Goal: Task Accomplishment & Management: Manage account settings

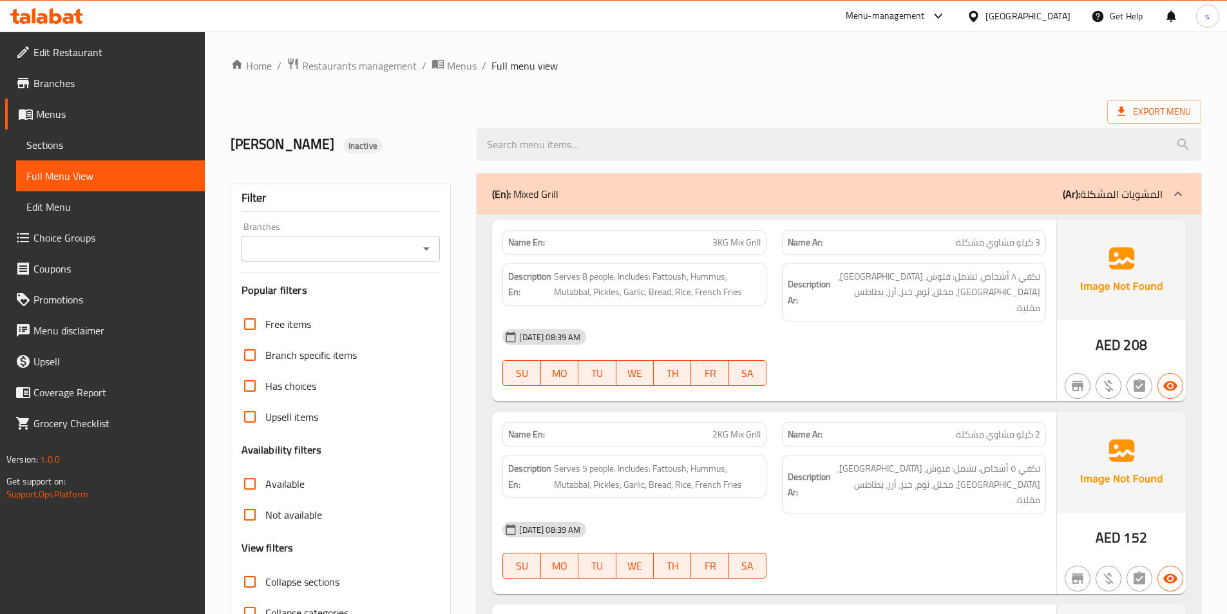
scroll to position [6357, 0]
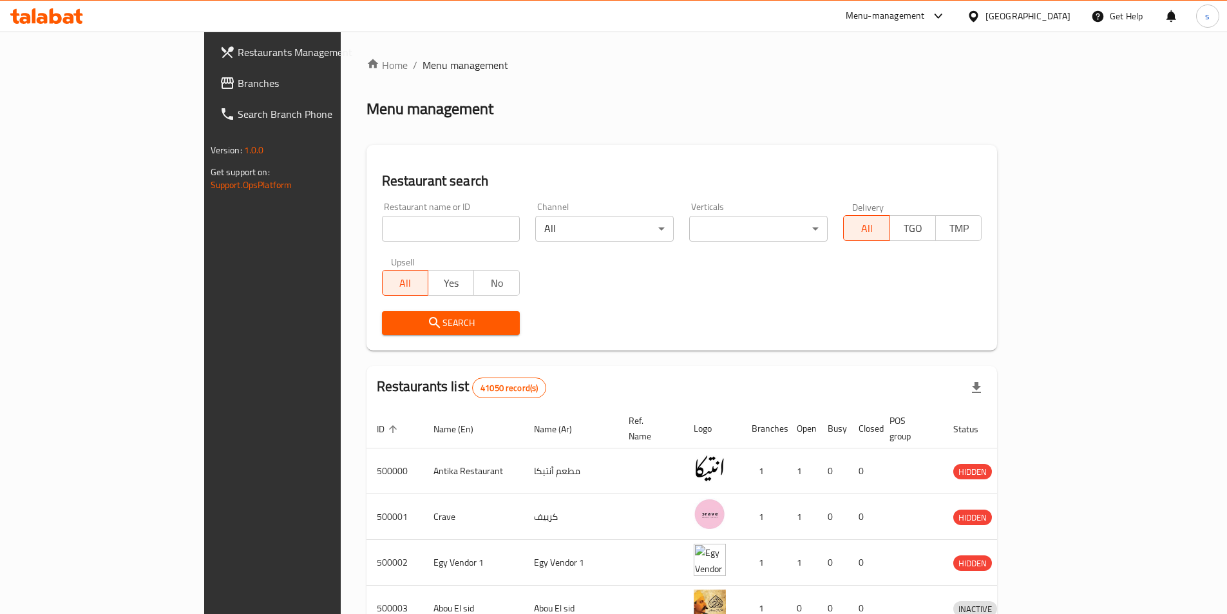
click at [238, 48] on span "Restaurants Management" at bounding box center [318, 51] width 161 height 15
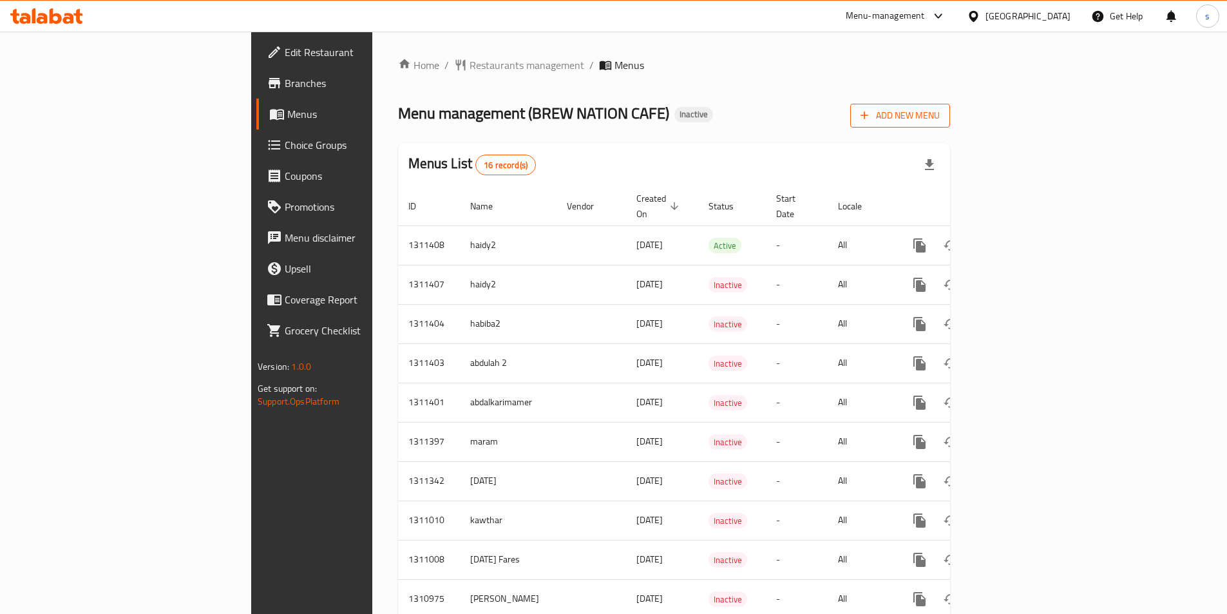
click at [659, 111] on icon "button" at bounding box center [864, 115] width 13 height 13
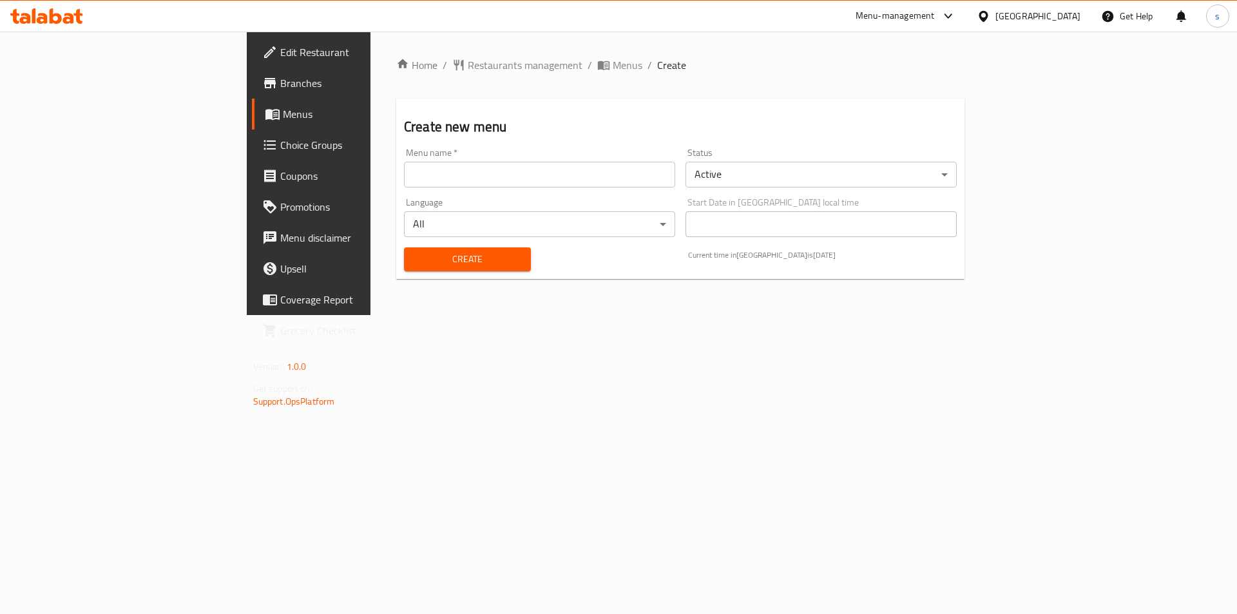
click at [461, 177] on input "text" at bounding box center [539, 175] width 271 height 26
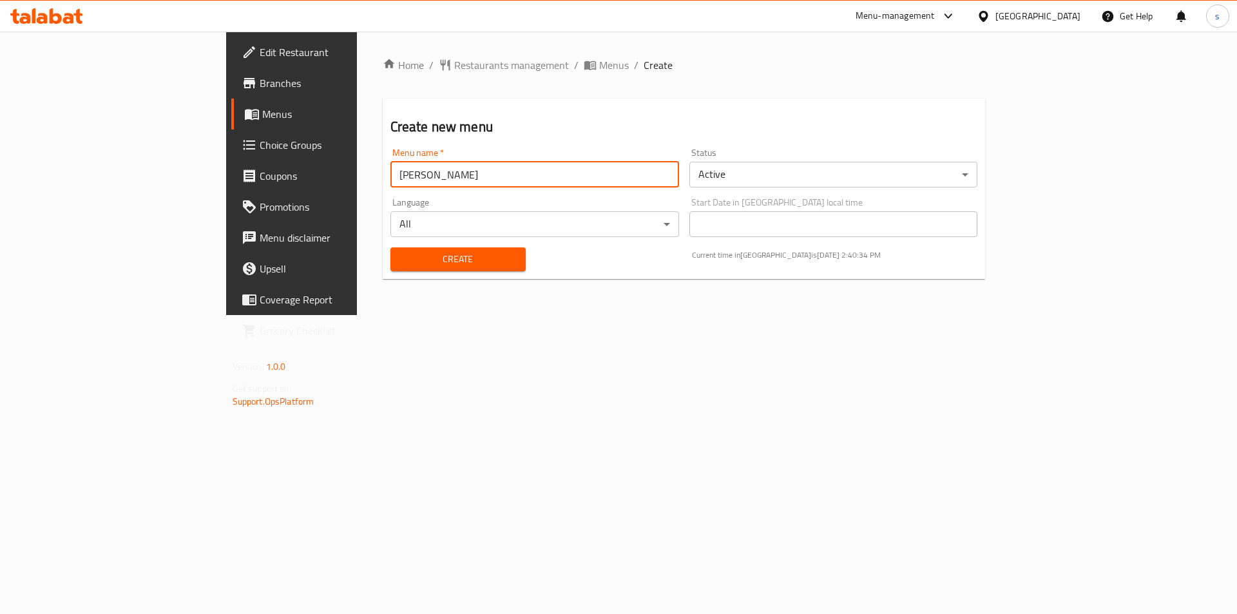
type input "[PERSON_NAME]"
click at [401, 264] on span "Create" at bounding box center [458, 259] width 115 height 16
click at [231, 103] on link "Menus" at bounding box center [332, 114] width 202 height 31
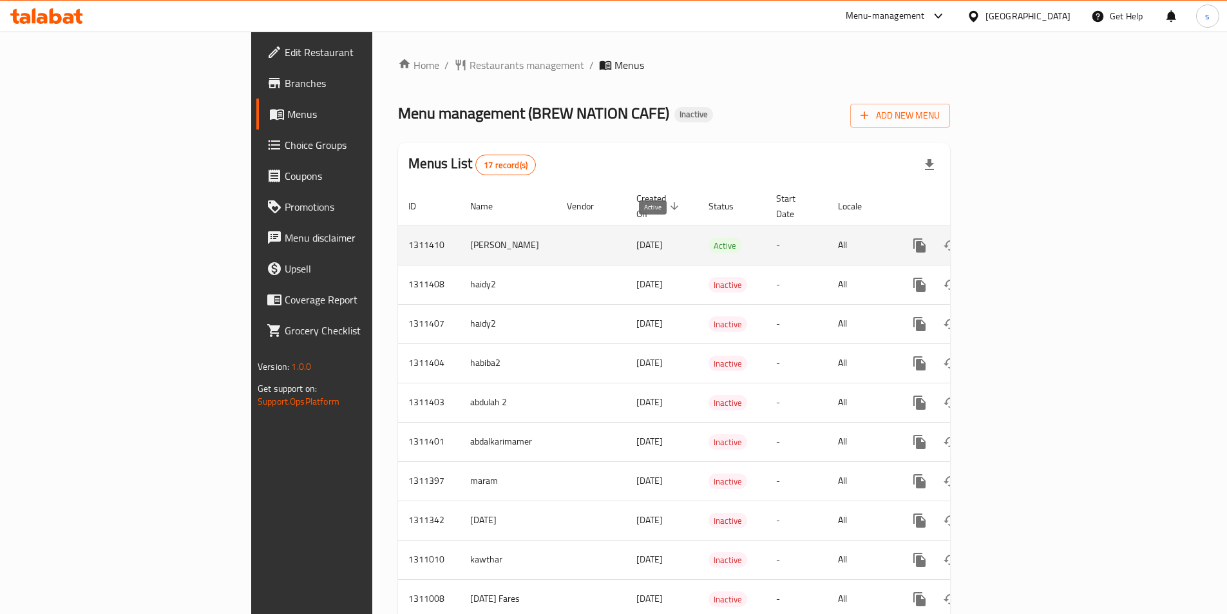
click at [659, 238] on span "Active" at bounding box center [725, 245] width 33 height 15
click at [659, 238] on icon "enhanced table" at bounding box center [1012, 245] width 15 height 15
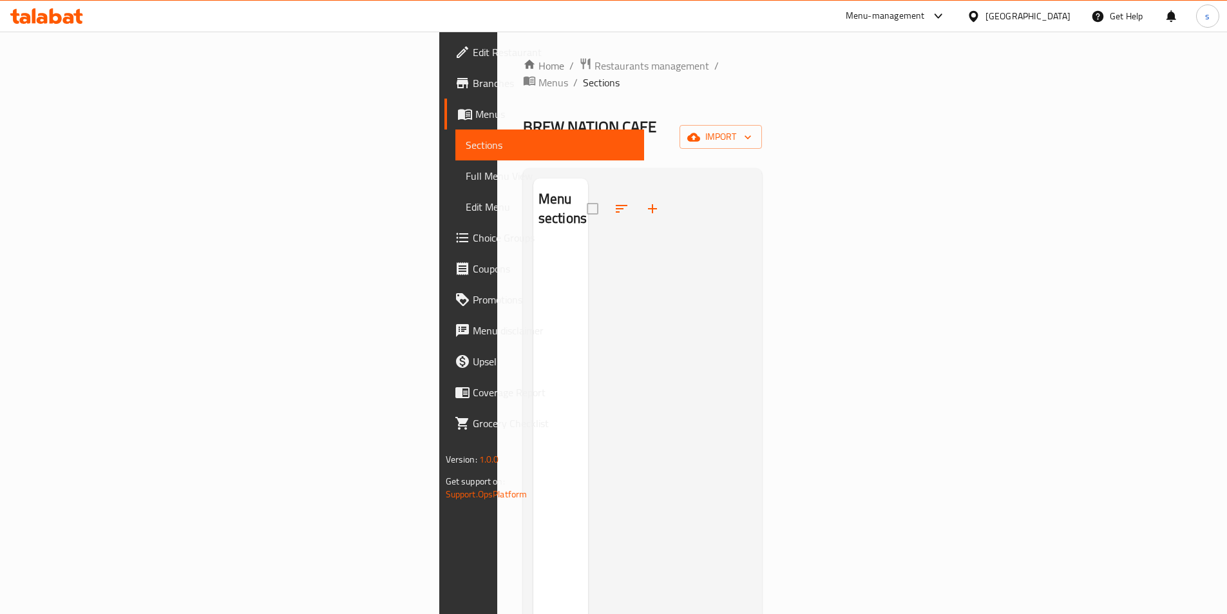
click at [445, 97] on link "Branches" at bounding box center [545, 83] width 200 height 31
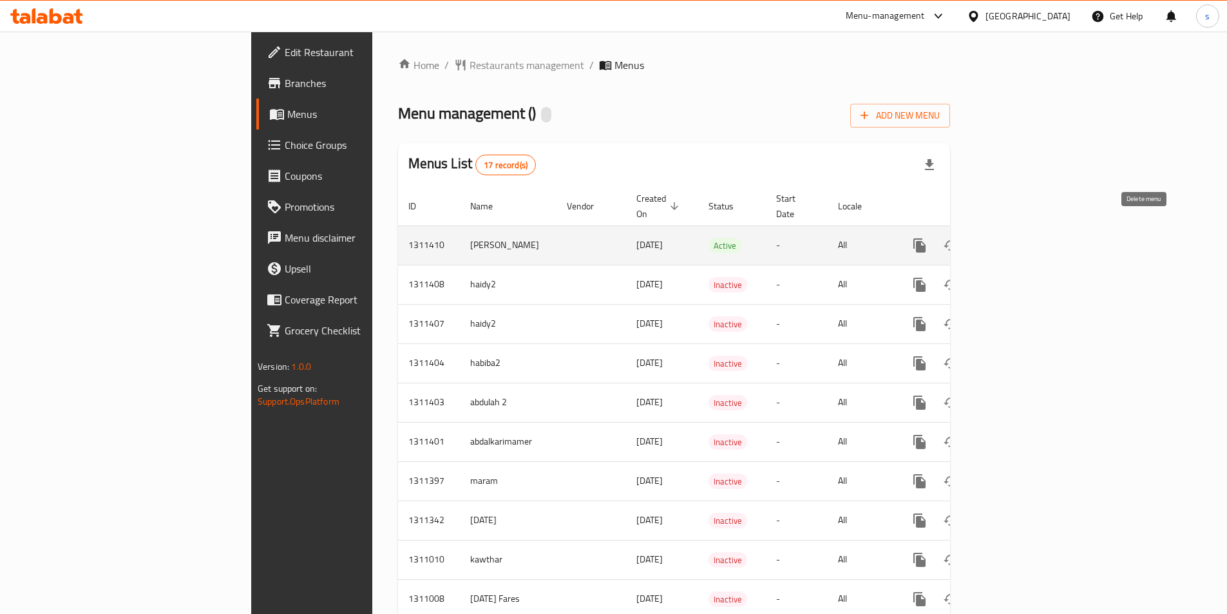
click at [987, 240] on icon "enhanced table" at bounding box center [981, 246] width 9 height 12
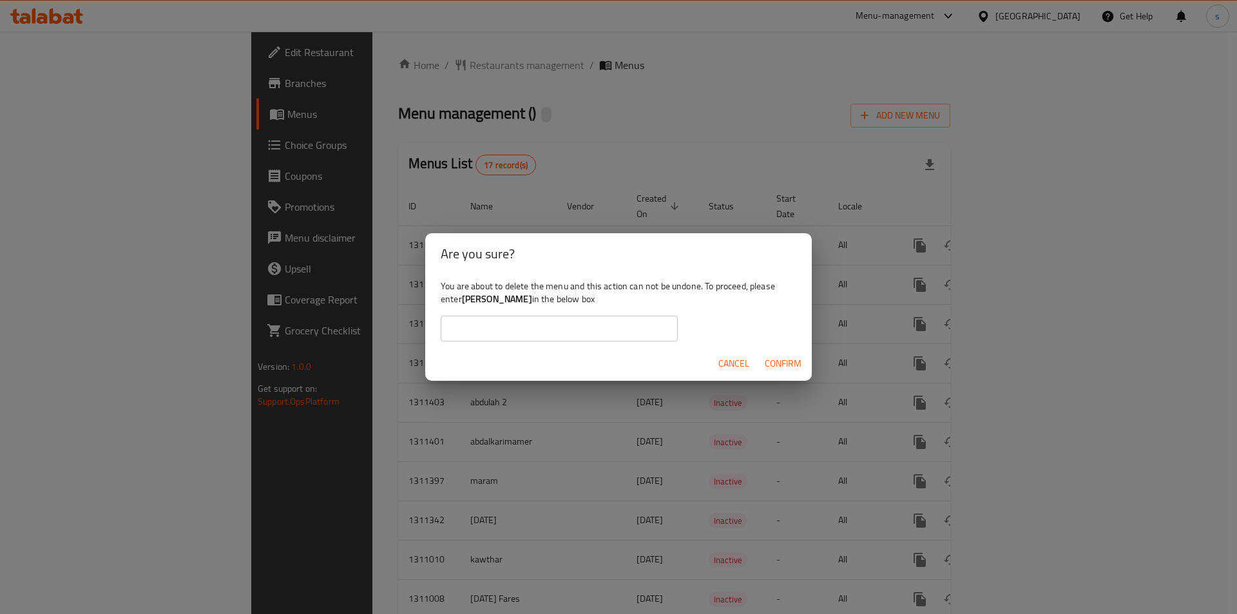
click at [773, 360] on span "Confirm" at bounding box center [783, 364] width 37 height 16
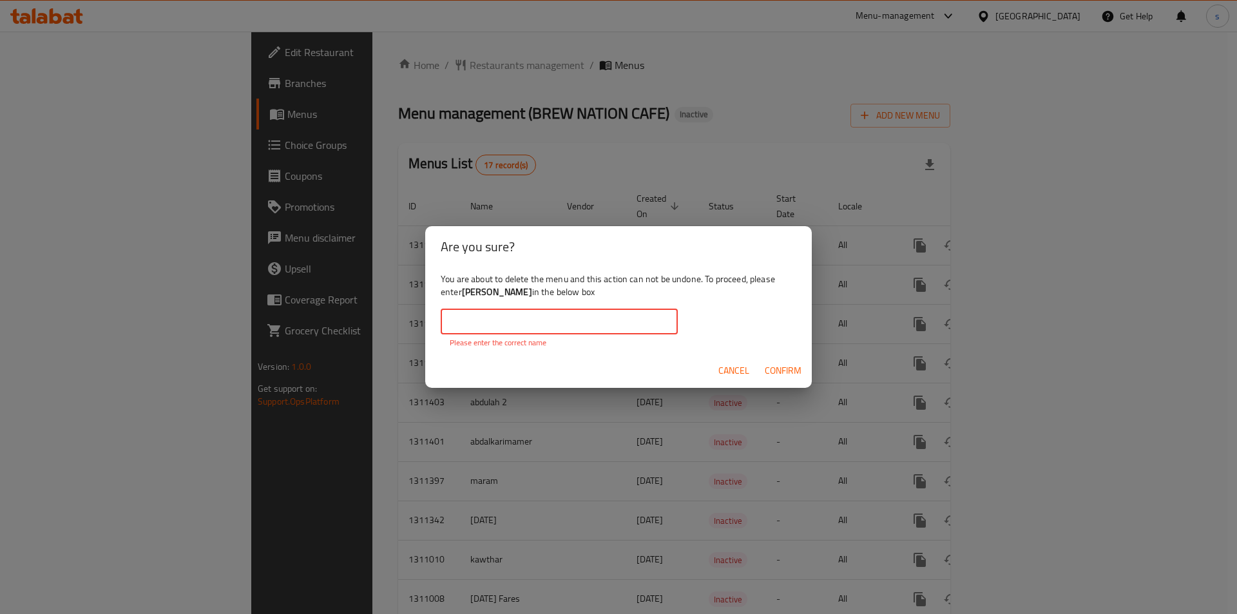
click at [492, 314] on input "text" at bounding box center [559, 322] width 237 height 26
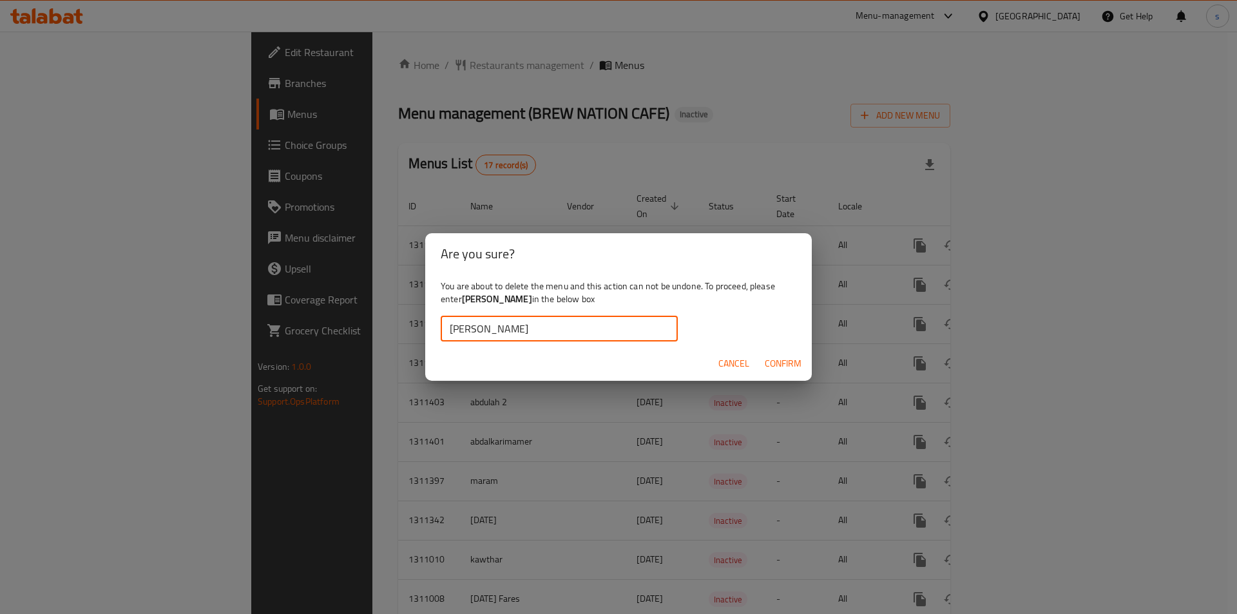
type input "[PERSON_NAME]"
click at [785, 370] on span "Confirm" at bounding box center [783, 364] width 37 height 16
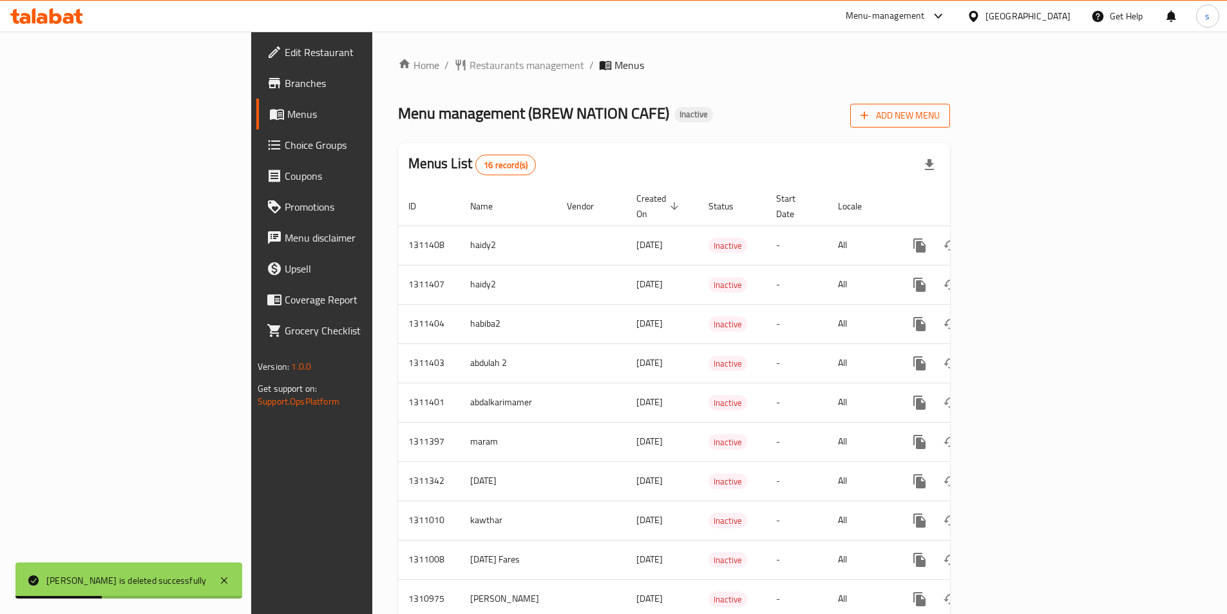
click at [940, 108] on span "Add New Menu" at bounding box center [900, 116] width 79 height 16
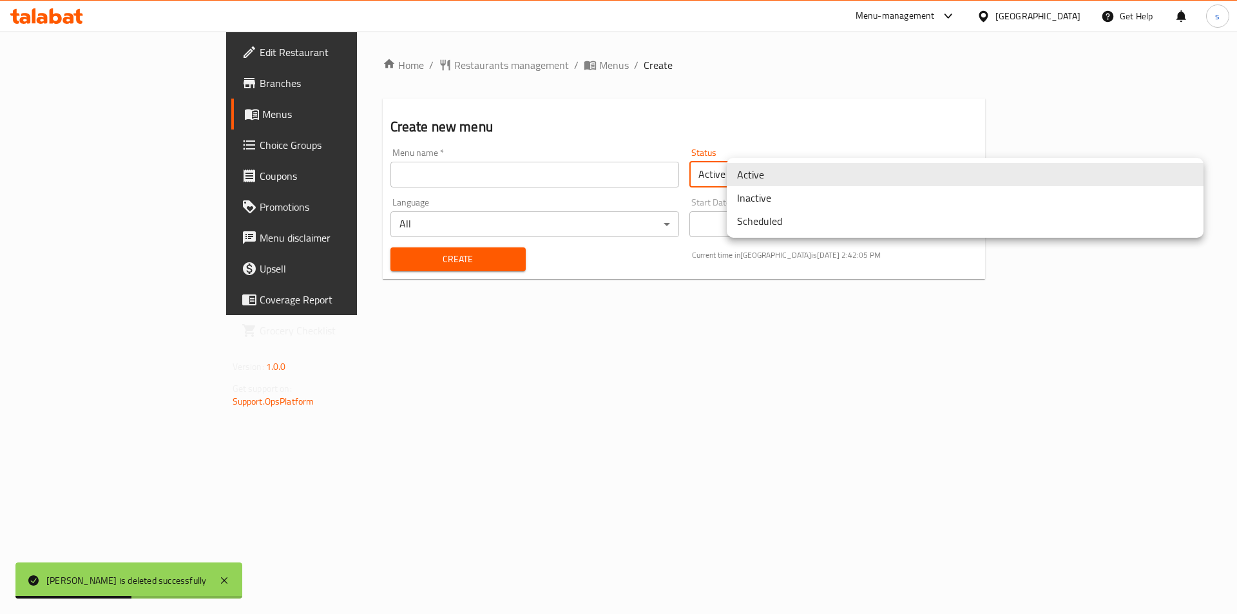
click at [1072, 182] on body "sara is deleted successfully ​ Menu-management Egypt Get Help s Edit Restaurant…" at bounding box center [618, 323] width 1237 height 582
click at [990, 194] on li "Inactive" at bounding box center [965, 197] width 477 height 23
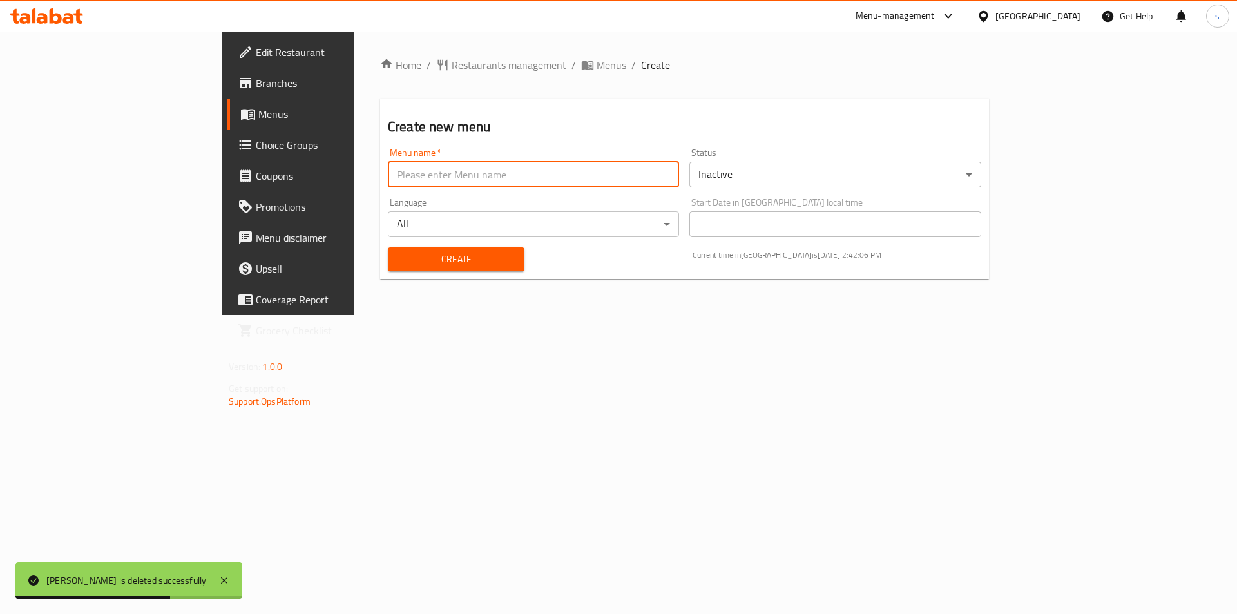
click at [631, 172] on input "text" at bounding box center [533, 175] width 291 height 26
type input "[PERSON_NAME]"
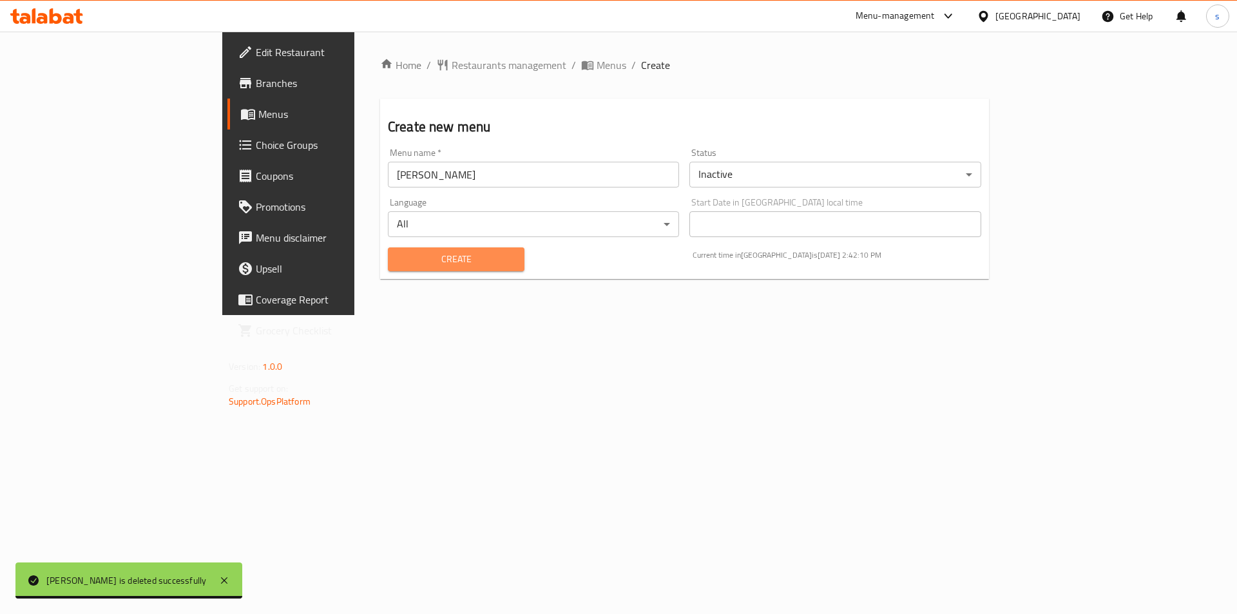
click at [434, 256] on span "Create" at bounding box center [456, 259] width 116 height 16
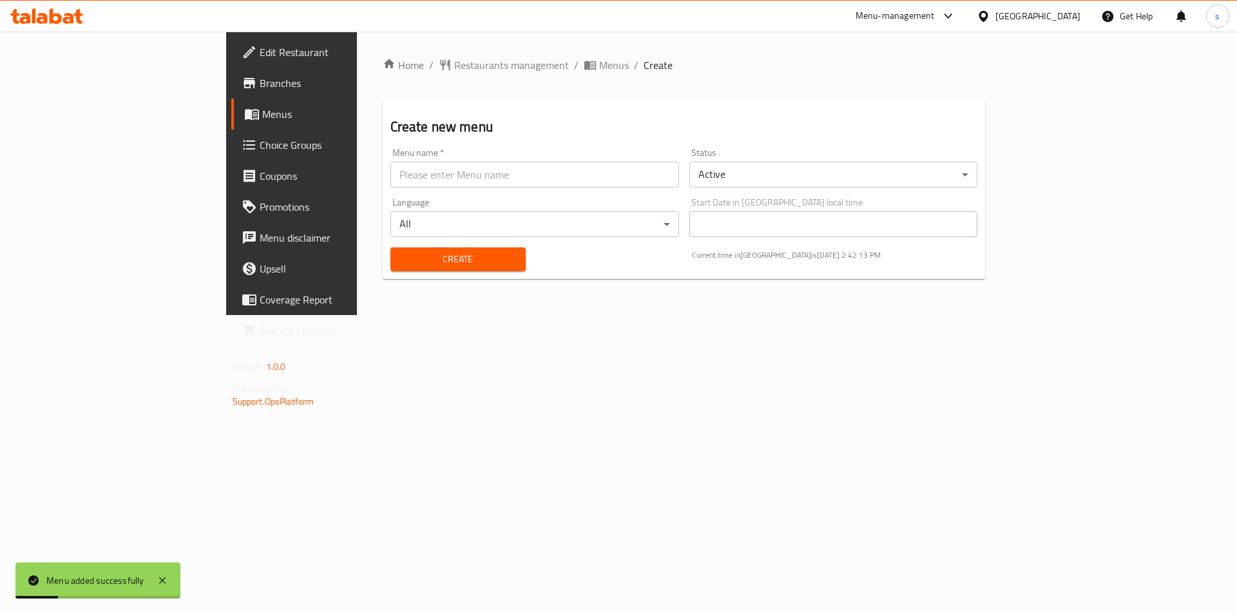
click at [231, 101] on link "Menus" at bounding box center [332, 114] width 202 height 31
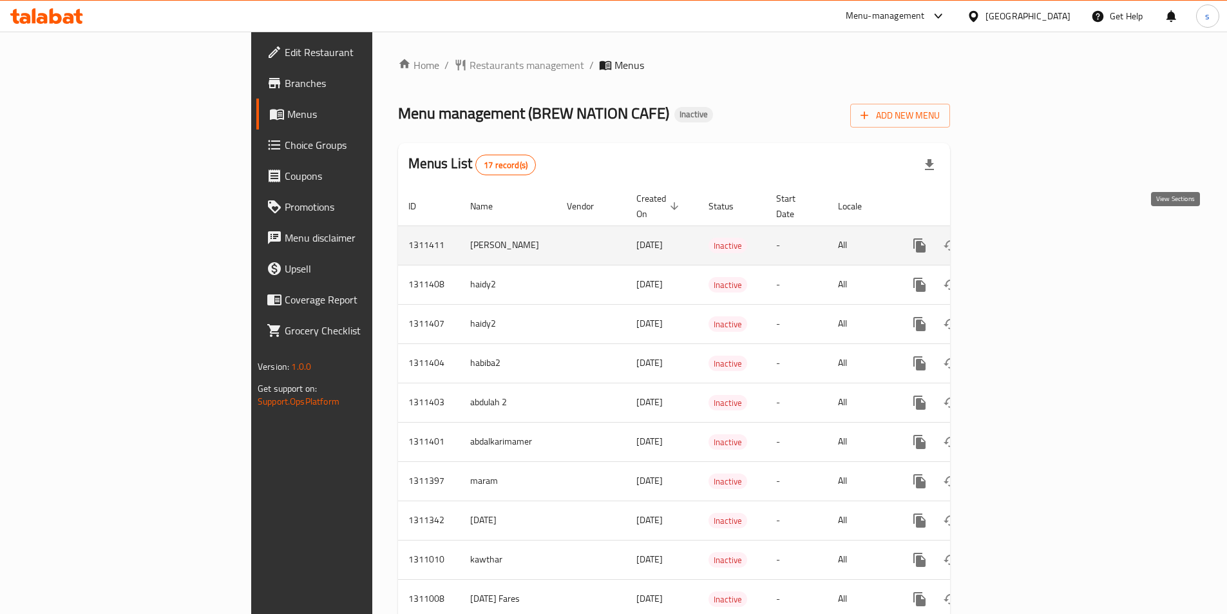
click at [1021, 238] on icon "enhanced table" at bounding box center [1012, 245] width 15 height 15
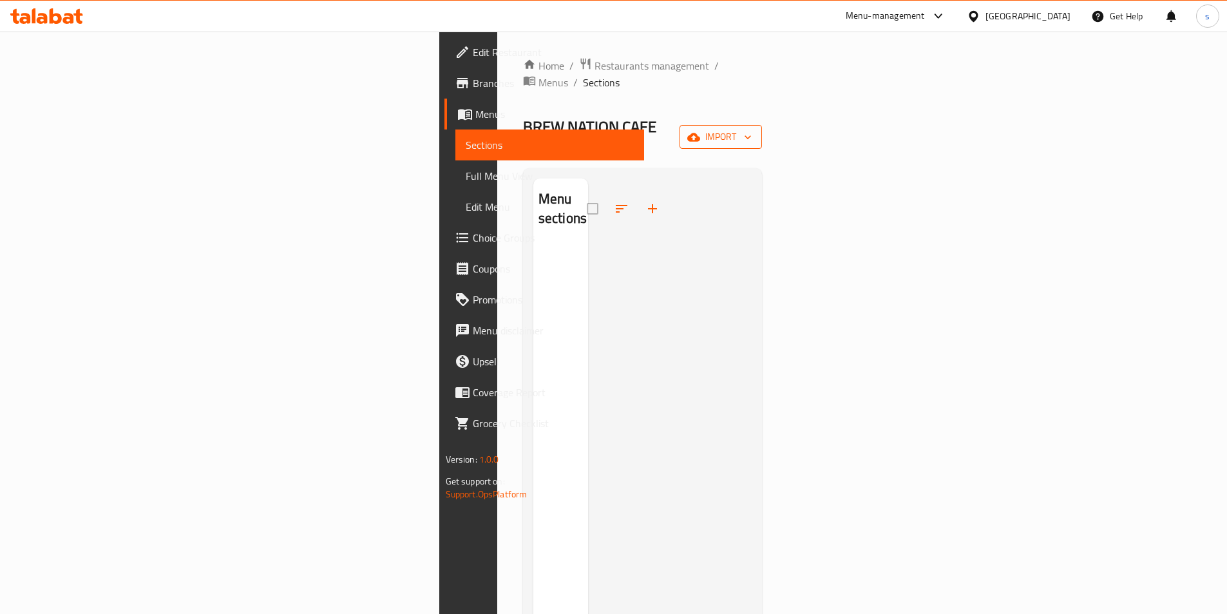
click at [752, 129] on span "import" at bounding box center [721, 137] width 62 height 16
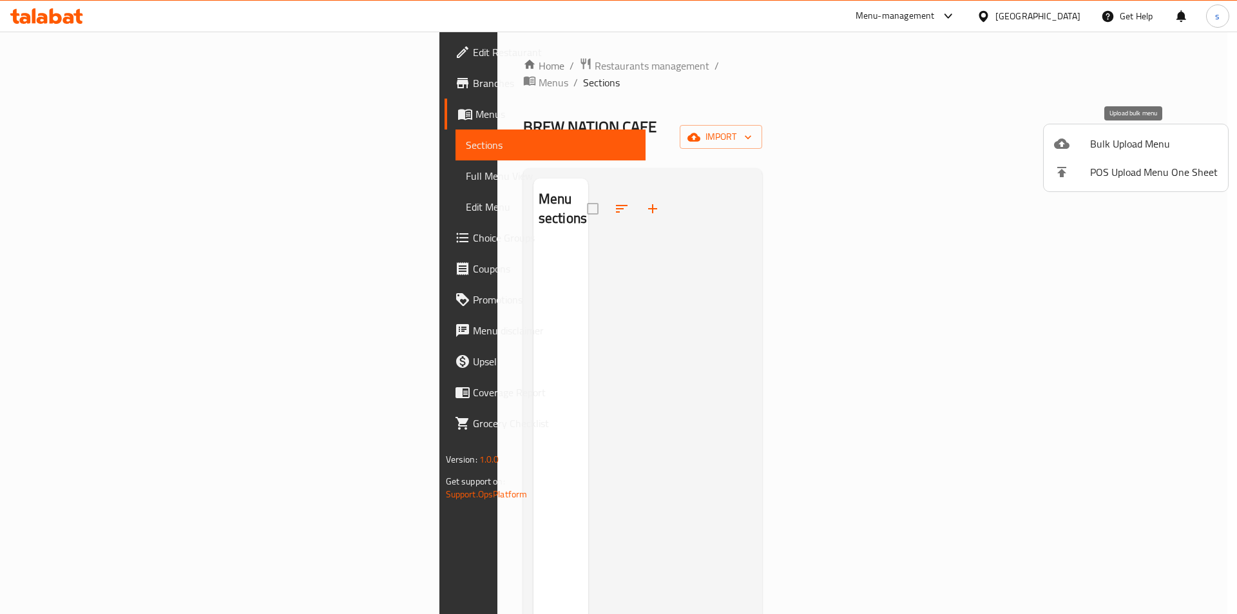
click at [1134, 151] on span "Bulk Upload Menu" at bounding box center [1154, 143] width 128 height 15
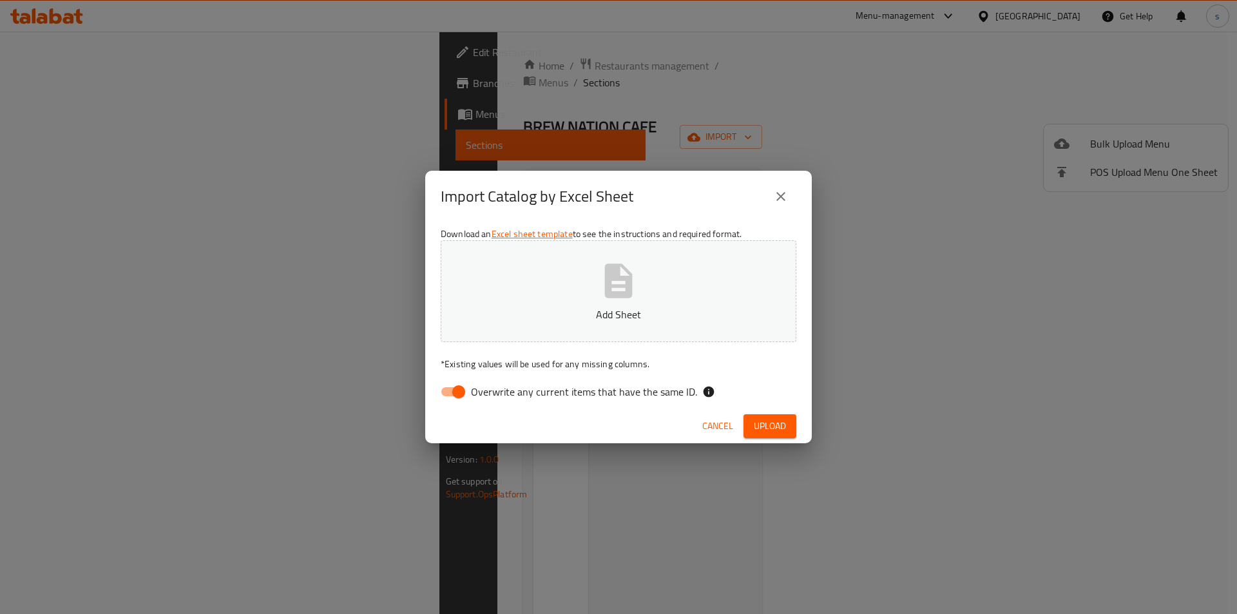
click at [463, 389] on input "Overwrite any current items that have the same ID." at bounding box center [458, 392] width 73 height 24
checkbox input "false"
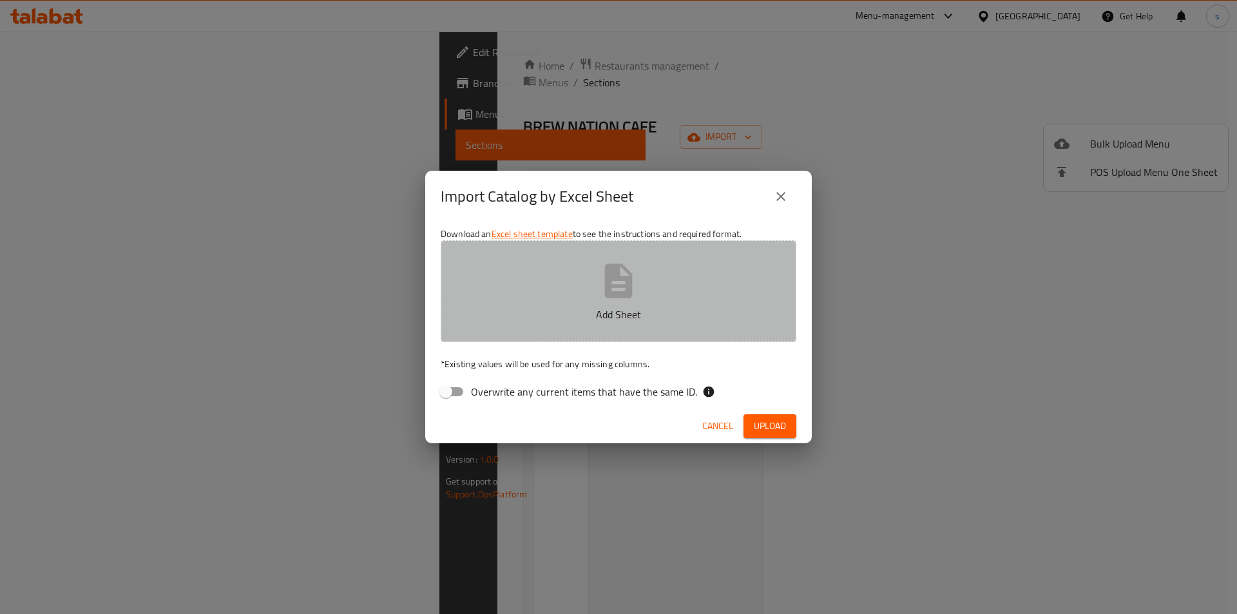
click at [613, 302] on button "Add Sheet" at bounding box center [619, 291] width 356 height 102
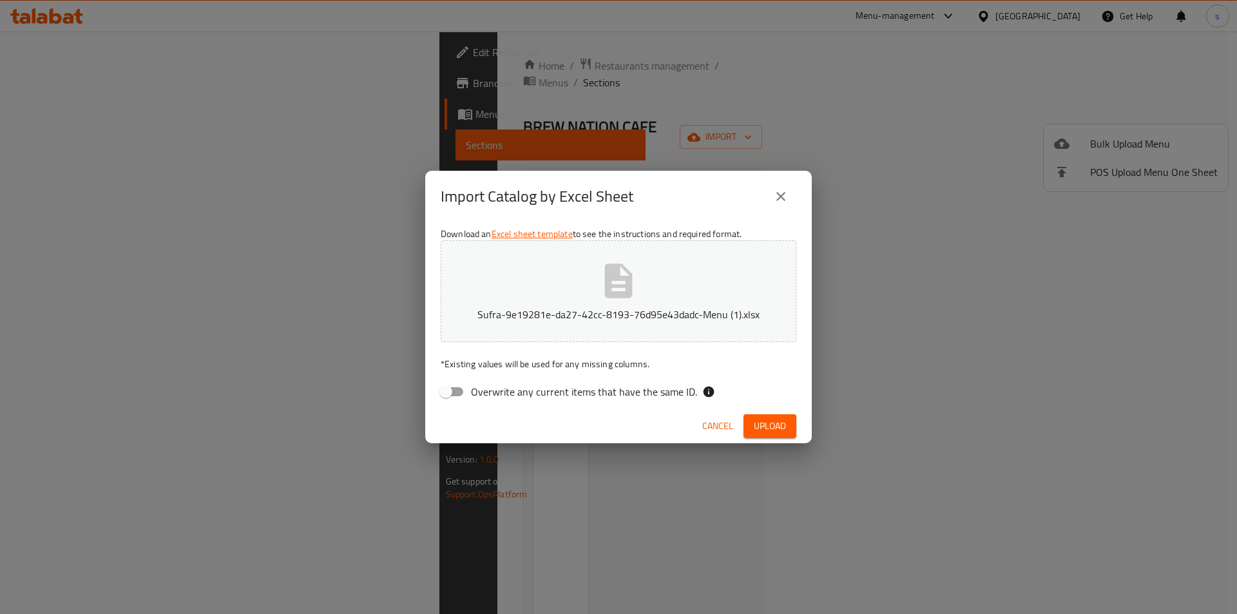
click at [769, 432] on span "Upload" at bounding box center [770, 426] width 32 height 16
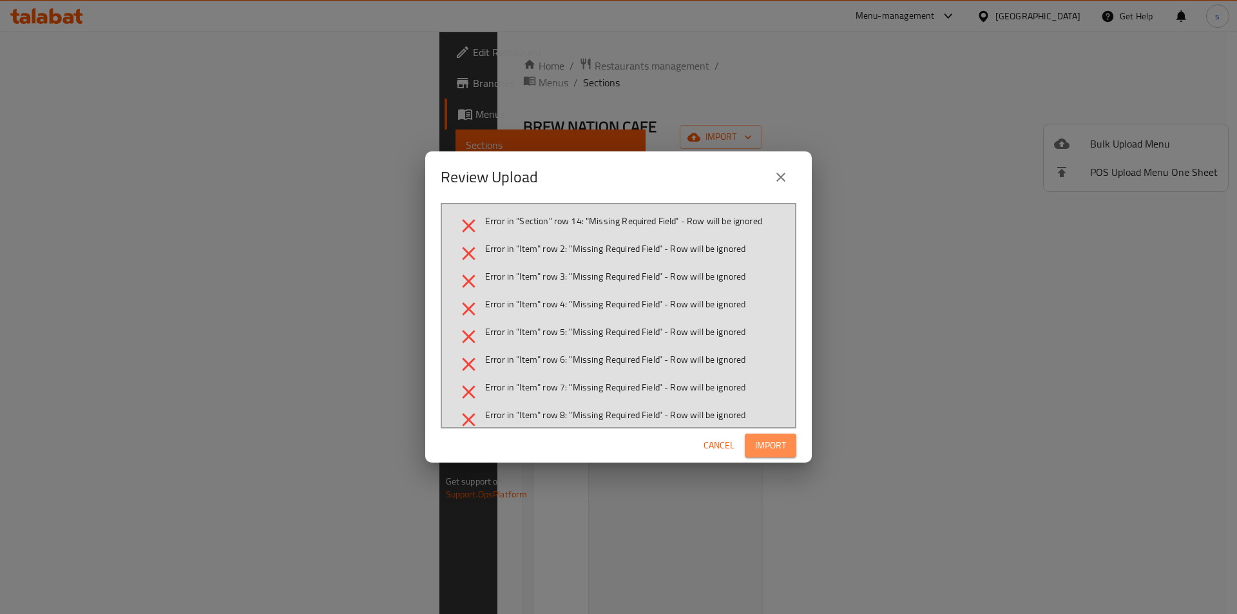
click at [769, 448] on span "Import" at bounding box center [770, 446] width 31 height 16
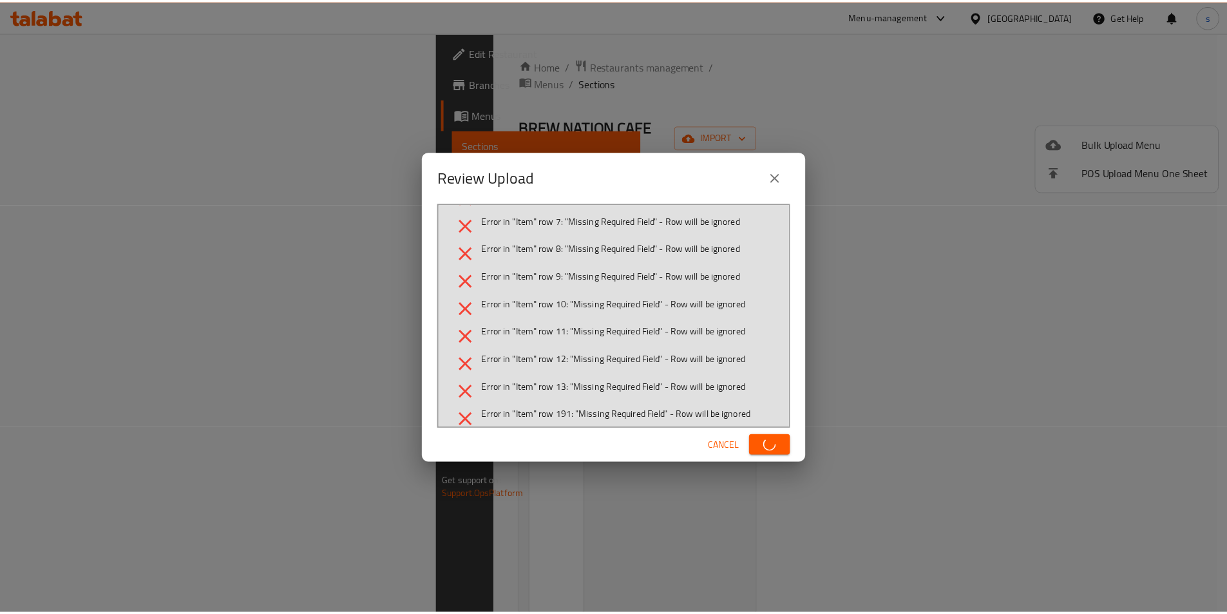
scroll to position [180, 0]
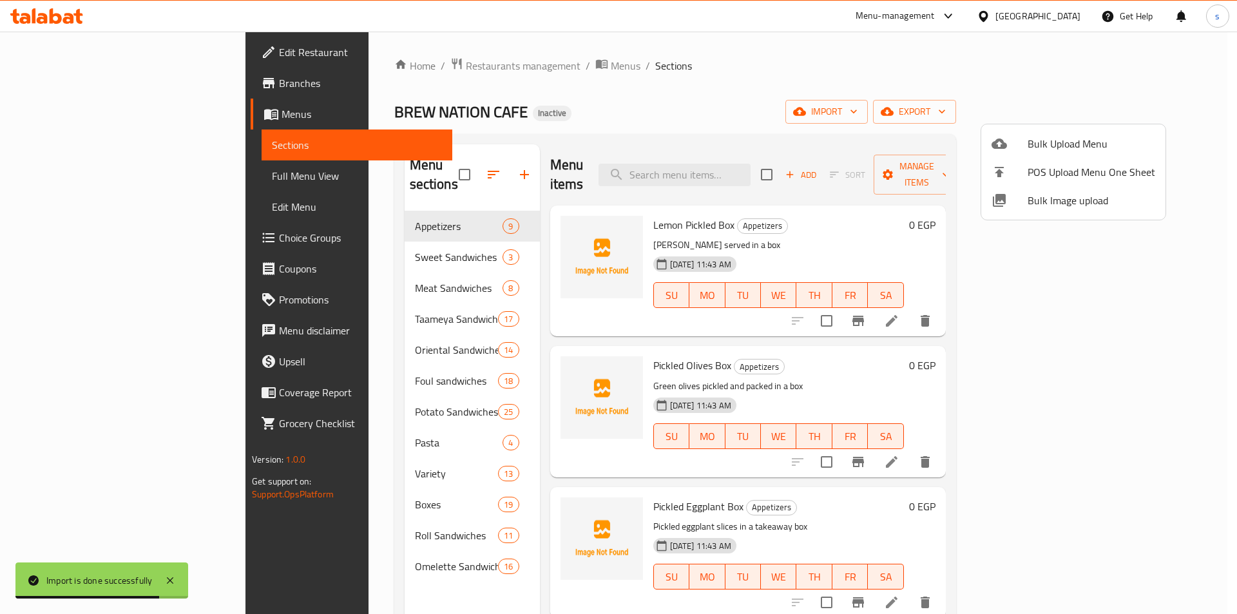
click at [422, 210] on div at bounding box center [618, 307] width 1237 height 614
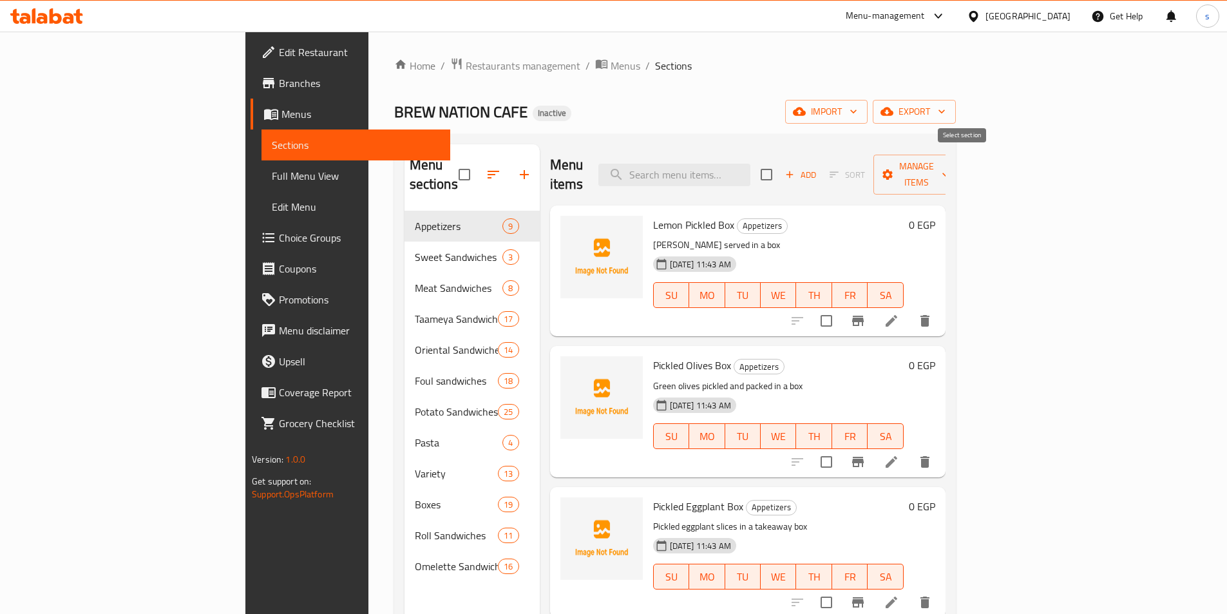
click at [780, 161] on input "checkbox" at bounding box center [766, 174] width 27 height 27
checkbox input "true"
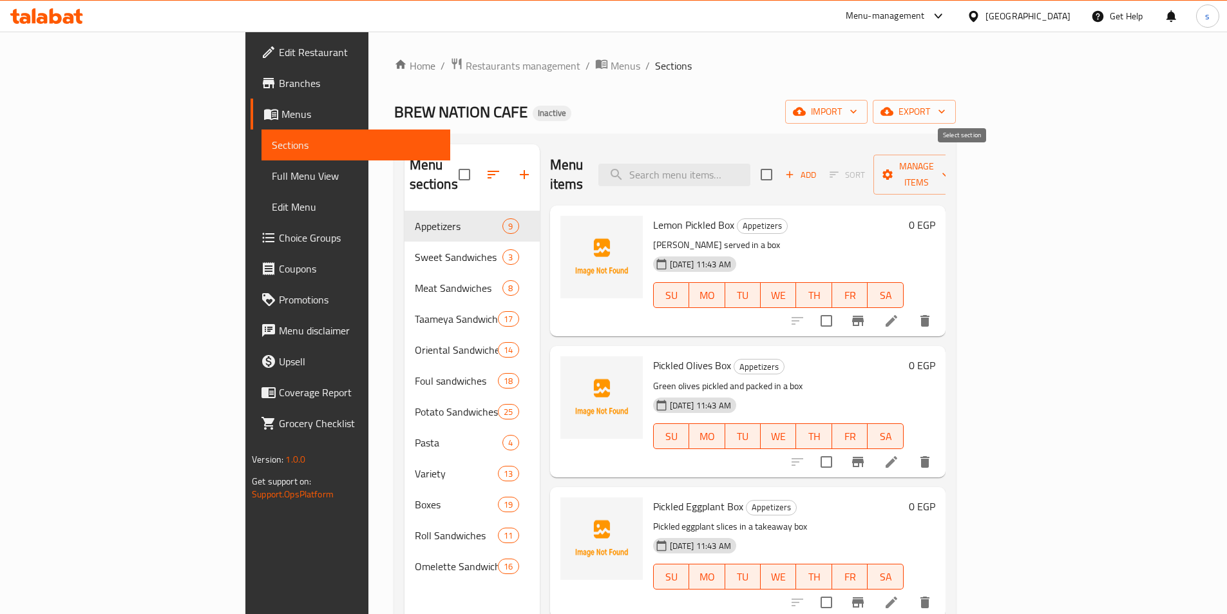
checkbox input "true"
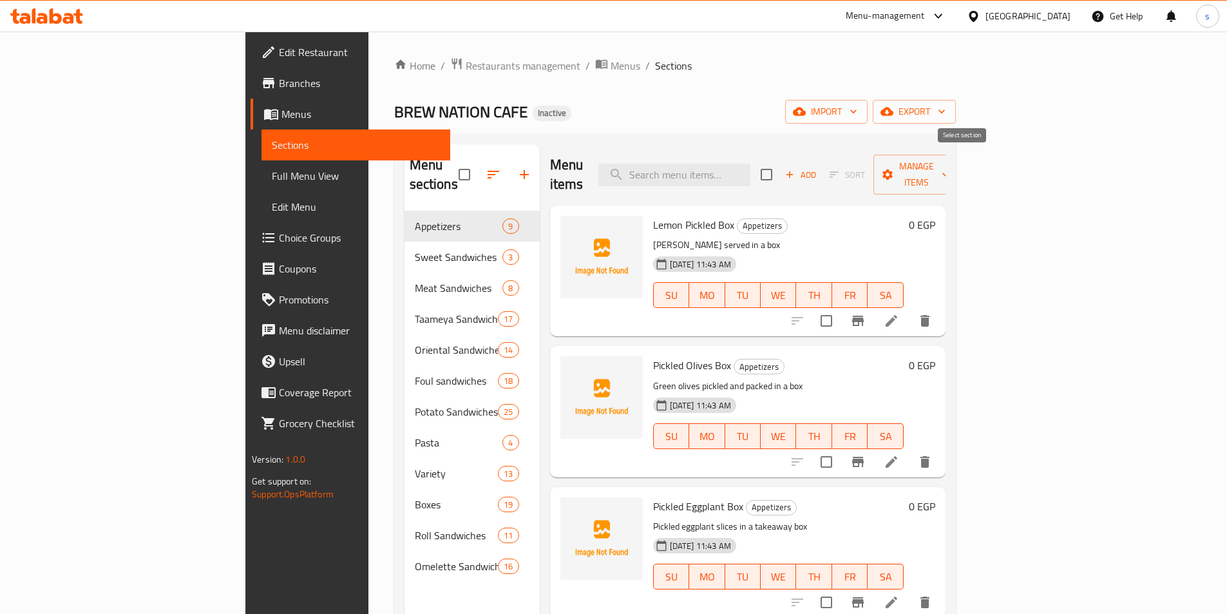
checkbox input "true"
click at [950, 172] on span "Manage items" at bounding box center [917, 175] width 66 height 32
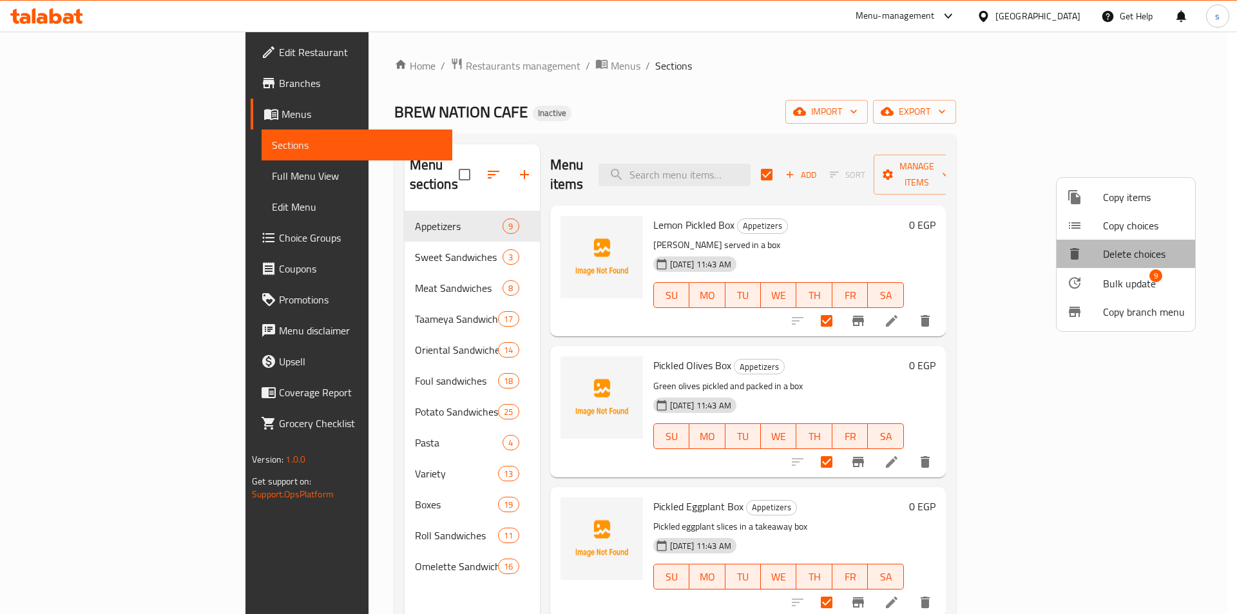
click at [1132, 262] on span "Delete choices" at bounding box center [1144, 253] width 82 height 15
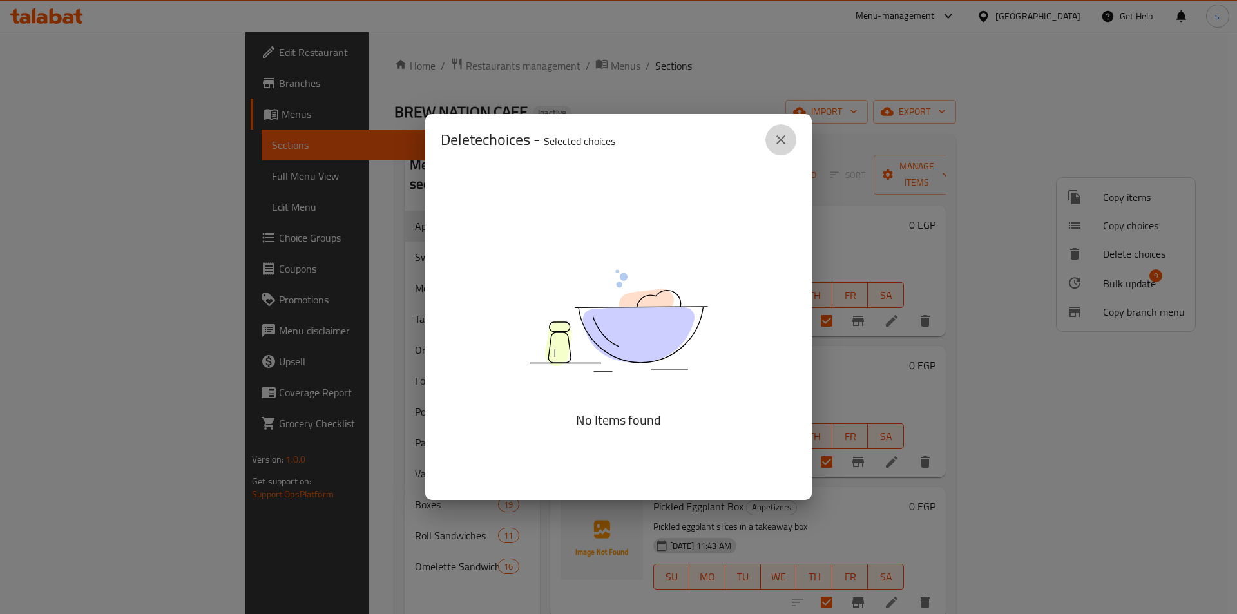
click at [787, 138] on icon "close" at bounding box center [780, 139] width 15 height 15
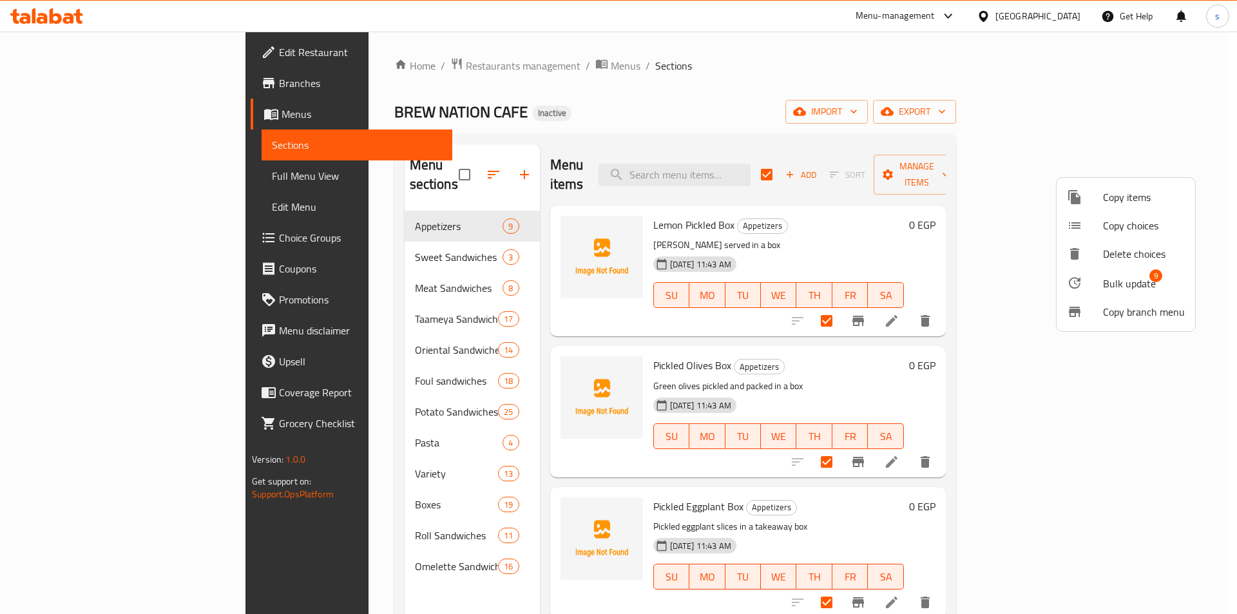
click at [965, 168] on div at bounding box center [618, 307] width 1237 height 614
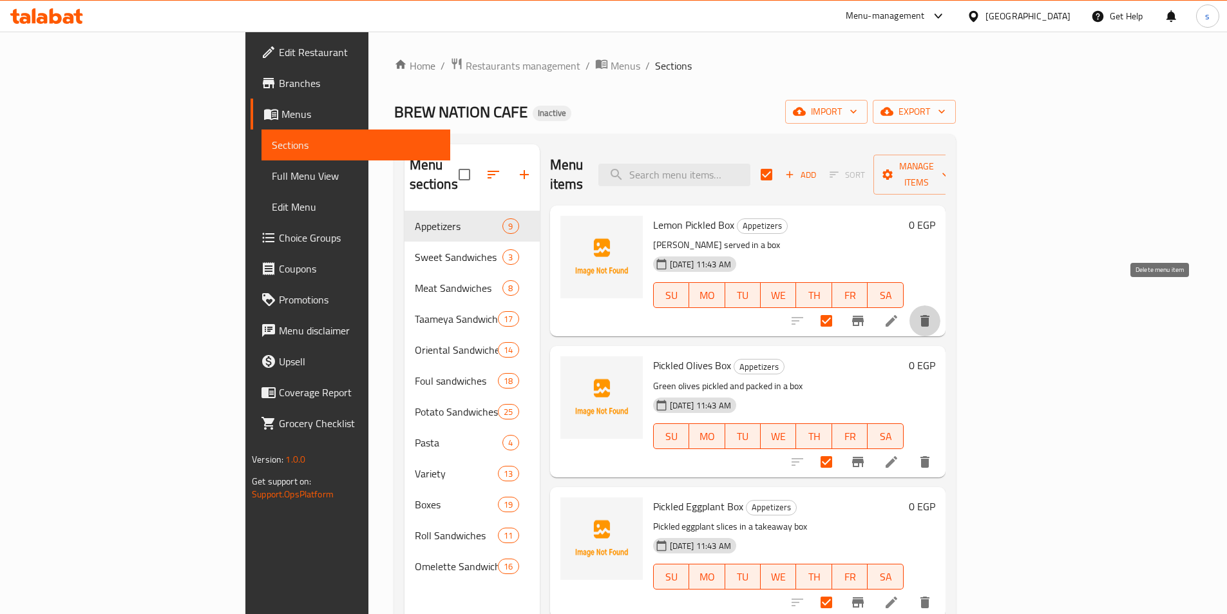
click at [930, 315] on icon "delete" at bounding box center [925, 321] width 9 height 12
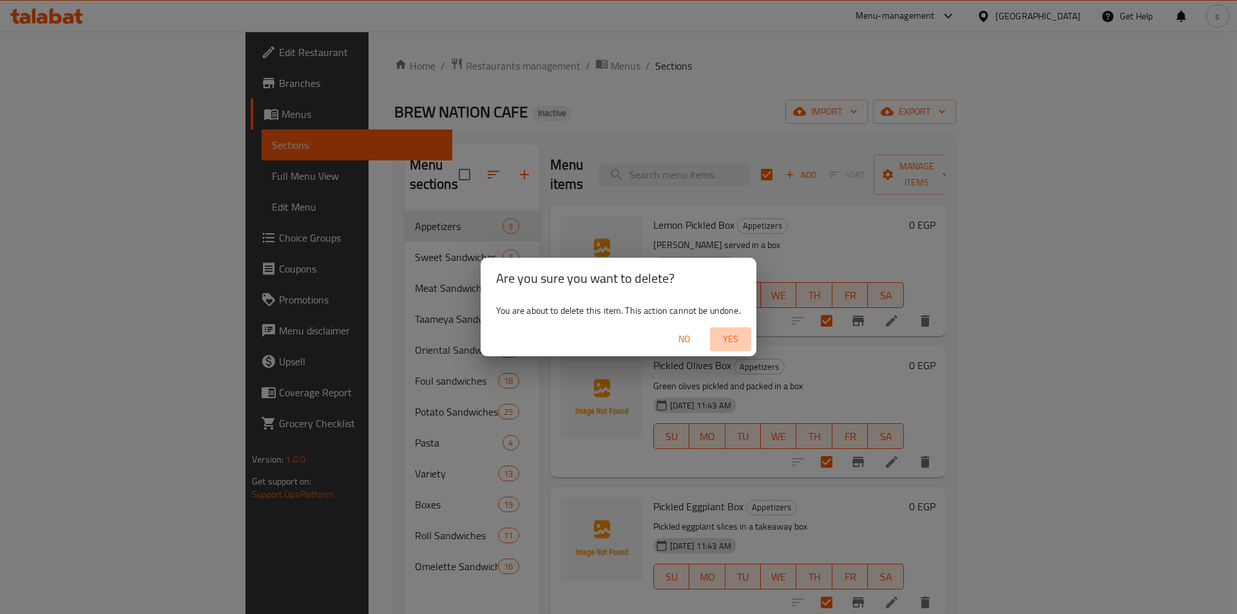
click at [719, 336] on span "Yes" at bounding box center [730, 339] width 31 height 16
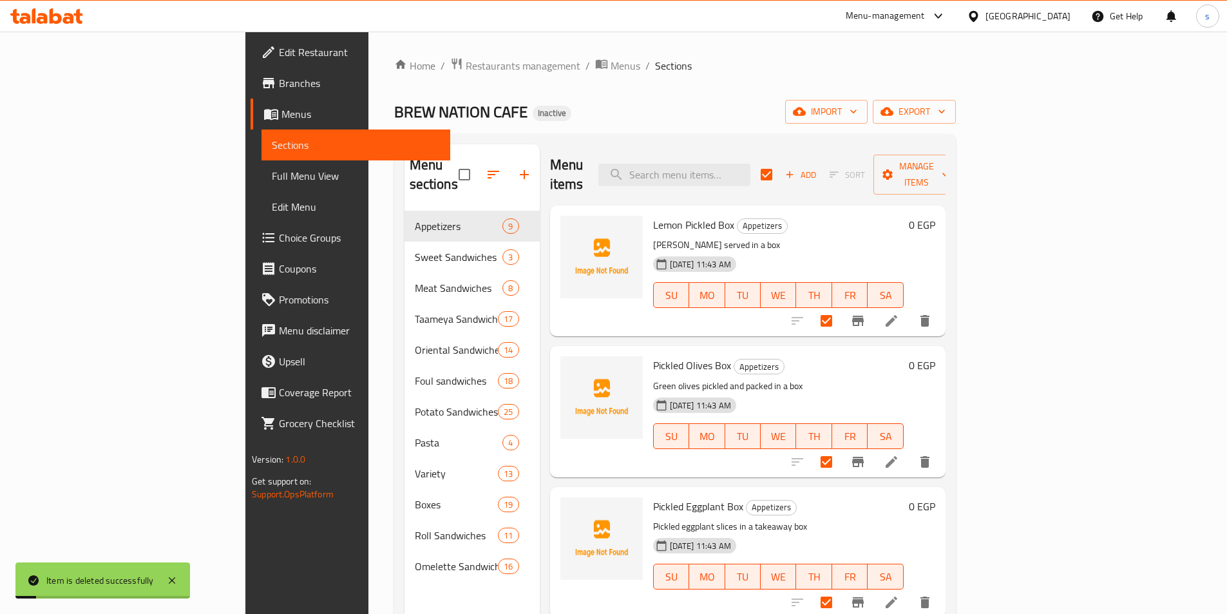
checkbox input "false"
click at [451, 162] on input "checkbox" at bounding box center [464, 174] width 27 height 27
click at [451, 163] on input "checkbox" at bounding box center [464, 174] width 27 height 27
checkbox input "false"
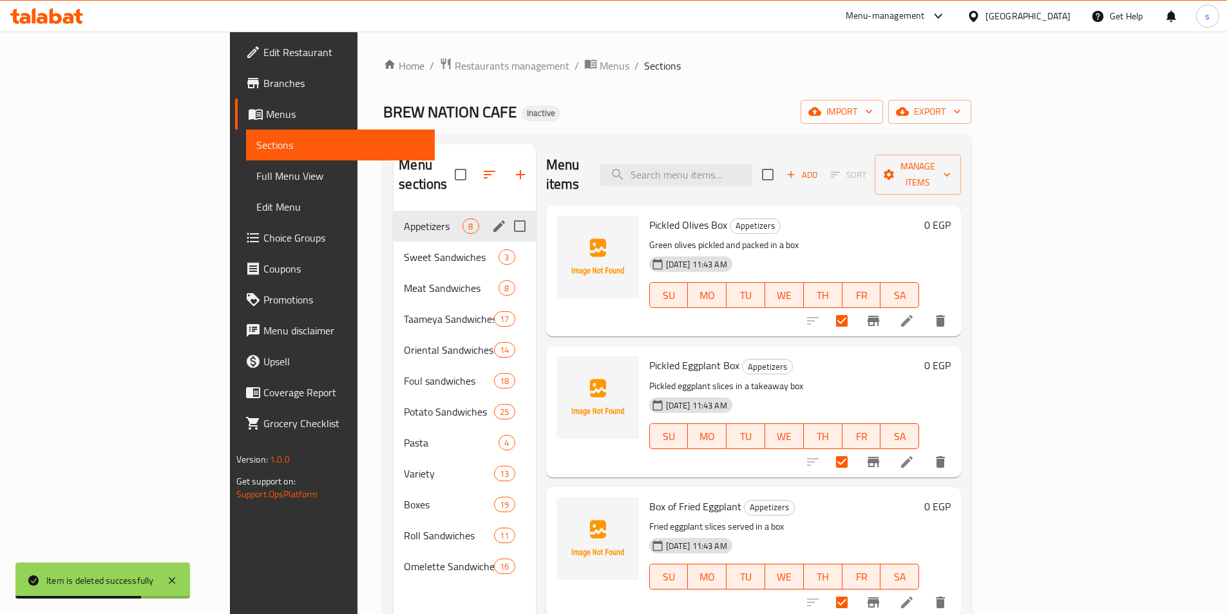
click at [506, 213] on input "Menu sections" at bounding box center [519, 226] width 27 height 27
checkbox input "true"
click at [506, 244] on input "Menu sections" at bounding box center [519, 257] width 27 height 27
checkbox input "true"
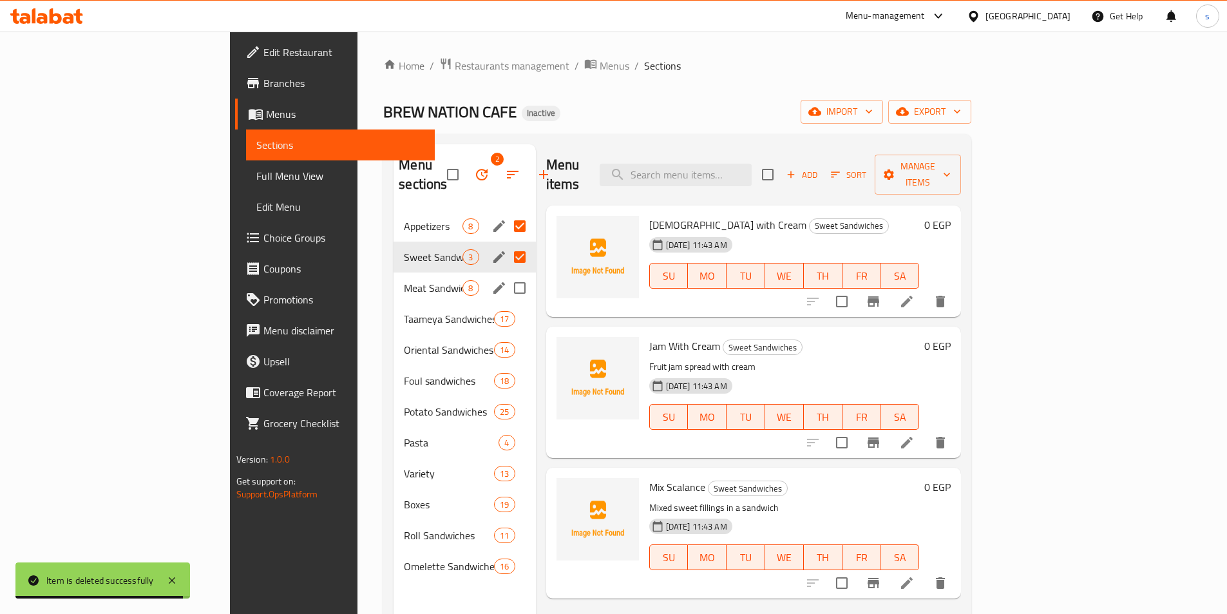
click at [506, 274] on input "Menu sections" at bounding box center [519, 287] width 27 height 27
checkbox input "true"
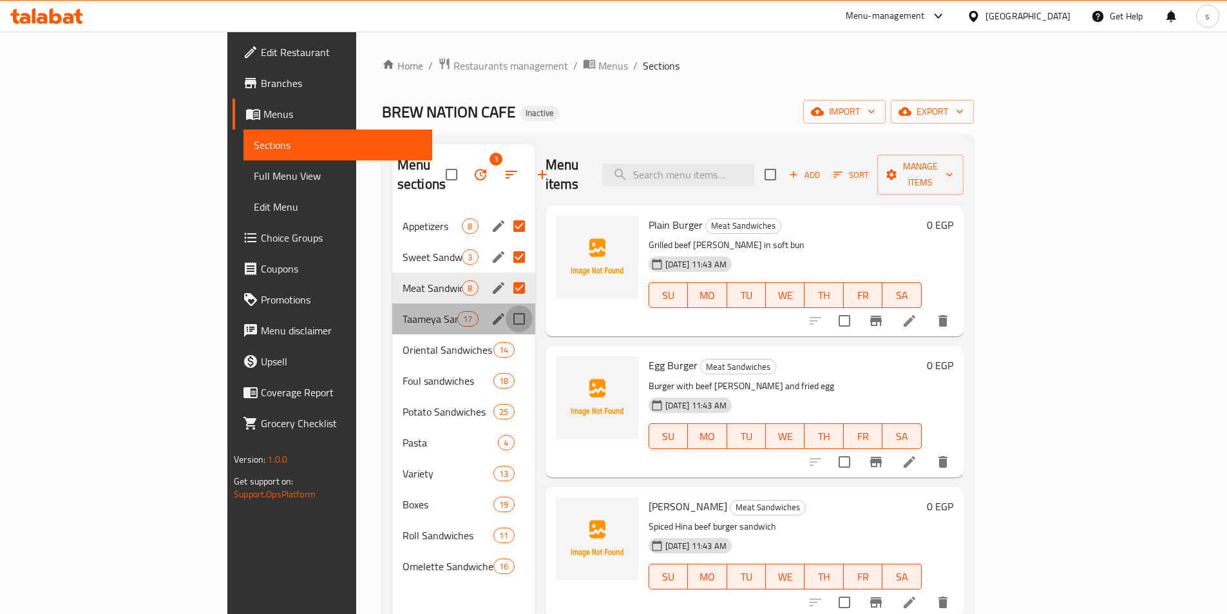
click at [506, 305] on input "Menu sections" at bounding box center [519, 318] width 27 height 27
checkbox input "true"
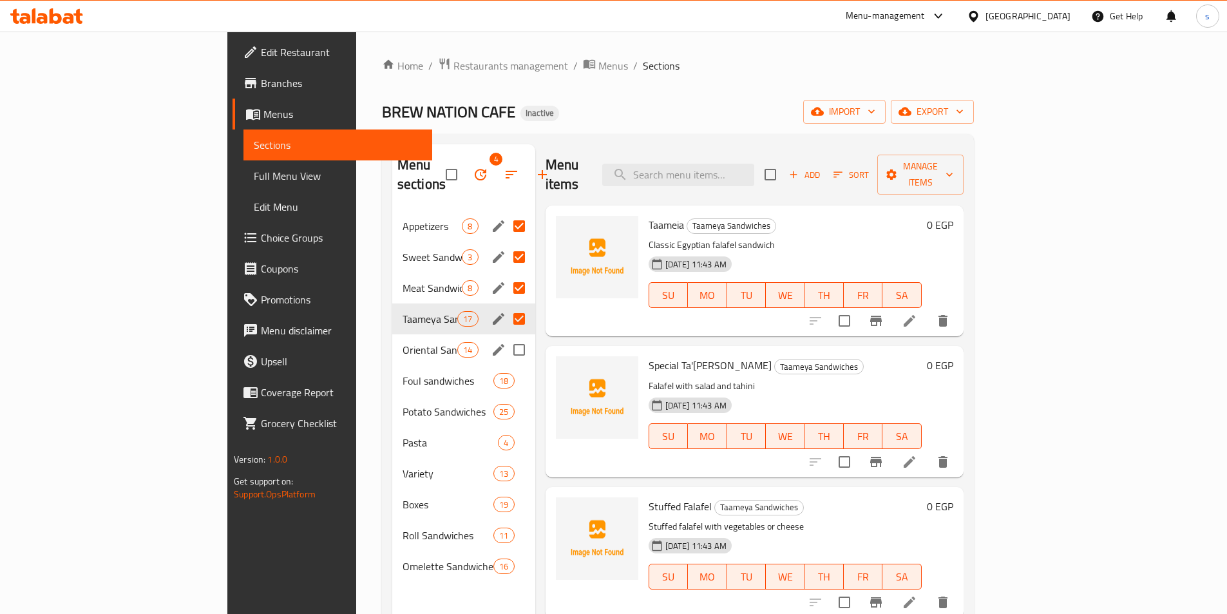
click at [506, 336] on input "Menu sections" at bounding box center [519, 349] width 27 height 27
checkbox input "true"
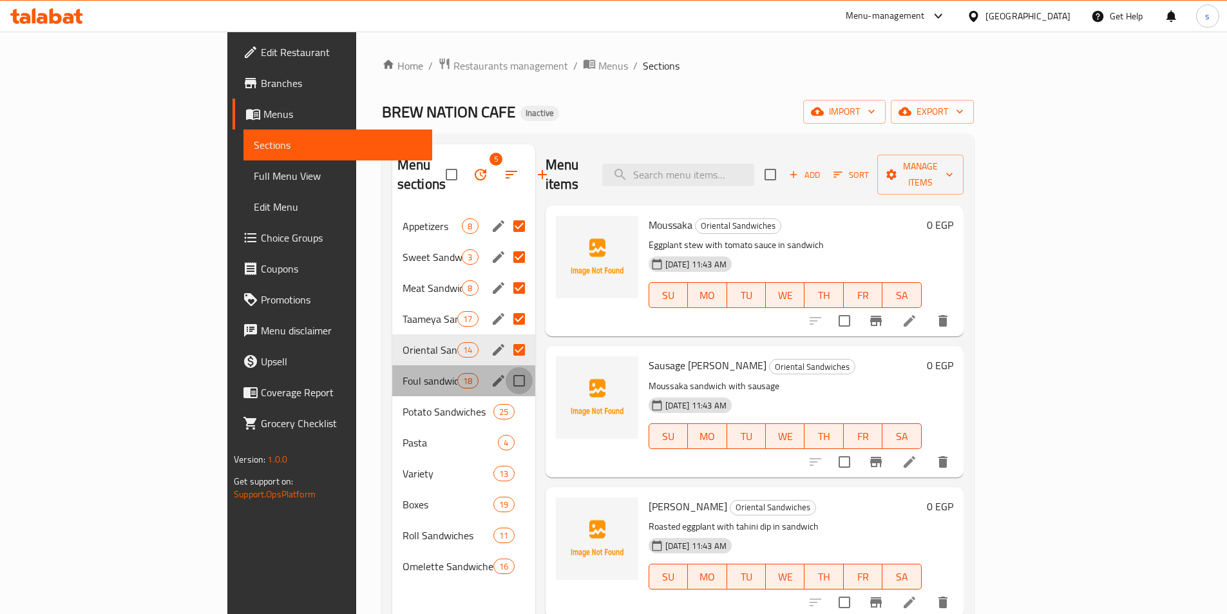
click at [506, 367] on input "Menu sections" at bounding box center [519, 380] width 27 height 27
checkbox input "true"
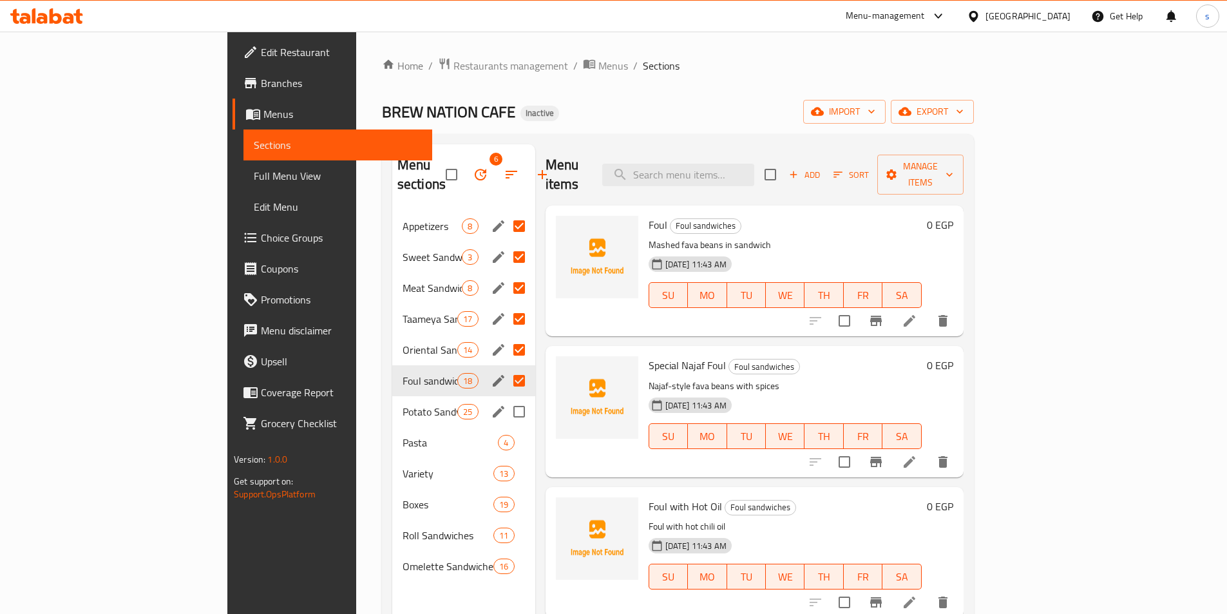
click at [506, 398] on input "Menu sections" at bounding box center [519, 411] width 27 height 27
checkbox input "true"
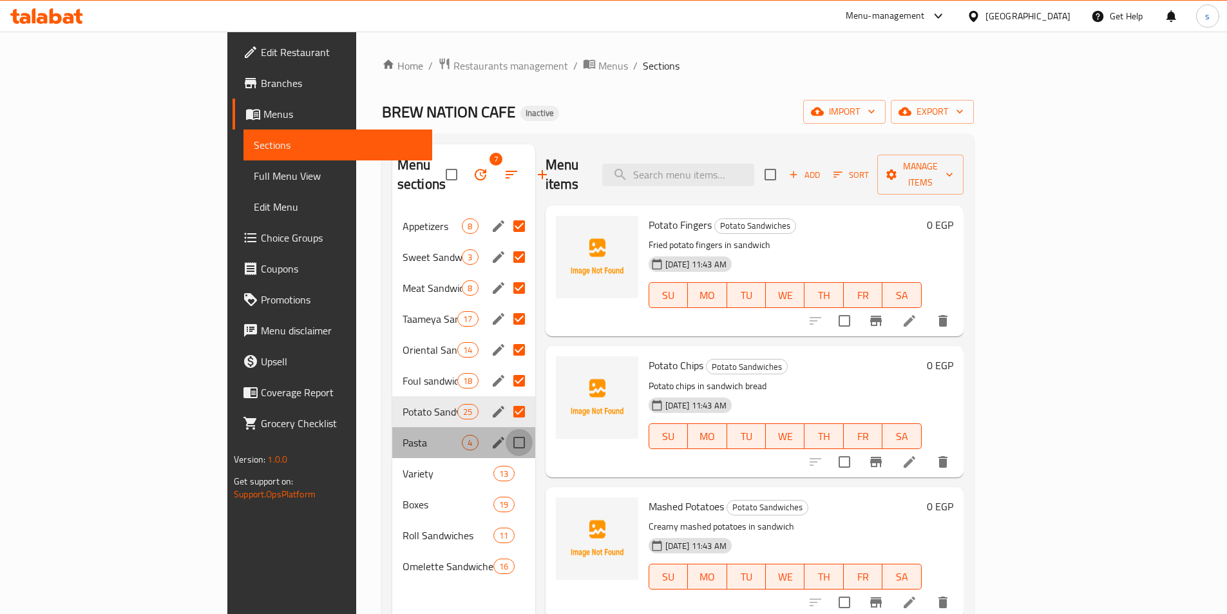
click at [506, 429] on input "Menu sections" at bounding box center [519, 442] width 27 height 27
checkbox input "true"
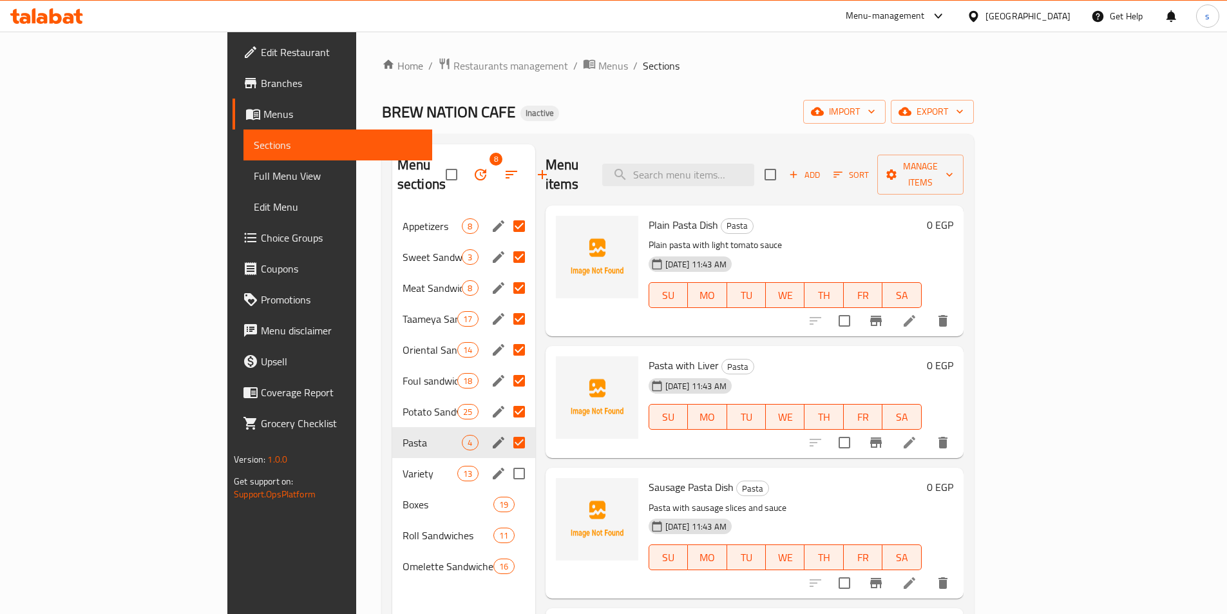
click at [506, 460] on input "Menu sections" at bounding box center [519, 473] width 27 height 27
checkbox input "true"
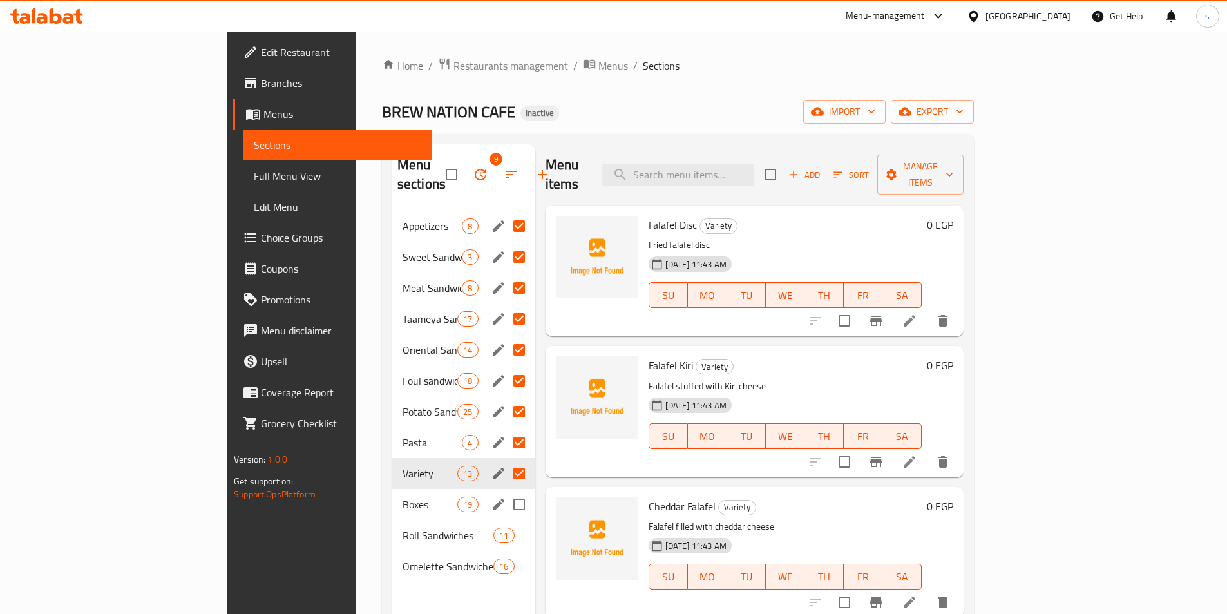
click at [506, 492] on input "Menu sections" at bounding box center [519, 504] width 27 height 27
checkbox input "true"
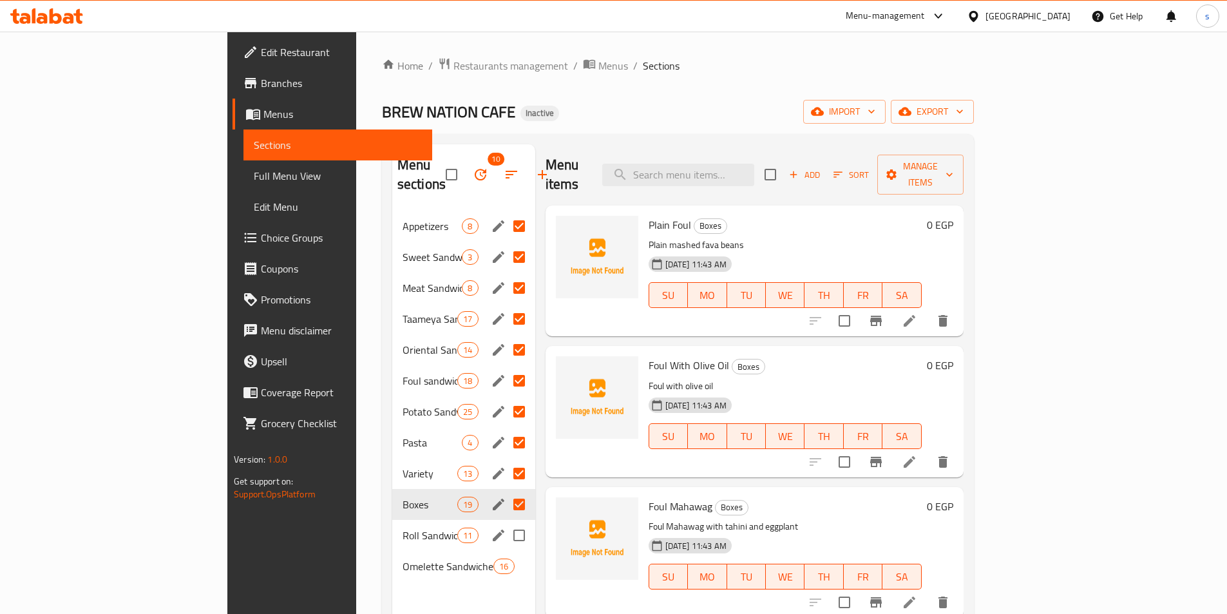
click at [506, 522] on input "Menu sections" at bounding box center [519, 535] width 27 height 27
checkbox input "true"
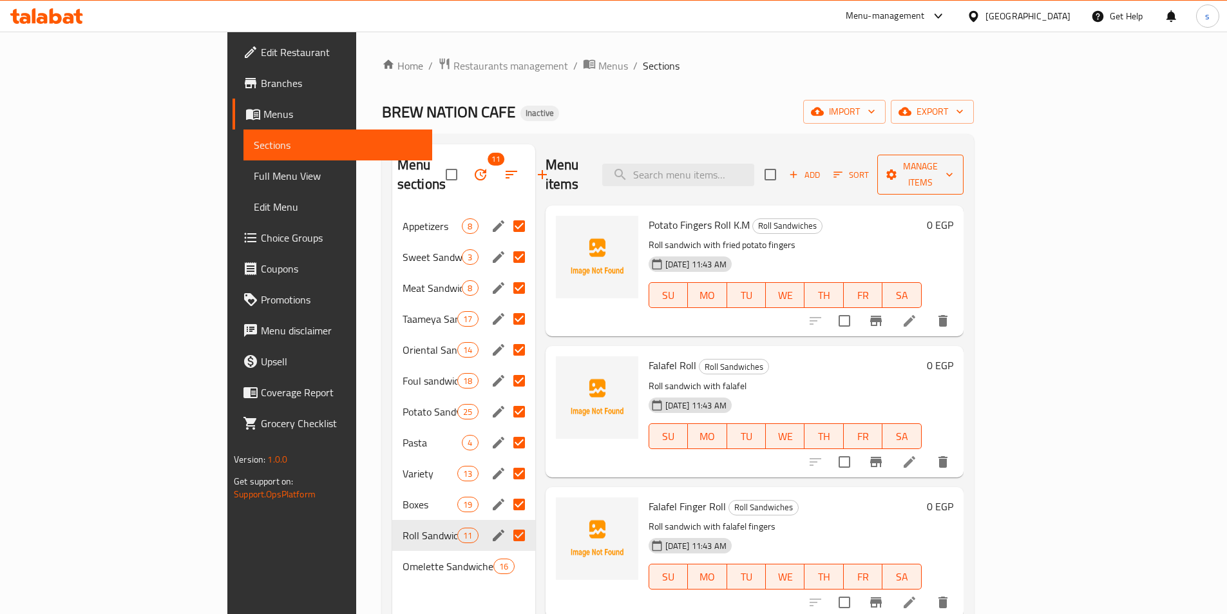
click at [954, 164] on span "Manage items" at bounding box center [921, 175] width 66 height 32
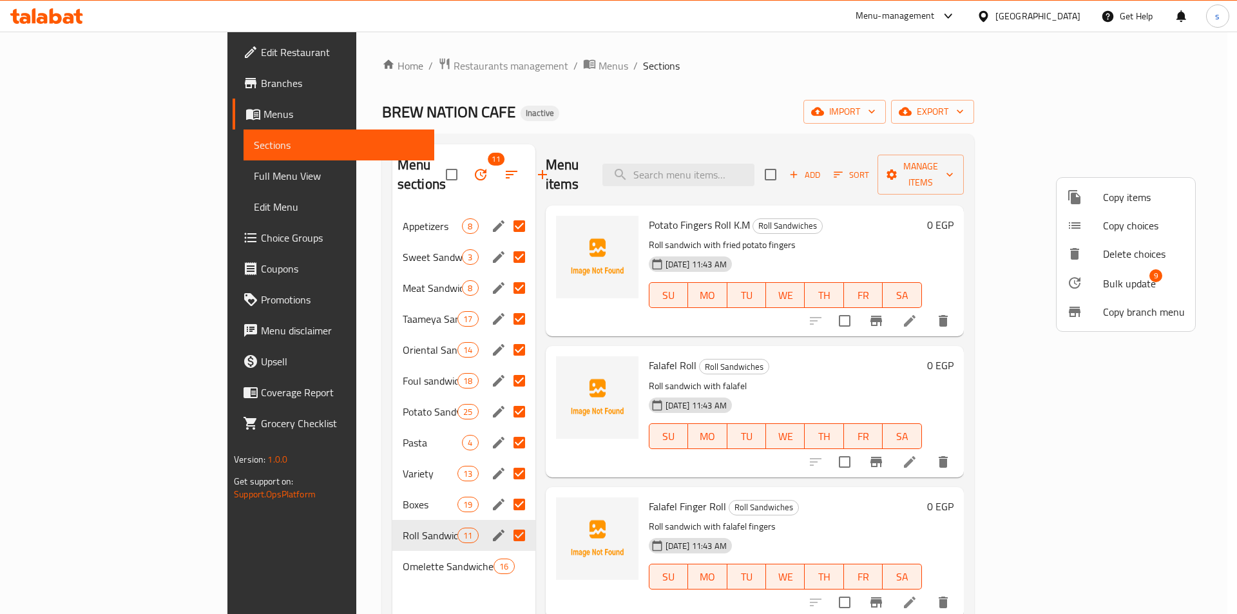
click at [1117, 256] on span "Delete choices" at bounding box center [1144, 253] width 82 height 15
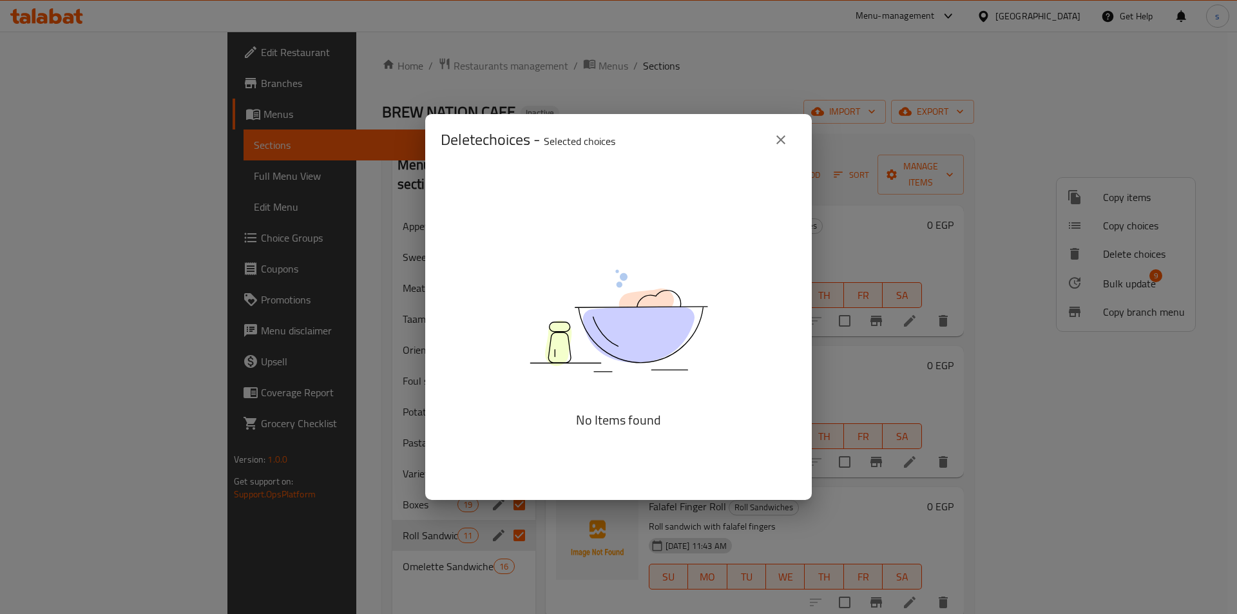
click at [787, 140] on icon "close" at bounding box center [780, 139] width 15 height 15
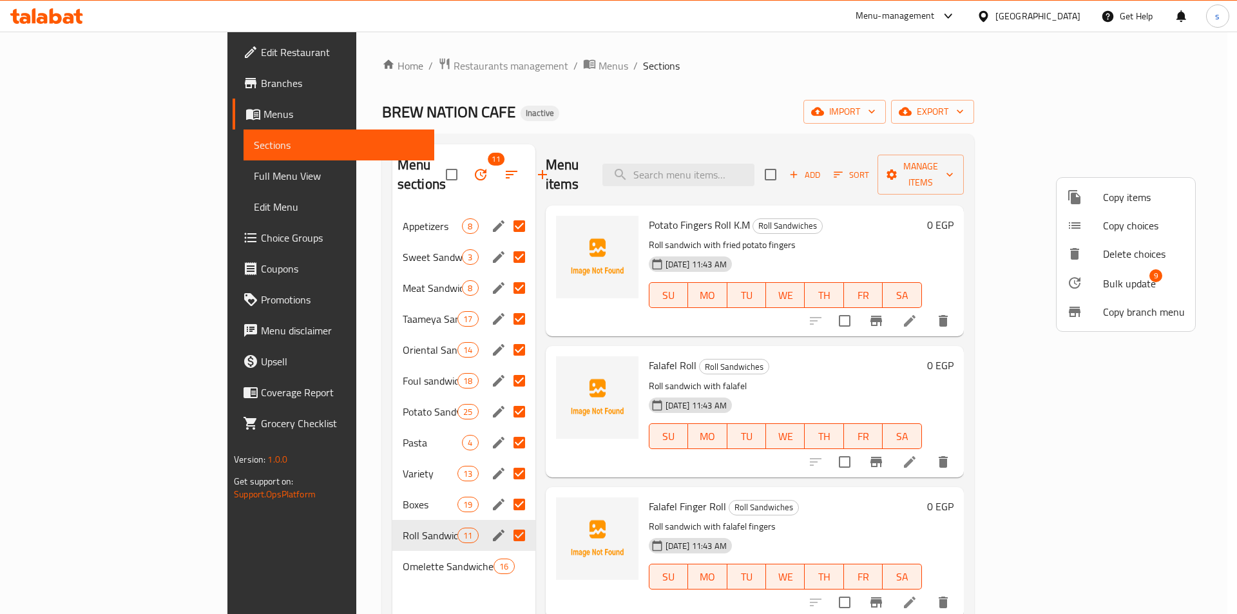
click at [945, 224] on div at bounding box center [618, 307] width 1237 height 614
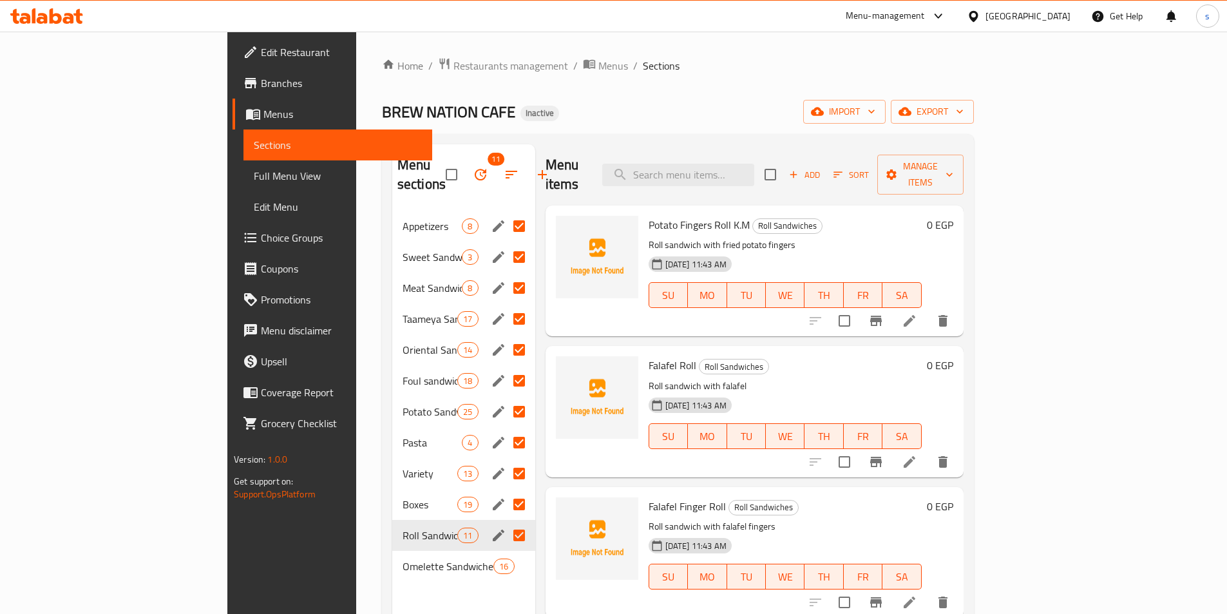
click at [506, 213] on input "Menu sections" at bounding box center [519, 226] width 27 height 27
checkbox input "false"
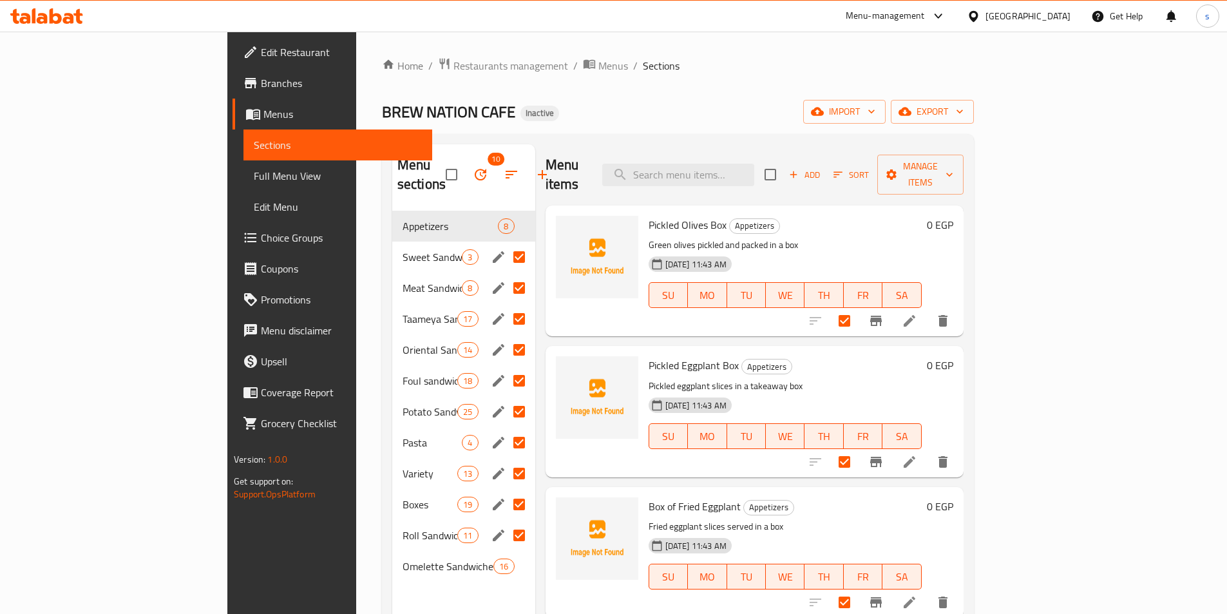
click at [506, 244] on input "Menu sections" at bounding box center [519, 257] width 27 height 27
checkbox input "false"
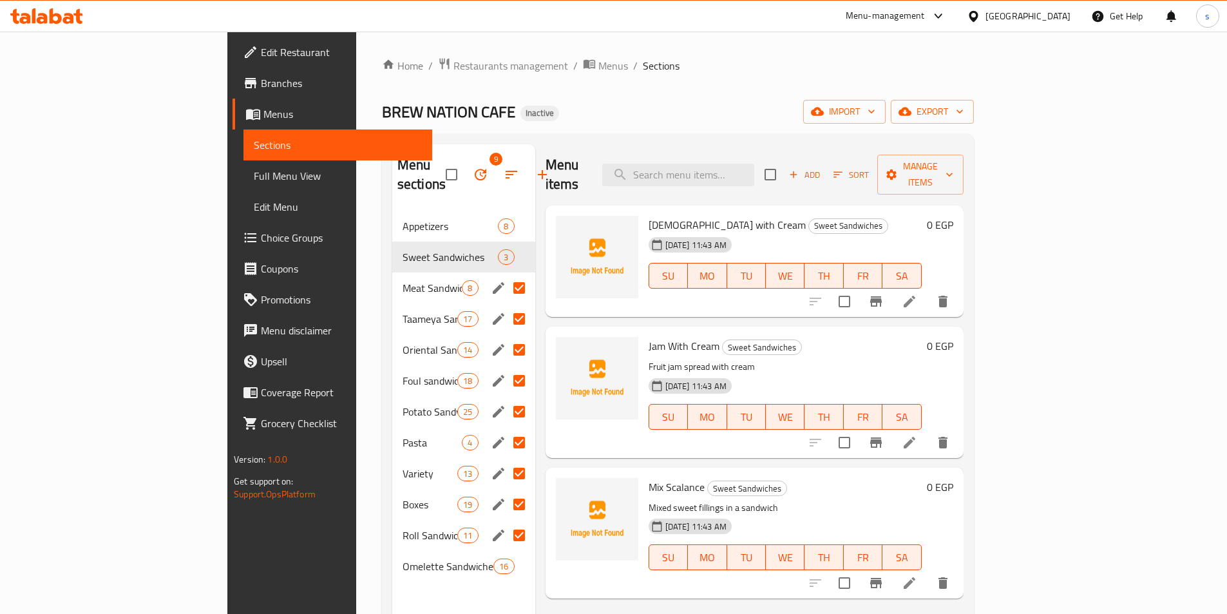
click at [506, 274] on input "Menu sections" at bounding box center [519, 287] width 27 height 27
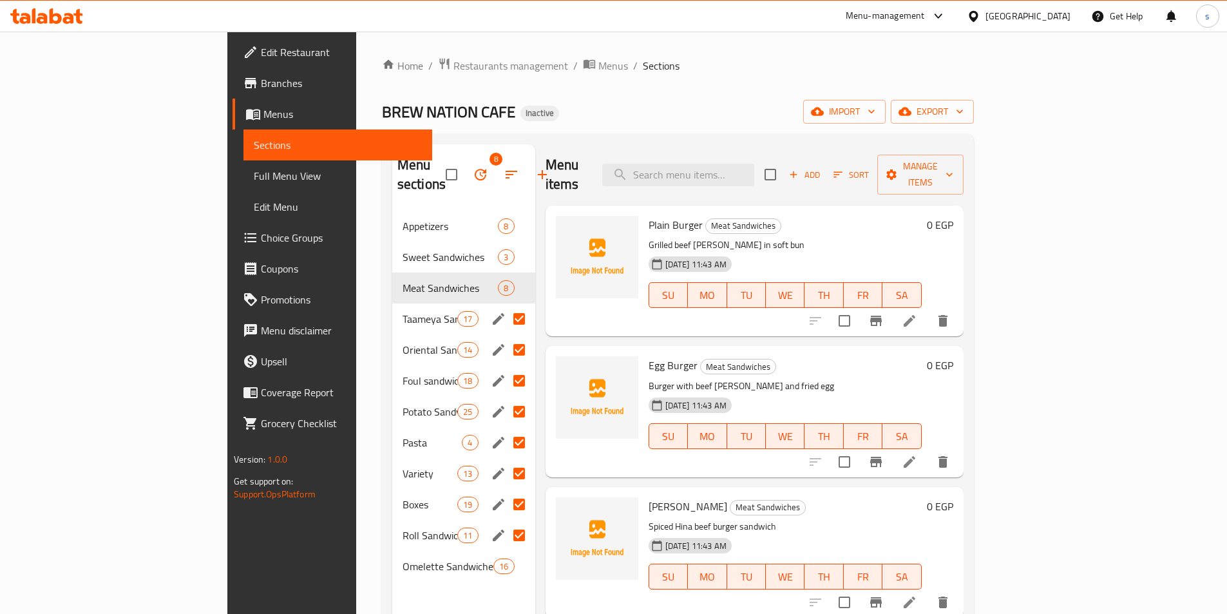
click at [506, 305] on input "Menu sections" at bounding box center [519, 318] width 27 height 27
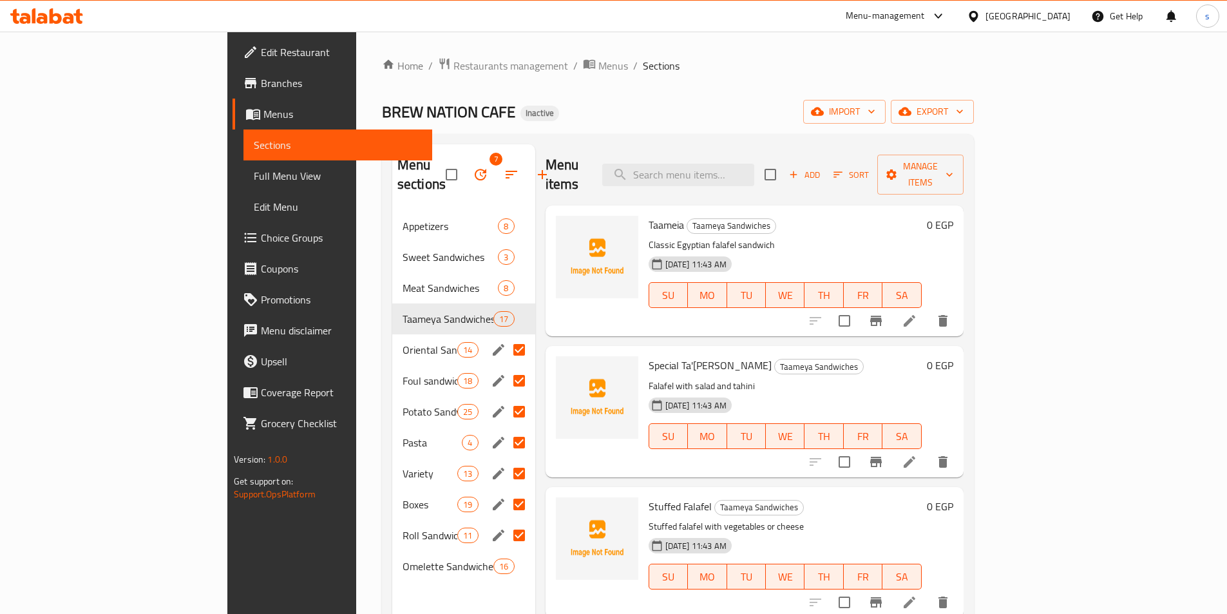
click at [506, 336] on input "Menu sections" at bounding box center [519, 349] width 27 height 27
click at [506, 367] on input "Menu sections" at bounding box center [519, 380] width 27 height 27
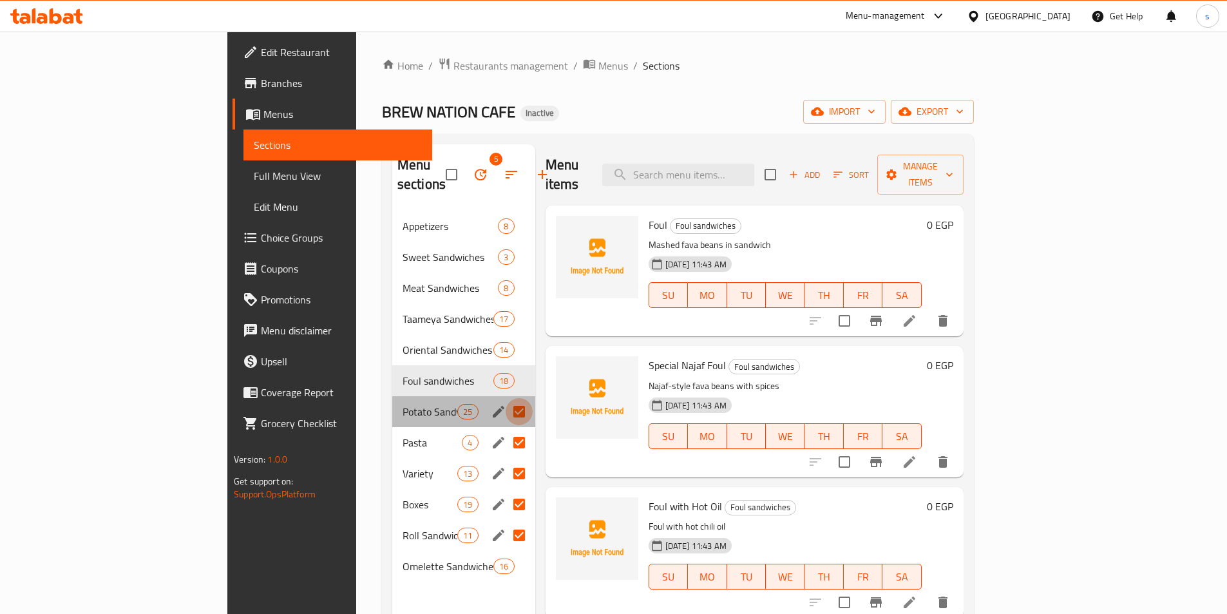
click at [506, 398] on input "Menu sections" at bounding box center [519, 411] width 27 height 27
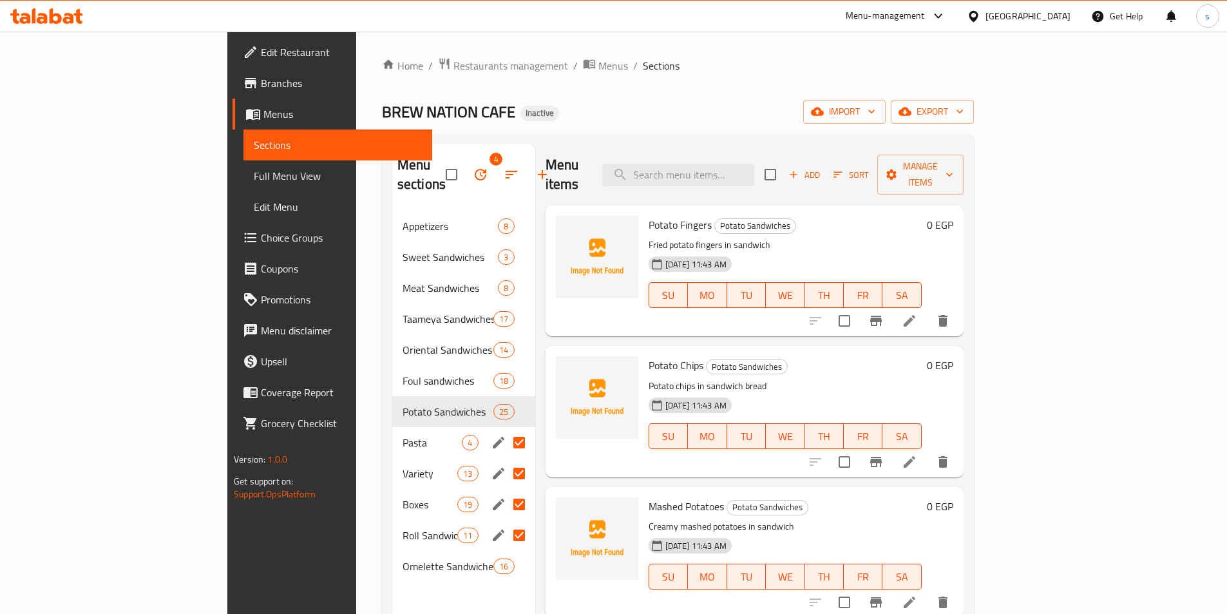
click at [506, 429] on input "Menu sections" at bounding box center [519, 442] width 27 height 27
checkbox input "false"
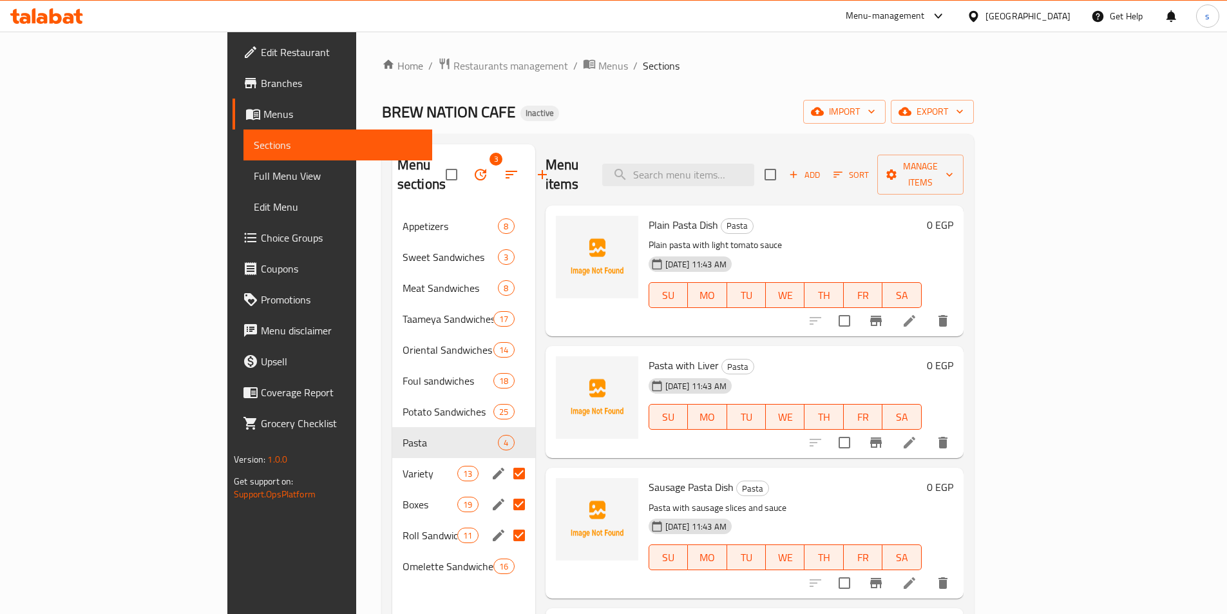
click at [506, 460] on input "Menu sections" at bounding box center [519, 473] width 27 height 27
checkbox input "false"
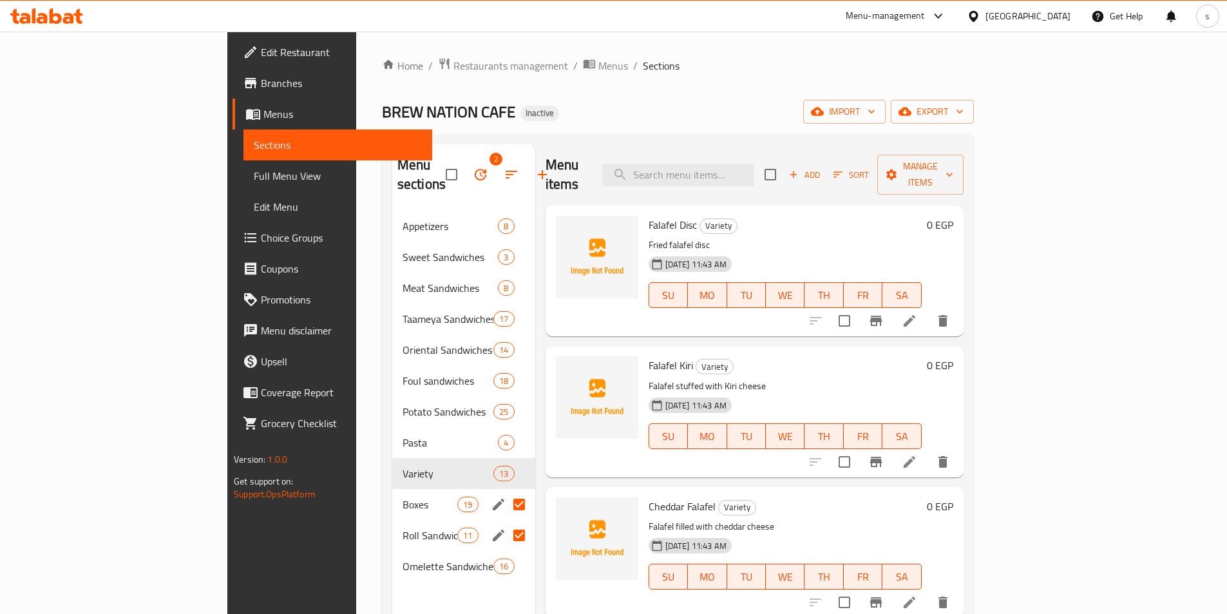
click at [506, 491] on input "Menu sections" at bounding box center [519, 504] width 27 height 27
click at [506, 522] on input "Menu sections" at bounding box center [519, 535] width 27 height 27
checkbox input "false"
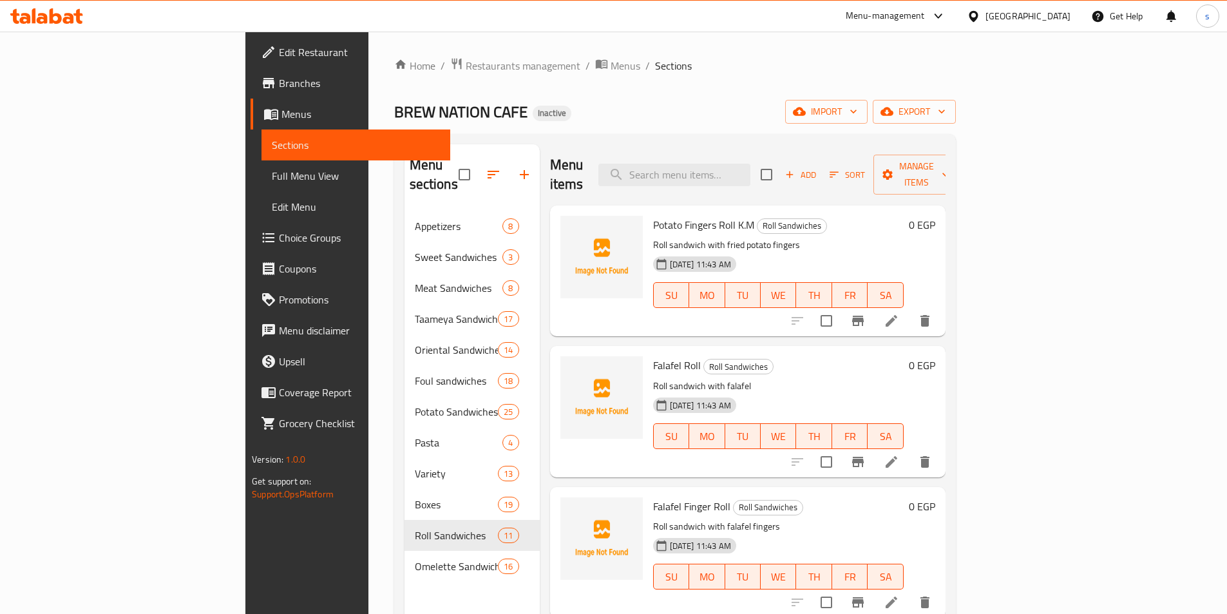
click at [904, 216] on h6 "Potato Fingers Roll K.M Roll Sandwiches" at bounding box center [778, 225] width 251 height 18
click at [930, 315] on icon "delete" at bounding box center [925, 321] width 9 height 12
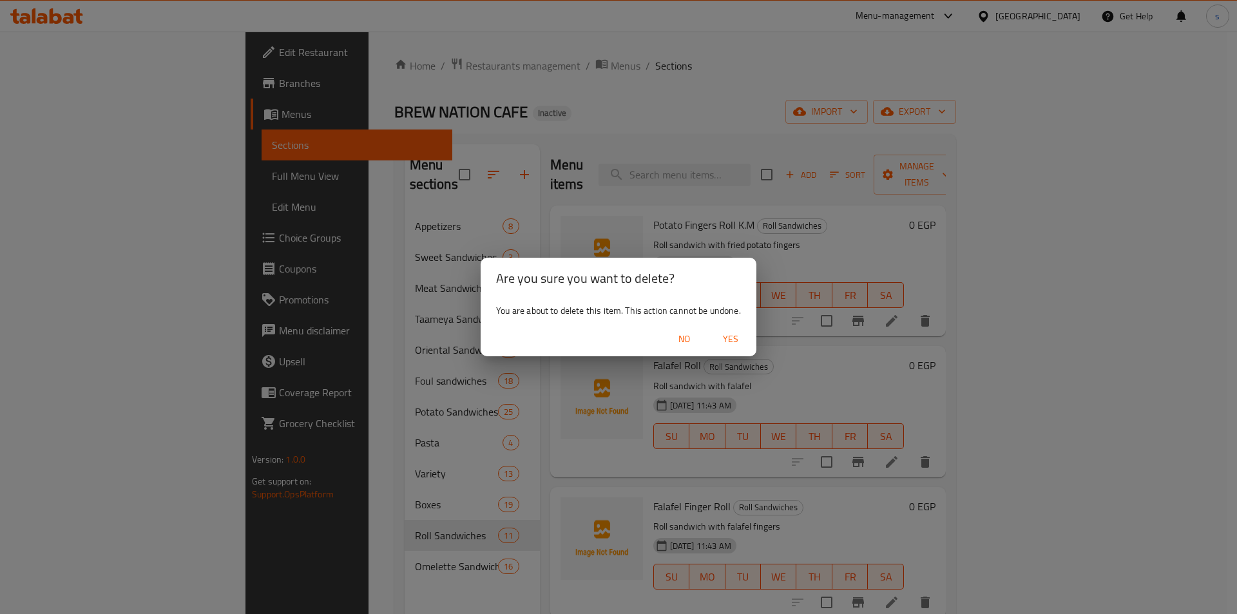
click at [692, 337] on span "No" at bounding box center [684, 339] width 31 height 16
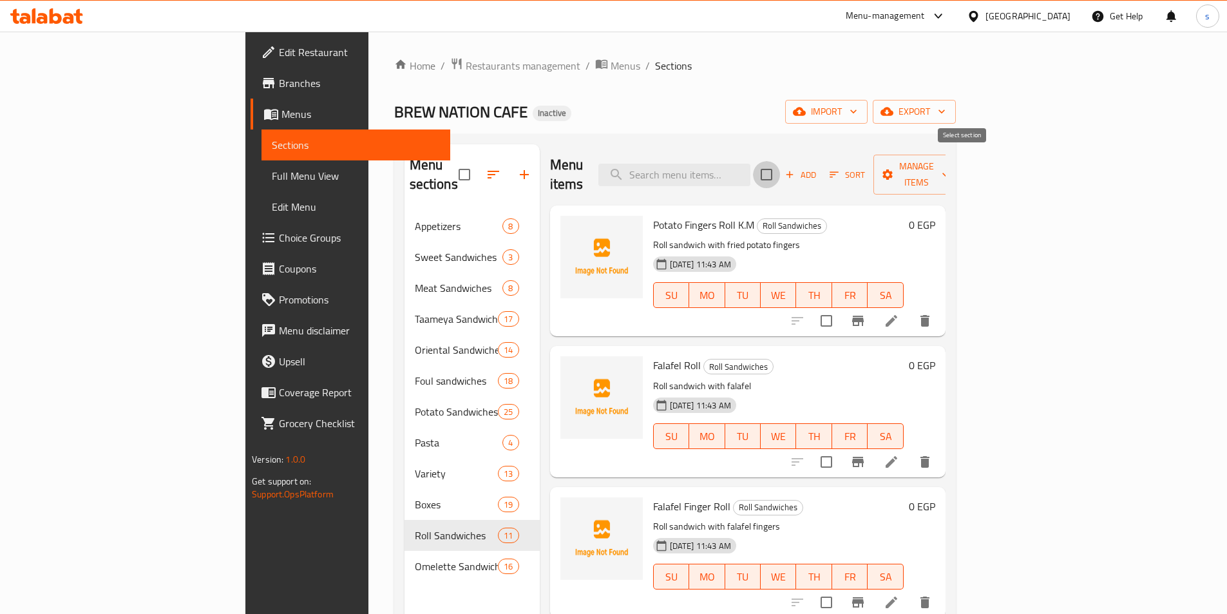
click at [780, 162] on input "checkbox" at bounding box center [766, 174] width 27 height 27
checkbox input "true"
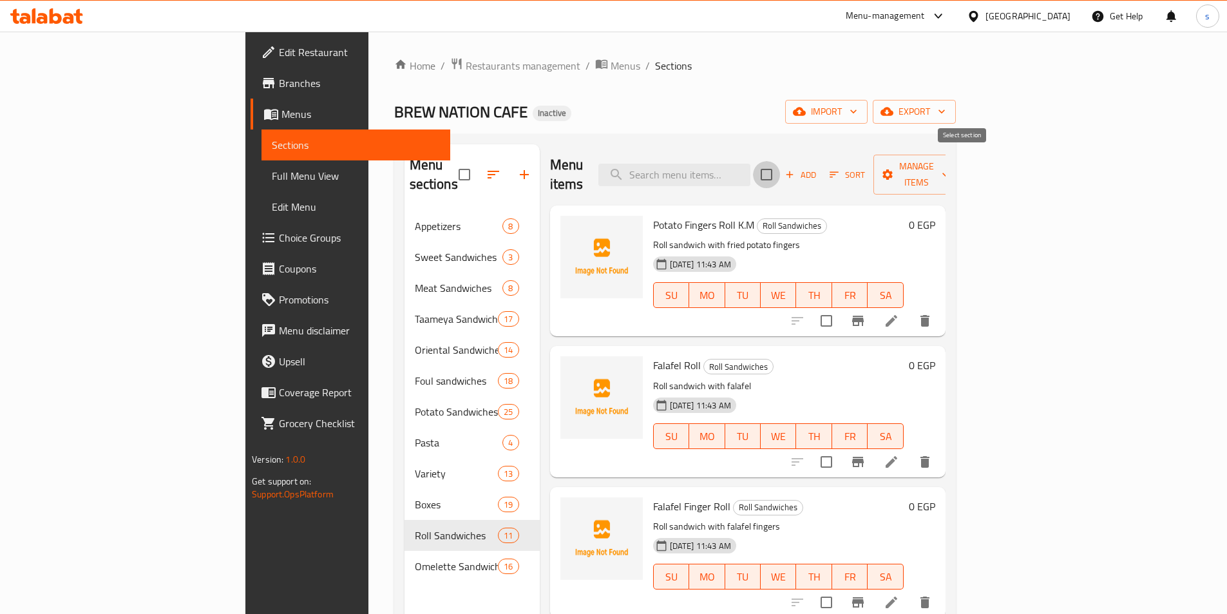
checkbox input "true"
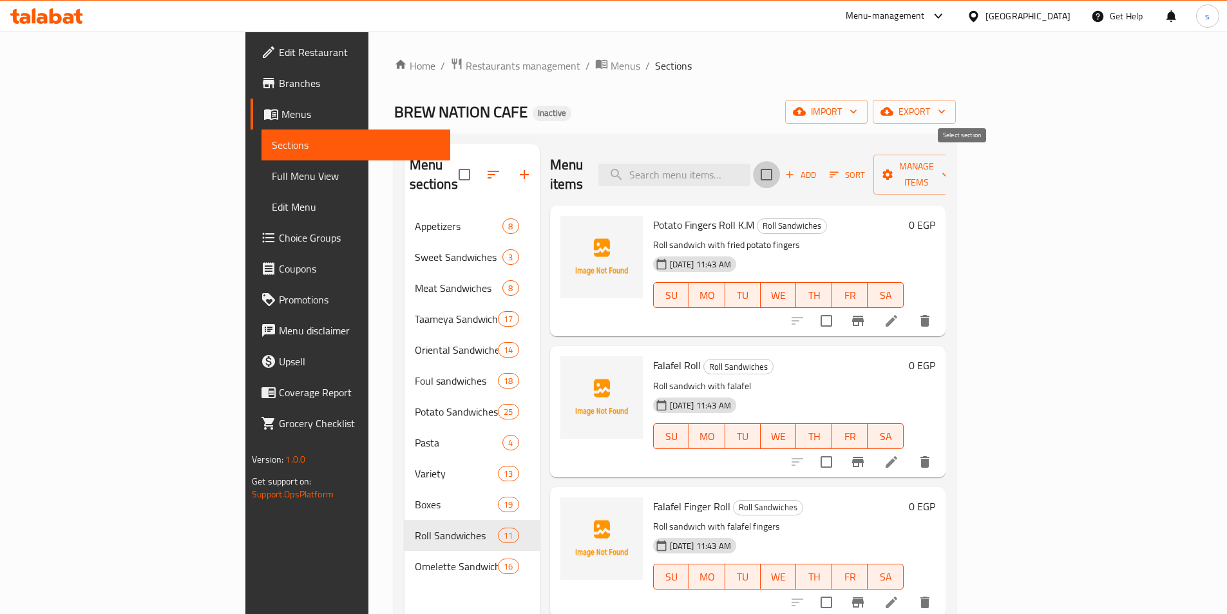
checkbox input "true"
click at [780, 162] on input "checkbox" at bounding box center [766, 174] width 27 height 27
checkbox input "false"
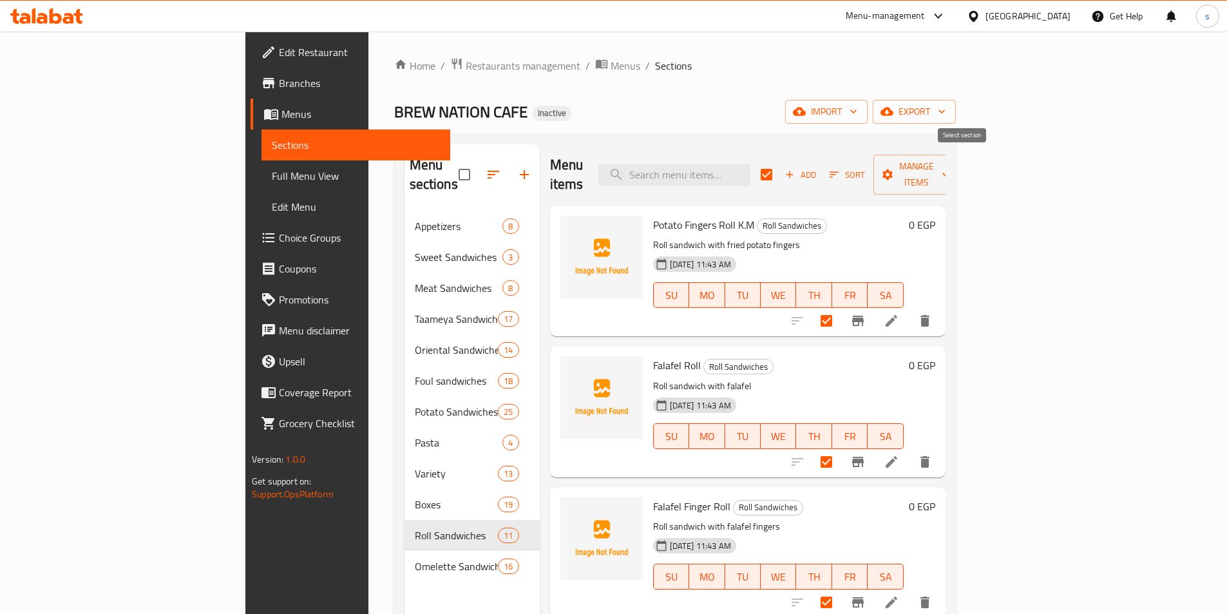
checkbox input "false"
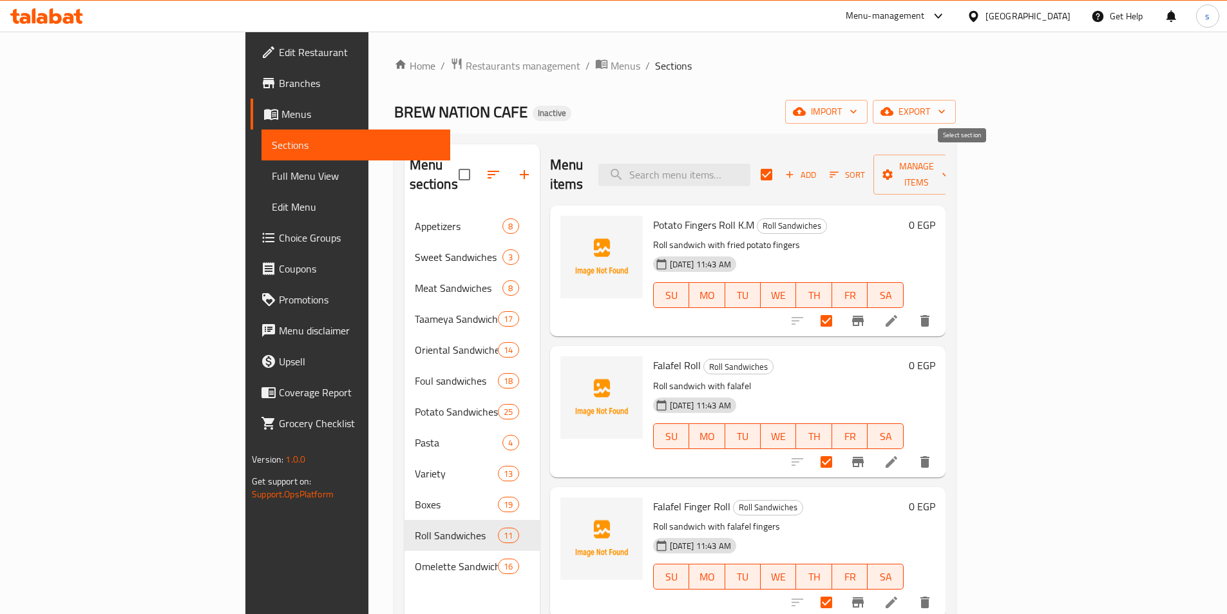
checkbox input "false"
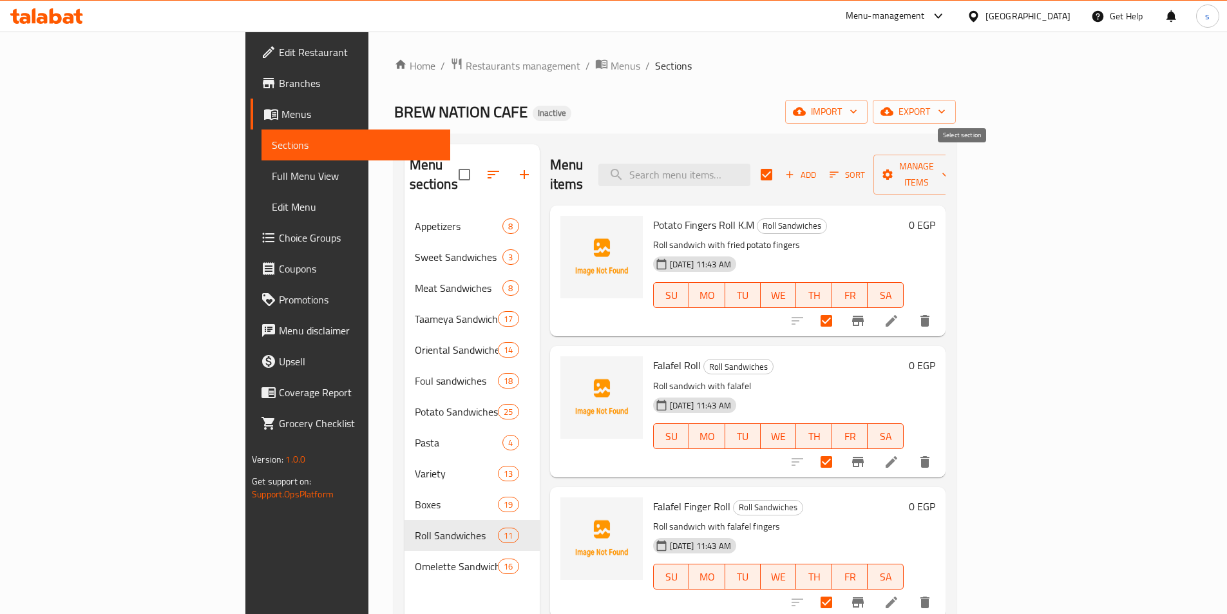
checkbox input "false"
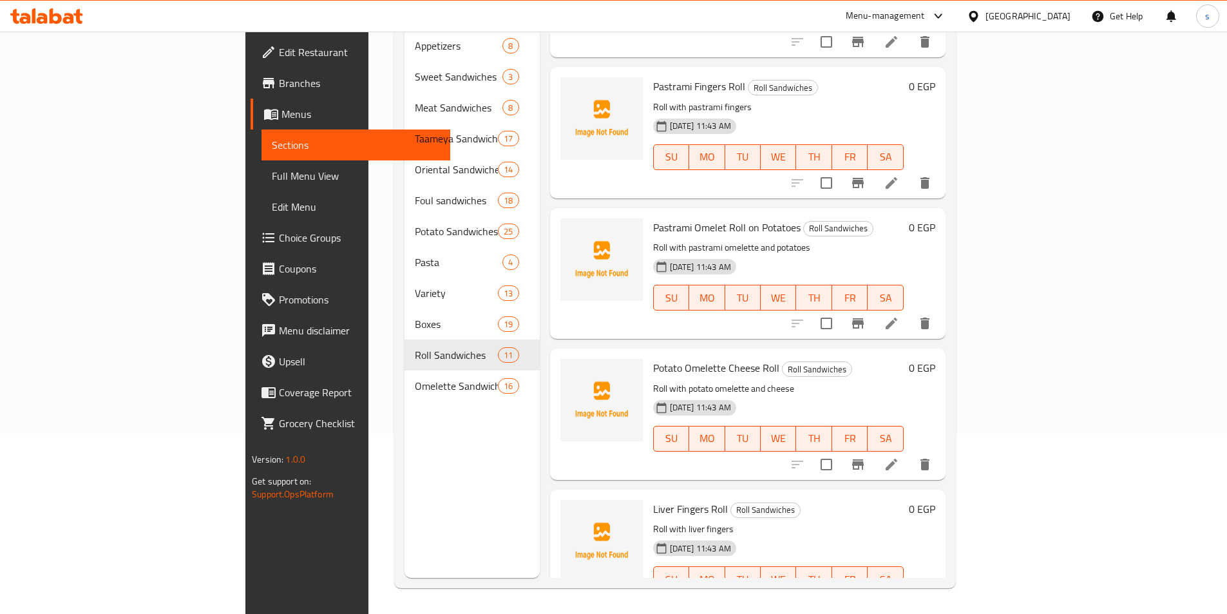
scroll to position [967, 0]
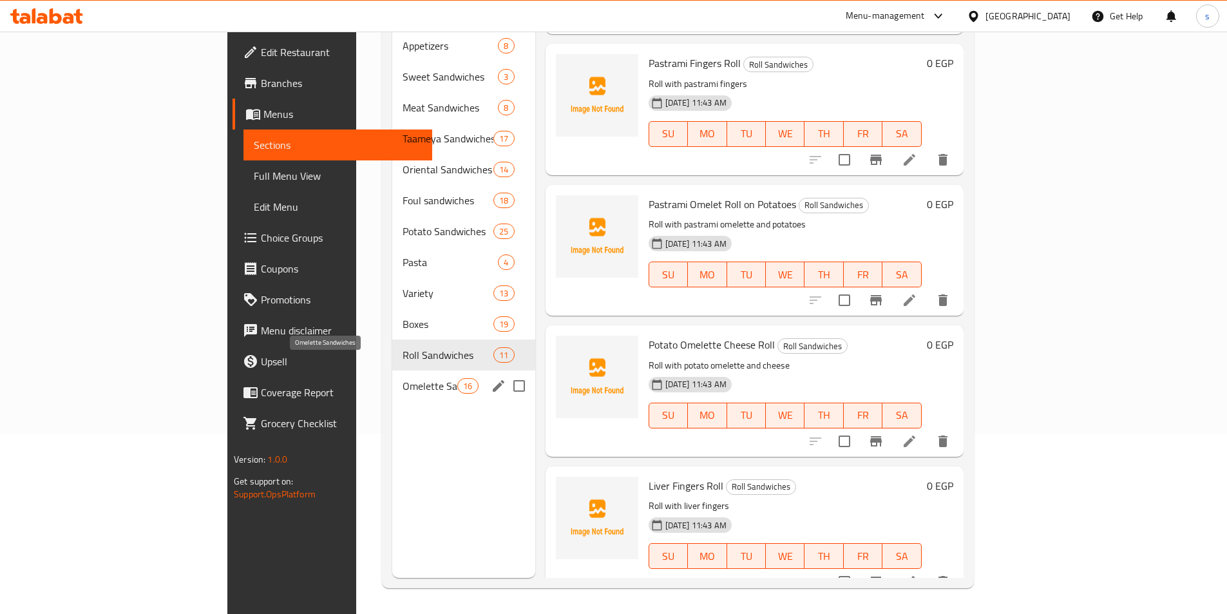
click at [403, 378] on span "Omelette Sandwiches" at bounding box center [430, 385] width 55 height 15
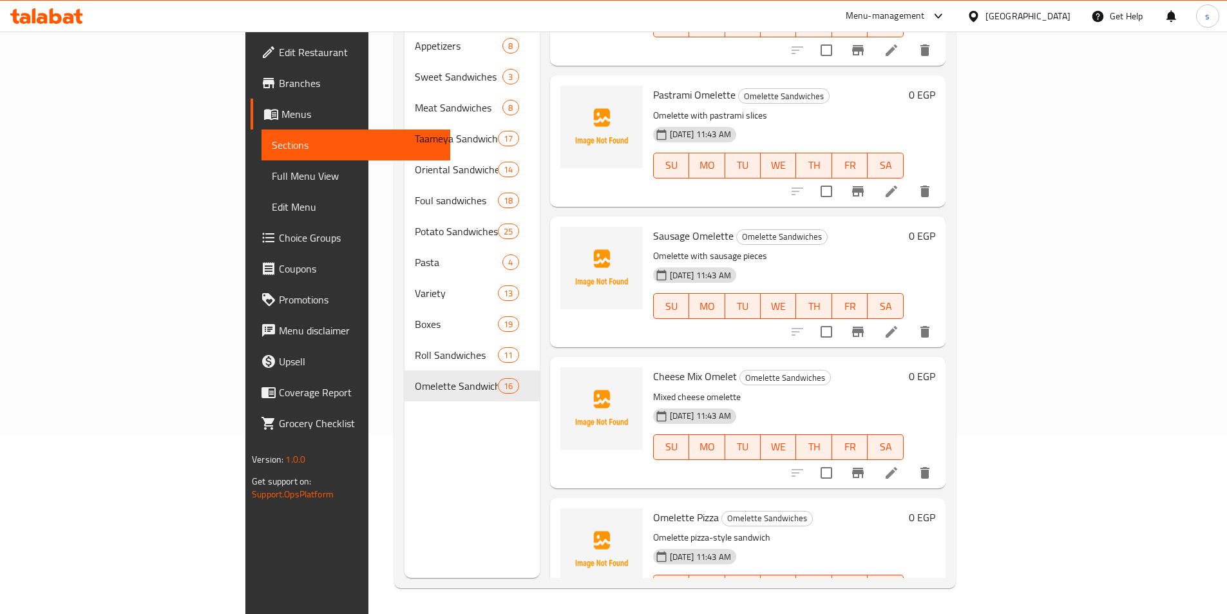
scroll to position [639, 0]
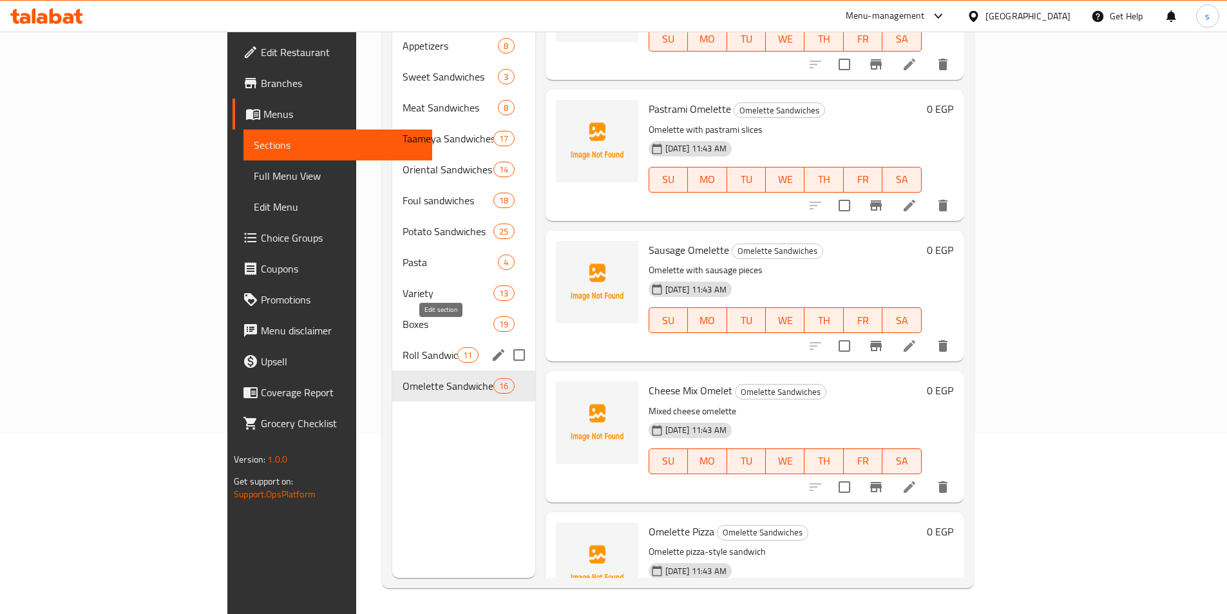
click at [493, 349] on icon "edit" at bounding box center [499, 355] width 12 height 12
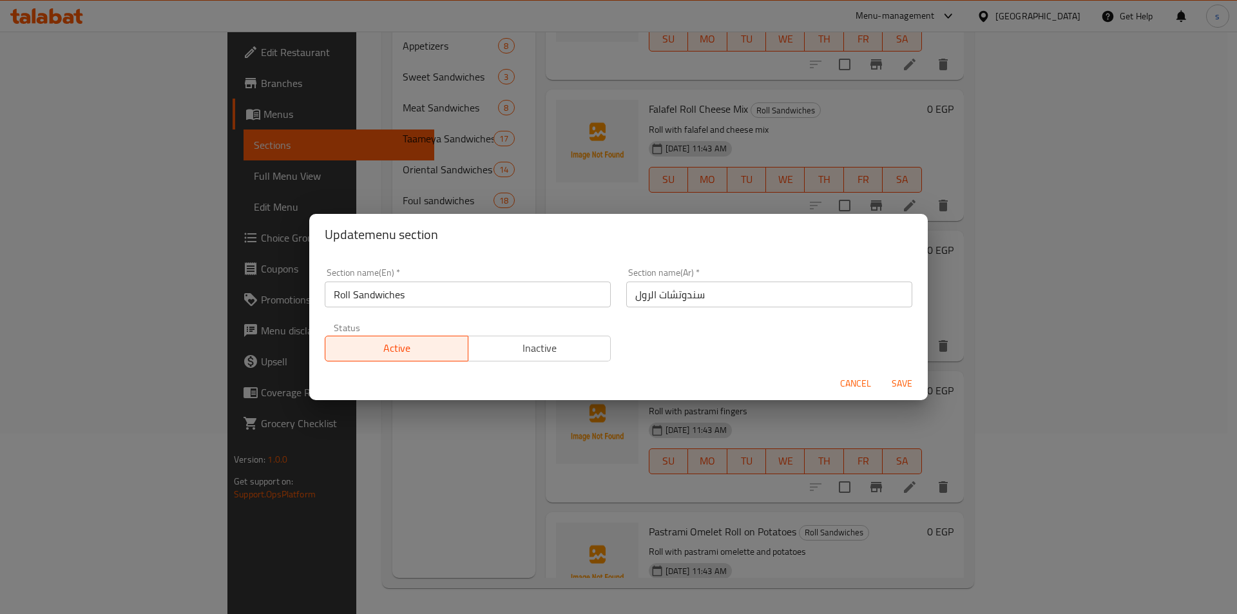
click at [855, 381] on span "Cancel" at bounding box center [855, 384] width 31 height 16
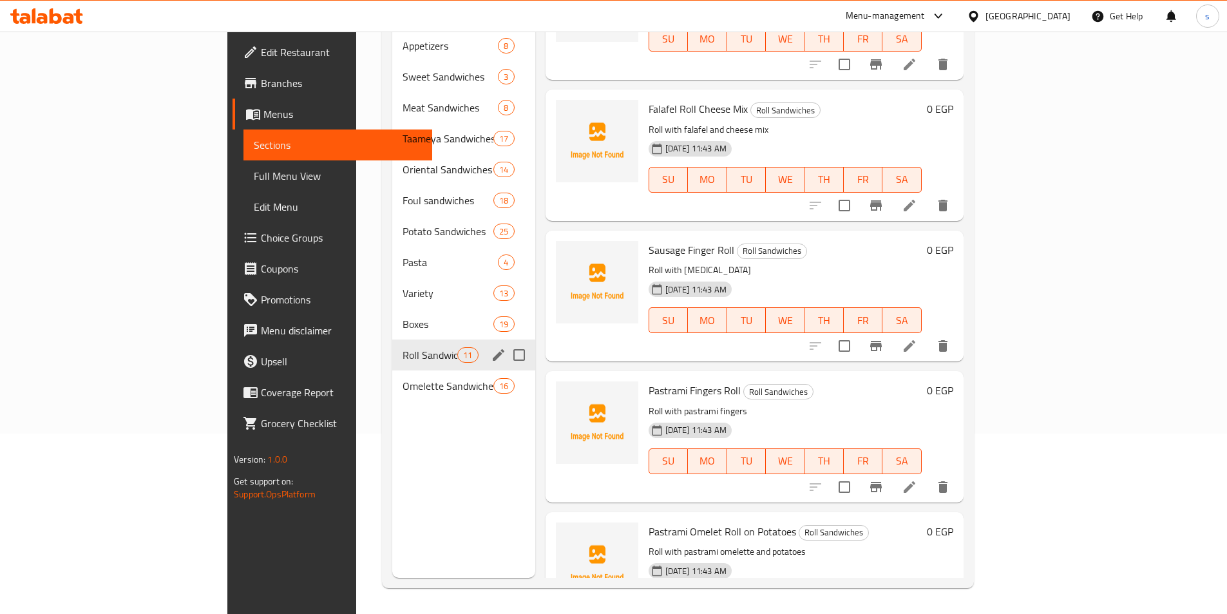
click at [506, 342] on input "Menu sections" at bounding box center [519, 355] width 27 height 27
checkbox input "true"
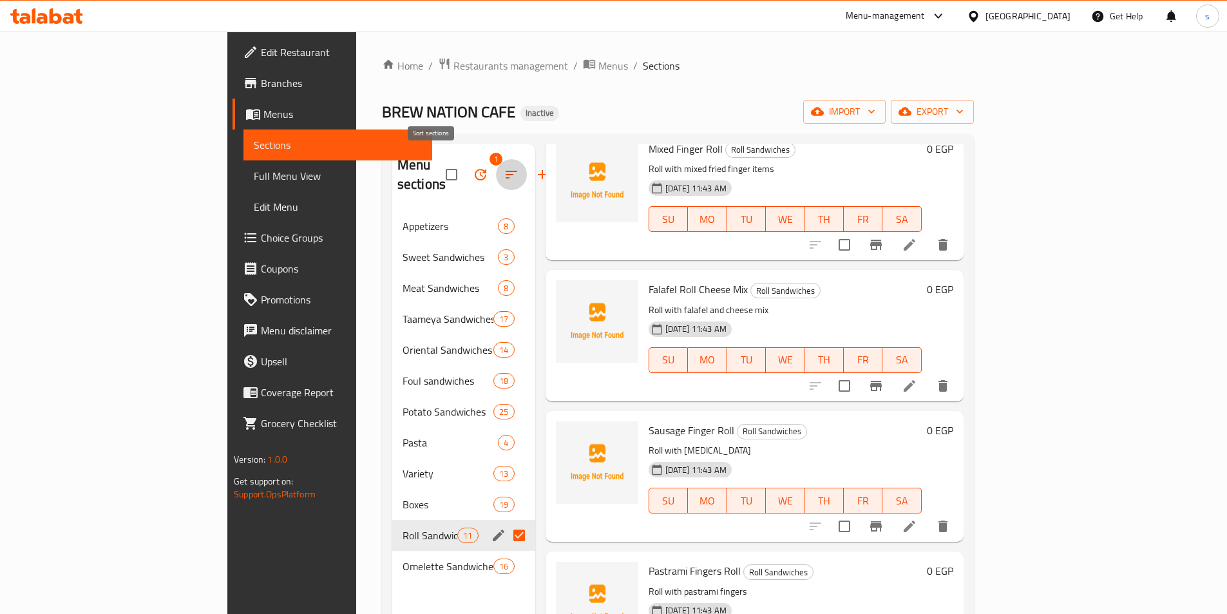
click at [496, 159] on button "button" at bounding box center [511, 174] width 31 height 31
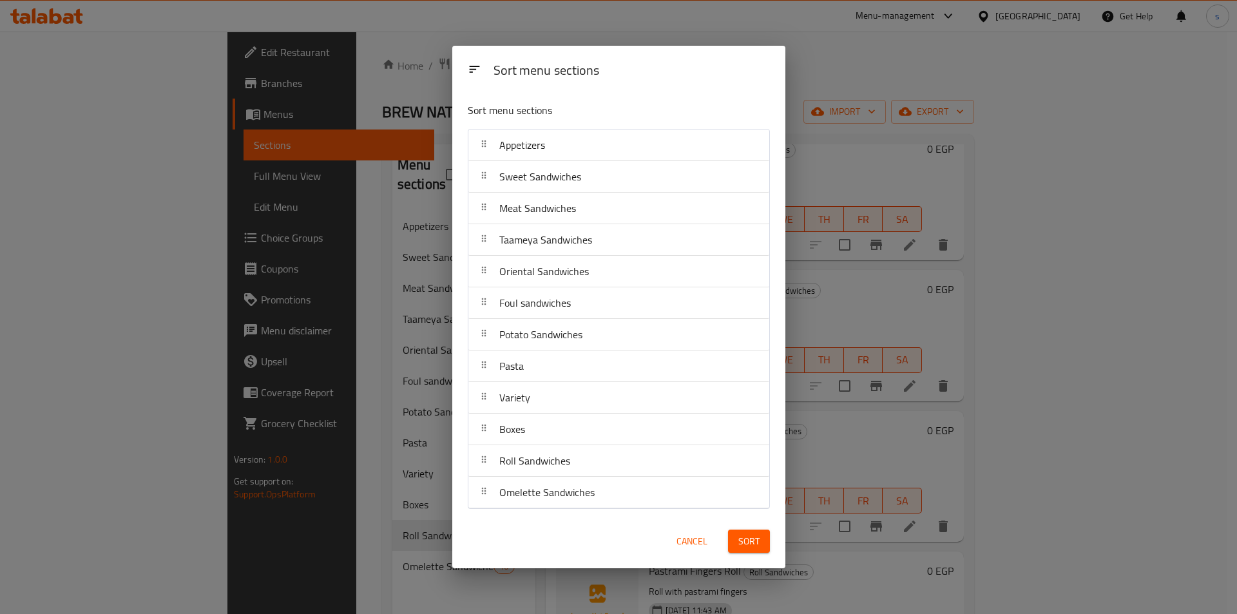
click at [992, 53] on div "Sort menu sections Sort menu sections Appetizers Sweet Sandwiches Meat Sandwich…" at bounding box center [618, 307] width 1237 height 614
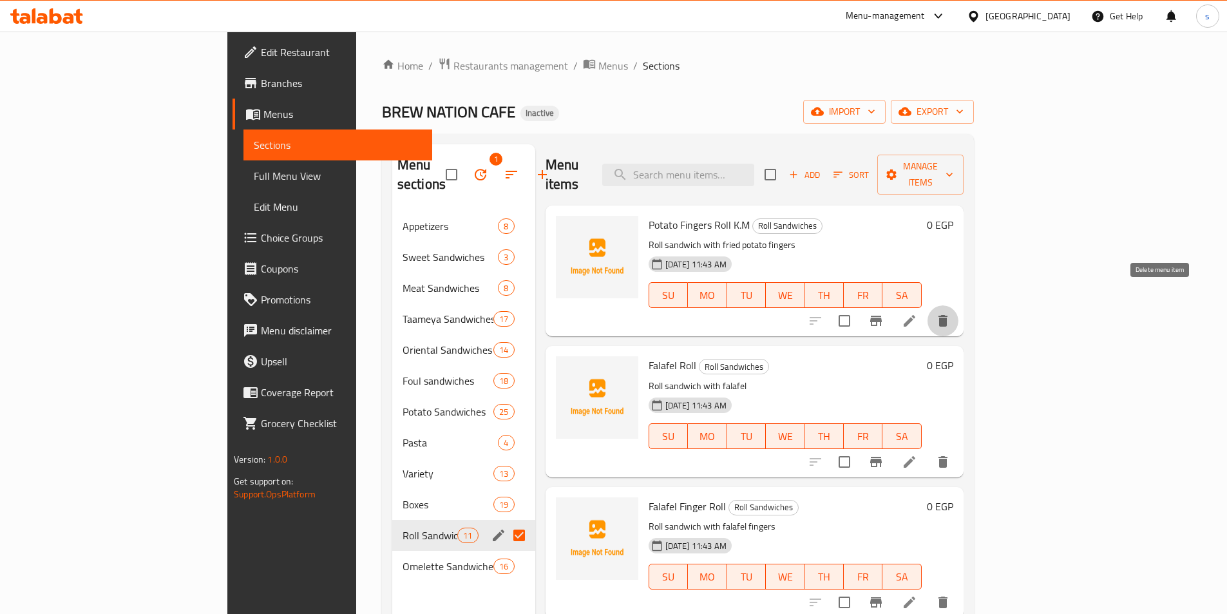
click at [948, 315] on icon "delete" at bounding box center [943, 321] width 9 height 12
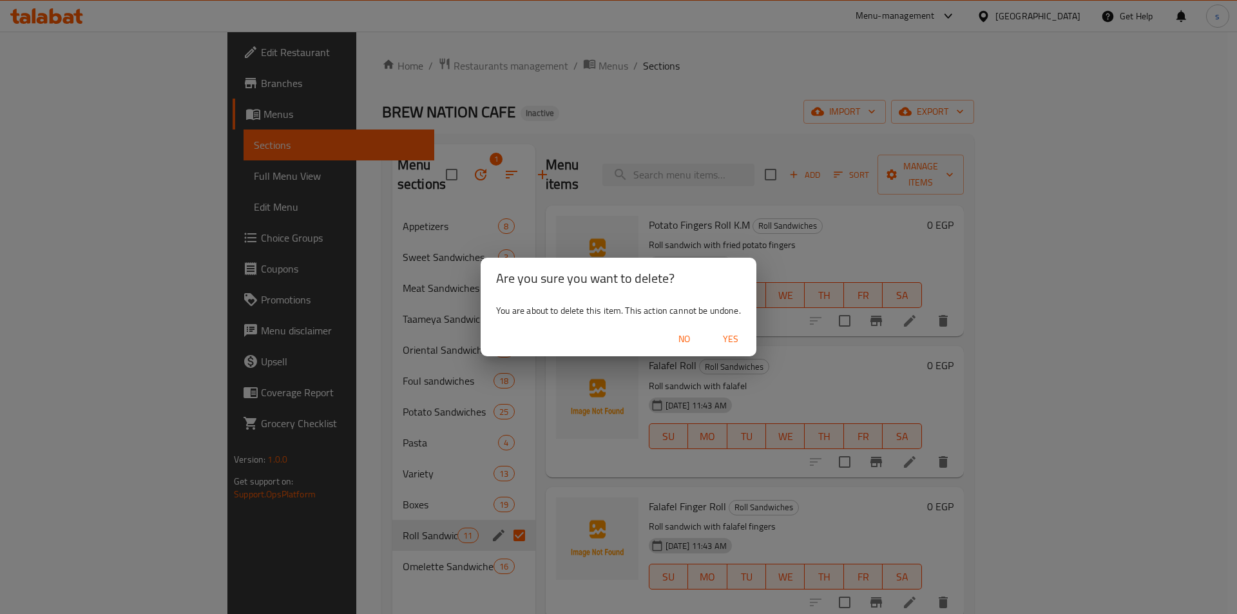
click at [727, 336] on span "Yes" at bounding box center [730, 339] width 31 height 16
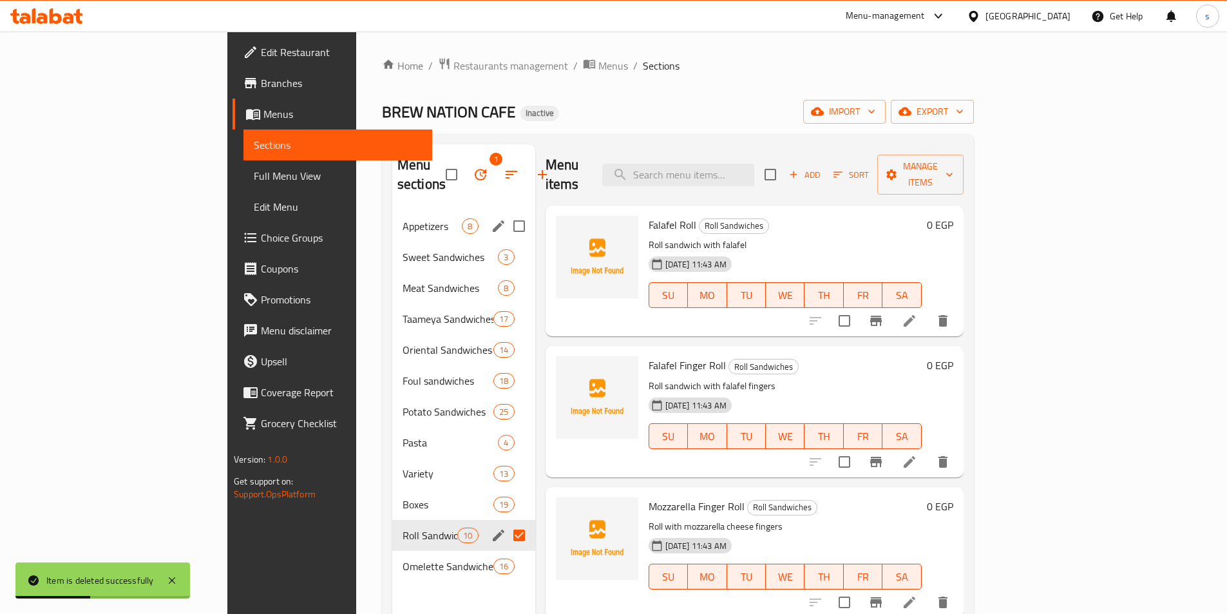
click at [403, 218] on span "Appetizers" at bounding box center [433, 225] width 60 height 15
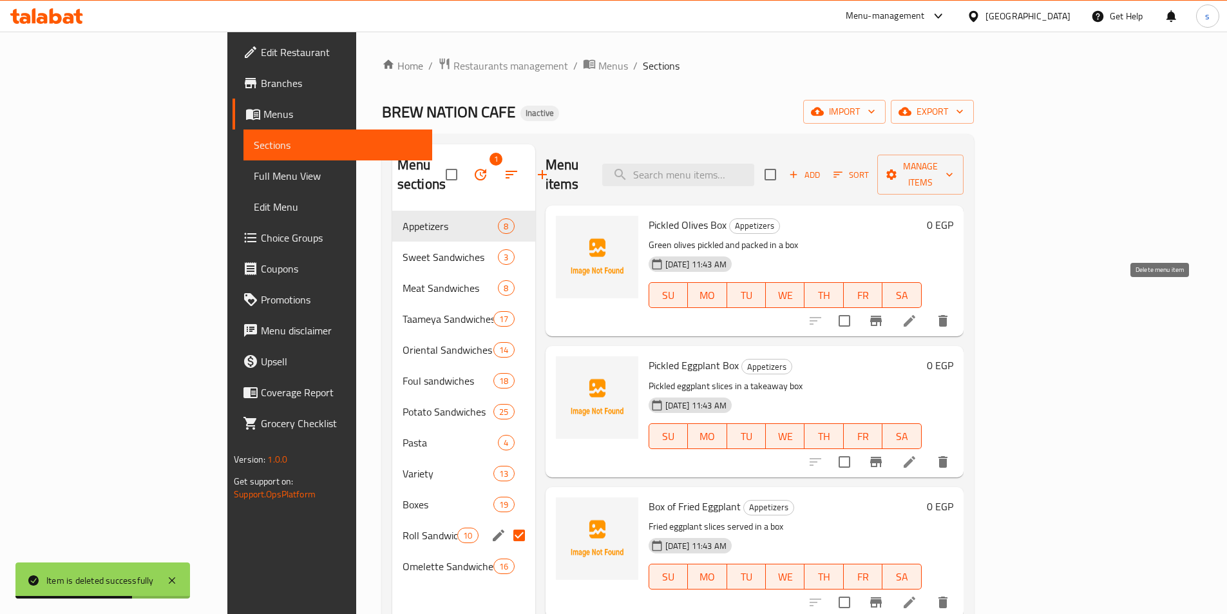
click at [948, 315] on icon "delete" at bounding box center [943, 321] width 9 height 12
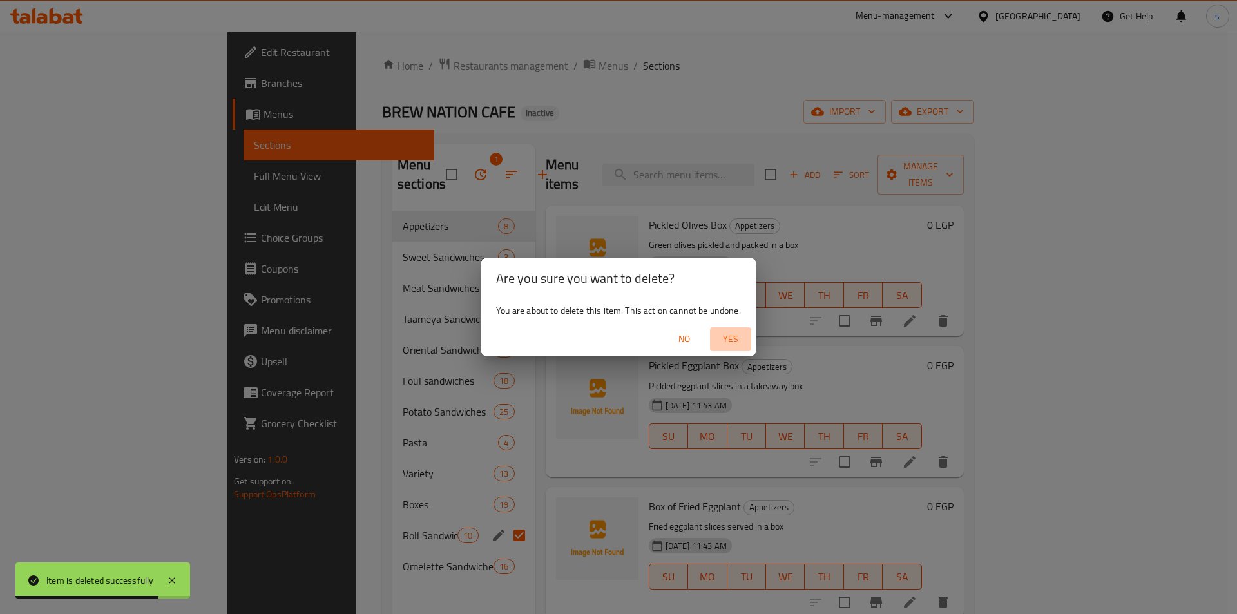
click at [729, 334] on span "Yes" at bounding box center [730, 339] width 31 height 16
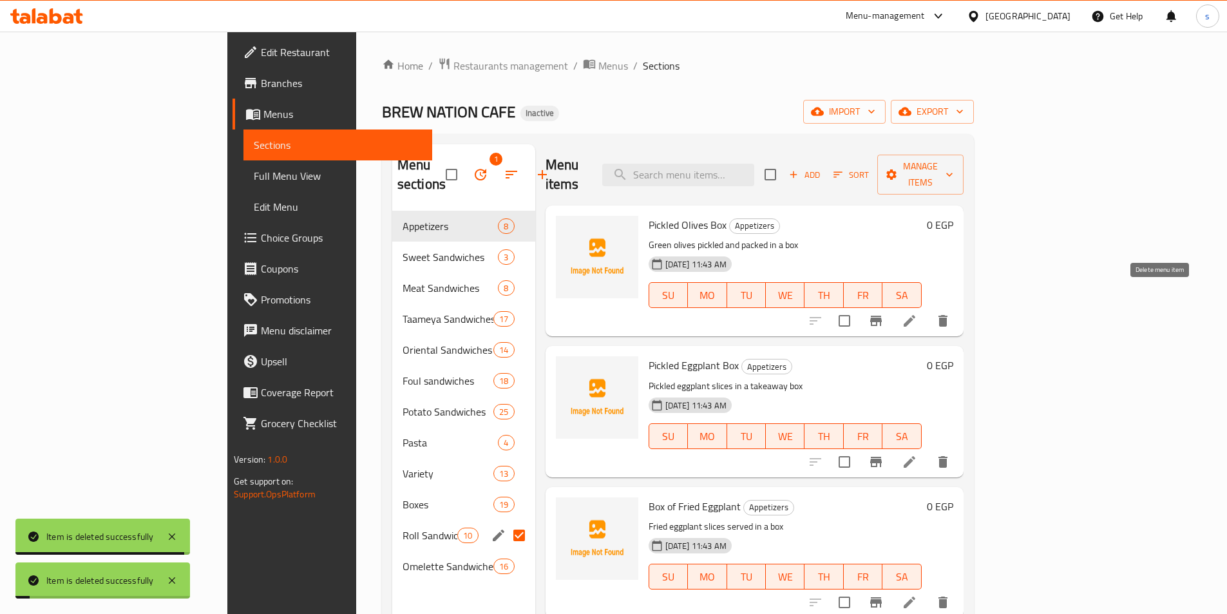
click at [951, 313] on icon "delete" at bounding box center [943, 320] width 15 height 15
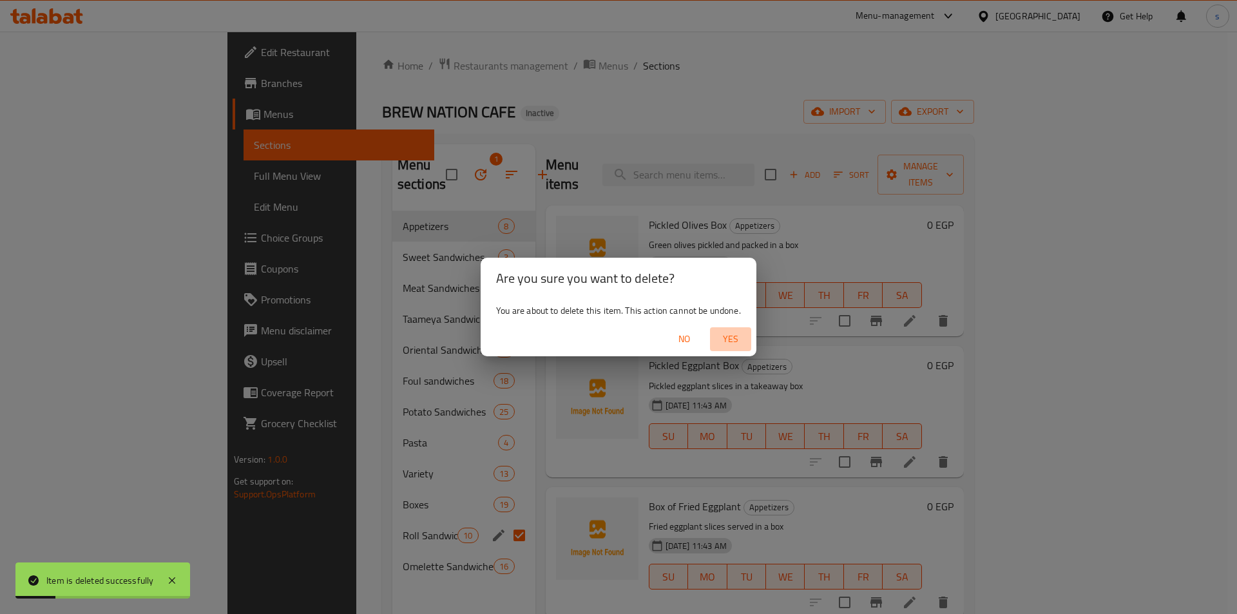
click at [727, 334] on span "Yes" at bounding box center [730, 339] width 31 height 16
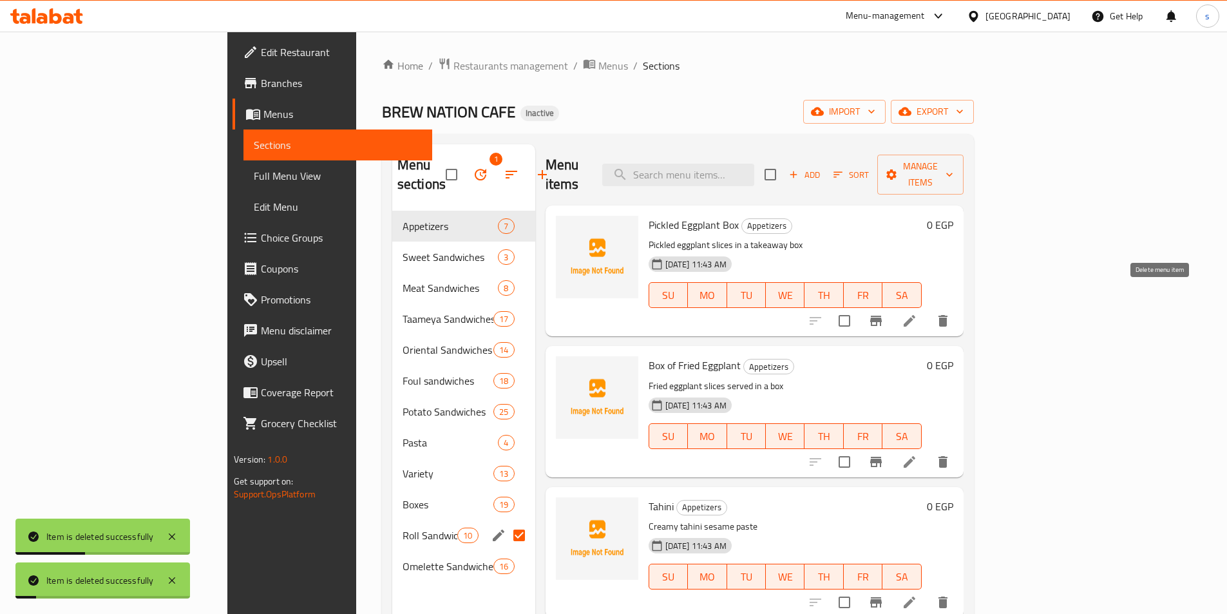
click at [951, 313] on icon "delete" at bounding box center [943, 320] width 15 height 15
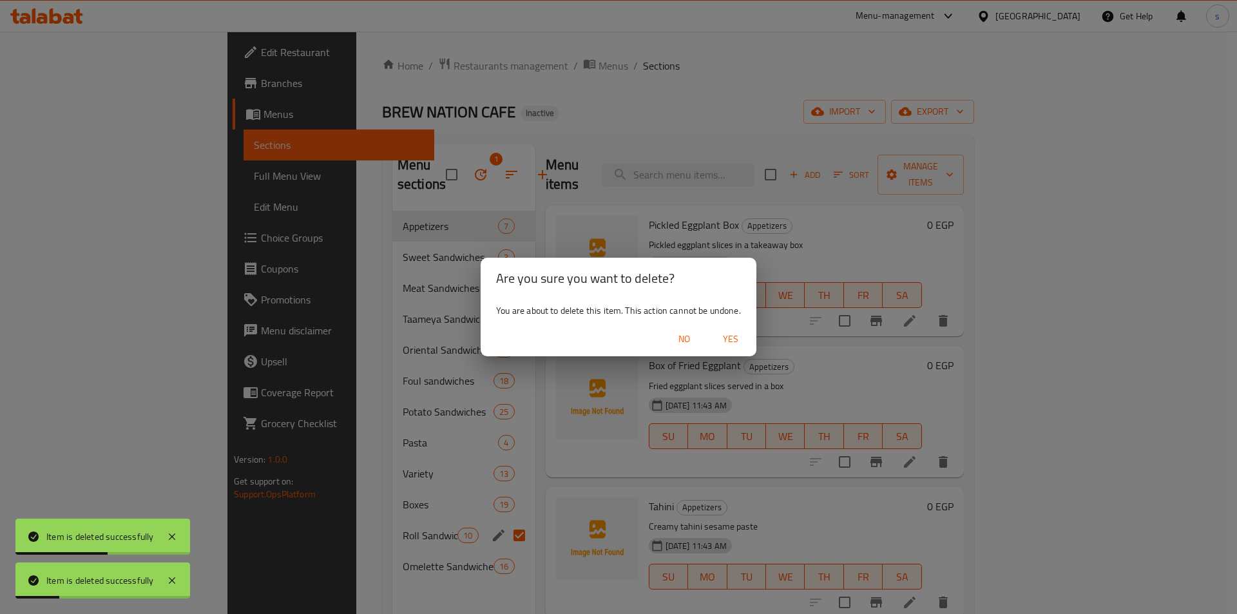
click at [737, 342] on span "Yes" at bounding box center [730, 339] width 31 height 16
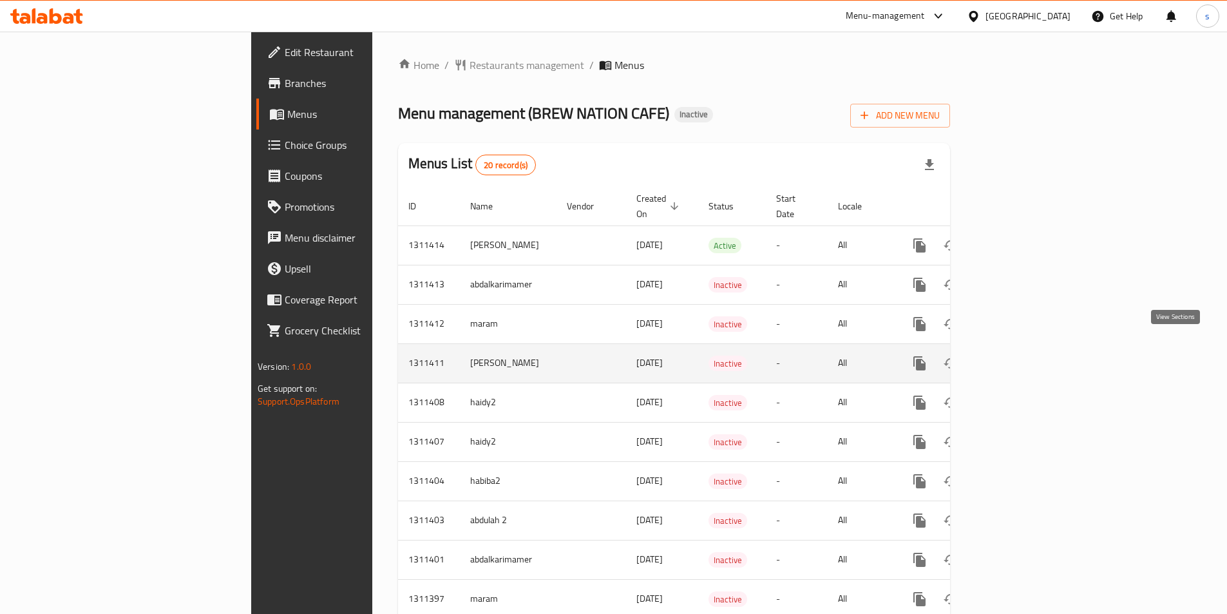
click at [1021, 356] on icon "enhanced table" at bounding box center [1012, 363] width 15 height 15
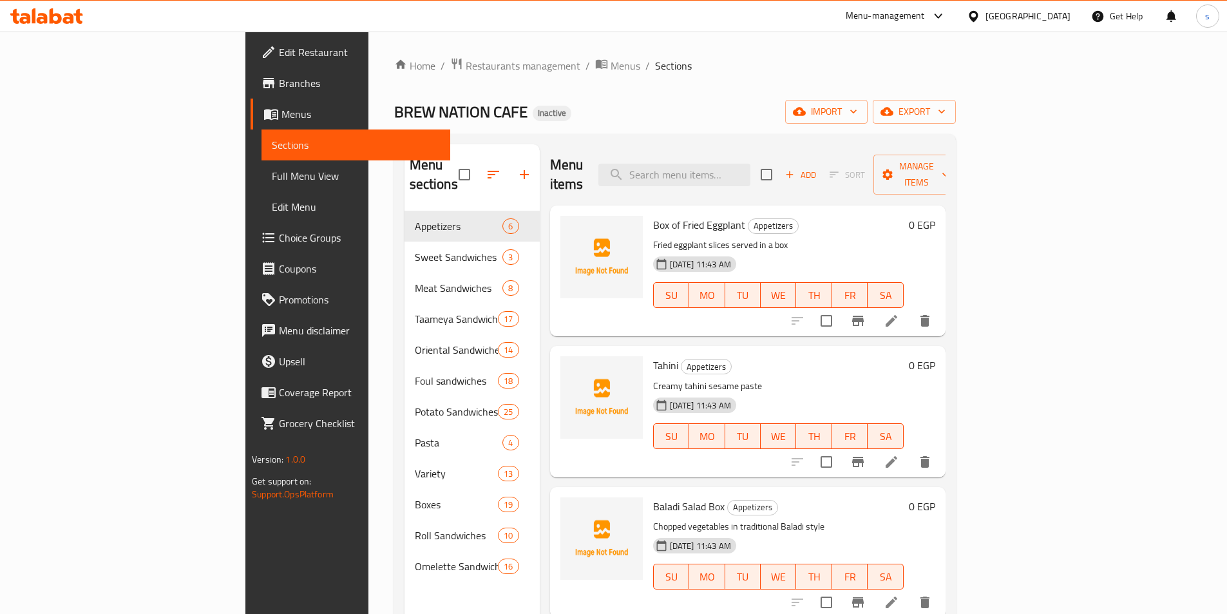
click at [282, 106] on span "Menus" at bounding box center [361, 113] width 159 height 15
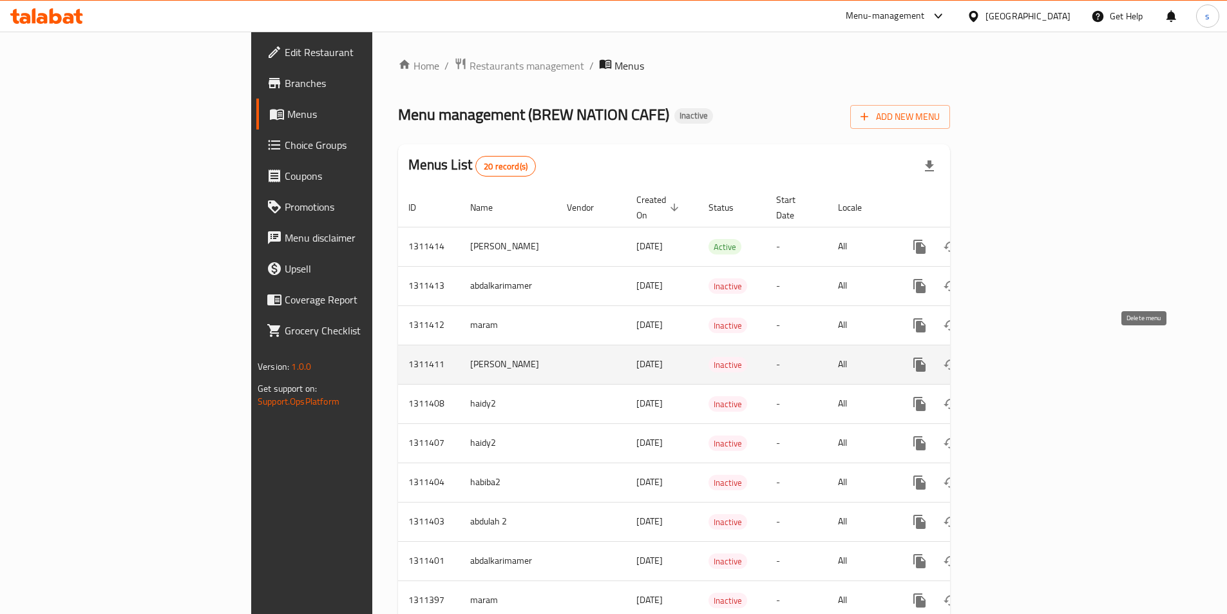
click at [987, 359] on icon "enhanced table" at bounding box center [981, 365] width 9 height 12
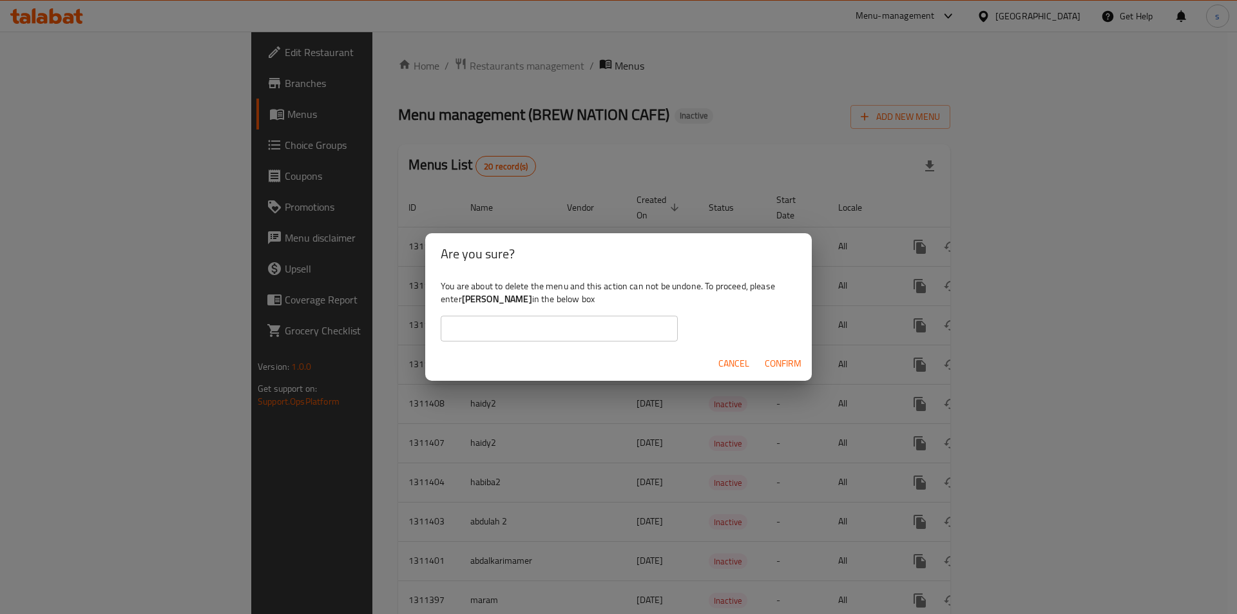
click at [604, 315] on div "You are about to delete the menu and this action can not be undone. To proceed,…" at bounding box center [618, 310] width 387 height 72
click at [603, 324] on input "text" at bounding box center [559, 329] width 237 height 26
type input "[PERSON_NAME]"
click at [787, 363] on span "Confirm" at bounding box center [783, 364] width 37 height 16
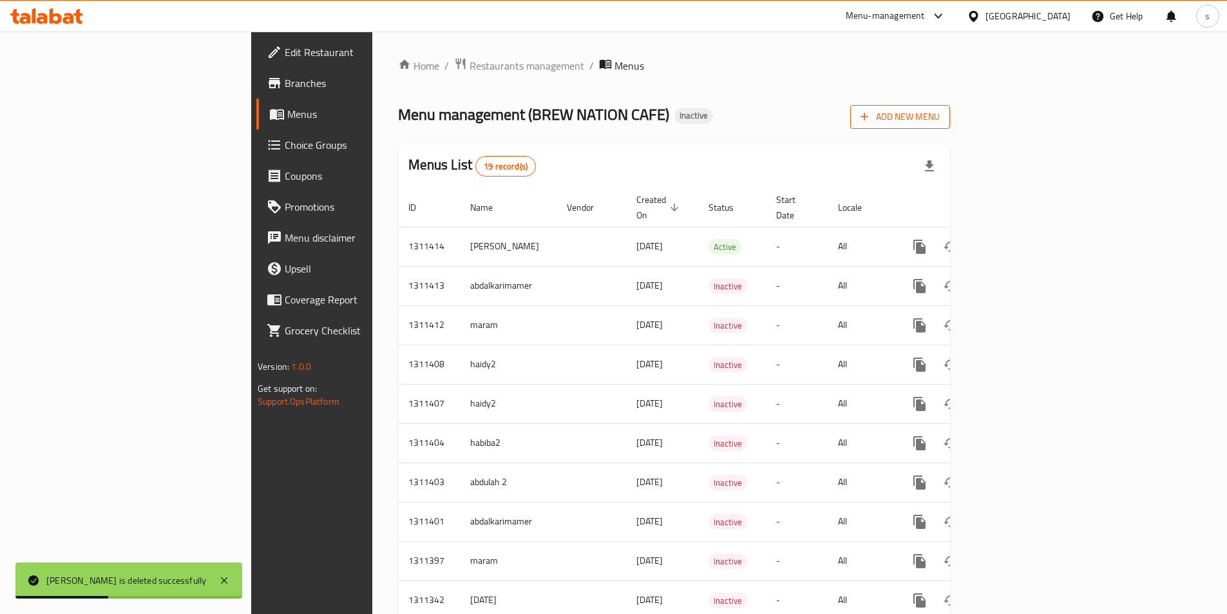
click at [940, 120] on span "Add New Menu" at bounding box center [900, 117] width 79 height 16
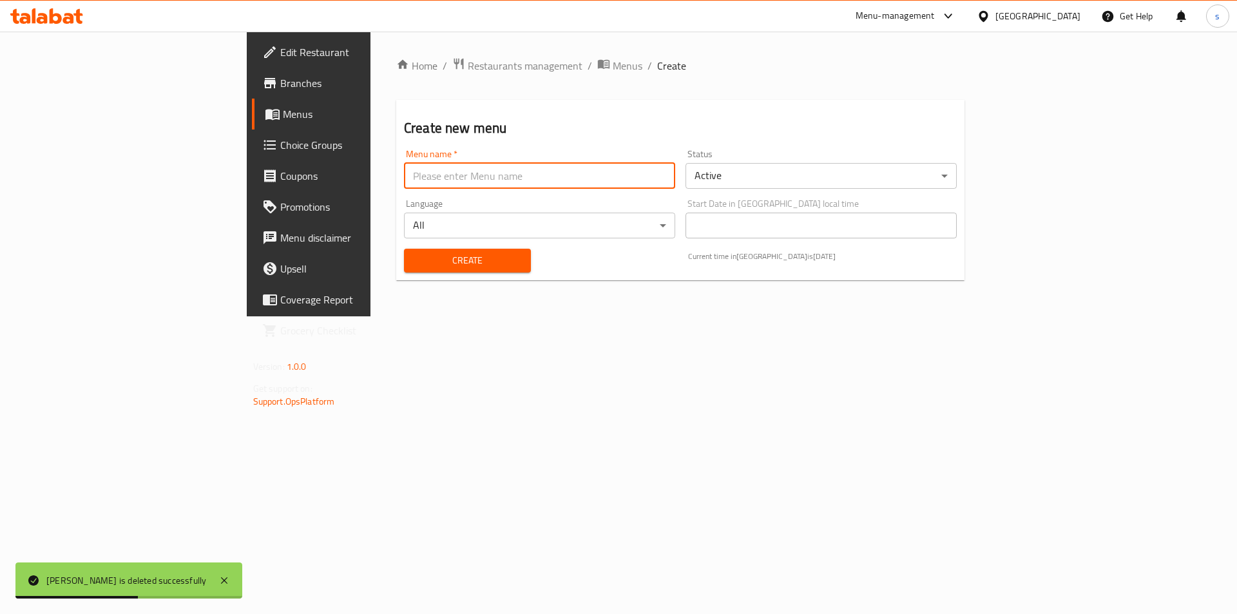
click at [452, 178] on input "text" at bounding box center [539, 176] width 271 height 26
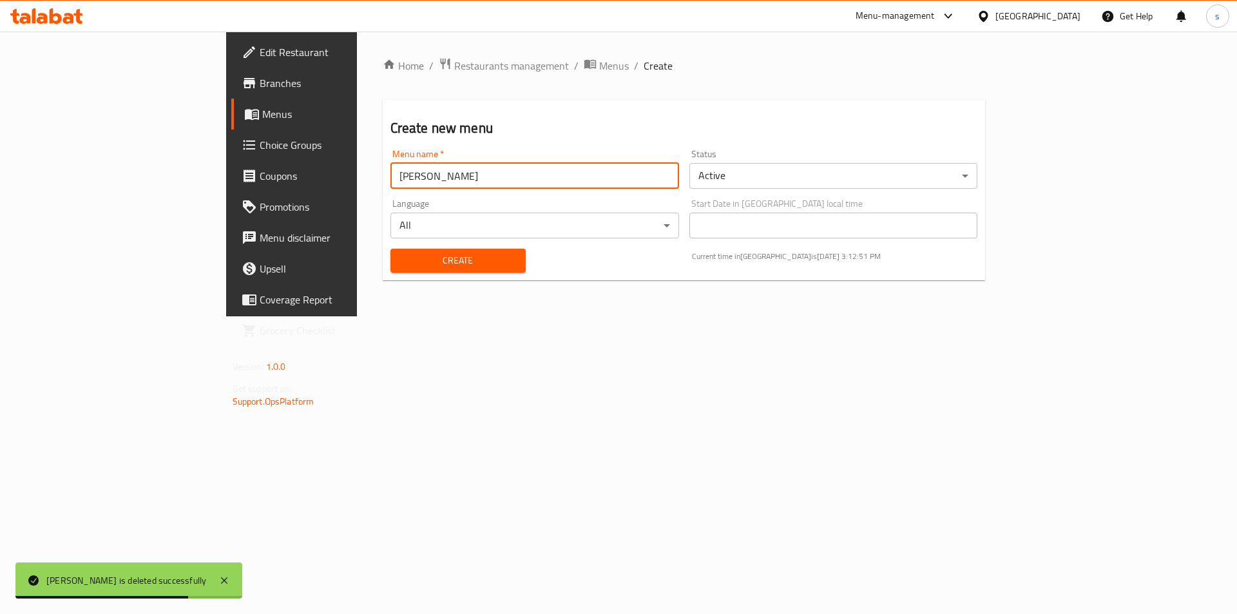
type input "[PERSON_NAME]"
click at [983, 171] on body "sara is deleted successfully ​ Menu-management Egypt Get Help s Edit Restaurant…" at bounding box center [618, 323] width 1237 height 582
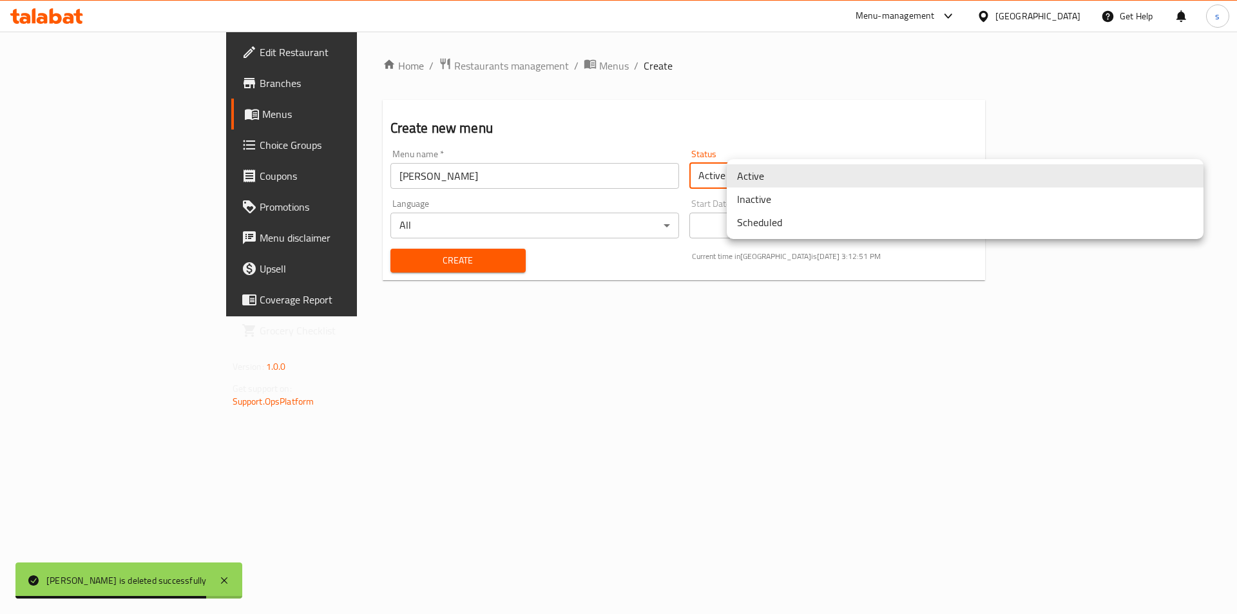
click at [876, 208] on li "Inactive" at bounding box center [965, 199] width 477 height 23
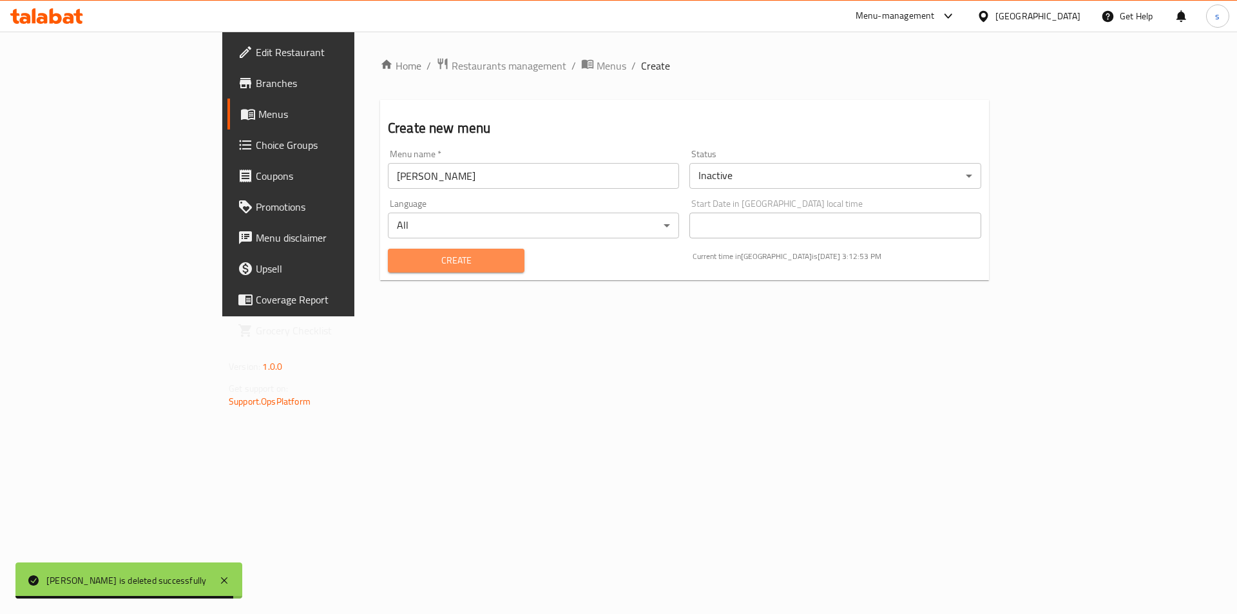
click at [398, 267] on span "Create" at bounding box center [456, 261] width 116 height 16
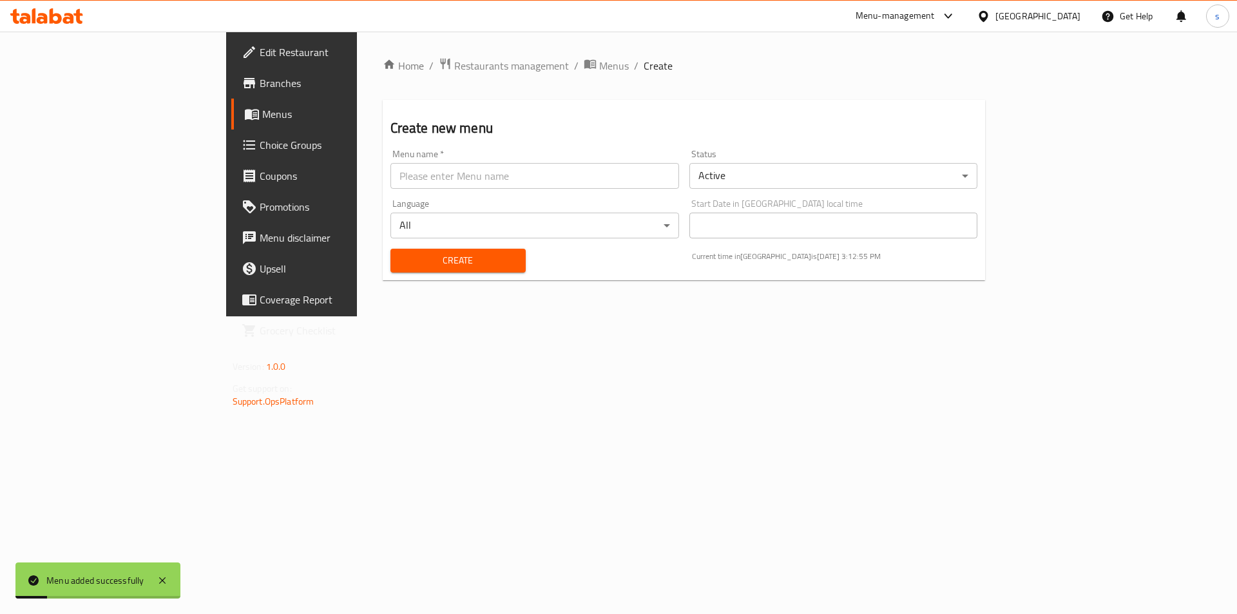
click at [231, 98] on link "Branches" at bounding box center [332, 83] width 202 height 31
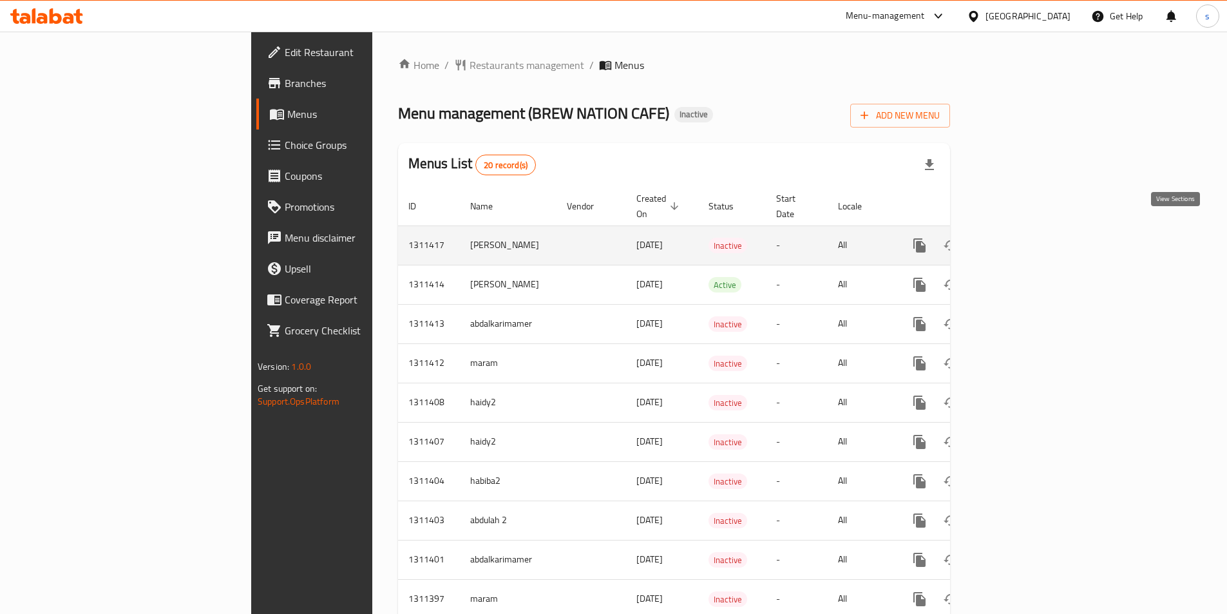
click at [1019, 240] on icon "enhanced table" at bounding box center [1013, 246] width 12 height 12
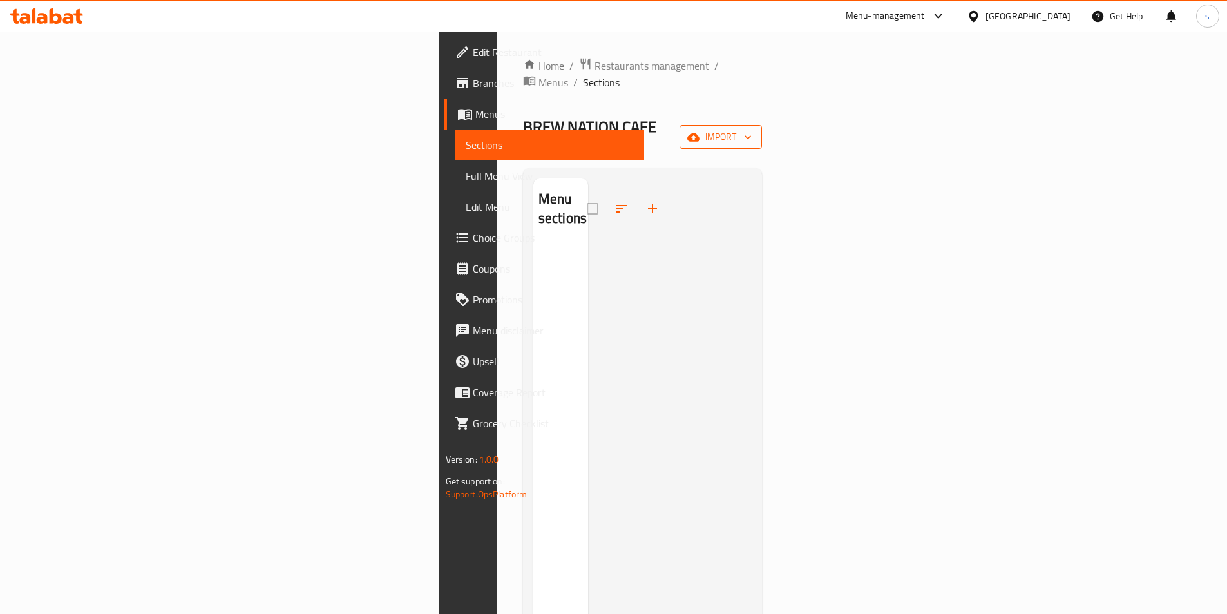
click at [700, 133] on icon "button" at bounding box center [694, 137] width 13 height 8
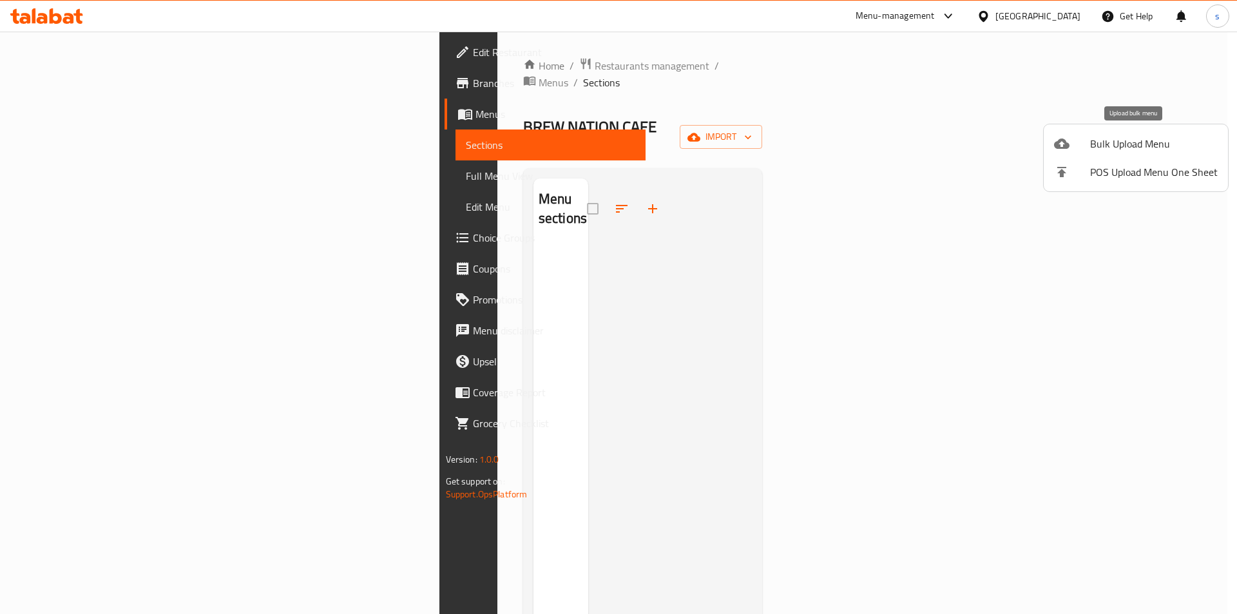
click at [1160, 155] on li "Bulk Upload Menu" at bounding box center [1136, 144] width 184 height 28
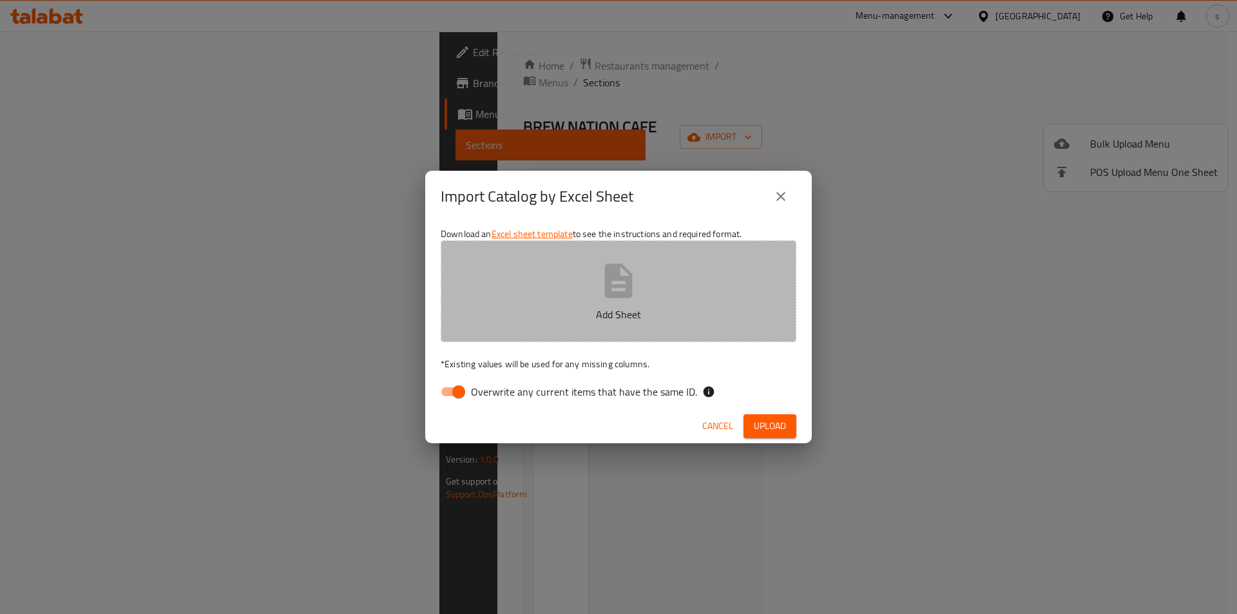
click at [641, 292] on button "Add Sheet" at bounding box center [619, 291] width 356 height 102
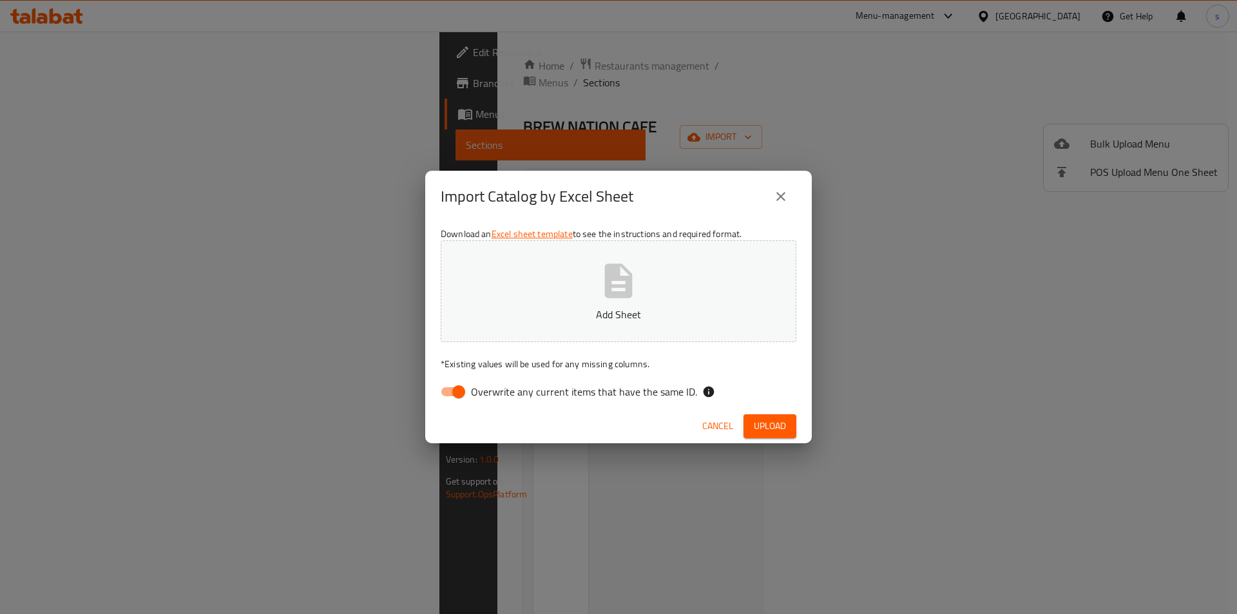
click at [460, 393] on input "Overwrite any current items that have the same ID." at bounding box center [458, 392] width 73 height 24
checkbox input "false"
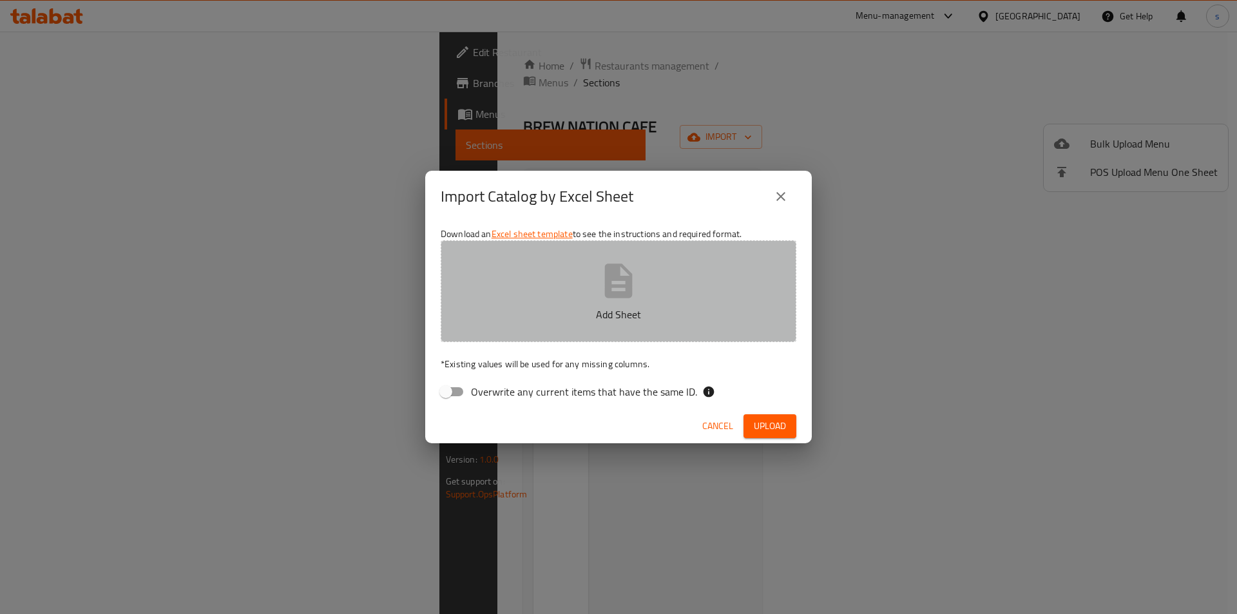
click at [651, 289] on button "Add Sheet" at bounding box center [619, 291] width 356 height 102
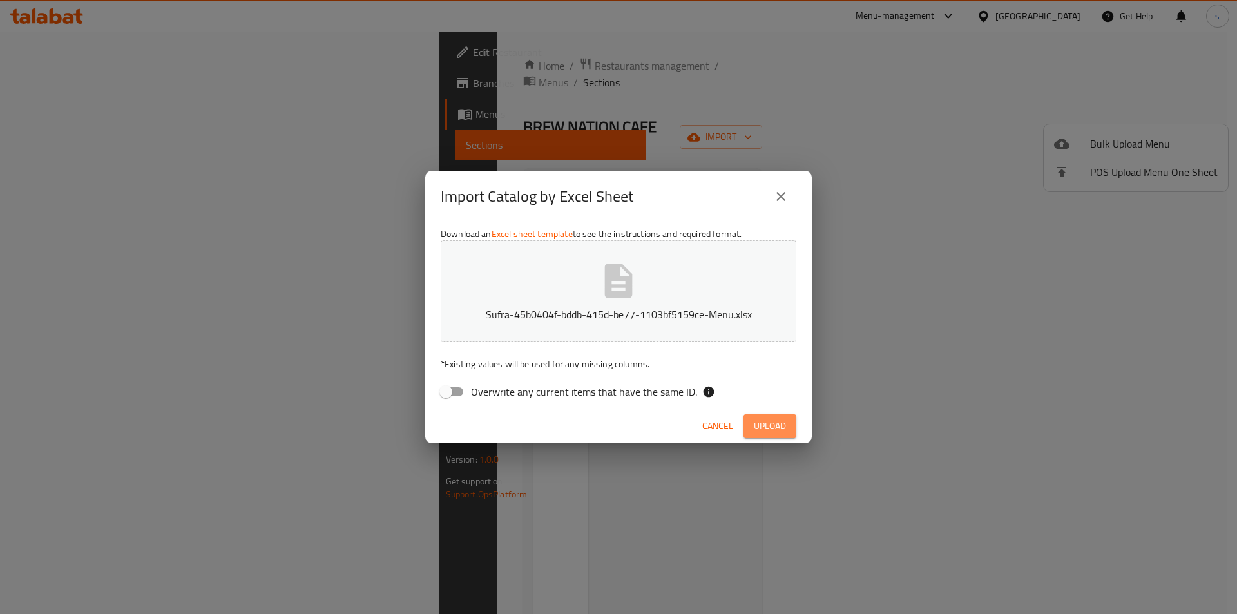
click at [784, 427] on span "Upload" at bounding box center [770, 426] width 32 height 16
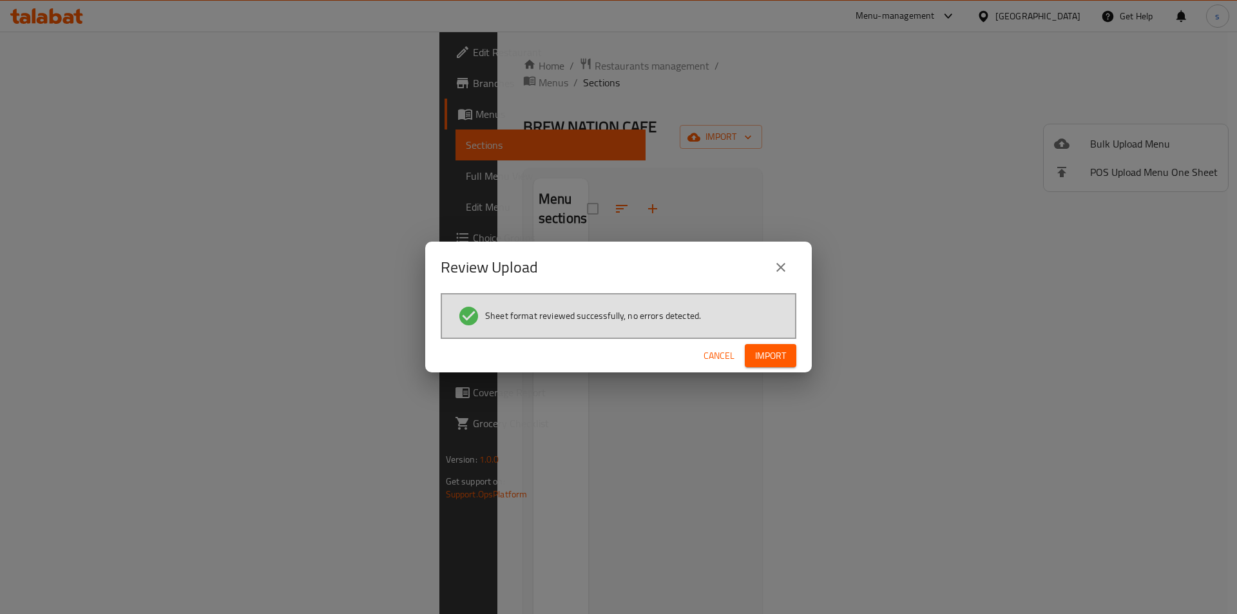
click at [781, 355] on span "Import" at bounding box center [770, 356] width 31 height 16
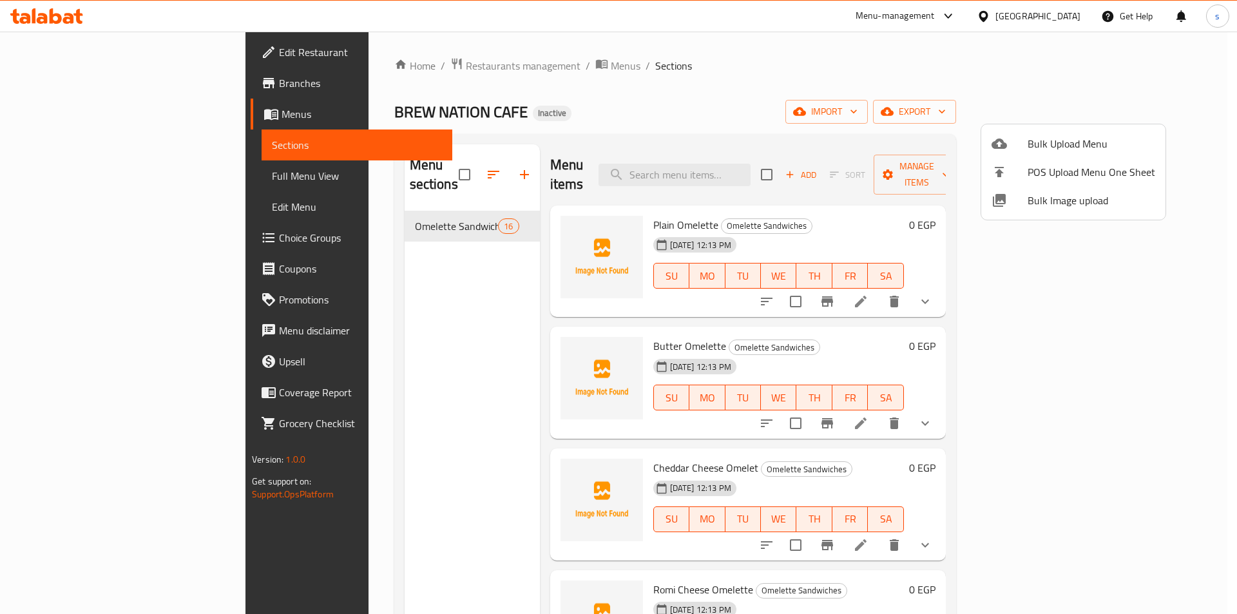
click at [880, 94] on div at bounding box center [618, 307] width 1237 height 614
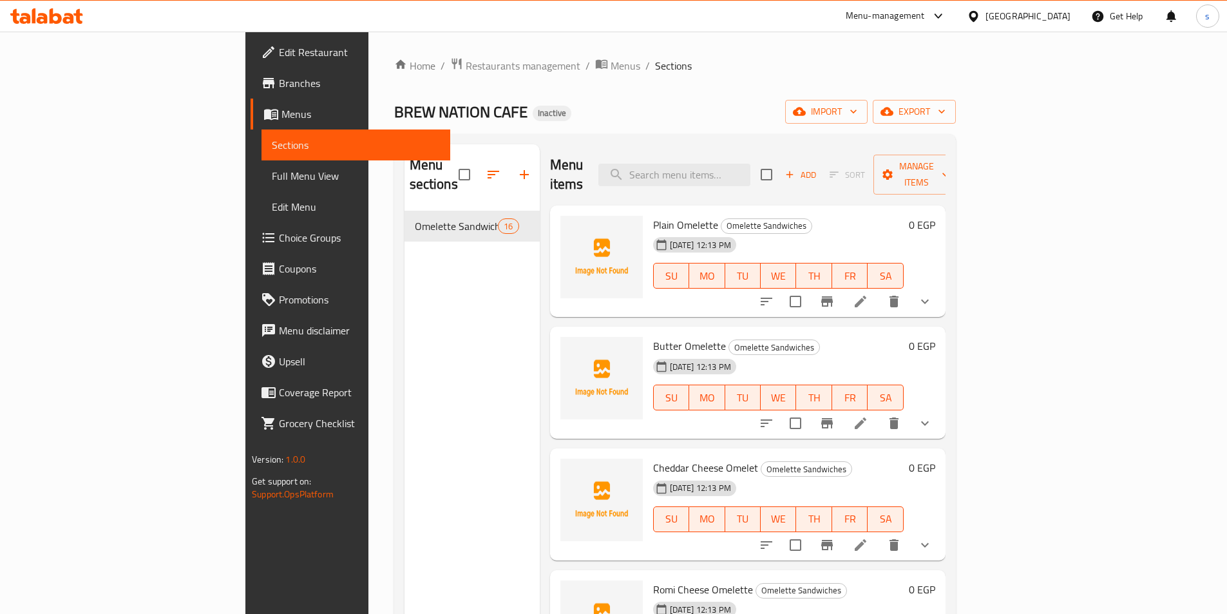
click at [262, 165] on link "Full Menu View" at bounding box center [356, 175] width 189 height 31
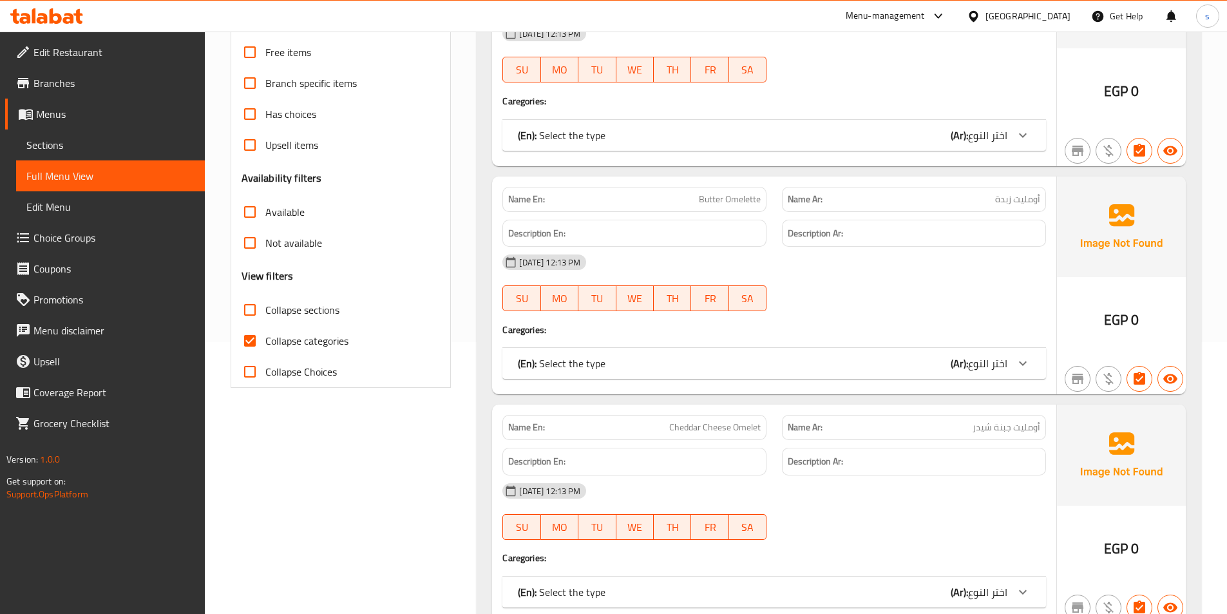
scroll to position [322, 0]
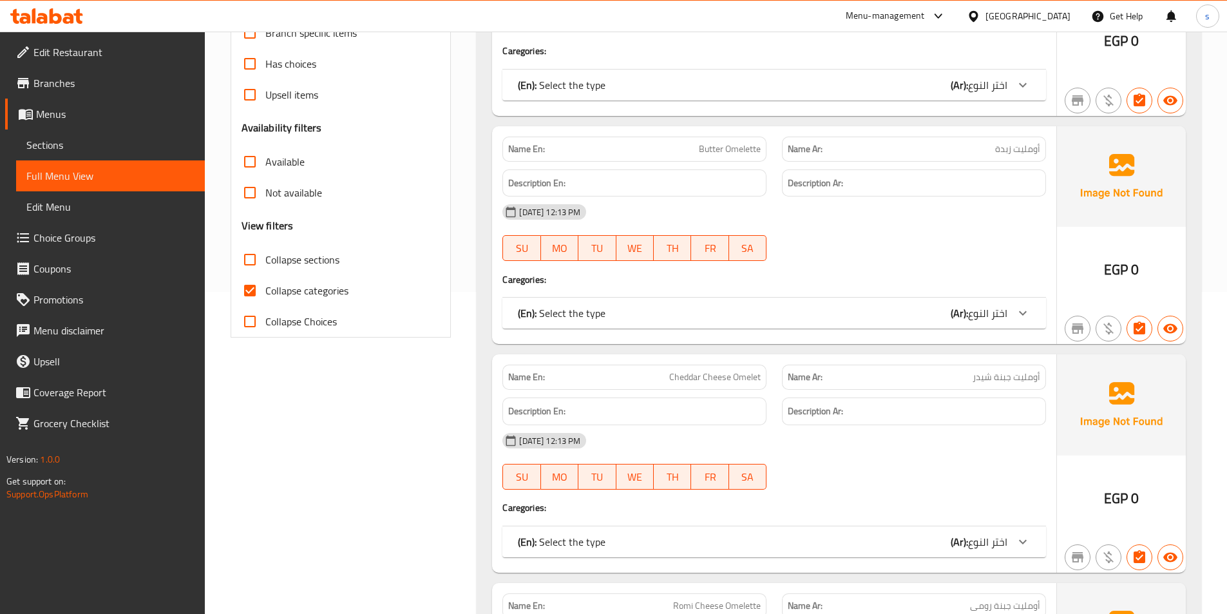
click at [315, 287] on span "Collapse categories" at bounding box center [306, 290] width 83 height 15
click at [265, 287] on input "Collapse categories" at bounding box center [250, 290] width 31 height 31
checkbox input "false"
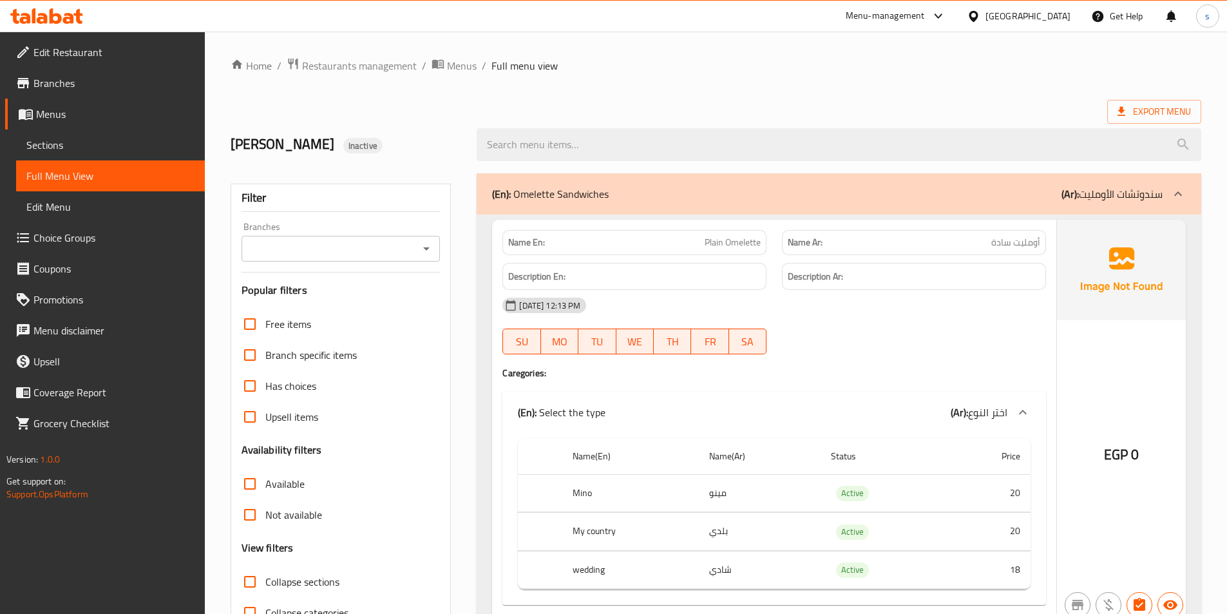
scroll to position [64, 0]
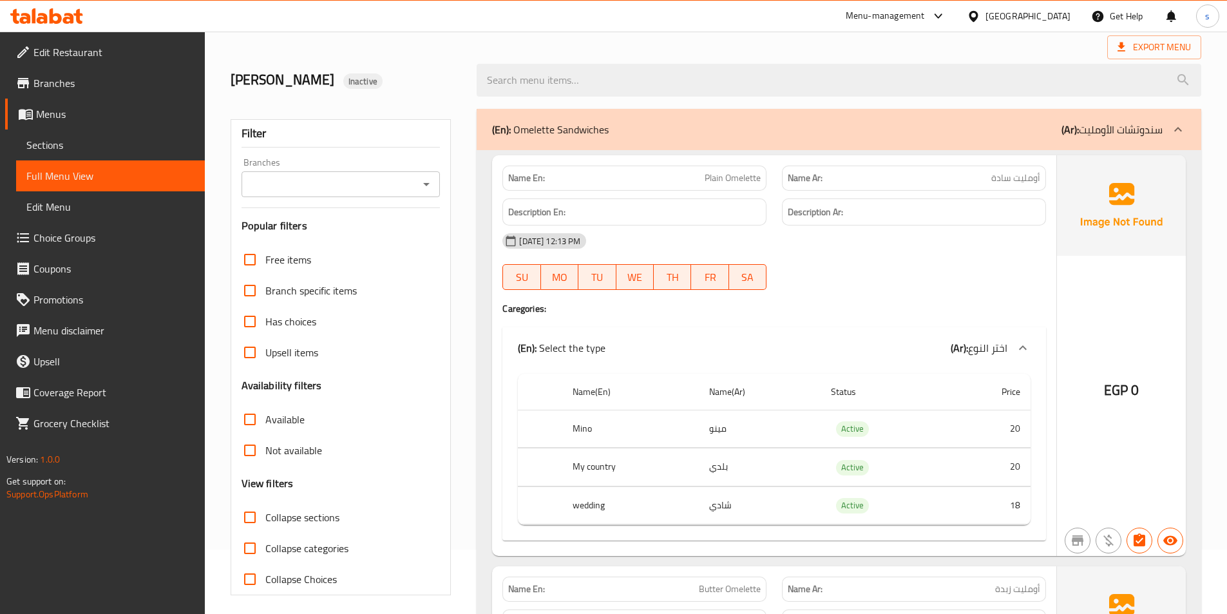
click at [993, 175] on span "أومليت سادة" at bounding box center [1016, 178] width 49 height 14
drag, startPoint x: 993, startPoint y: 175, endPoint x: 1044, endPoint y: 186, distance: 52.7
click at [1044, 186] on div "Name Ar: أومليت سادة" at bounding box center [914, 178] width 264 height 25
copy span "أومليت سادة"
click at [890, 260] on div "13-09-2025 12:13 PM SU MO TU WE TH FR SA" at bounding box center [774, 262] width 559 height 72
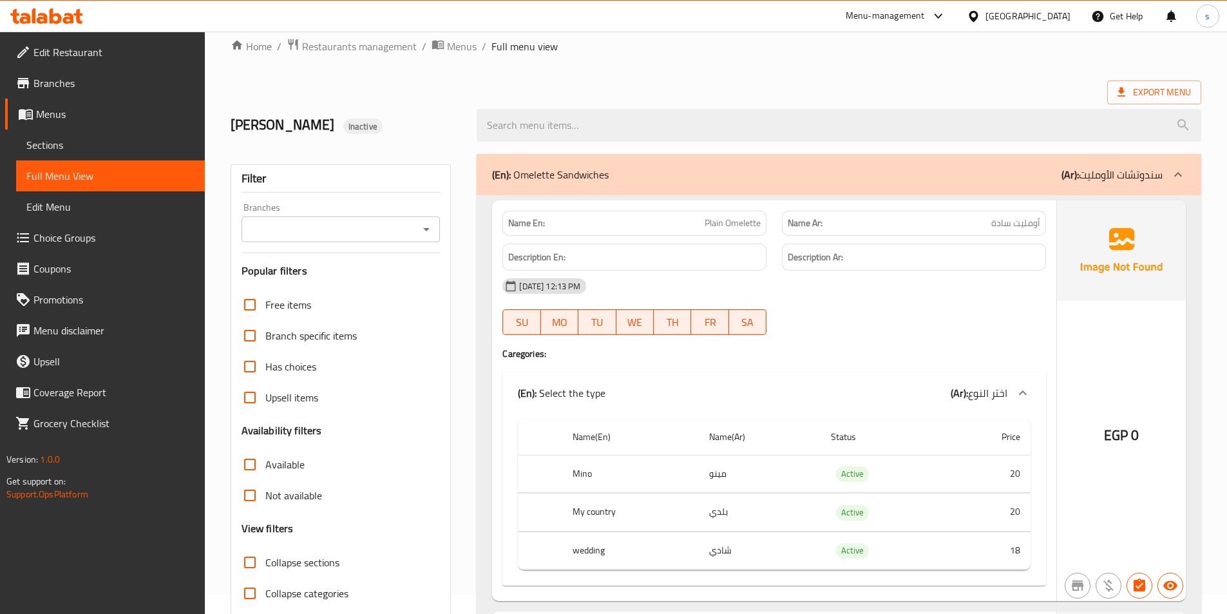
scroll to position [0, 0]
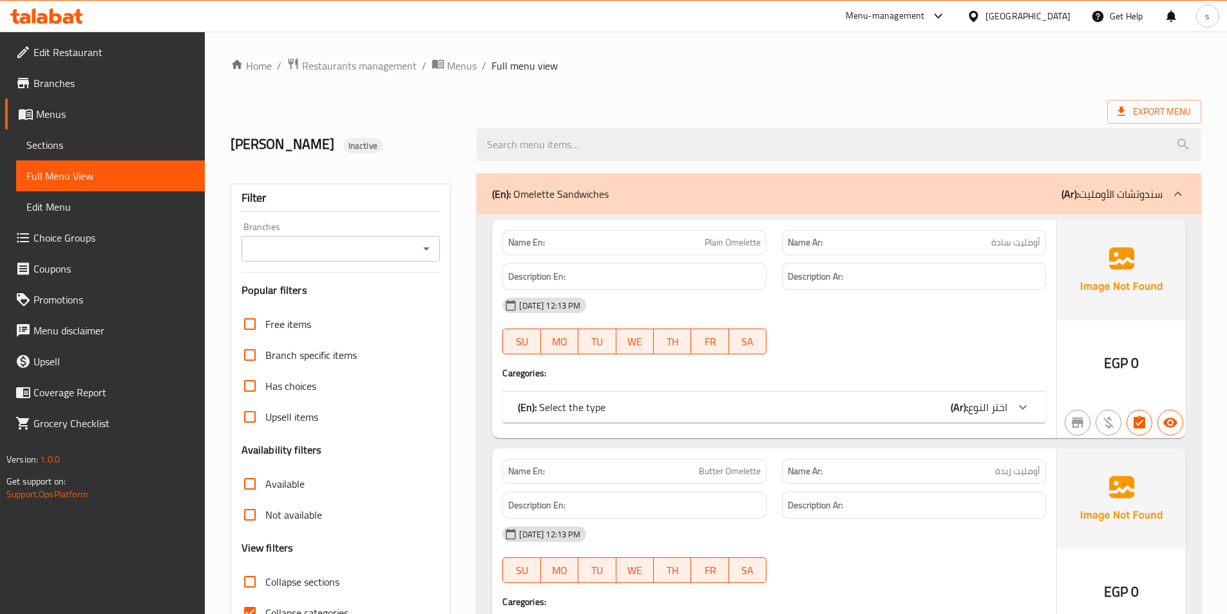
click at [79, 144] on span "Sections" at bounding box center [110, 144] width 168 height 15
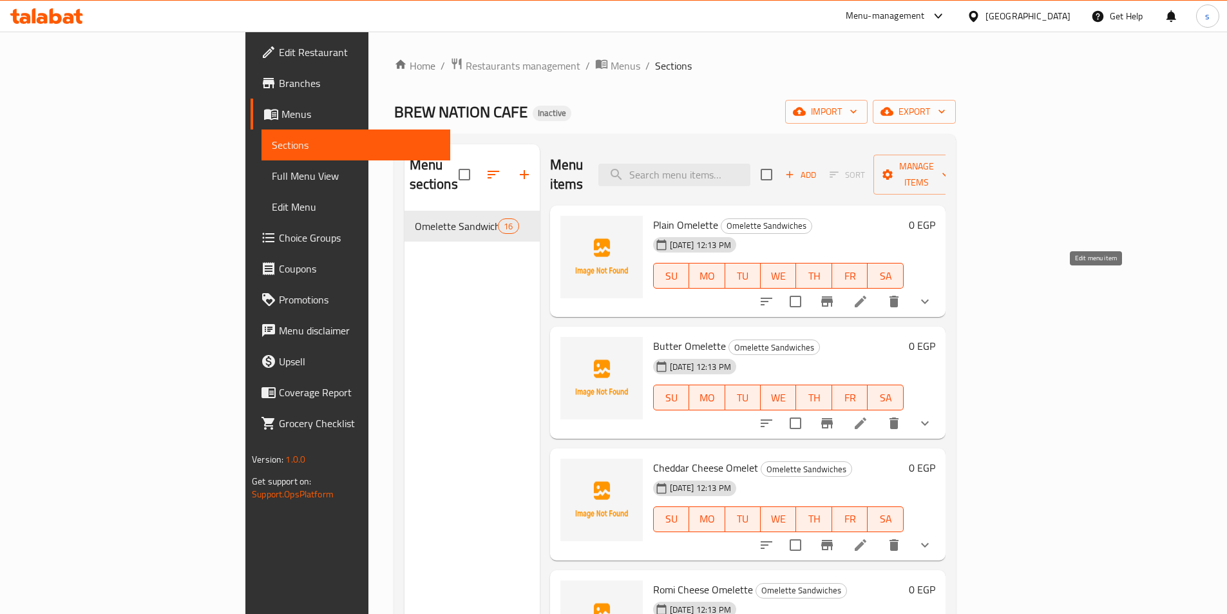
click at [869, 294] on icon at bounding box center [860, 301] width 15 height 15
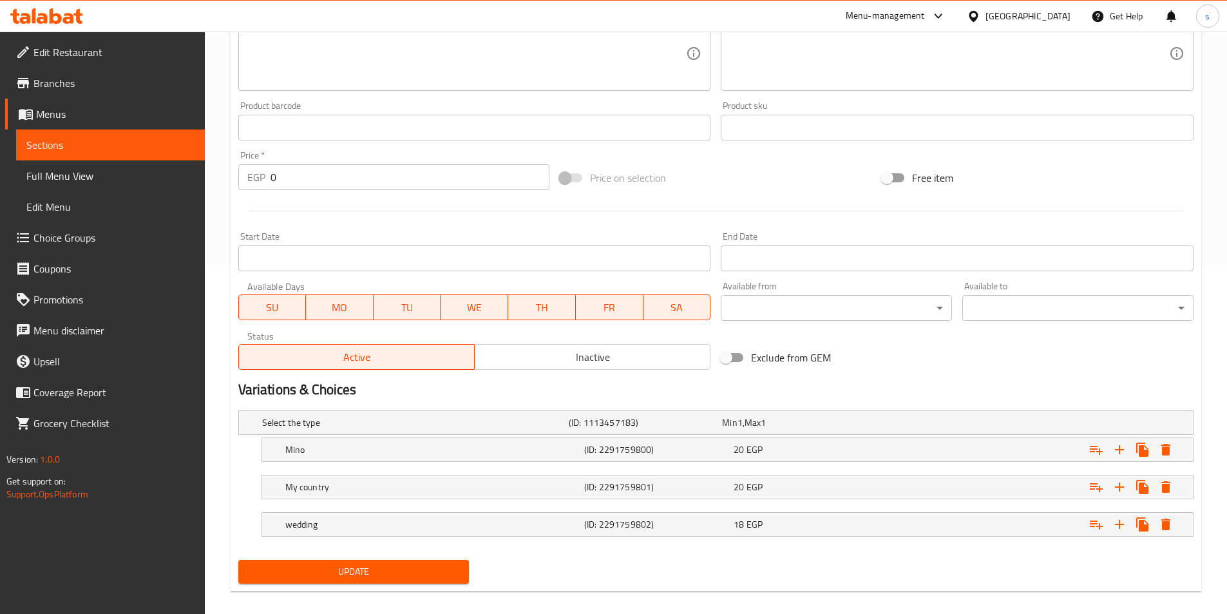
scroll to position [363, 0]
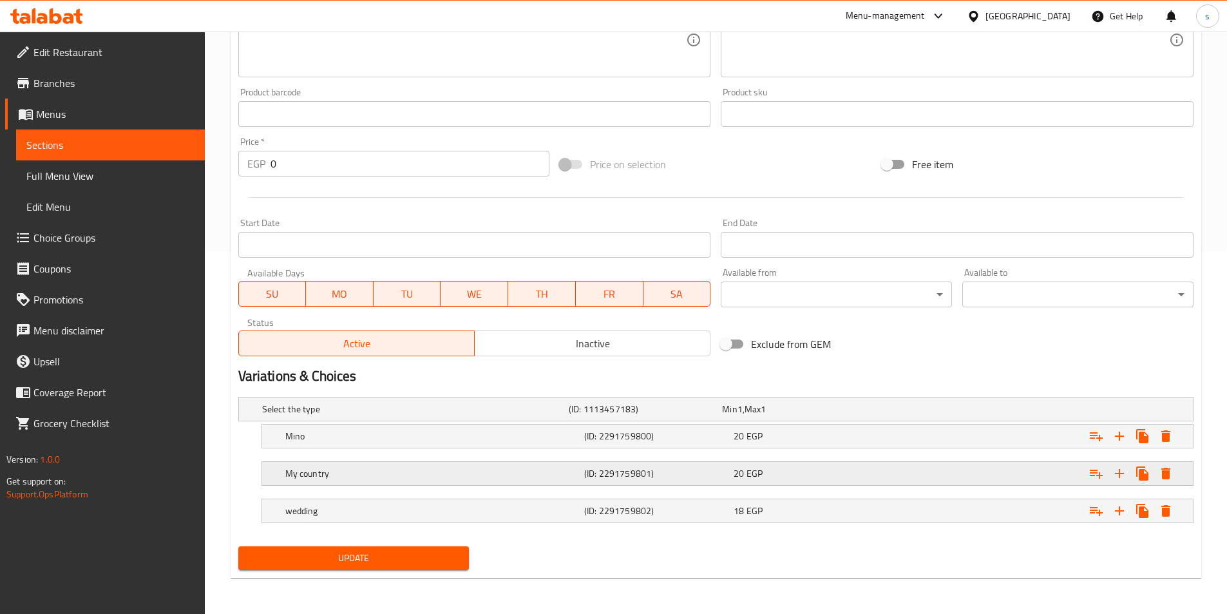
click at [541, 469] on h5 "My country" at bounding box center [432, 473] width 294 height 13
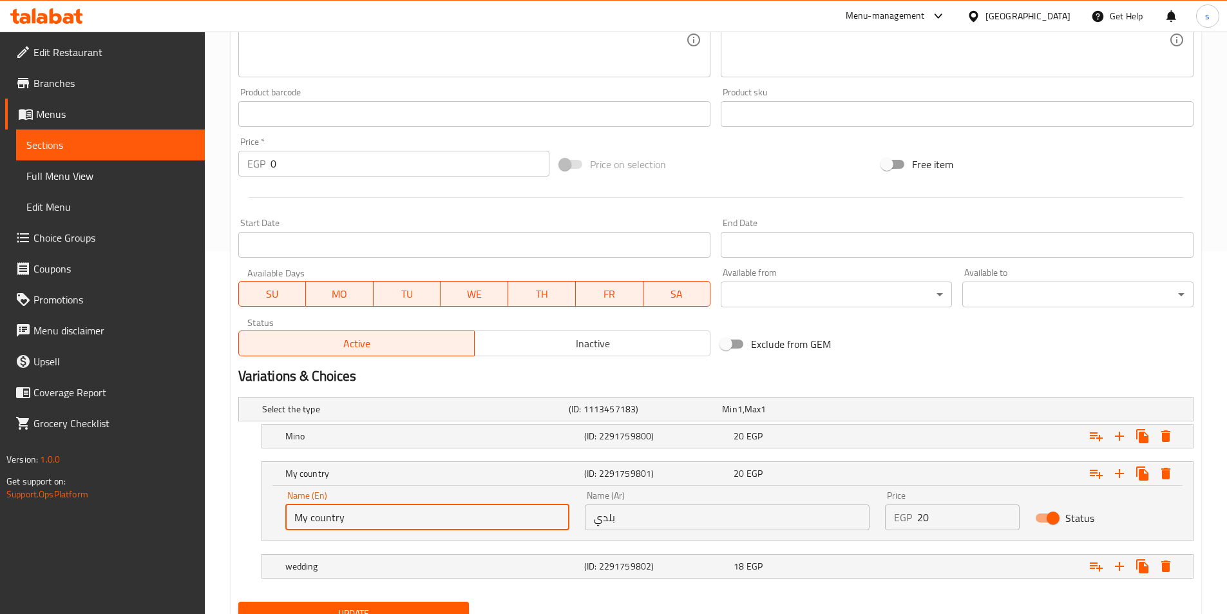
click at [521, 517] on input "My country" at bounding box center [427, 518] width 285 height 26
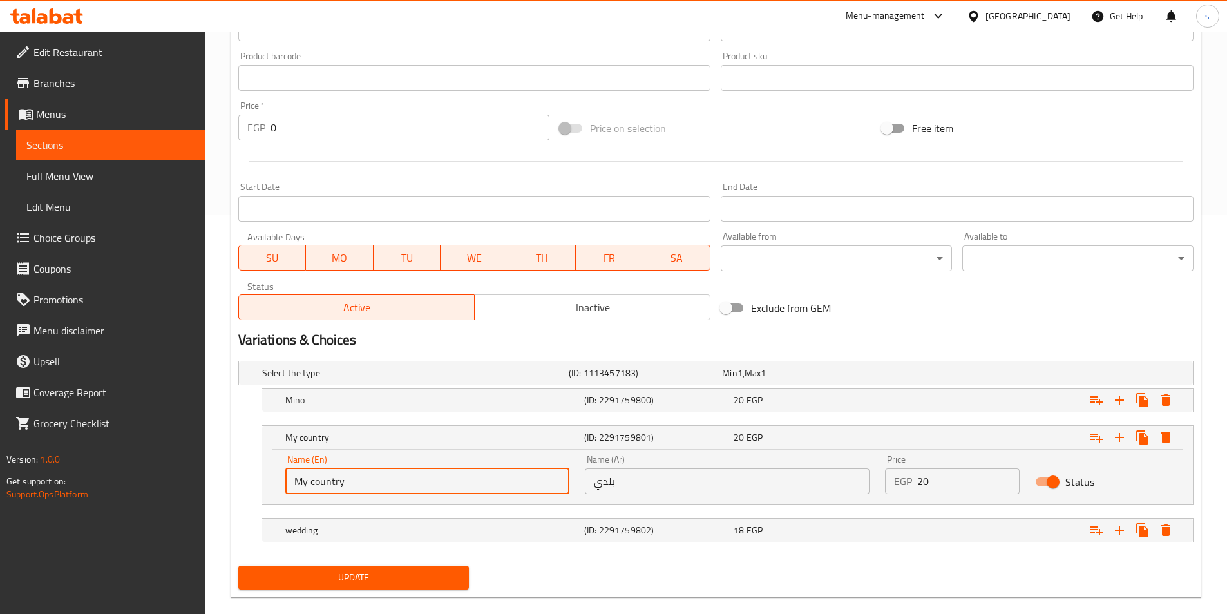
scroll to position [418, 0]
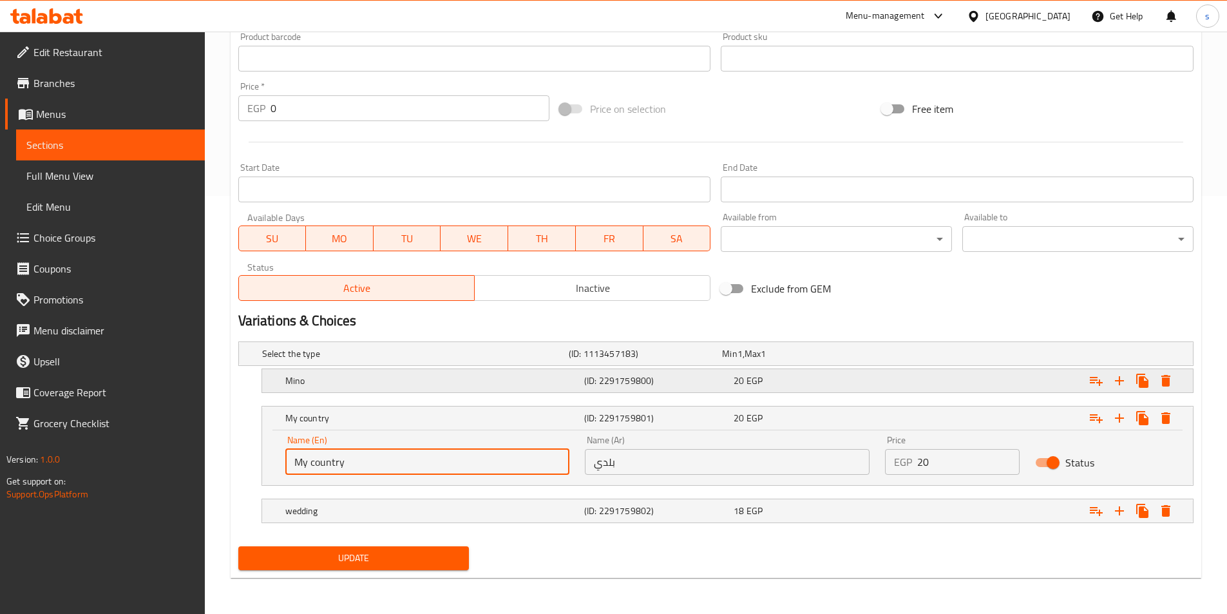
click at [430, 378] on h5 "Mino" at bounding box center [432, 380] width 294 height 13
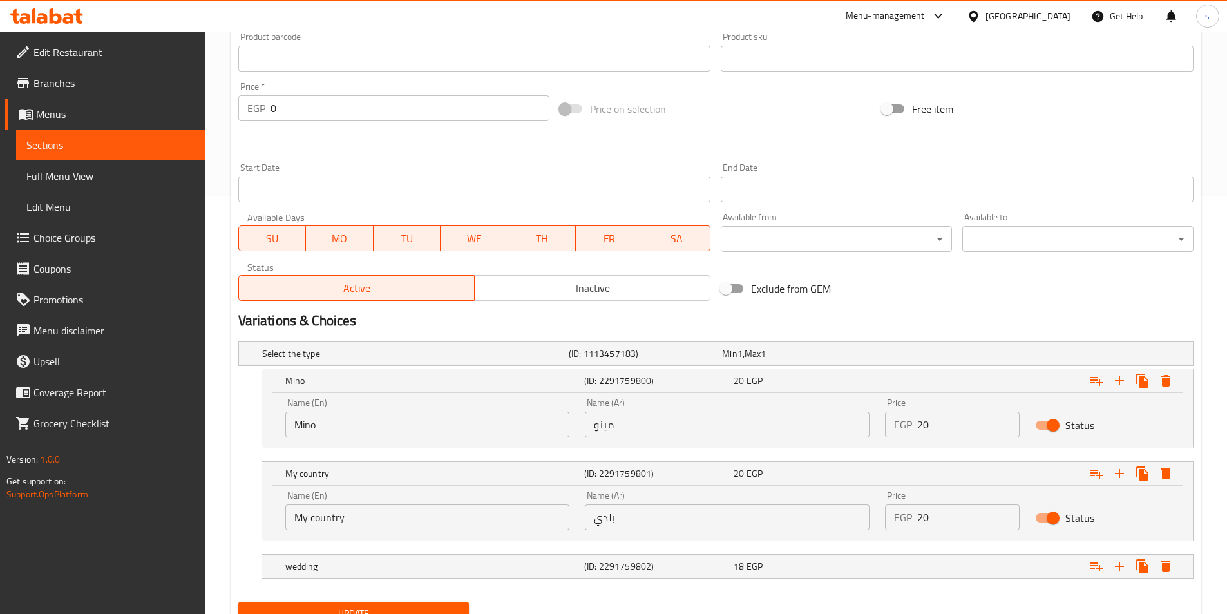
click at [437, 426] on input "Mino" at bounding box center [427, 425] width 285 height 26
type input "M"
type input "fino"
click at [633, 420] on input "مينو" at bounding box center [727, 425] width 285 height 26
type input "م"
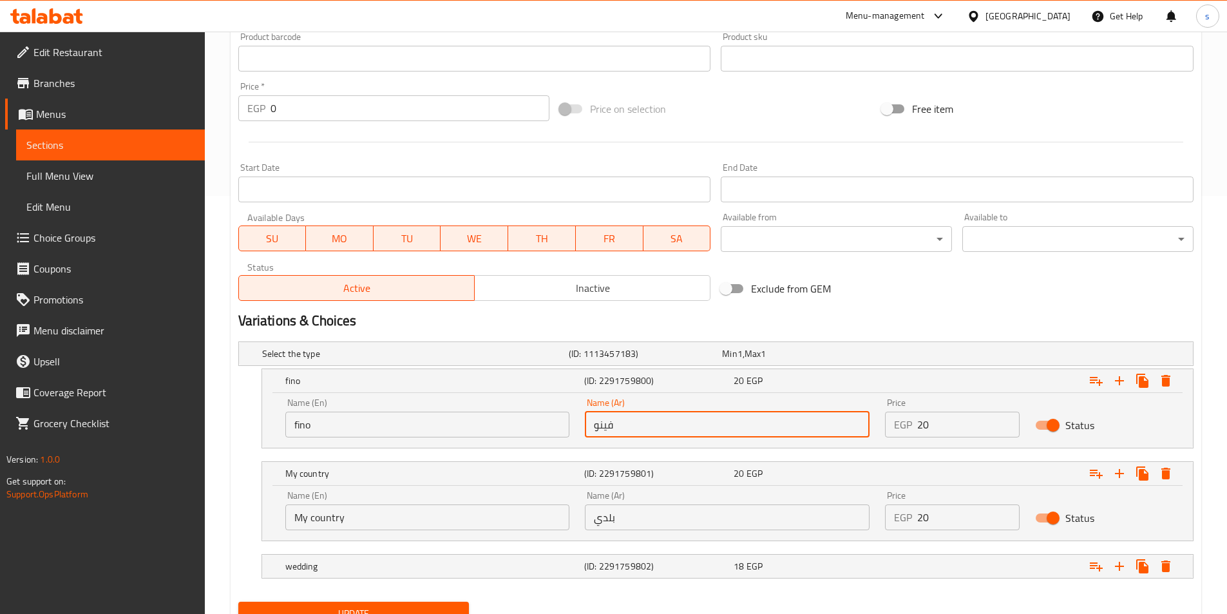
type input "فينو"
click at [503, 521] on input "My country" at bounding box center [427, 518] width 285 height 26
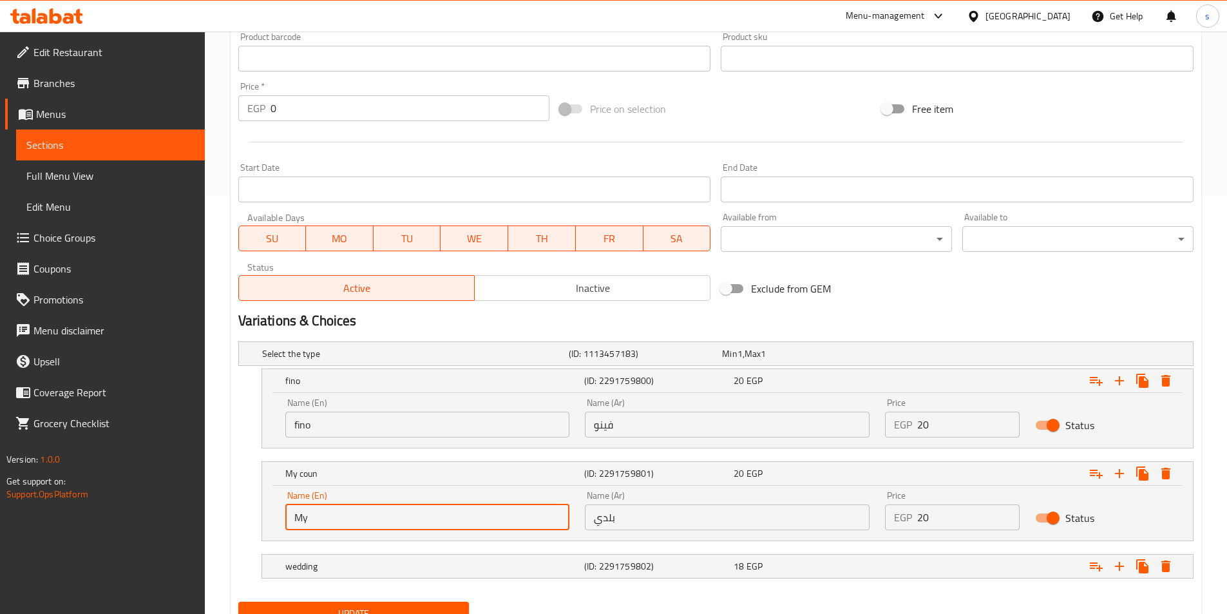
type input "M"
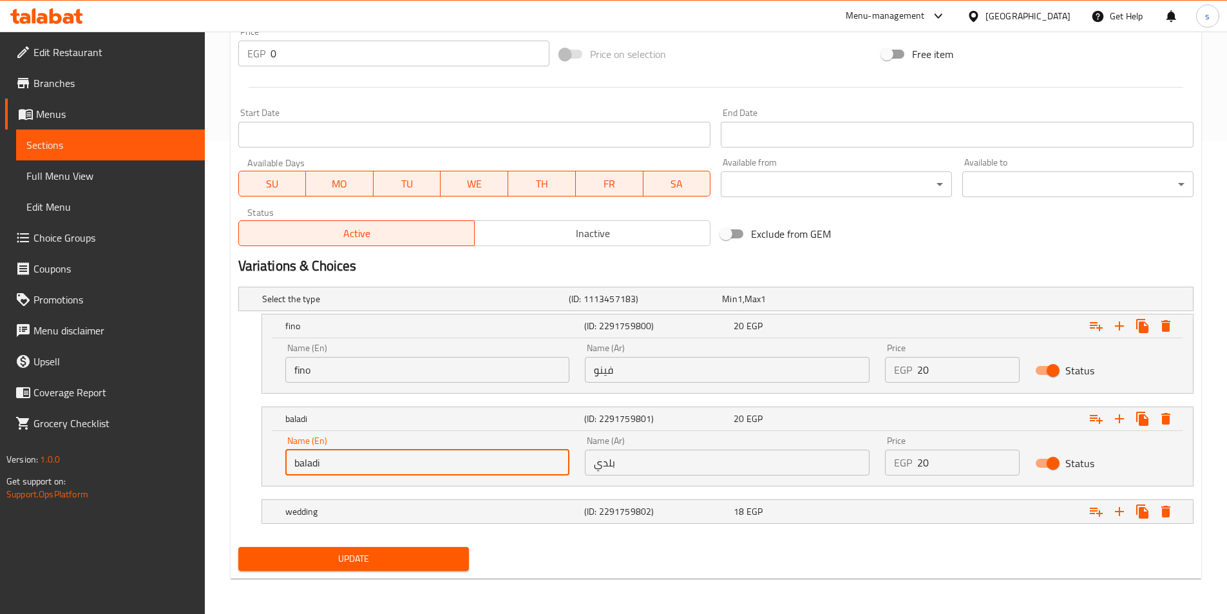
scroll to position [474, 0]
type input "baladi"
click at [515, 506] on h5 "wedding" at bounding box center [432, 511] width 294 height 13
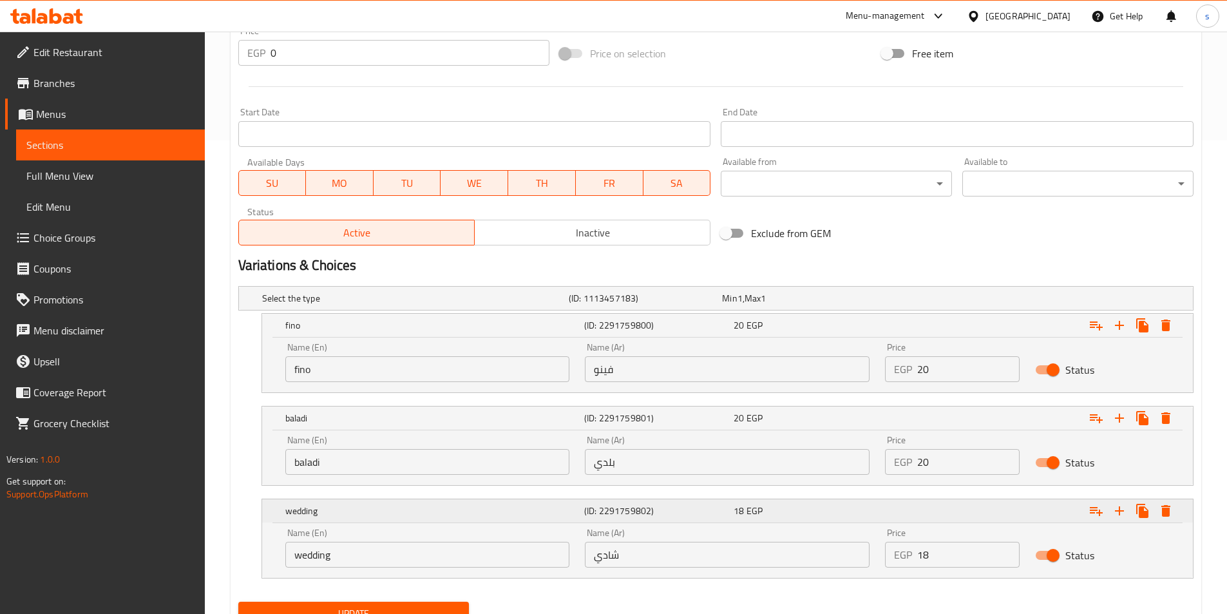
scroll to position [529, 0]
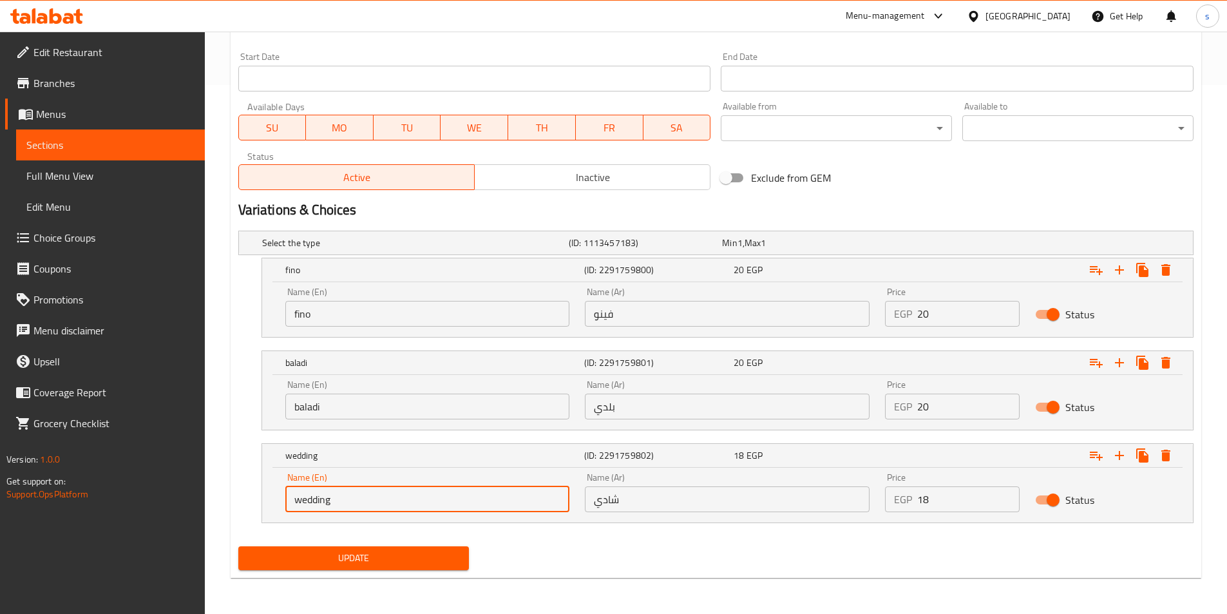
click at [486, 509] on input "wedding" at bounding box center [427, 499] width 285 height 26
type input "w"
type input "shami"
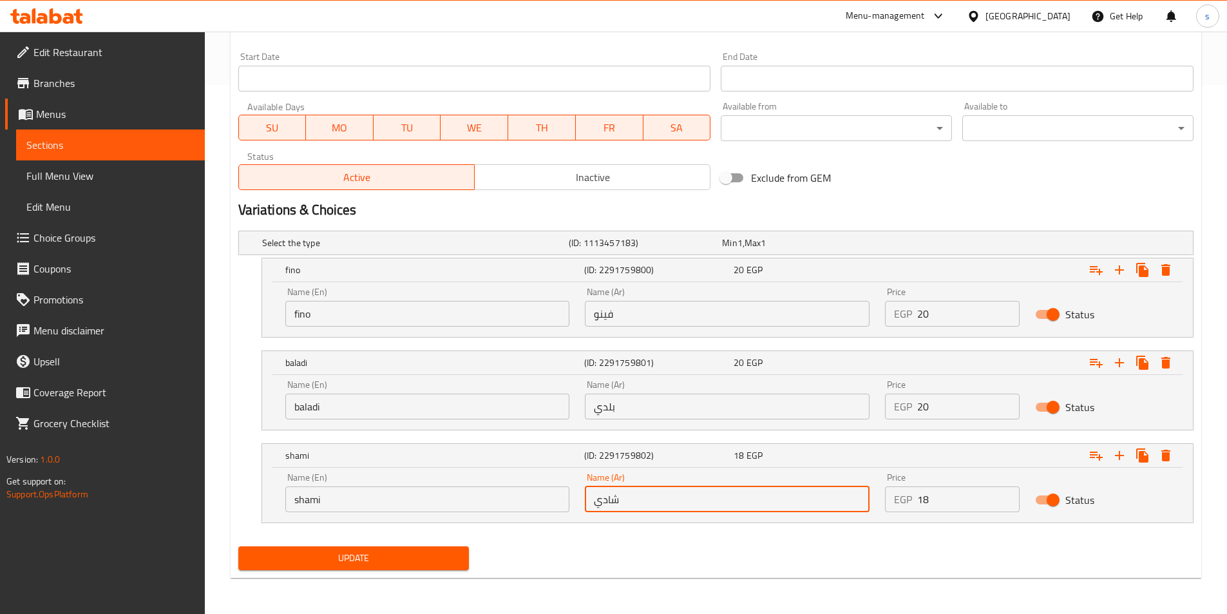
drag, startPoint x: 627, startPoint y: 497, endPoint x: 602, endPoint y: 500, distance: 25.3
drag, startPoint x: 602, startPoint y: 500, endPoint x: 619, endPoint y: 502, distance: 16.9
click at [635, 506] on input "شادي" at bounding box center [727, 499] width 285 height 26
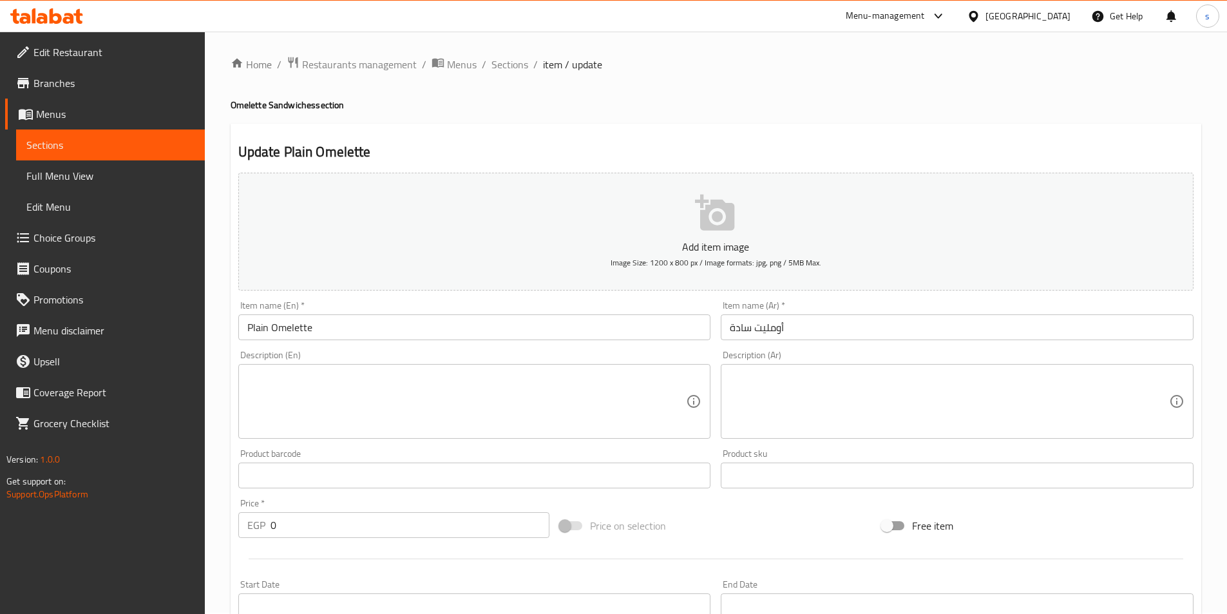
scroll to position [0, 0]
type input "شامي"
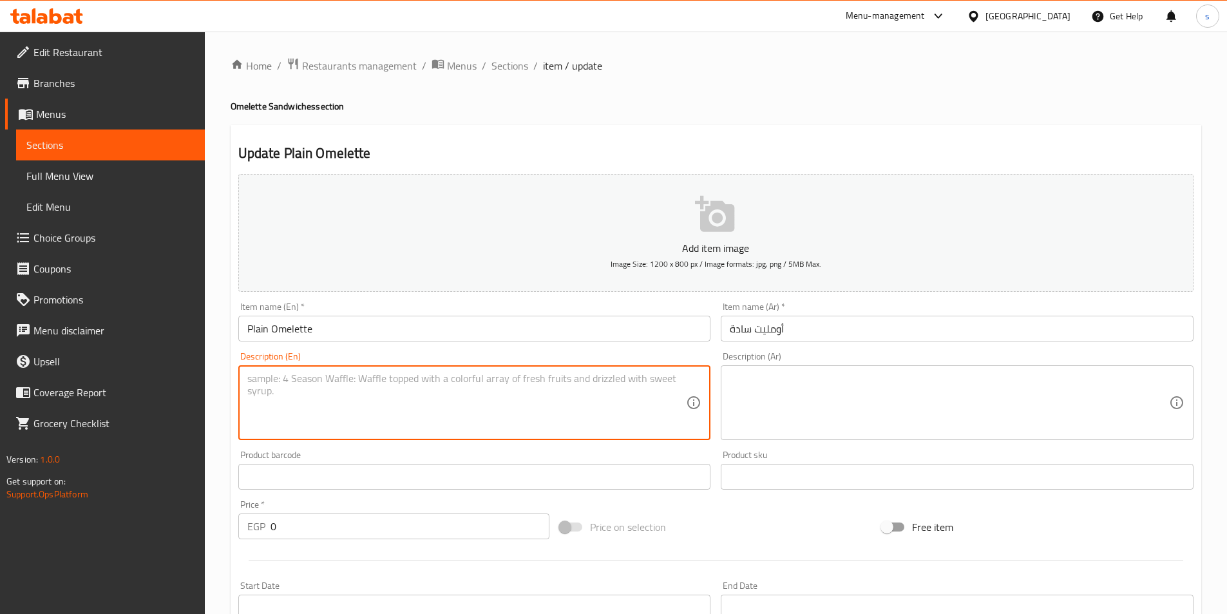
click at [639, 387] on textarea at bounding box center [466, 402] width 439 height 61
paste textarea "Omelette sandwich with plain eggs"
drag, startPoint x: 250, startPoint y: 377, endPoint x: 471, endPoint y: 403, distance: 222.6
click at [471, 403] on textarea "Omelette sandwich with plain eggs" at bounding box center [466, 402] width 439 height 61
type textarea "Omelette sandwich with plain eggs"
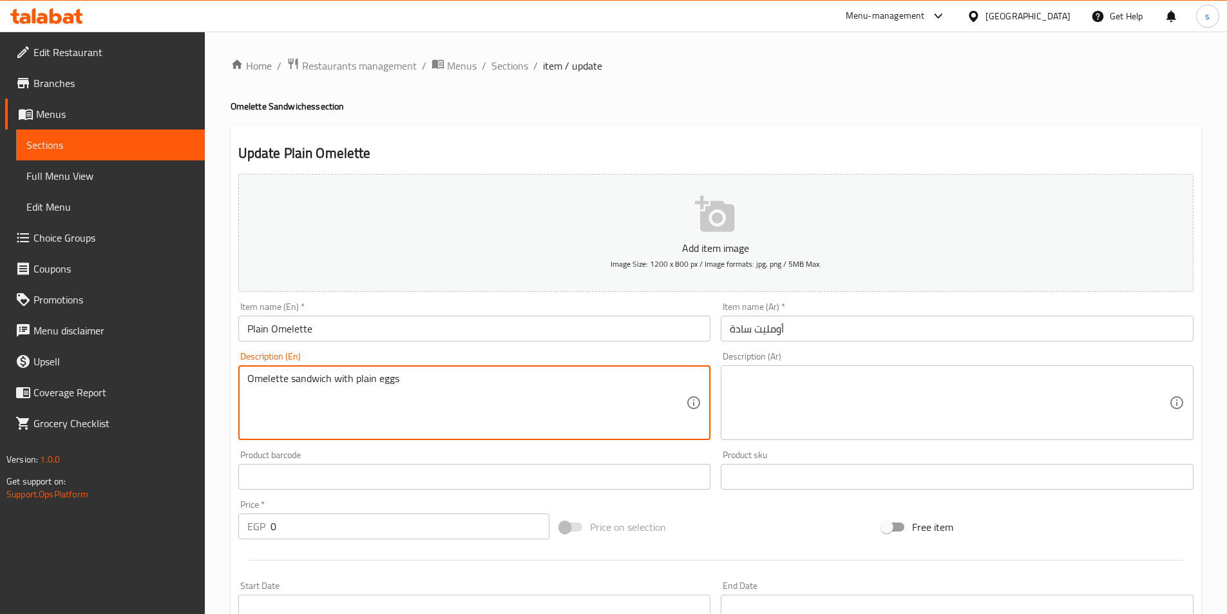
click at [791, 371] on div "Description (Ar)" at bounding box center [957, 402] width 473 height 75
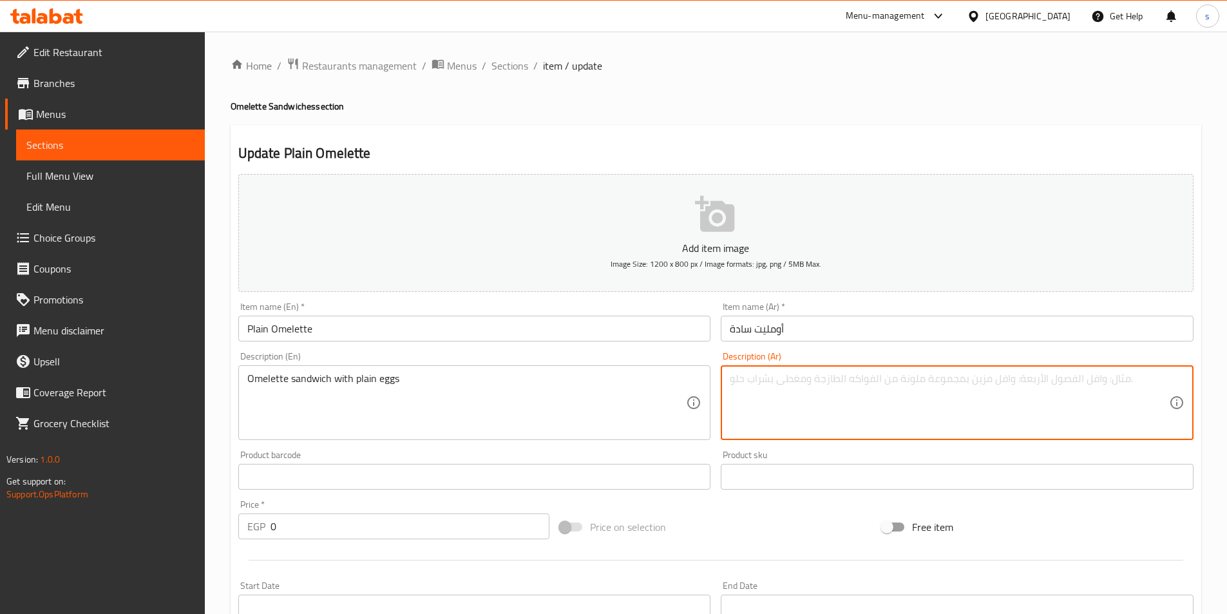
paste textarea "ساندويتش أومليت بالبيض العادي"
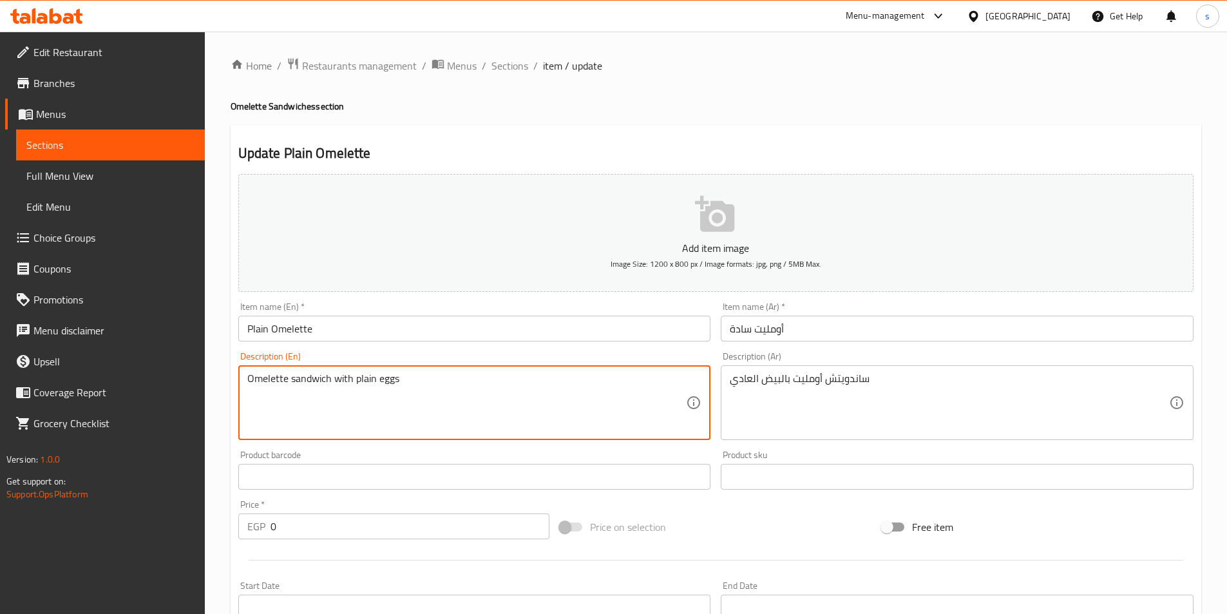
drag, startPoint x: 356, startPoint y: 380, endPoint x: 529, endPoint y: 398, distance: 174.3
click at [521, 397] on textarea "Omelette sandwich with plain eggs" at bounding box center [466, 402] width 439 height 61
click at [729, 383] on div "ساندويتش أومليت بالبيض العادي Description (Ar)" at bounding box center [957, 402] width 473 height 75
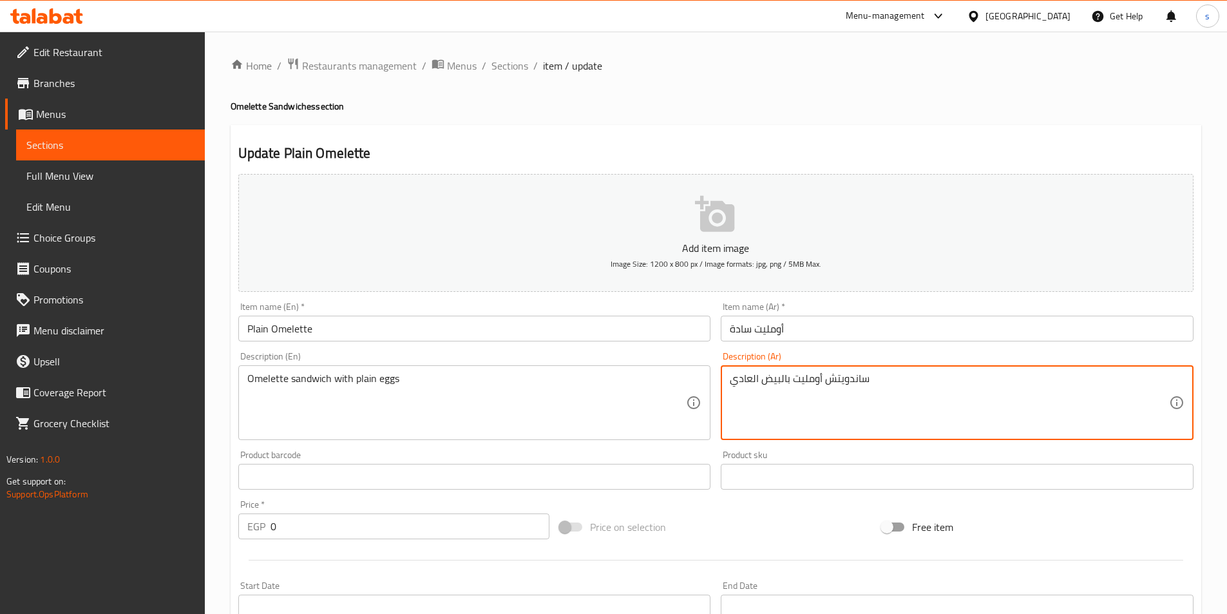
click at [729, 383] on div "ساندويتش أومليت بالبيض العادي Description (Ar)" at bounding box center [957, 402] width 473 height 75
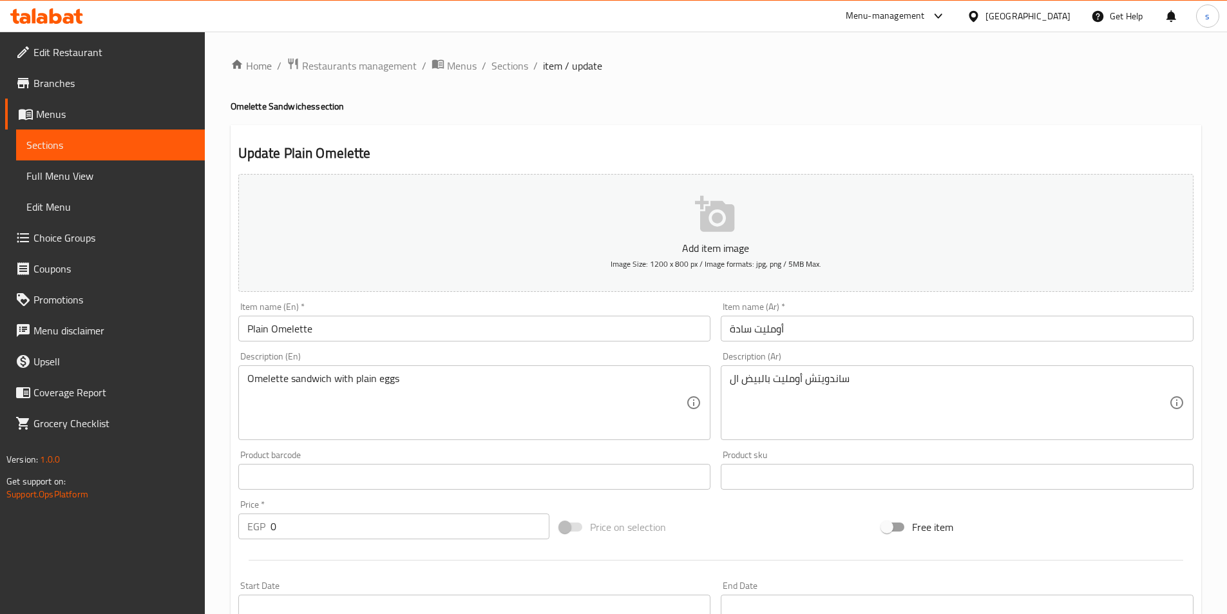
click at [900, 389] on textarea "ساندويتش أومليت بالبيض ال" at bounding box center [949, 402] width 439 height 61
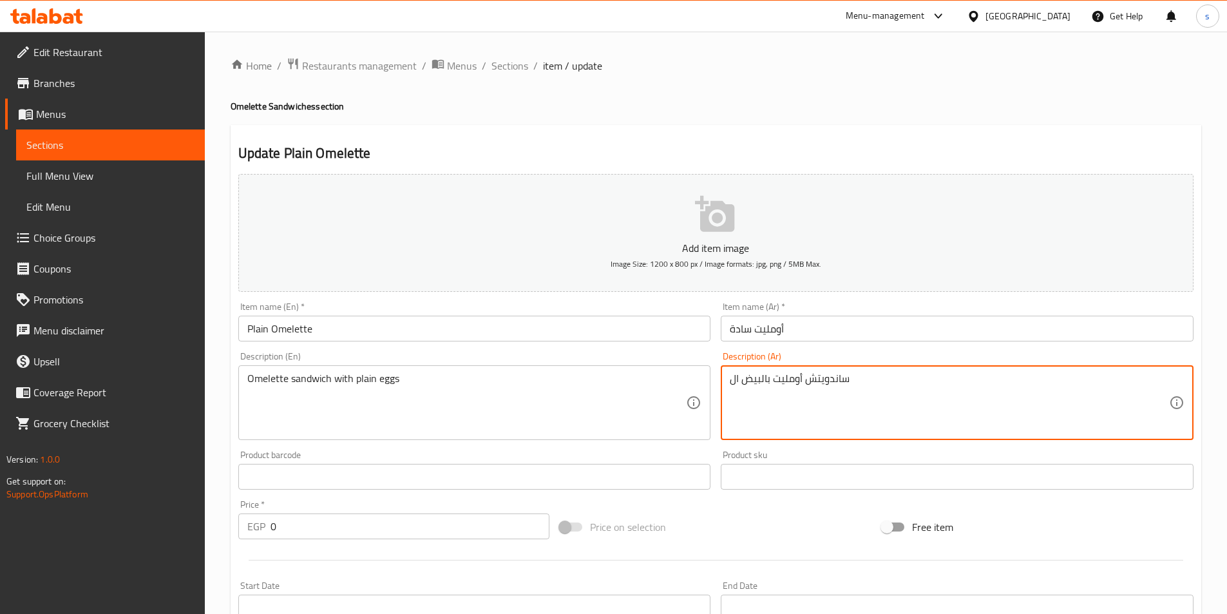
paste textarea "سادة"
click at [729, 380] on div "ساندويتش أومليت بالبيض ال سادة Description (Ar)" at bounding box center [957, 402] width 473 height 75
click at [912, 377] on textarea "ساندويتش أومليت بالبيض ال ساده" at bounding box center [949, 402] width 439 height 61
click at [753, 405] on textarea "ساندويتش أومليت بالبيض ساده" at bounding box center [949, 402] width 439 height 61
click at [747, 403] on textarea "ساندويتش أومليت بالبيض ساده" at bounding box center [949, 402] width 439 height 61
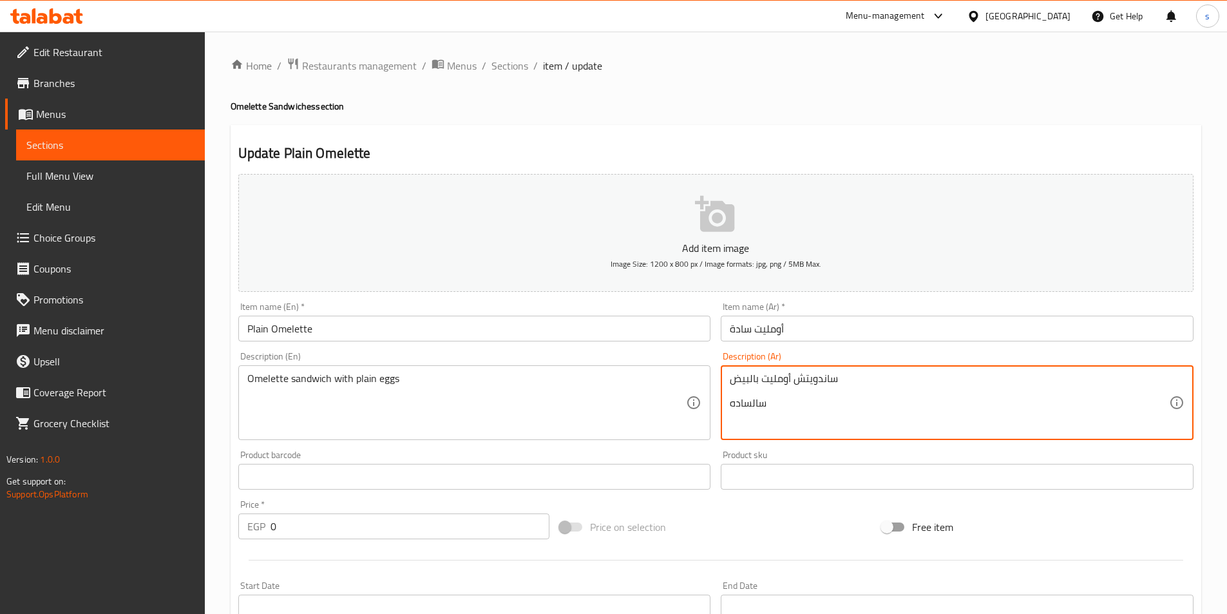
click at [815, 399] on textarea "ساندويتش أومليت بالبيض سالساده" at bounding box center [949, 402] width 439 height 61
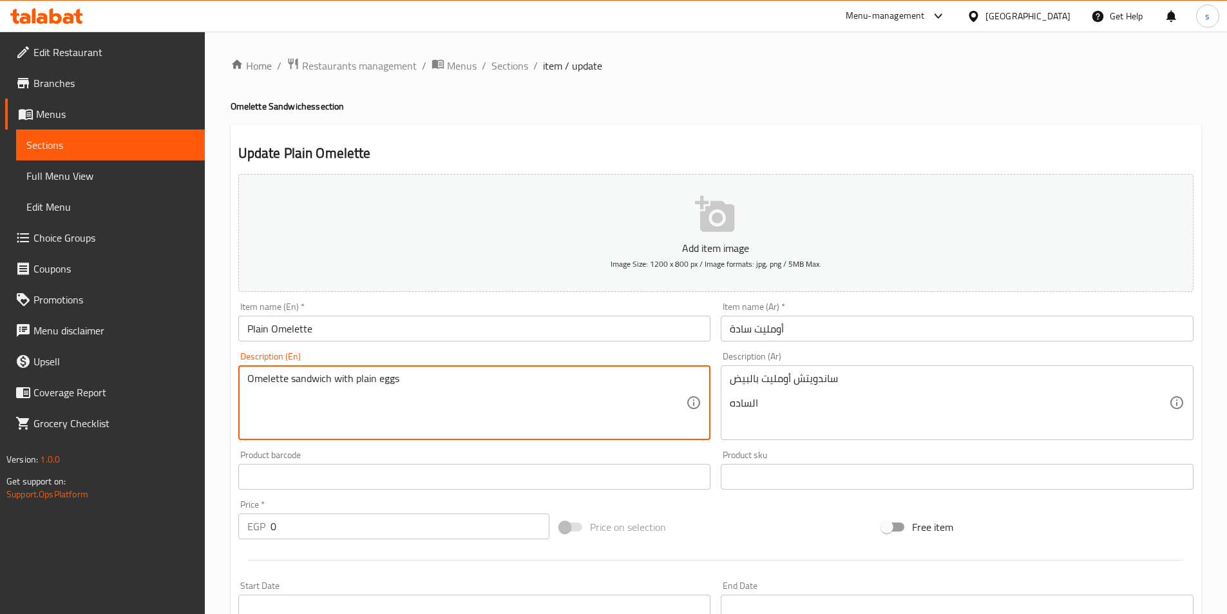
drag, startPoint x: 276, startPoint y: 386, endPoint x: 524, endPoint y: 390, distance: 247.5
click at [587, 378] on textarea "Omelette sandwich with plain eggs" at bounding box center [466, 402] width 439 height 61
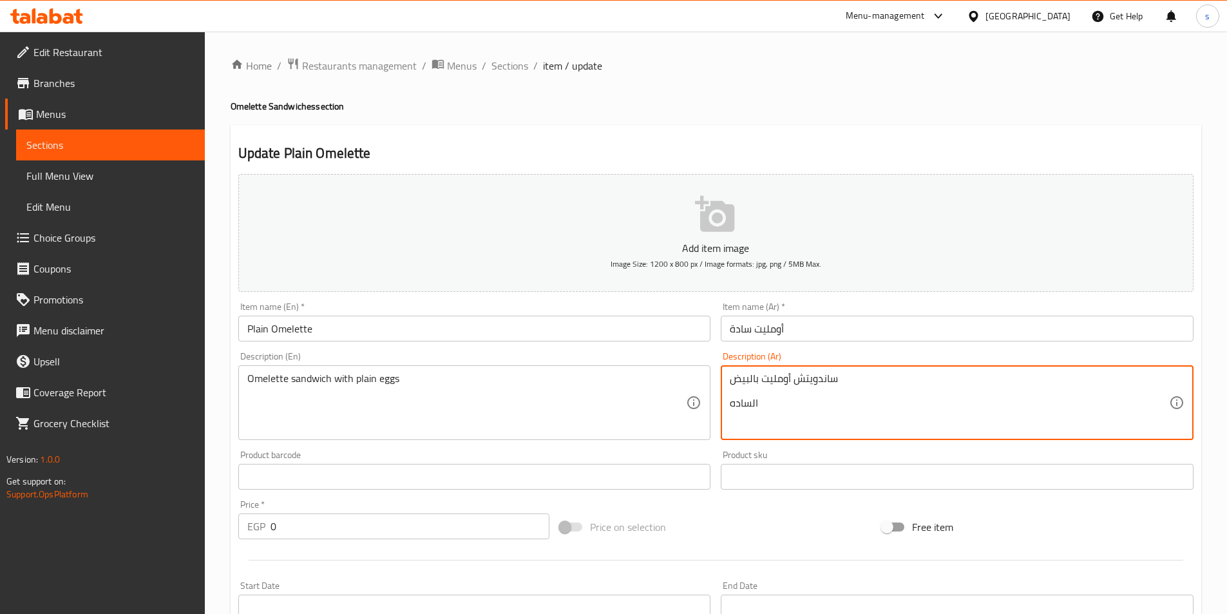
paste textarea "ساندويتش أومليت بالبيض العادي"
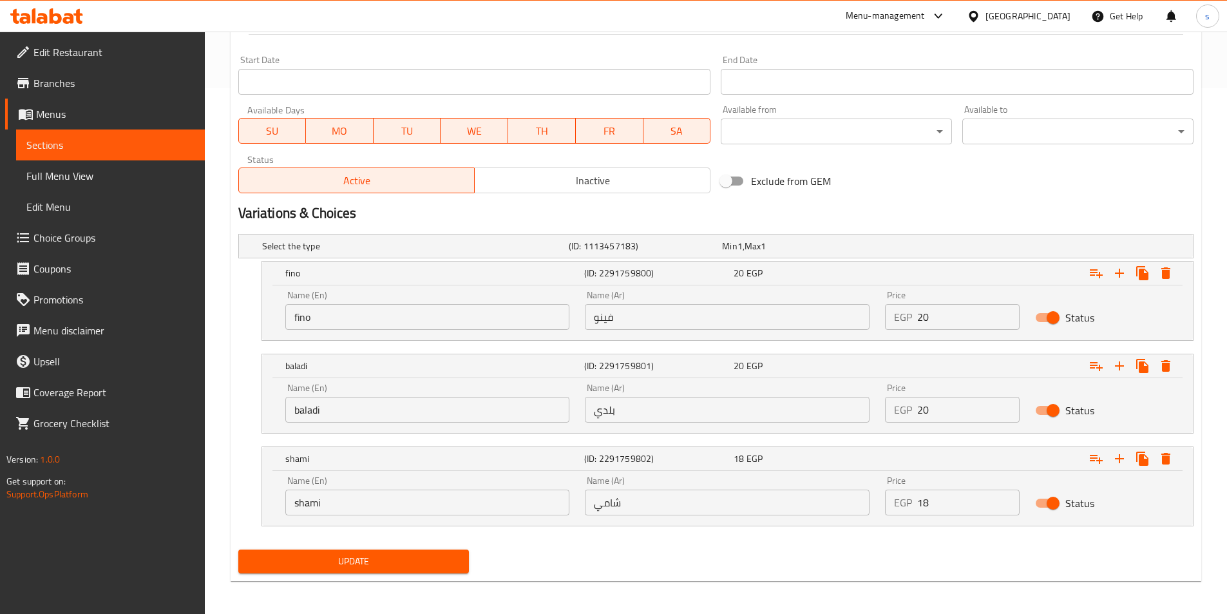
scroll to position [529, 0]
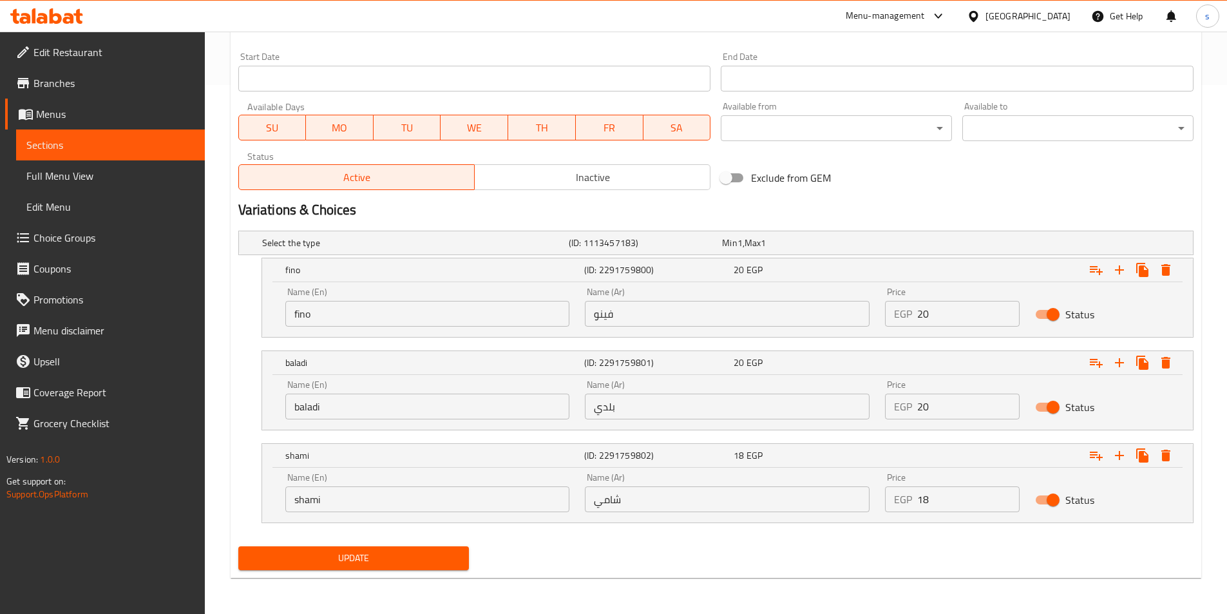
type textarea "ساندويتش أومليت بالبيض الساده"
click at [400, 551] on span "Update" at bounding box center [354, 558] width 211 height 16
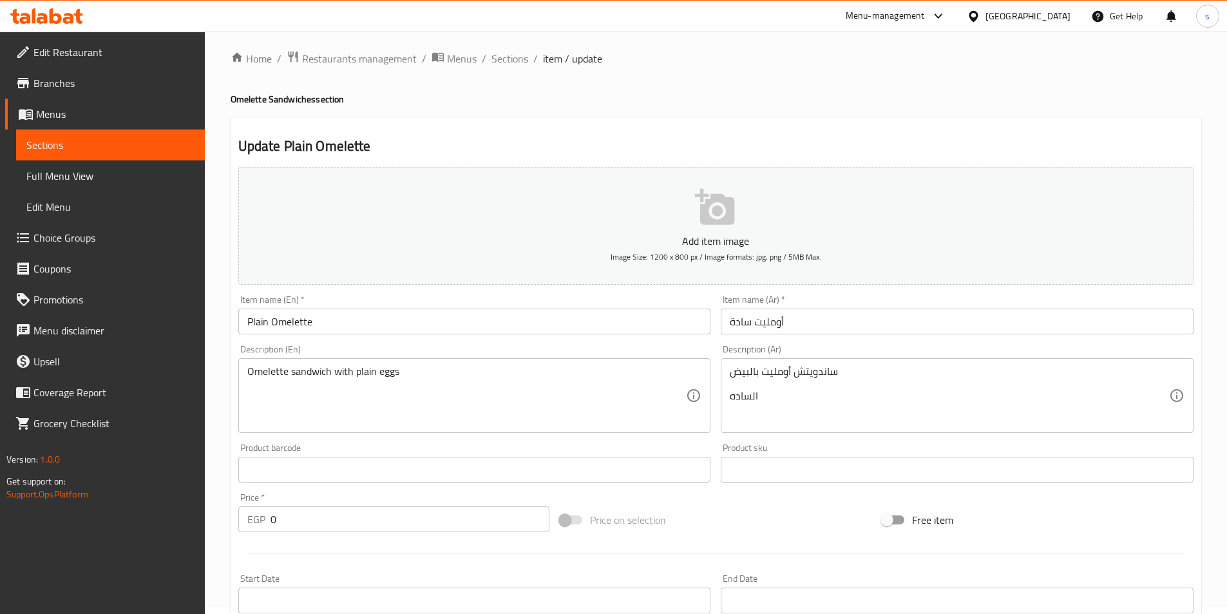
scroll to position [0, 0]
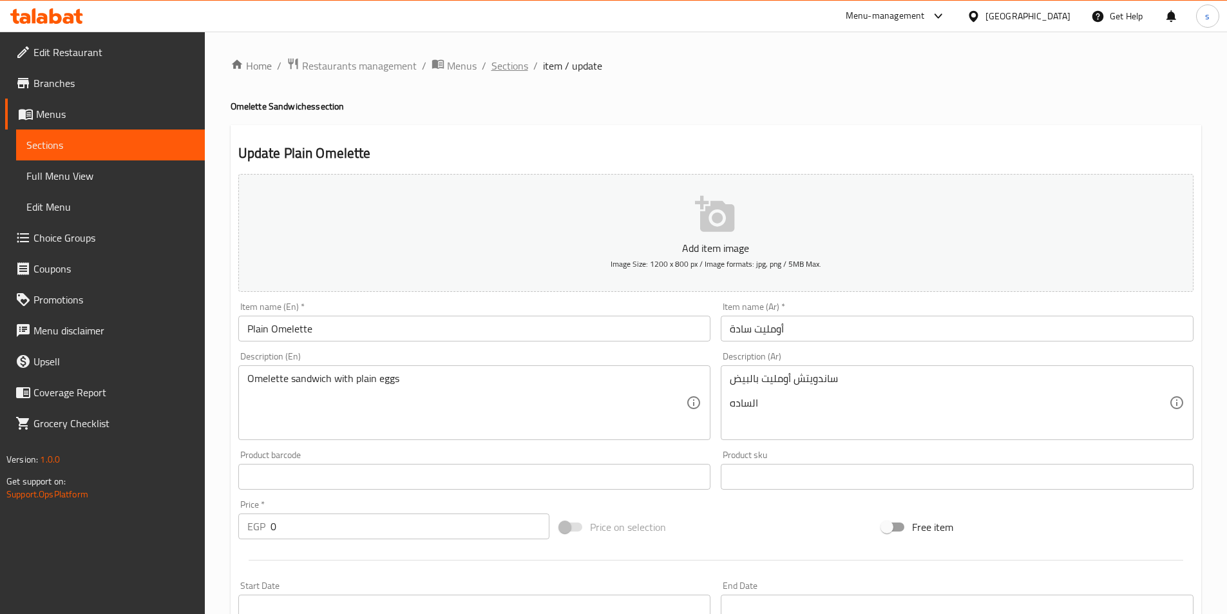
click at [505, 67] on span "Sections" at bounding box center [510, 65] width 37 height 15
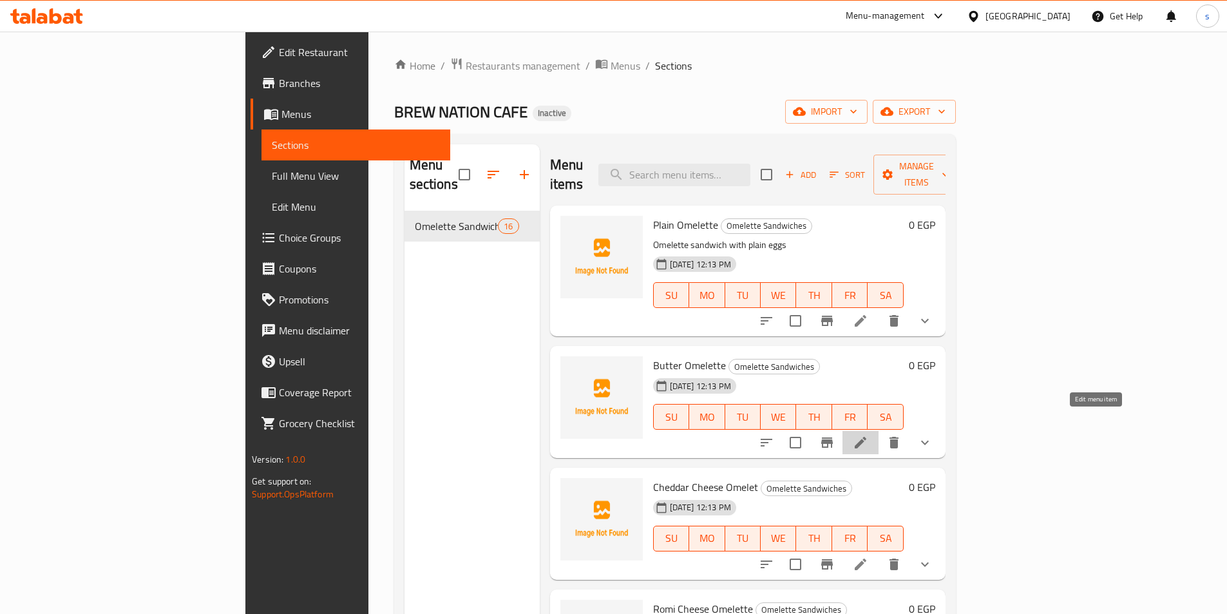
click at [869, 435] on icon at bounding box center [860, 442] width 15 height 15
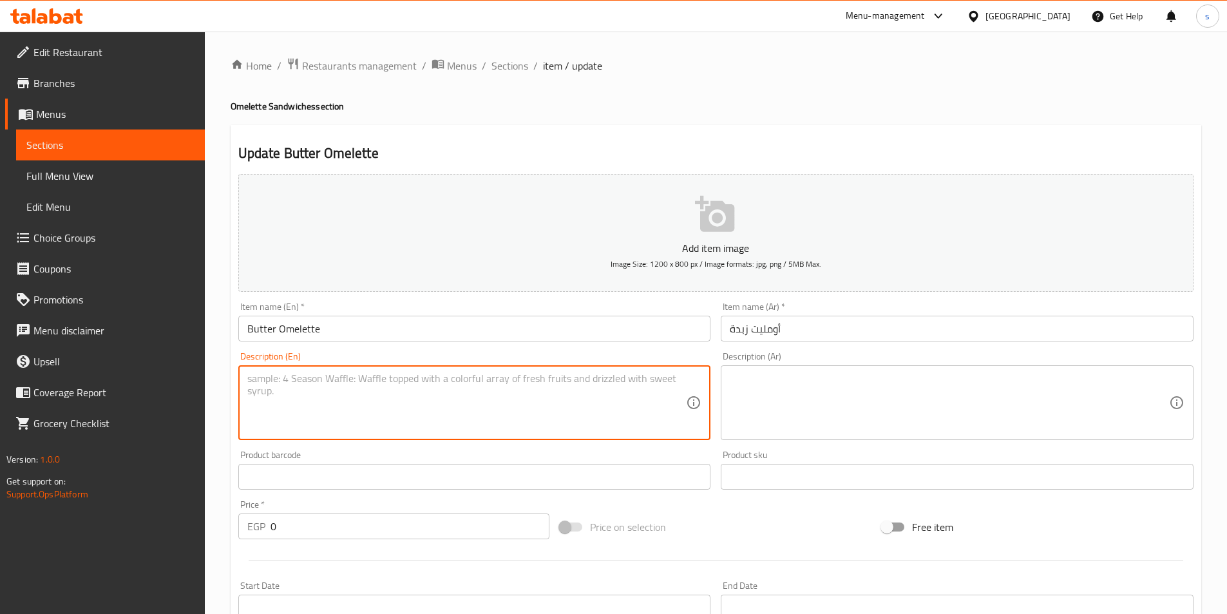
click at [490, 389] on textarea at bounding box center [466, 402] width 439 height 61
paste textarea "Omelette sandwich with butter"
type textarea "Omelette sandwich with butter"
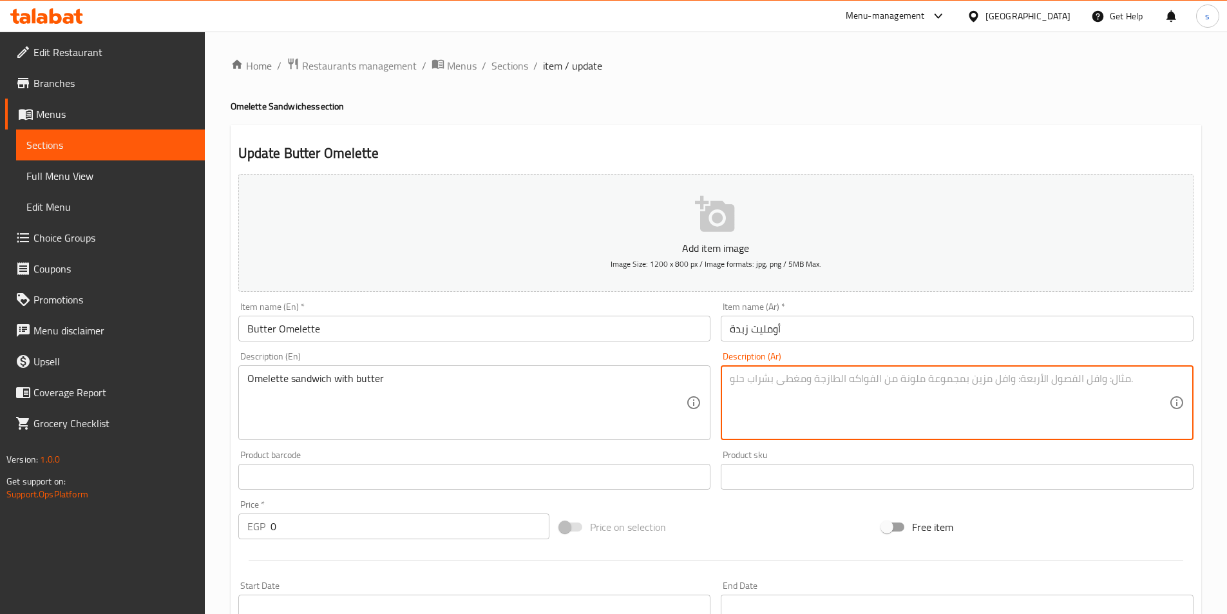
click at [762, 398] on textarea at bounding box center [949, 402] width 439 height 61
paste textarea "ساندويتش عجة بالزبدة"
click at [762, 384] on textarea "ساندويتش عجة بالزبدة" at bounding box center [949, 402] width 439 height 61
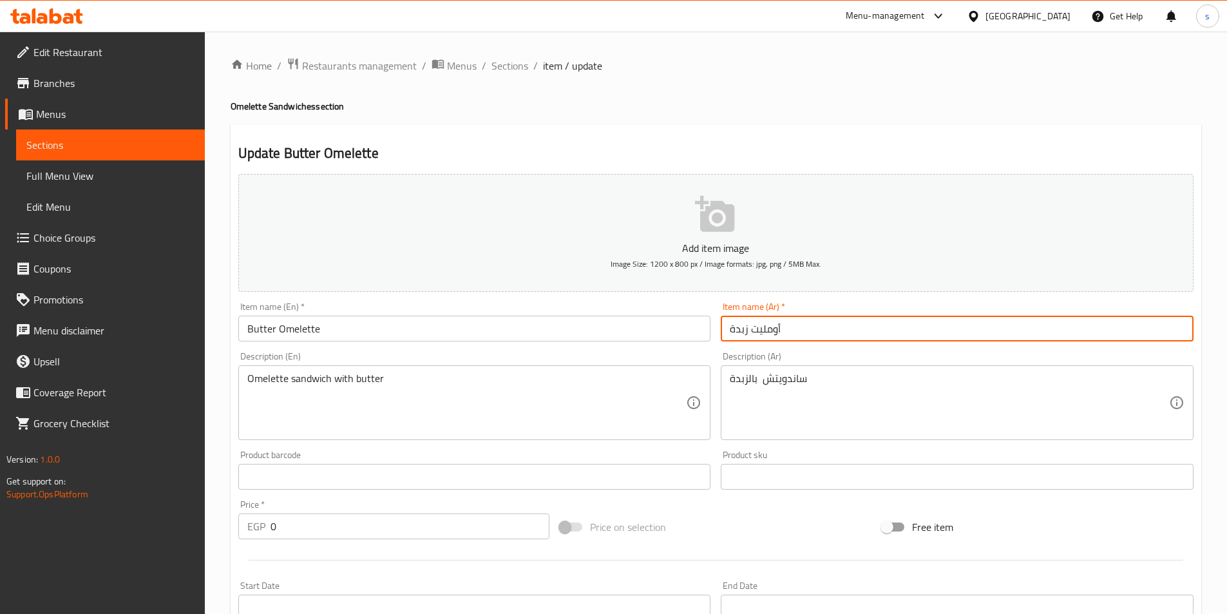
drag, startPoint x: 751, startPoint y: 331, endPoint x: 807, endPoint y: 332, distance: 55.4
click at [807, 332] on input "أومليت زبدة" at bounding box center [957, 329] width 473 height 26
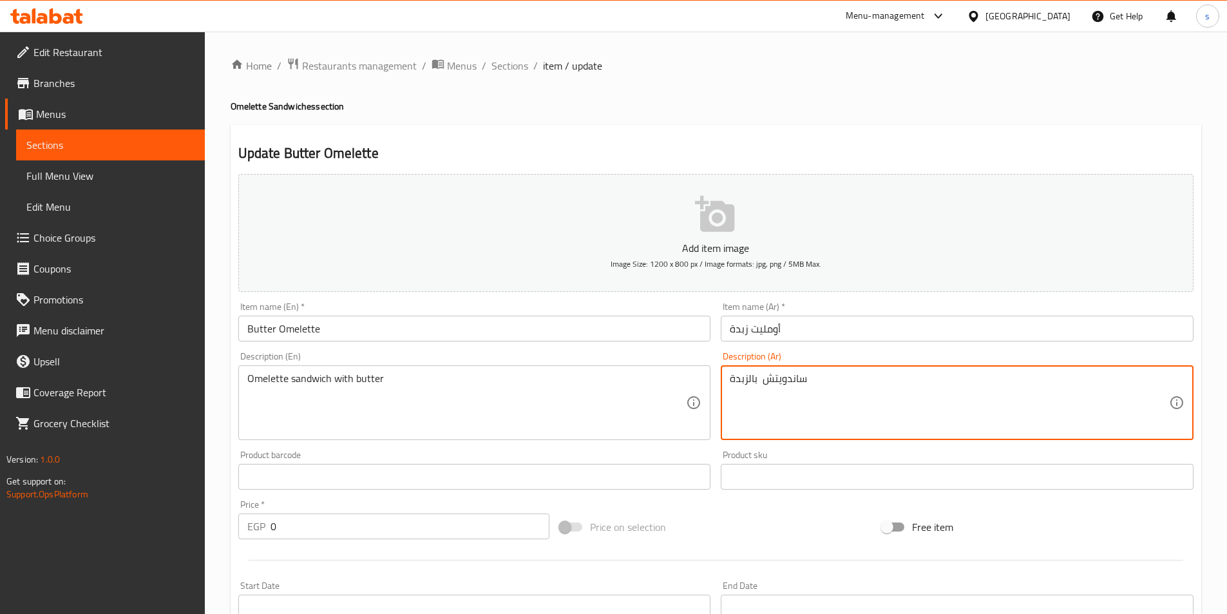
paste textarea "أومليت"
click at [860, 387] on textarea "ساندويتش أومليت بالزبدة" at bounding box center [949, 402] width 439 height 61
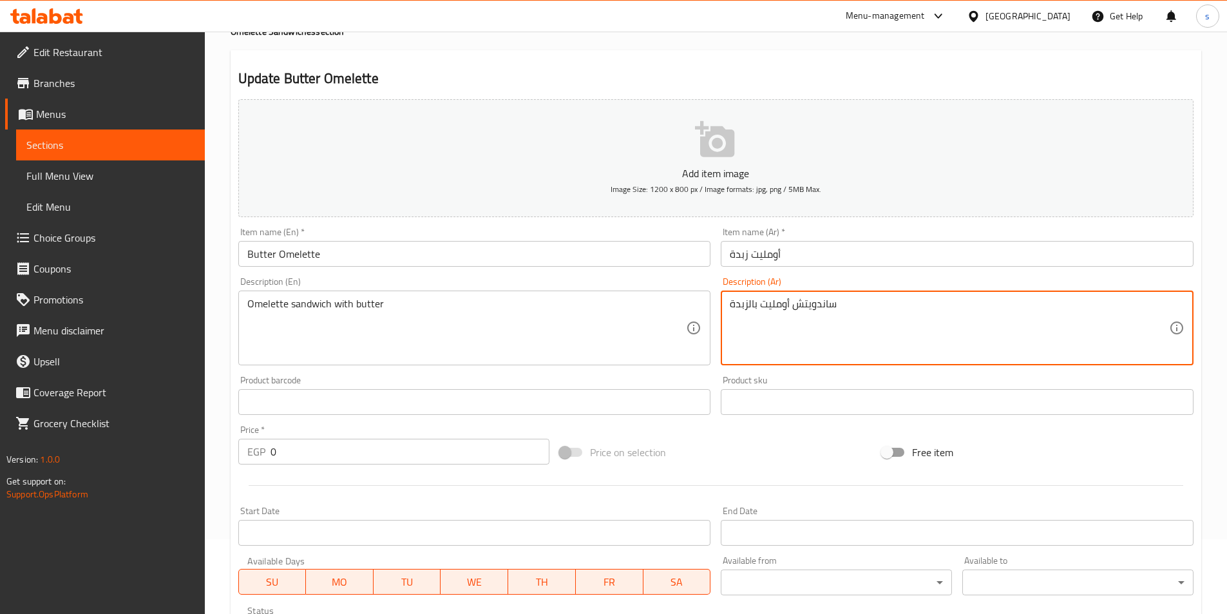
scroll to position [363, 0]
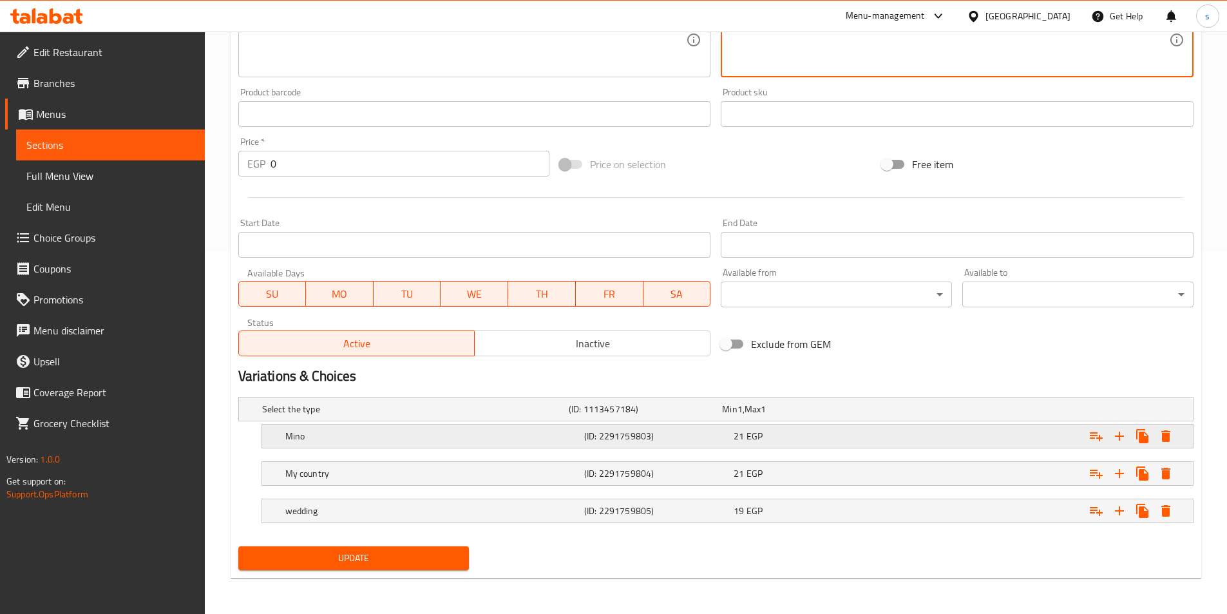
type textarea "ساندويتش أومليت بالزبدة"
click at [487, 435] on h5 "Mino" at bounding box center [432, 436] width 294 height 13
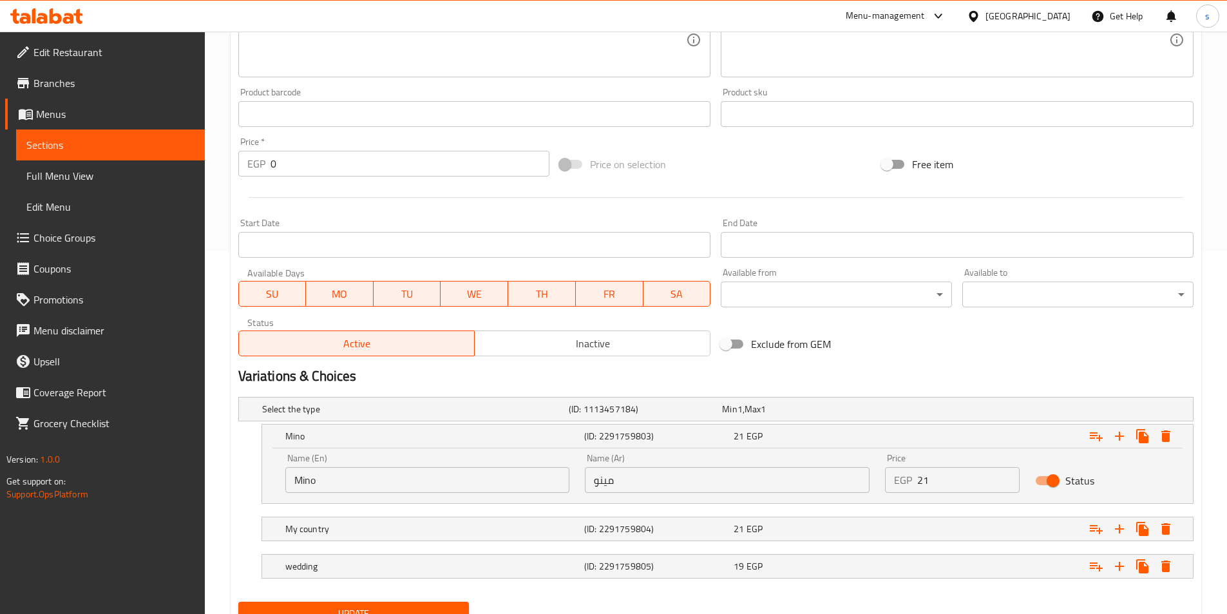
click at [360, 484] on input "Mino" at bounding box center [427, 480] width 285 height 26
type input "M"
type input "ب"
type input "fino"
click at [390, 535] on div "My country" at bounding box center [432, 529] width 299 height 18
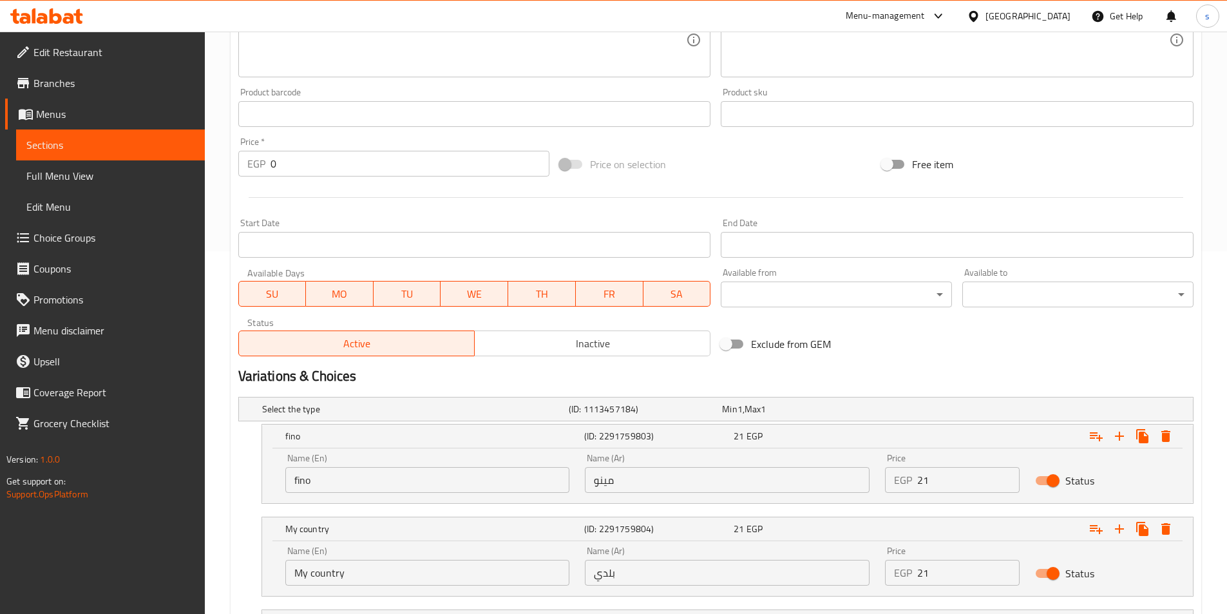
click at [365, 578] on input "My country" at bounding box center [427, 573] width 285 height 26
type input "M"
type input "baladi"
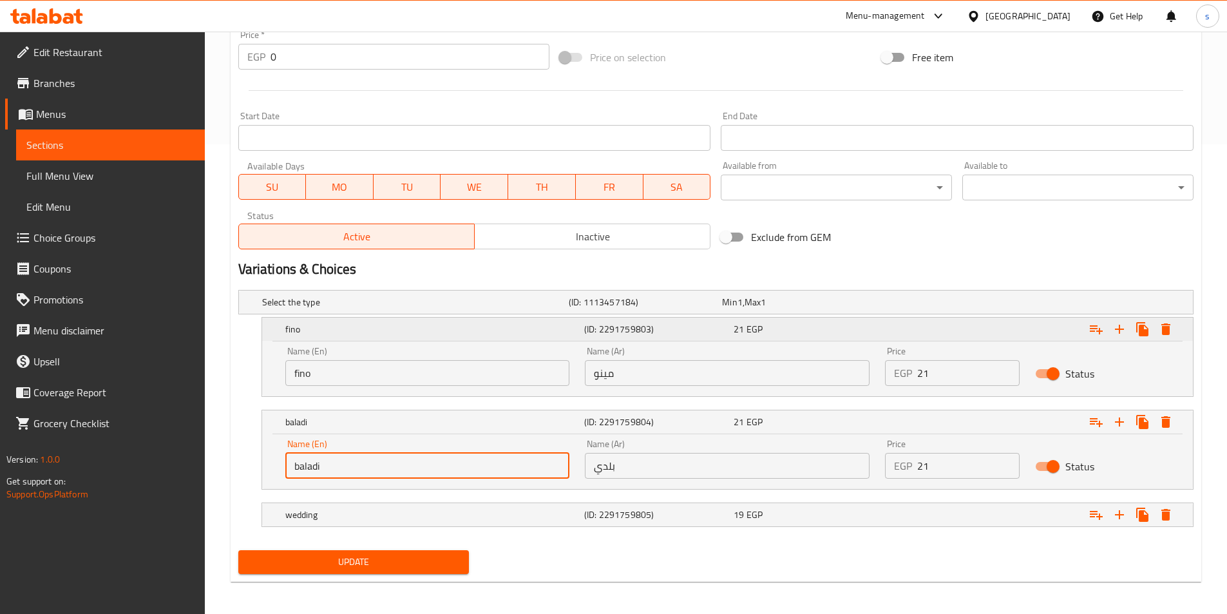
scroll to position [474, 0]
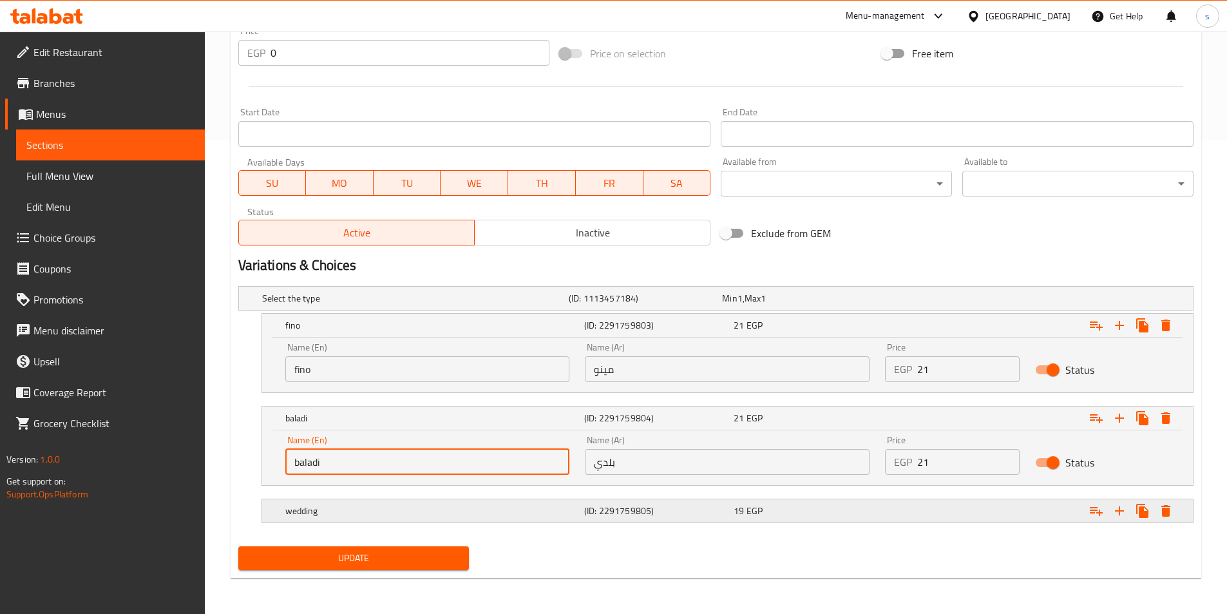
click at [402, 516] on h5 "wedding" at bounding box center [432, 511] width 294 height 13
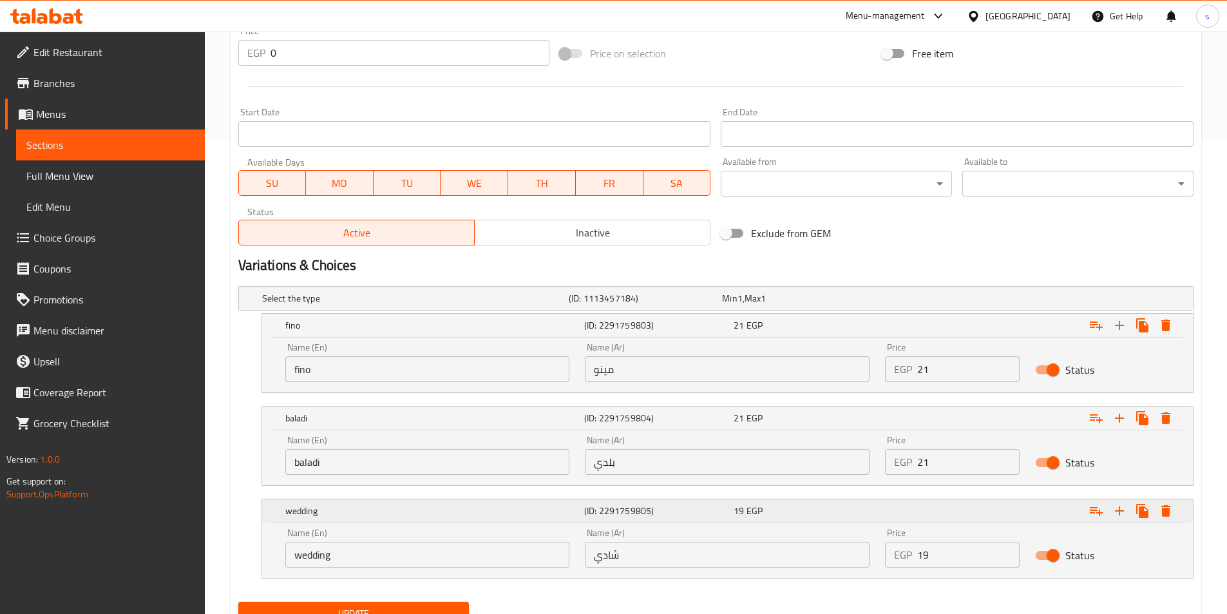
scroll to position [529, 0]
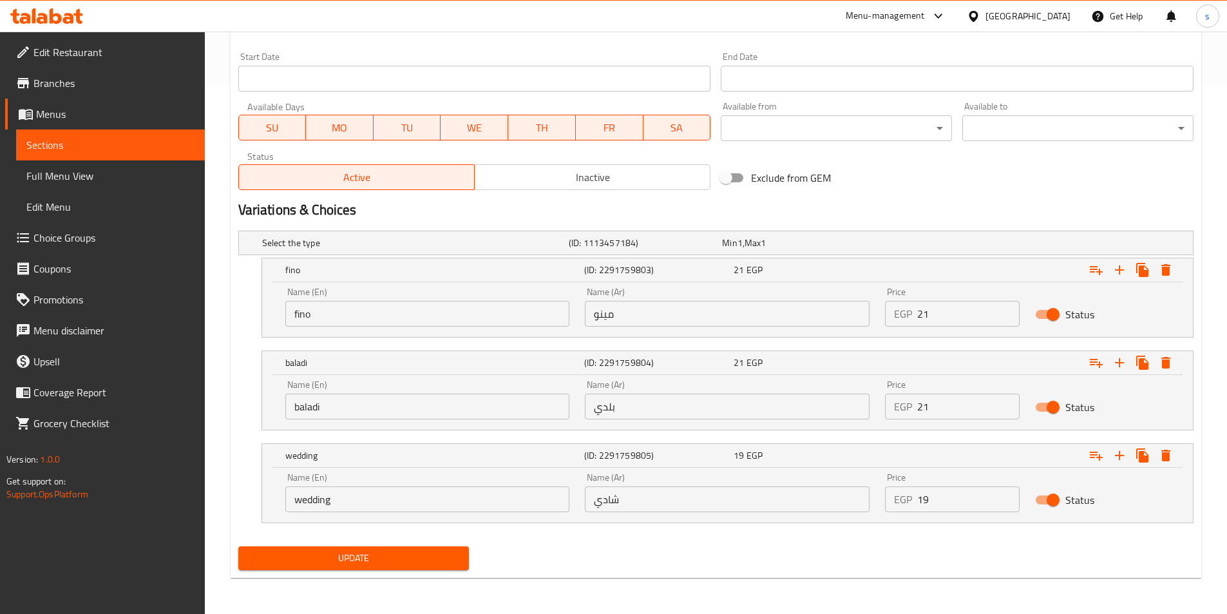
click at [376, 504] on input "wedding" at bounding box center [427, 499] width 285 height 26
type input "w"
type input "shami"
click at [664, 491] on input "شادي" at bounding box center [727, 499] width 285 height 26
type input "ش"
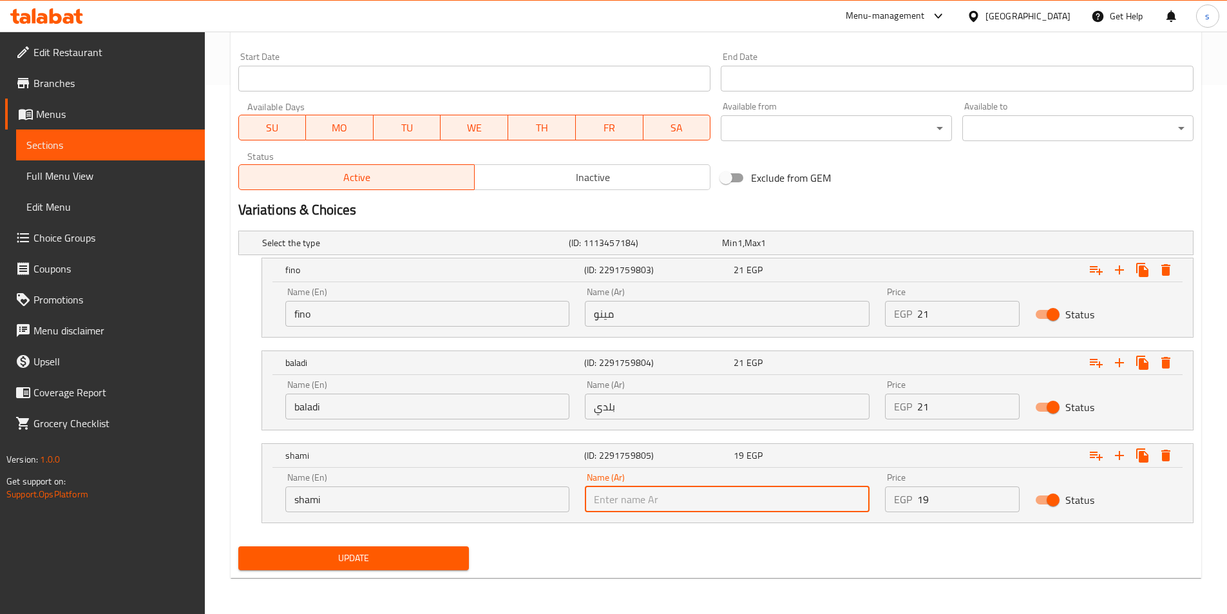
type input "a"
type input "شامي"
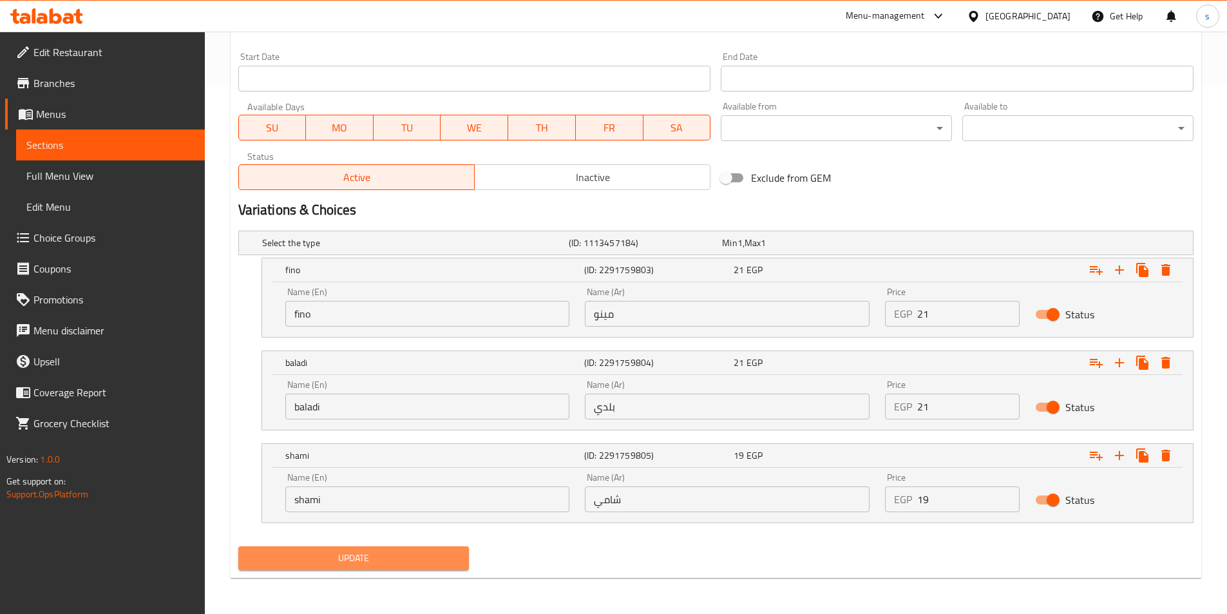
click at [430, 557] on span "Update" at bounding box center [354, 558] width 211 height 16
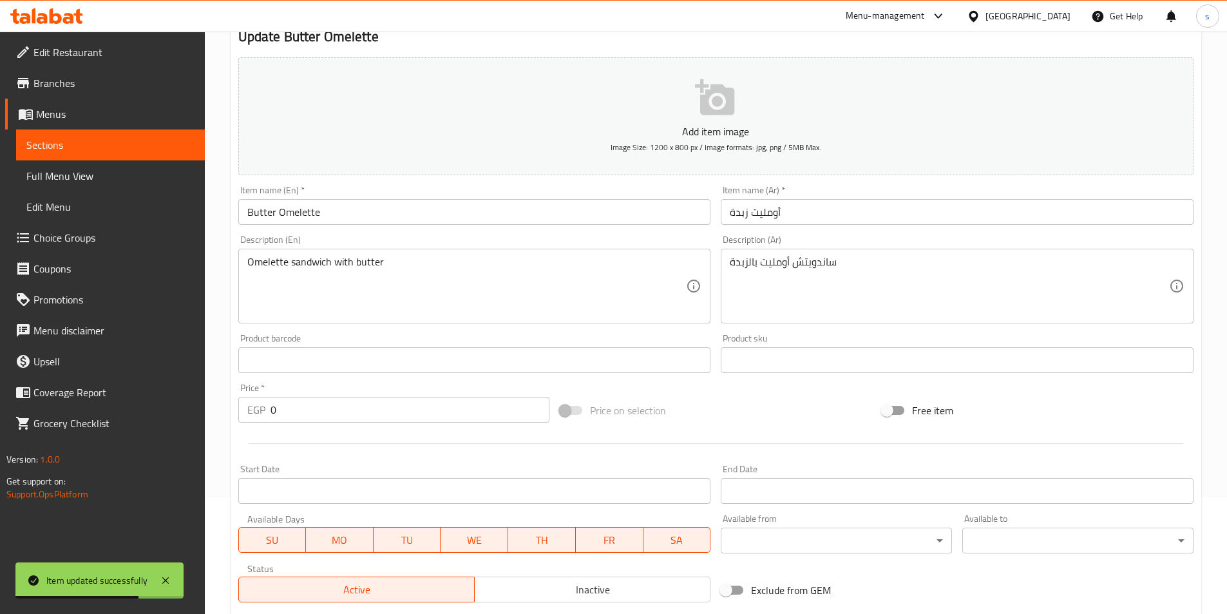
scroll to position [0, 0]
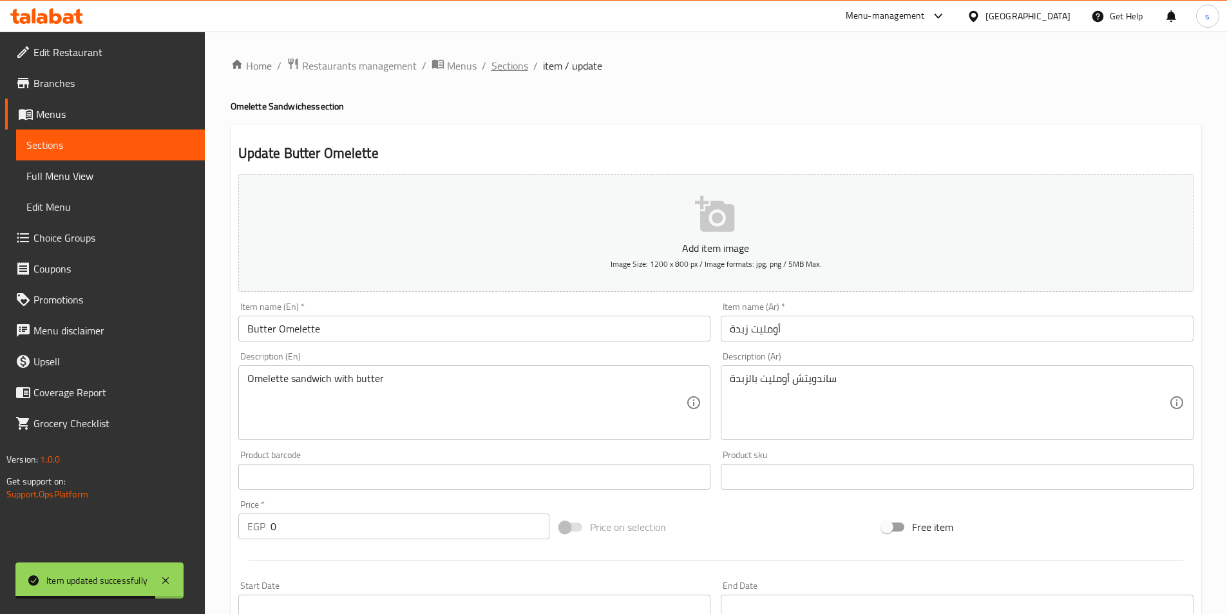
click at [509, 61] on span "Sections" at bounding box center [510, 65] width 37 height 15
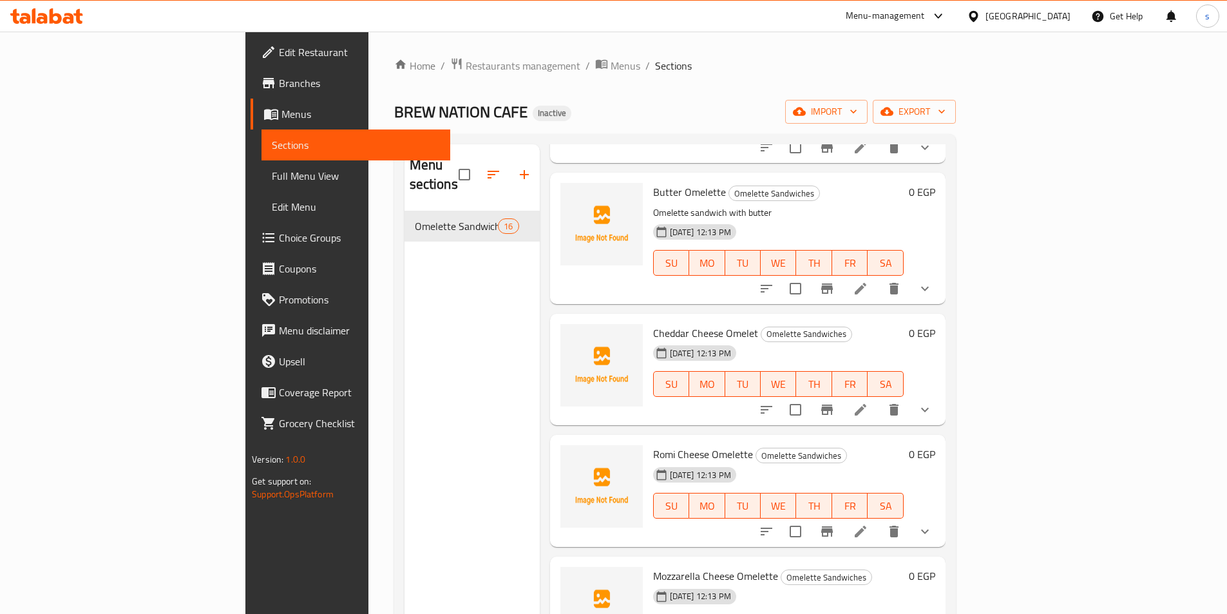
scroll to position [193, 0]
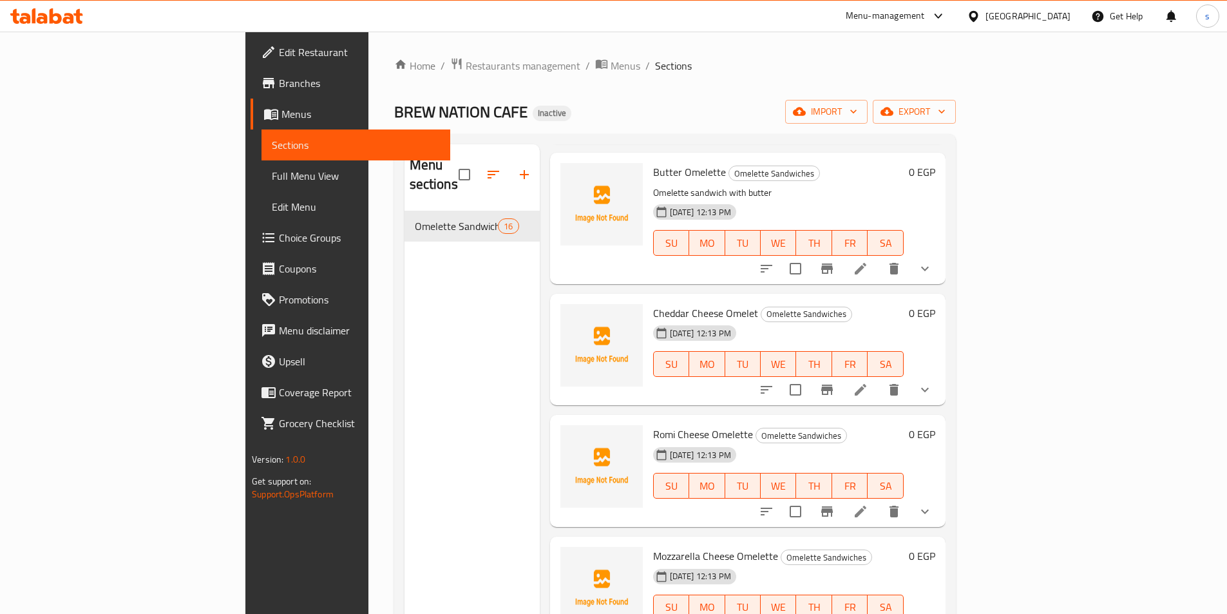
click at [879, 378] on li at bounding box center [861, 389] width 36 height 23
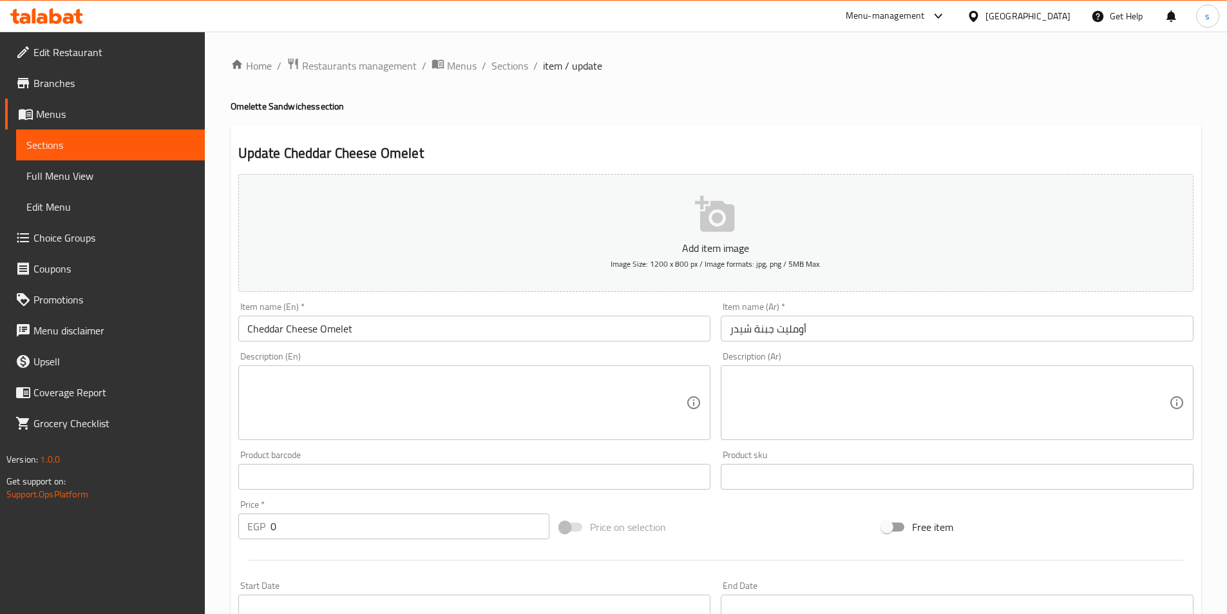
click at [590, 381] on textarea at bounding box center [466, 402] width 439 height 61
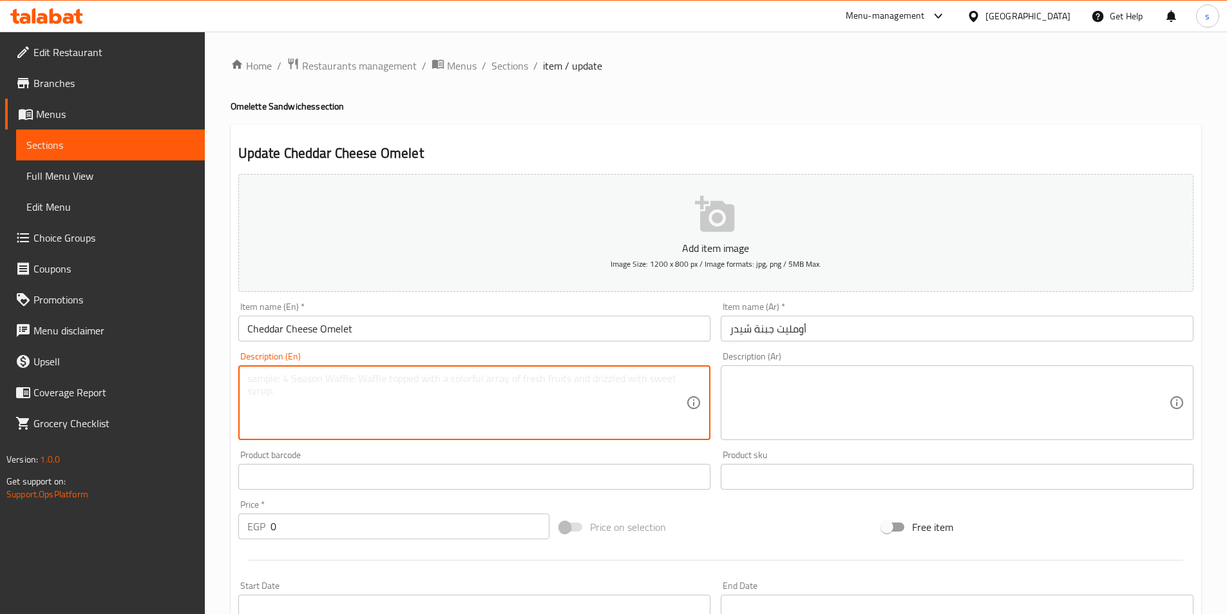
paste textarea "Omelette with cheddar cheese"
type textarea "Omelette with cheddar cheese"
click at [769, 383] on textarea at bounding box center [949, 402] width 439 height 61
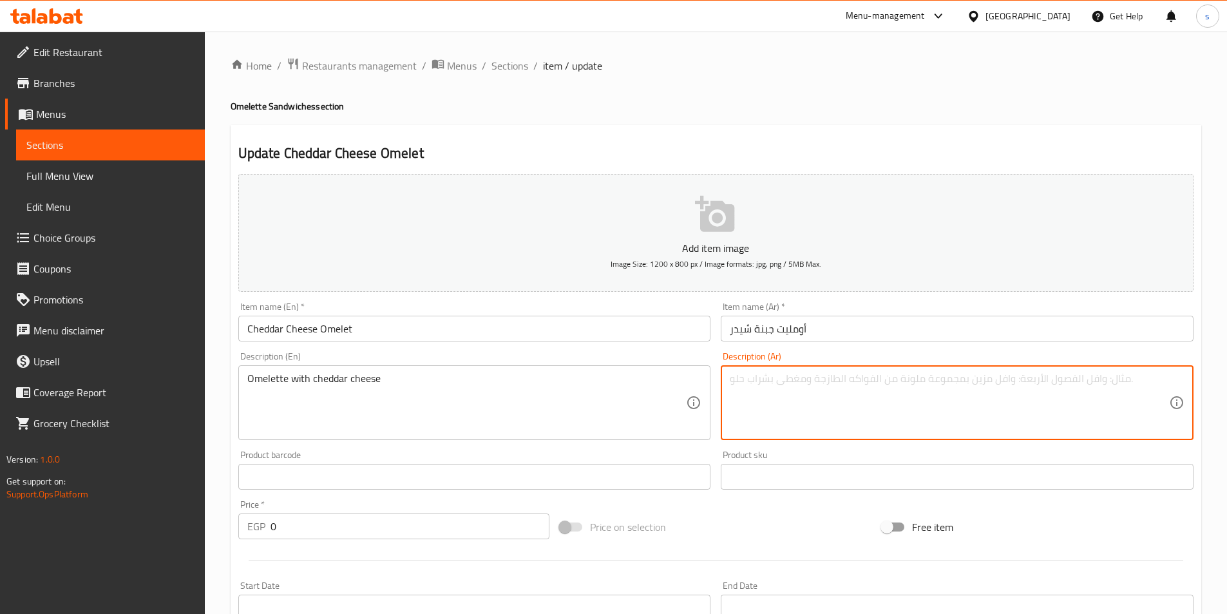
paste textarea "عجة مع جبن الشيدر"
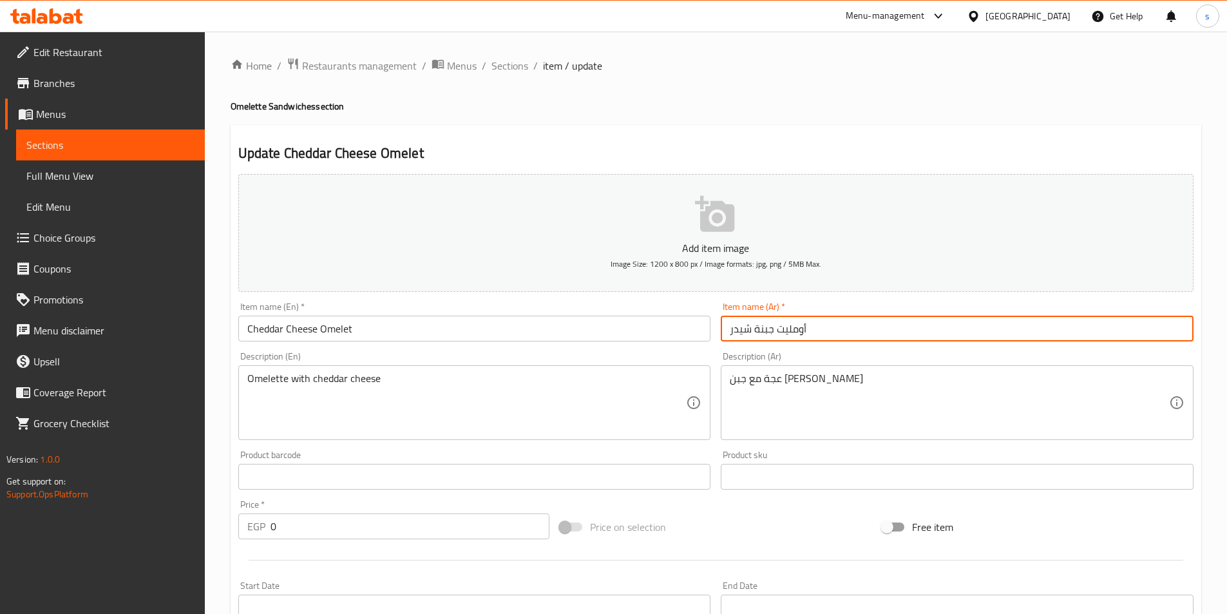
drag, startPoint x: 775, startPoint y: 329, endPoint x: 844, endPoint y: 332, distance: 69.1
click at [844, 332] on input "أومليت جبنة شيدر" at bounding box center [957, 329] width 473 height 26
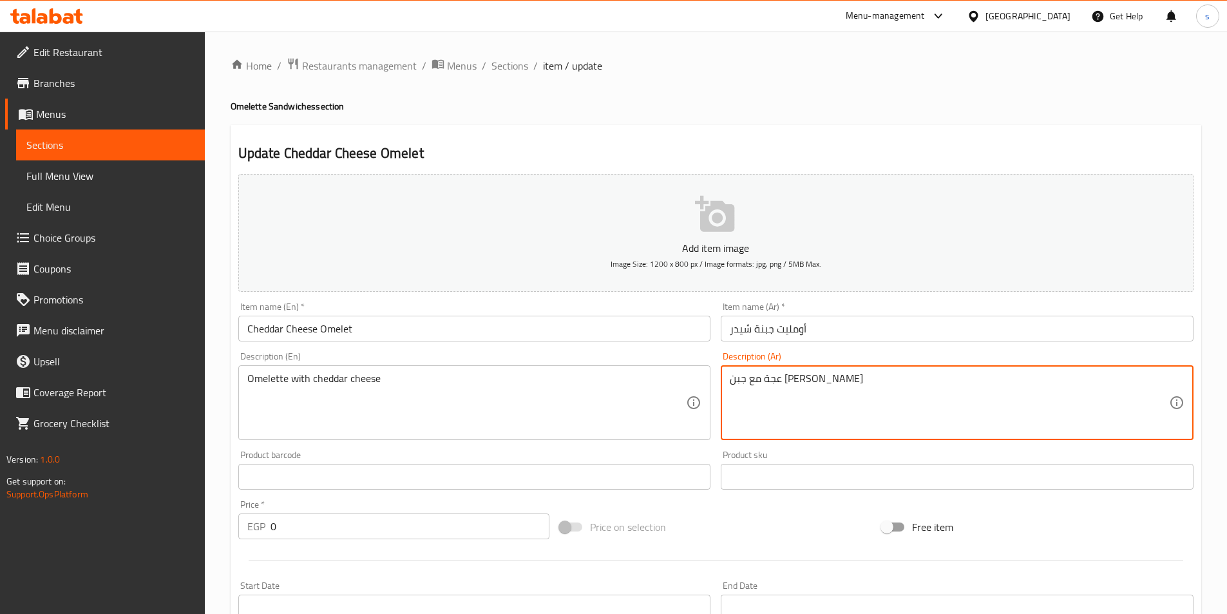
drag, startPoint x: 795, startPoint y: 383, endPoint x: 829, endPoint y: 378, distance: 34.4
paste textarea "أومليت"
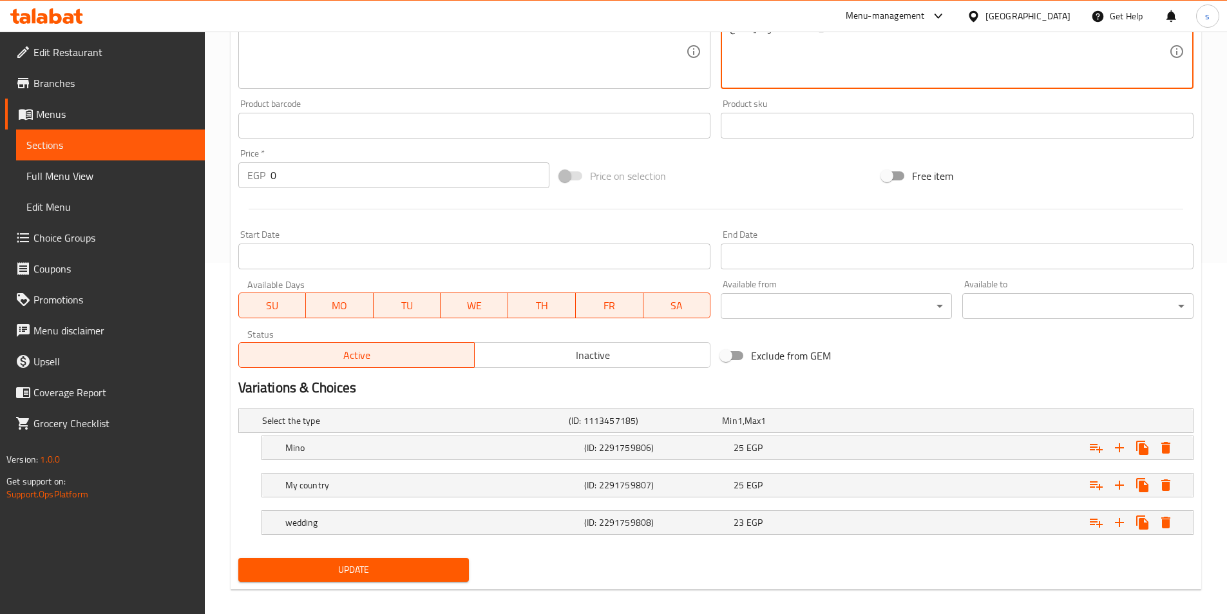
scroll to position [363, 0]
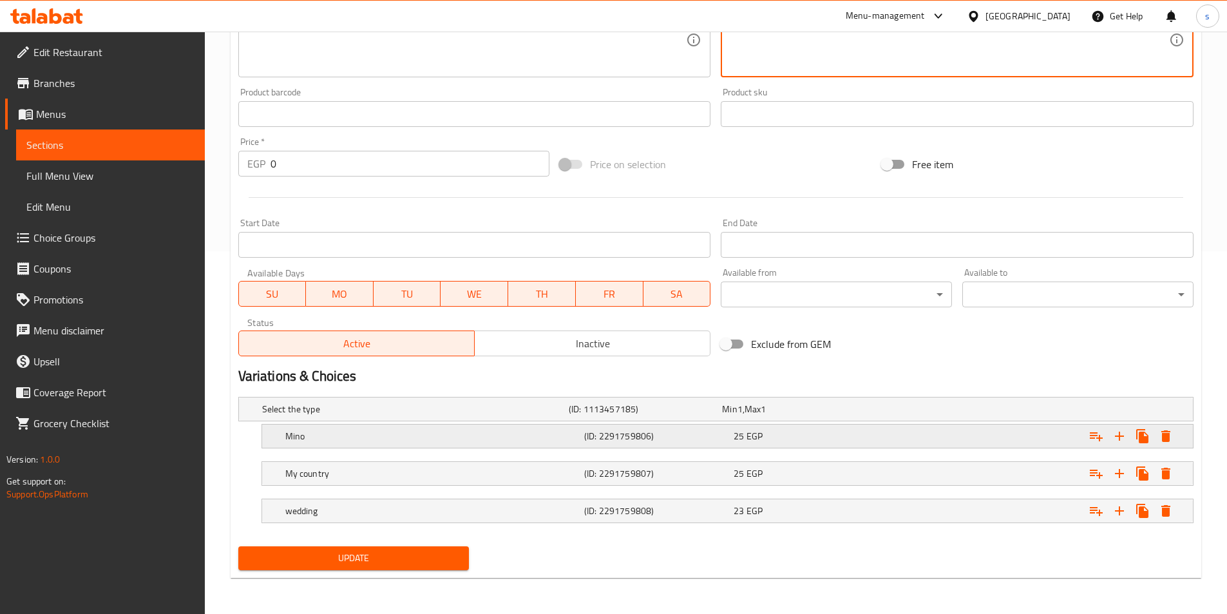
type textarea "أومليت مع جبن الشيدر"
click at [481, 436] on h5 "Mino" at bounding box center [432, 436] width 294 height 13
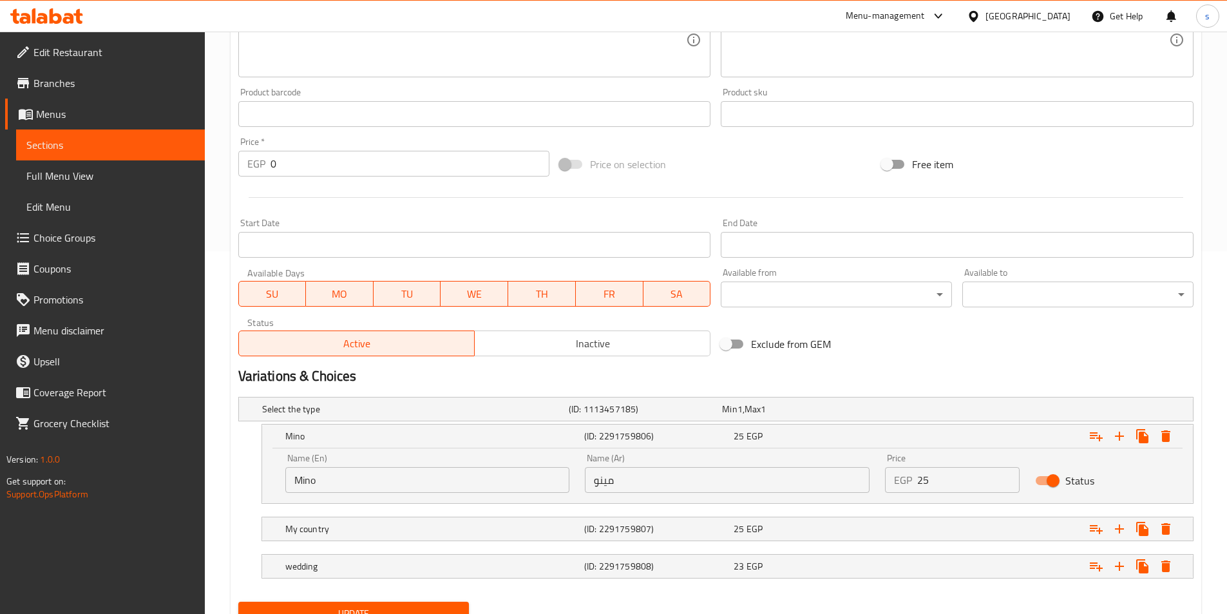
click at [387, 474] on input "Mino" at bounding box center [427, 480] width 285 height 26
type input "M"
type input "ب"
type input "fino"
click at [420, 521] on div "My country" at bounding box center [432, 529] width 299 height 18
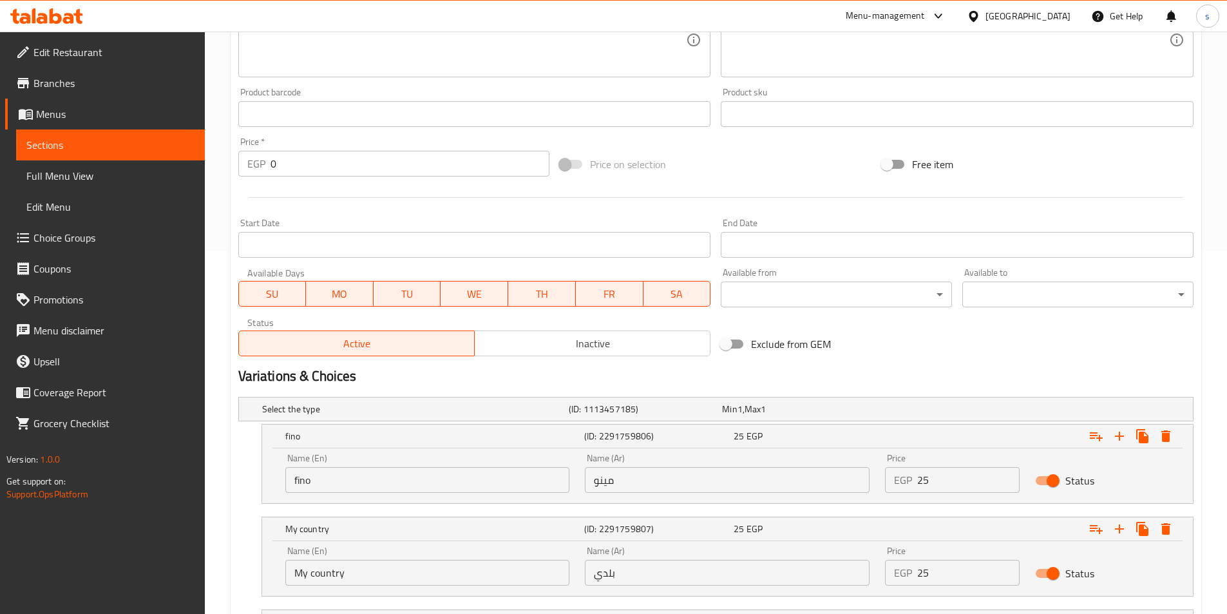
click at [412, 577] on input "My country" at bounding box center [427, 573] width 285 height 26
type input "M"
type input "w"
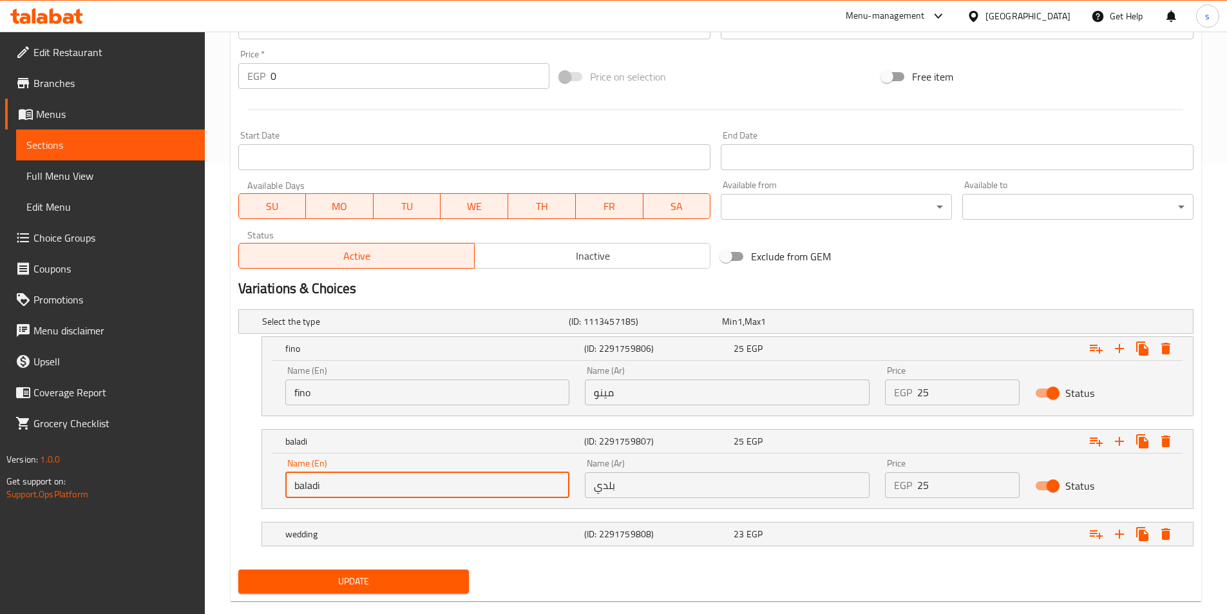
scroll to position [474, 0]
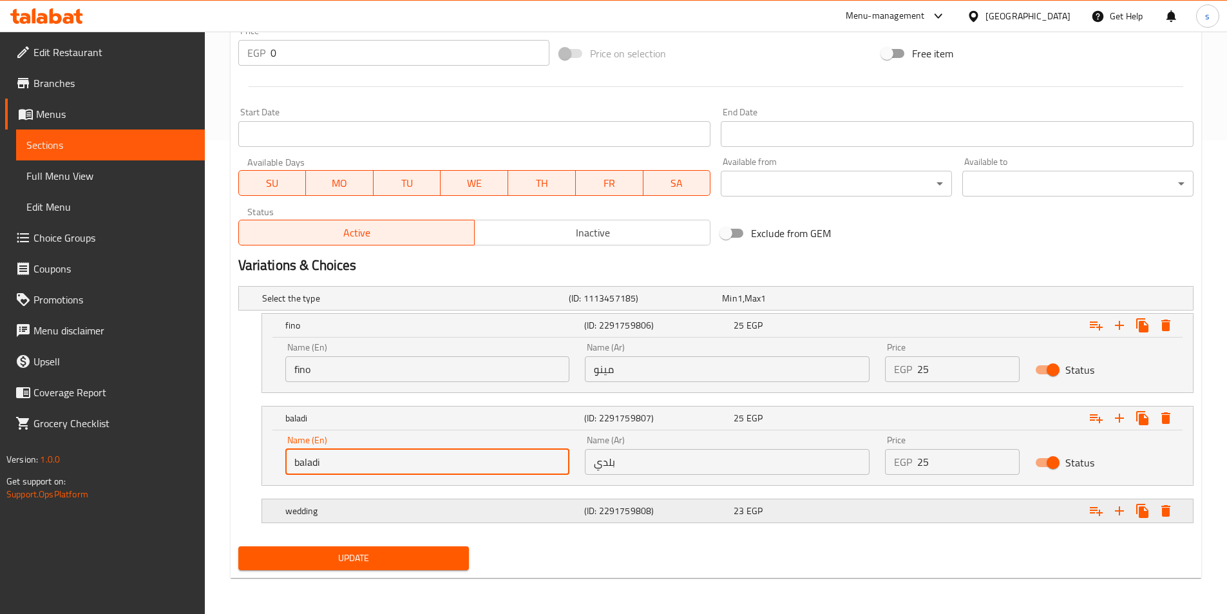
type input "baladi"
click at [402, 505] on h5 "wedding" at bounding box center [432, 511] width 294 height 13
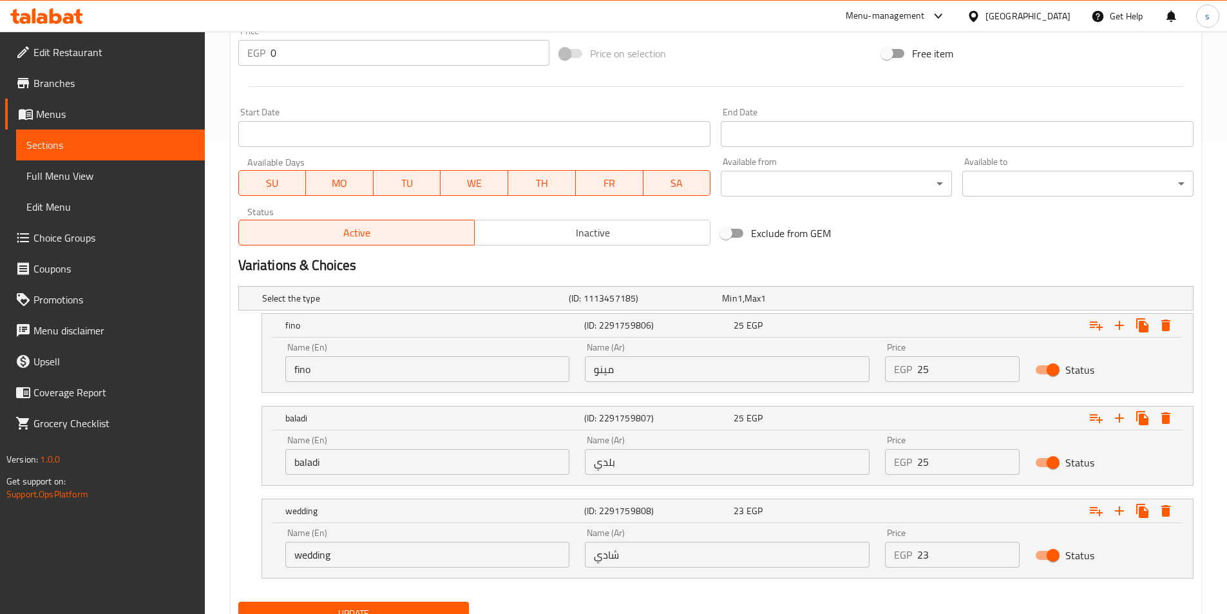
click at [405, 555] on input "wedding" at bounding box center [427, 555] width 285 height 26
type input "w"
type input "shami"
click at [686, 369] on input "مينو" at bounding box center [727, 369] width 285 height 26
type input "م"
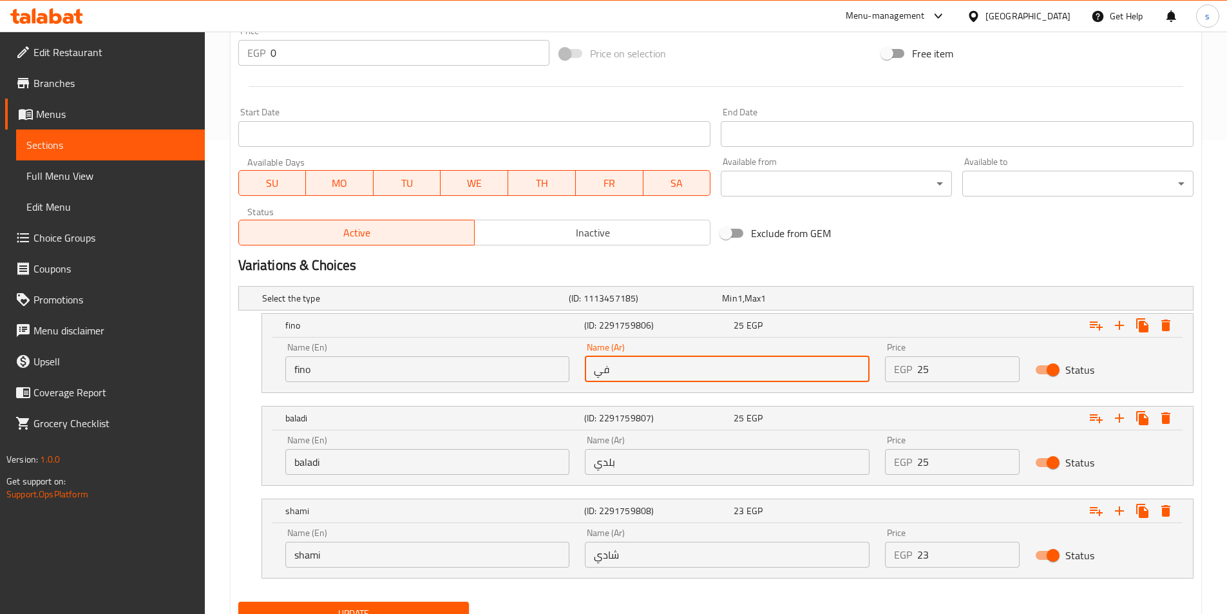
type input "فينو"
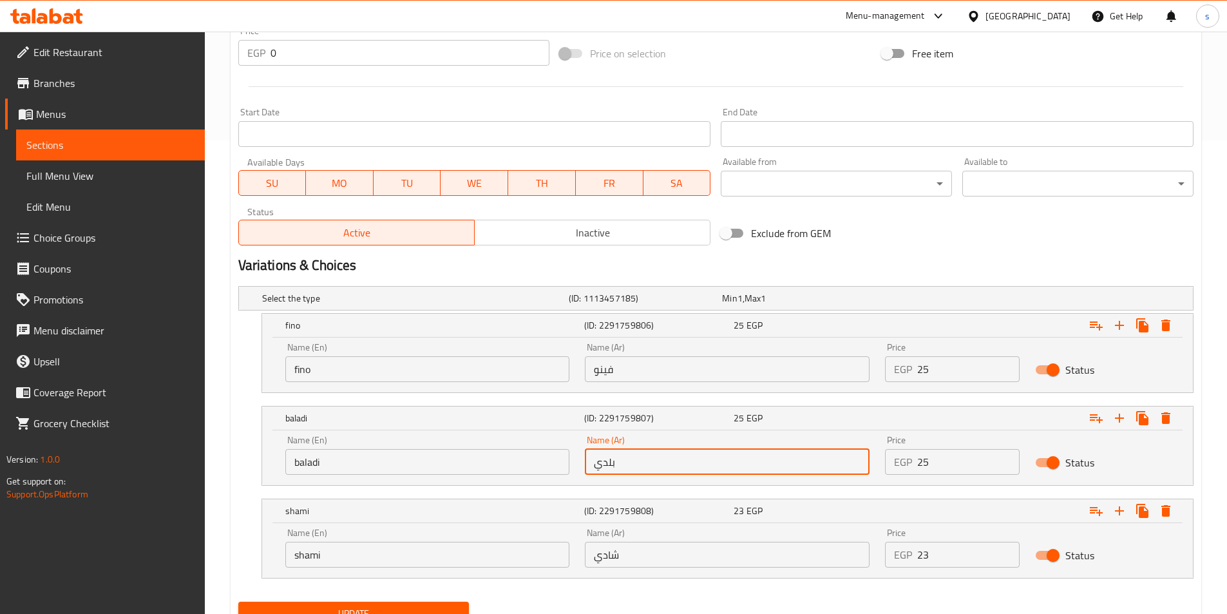
click at [675, 457] on input "بلدي" at bounding box center [727, 462] width 285 height 26
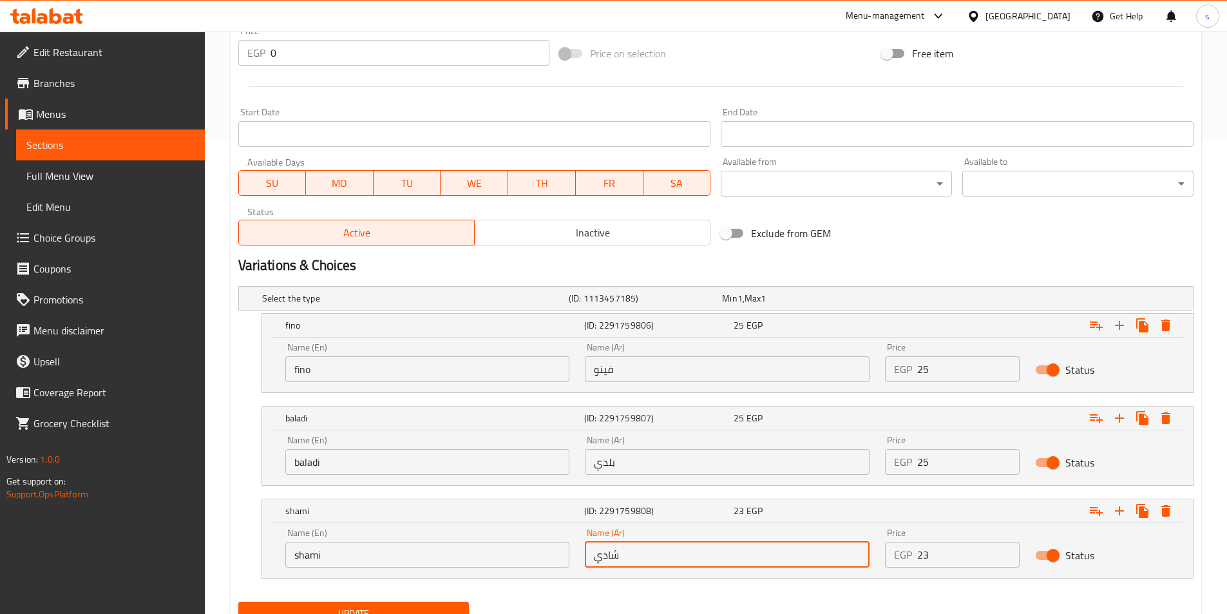
click at [672, 550] on input "شادي" at bounding box center [727, 555] width 285 height 26
type input "ش"
type input "شامي"
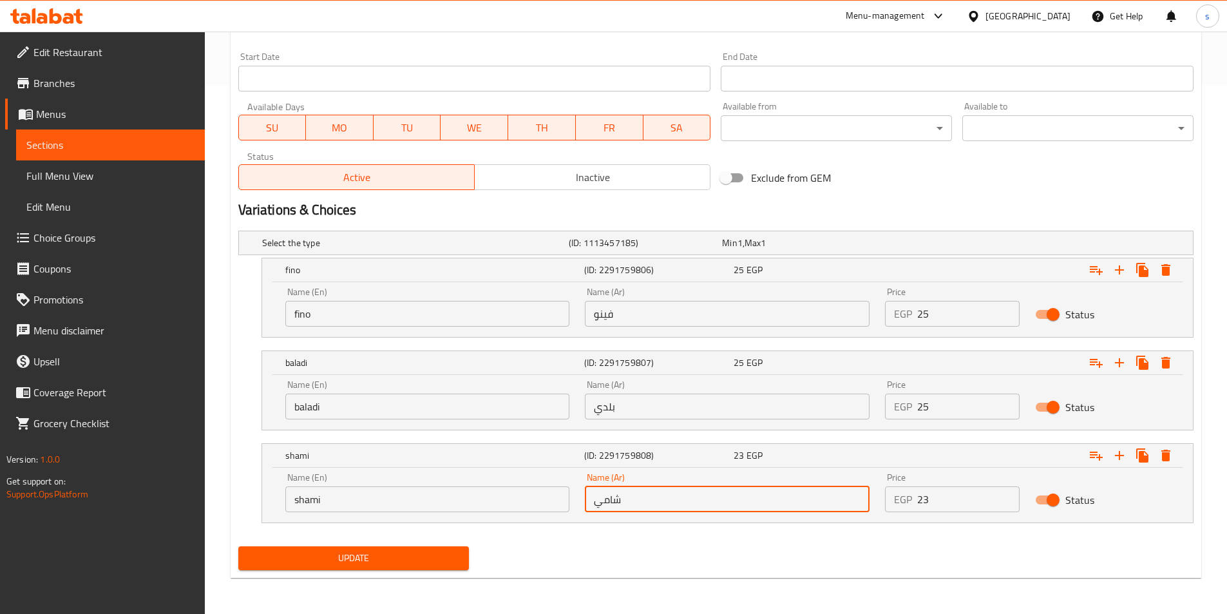
click at [378, 564] on span "Update" at bounding box center [354, 558] width 211 height 16
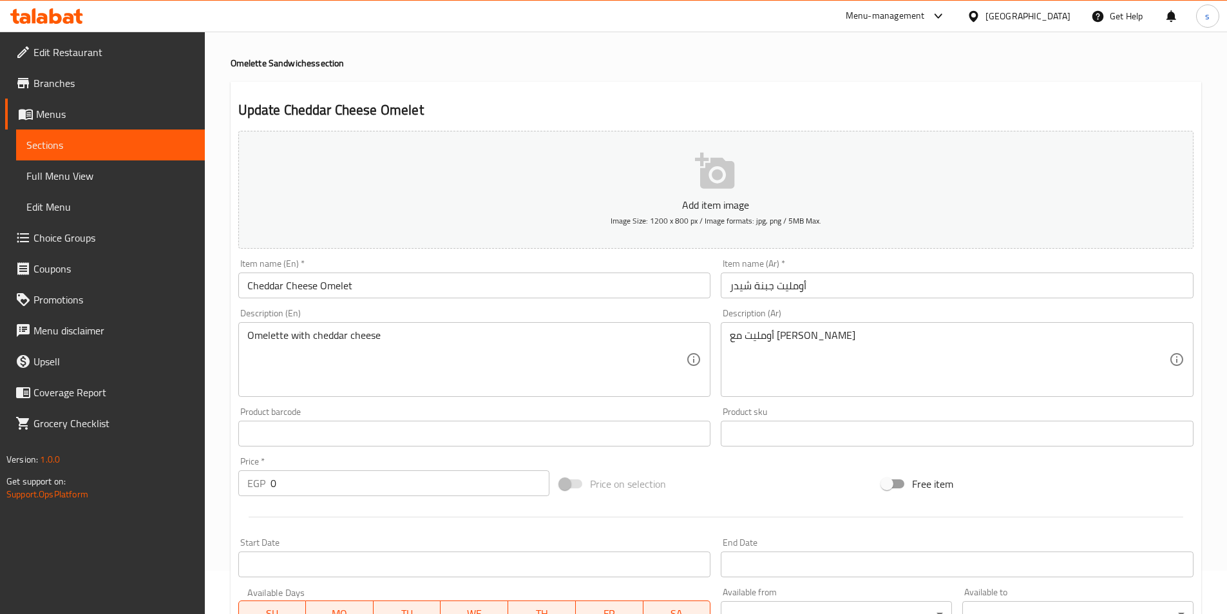
scroll to position [0, 0]
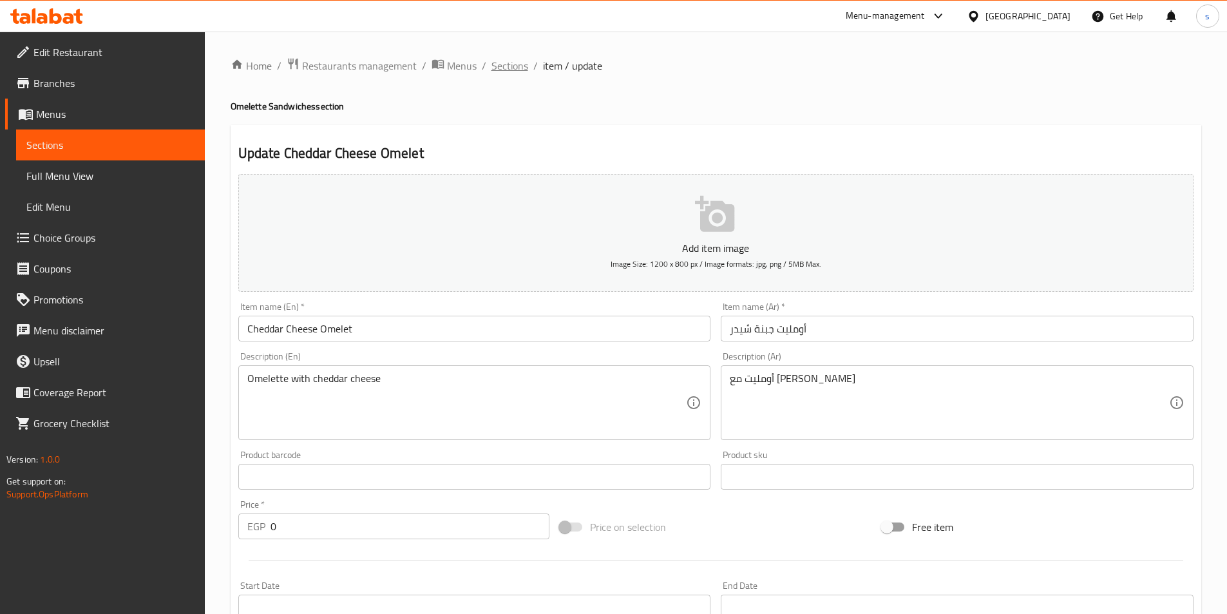
click at [520, 61] on span "Sections" at bounding box center [510, 65] width 37 height 15
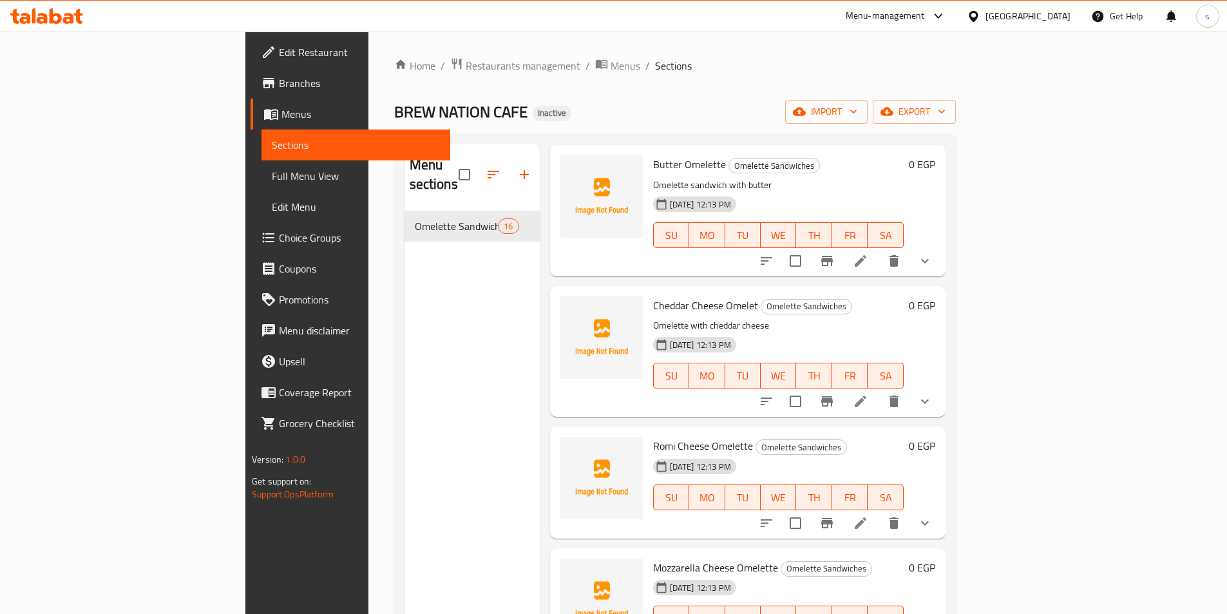
scroll to position [322, 0]
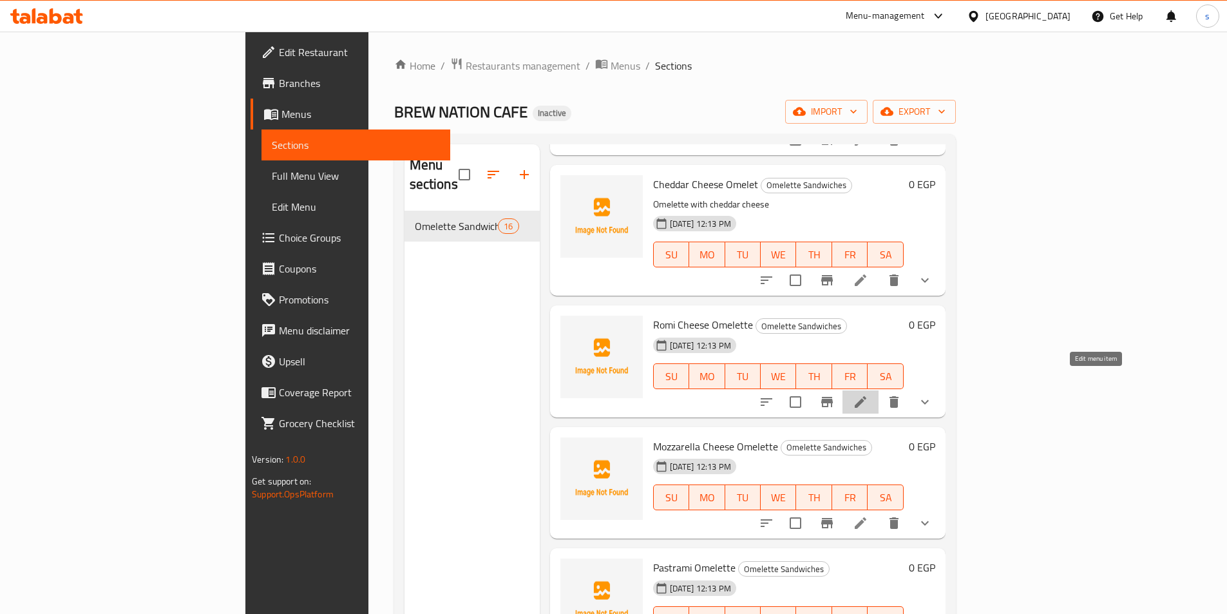
click at [869, 394] on icon at bounding box center [860, 401] width 15 height 15
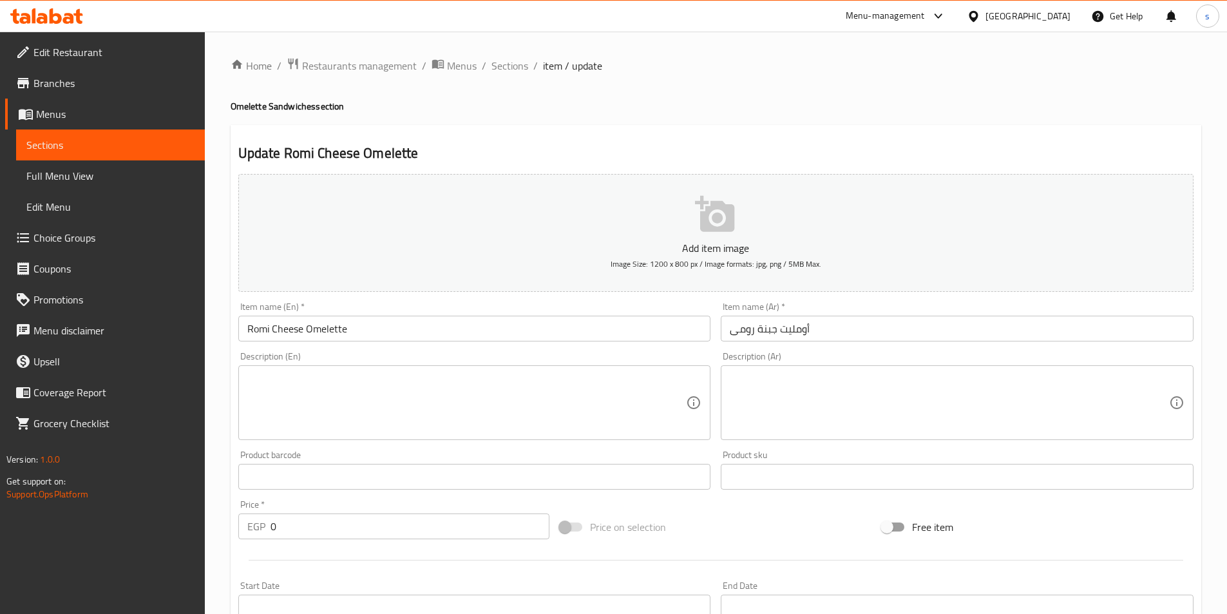
click at [612, 413] on textarea at bounding box center [466, 402] width 439 height 61
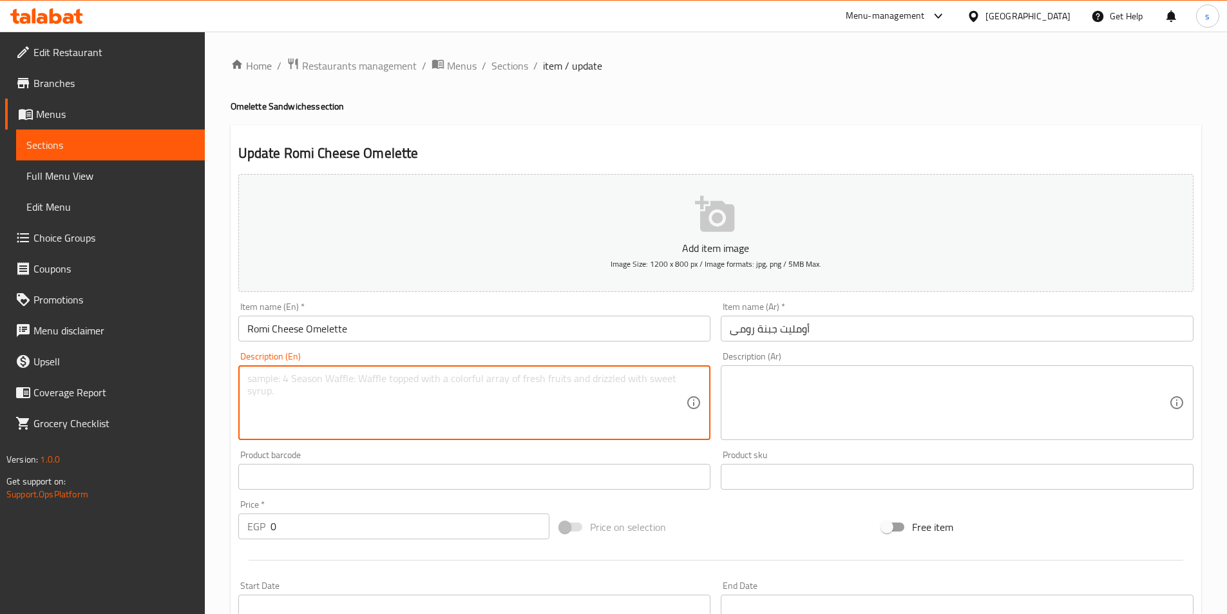
paste textarea "Omelette with Romi cheese"
type textarea "Omelette with Romi cheese"
click at [736, 406] on textarea at bounding box center [949, 402] width 439 height 61
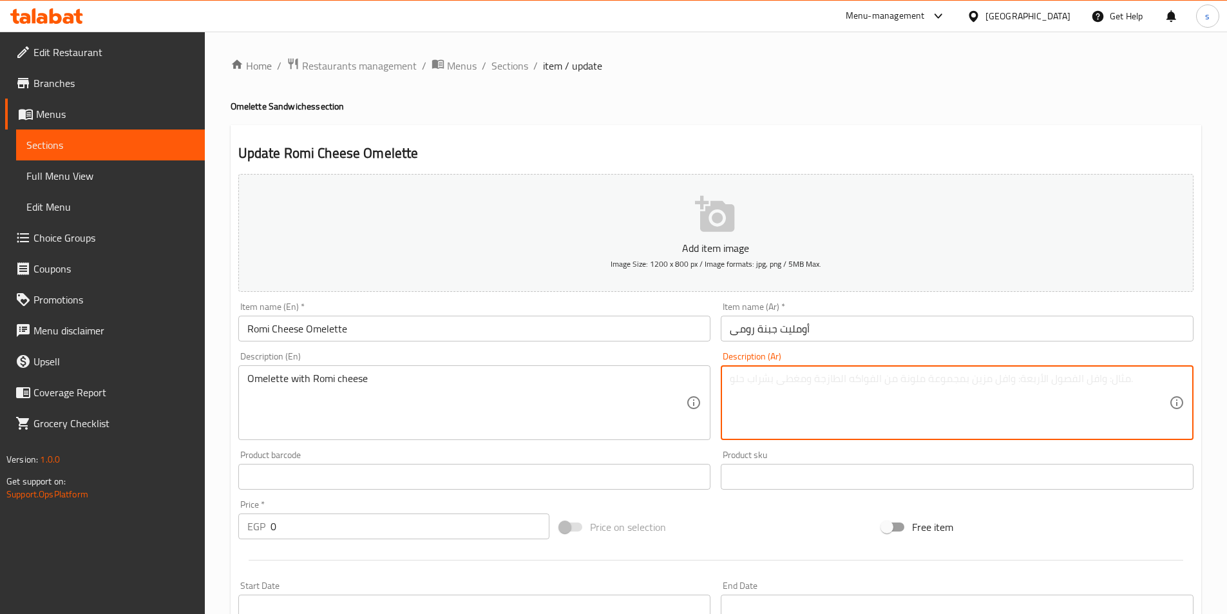
paste textarea "عجة مع جبن الرومي"
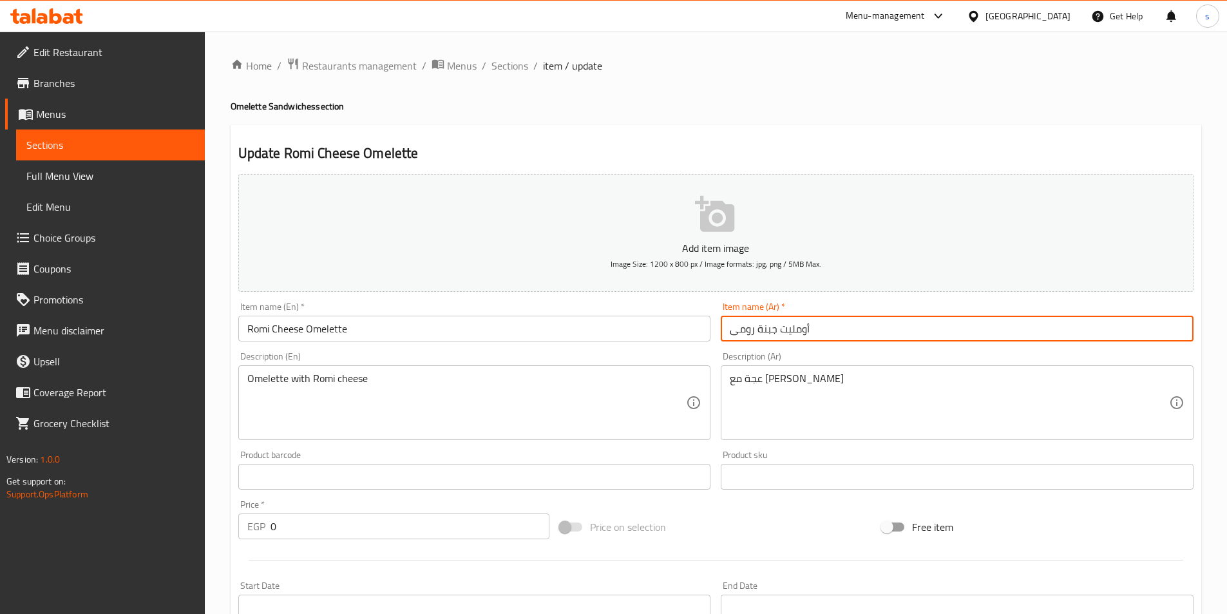
drag, startPoint x: 778, startPoint y: 327, endPoint x: 859, endPoint y: 323, distance: 81.3
click at [859, 323] on input "أومليت جبنة رومى" at bounding box center [957, 329] width 473 height 26
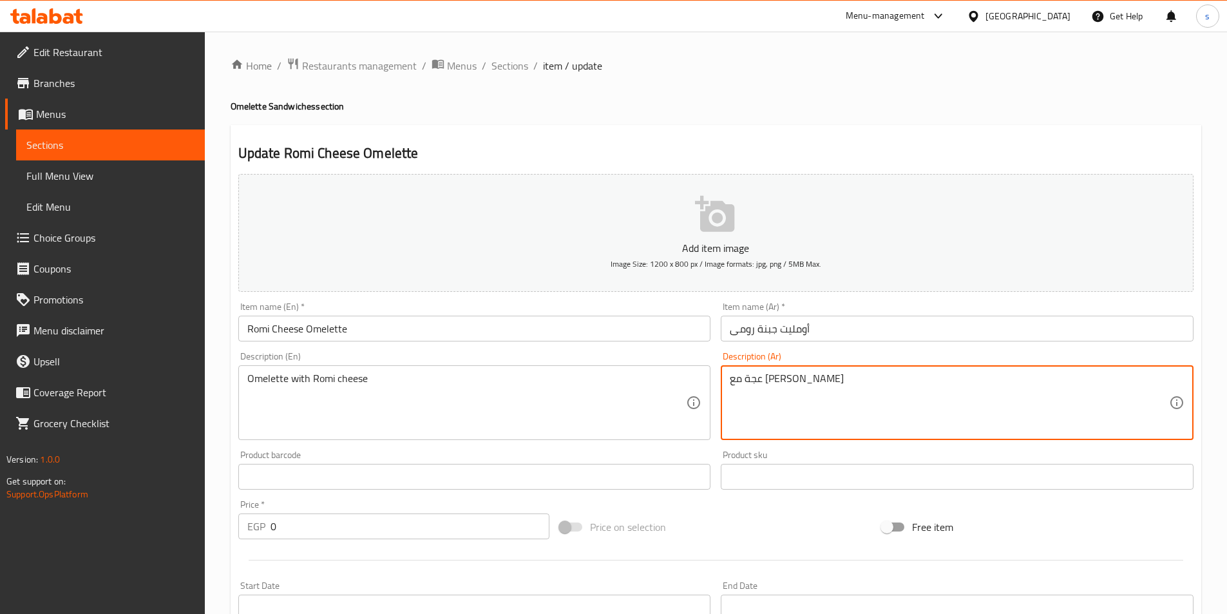
drag, startPoint x: 796, startPoint y: 381, endPoint x: 856, endPoint y: 379, distance: 59.3
click at [856, 379] on textarea "عجة مع جبن الرومي" at bounding box center [949, 402] width 439 height 61
paste textarea "ومليت"
type textarea "أومليت مع جبن الرومي"
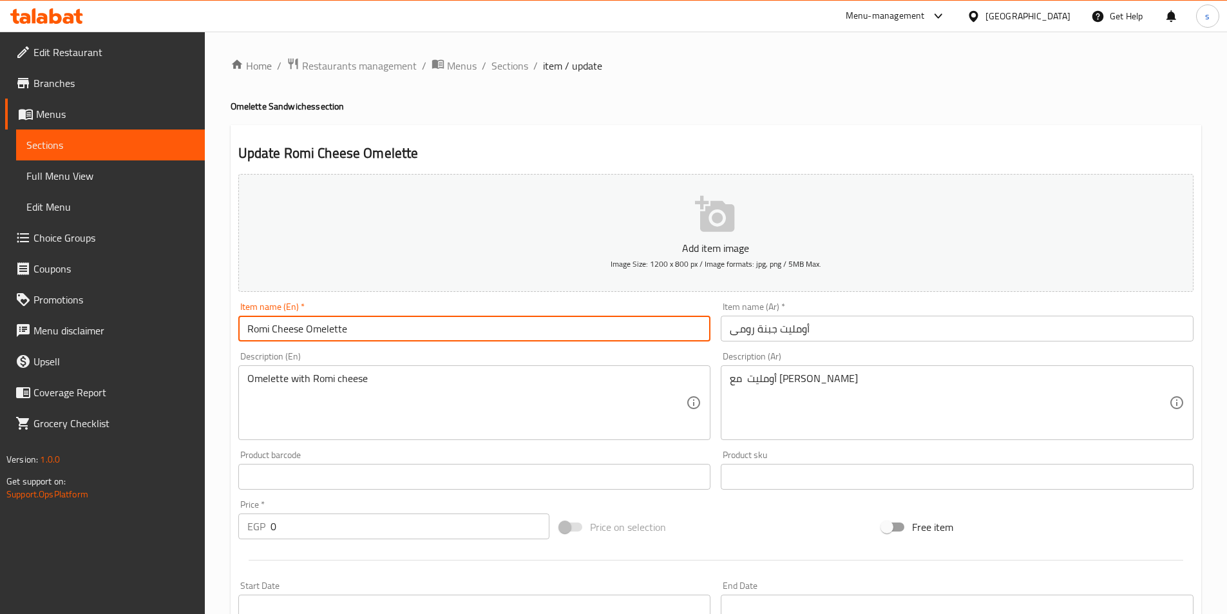
drag, startPoint x: 246, startPoint y: 332, endPoint x: 434, endPoint y: 317, distance: 188.1
click at [434, 317] on input "Romi Cheese Omelette" at bounding box center [474, 329] width 473 height 26
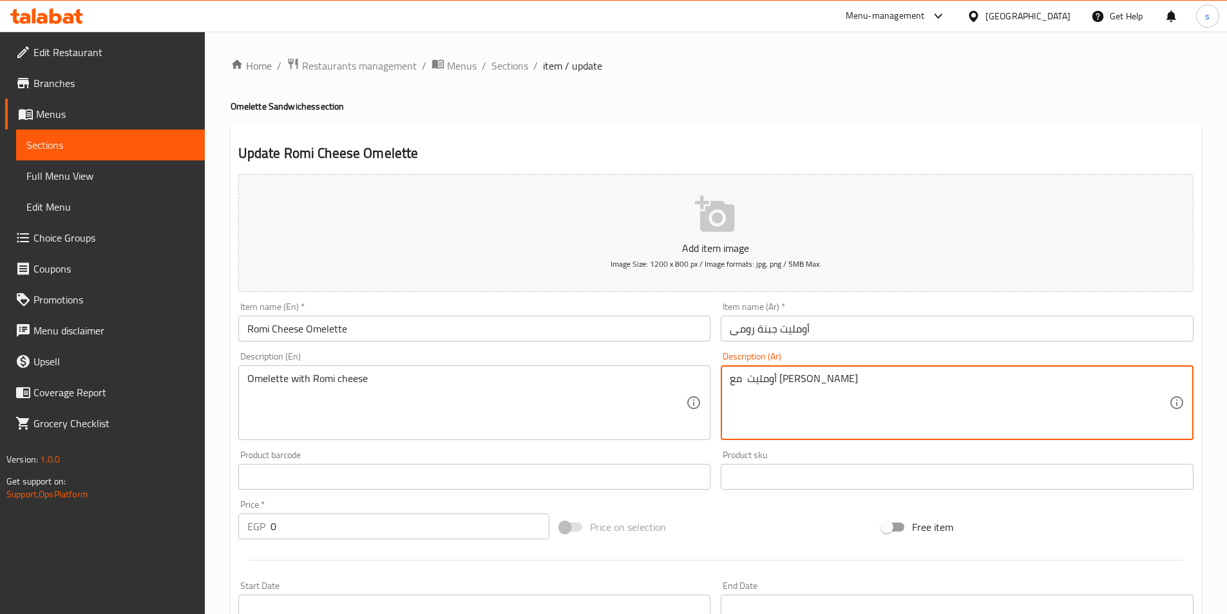
drag, startPoint x: 731, startPoint y: 383, endPoint x: 961, endPoint y: 381, distance: 230.0
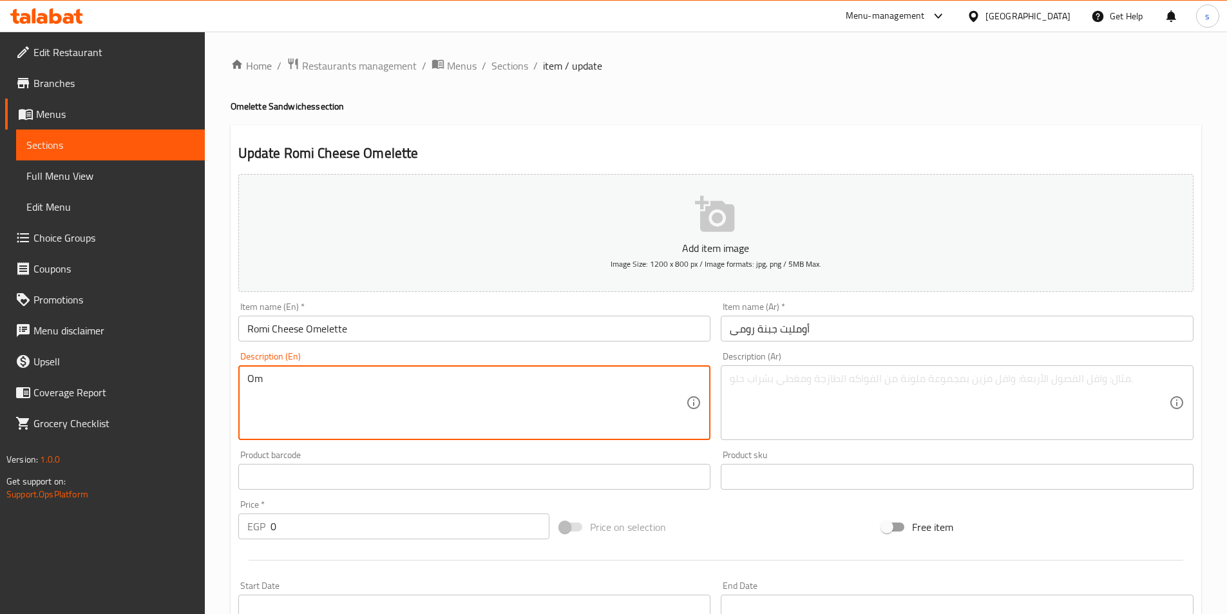
type textarea "O"
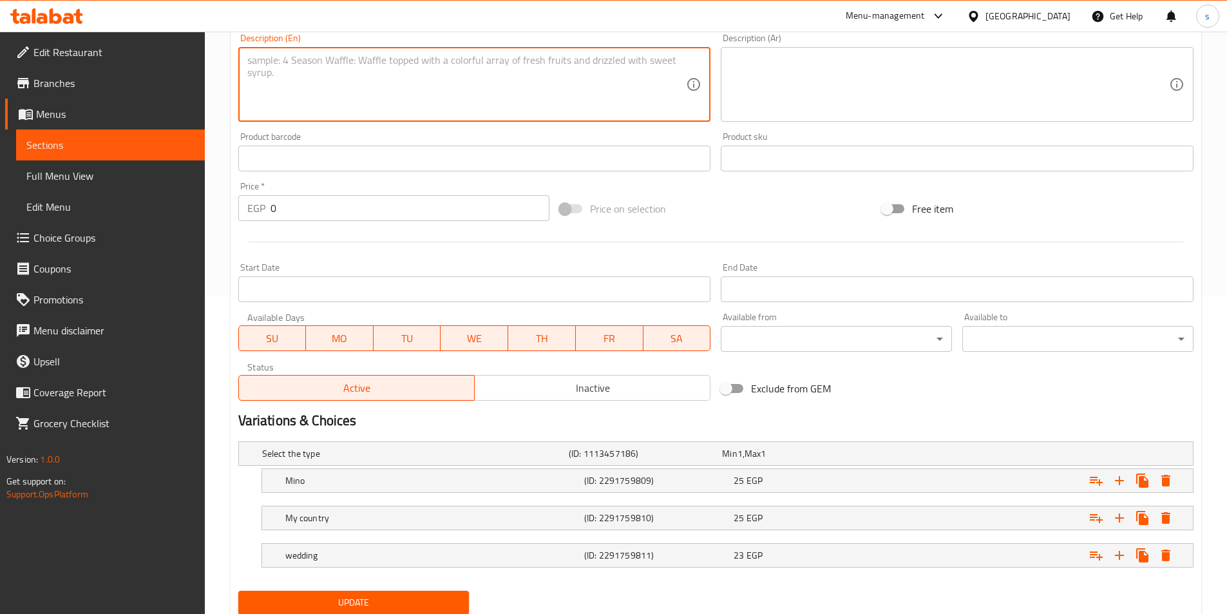
scroll to position [363, 0]
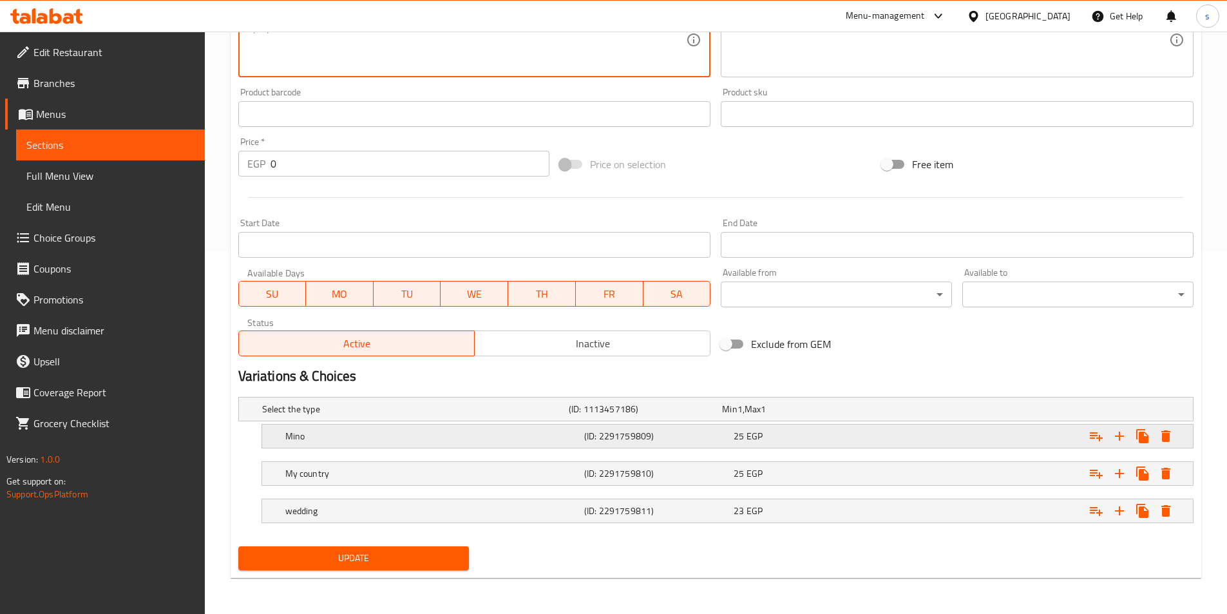
click at [331, 430] on h5 "Mino" at bounding box center [432, 436] width 294 height 13
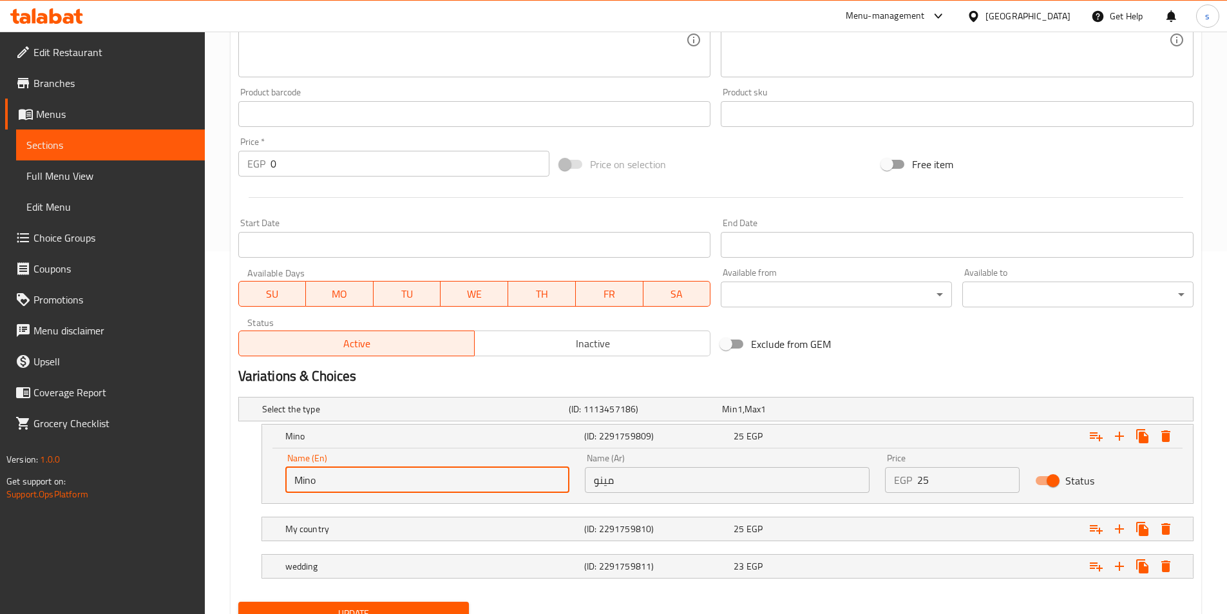
click at [356, 488] on input "Mino" at bounding box center [427, 480] width 285 height 26
type input "M"
type input "ب"
click at [604, 473] on input "مينو" at bounding box center [727, 480] width 285 height 26
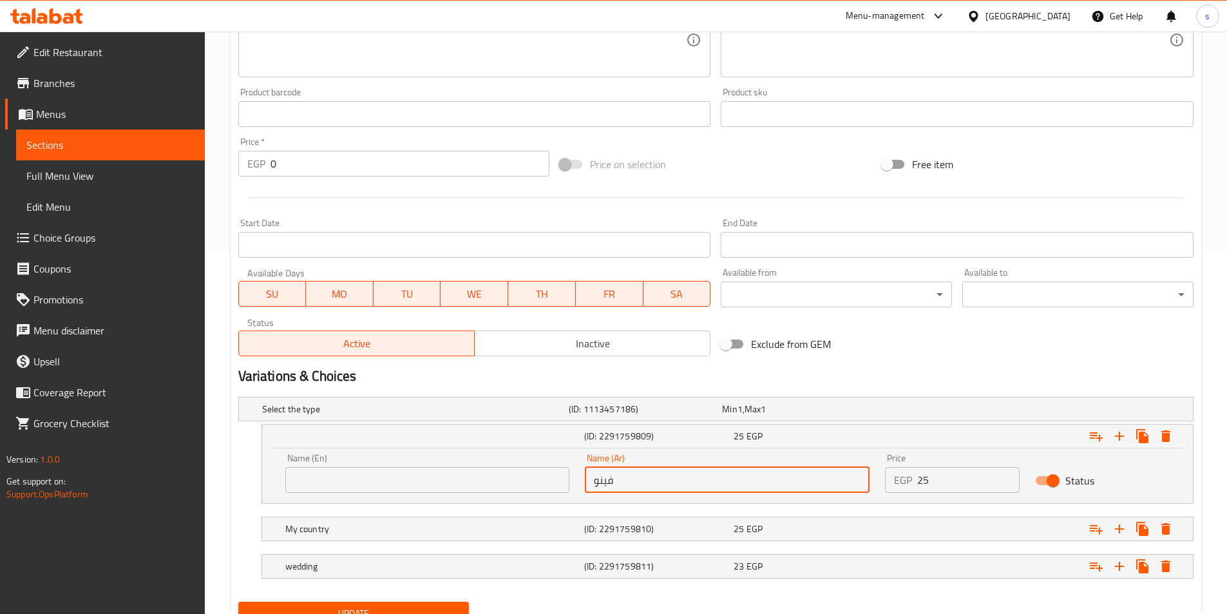
type input "فينو"
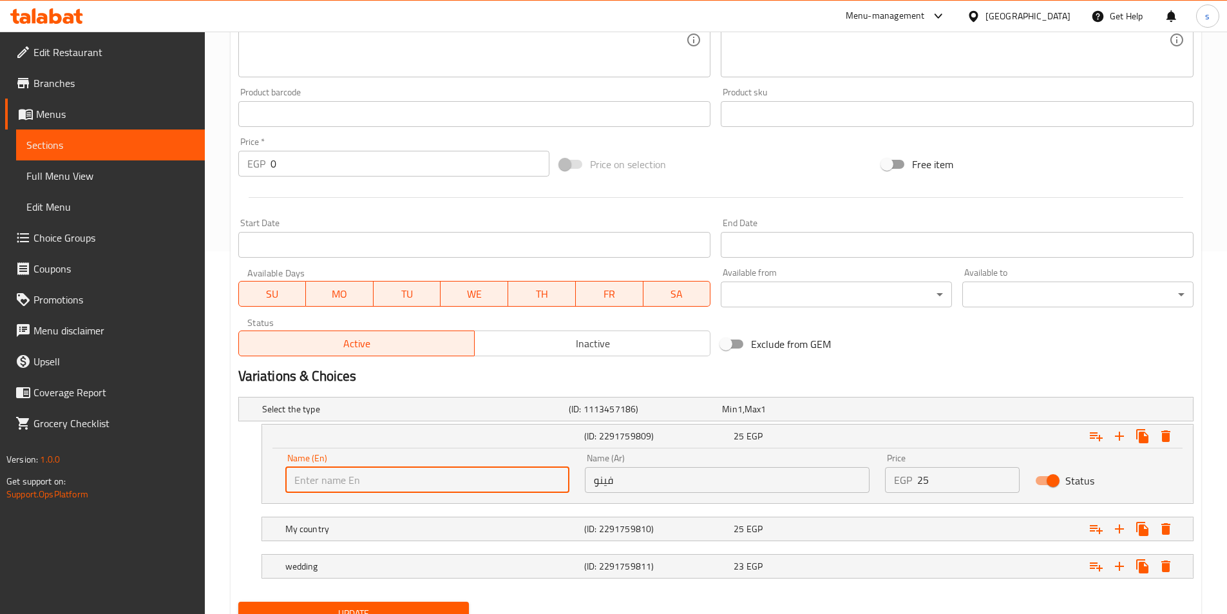
click at [492, 485] on input "text" at bounding box center [427, 480] width 285 height 26
type input "fino"
click at [376, 531] on h5 "My country" at bounding box center [432, 529] width 294 height 13
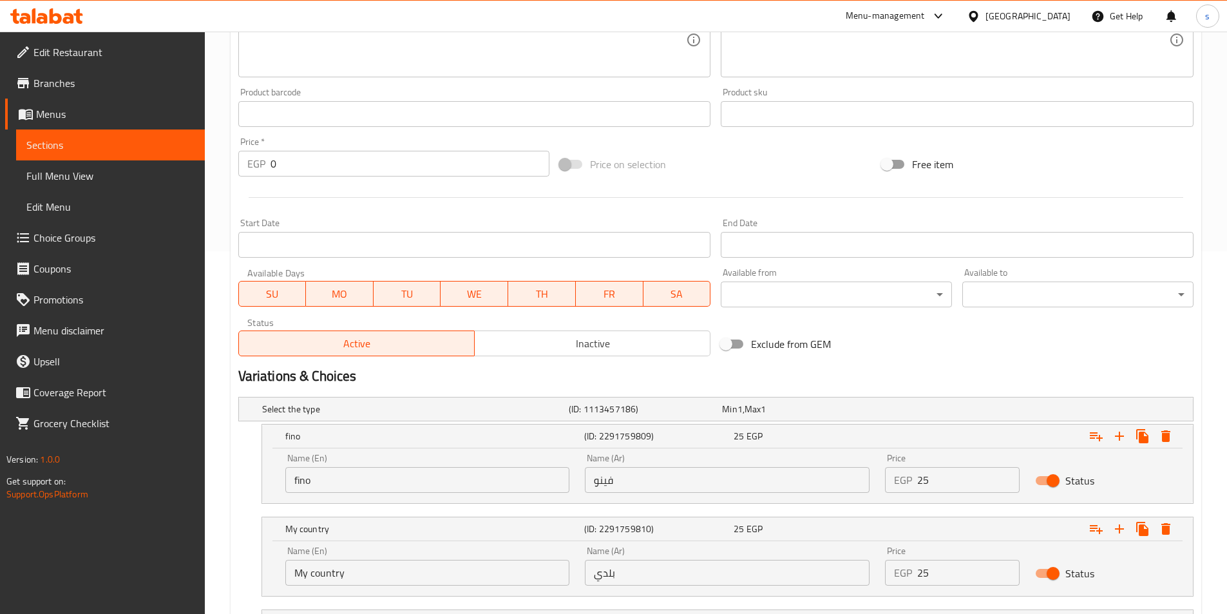
click at [399, 580] on input "My country" at bounding box center [427, 573] width 285 height 26
type input "M"
type input "baladi"
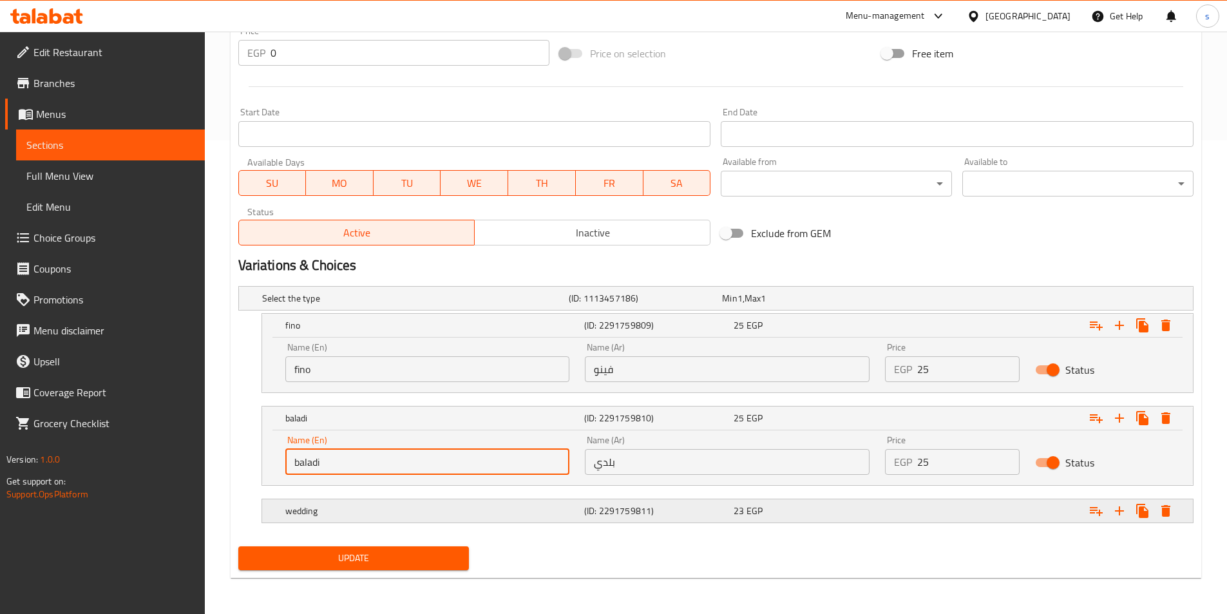
click at [416, 508] on h5 "wedding" at bounding box center [432, 511] width 294 height 13
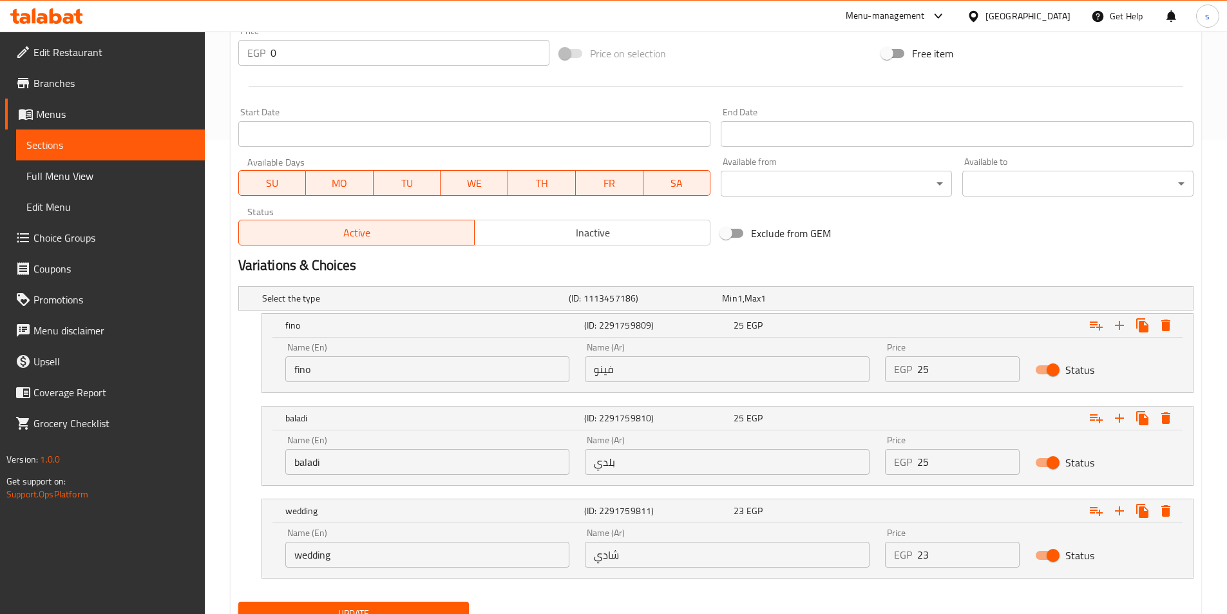
click at [354, 548] on input "wedding" at bounding box center [427, 555] width 285 height 26
type input "w"
type input "a"
type input "shami"
click at [612, 551] on input "شادي" at bounding box center [727, 555] width 285 height 26
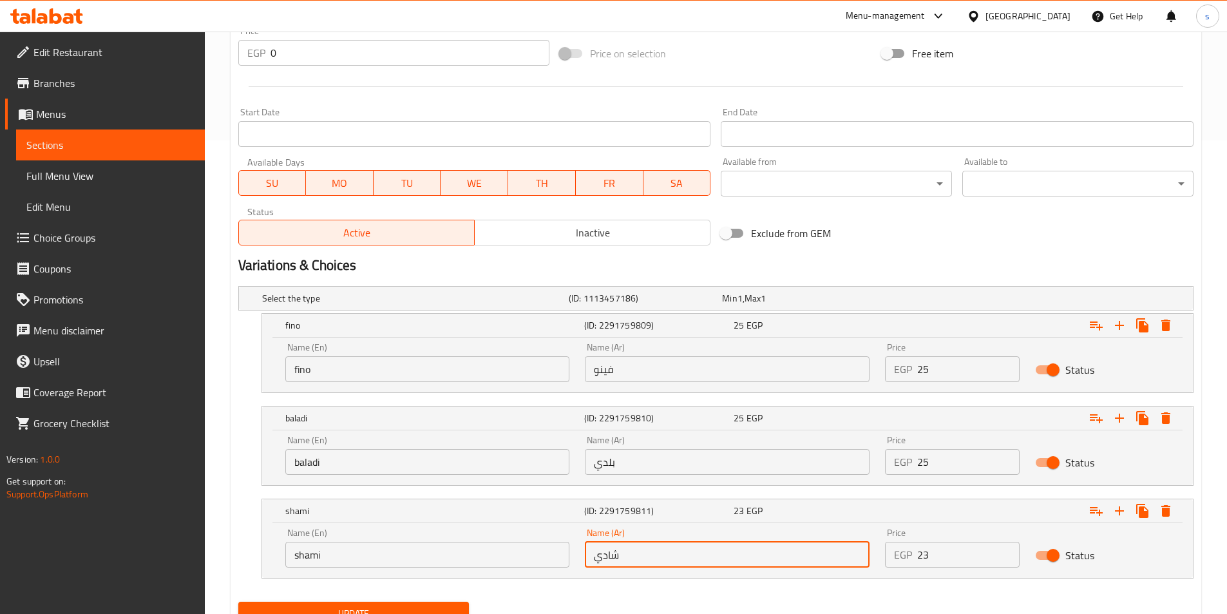
click at [601, 558] on input "شادي" at bounding box center [727, 555] width 285 height 26
type input "شامي"
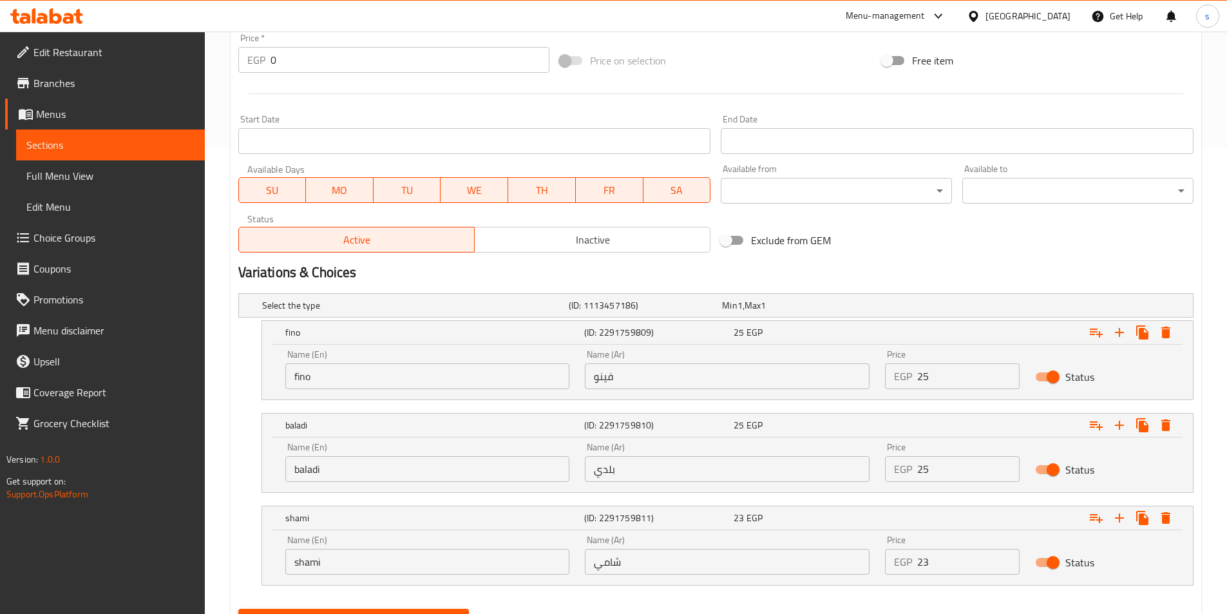
scroll to position [529, 0]
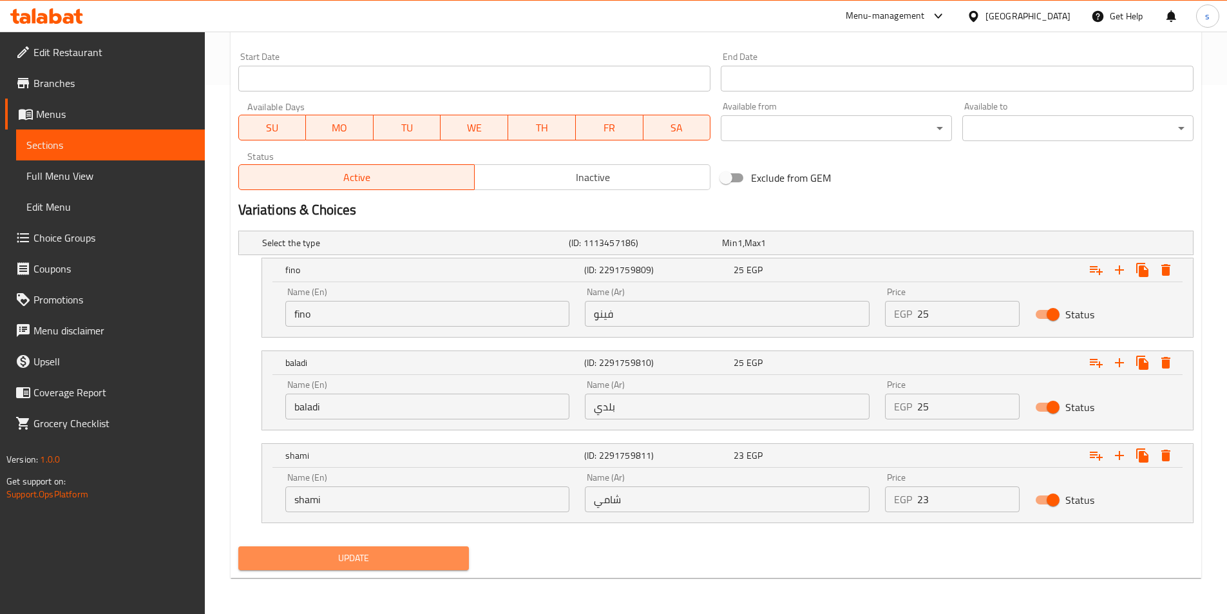
click at [373, 551] on span "Update" at bounding box center [354, 558] width 211 height 16
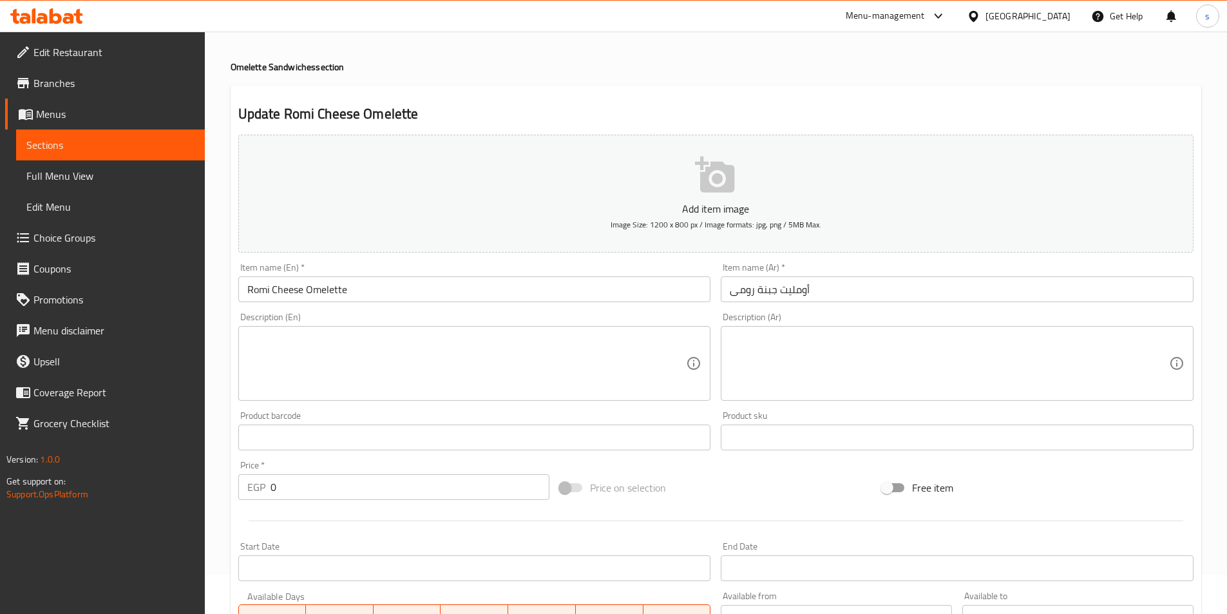
scroll to position [0, 0]
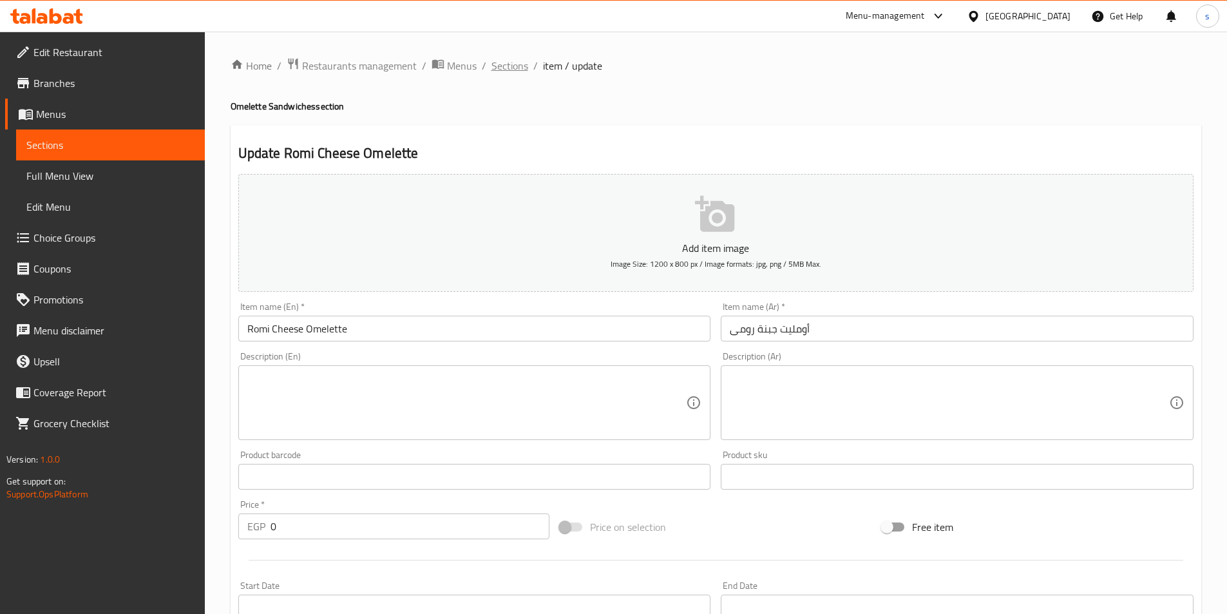
click at [501, 67] on span "Sections" at bounding box center [510, 65] width 37 height 15
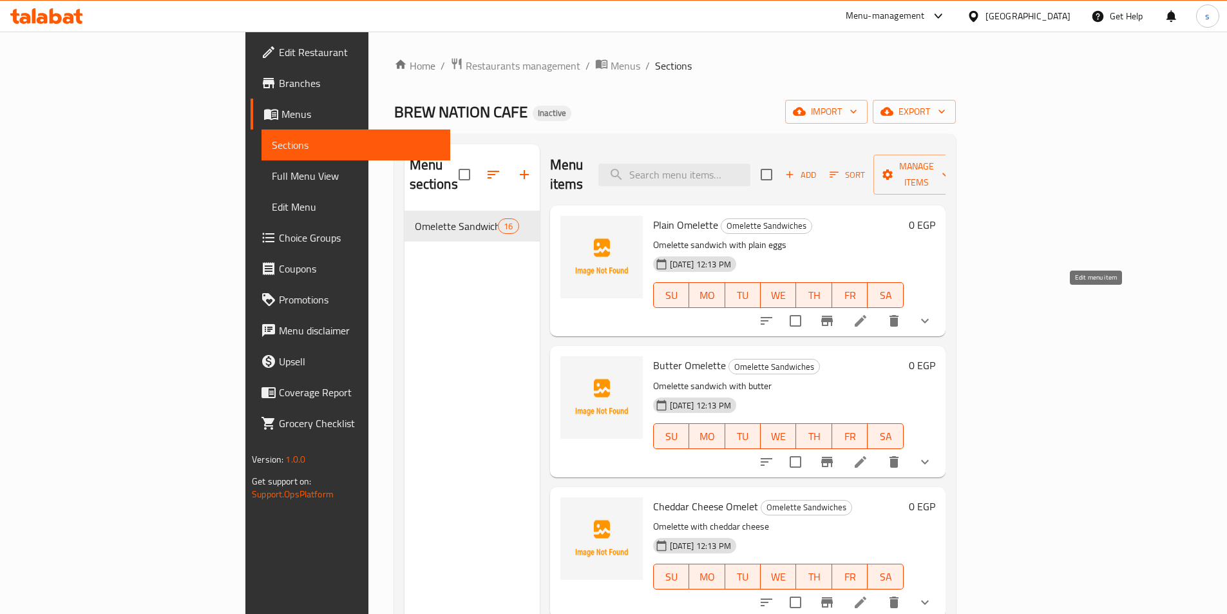
click at [867, 315] on icon at bounding box center [861, 321] width 12 height 12
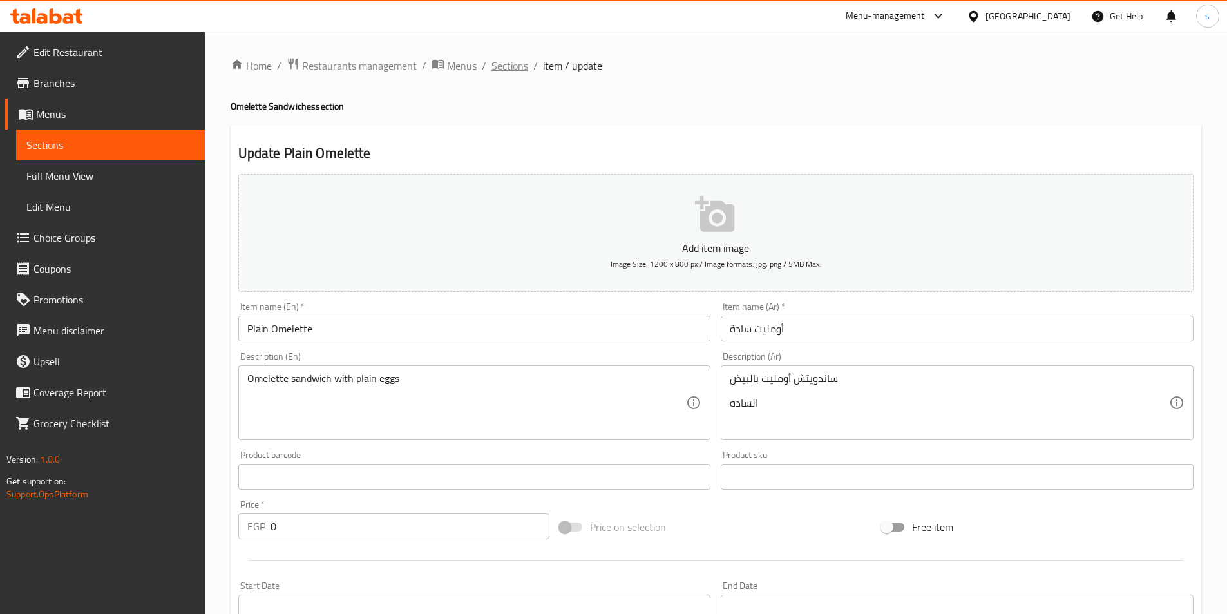
click at [508, 72] on span "Sections" at bounding box center [510, 65] width 37 height 15
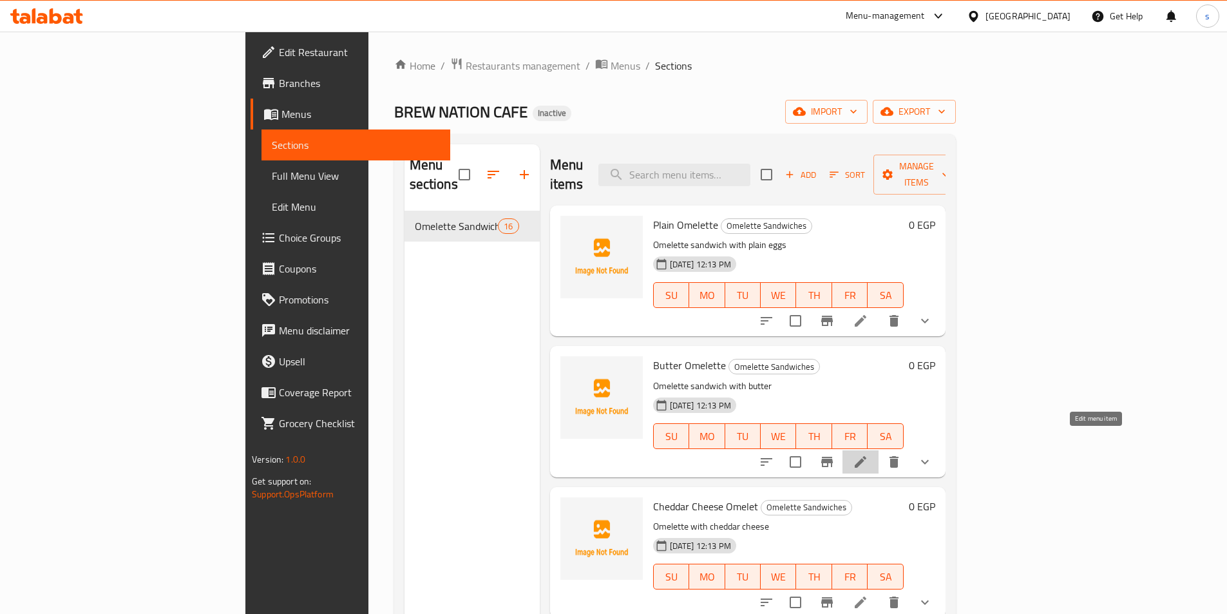
click at [869, 454] on icon at bounding box center [860, 461] width 15 height 15
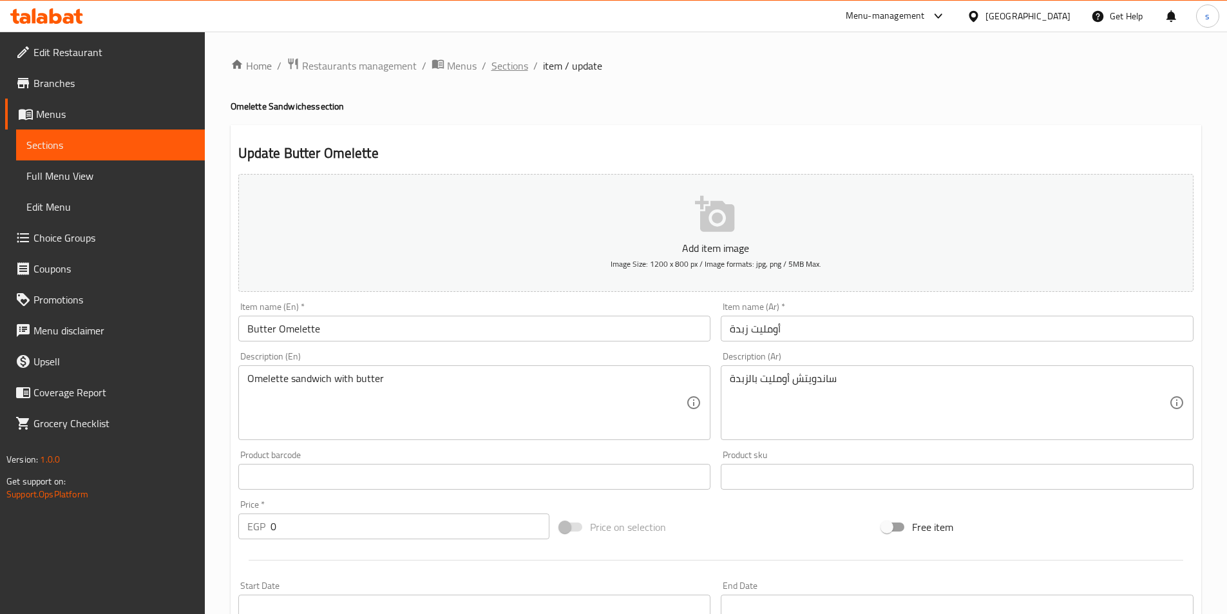
click at [505, 69] on span "Sections" at bounding box center [510, 65] width 37 height 15
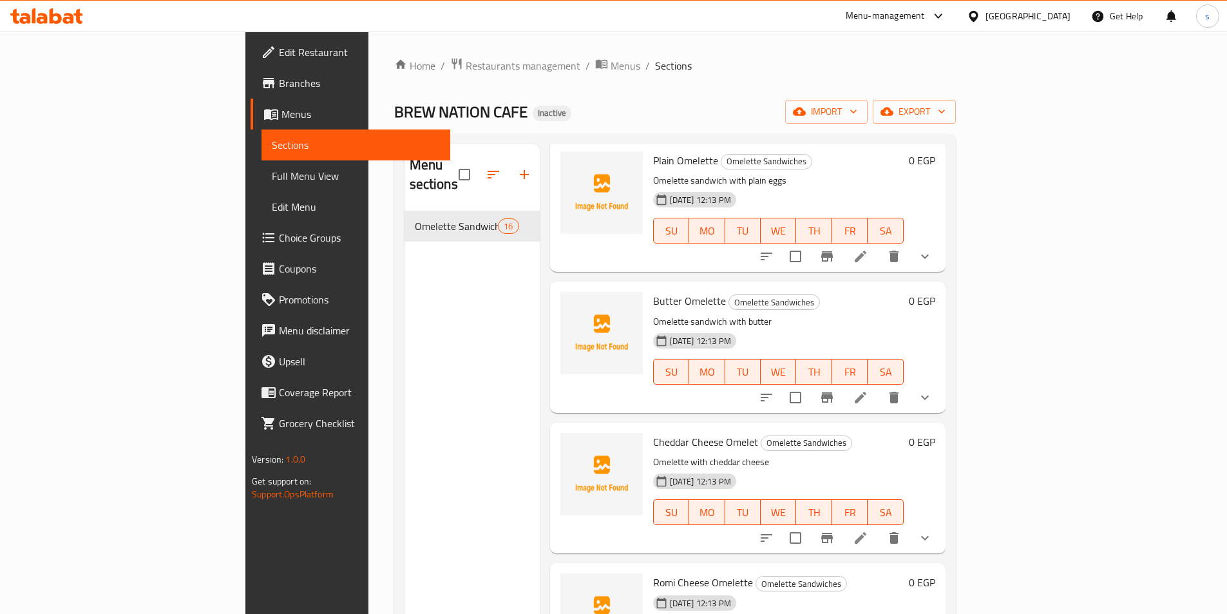
scroll to position [129, 0]
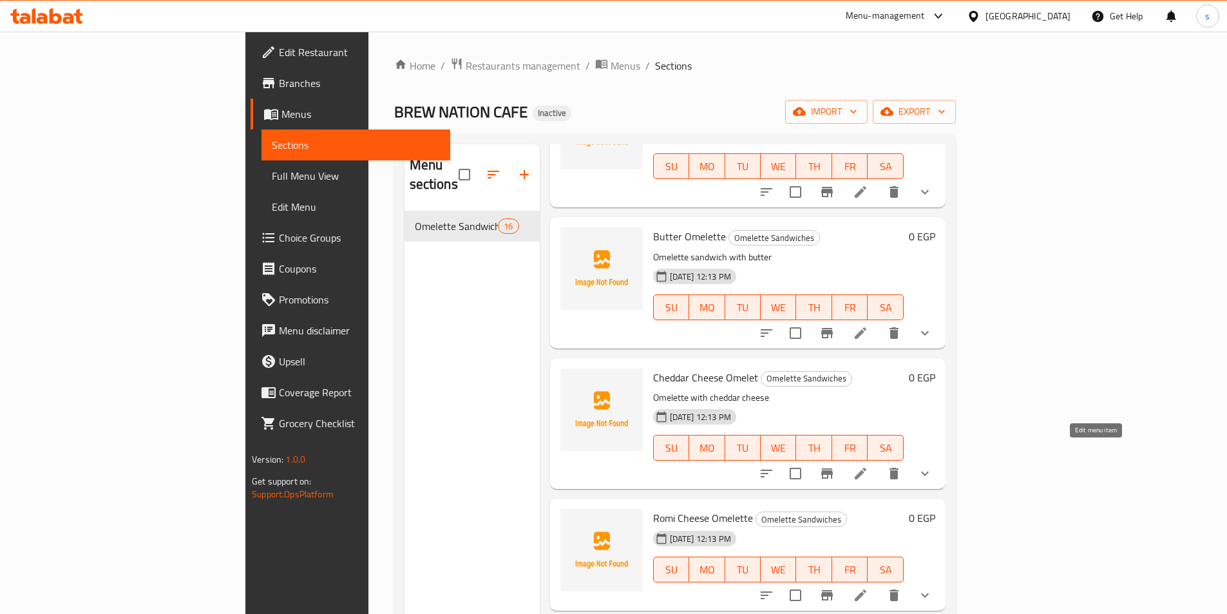
click at [869, 466] on icon at bounding box center [860, 473] width 15 height 15
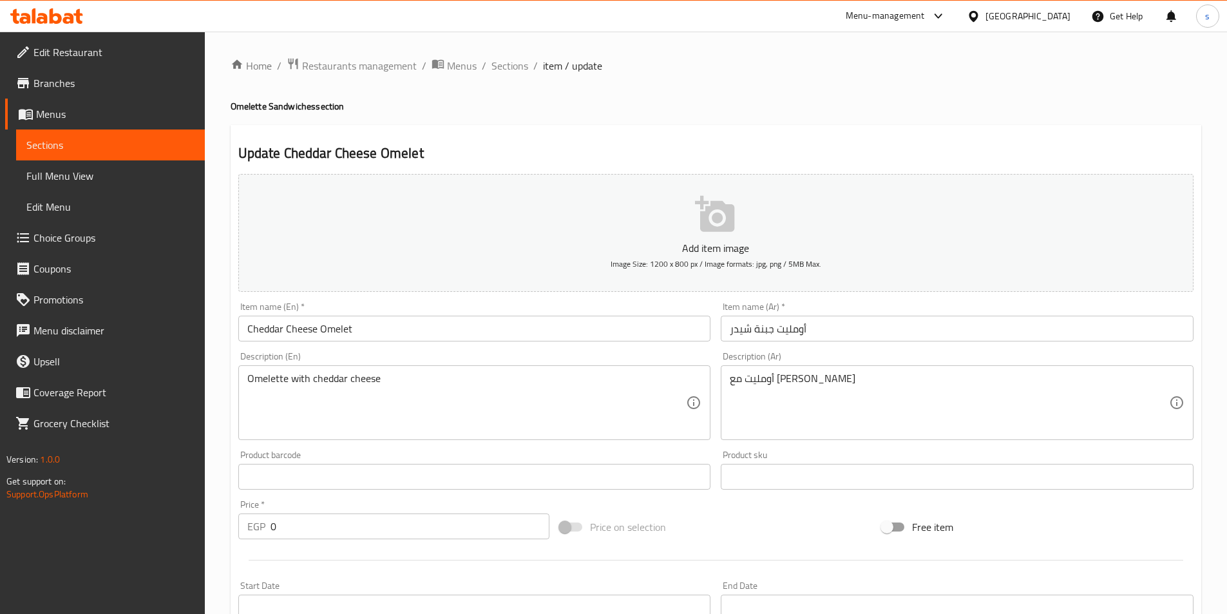
drag, startPoint x: 728, startPoint y: 383, endPoint x: 892, endPoint y: 361, distance: 165.1
click at [892, 361] on div "Description (Ar) أومليت مع جبن الشيدر Description (Ar)" at bounding box center [957, 396] width 473 height 88
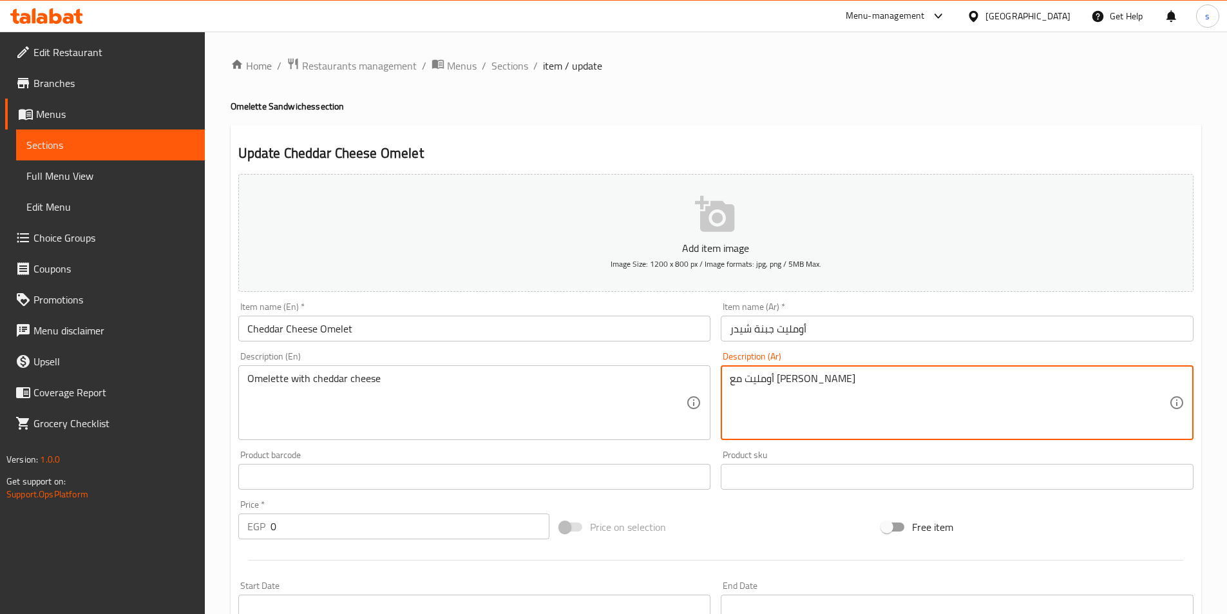
drag, startPoint x: 733, startPoint y: 381, endPoint x: 867, endPoint y: 367, distance: 134.8
click at [722, 401] on div "أومليت مع جبن الشيدر Description (Ar)" at bounding box center [957, 402] width 473 height 75
click at [762, 399] on textarea "أومليت مع جبن الشيدر" at bounding box center [949, 402] width 439 height 61
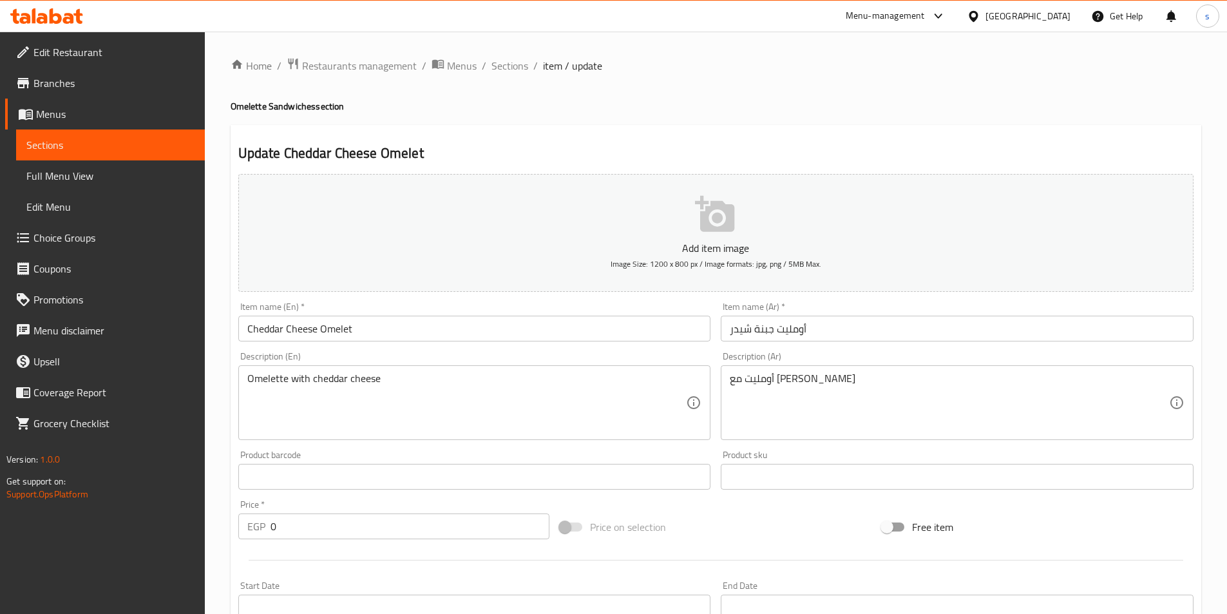
drag, startPoint x: 729, startPoint y: 378, endPoint x: 813, endPoint y: 371, distance: 83.4
click at [813, 371] on div "أومليت مع جبن الشيدر Description (Ar)" at bounding box center [957, 402] width 473 height 75
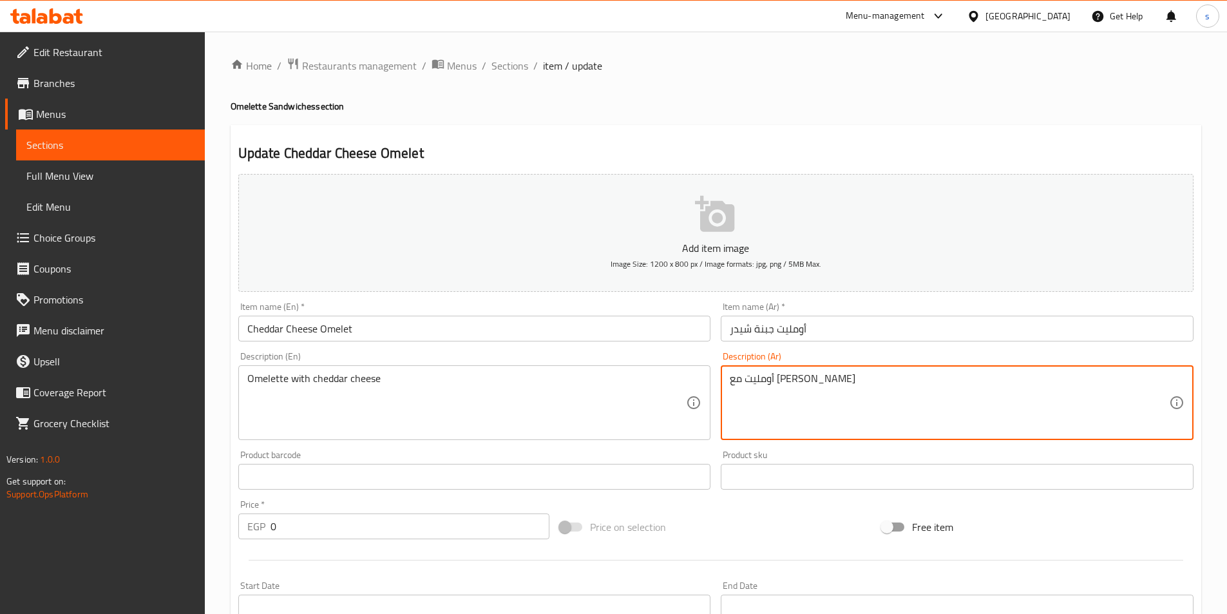
click at [726, 386] on div "أومليت مع جبن الشيدر Description (Ar)" at bounding box center [957, 402] width 473 height 75
click at [730, 383] on textarea "أومليت مع جبن الشيدر" at bounding box center [949, 402] width 439 height 61
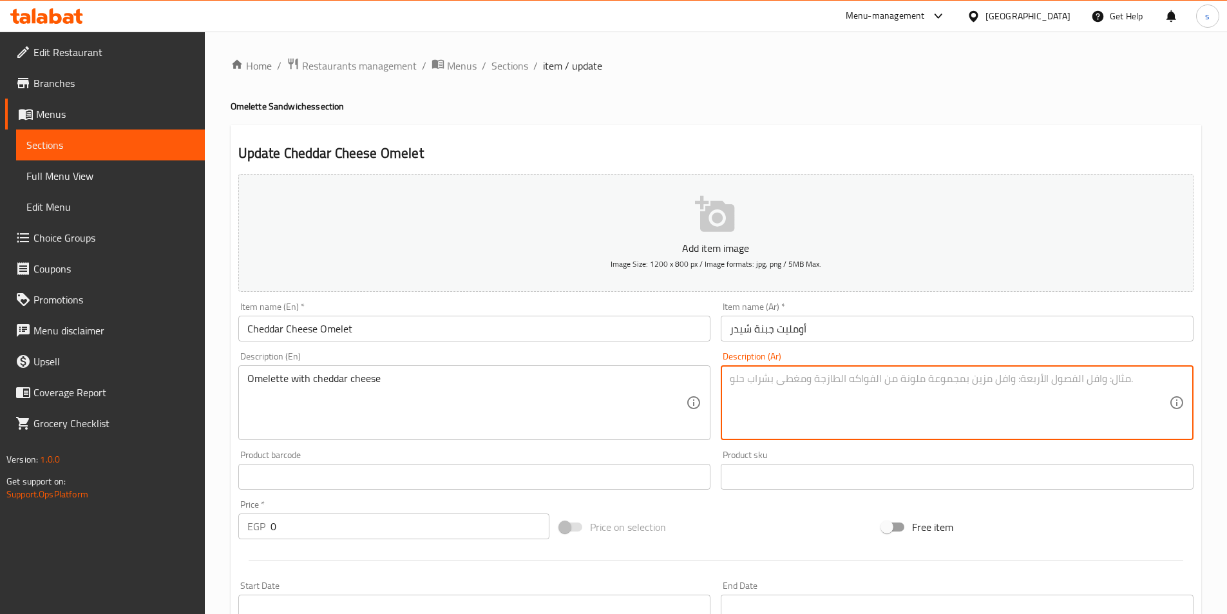
drag, startPoint x: 392, startPoint y: 378, endPoint x: 383, endPoint y: 378, distance: 9.7
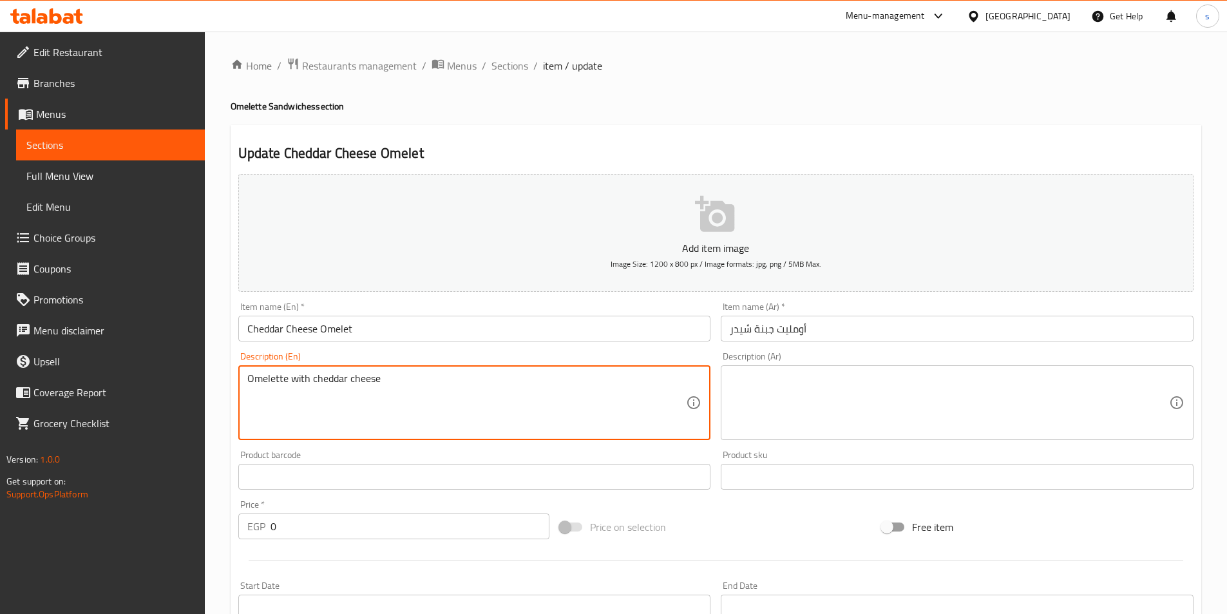
drag, startPoint x: 375, startPoint y: 378, endPoint x: 226, endPoint y: 366, distance: 149.9
click at [226, 366] on div "Home / Restaurants management / Menus / Sections / item / update Omelette Sandw…" at bounding box center [716, 504] width 1023 height 945
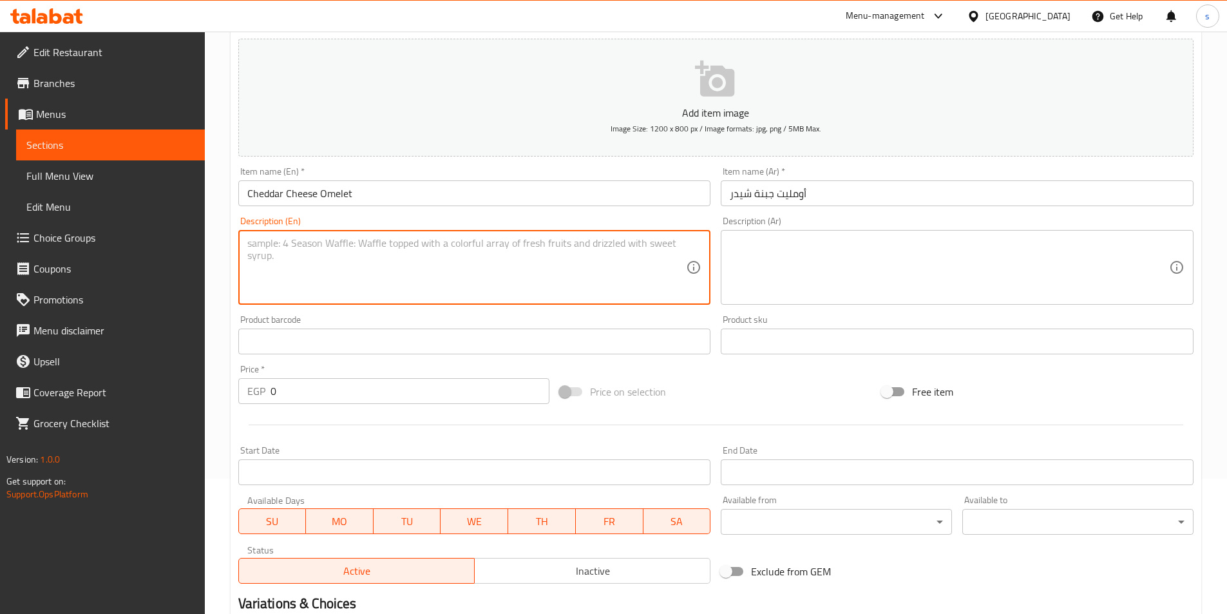
scroll to position [363, 0]
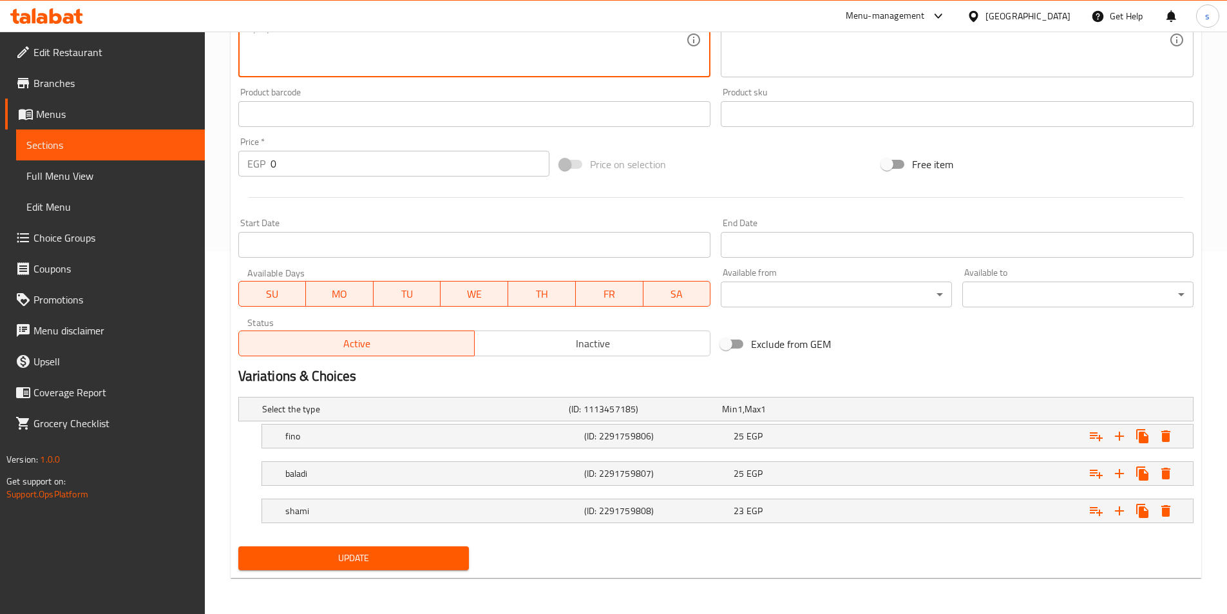
click at [410, 554] on span "Update" at bounding box center [354, 558] width 211 height 16
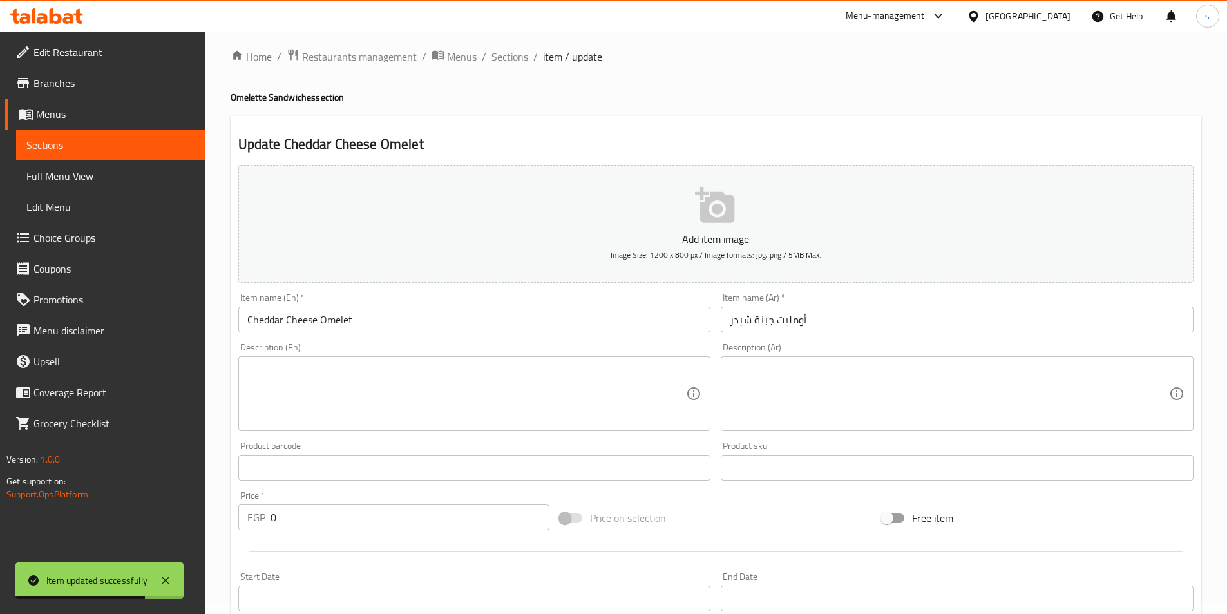
scroll to position [0, 0]
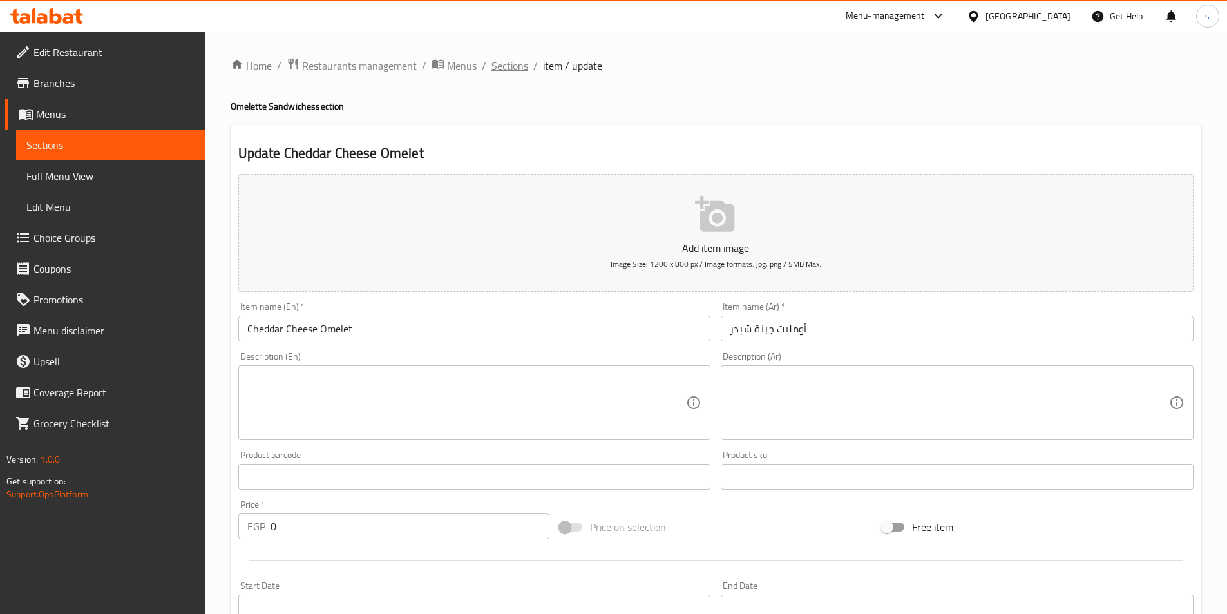
click at [516, 68] on span "Sections" at bounding box center [510, 65] width 37 height 15
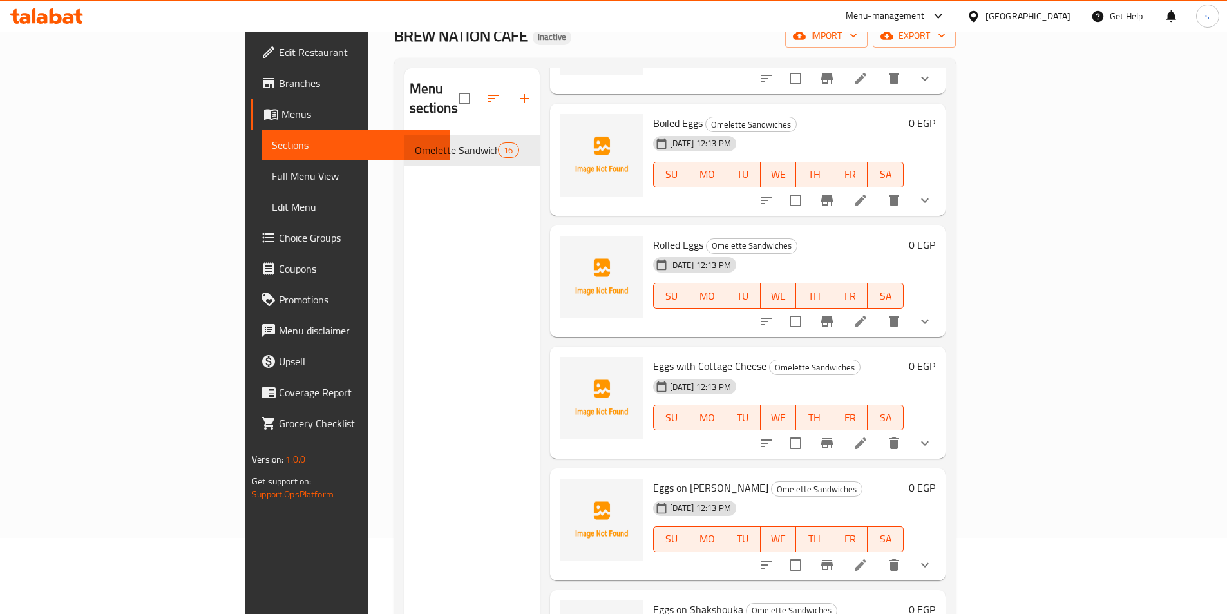
scroll to position [180, 0]
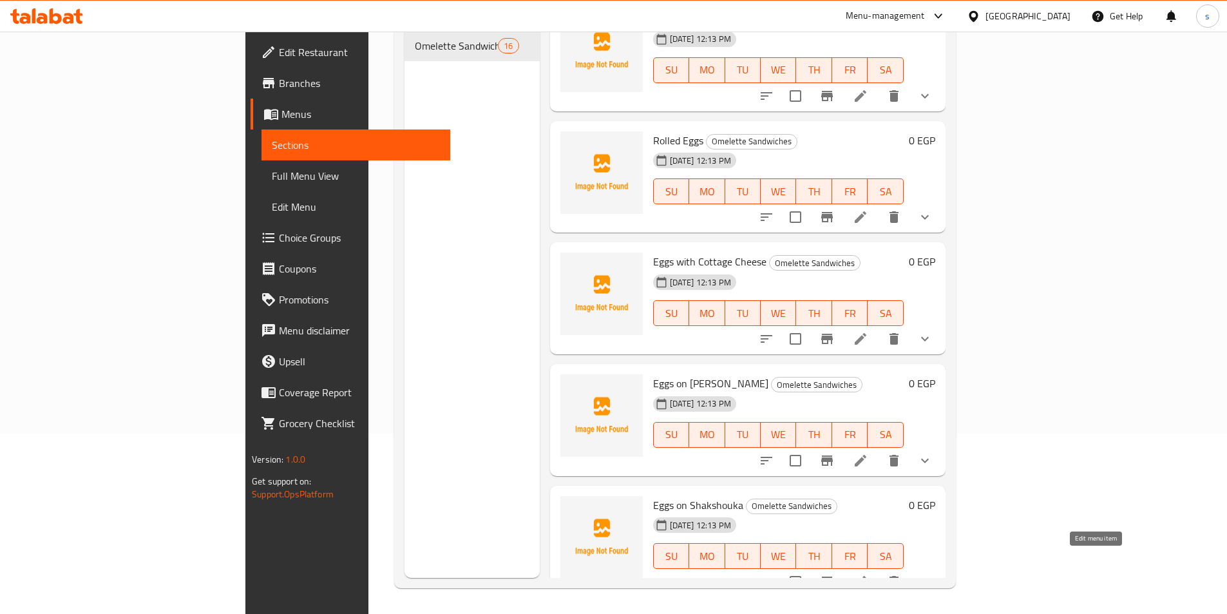
click at [869, 574] on icon at bounding box center [860, 581] width 15 height 15
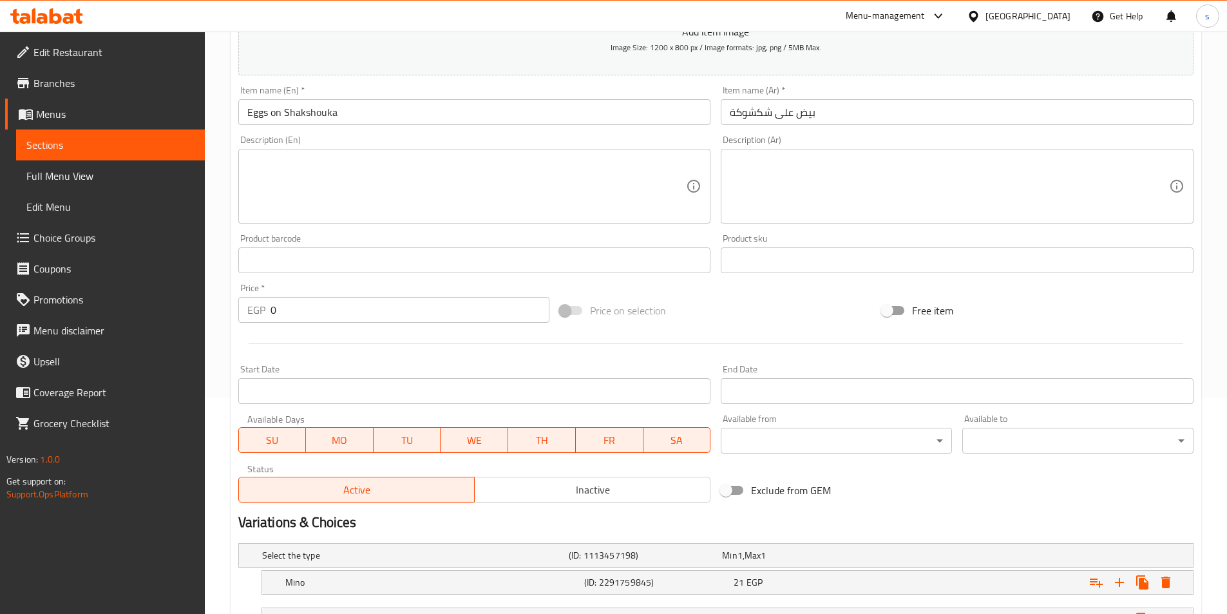
scroll to position [363, 0]
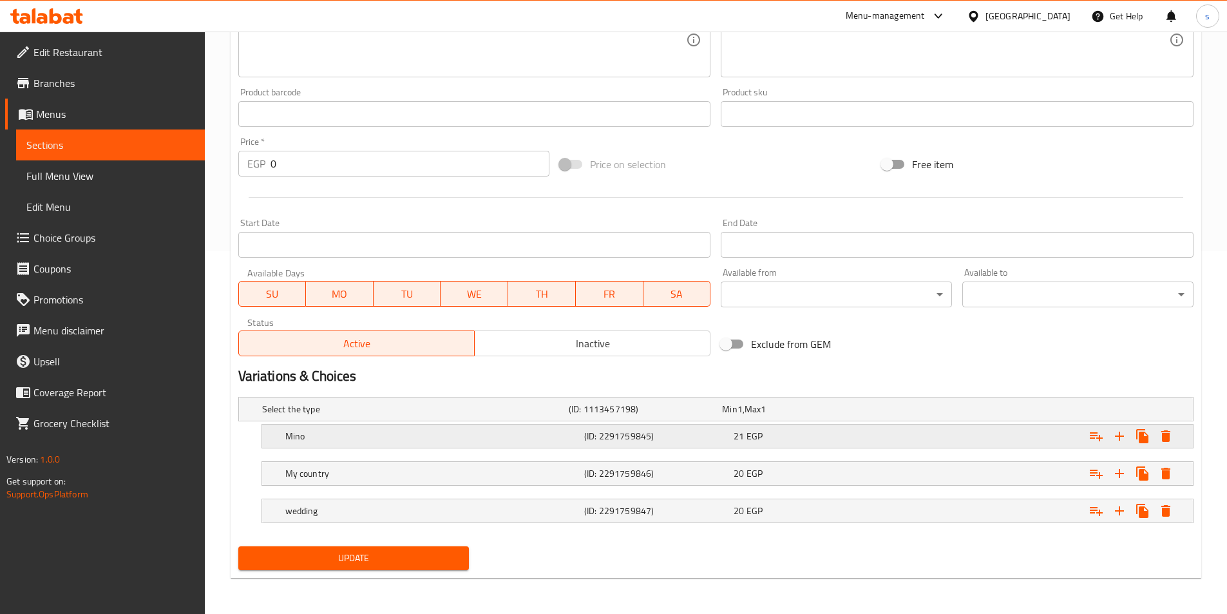
click at [537, 433] on h5 "Mino" at bounding box center [432, 436] width 294 height 13
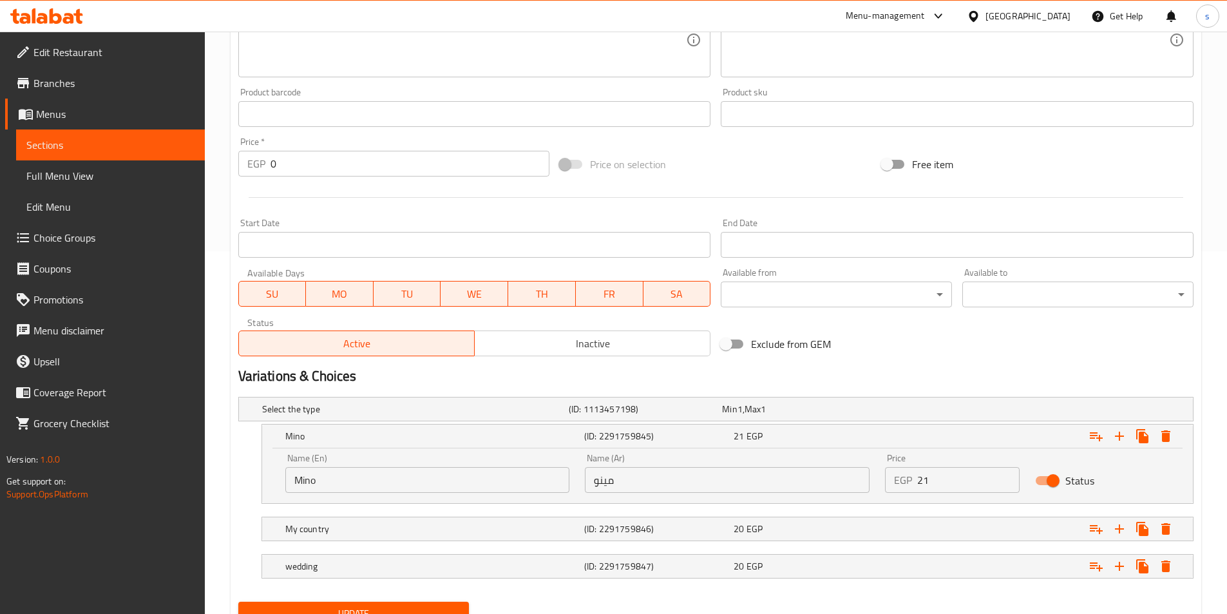
click at [438, 486] on input "Mino" at bounding box center [427, 480] width 285 height 26
type input "M"
type input "ب"
click at [626, 481] on input "مينو" at bounding box center [727, 480] width 285 height 26
type input "م"
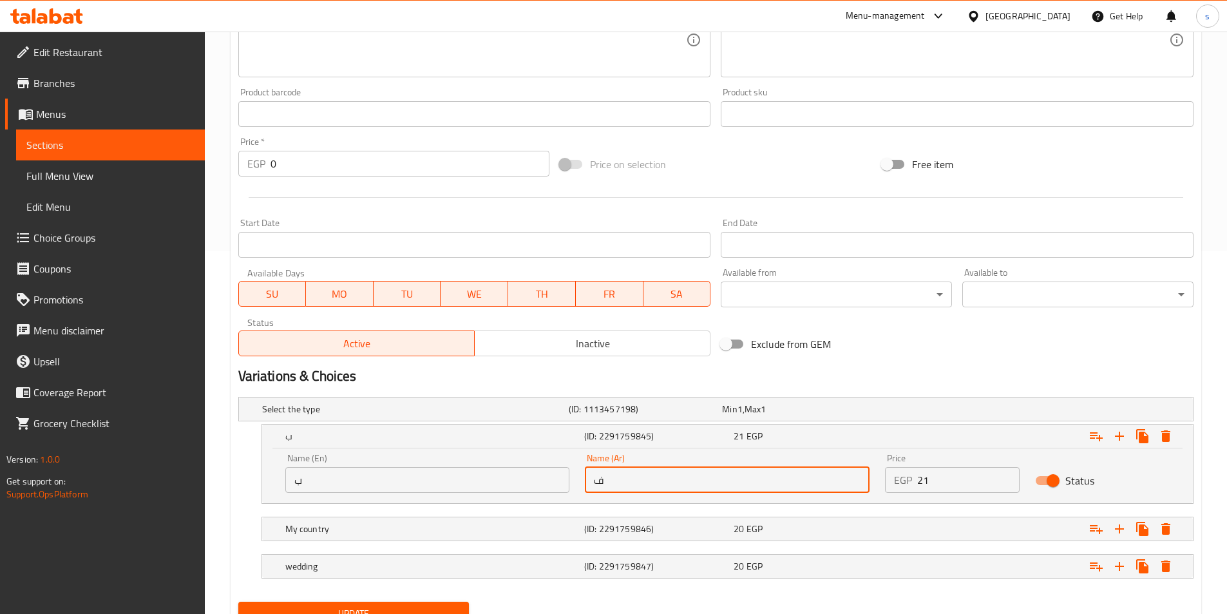
type input "فينو"
click at [524, 525] on h5 "My country" at bounding box center [432, 529] width 294 height 13
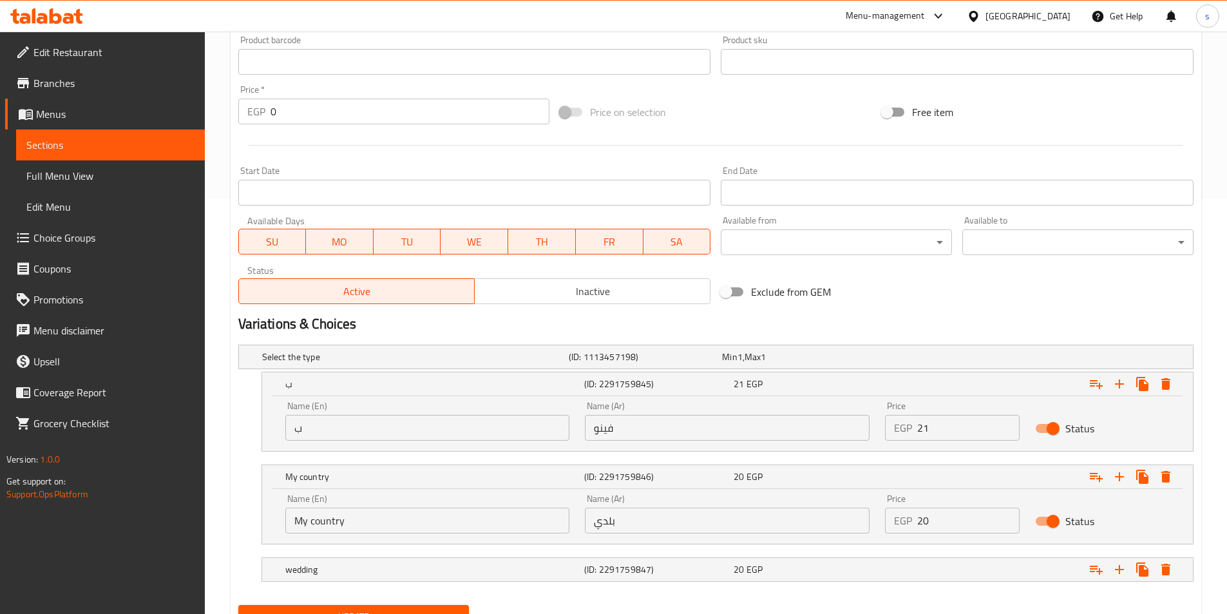
scroll to position [474, 0]
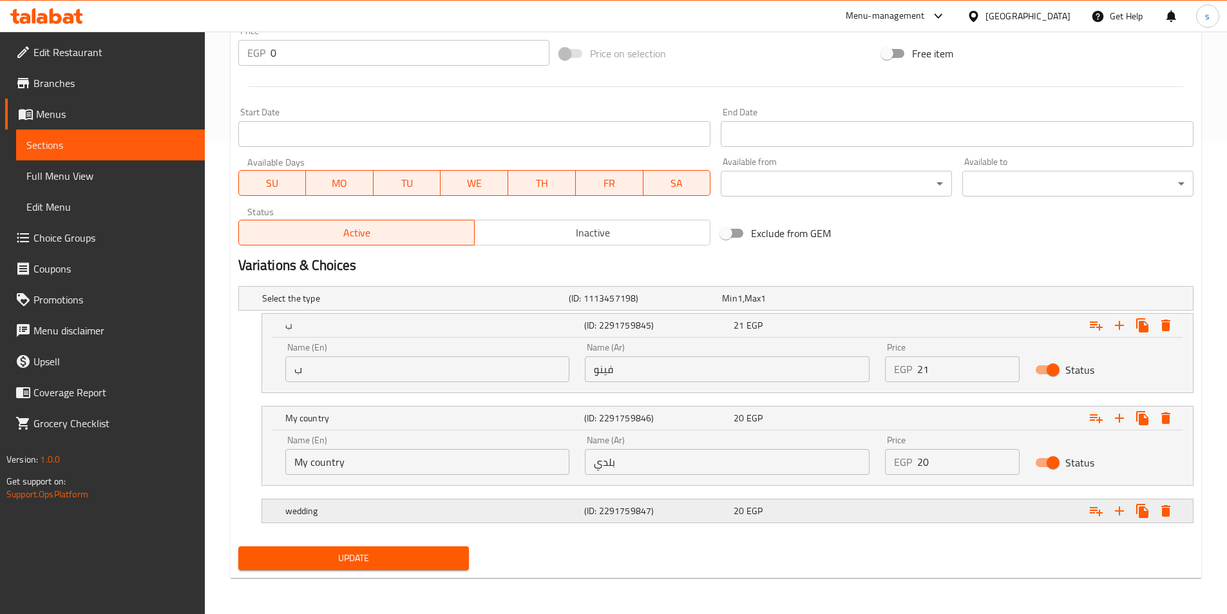
click at [534, 512] on h5 "wedding" at bounding box center [432, 511] width 294 height 13
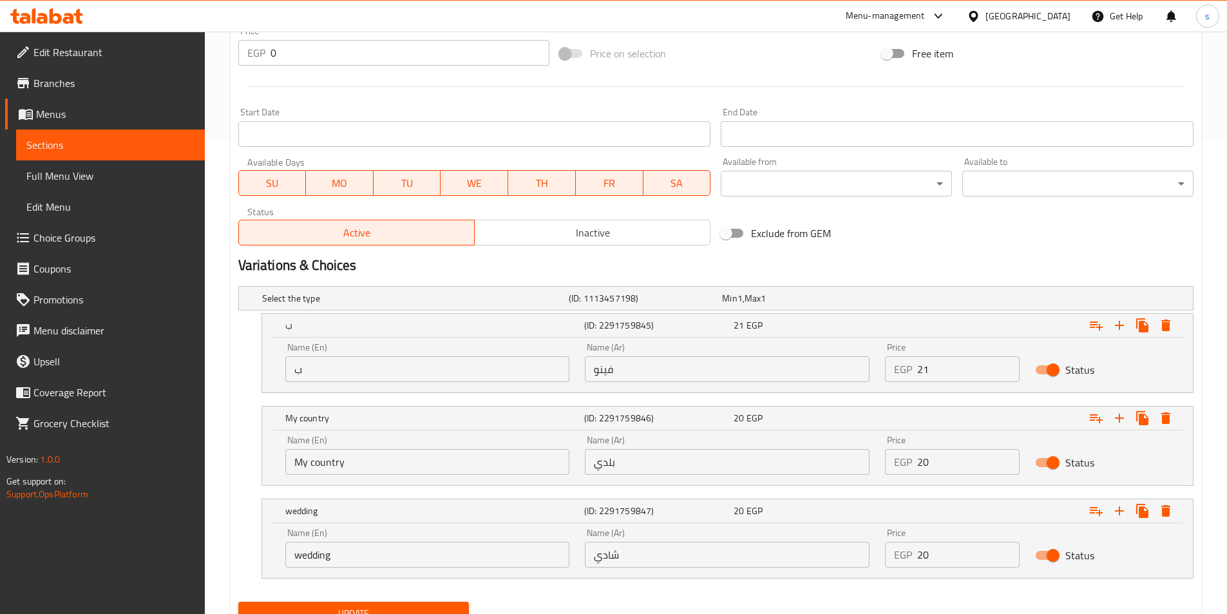
click at [700, 556] on input "شادي" at bounding box center [727, 555] width 285 height 26
type input "ش"
type input "شامي"
click at [425, 554] on input "wedding" at bounding box center [427, 555] width 285 height 26
type input "w"
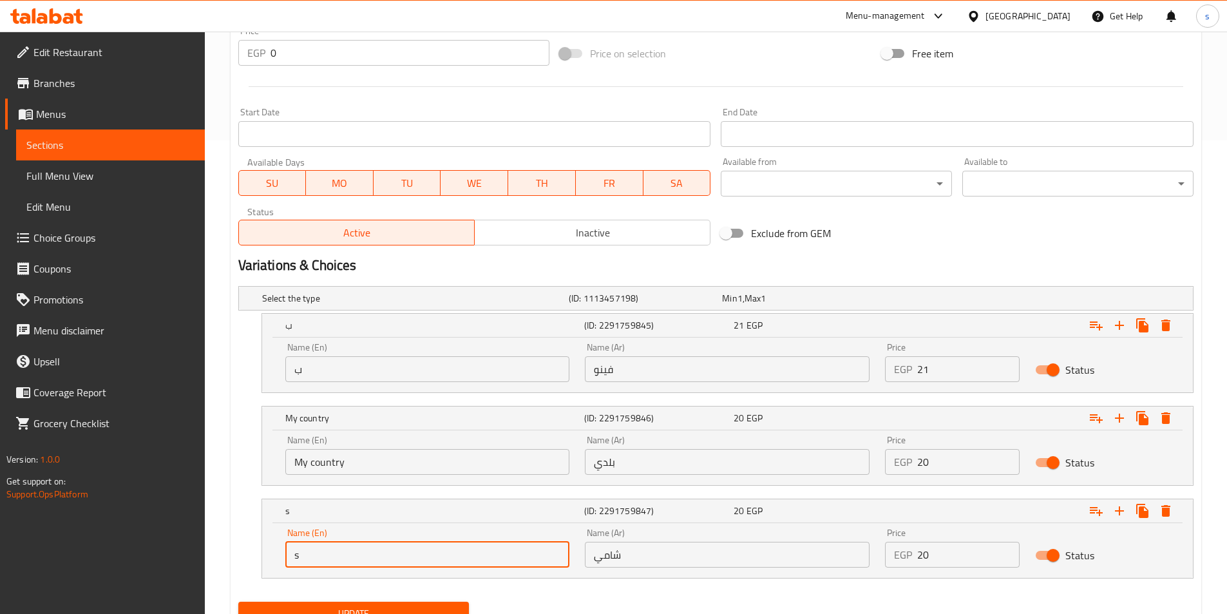
type input "shami"
click at [405, 467] on input "My country" at bounding box center [427, 462] width 285 height 26
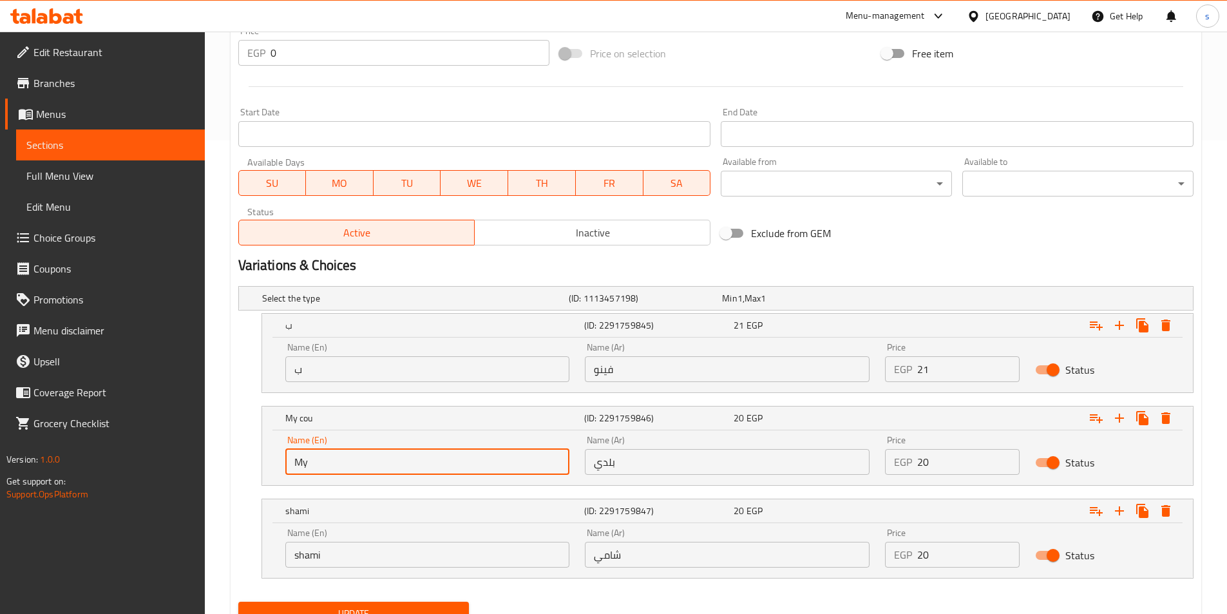
type input "M"
type input "baladi"
click at [378, 373] on input "ب" at bounding box center [427, 369] width 285 height 26
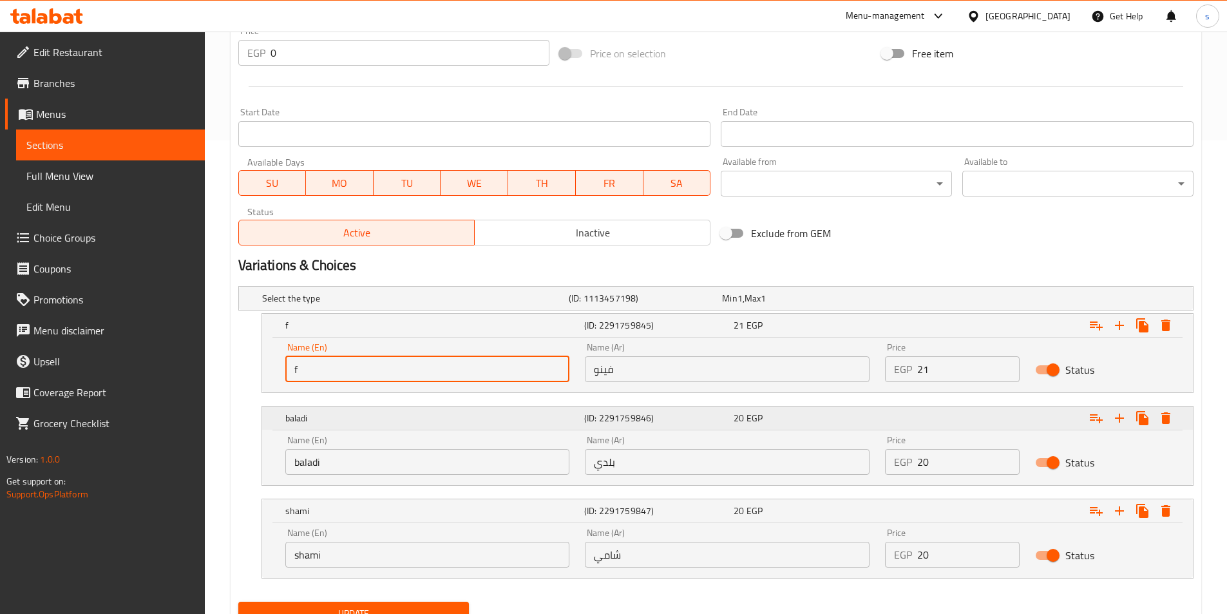
type input "fino"
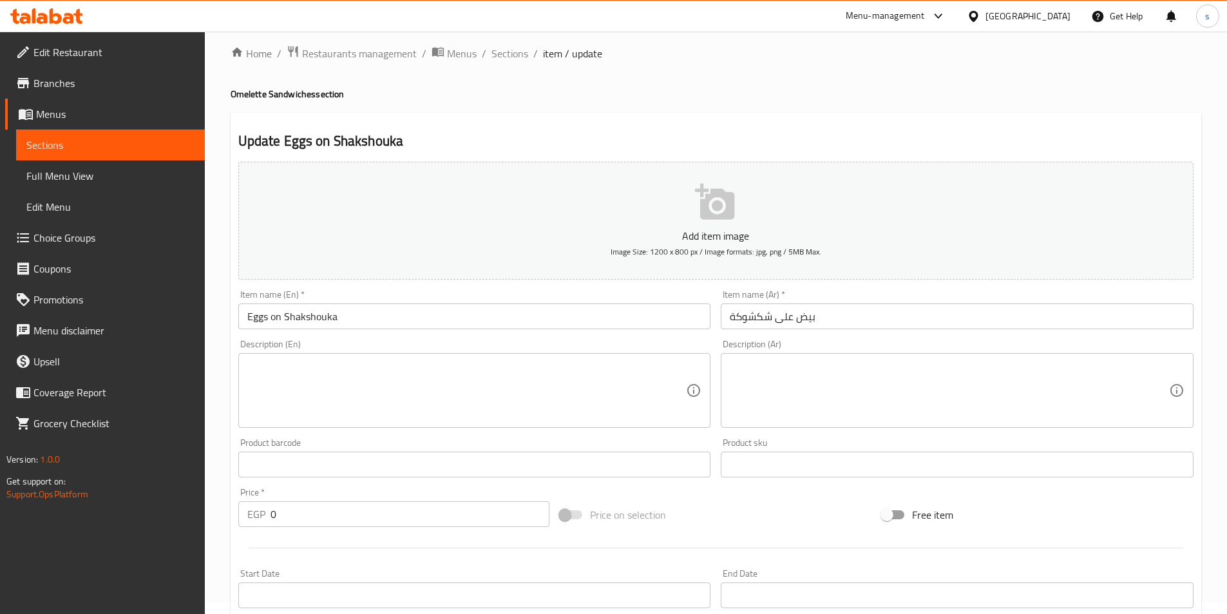
scroll to position [0, 0]
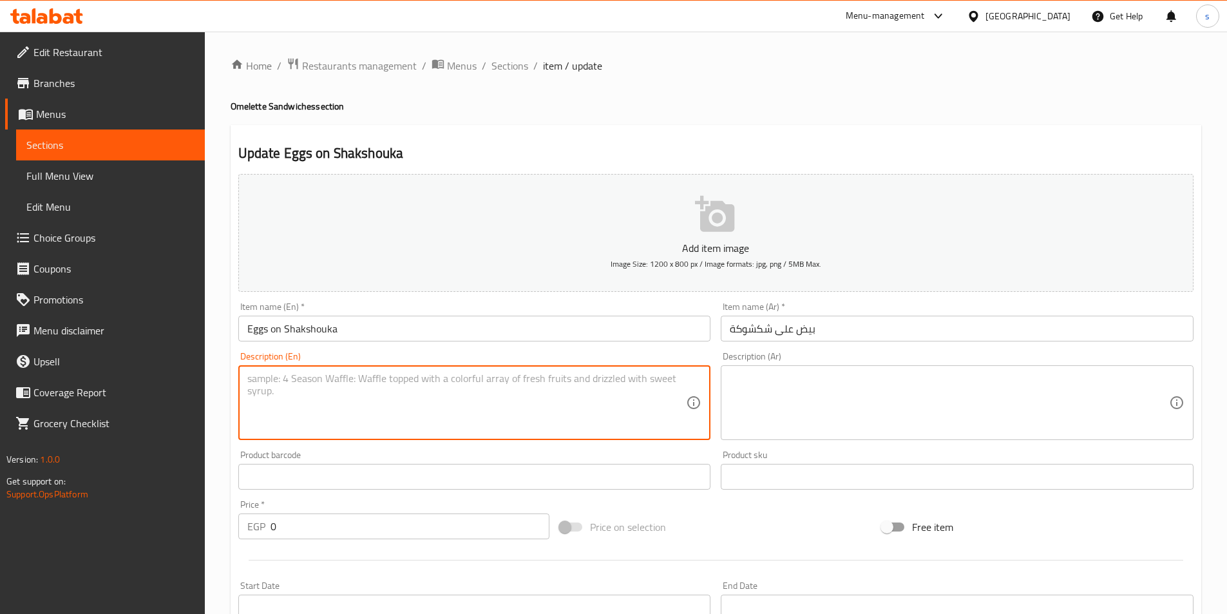
click at [459, 409] on textarea at bounding box center [466, 402] width 439 height 61
paste textarea "Fried eggs on shakshouka base"
type textarea "Fried eggs on shakshouka base"
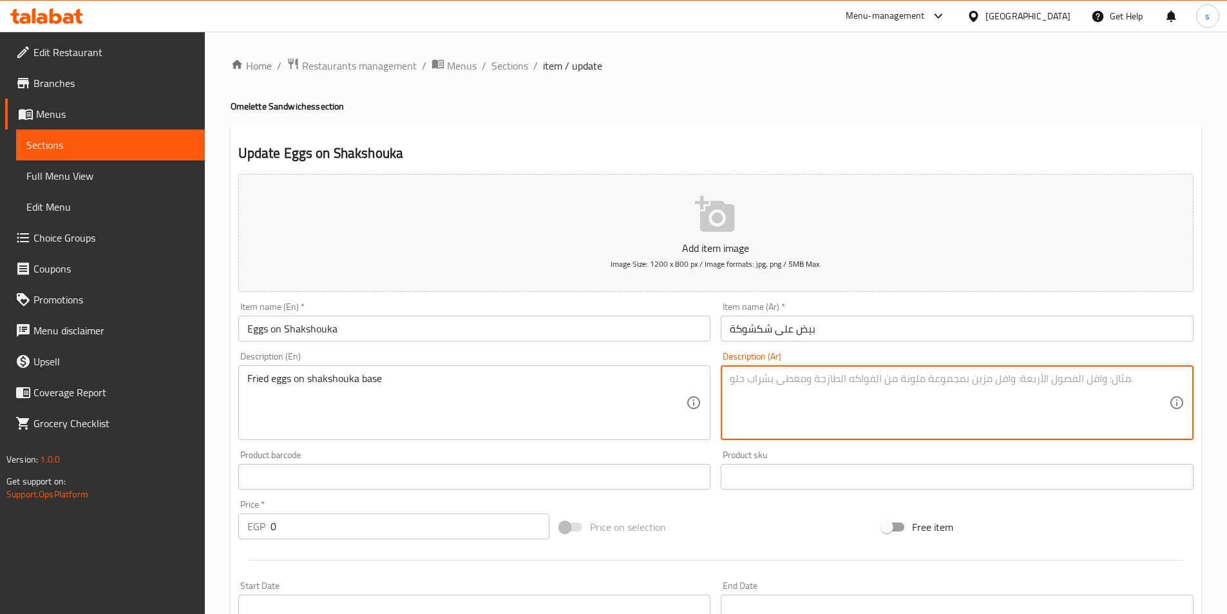
click at [954, 420] on textarea at bounding box center [949, 402] width 439 height 61
paste textarea "بيض مقلي على قاعدة شكشوكة"
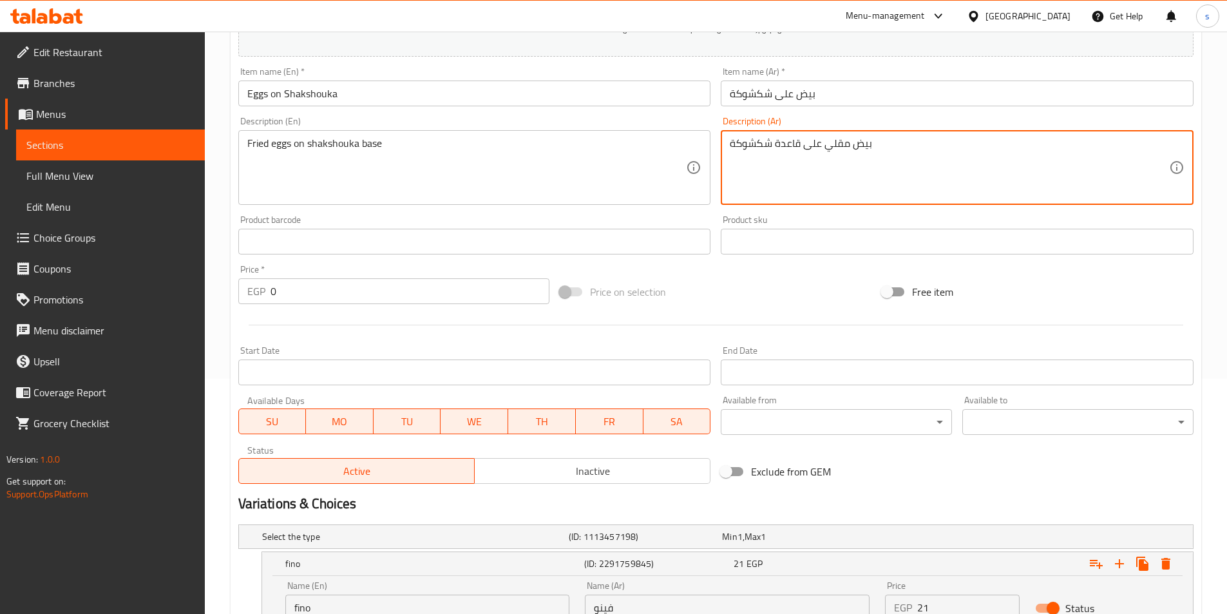
scroll to position [529, 0]
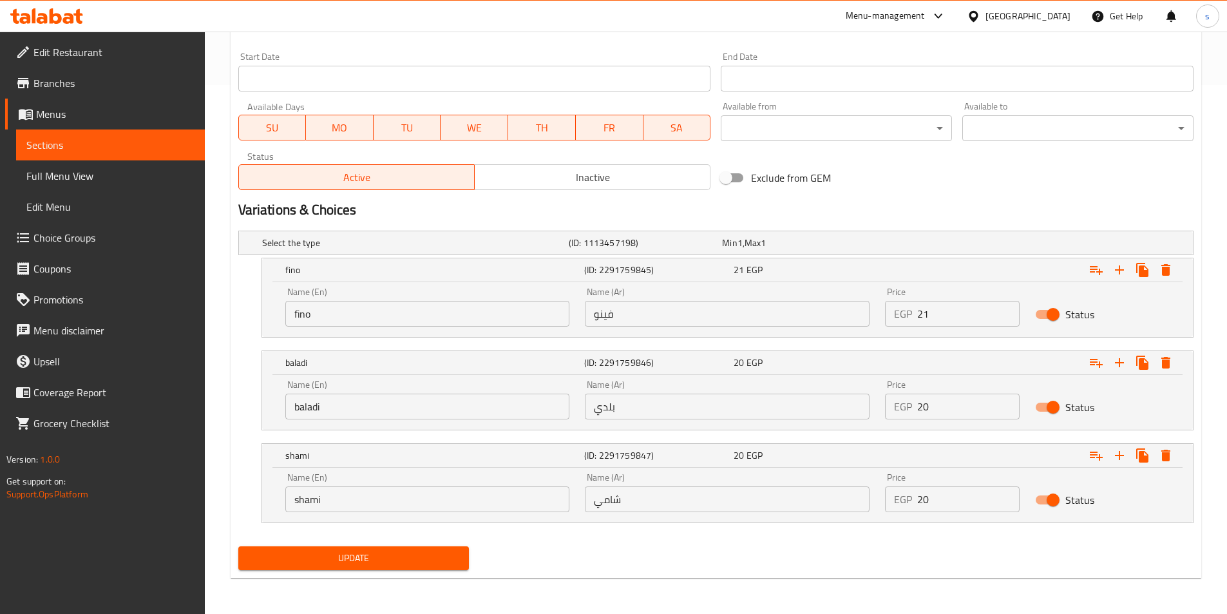
type textarea "بيض مقلي على قاعدة شكشوكة"
click at [365, 557] on span "Update" at bounding box center [354, 558] width 211 height 16
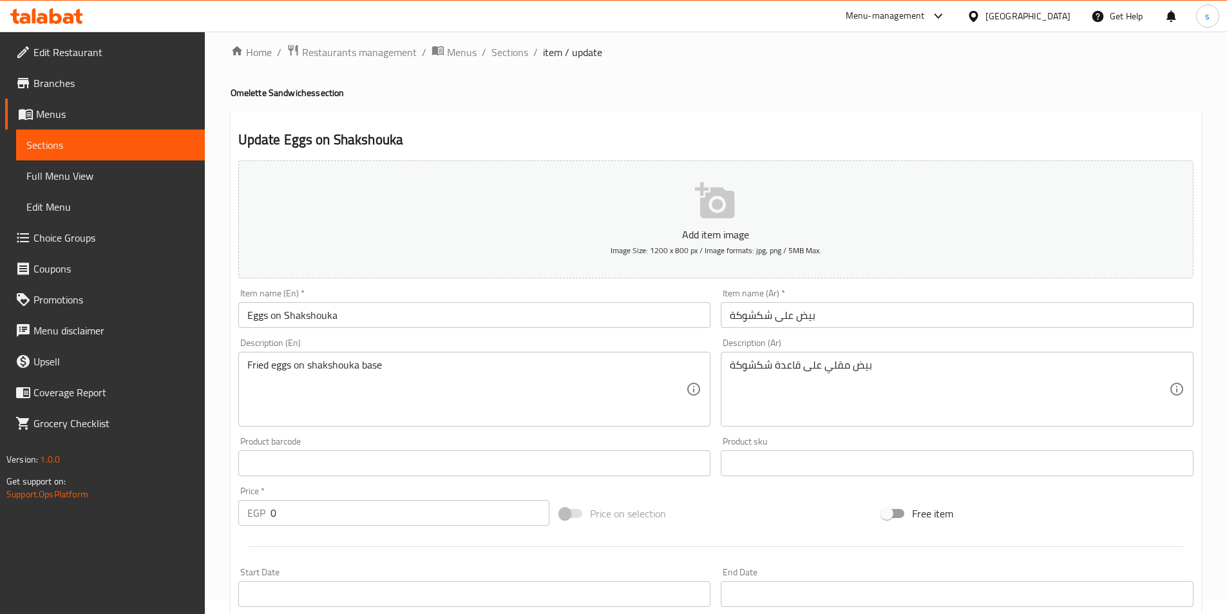
scroll to position [0, 0]
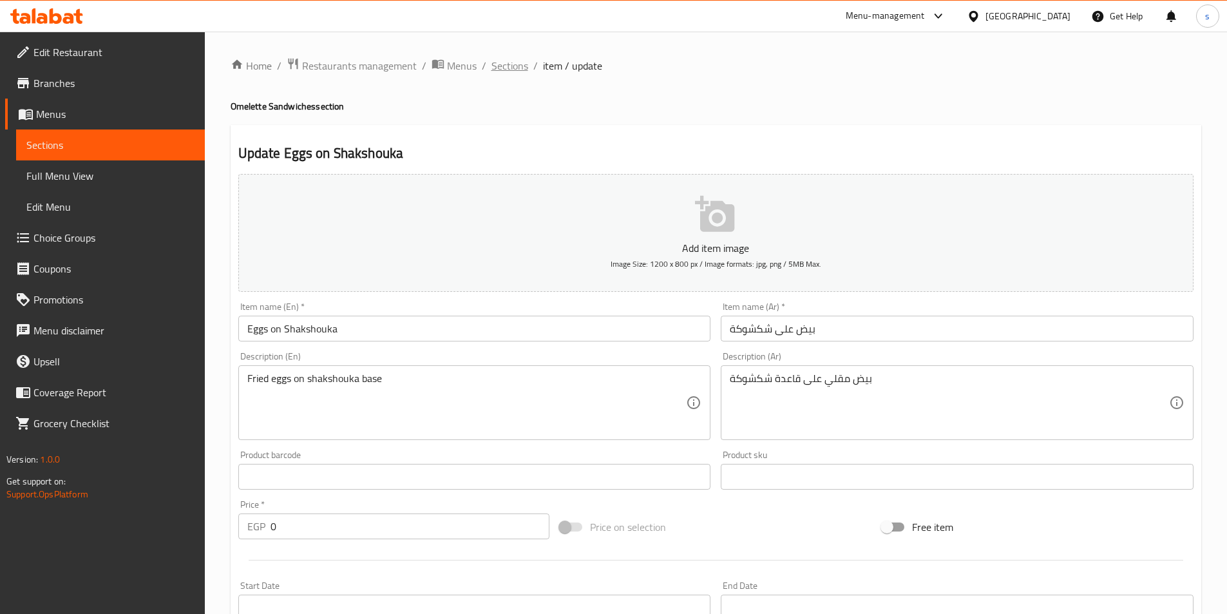
click at [507, 67] on span "Sections" at bounding box center [510, 65] width 37 height 15
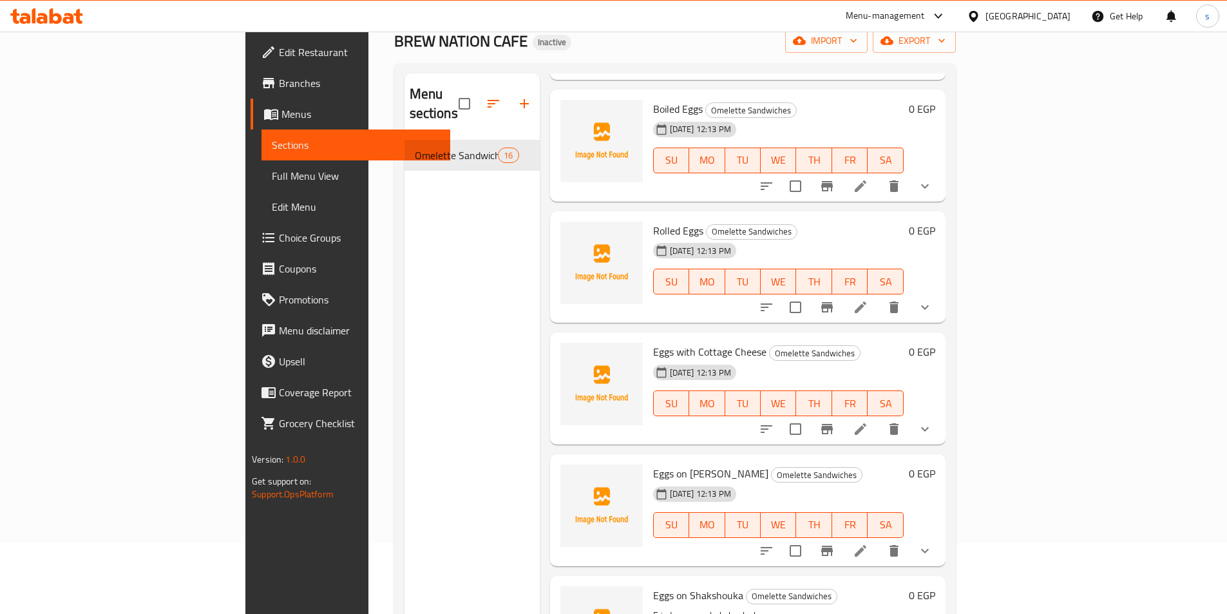
scroll to position [180, 0]
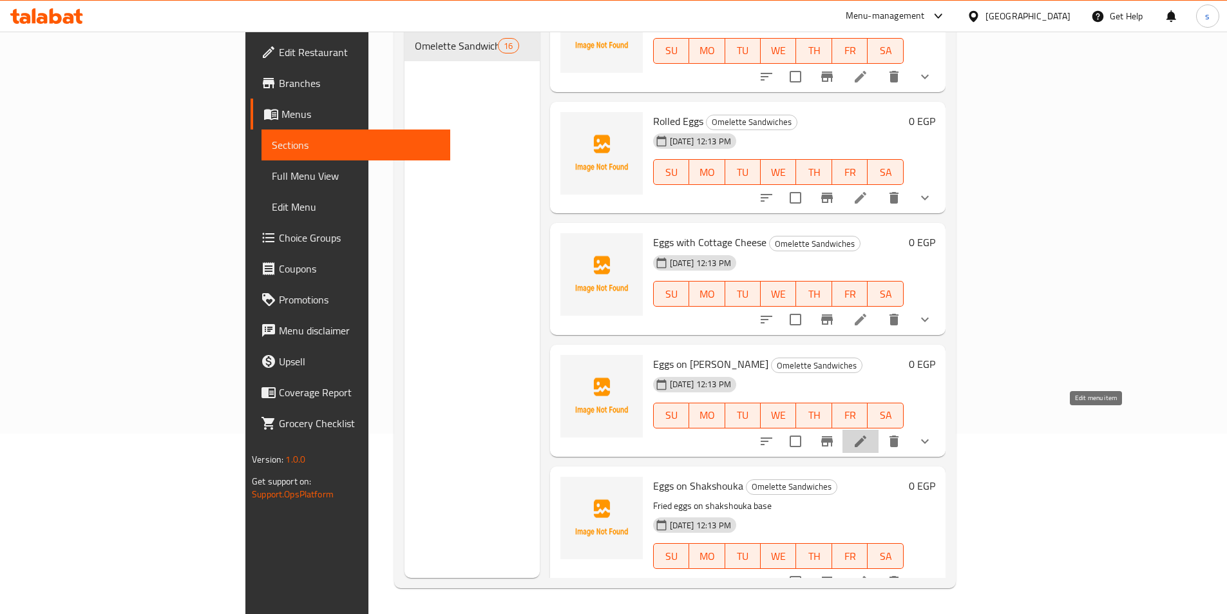
click at [867, 436] on icon at bounding box center [861, 442] width 12 height 12
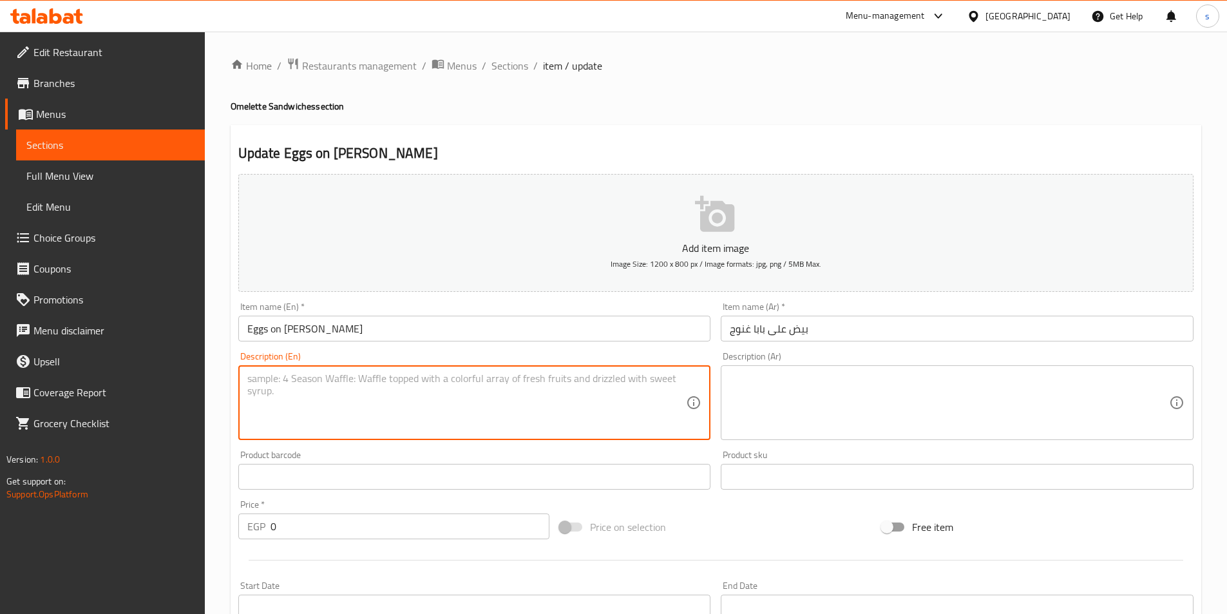
click at [526, 385] on textarea at bounding box center [466, 402] width 439 height 61
paste textarea "Fried eggs on baba ghanouj"
type textarea "Fried eggs on baba ghanouj"
click at [857, 390] on textarea at bounding box center [949, 402] width 439 height 61
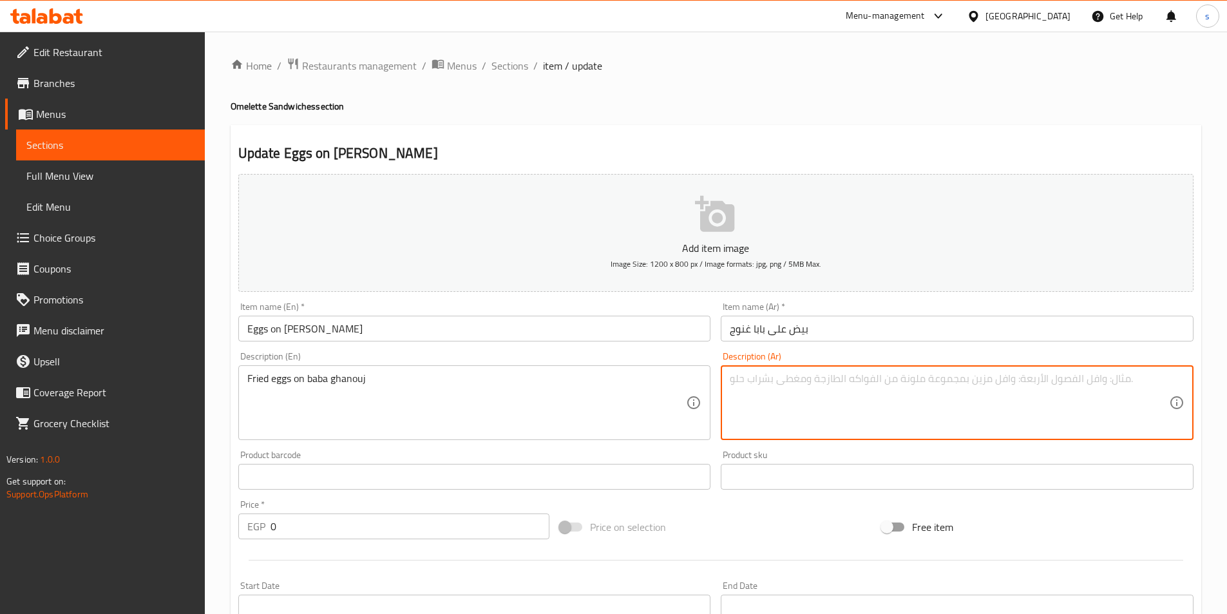
paste textarea "بيض مقلي على بابا غنوج"
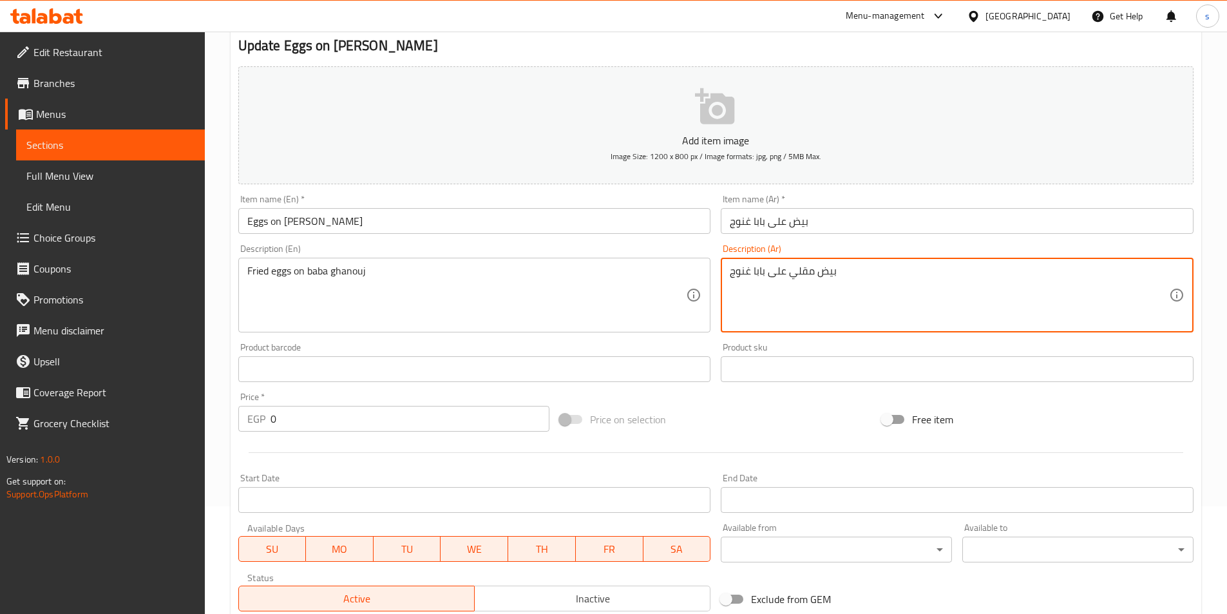
scroll to position [363, 0]
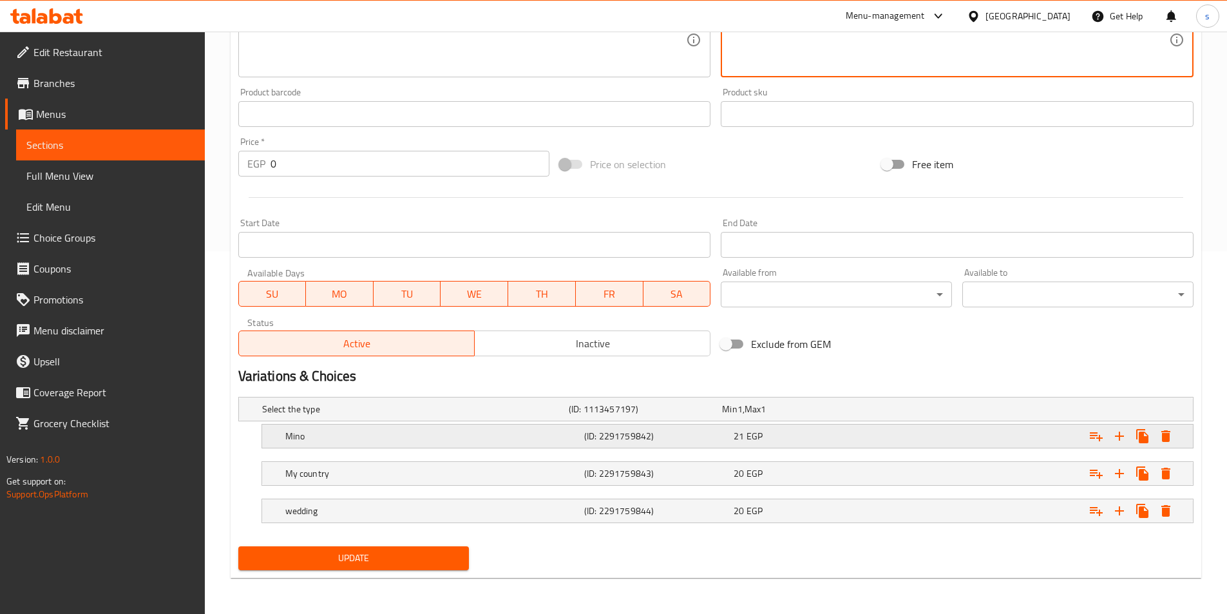
type textarea "بيض مقلي على بابا غنوج"
click at [456, 443] on div "Mino" at bounding box center [432, 436] width 299 height 18
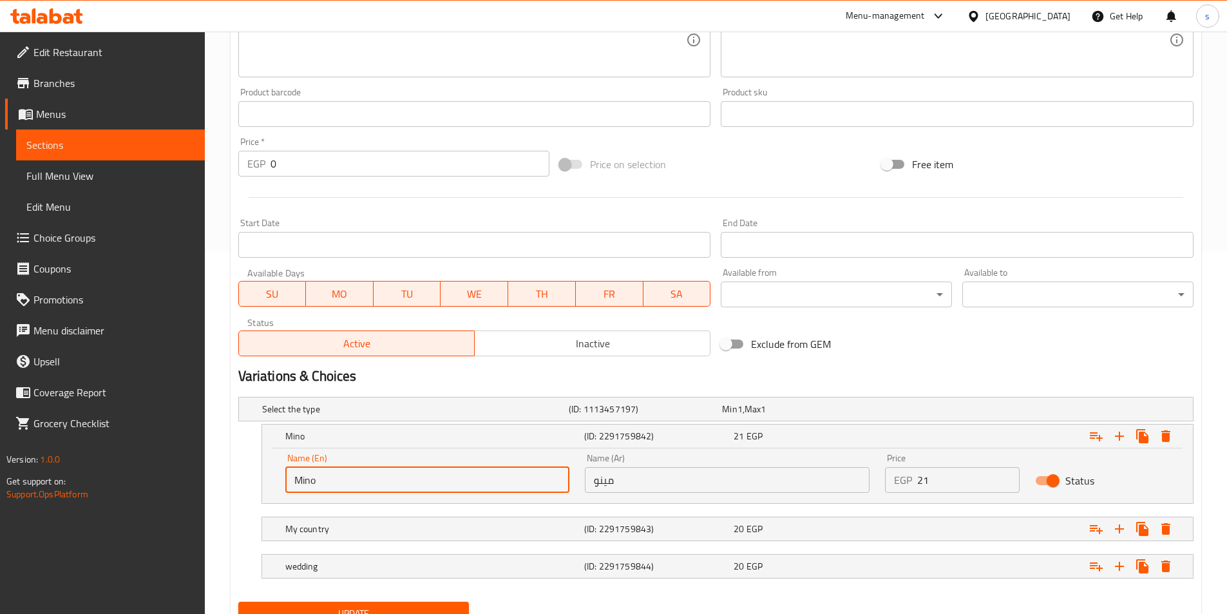
click at [420, 481] on input "Mino" at bounding box center [427, 480] width 285 height 26
click at [302, 479] on input "Mino" at bounding box center [427, 480] width 285 height 26
type input "fino"
click at [354, 516] on div "My country (ID: 2291759843) 20 EGP" at bounding box center [732, 529] width 898 height 28
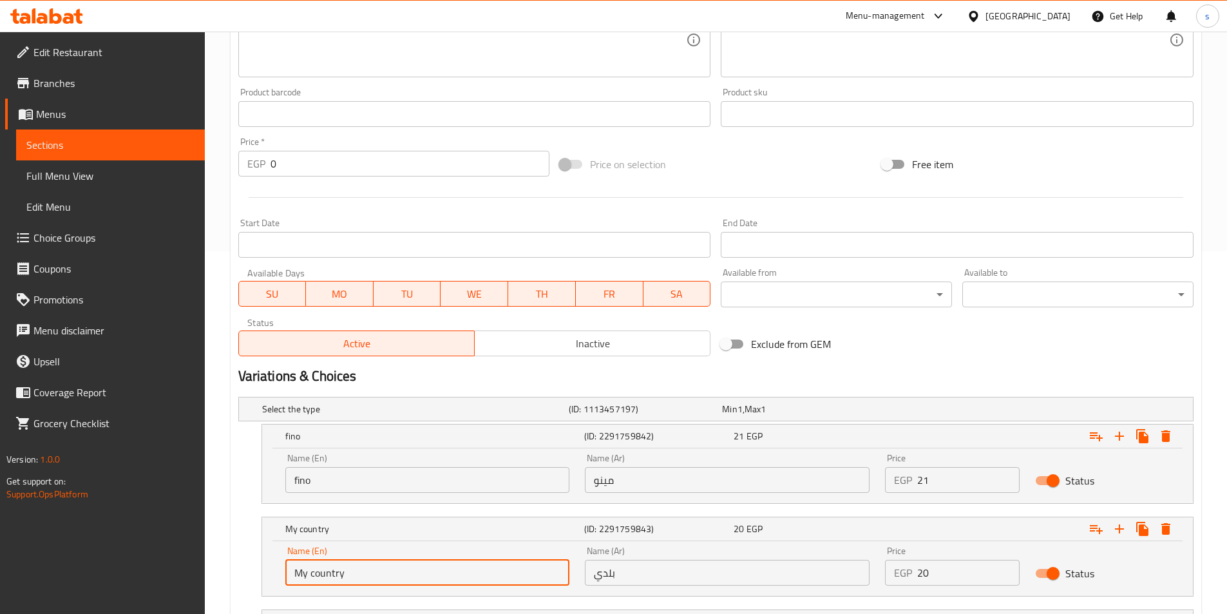
click at [362, 575] on input "My country" at bounding box center [427, 573] width 285 height 26
type input "M"
type input "baladi"
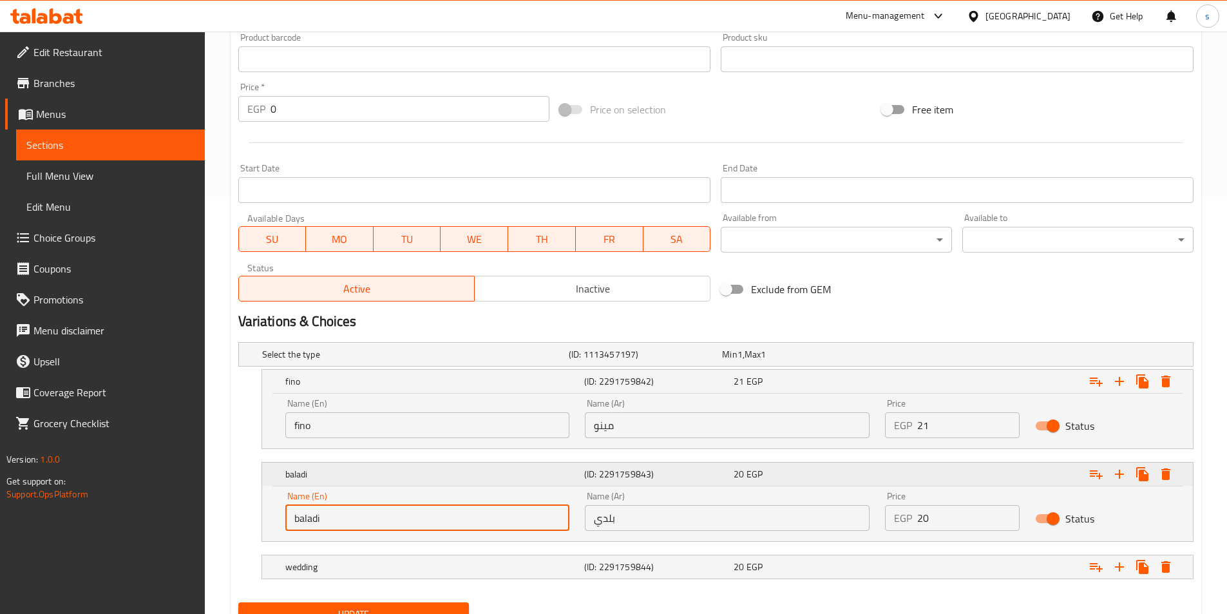
scroll to position [474, 0]
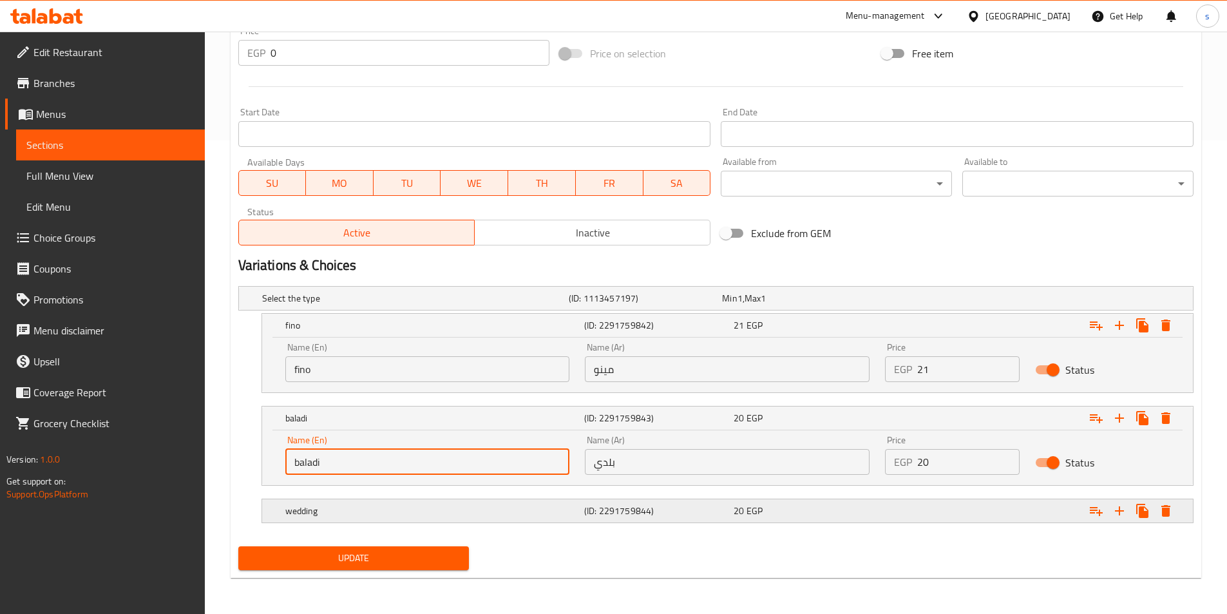
click at [376, 517] on div "wedding" at bounding box center [432, 511] width 299 height 18
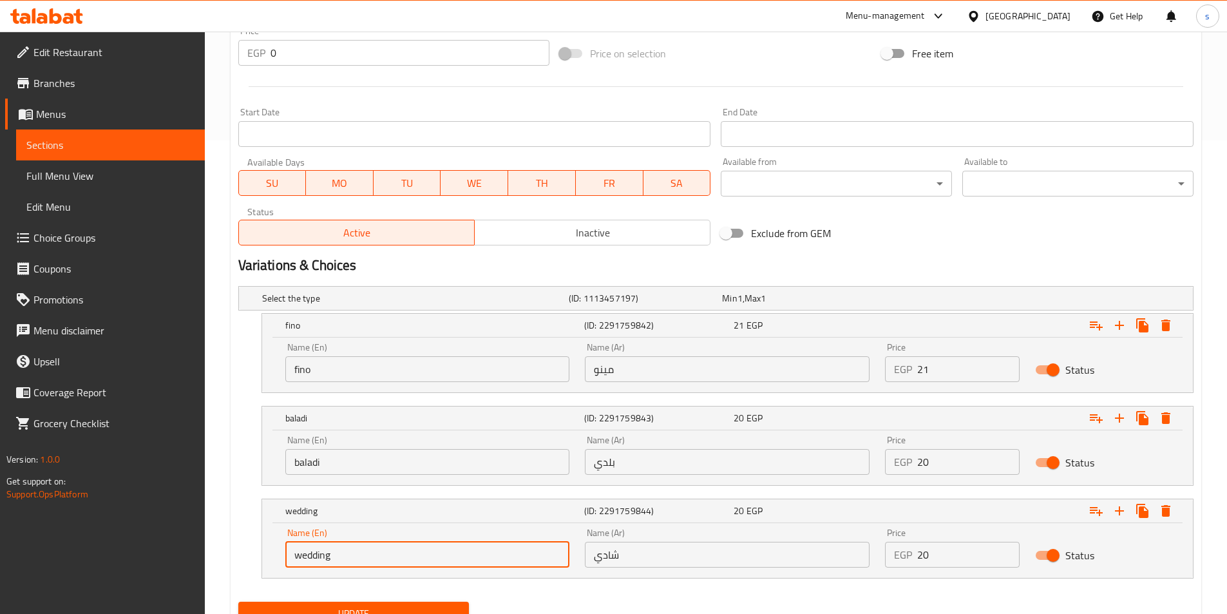
click at [381, 550] on input "wedding" at bounding box center [427, 555] width 285 height 26
type input "w"
type input "shami"
click at [637, 564] on input "شادي" at bounding box center [727, 555] width 285 height 26
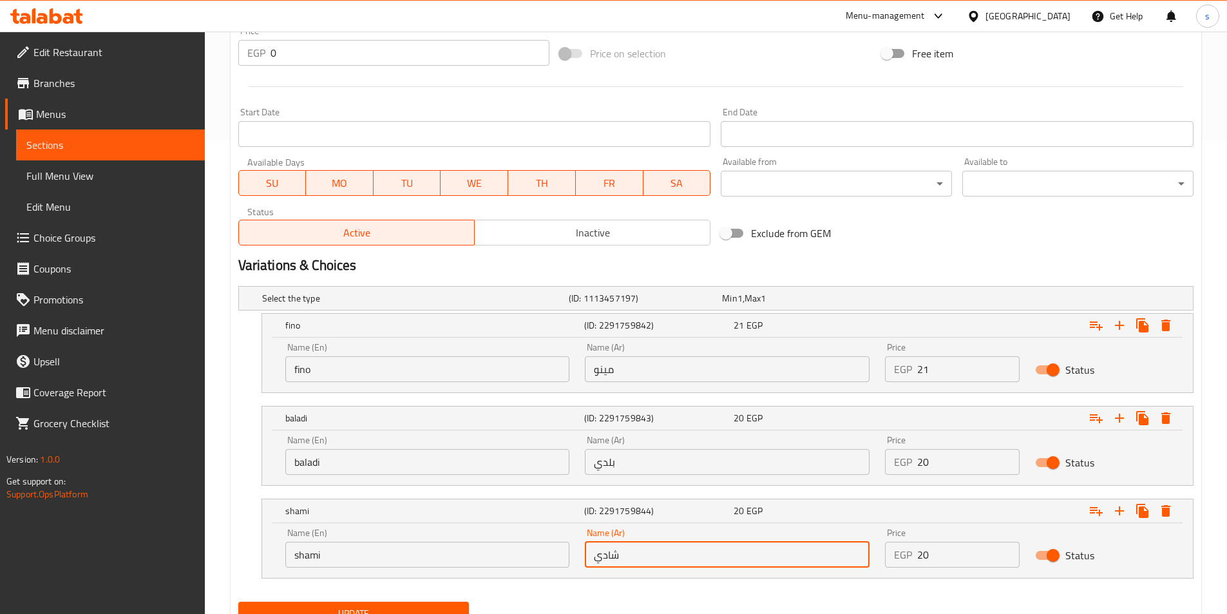
click at [586, 561] on input "شادي" at bounding box center [727, 555] width 285 height 26
click at [655, 566] on input "شادي" at bounding box center [727, 555] width 285 height 26
type input "شامي"
click at [666, 375] on input "مينو" at bounding box center [727, 369] width 285 height 26
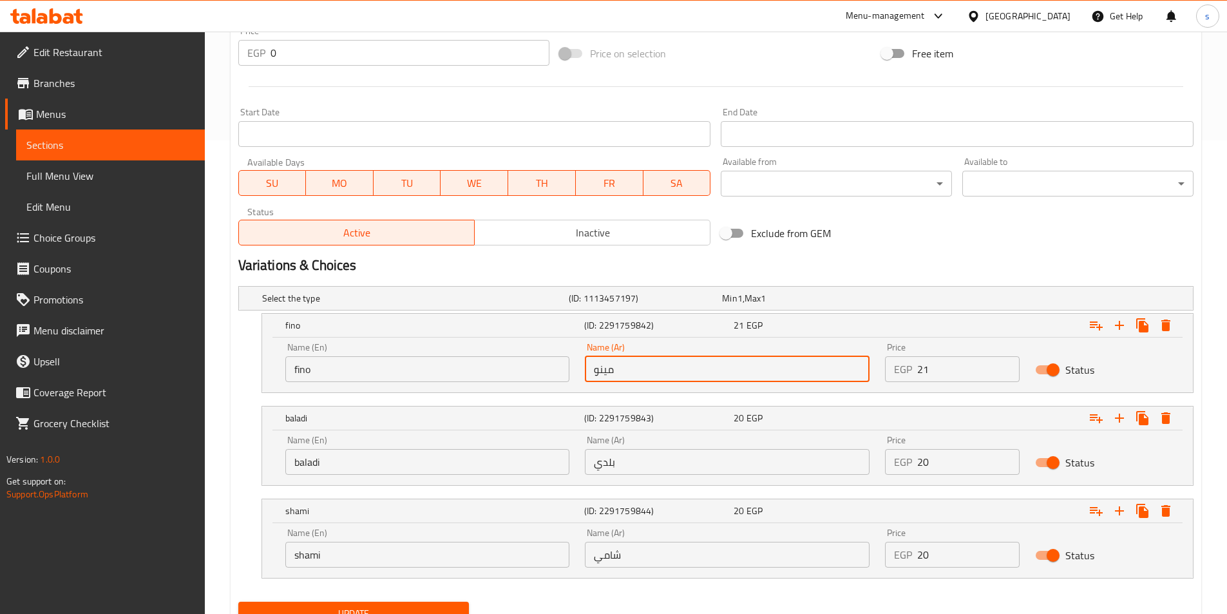
click at [607, 372] on input "مينو" at bounding box center [727, 369] width 285 height 26
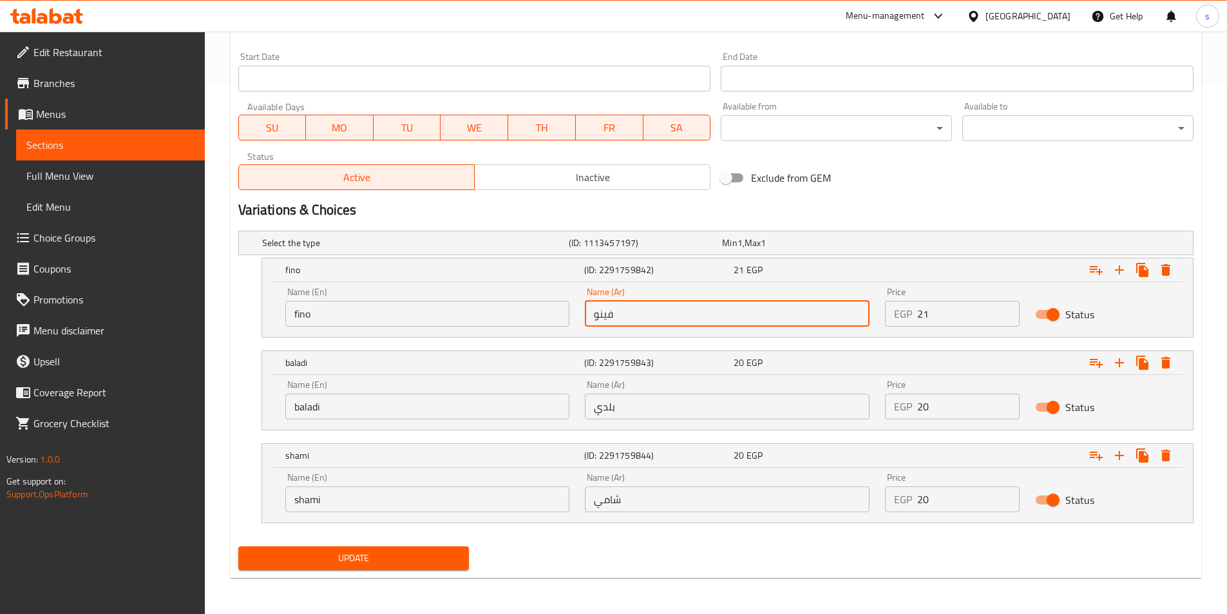
type input "فينو"
click at [363, 559] on span "Update" at bounding box center [354, 558] width 211 height 16
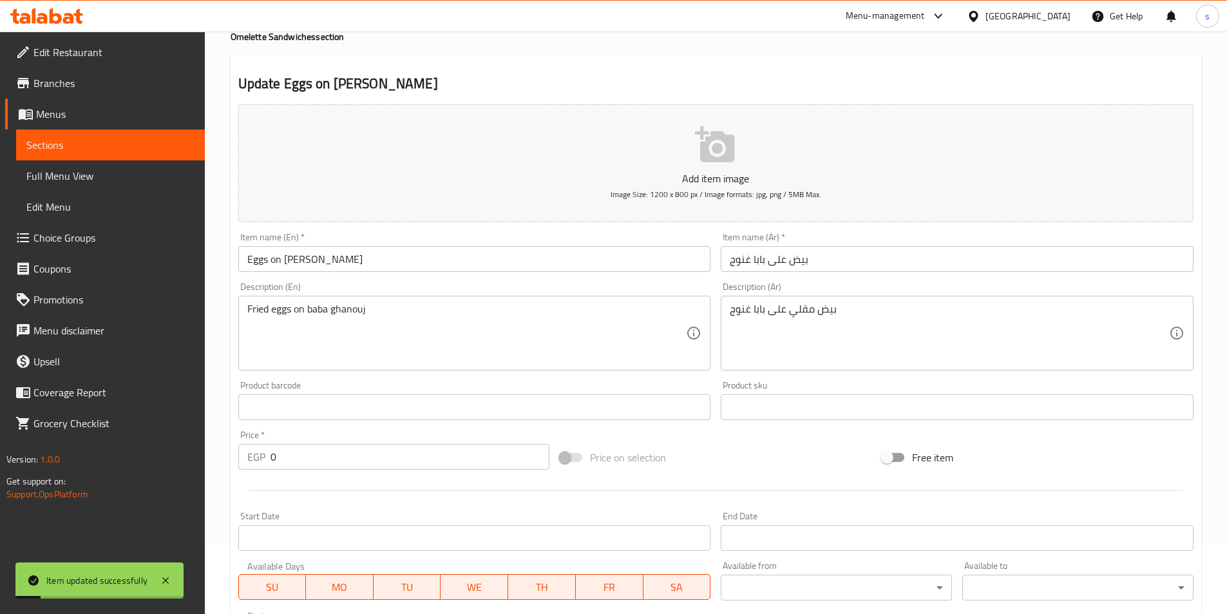
scroll to position [0, 0]
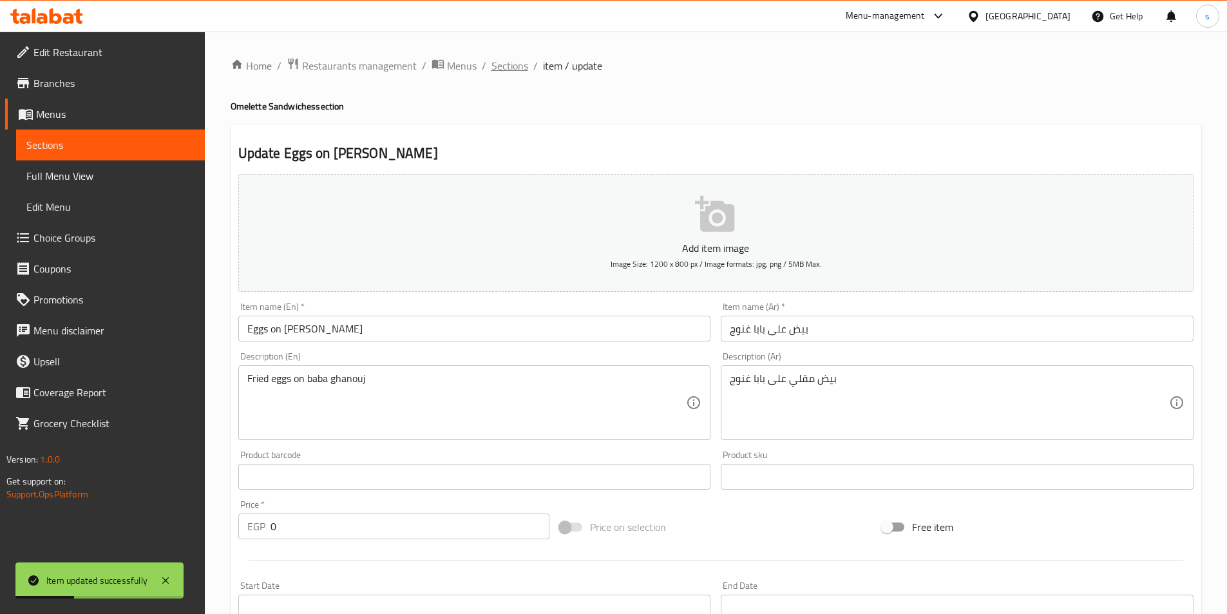
click at [510, 69] on span "Sections" at bounding box center [510, 65] width 37 height 15
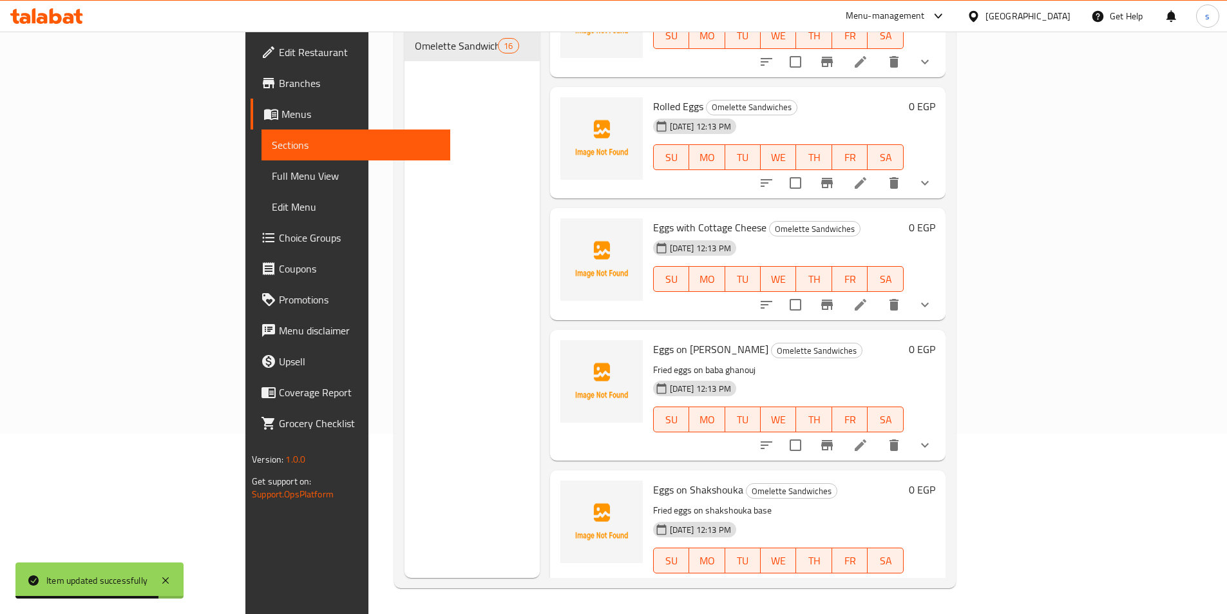
scroll to position [1439, 0]
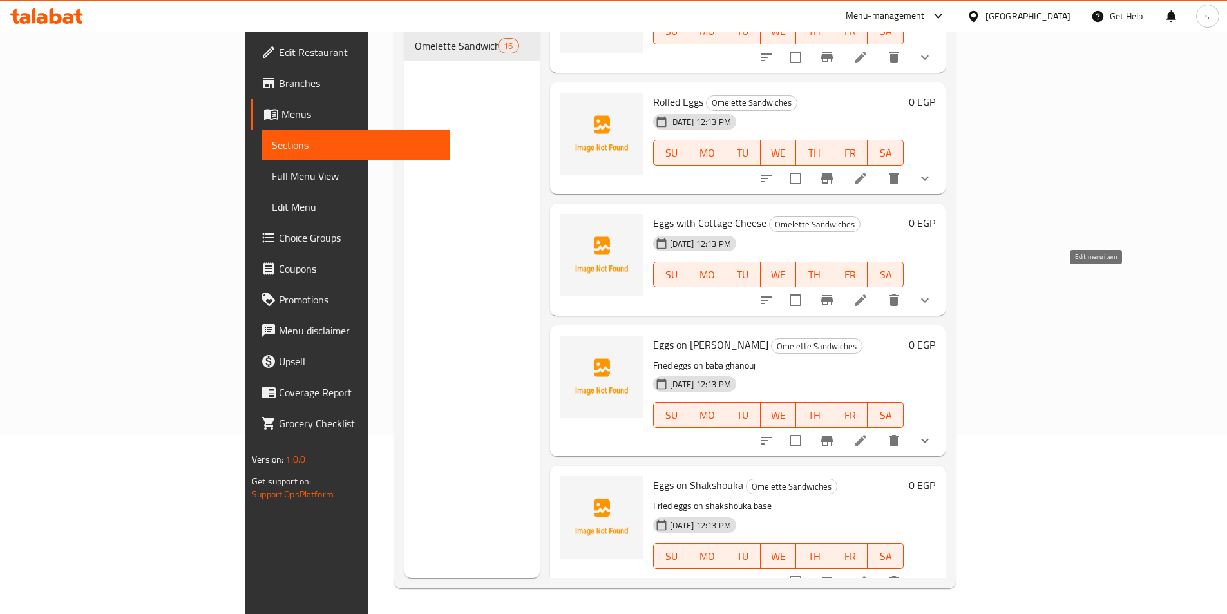
click at [869, 293] on icon at bounding box center [860, 300] width 15 height 15
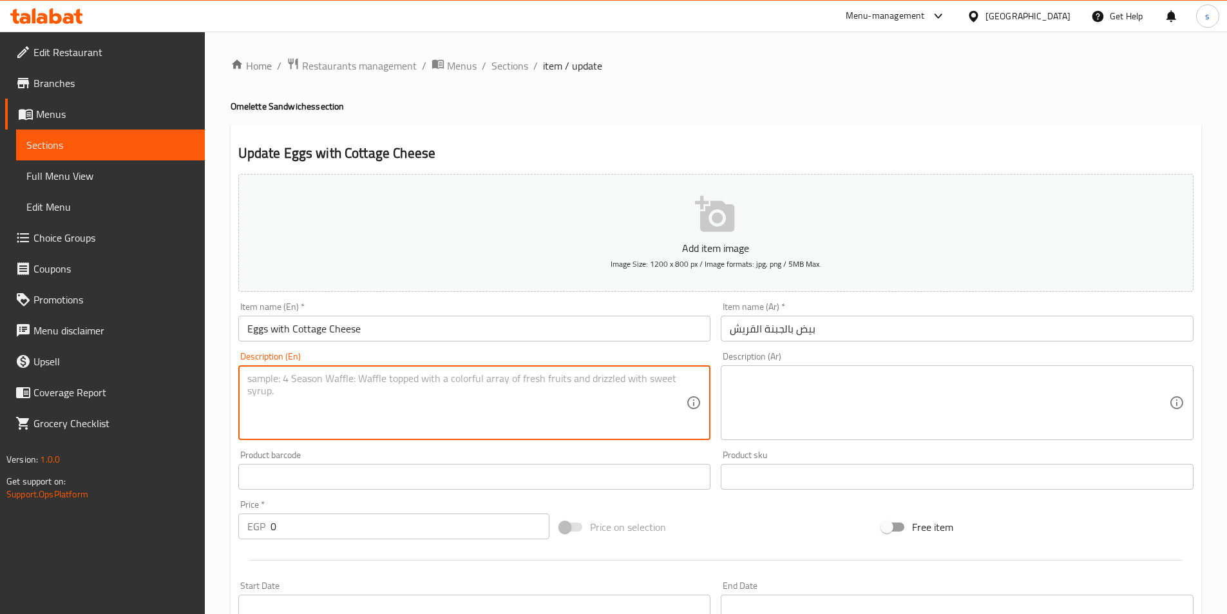
click at [490, 386] on textarea at bounding box center [466, 402] width 439 height 61
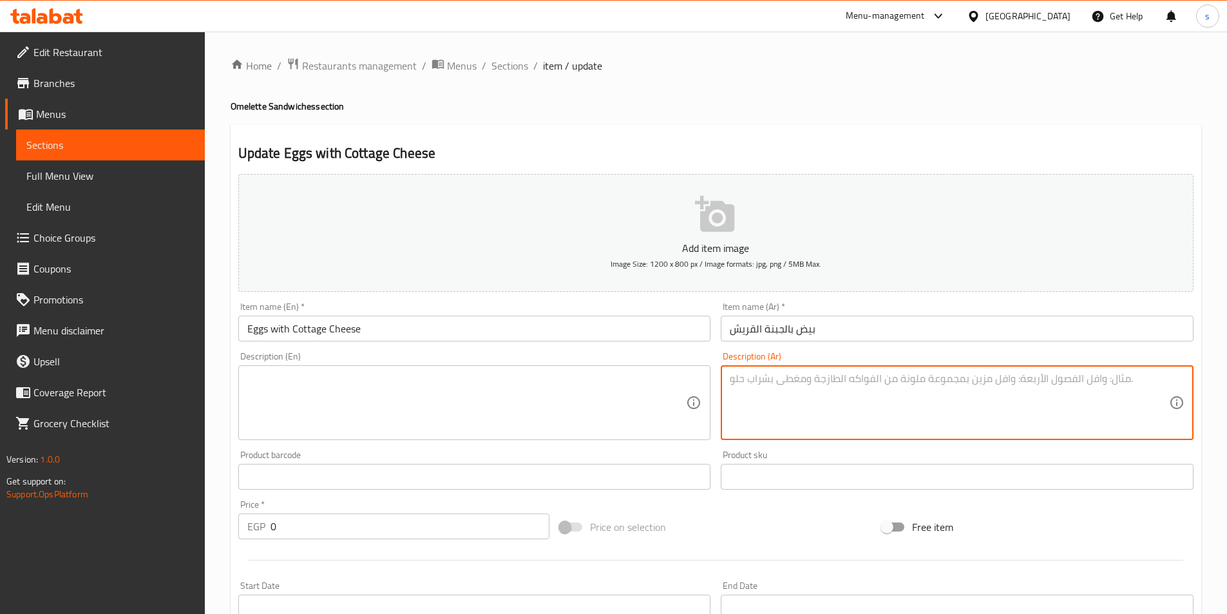
click at [747, 385] on textarea at bounding box center [949, 402] width 439 height 61
paste textarea "Eggs with cottage cheese"
type textarea "Eggs with cottage cheese"
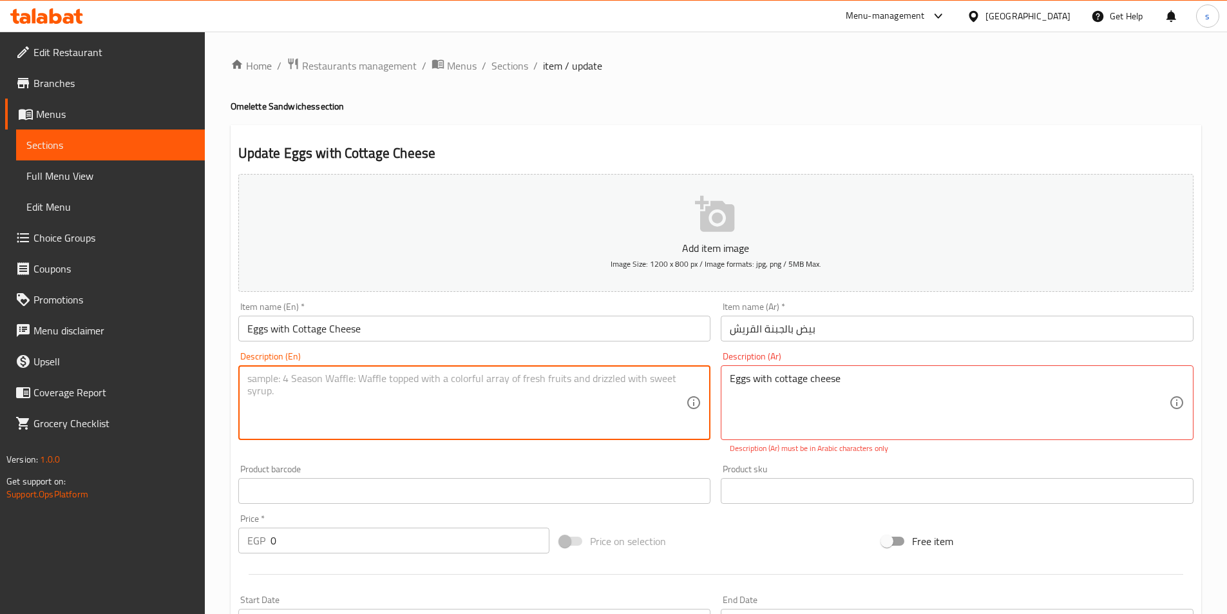
click at [664, 390] on textarea at bounding box center [466, 402] width 439 height 61
paste textarea "Eggs with cottage cheese"
type textarea "Eggs with cottage cheese"
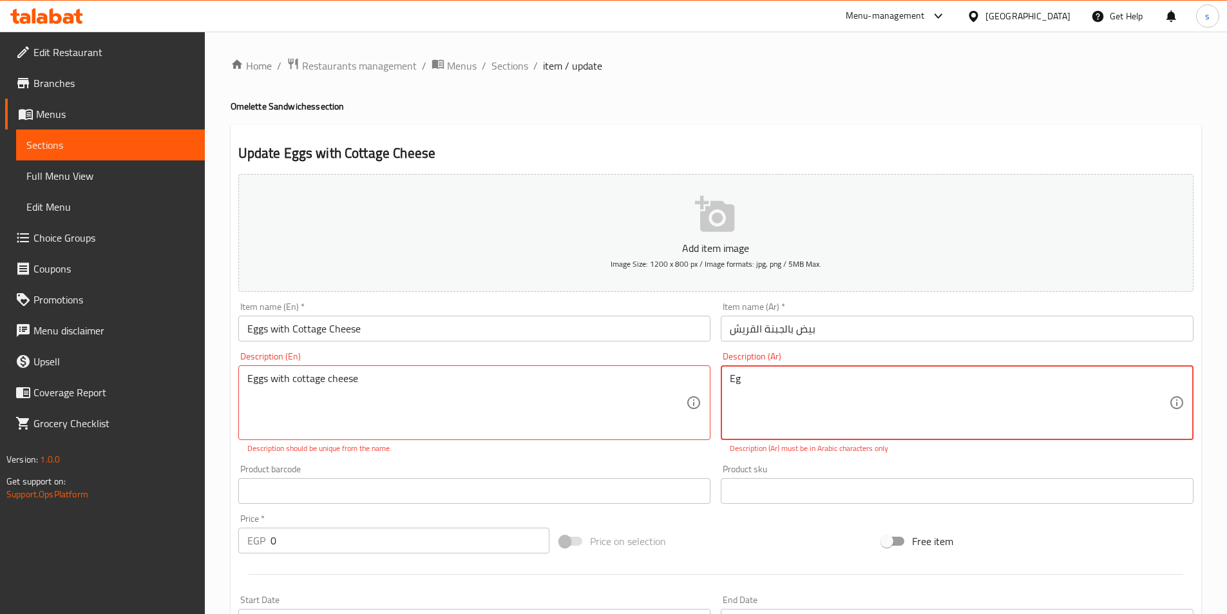
type textarea "E"
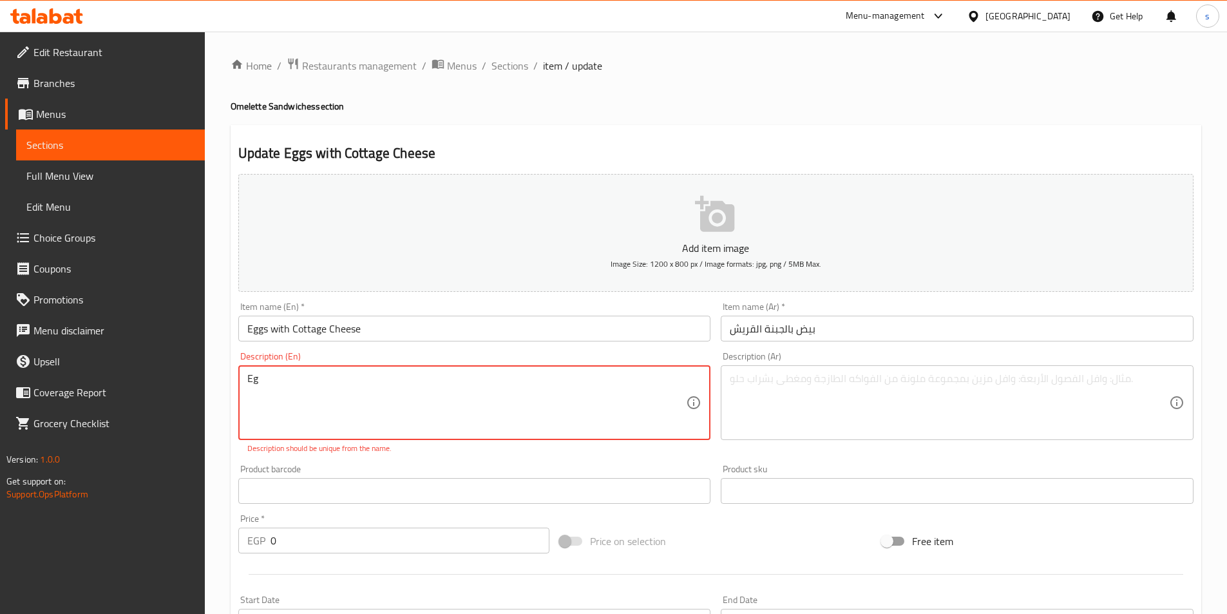
type textarea "E"
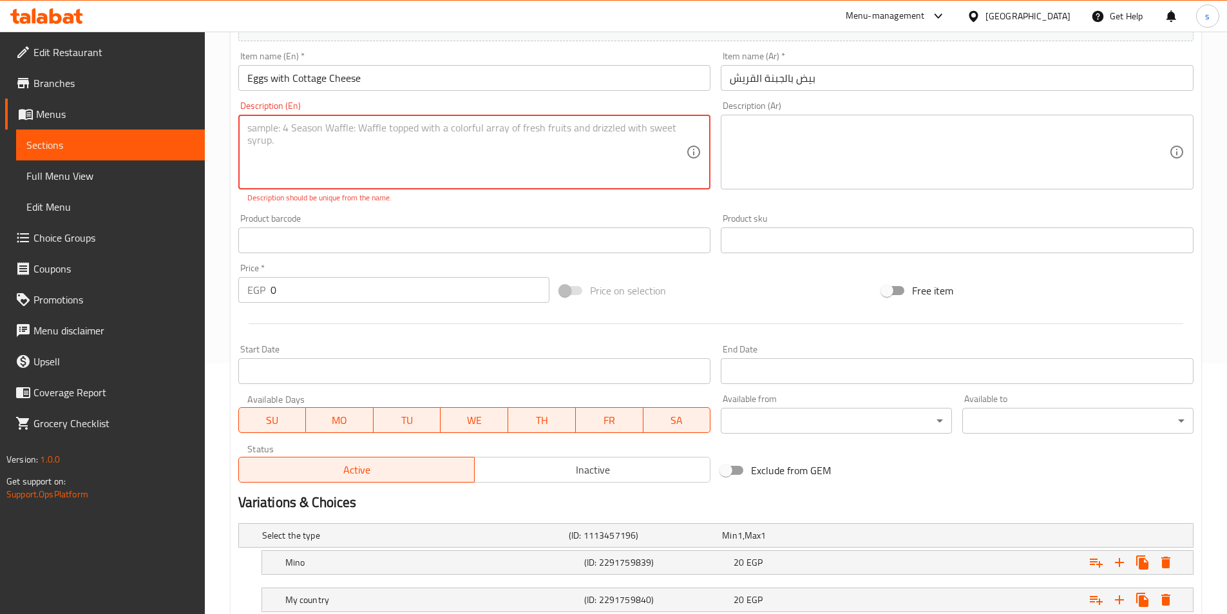
scroll to position [377, 0]
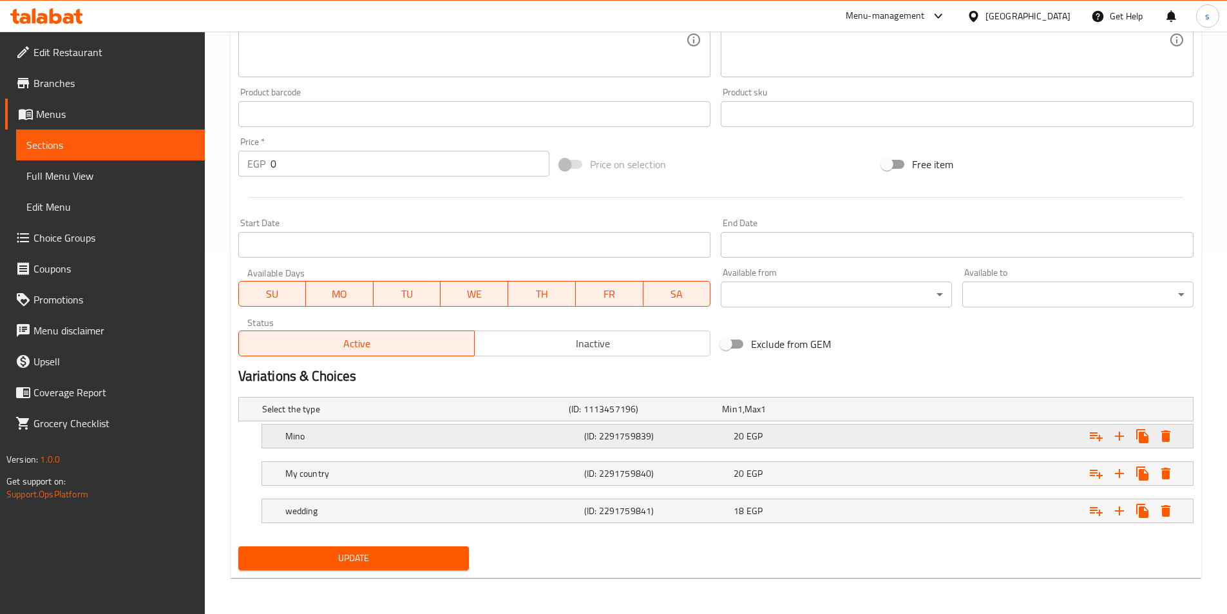
click at [512, 438] on h5 "Mino" at bounding box center [432, 436] width 294 height 13
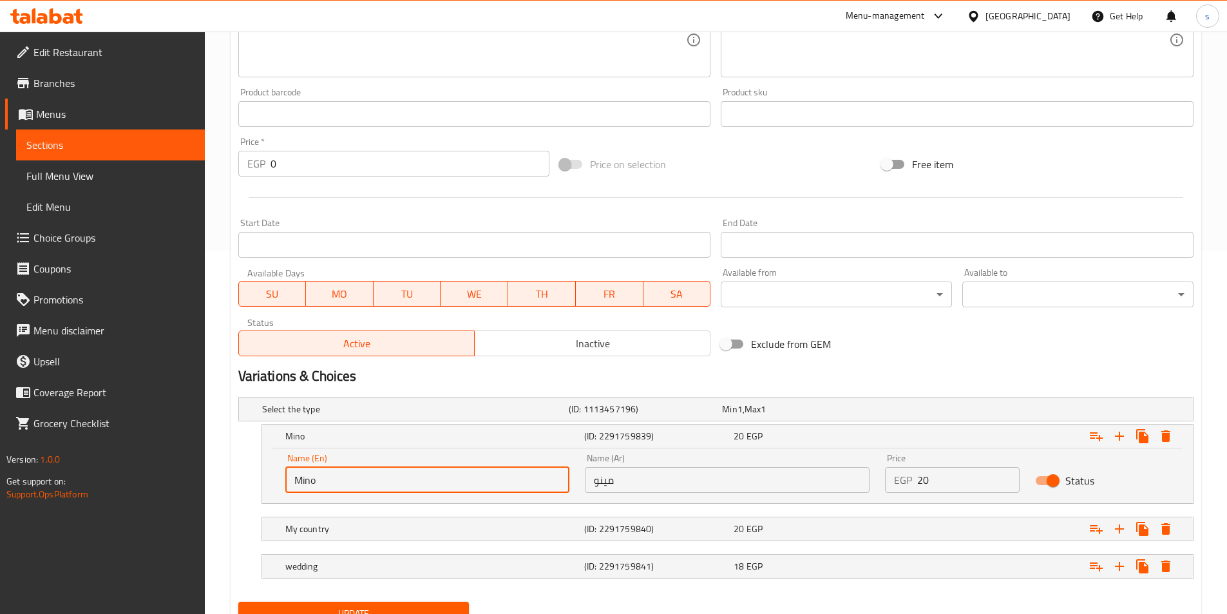
click at [357, 476] on input "Mino" at bounding box center [427, 480] width 285 height 26
click at [301, 479] on input "Mino" at bounding box center [427, 480] width 285 height 26
type input "بino"
click at [632, 479] on input "مينو" at bounding box center [727, 480] width 285 height 26
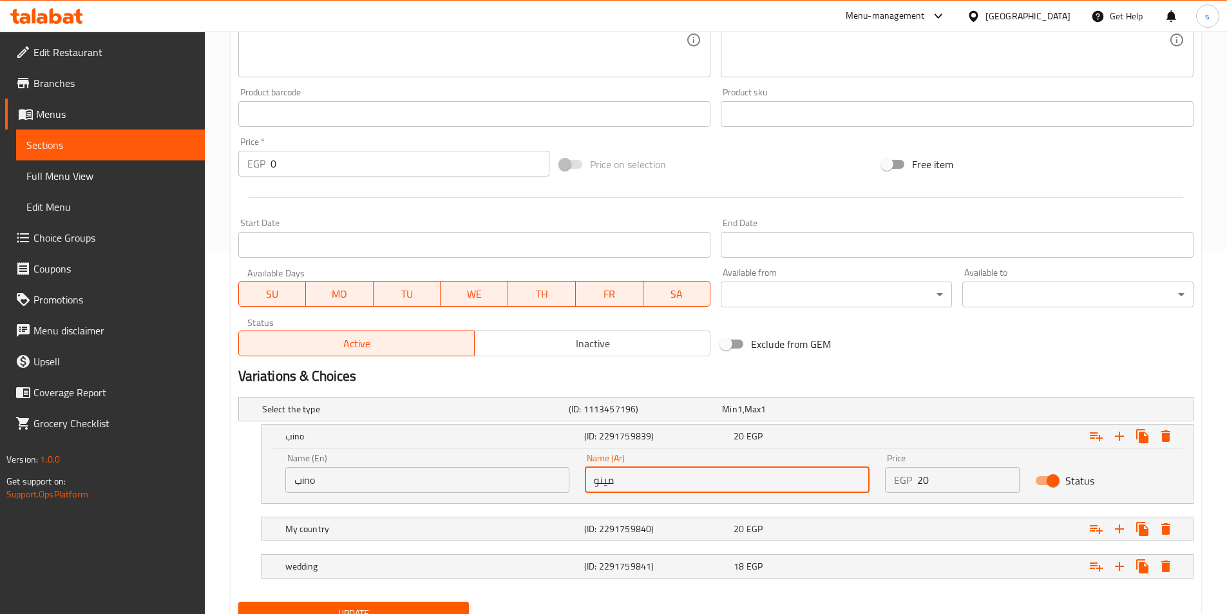
click at [607, 483] on input "مينو" at bounding box center [727, 480] width 285 height 26
type input "فينو"
click at [637, 520] on div "(ID: 2291759840)" at bounding box center [656, 529] width 149 height 18
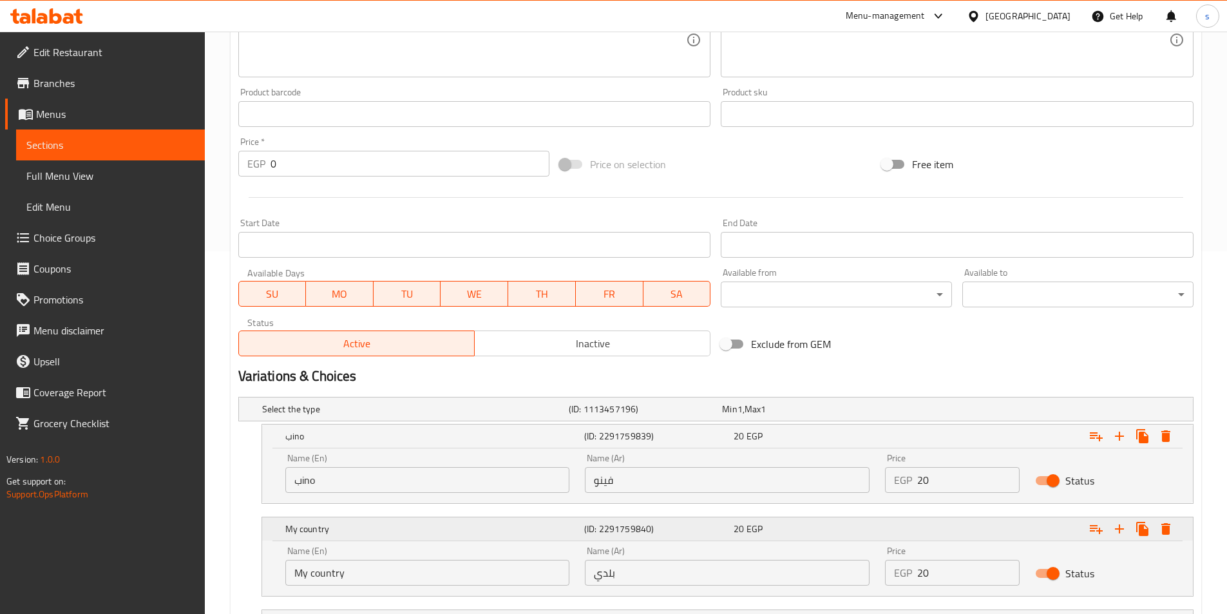
scroll to position [474, 0]
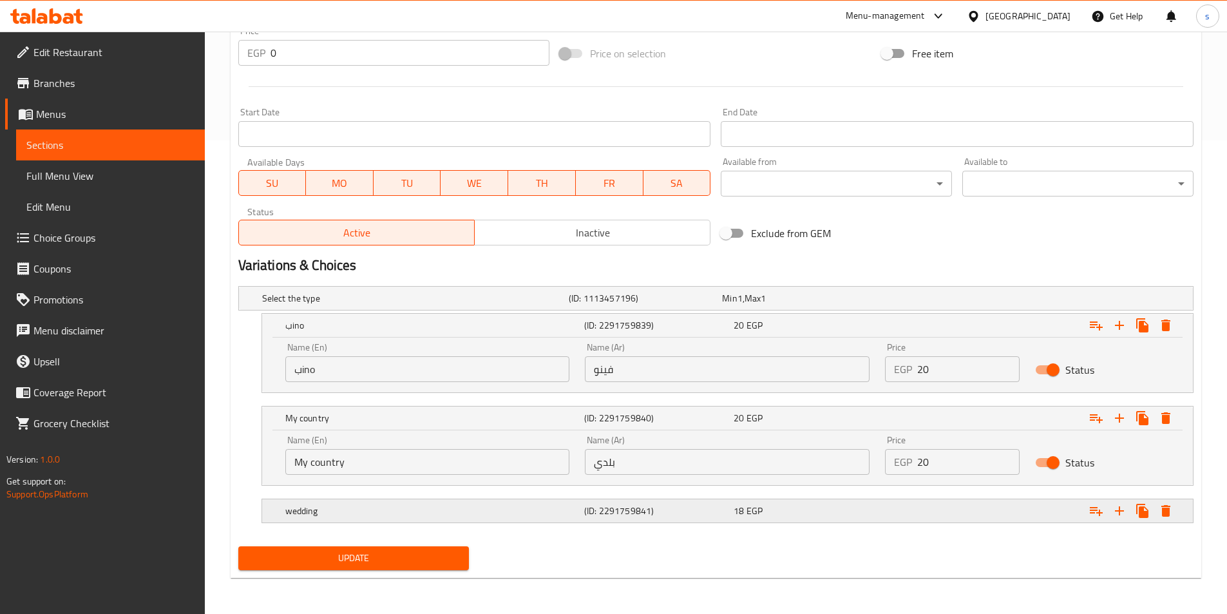
click at [646, 509] on h5 "(ID: 2291759841)" at bounding box center [656, 511] width 144 height 13
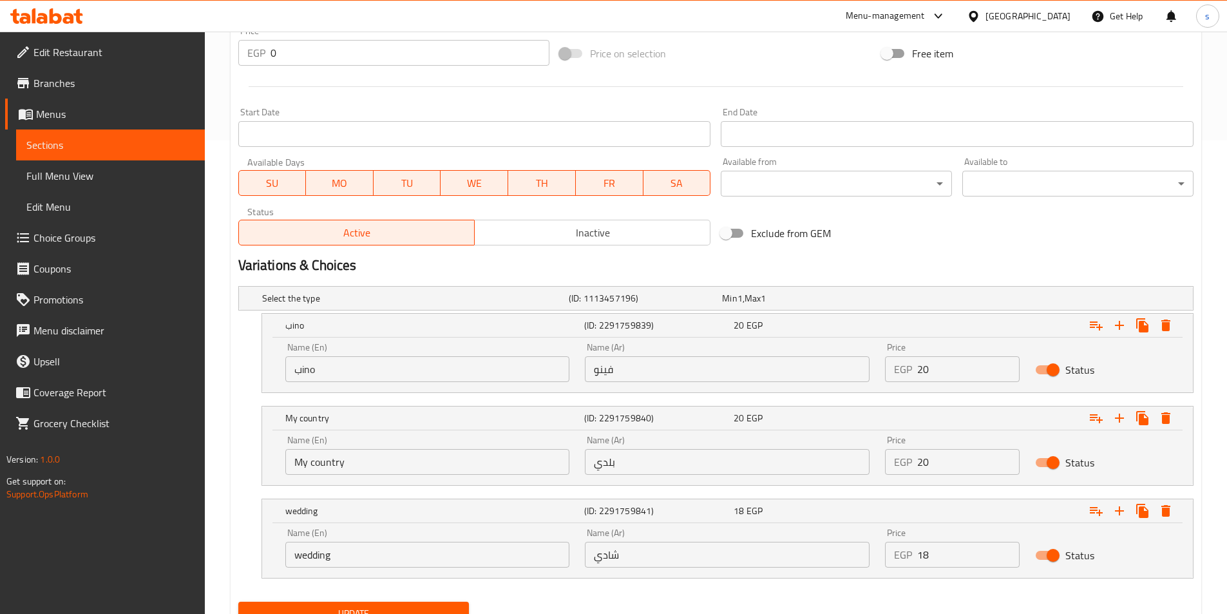
click at [637, 551] on input "شادي" at bounding box center [727, 555] width 285 height 26
click at [602, 556] on input "شادي" at bounding box center [727, 555] width 285 height 26
type input "شامي"
click at [475, 539] on div "Name (En) wedding Name (En)" at bounding box center [427, 547] width 285 height 39
click at [463, 550] on input "wedding" at bounding box center [427, 555] width 285 height 26
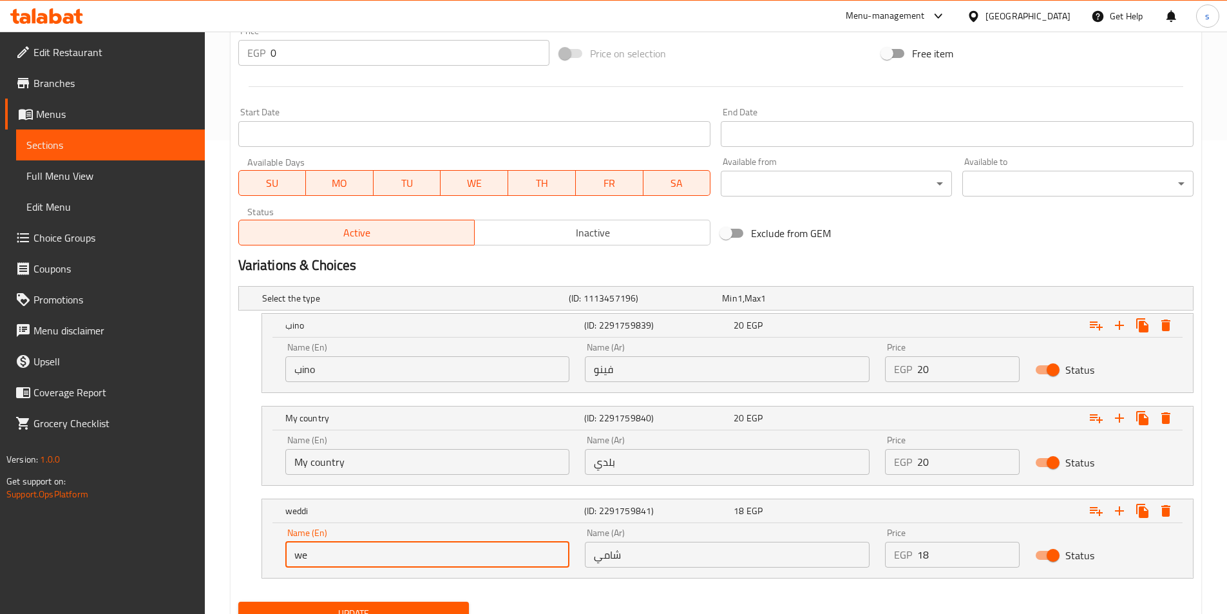
type input "w"
type input "b"
type input "shami"
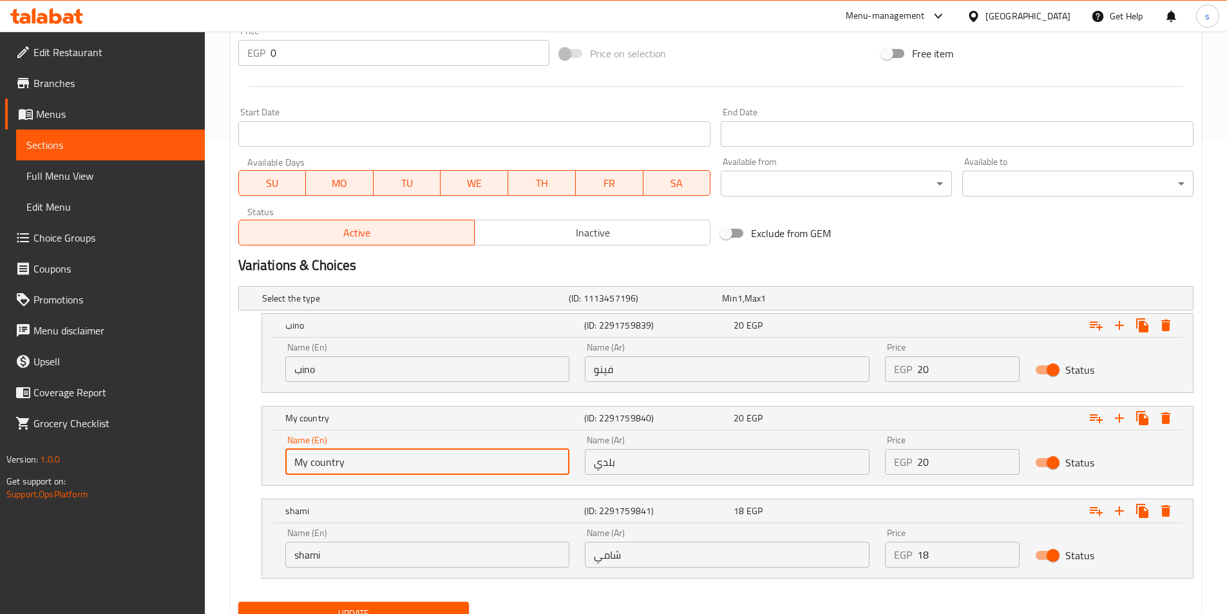
click at [416, 472] on input "My country" at bounding box center [427, 462] width 285 height 26
type input "M"
type input "baladi"
click at [375, 377] on input "بino" at bounding box center [427, 369] width 285 height 26
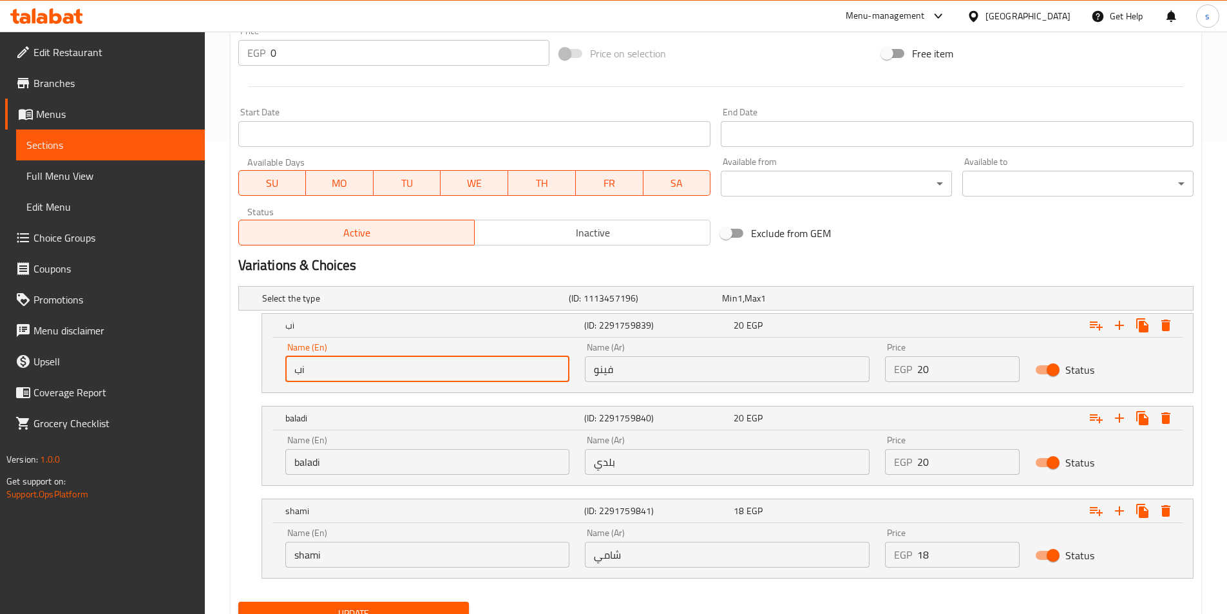
type input "ب"
type input "fino"
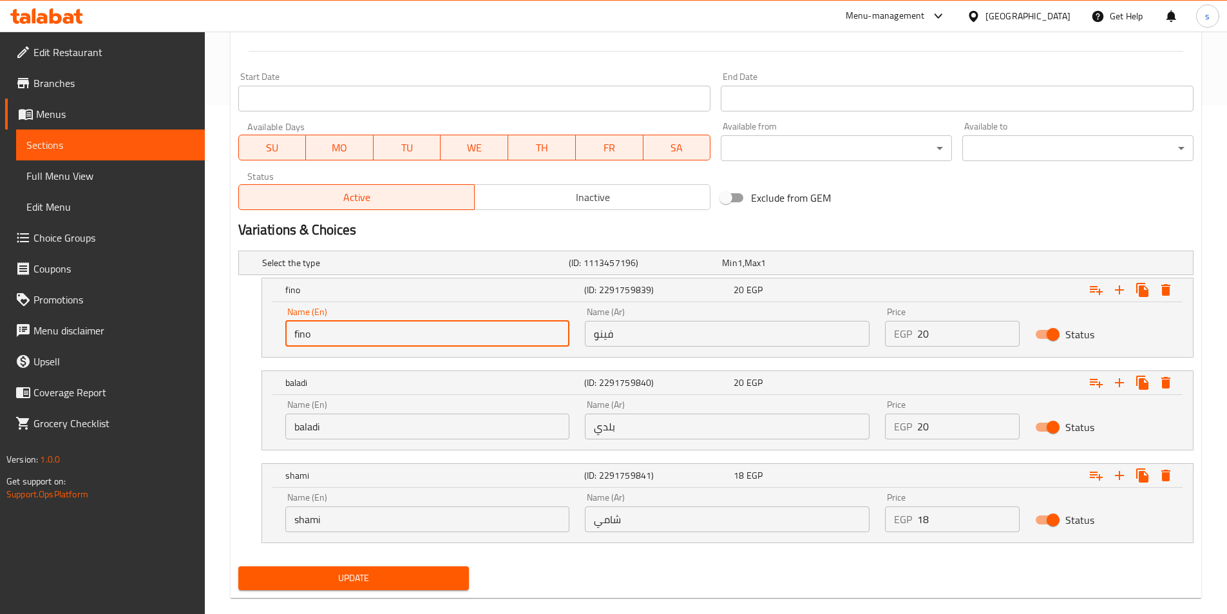
scroll to position [529, 0]
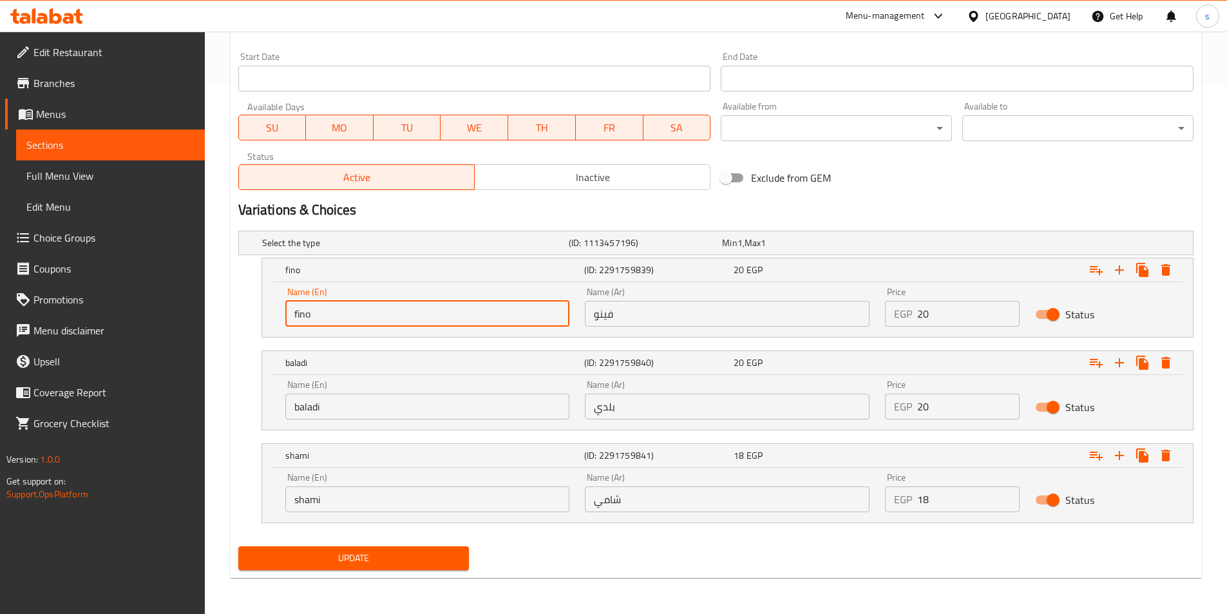
click at [348, 563] on span "Update" at bounding box center [354, 558] width 211 height 16
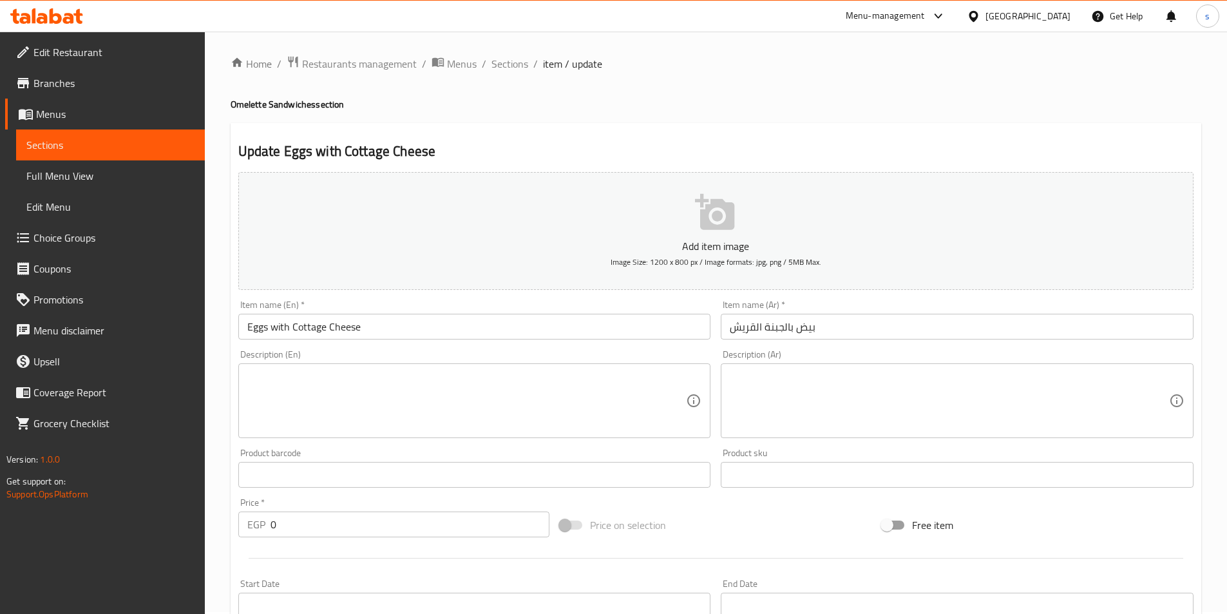
scroll to position [0, 0]
click at [516, 68] on span "Sections" at bounding box center [510, 65] width 37 height 15
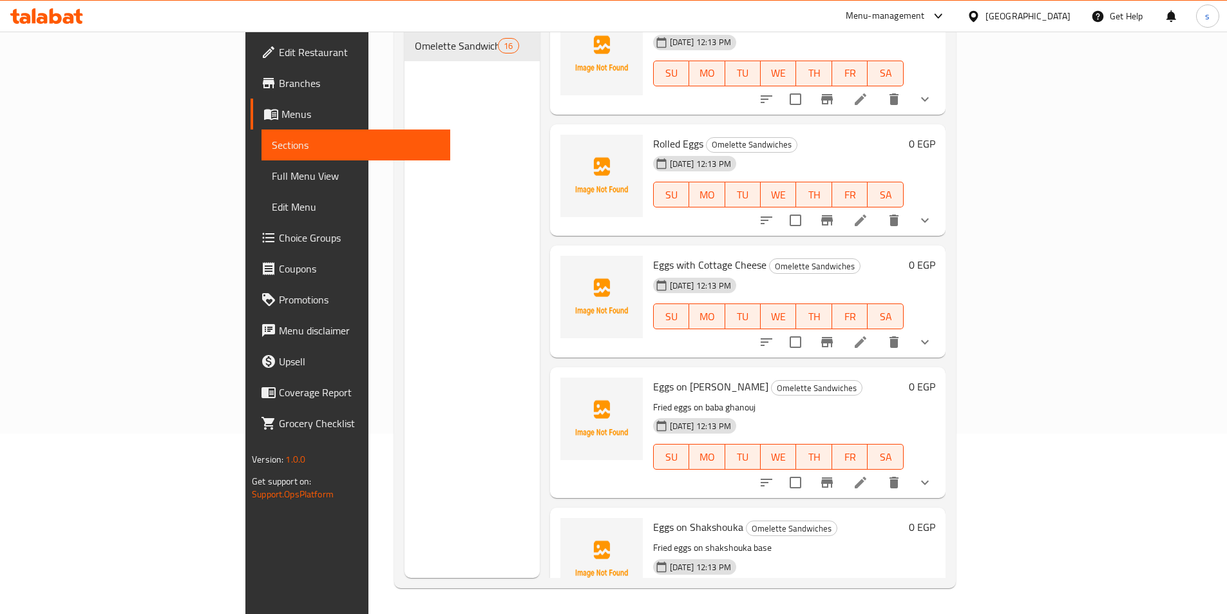
scroll to position [1375, 0]
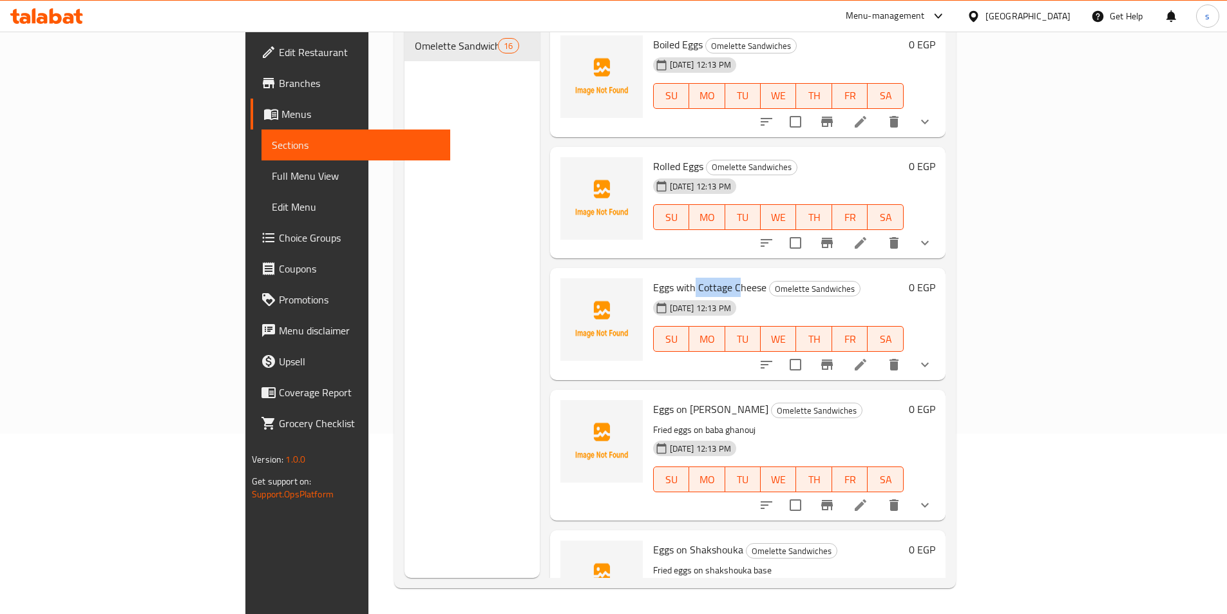
drag, startPoint x: 635, startPoint y: 269, endPoint x: 676, endPoint y: 266, distance: 41.4
click at [676, 278] on span "Eggs with Cottage Cheese" at bounding box center [709, 287] width 113 height 19
click at [859, 273] on div "Eggs with Cottage Cheese Omelette Sandwiches 13-09-2025 12:13 PM SU MO TU WE TH…" at bounding box center [778, 324] width 261 height 102
drag, startPoint x: 636, startPoint y: 268, endPoint x: 668, endPoint y: 269, distance: 32.2
click at [668, 278] on span "Eggs with Cottage Cheese" at bounding box center [709, 287] width 113 height 19
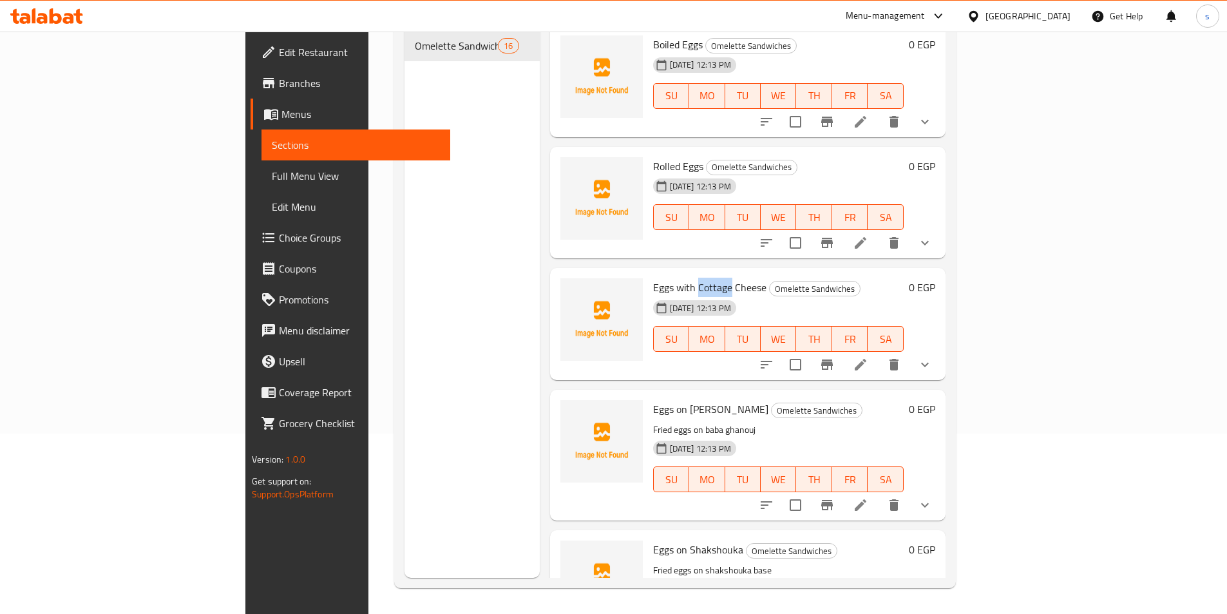
copy span "Cottage"
click at [823, 273] on div "Eggs with Cottage Cheese Omelette Sandwiches 13-09-2025 12:13 PM SU MO TU WE TH…" at bounding box center [778, 324] width 261 height 102
click at [869, 235] on icon at bounding box center [860, 242] width 15 height 15
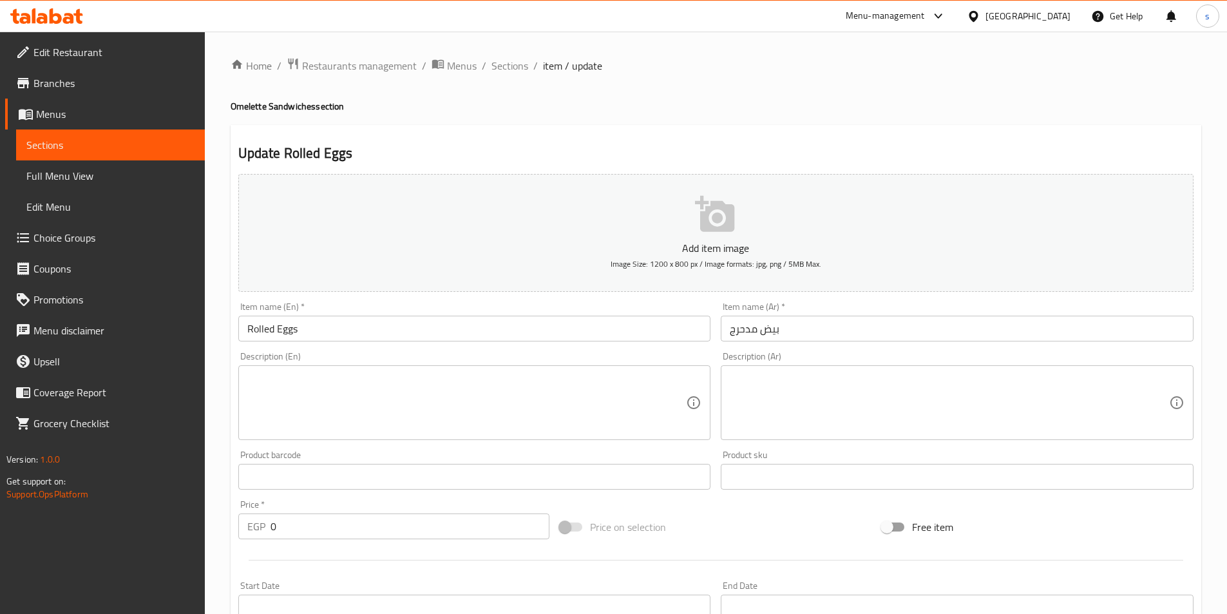
click at [467, 414] on textarea at bounding box center [466, 402] width 439 height 61
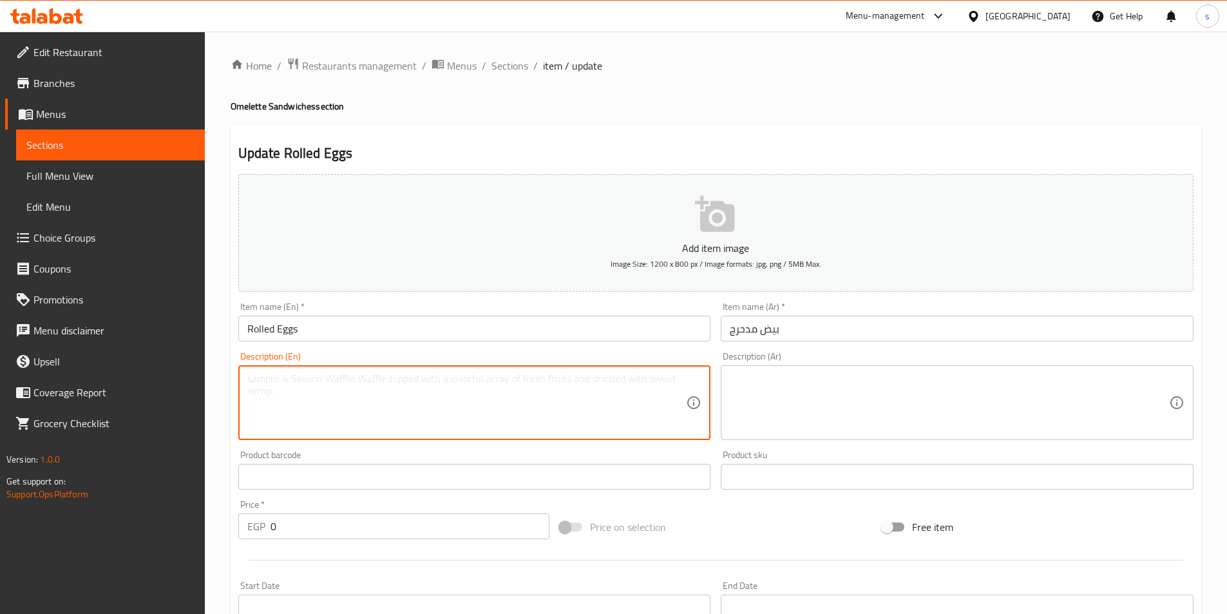
paste textarea "Rolled eggs in sandwich bread"
type textarea "Rolled eggs in sandwich bread"
click at [892, 396] on textarea at bounding box center [949, 402] width 439 height 61
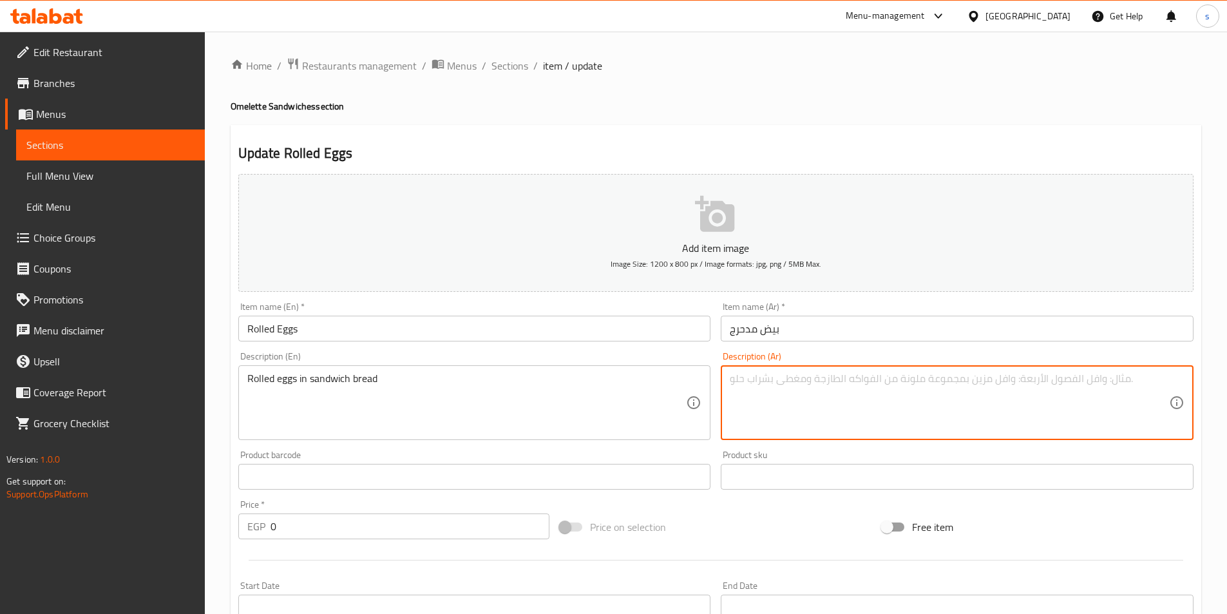
paste textarea "بيض ملفوف في خبز الساندويتش"
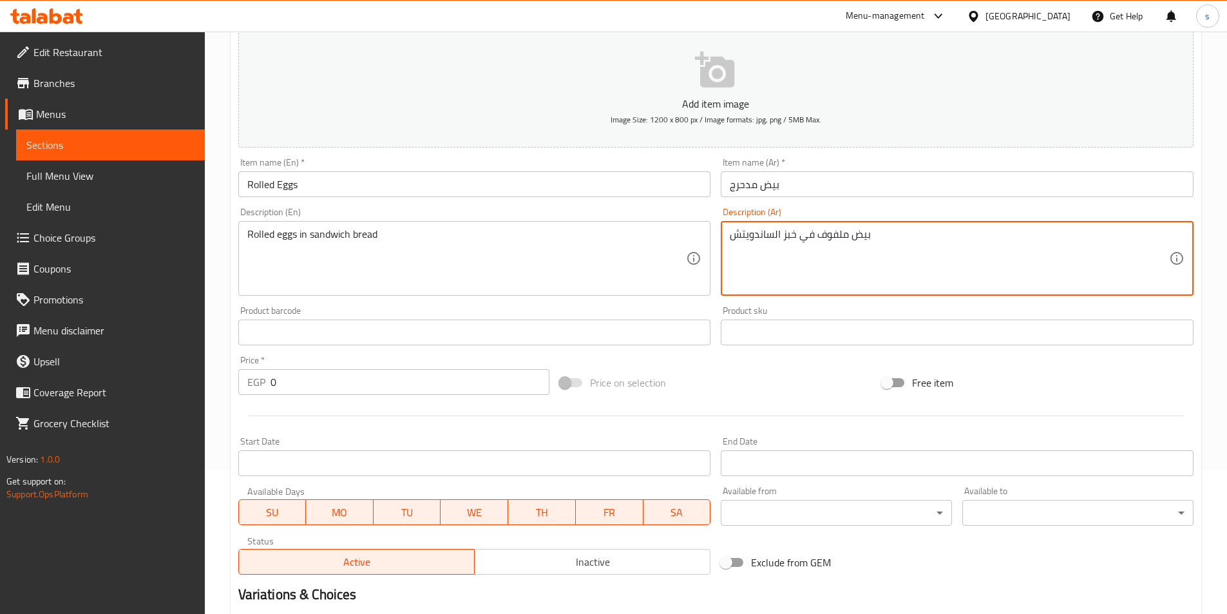
scroll to position [193, 0]
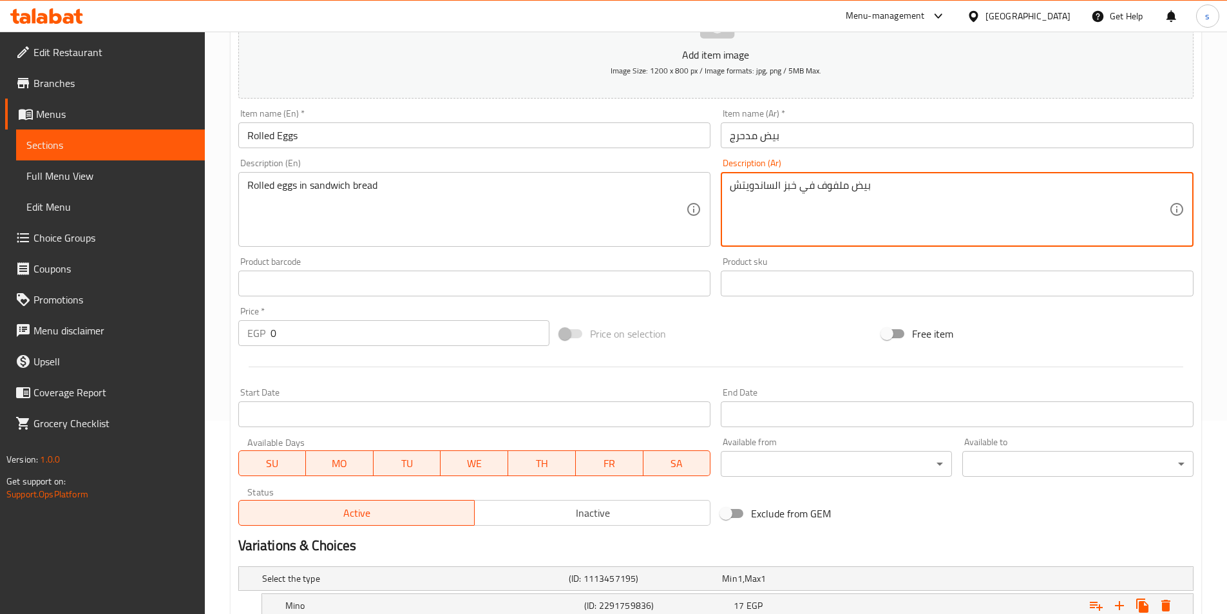
type textarea "بيض ملفوف في خبز الساندويتش"
click at [755, 342] on div "Price on selection" at bounding box center [716, 333] width 322 height 35
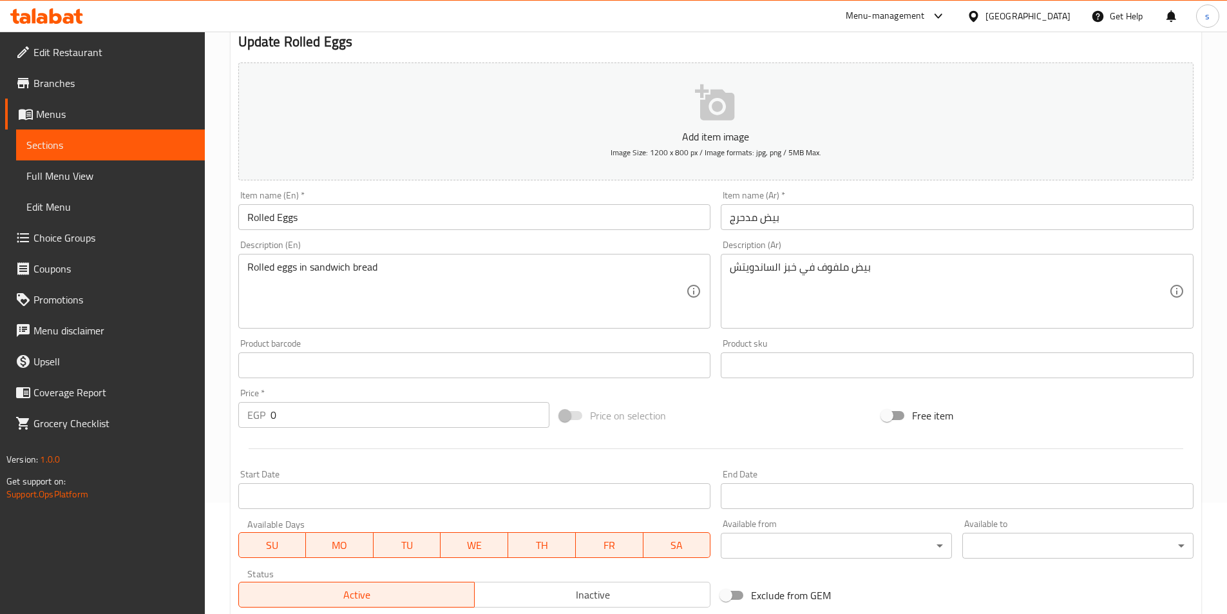
scroll to position [363, 0]
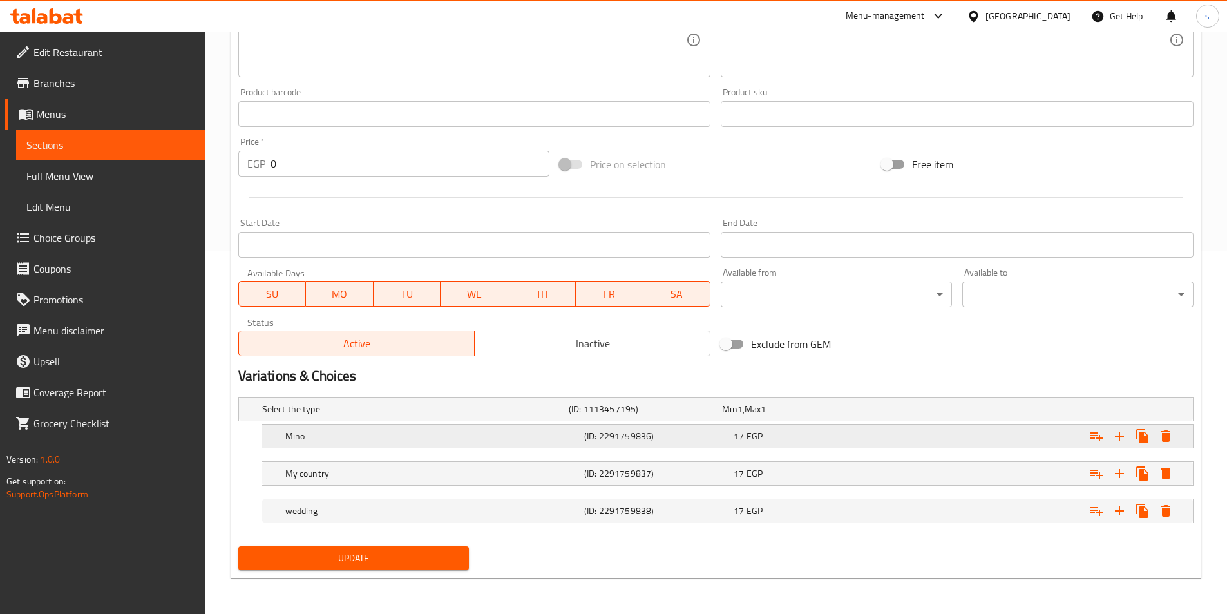
click at [518, 439] on h5 "Mino" at bounding box center [432, 436] width 294 height 13
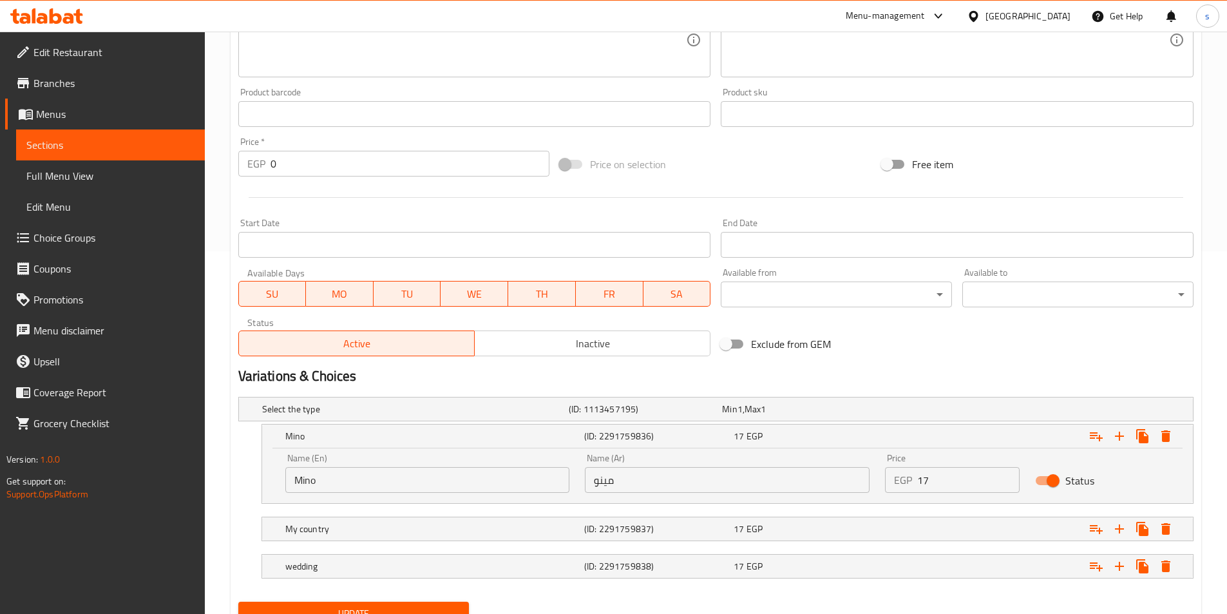
click at [665, 491] on input "مينو" at bounding box center [727, 480] width 285 height 26
click at [476, 467] on input "Mino" at bounding box center [427, 480] width 285 height 26
type input "M"
type input "ب"
click at [663, 482] on input "مينو" at bounding box center [727, 480] width 285 height 26
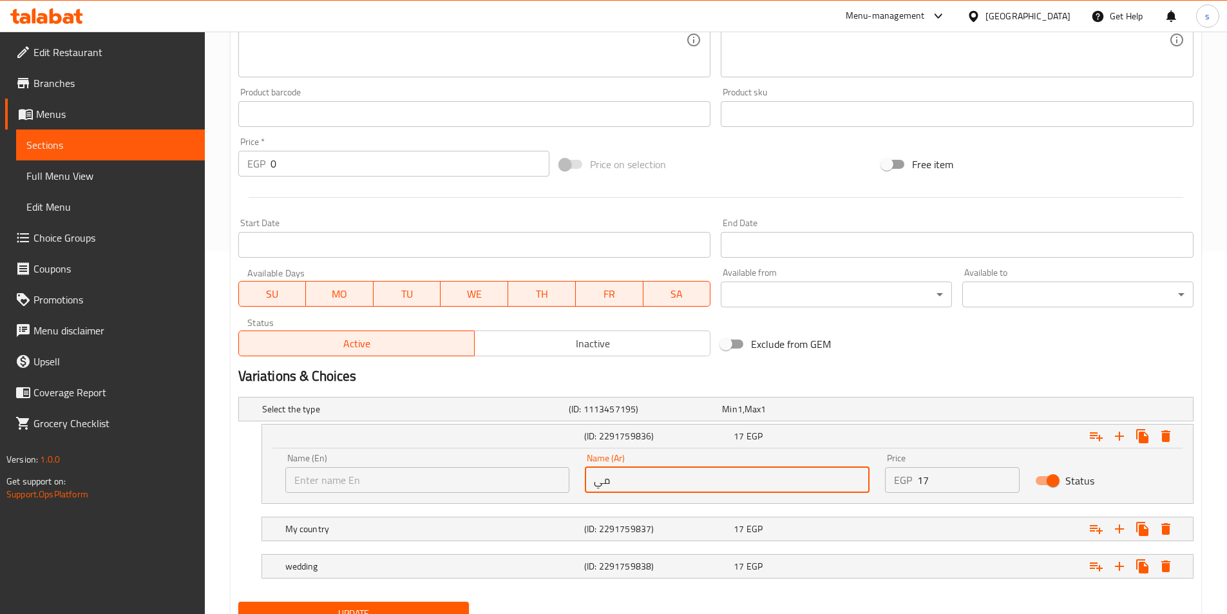
type input "م"
type input "فينو"
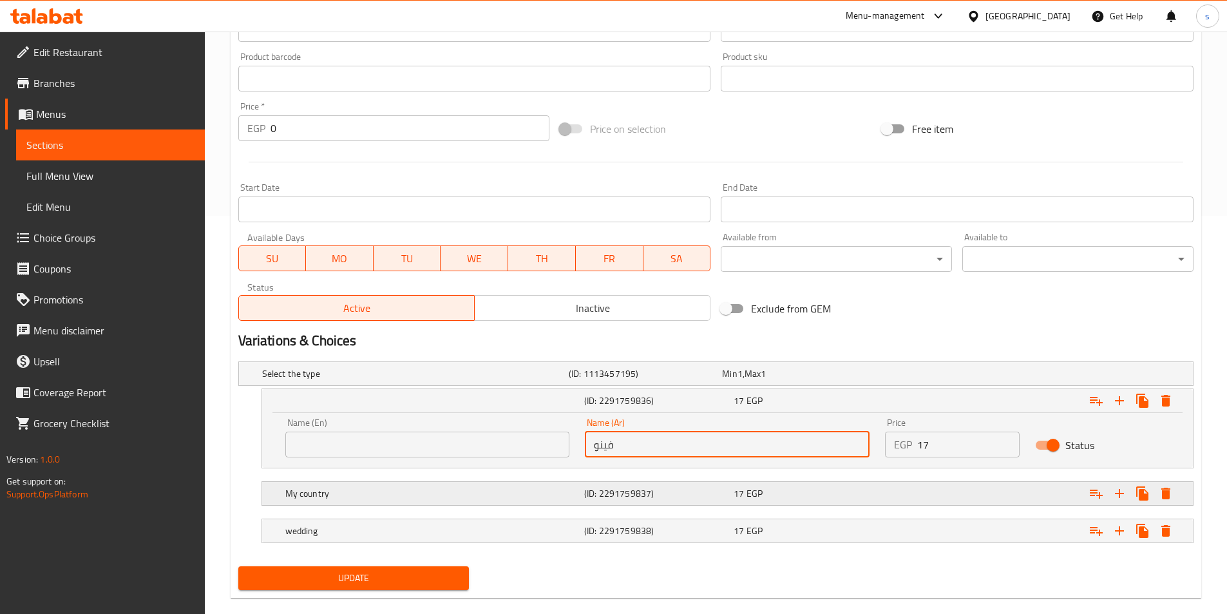
scroll to position [418, 0]
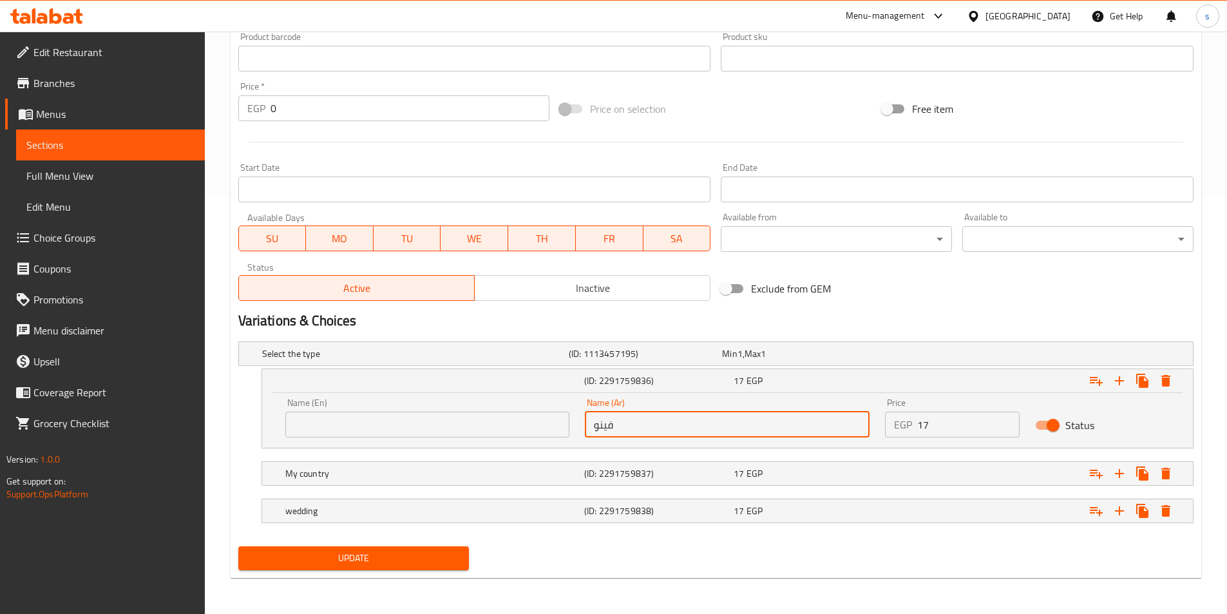
click at [473, 425] on input "text" at bounding box center [427, 425] width 285 height 26
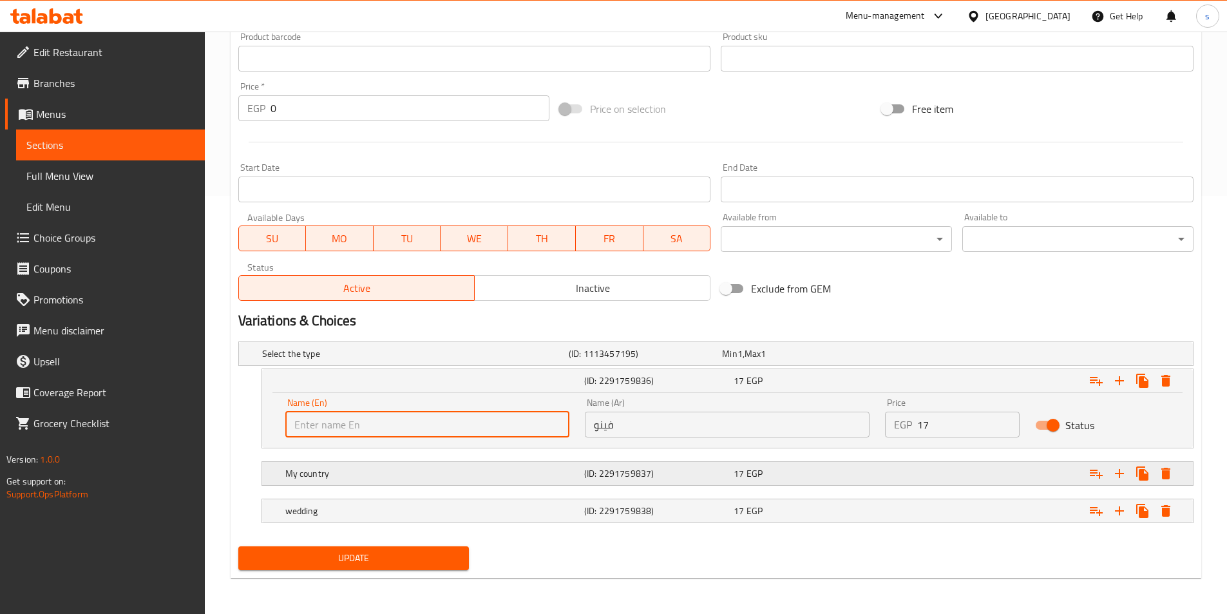
type input "fino"
click at [402, 470] on h5 "My country" at bounding box center [432, 473] width 294 height 13
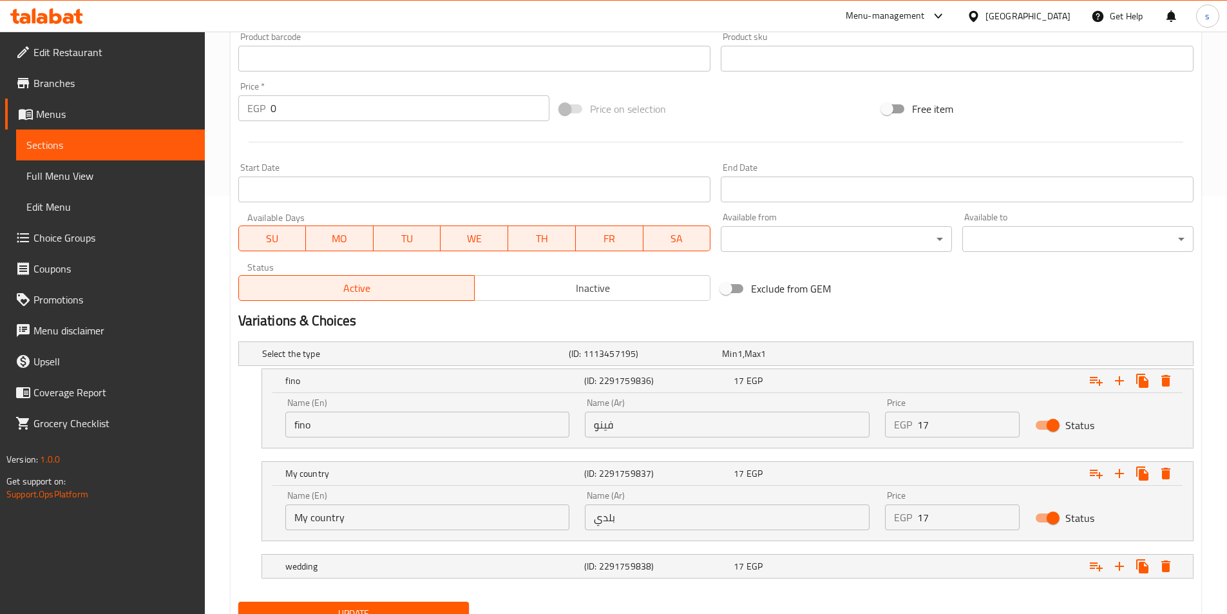
click at [421, 513] on input "My country" at bounding box center [427, 518] width 285 height 26
type input "M"
type input "ل"
type input "baladi"
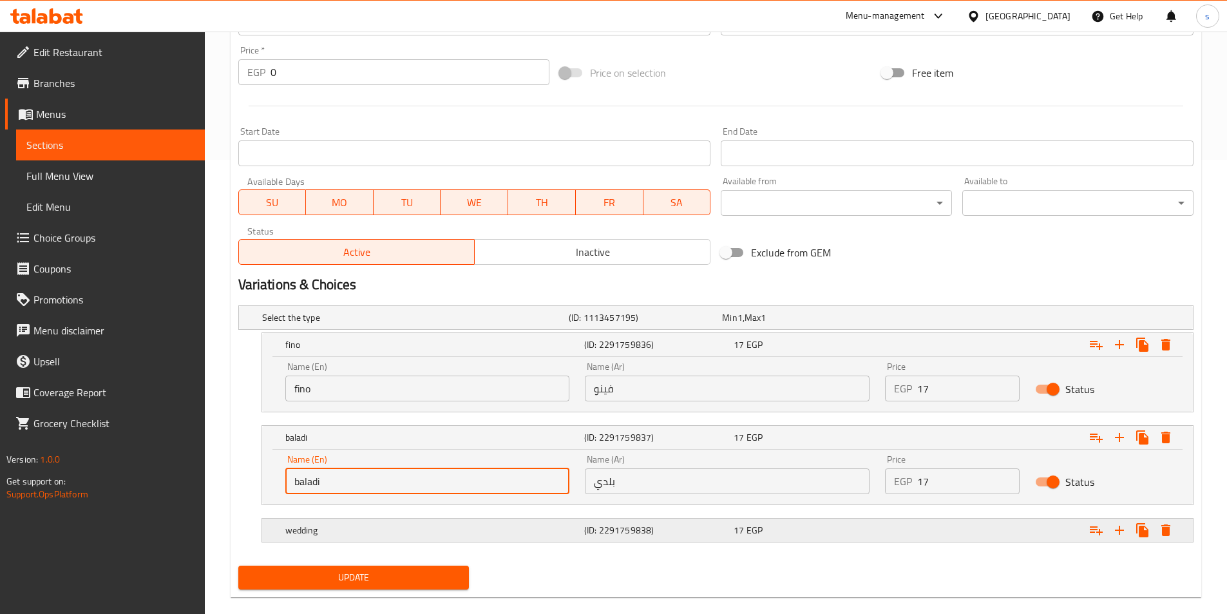
scroll to position [474, 0]
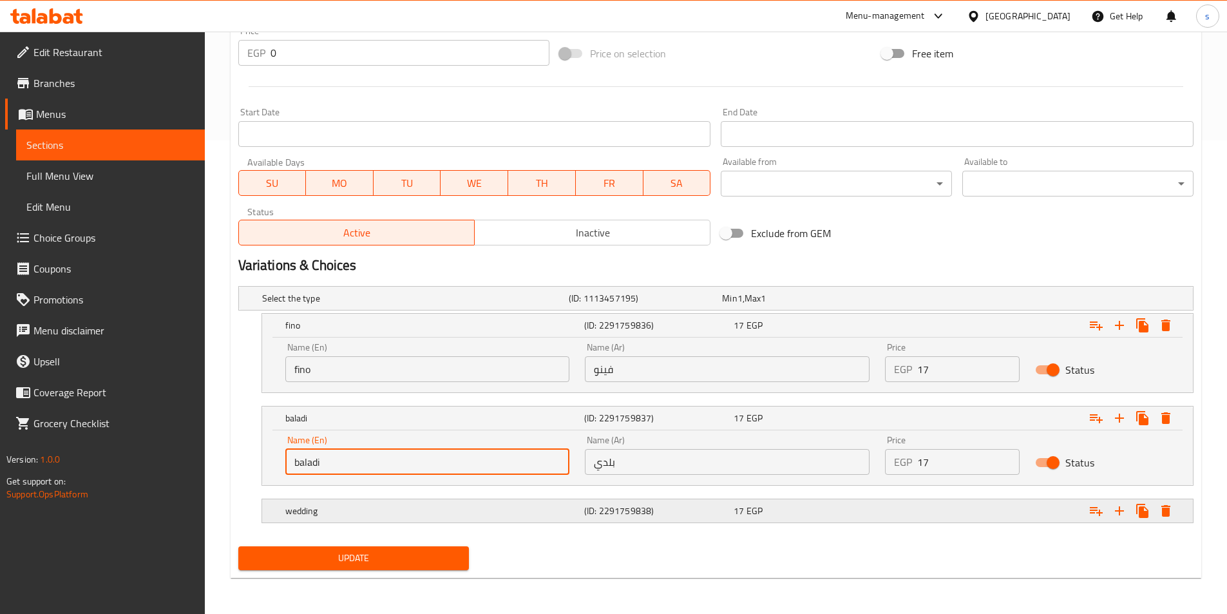
click at [459, 505] on h5 "wedding" at bounding box center [432, 511] width 294 height 13
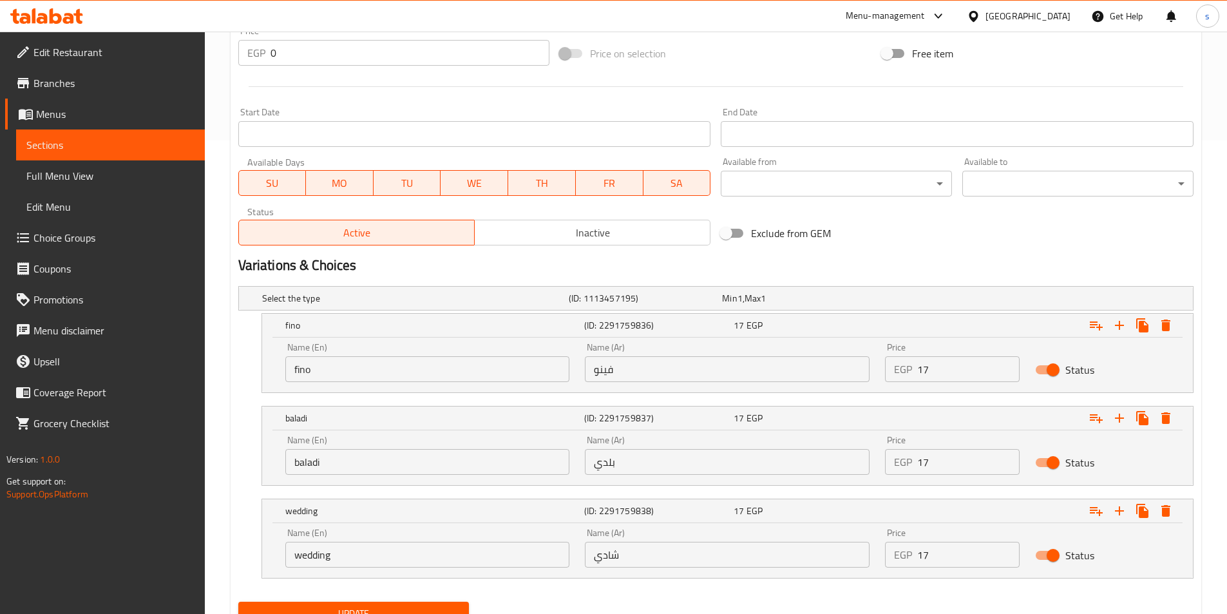
click at [442, 553] on input "wedding" at bounding box center [427, 555] width 285 height 26
type input "w"
type input "shami"
click at [653, 555] on input "شادي" at bounding box center [727, 555] width 285 height 26
type input "ش"
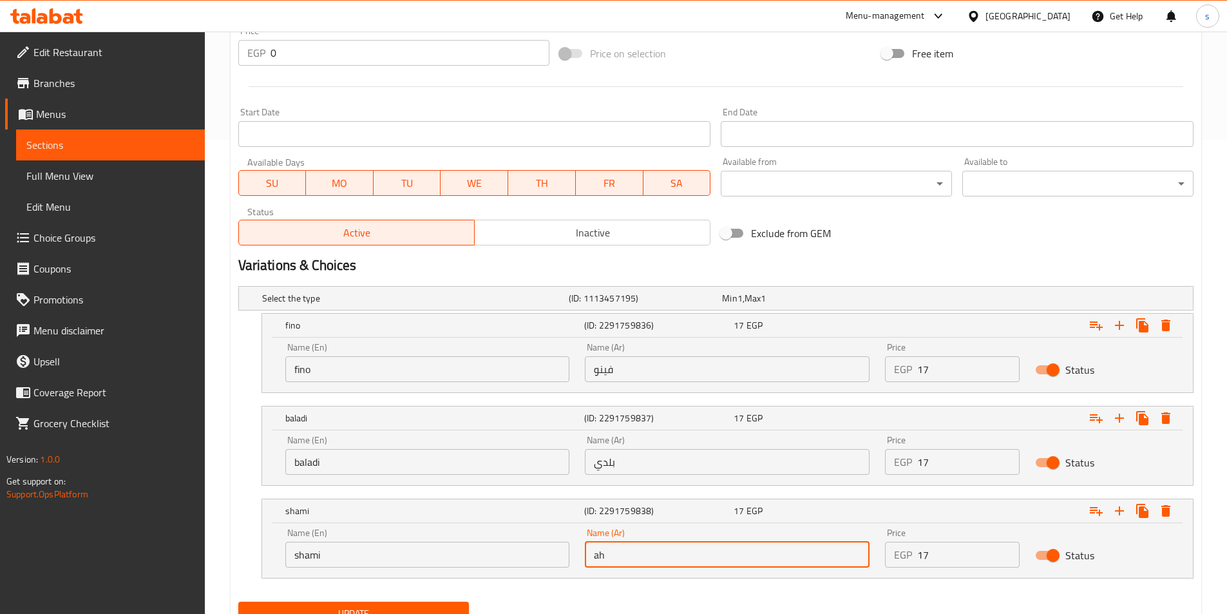
type input "a"
type input "شامي"
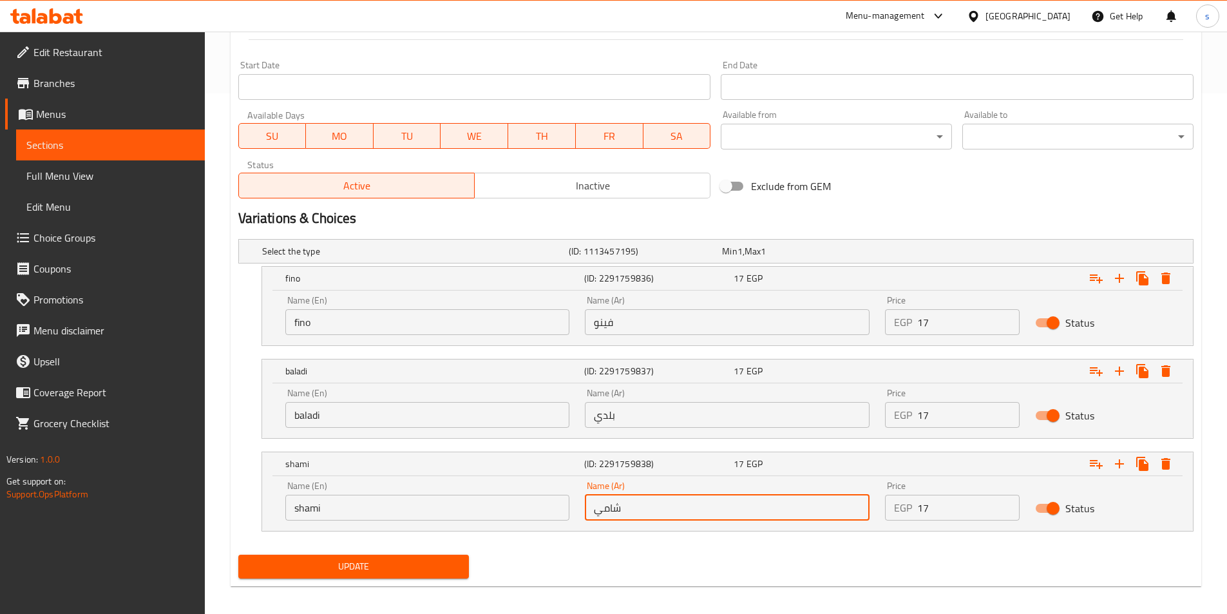
scroll to position [529, 0]
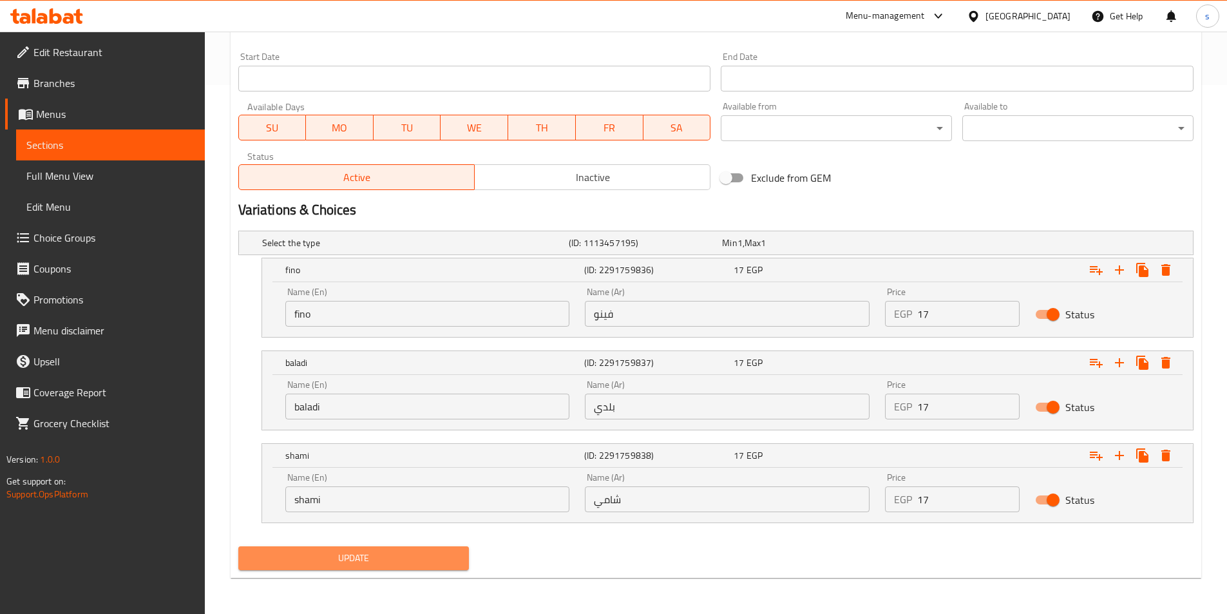
click at [360, 552] on span "Update" at bounding box center [354, 558] width 211 height 16
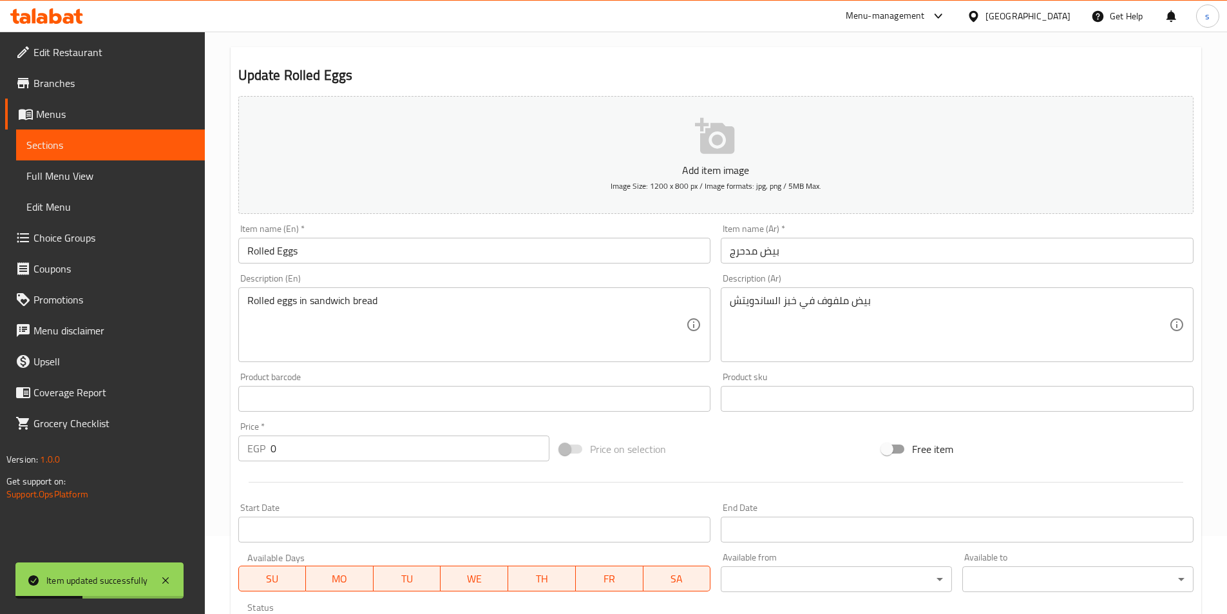
scroll to position [0, 0]
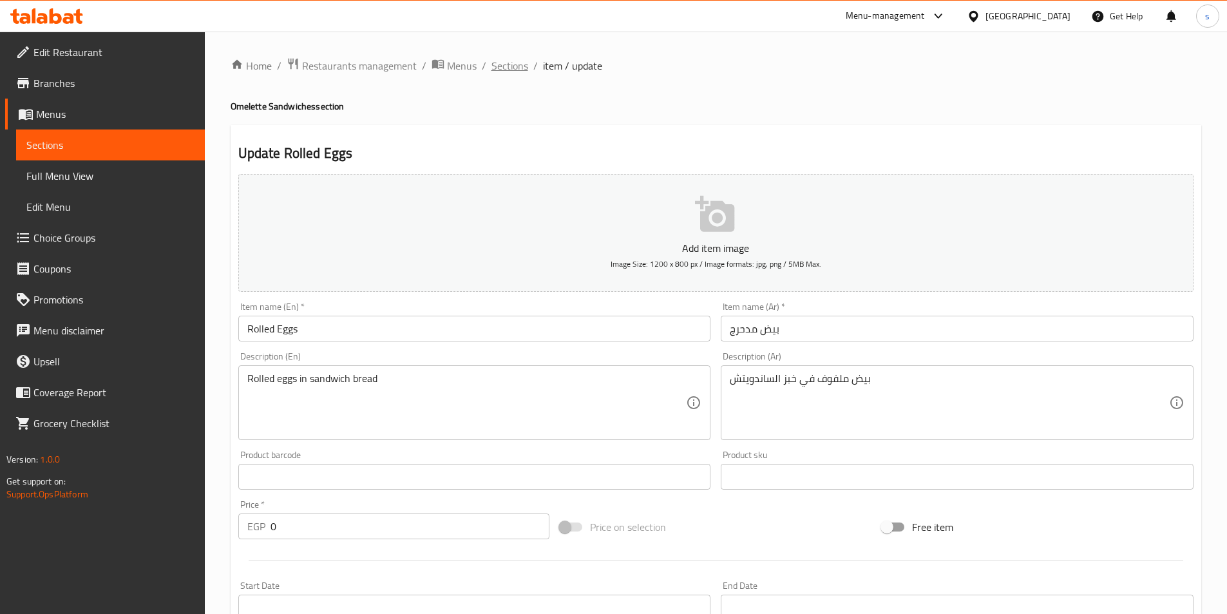
click at [506, 69] on span "Sections" at bounding box center [510, 65] width 37 height 15
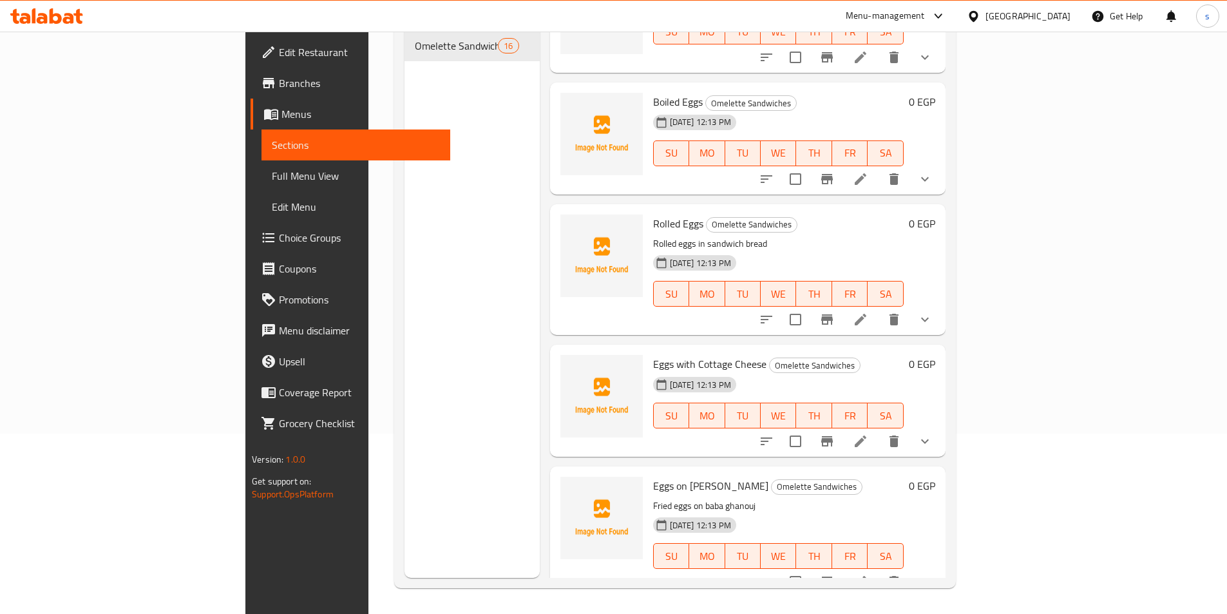
scroll to position [1201, 0]
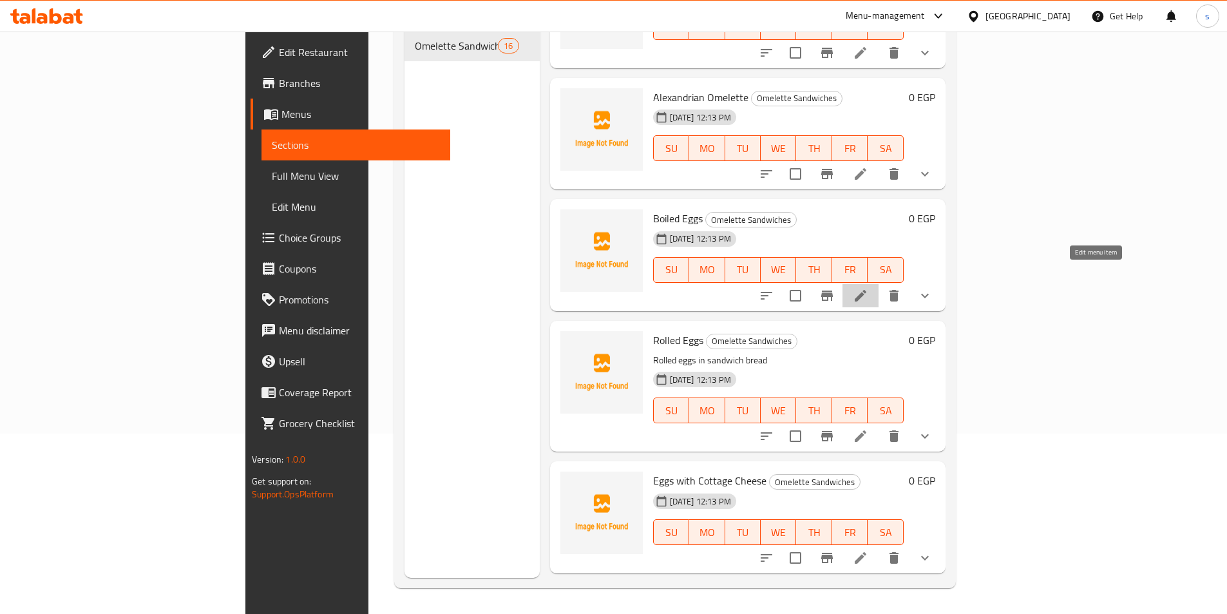
click at [869, 288] on icon at bounding box center [860, 295] width 15 height 15
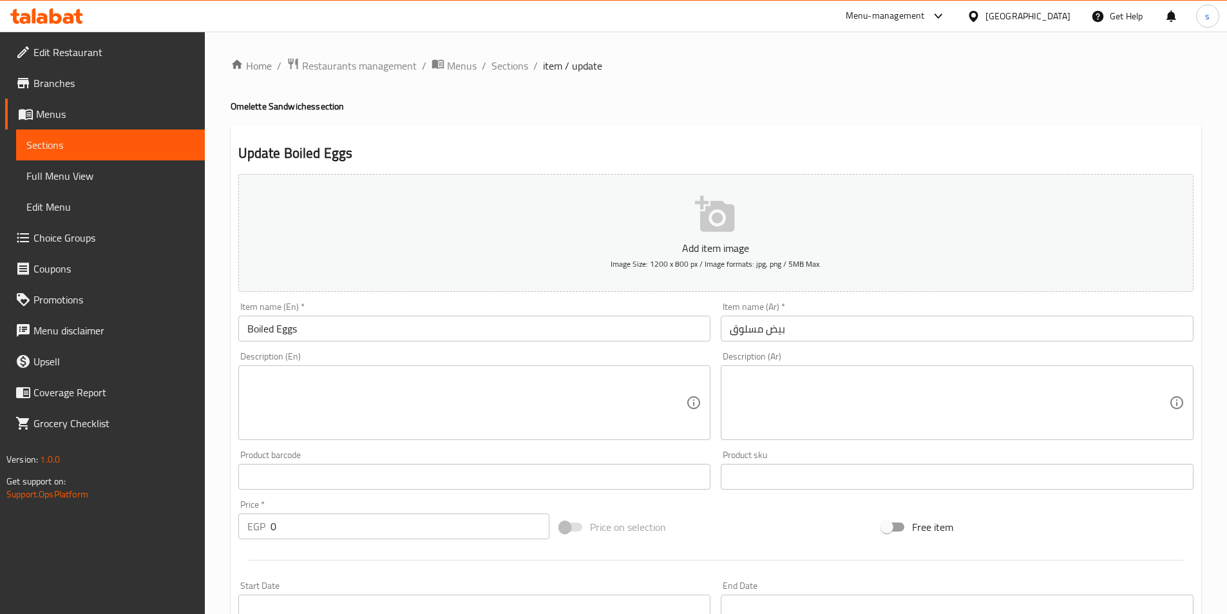
click at [525, 407] on textarea at bounding box center [466, 402] width 439 height 61
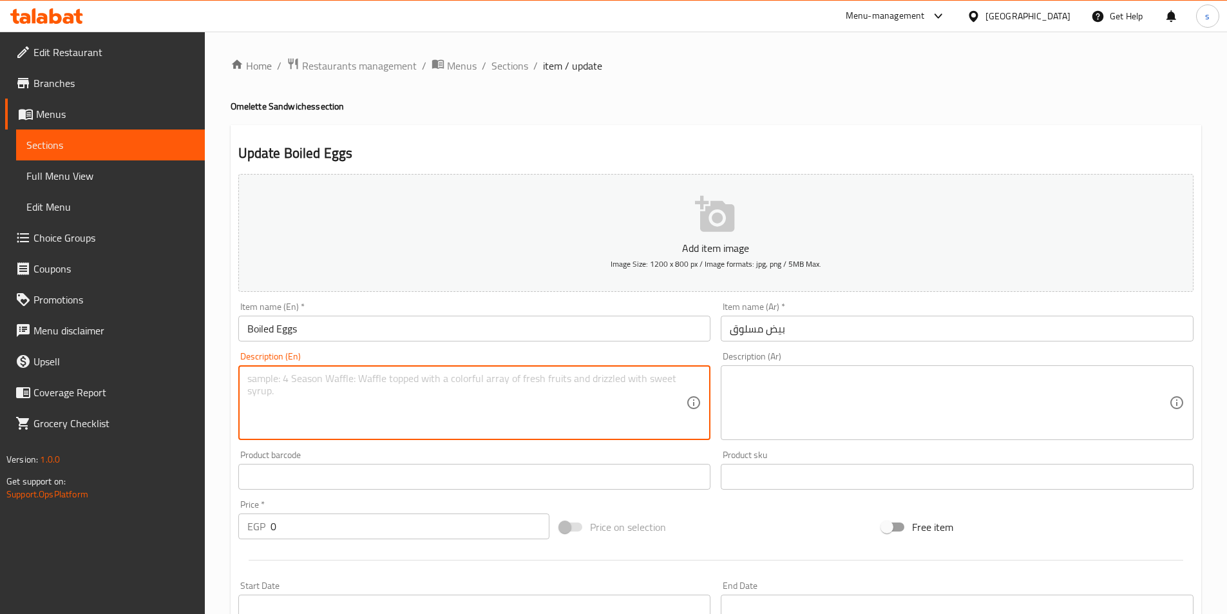
paste textarea "Sliced boiled eggs sandwich"
type textarea "Sliced boiled eggs sandwich"
click at [840, 412] on textarea at bounding box center [949, 402] width 439 height 61
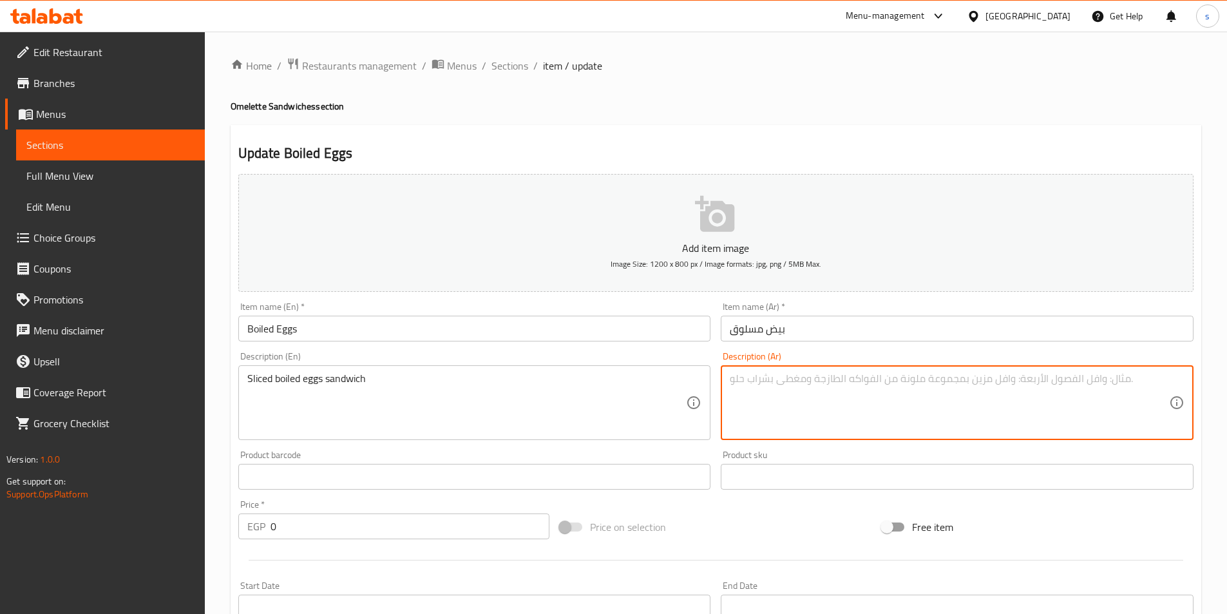
paste textarea "ساندويتش بيض مسلوق مقطع"
click at [749, 381] on textarea "ساندويتش بيض مسلوق مقطع" at bounding box center [949, 402] width 439 height 61
click at [749, 379] on textarea "ساندويتش بيض مسلوق مقطع" at bounding box center [949, 402] width 439 height 61
click at [865, 376] on textarea "ساندويتش بيض مسلوق مقطع" at bounding box center [949, 402] width 439 height 61
type textarea "ساندويتش بيض مسلوق متقطع"
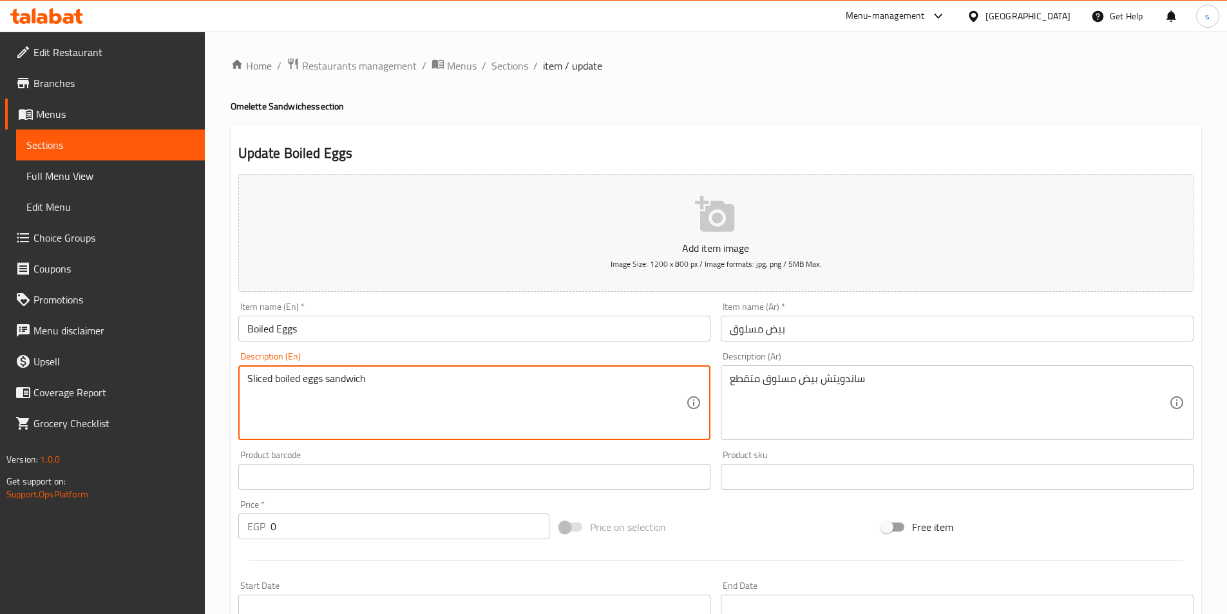
drag, startPoint x: 258, startPoint y: 376, endPoint x: 271, endPoint y: 376, distance: 13.5
click at [541, 380] on textarea "Sliced boiled eggs sandwich" at bounding box center [466, 402] width 439 height 61
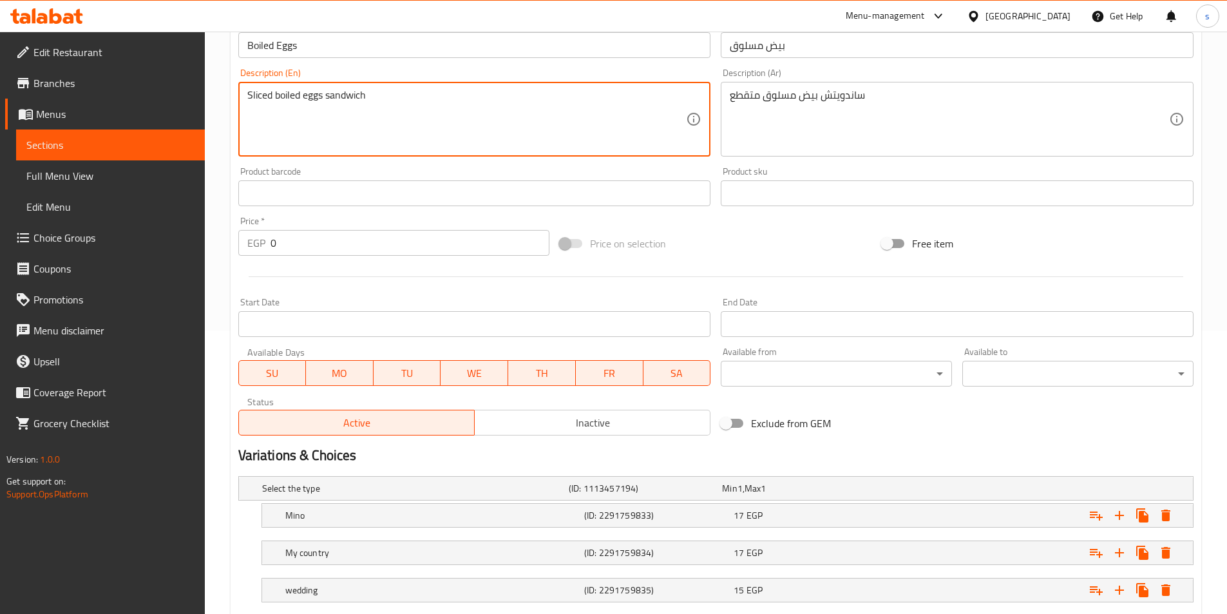
scroll to position [363, 0]
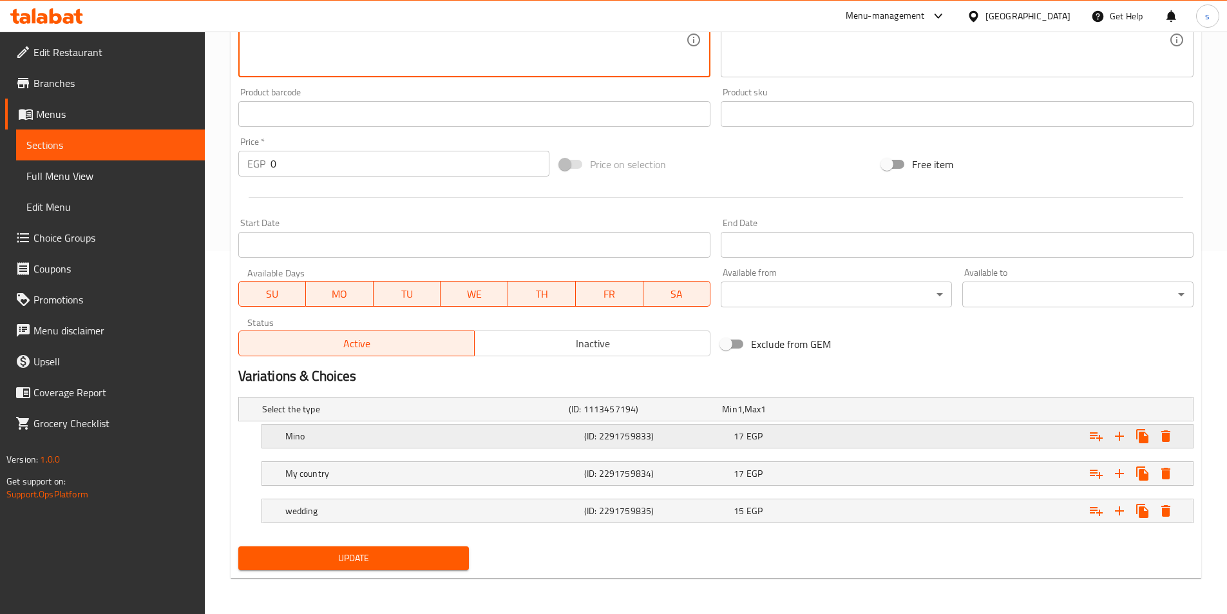
click at [416, 440] on h5 "Mino" at bounding box center [432, 436] width 294 height 13
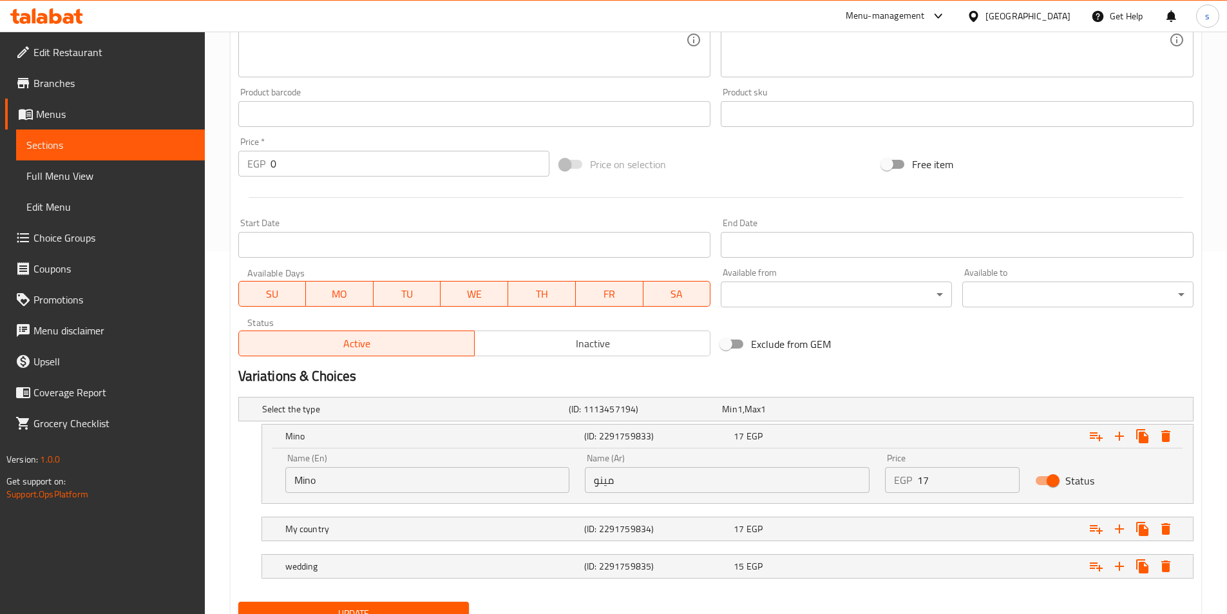
click at [383, 487] on input "Mino" at bounding box center [427, 480] width 285 height 26
click at [299, 482] on input "Mino" at bounding box center [427, 480] width 285 height 26
type input "fino"
click at [309, 527] on h5 "My country" at bounding box center [432, 529] width 294 height 13
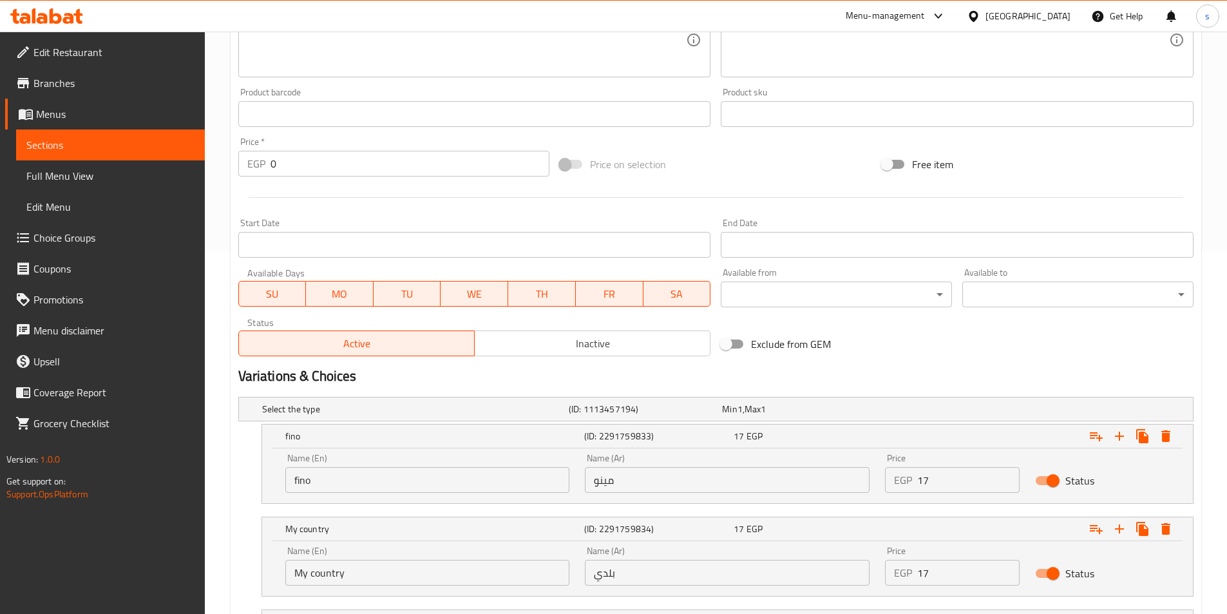
click at [392, 580] on input "My country" at bounding box center [427, 573] width 285 height 26
type input "M"
type input "baladi"
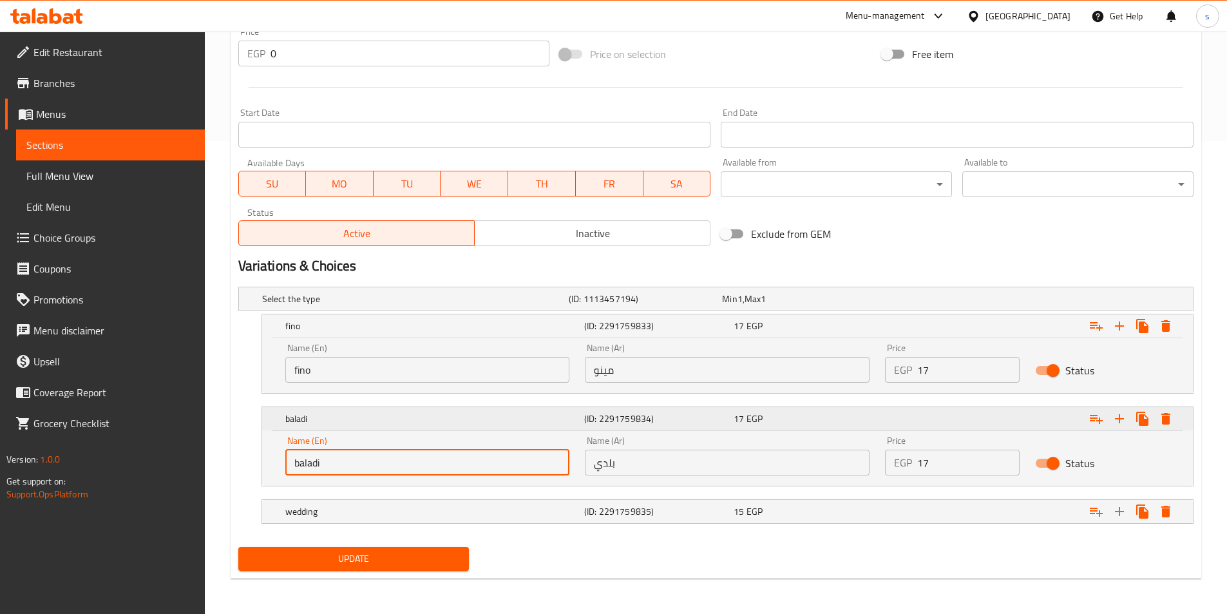
scroll to position [474, 0]
click at [378, 515] on h5 "wedding" at bounding box center [432, 511] width 294 height 13
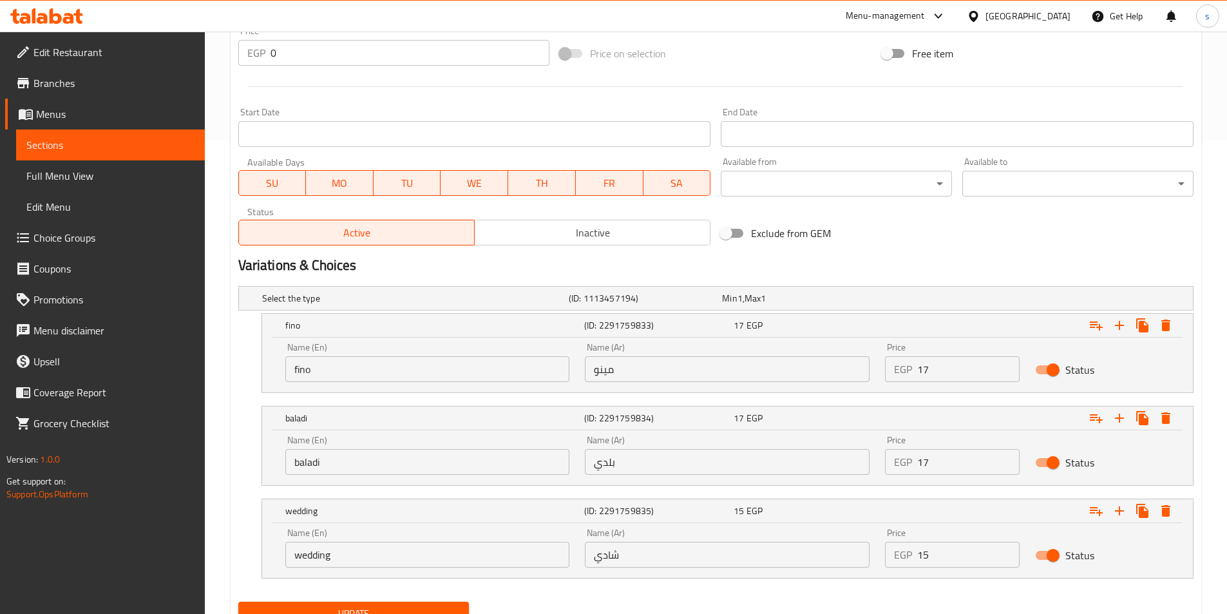
click at [389, 543] on input "wedding" at bounding box center [427, 555] width 285 height 26
type input "w"
type input "shami"
click at [675, 551] on input "شادي" at bounding box center [727, 555] width 285 height 26
type input "ش"
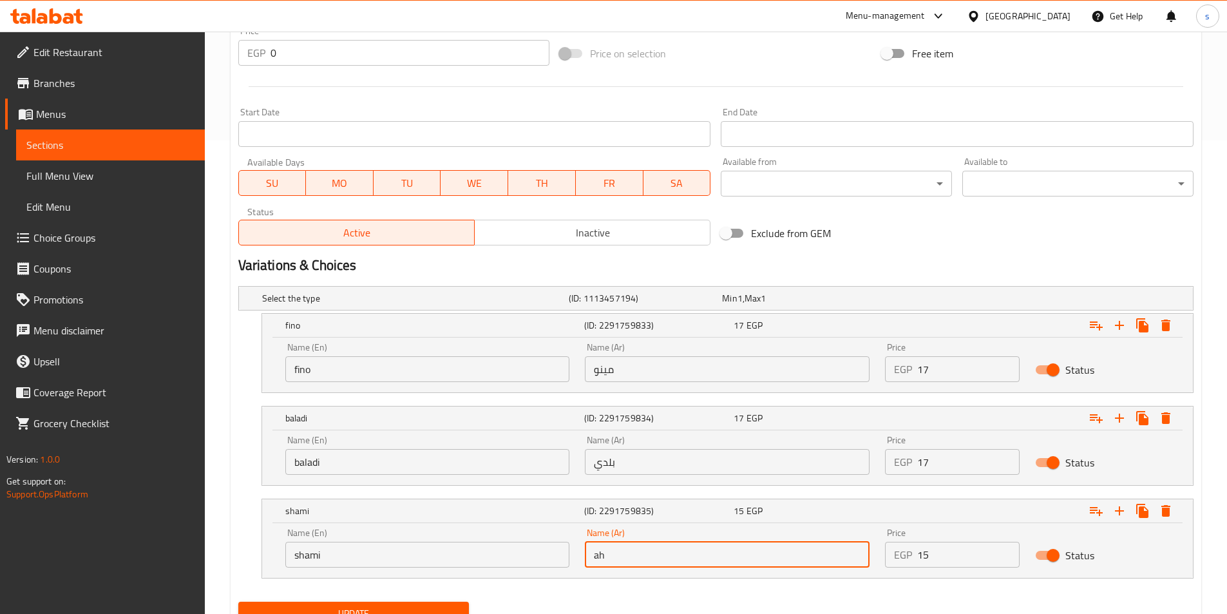
type input "a"
type input "شامي"
click at [667, 375] on input "مينو" at bounding box center [727, 369] width 285 height 26
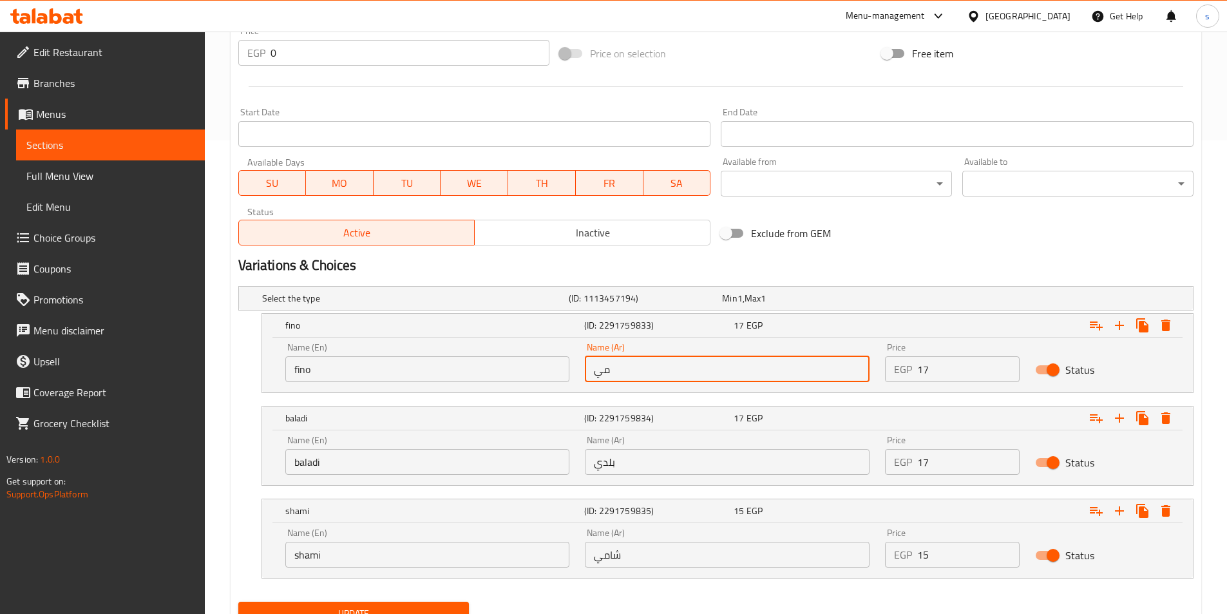
type input "م"
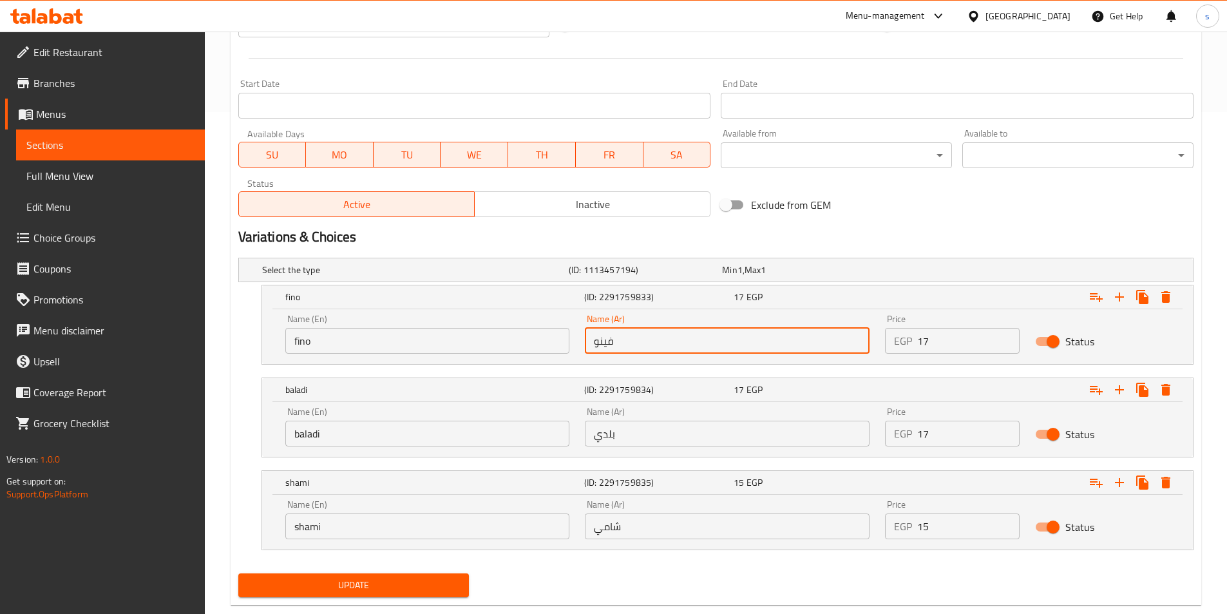
scroll to position [529, 0]
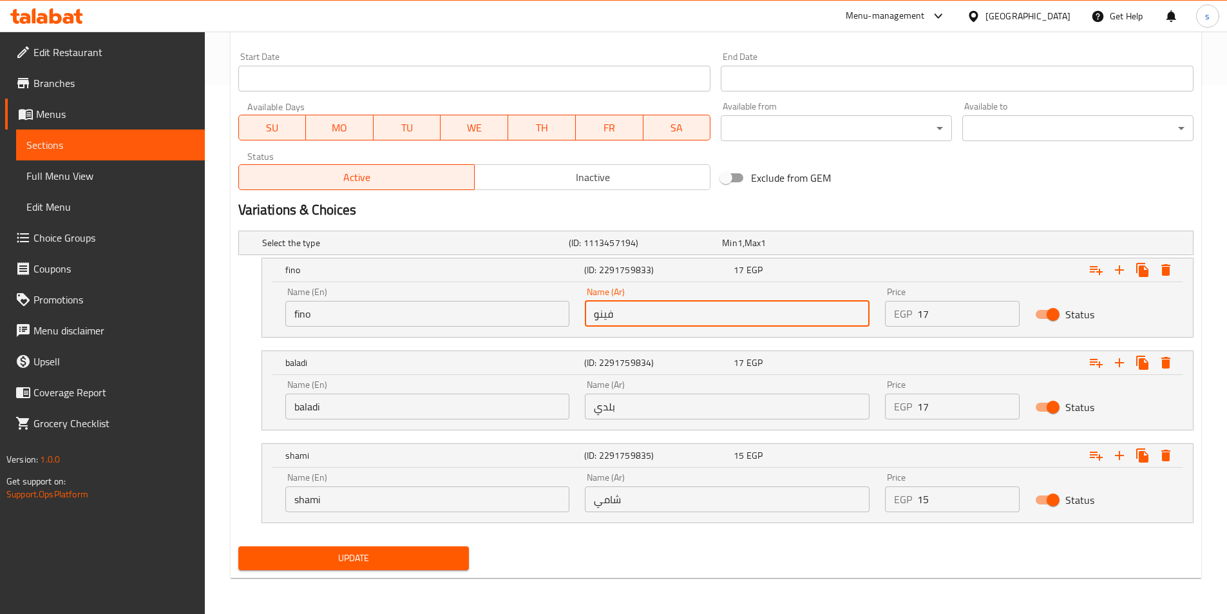
type input "فينو"
click at [371, 562] on span "Update" at bounding box center [354, 558] width 211 height 16
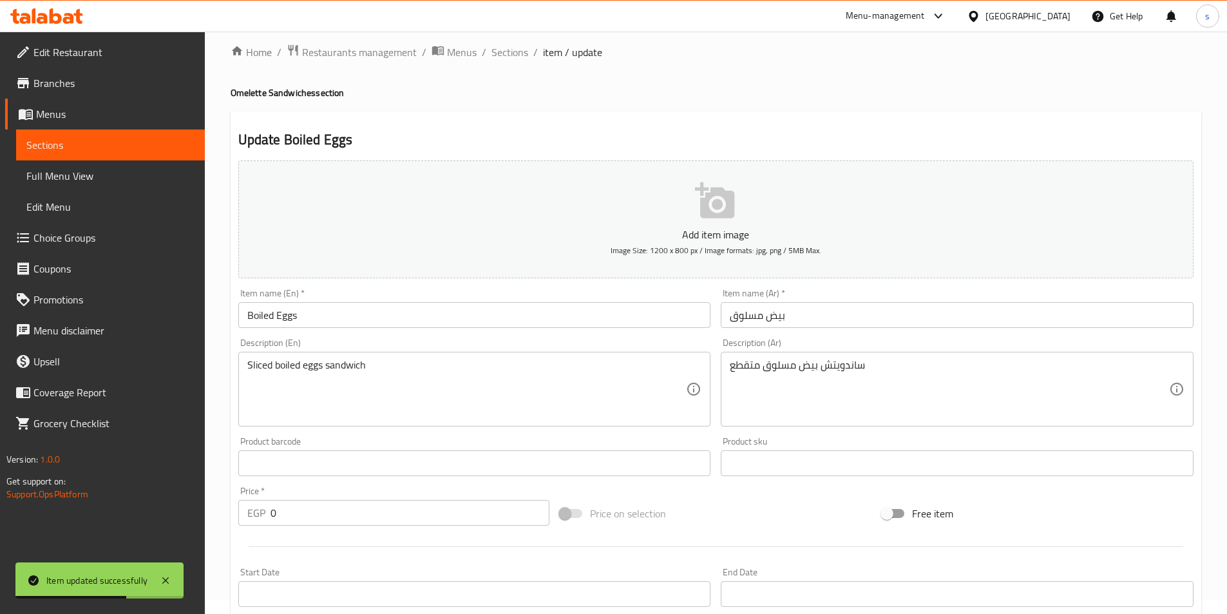
scroll to position [0, 0]
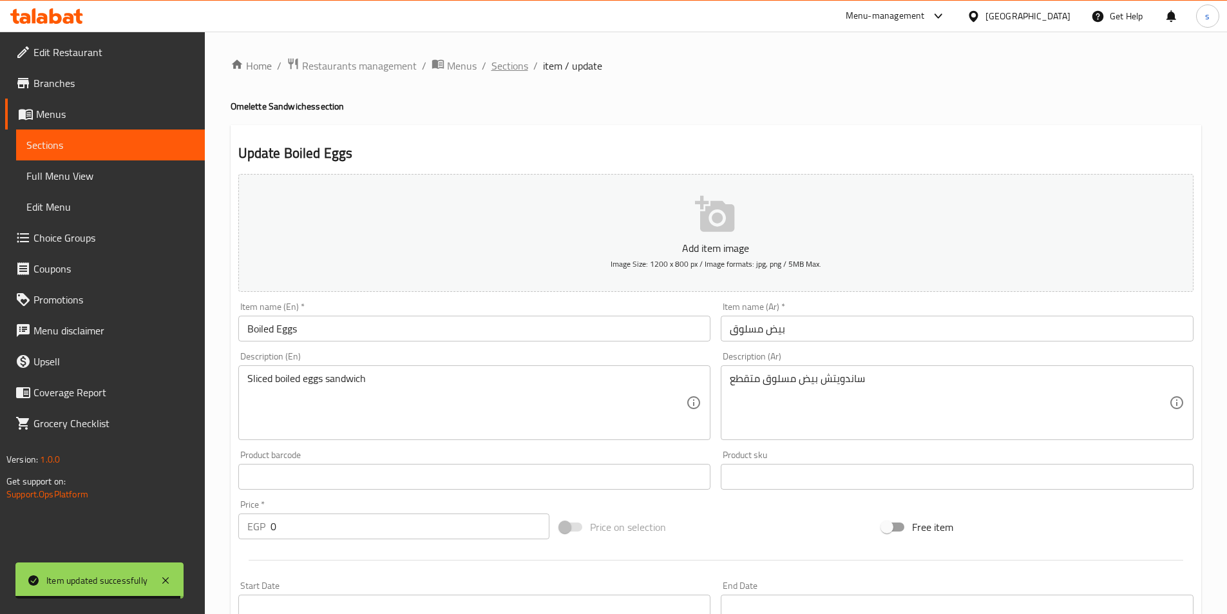
click at [508, 63] on span "Sections" at bounding box center [510, 65] width 37 height 15
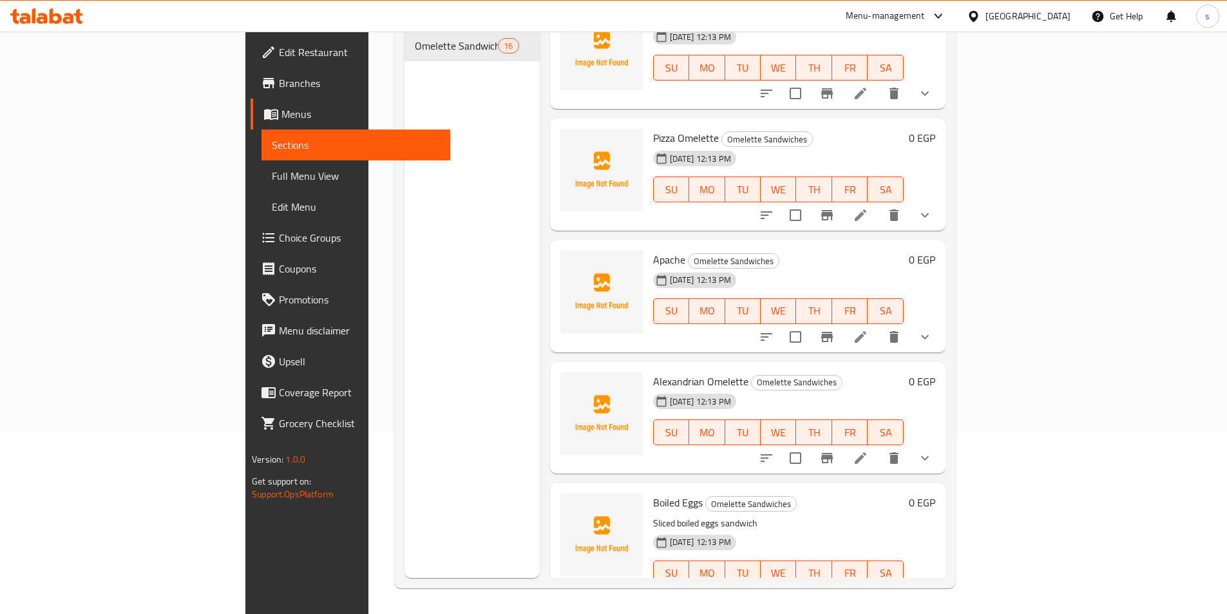
scroll to position [908, 0]
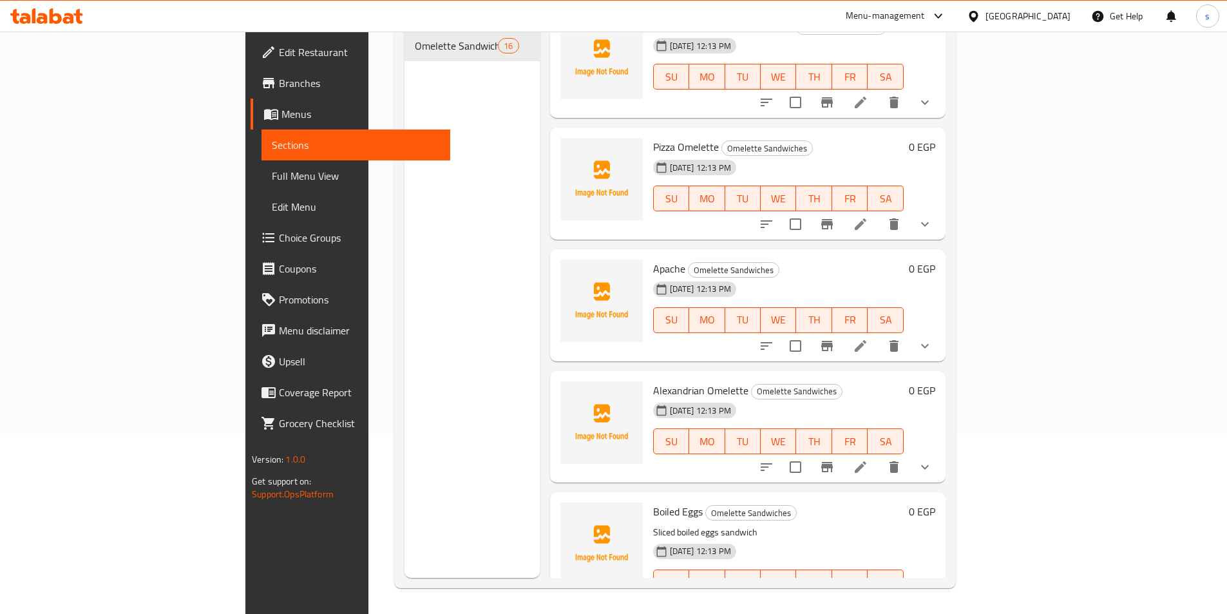
click at [869, 459] on icon at bounding box center [860, 466] width 15 height 15
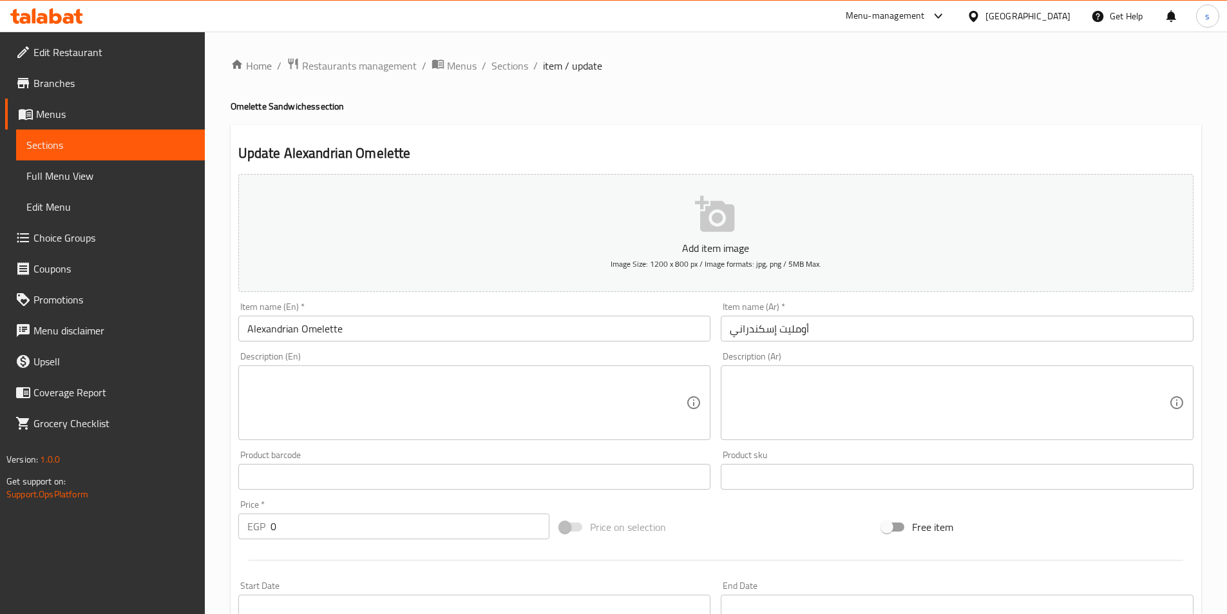
click at [645, 385] on textarea at bounding box center [466, 402] width 439 height 61
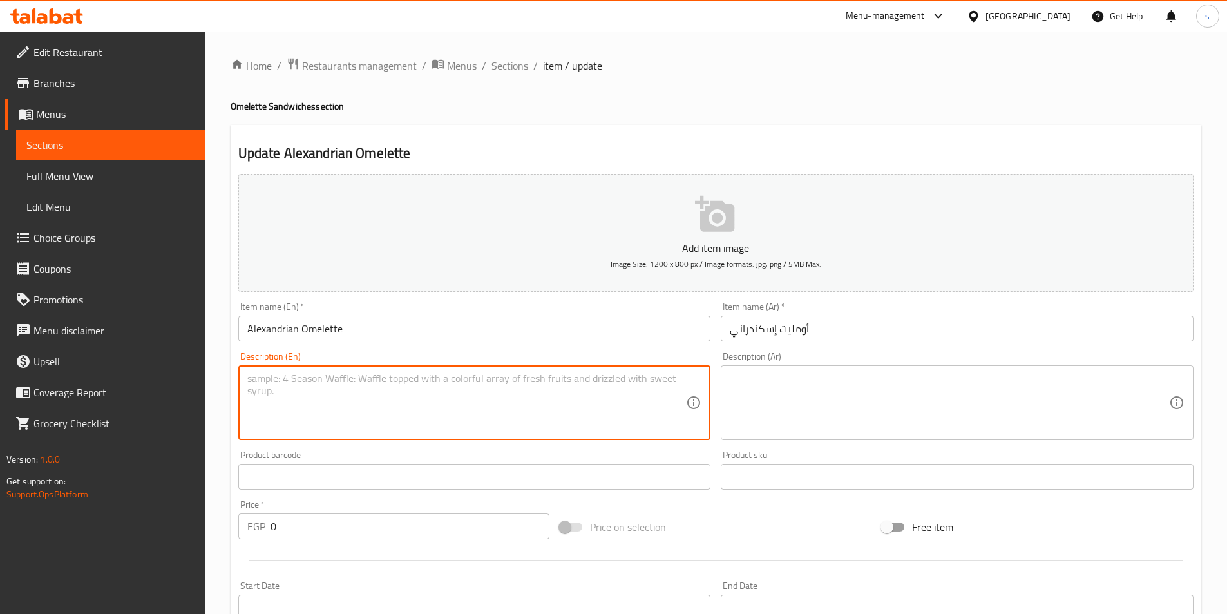
paste textarea "Alexandrian-style vegetable omelette"
type textarea "Alexandrian-style vegetable omelette"
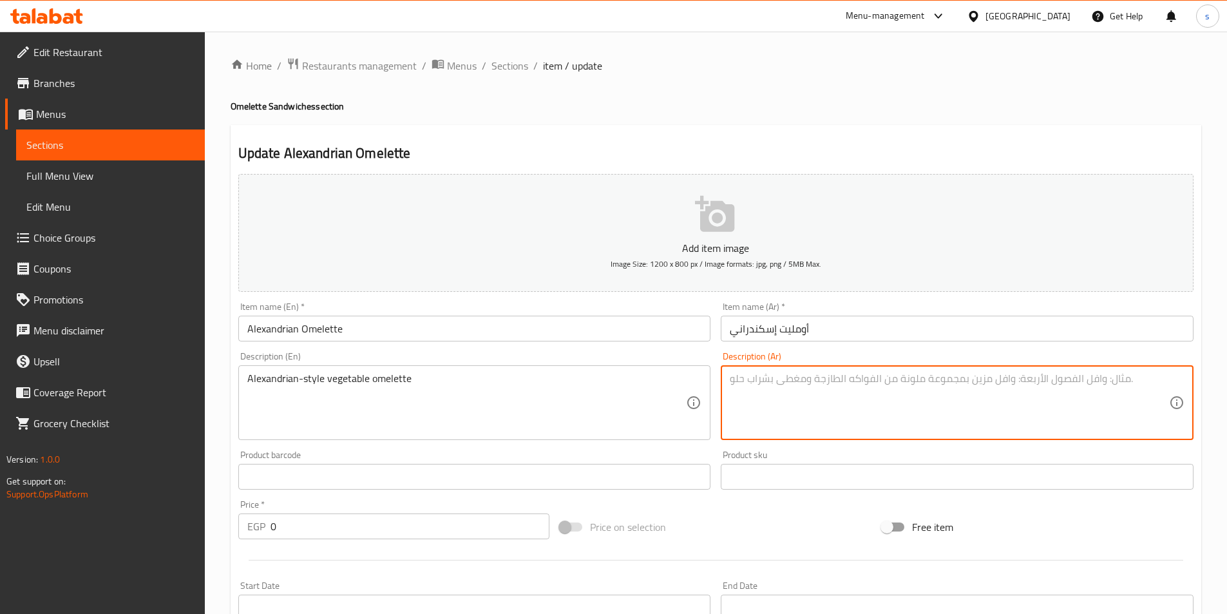
click at [802, 376] on textarea at bounding box center [949, 402] width 439 height 61
paste textarea "عجة الخضار على الطريقة الإسكندرانية"
drag, startPoint x: 872, startPoint y: 377, endPoint x: 970, endPoint y: 387, distance: 99.1
click at [970, 387] on textarea "عجة الخضار على الطريقة الإسكندرانية" at bounding box center [949, 402] width 439 height 61
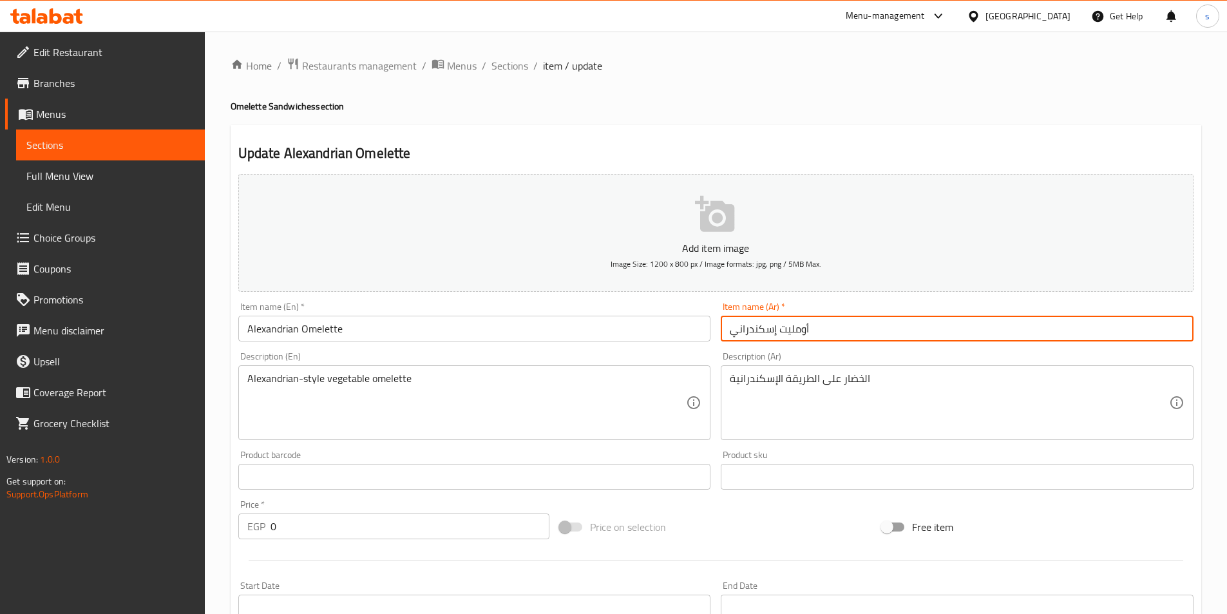
drag, startPoint x: 779, startPoint y: 329, endPoint x: 865, endPoint y: 350, distance: 88.1
click at [865, 350] on div "Add item image Image Size: 1200 x 800 px / Image formats: jpg, png / 5MB Max. I…" at bounding box center [716, 446] width 966 height 555
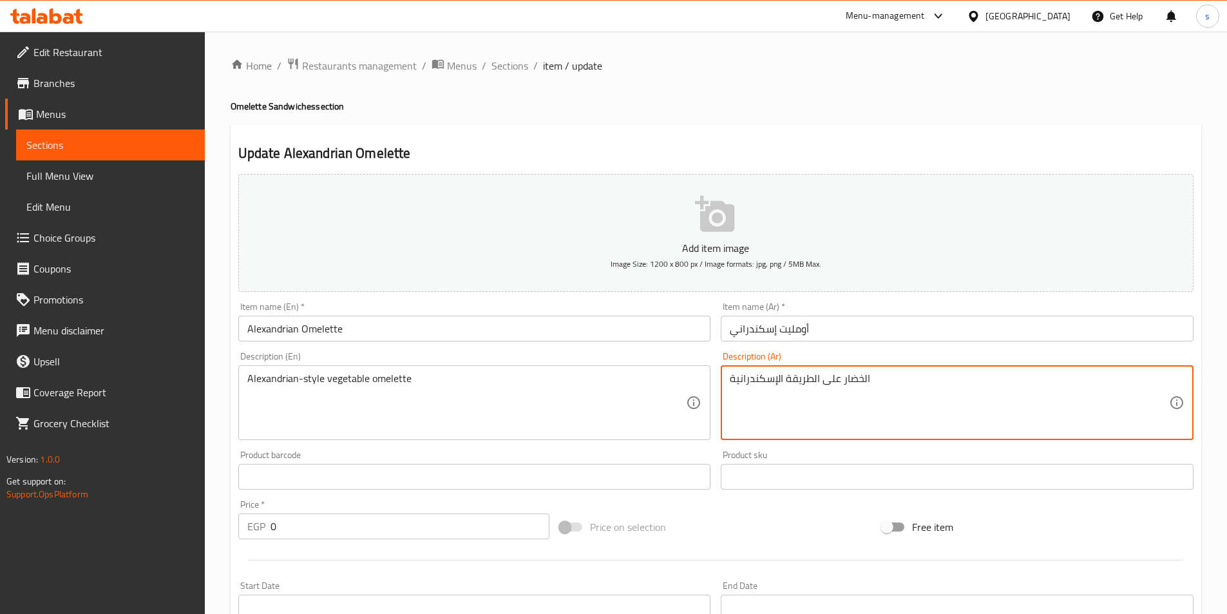
paste textarea "أومليت"
type textarea "ا"
paste textarea "أومليت"
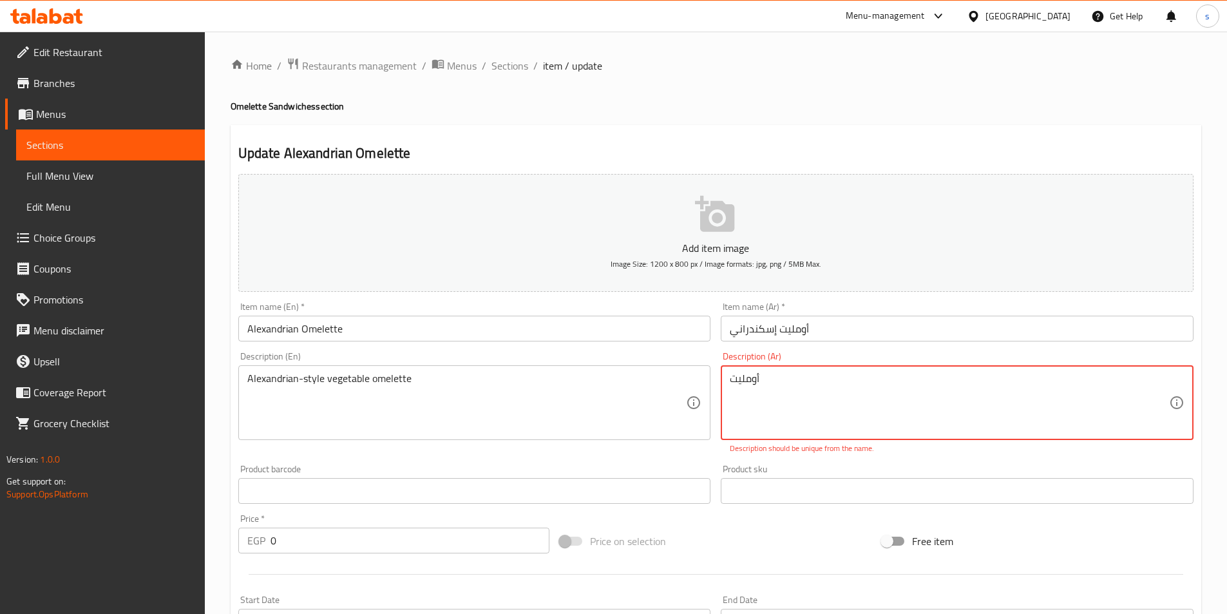
paste textarea "عجة الخضار على الطريقة الإسكندرانية"
drag, startPoint x: 868, startPoint y: 382, endPoint x: 889, endPoint y: 385, distance: 20.8
click at [889, 385] on textarea "أومليت عجة الخضار على الطريقة الإسكندرانية" at bounding box center [949, 402] width 439 height 61
type textarea "أومليت الخضار على الطريقة الإسكندرانية"
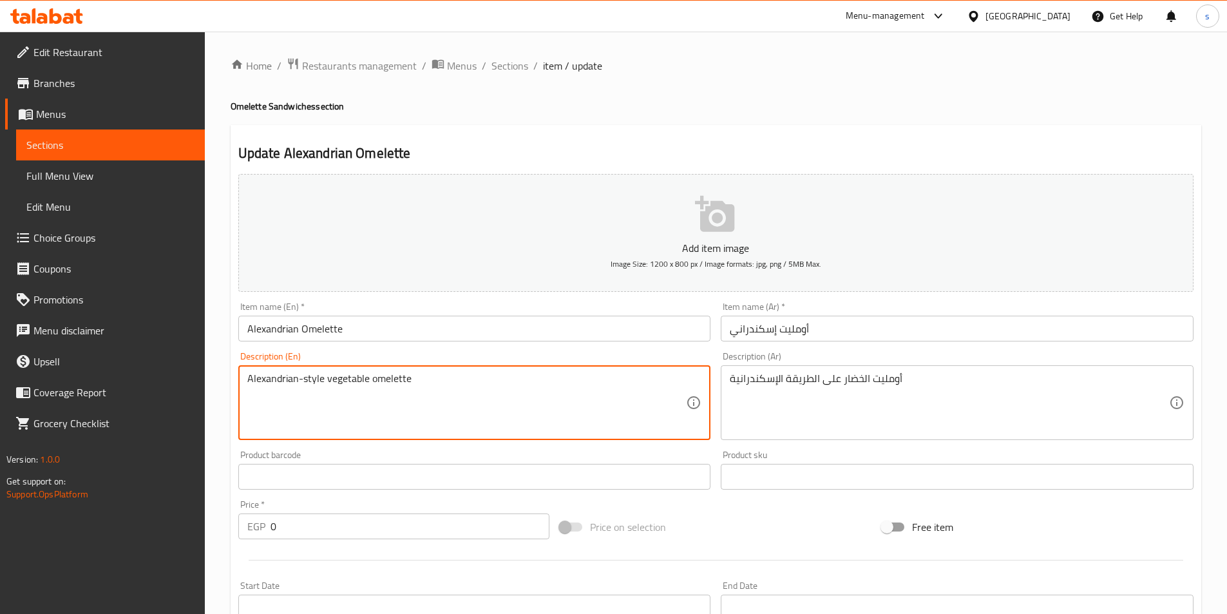
drag, startPoint x: 530, startPoint y: 396, endPoint x: 775, endPoint y: 515, distance: 272.3
click at [775, 515] on div "Price on selection" at bounding box center [716, 527] width 322 height 35
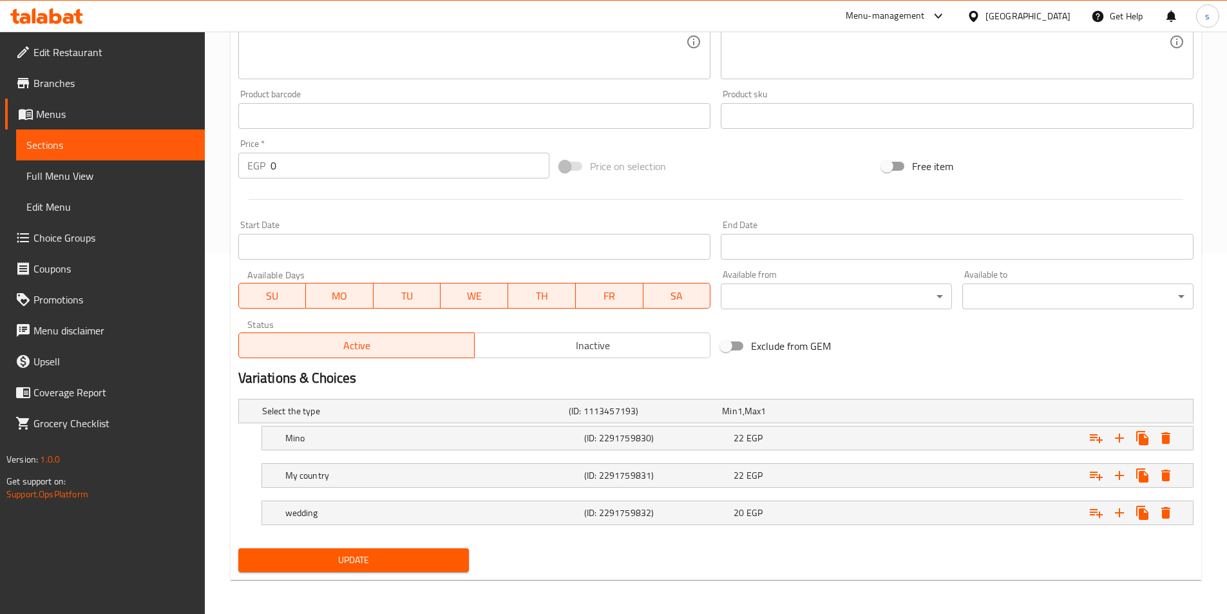
scroll to position [363, 0]
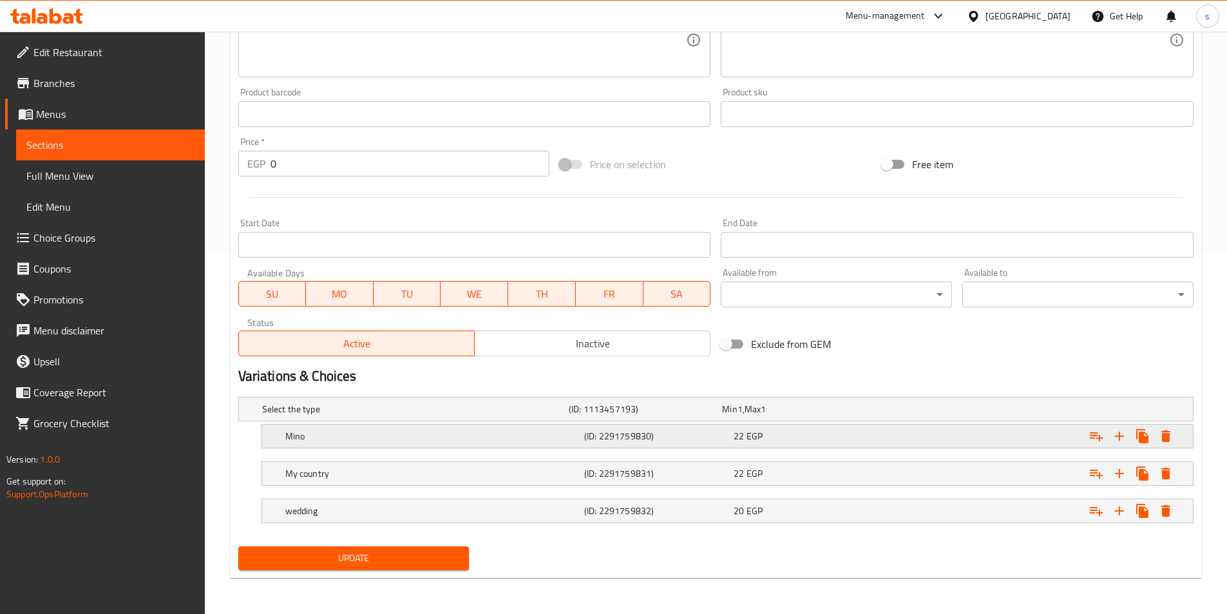
click at [449, 436] on h5 "Mino" at bounding box center [432, 436] width 294 height 13
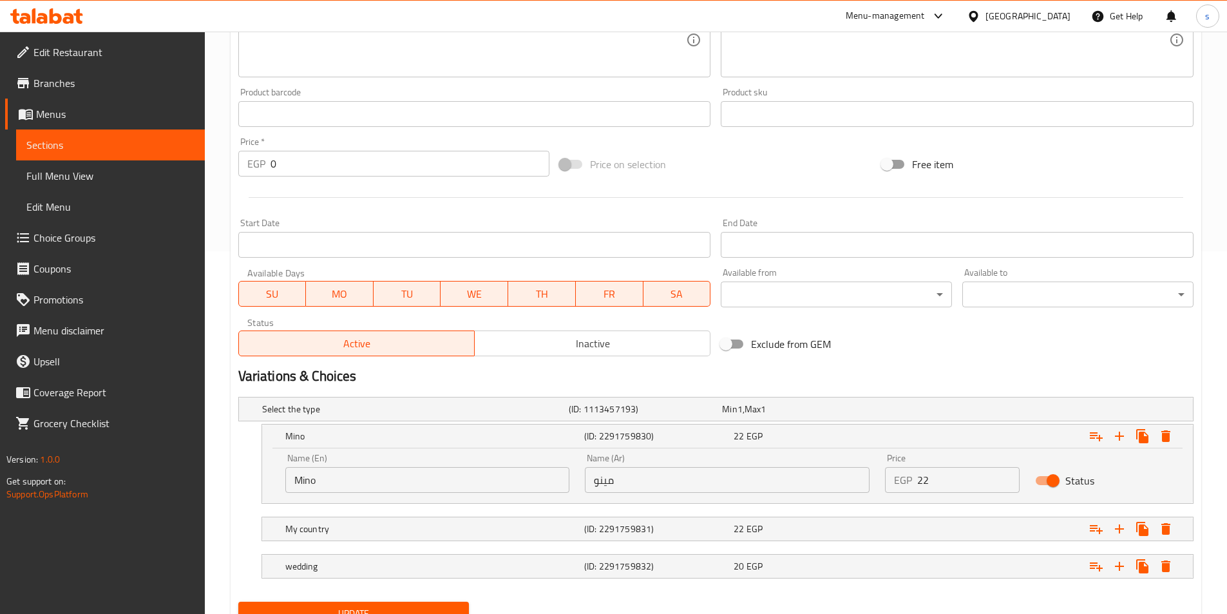
click at [405, 477] on input "Mino" at bounding box center [427, 480] width 285 height 26
drag, startPoint x: 298, startPoint y: 482, endPoint x: 291, endPoint y: 483, distance: 7.1
click at [291, 483] on input "Mino" at bounding box center [427, 480] width 285 height 26
click at [361, 489] on input "Mino" at bounding box center [427, 480] width 285 height 26
type input "M"
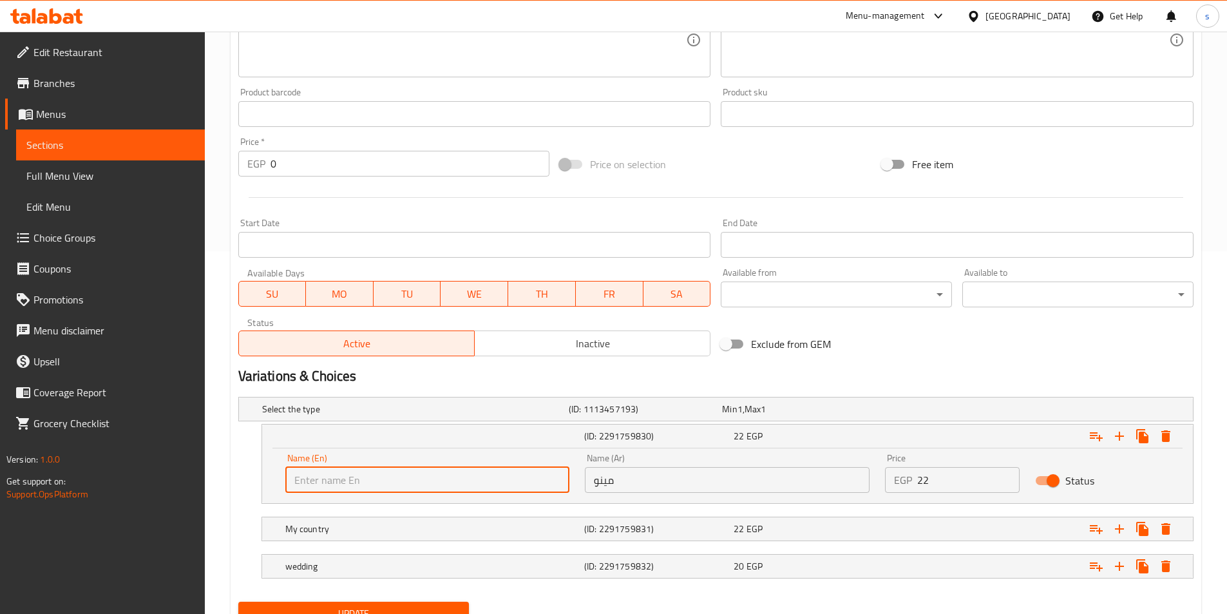
type input "ب"
click at [773, 472] on input "مينو" at bounding box center [727, 480] width 285 height 26
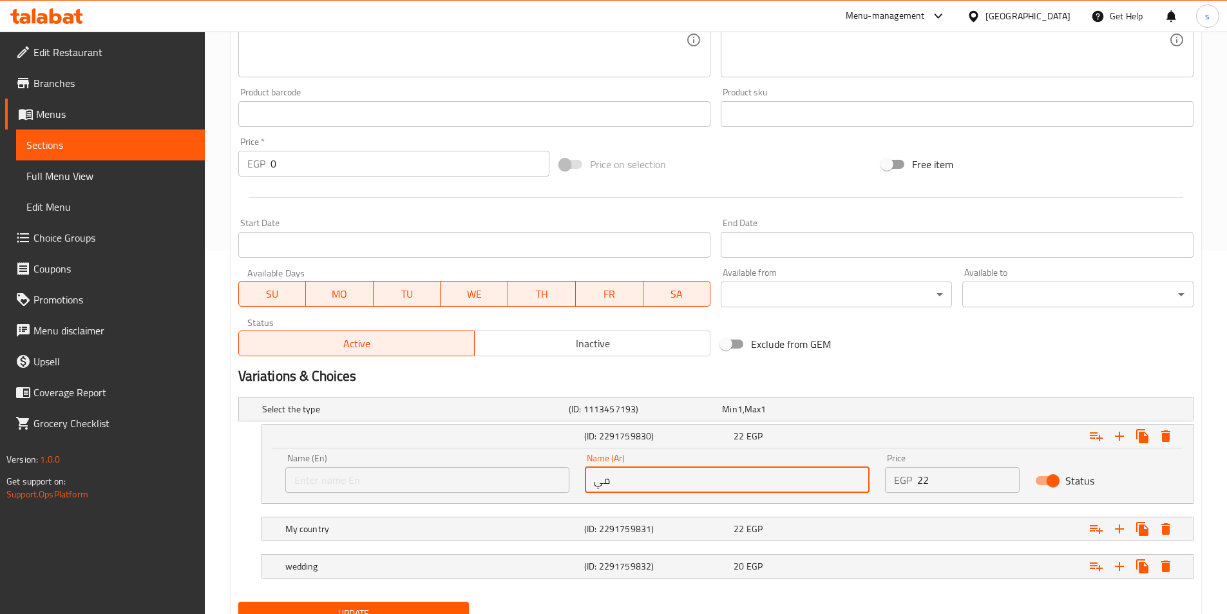
type input "م"
type input "فينو"
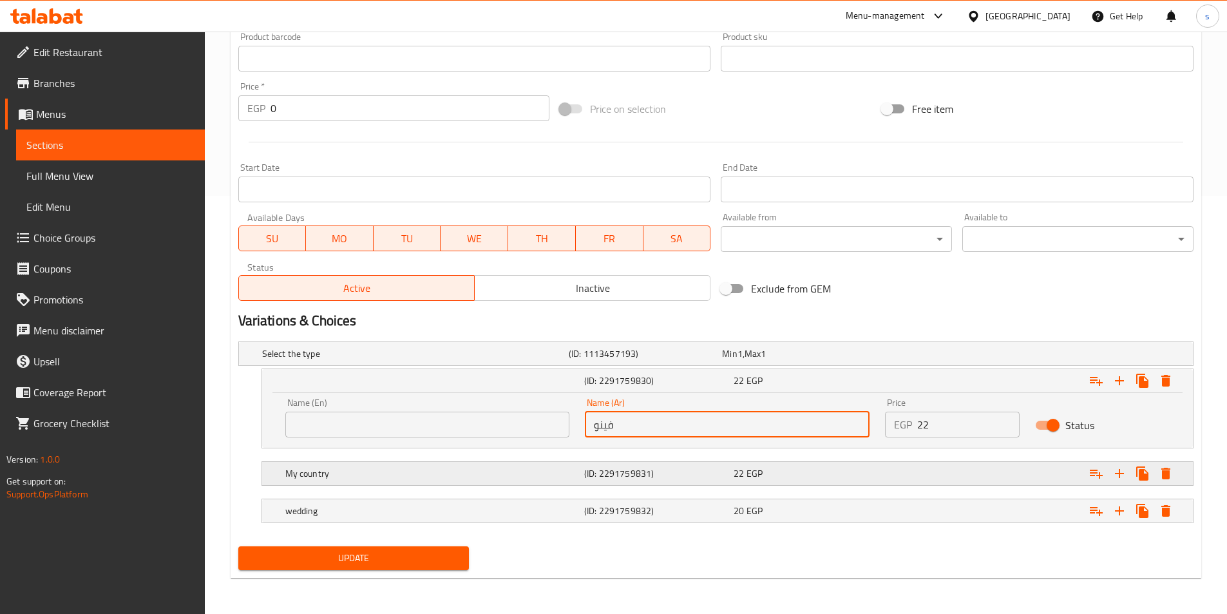
click at [678, 467] on h5 "(ID: 2291759831)" at bounding box center [656, 473] width 144 height 13
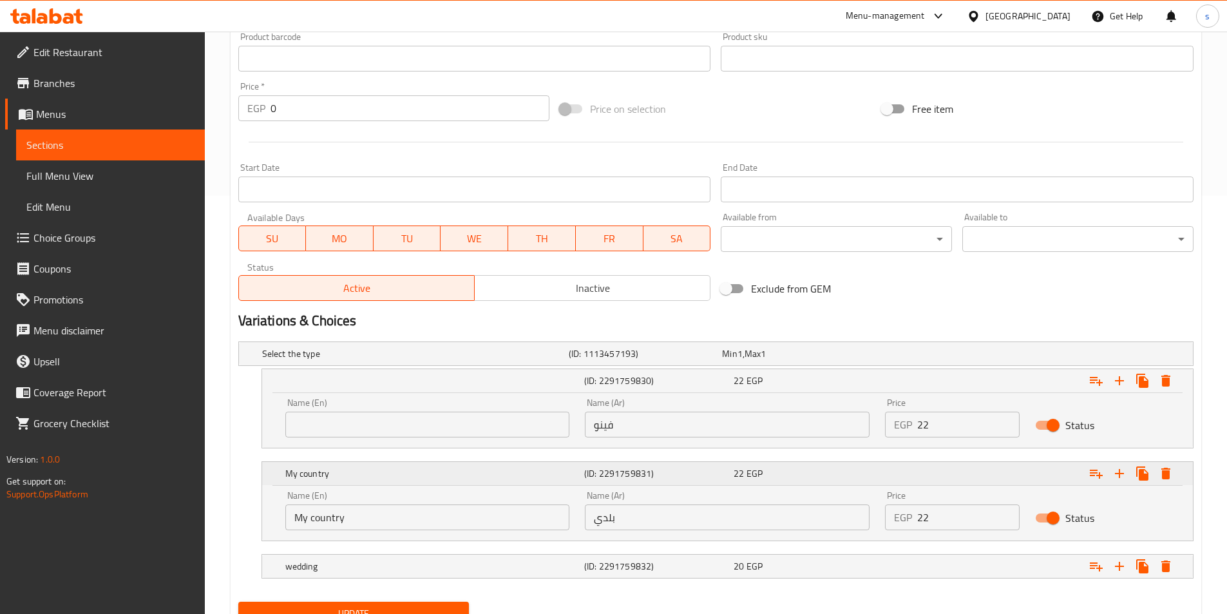
scroll to position [474, 0]
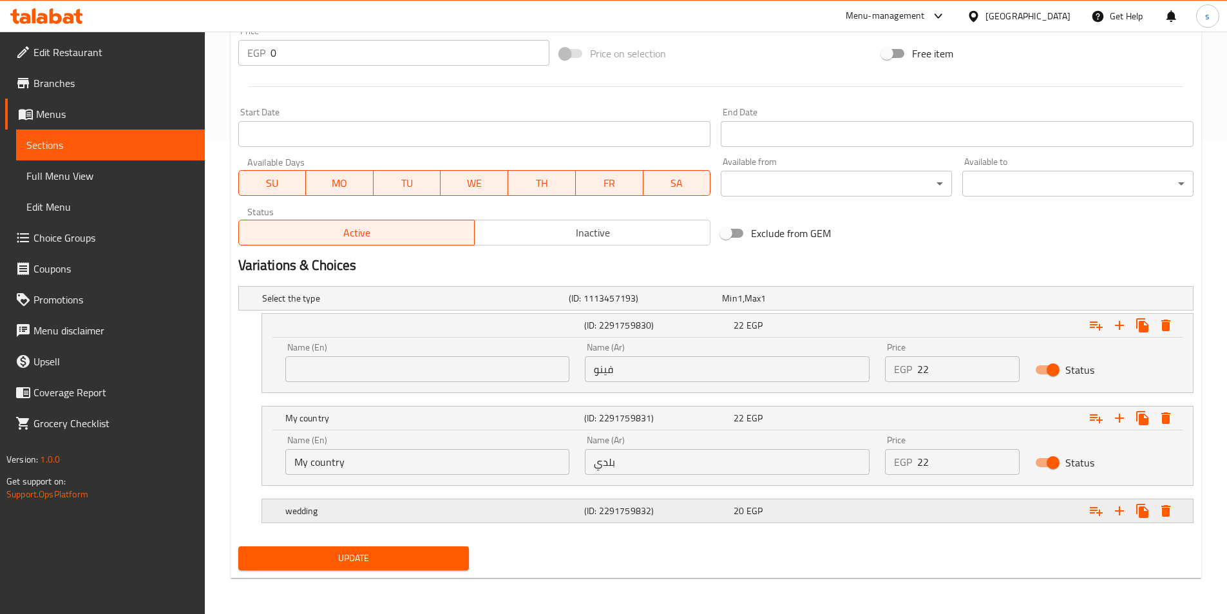
click at [648, 511] on h5 "(ID: 2291759832)" at bounding box center [656, 511] width 144 height 13
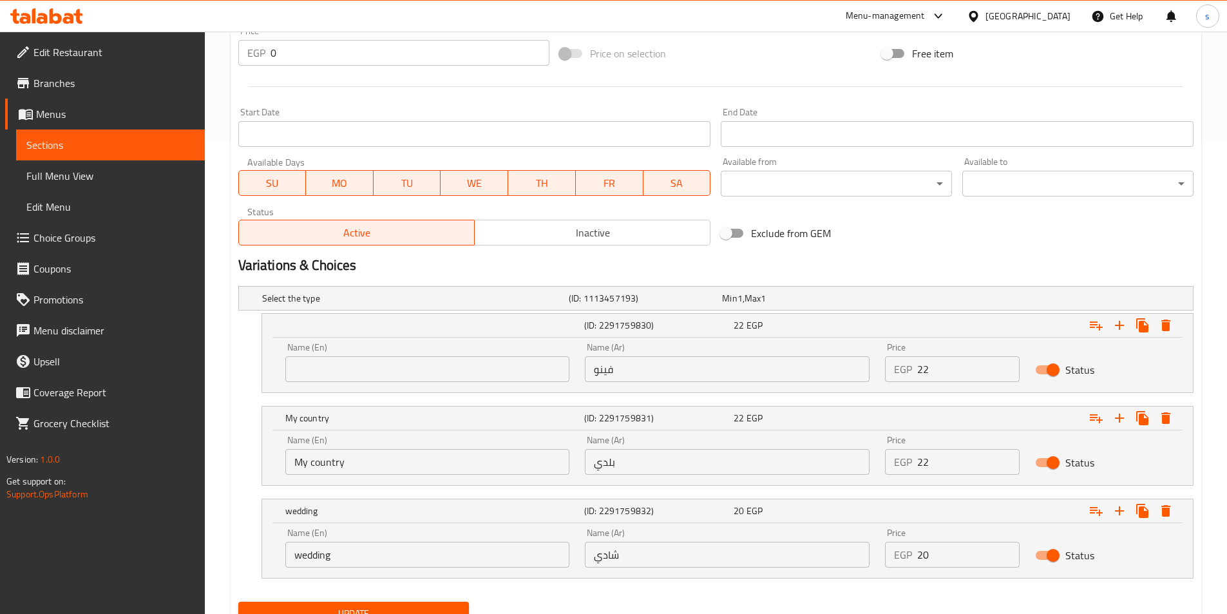
click at [632, 550] on input "شادي" at bounding box center [727, 555] width 285 height 26
click at [601, 555] on input "شادي" at bounding box center [727, 555] width 285 height 26
type input "شامي"
click at [462, 559] on input "wedding" at bounding box center [427, 555] width 285 height 26
type input "w"
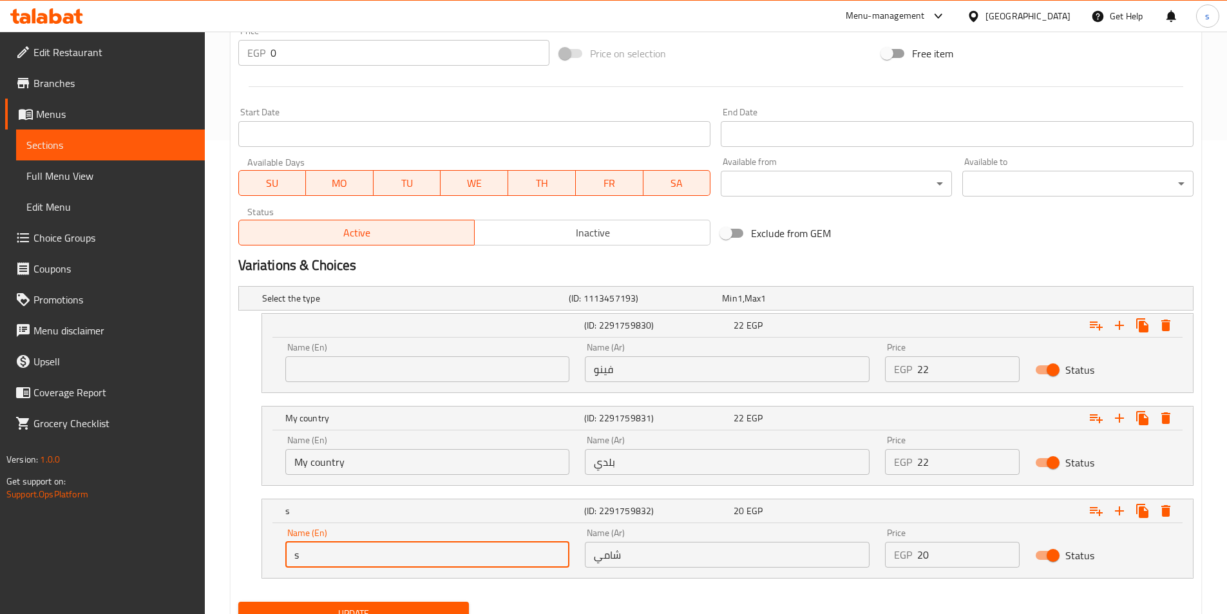
type input "shami"
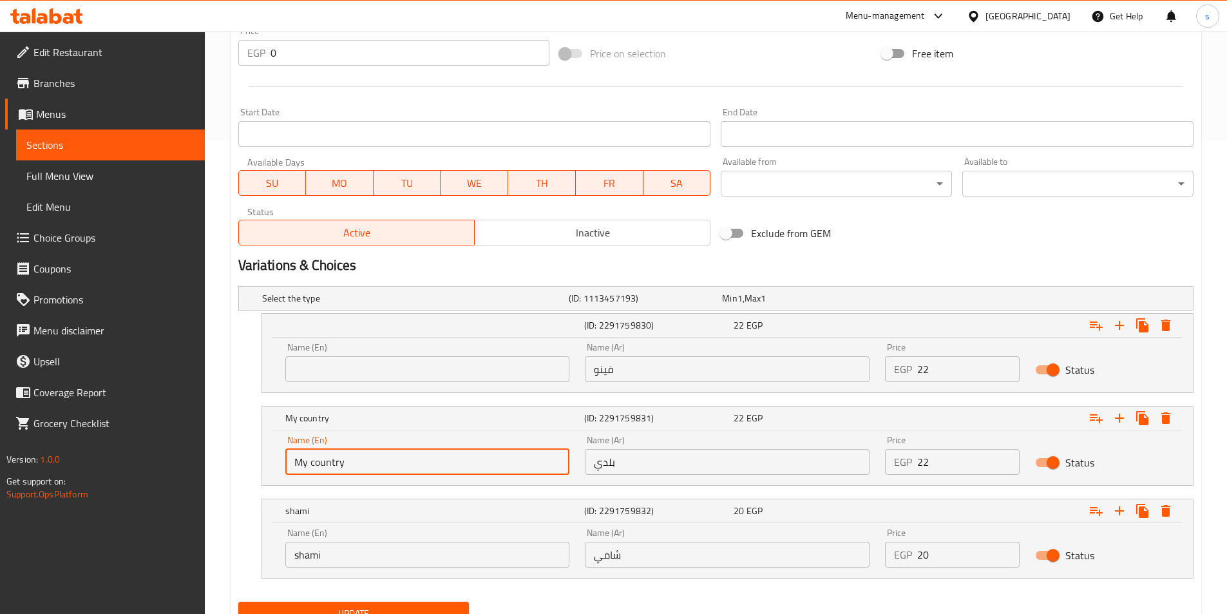
click at [413, 462] on input "My country" at bounding box center [427, 462] width 285 height 26
type input "M"
type input "baladi"
click at [415, 374] on input "text" at bounding box center [427, 369] width 285 height 26
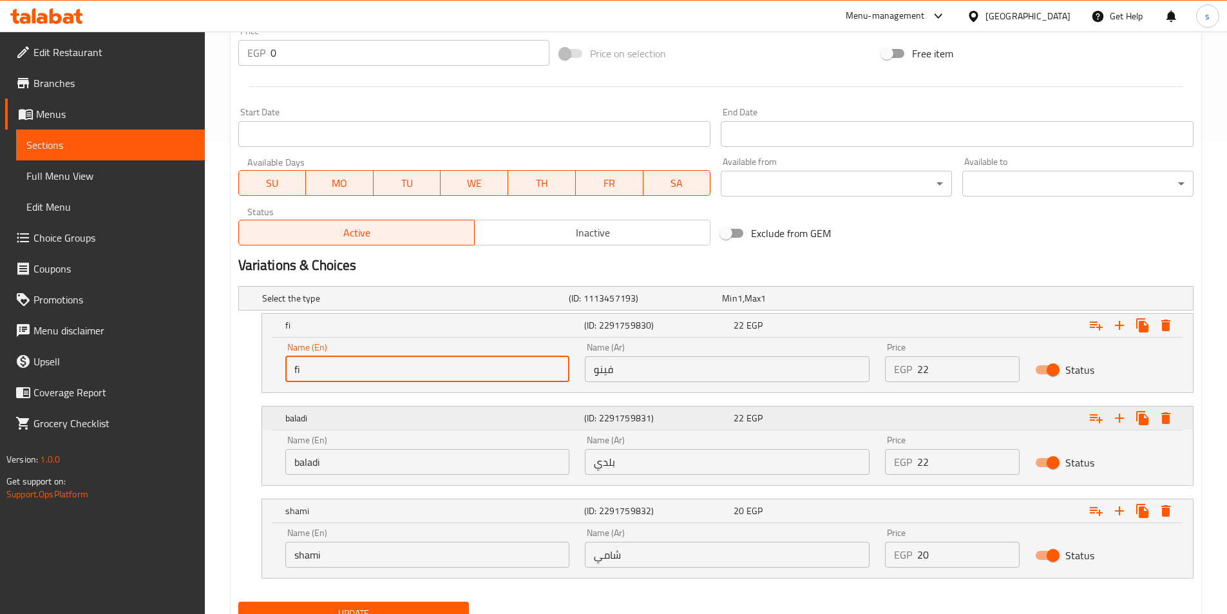
type input "fino"
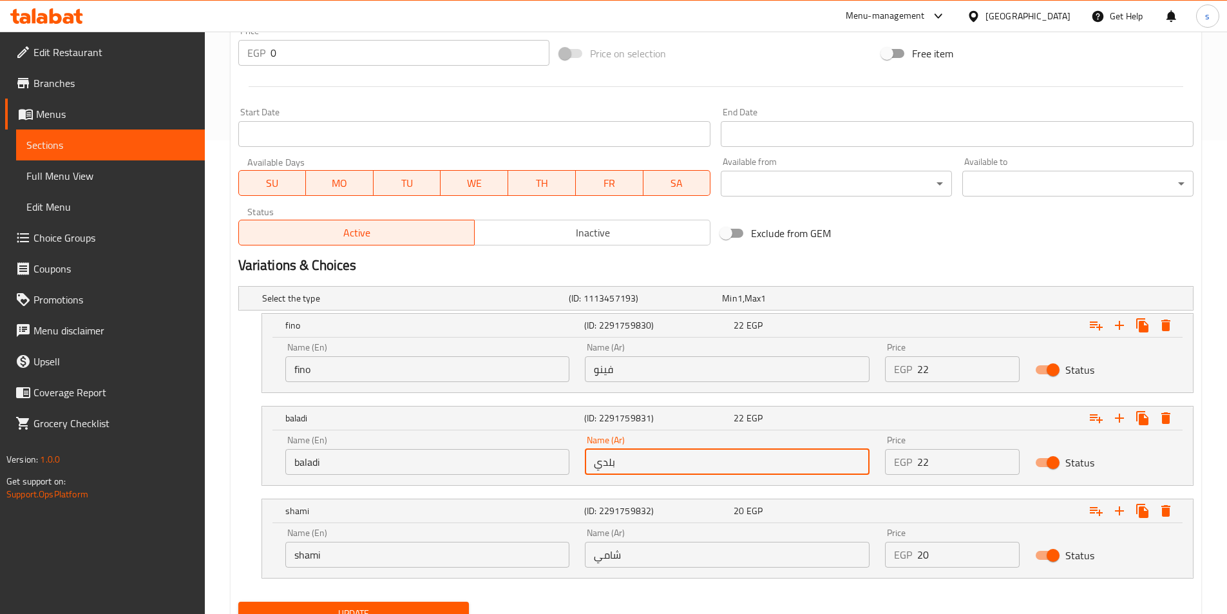
drag, startPoint x: 395, startPoint y: 606, endPoint x: 758, endPoint y: 453, distance: 394.4
click at [758, 453] on input "بلدي" at bounding box center [727, 462] width 285 height 26
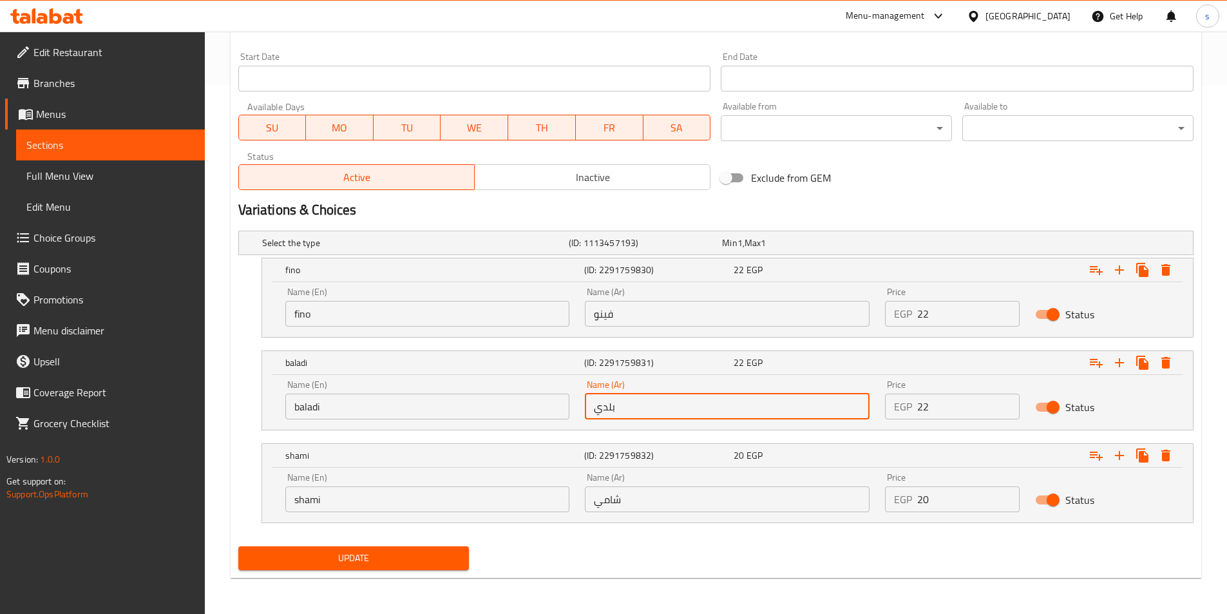
click at [339, 550] on span "Update" at bounding box center [354, 558] width 211 height 16
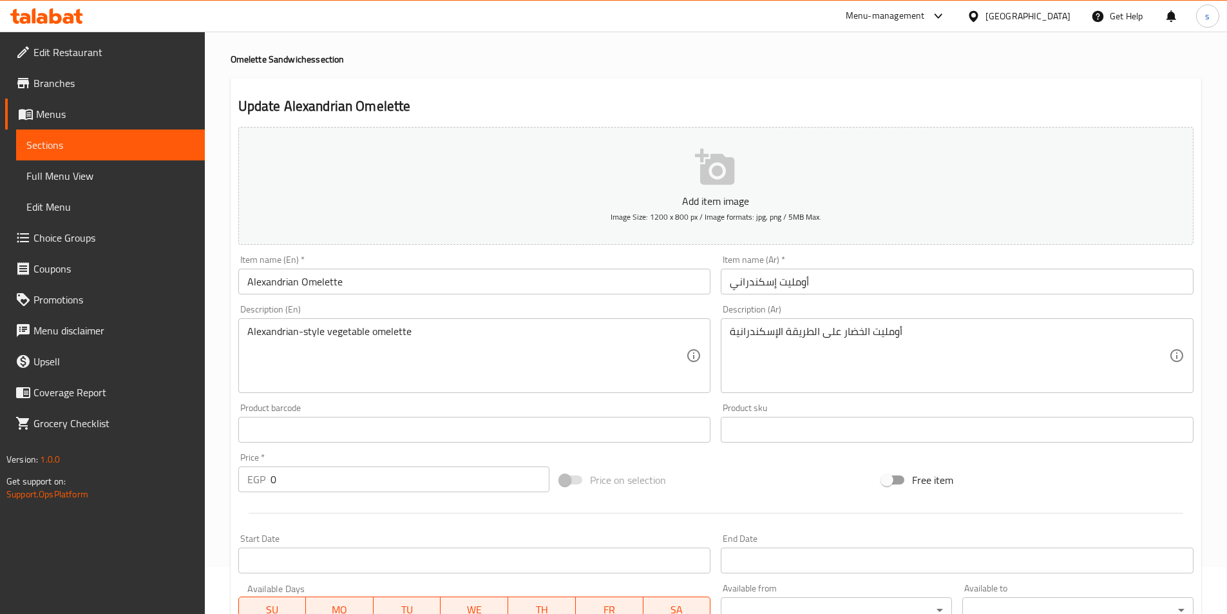
scroll to position [0, 0]
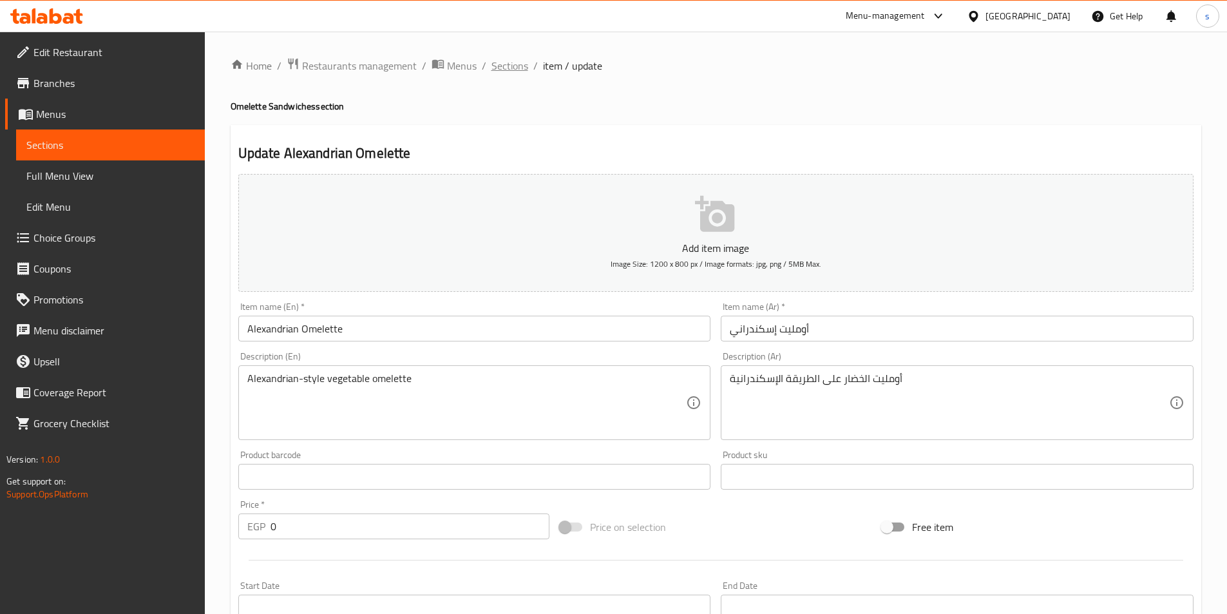
click at [500, 63] on span "Sections" at bounding box center [510, 65] width 37 height 15
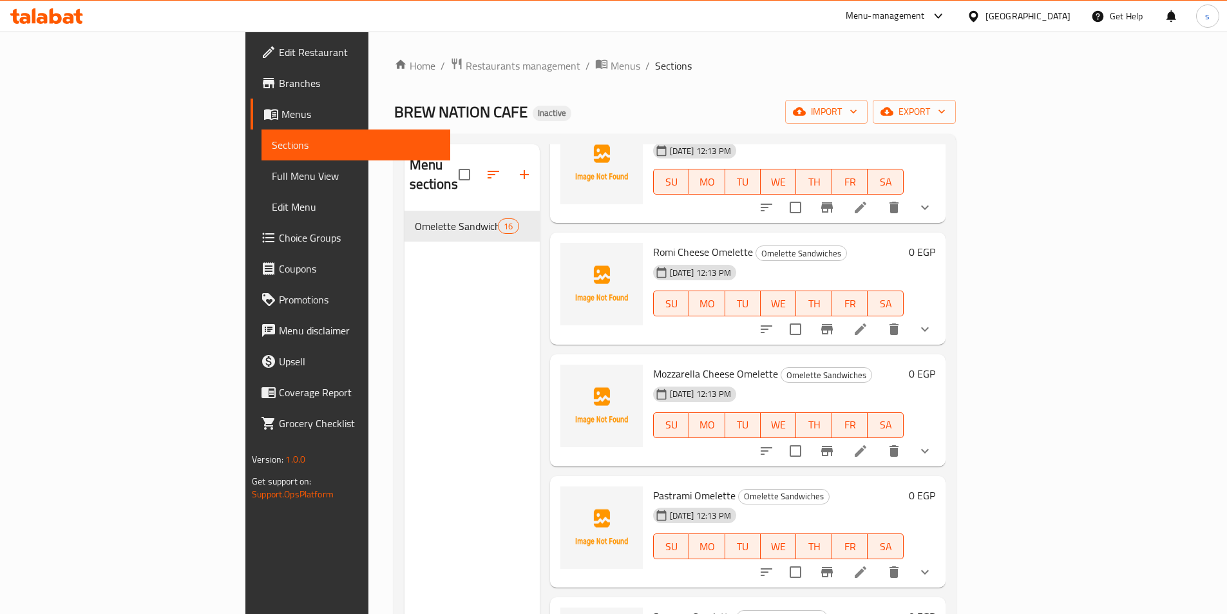
scroll to position [387, 0]
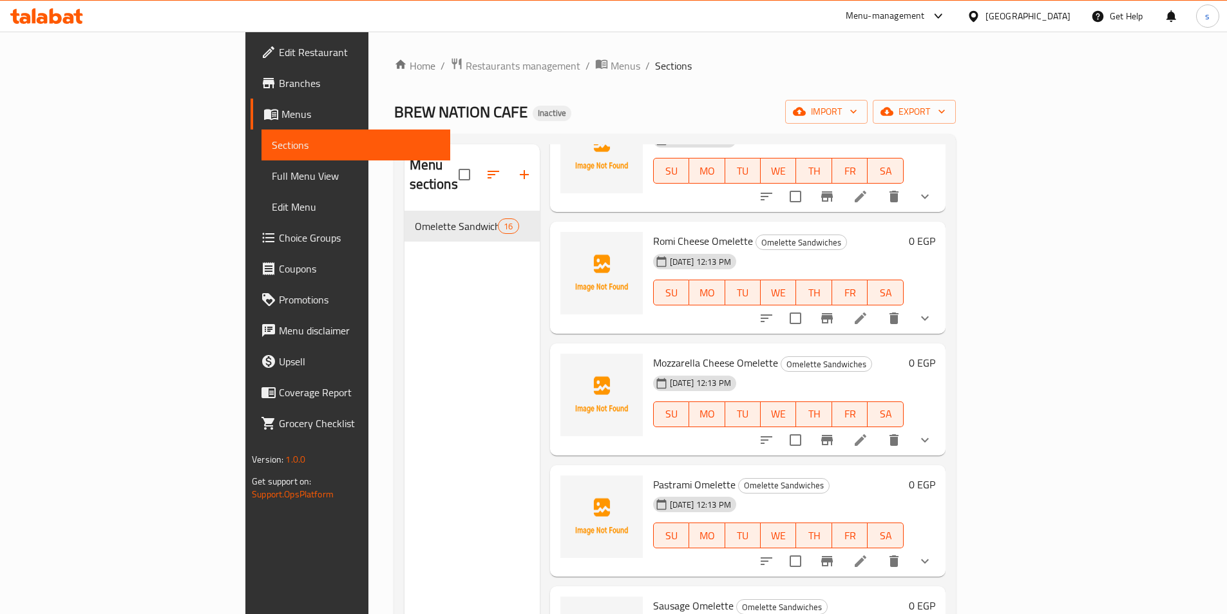
drag, startPoint x: 795, startPoint y: 93, endPoint x: 823, endPoint y: 34, distance: 64.9
click at [823, 34] on div "Home / Restaurants management / Menus / Sections BREW NATION CAFE Inactive impo…" at bounding box center [675, 413] width 613 height 763
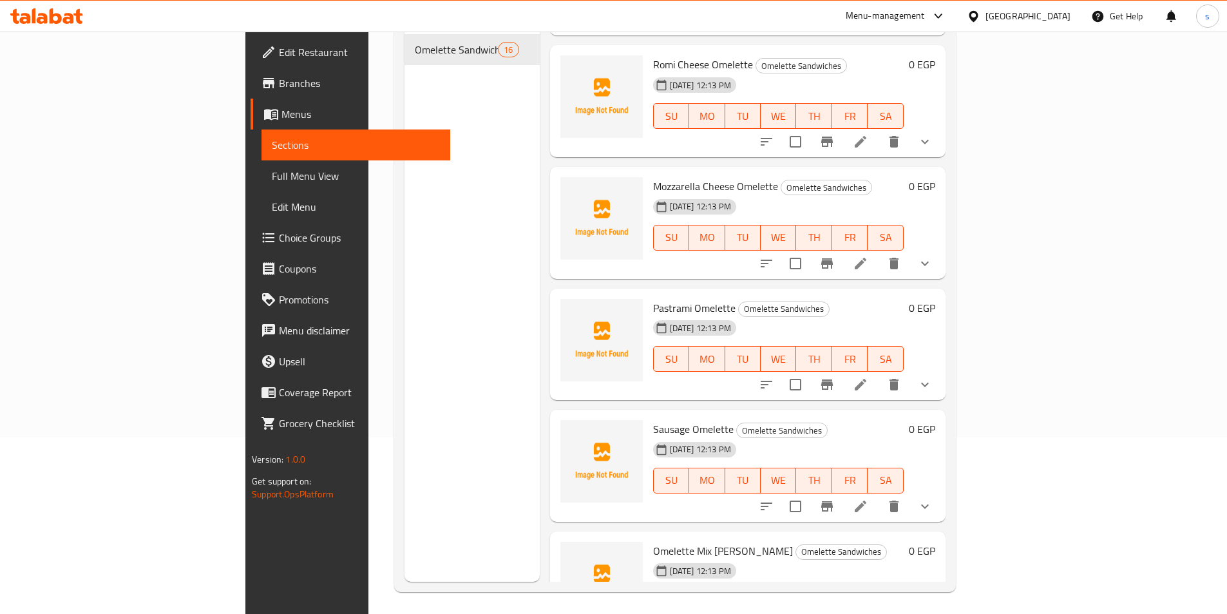
scroll to position [180, 0]
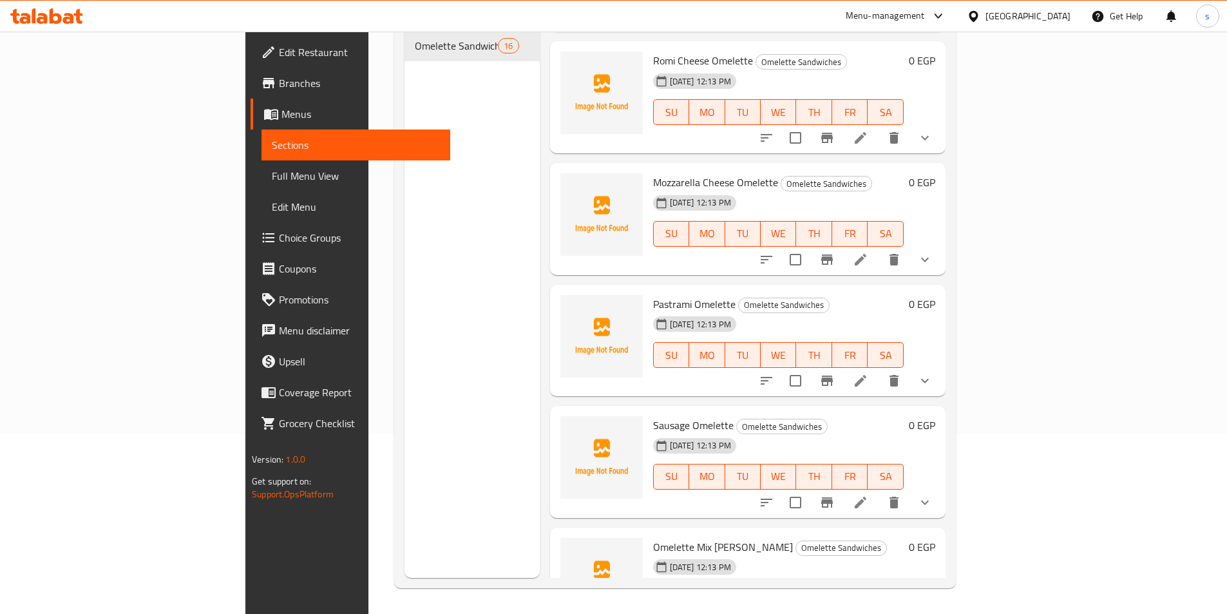
drag, startPoint x: 1185, startPoint y: 244, endPoint x: 343, endPoint y: 382, distance: 852.9
click at [405, 382] on div "Menu sections Omelette Sandwiches 16" at bounding box center [472, 271] width 135 height 614
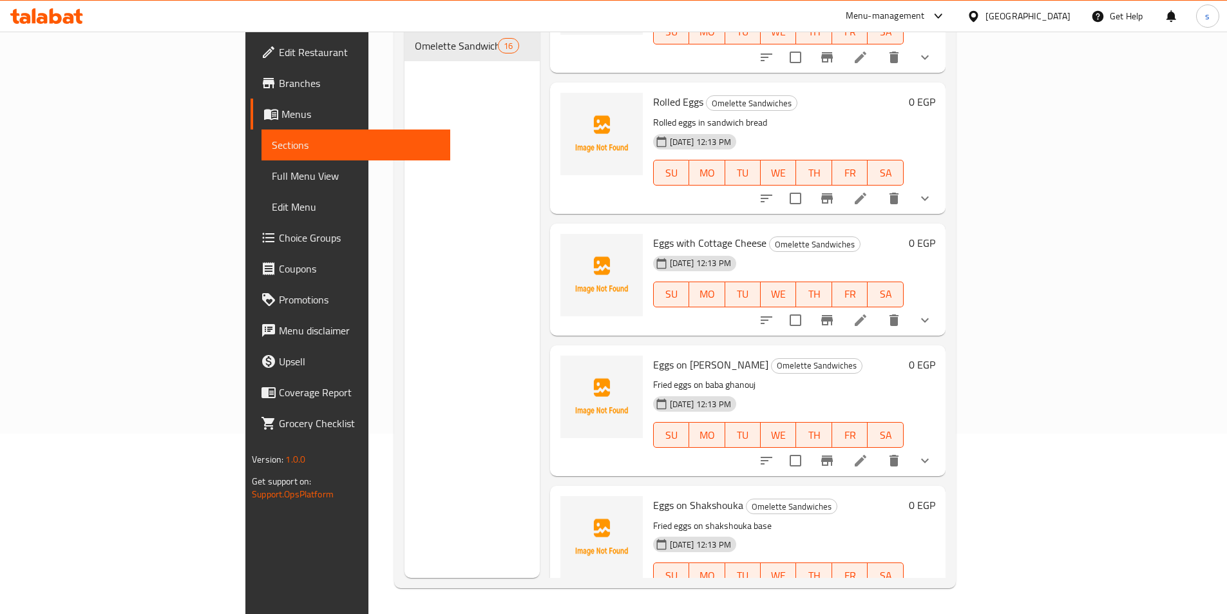
scroll to position [1497, 0]
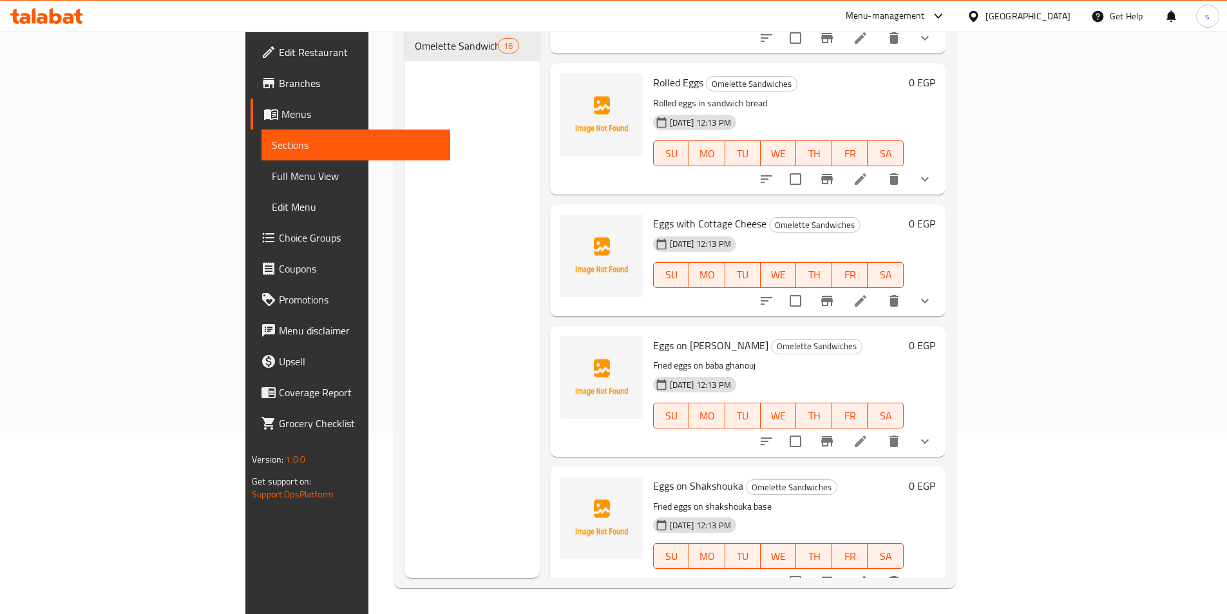
drag, startPoint x: 1186, startPoint y: 572, endPoint x: 416, endPoint y: 385, distance: 792.4
click at [416, 385] on div "Menu sections Omelette Sandwiches 16" at bounding box center [472, 271] width 135 height 614
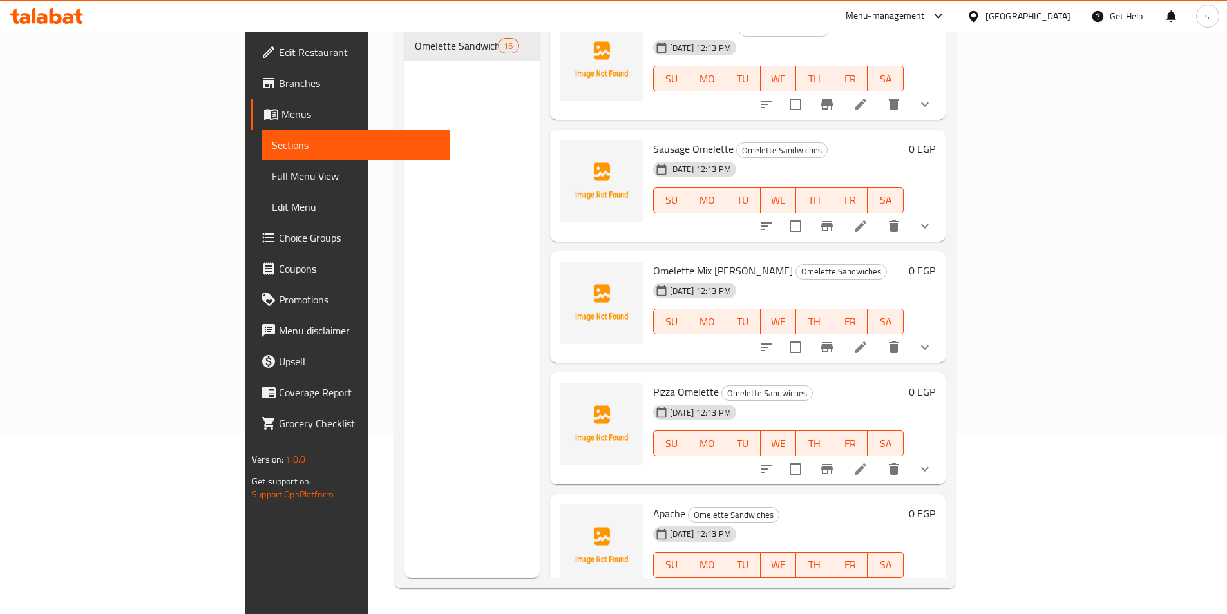
scroll to position [659, 0]
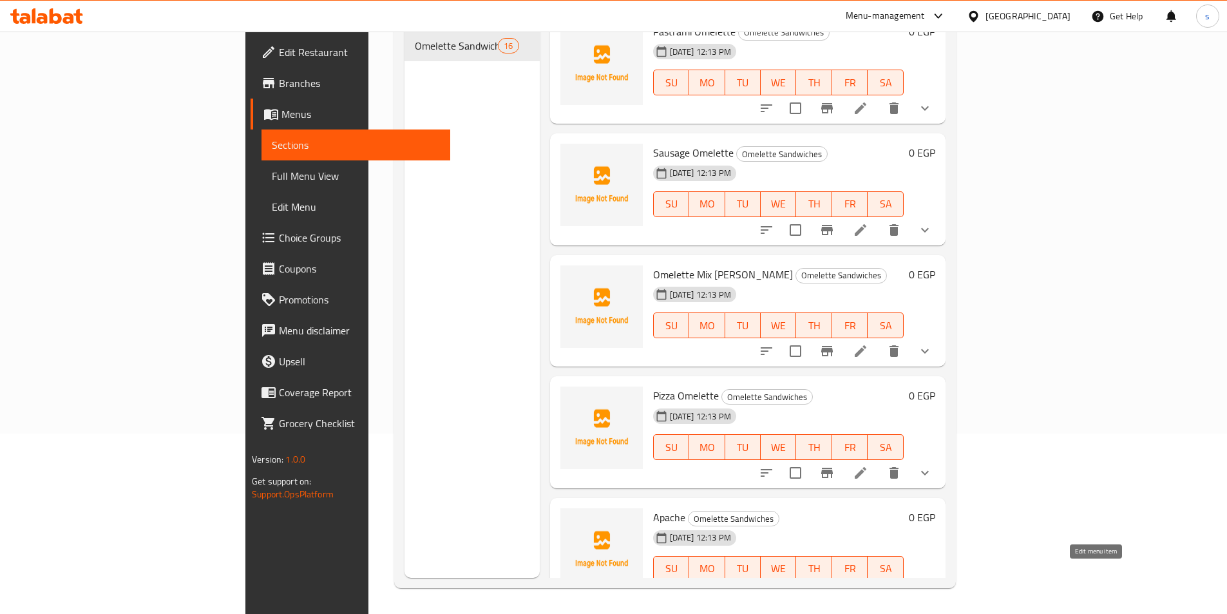
click at [869, 587] on icon at bounding box center [860, 594] width 15 height 15
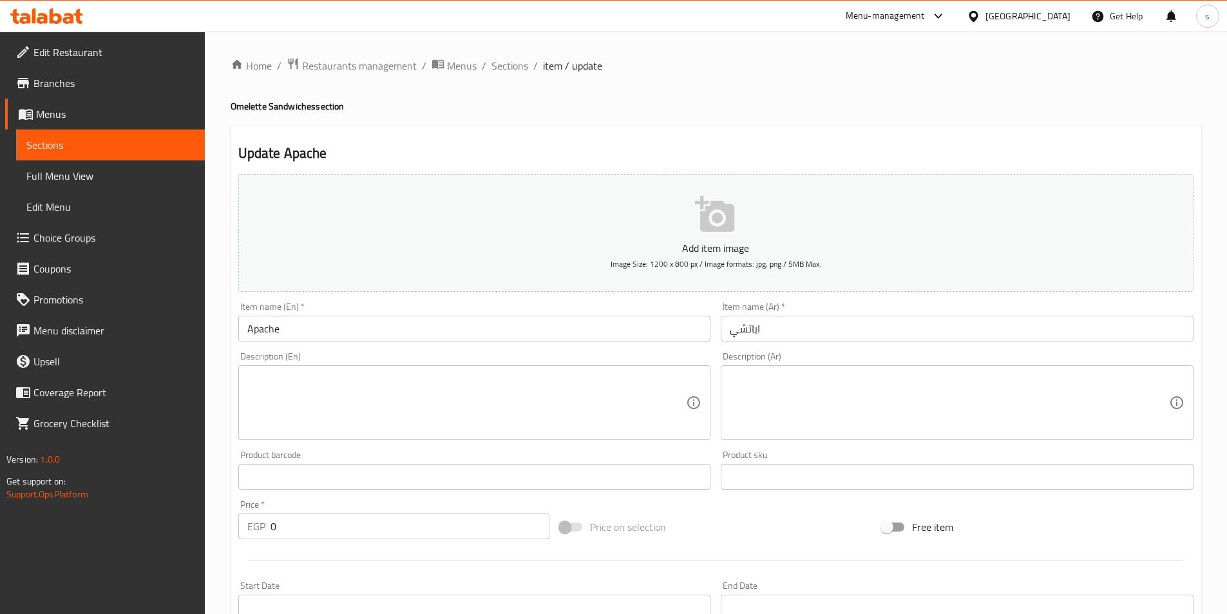
click at [509, 390] on textarea at bounding box center [466, 402] width 439 height 61
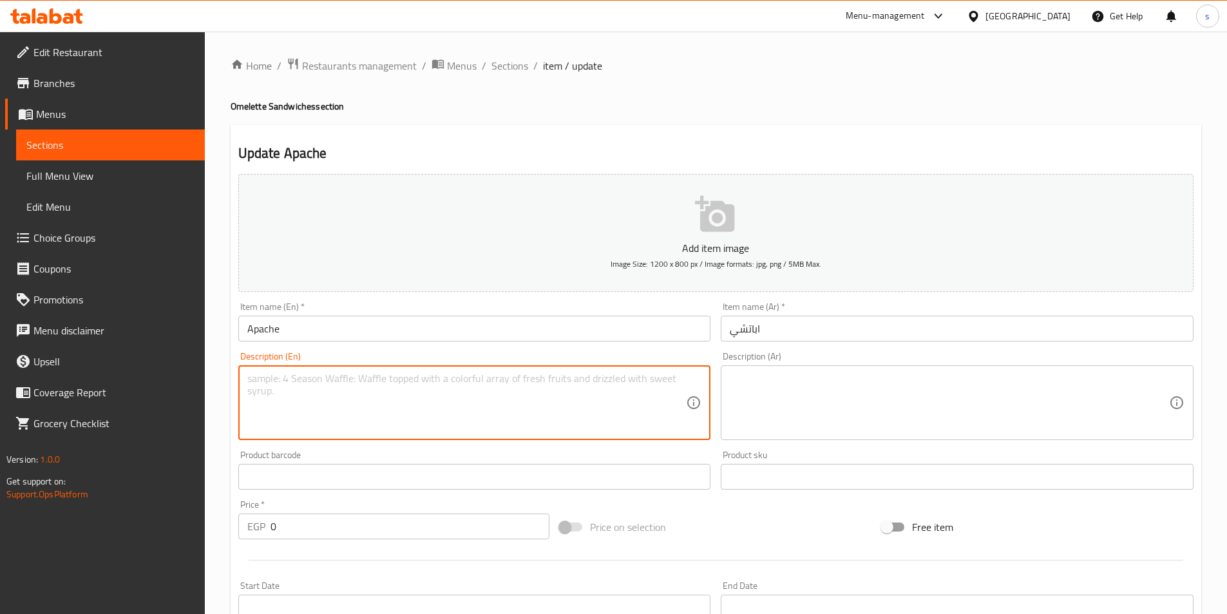
paste textarea "Spicy omelette with vegetables"
type textarea "Spicy omelette with vegetables"
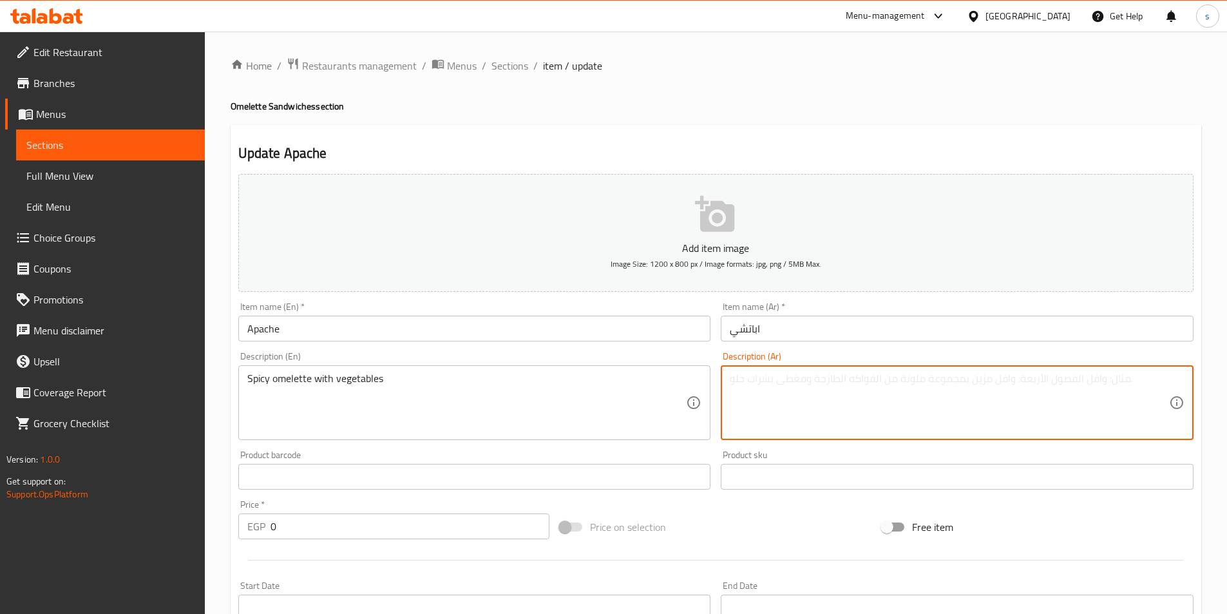
click at [830, 429] on textarea at bounding box center [949, 402] width 439 height 61
paste textarea "عجة حارة مع الخضار"
drag, startPoint x: 794, startPoint y: 378, endPoint x: 849, endPoint y: 377, distance: 54.1
click at [849, 377] on textarea "عجة حارة مع الخضار" at bounding box center [949, 402] width 439 height 61
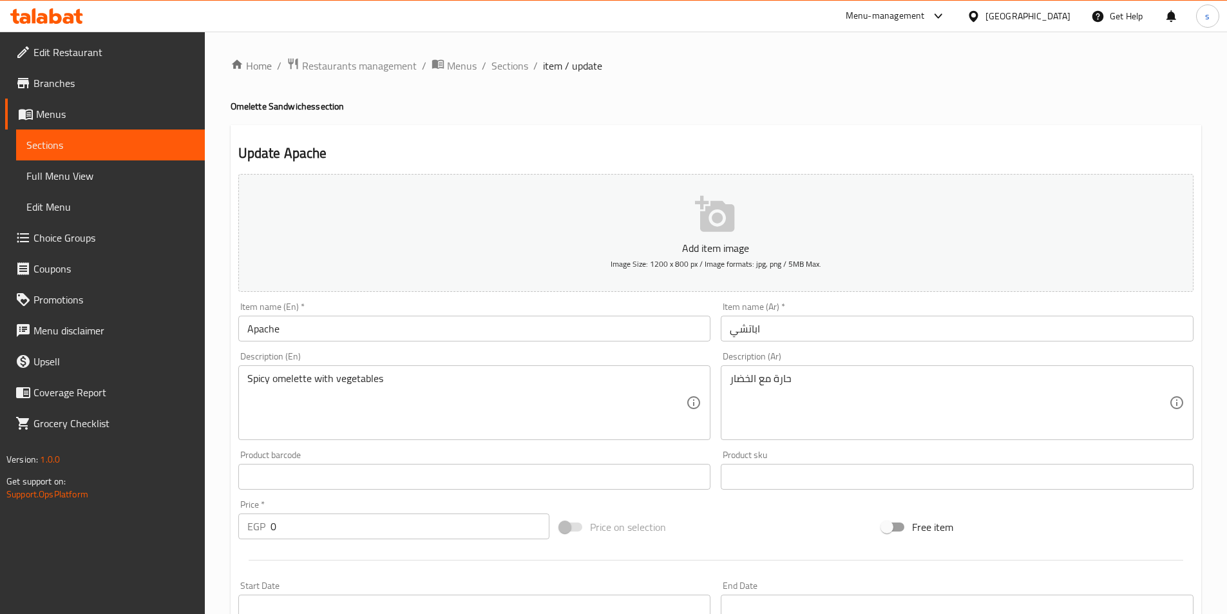
click at [811, 387] on textarea "حارة مع الخضار" at bounding box center [949, 402] width 439 height 61
click at [724, 378] on div "حارة مع الخضار Description (Ar)" at bounding box center [957, 402] width 473 height 75
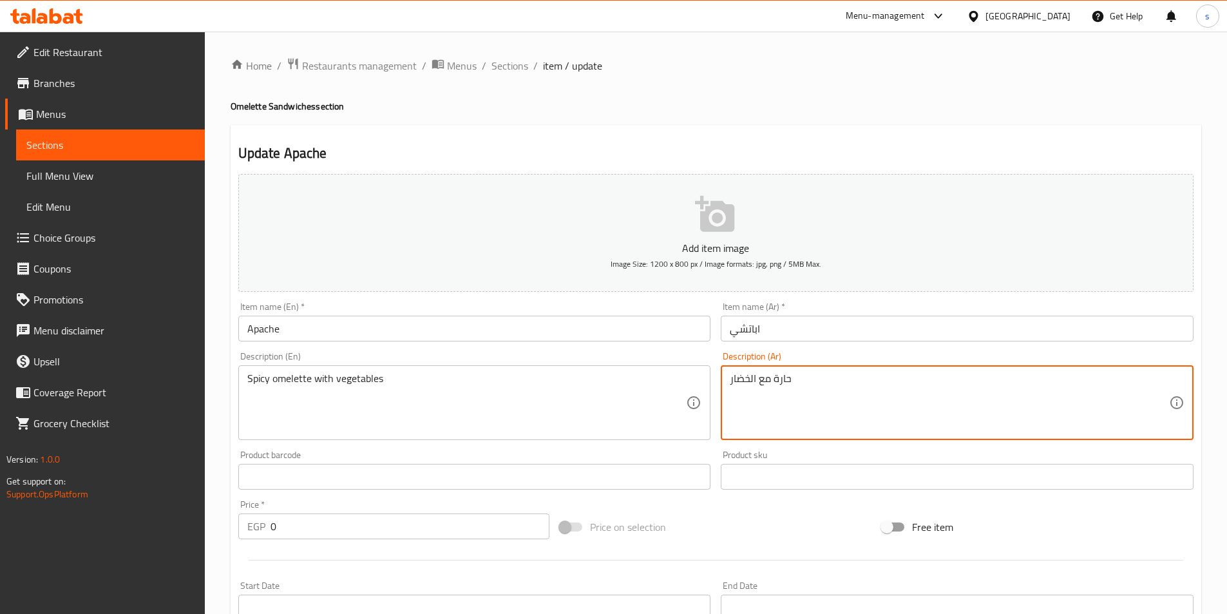
click at [724, 378] on div "حارة مع الخضار Description (Ar)" at bounding box center [957, 402] width 473 height 75
click at [728, 378] on div "حارة مع الخضار Description (Ar)" at bounding box center [957, 402] width 473 height 75
click at [731, 381] on textarea "حارة مع الخضار" at bounding box center [949, 402] width 439 height 61
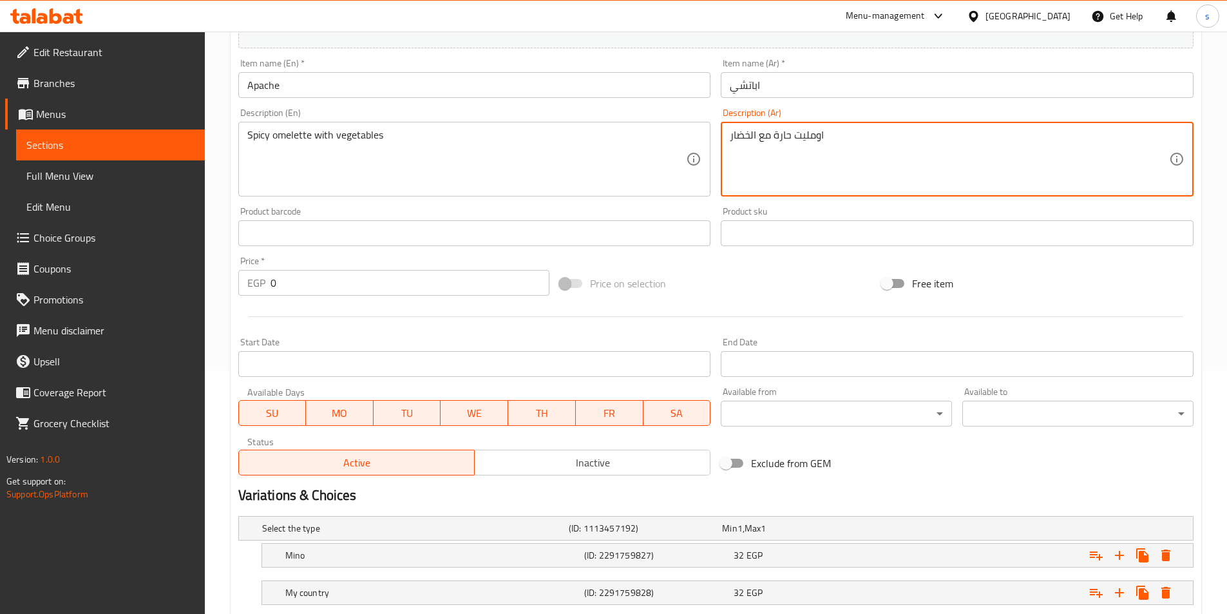
scroll to position [363, 0]
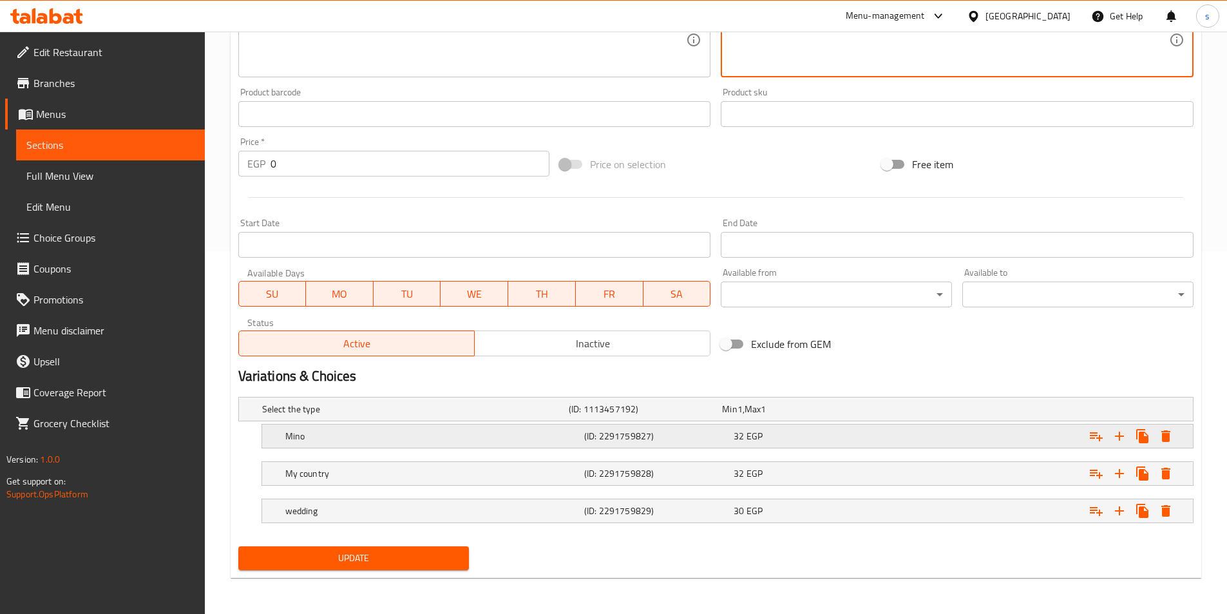
type textarea "اومليت حارة مع الخضار"
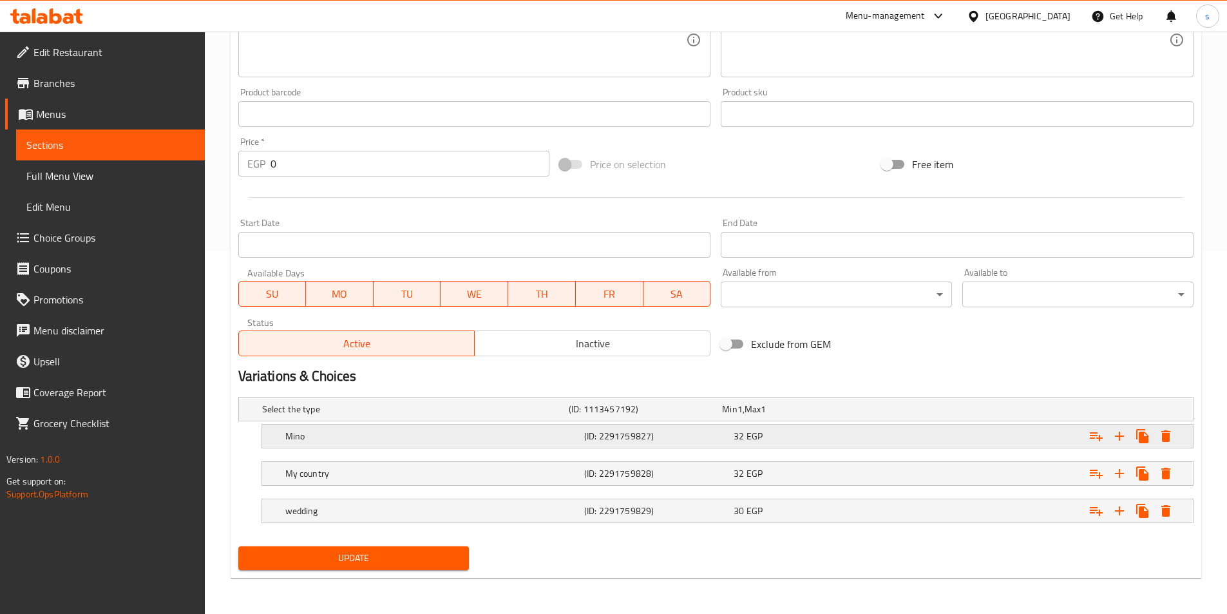
click at [463, 440] on h5 "Mino" at bounding box center [432, 436] width 294 height 13
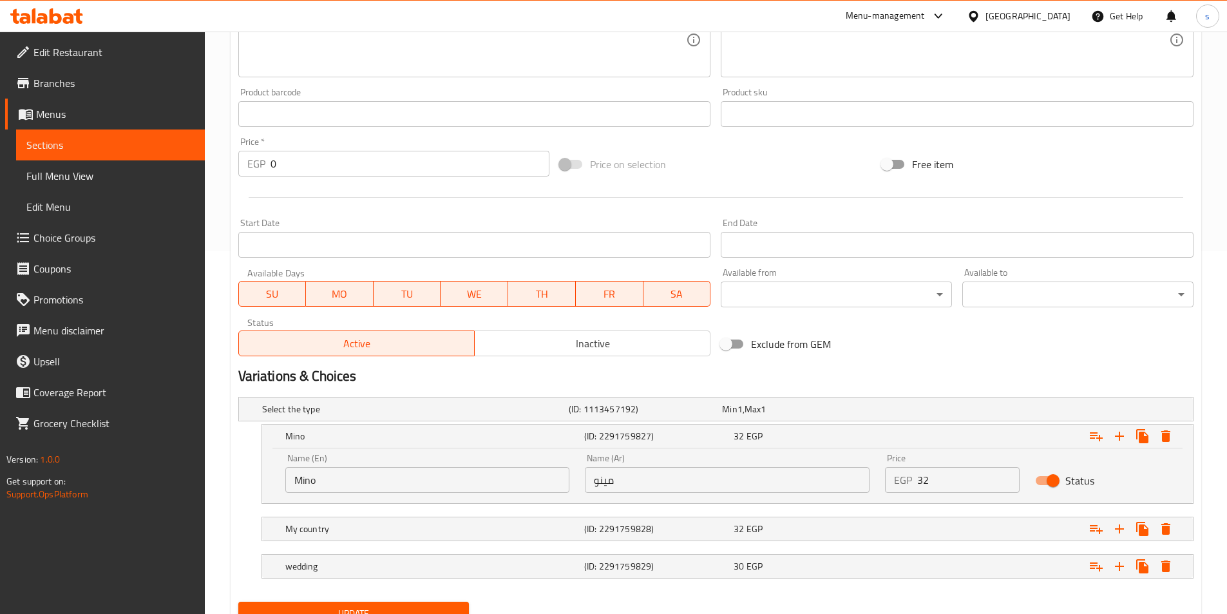
click at [425, 481] on input "Mino" at bounding box center [427, 480] width 285 height 26
type input "M"
type input "ب"
click at [608, 478] on input "مينو" at bounding box center [727, 480] width 285 height 26
type input "فينو"
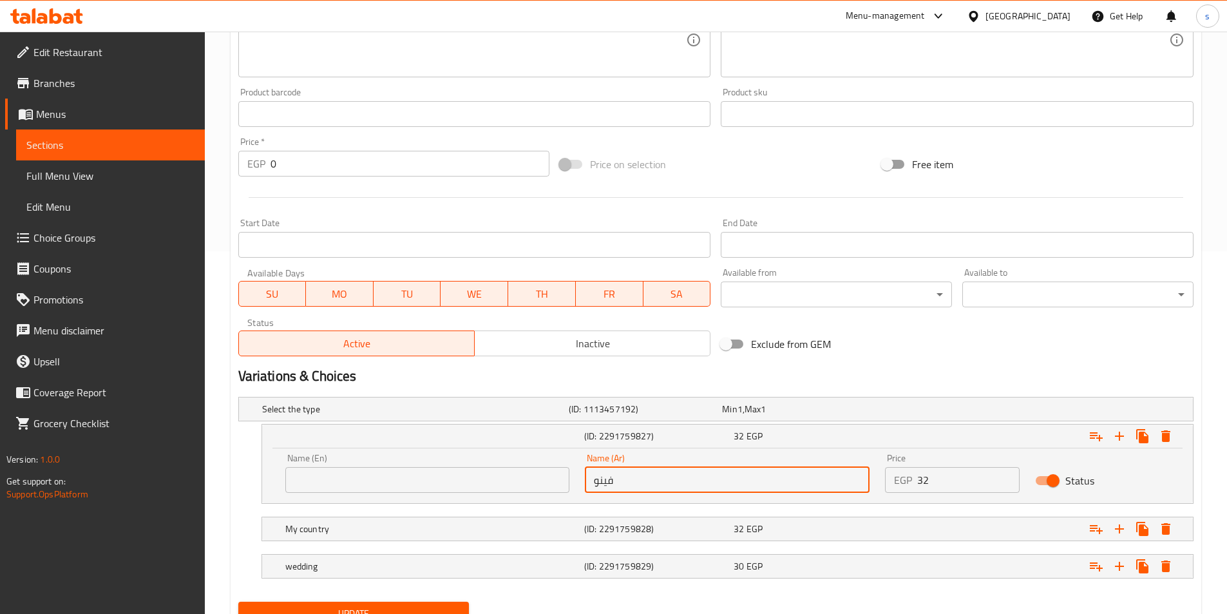
click at [428, 488] on input "text" at bounding box center [427, 480] width 285 height 26
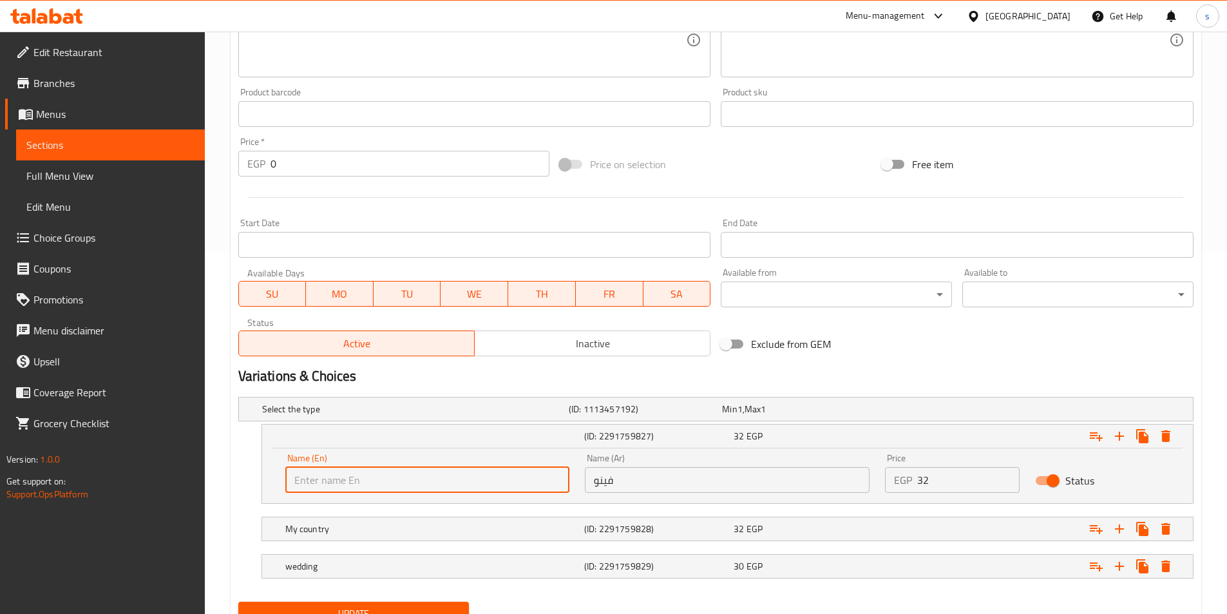
type input "fino"
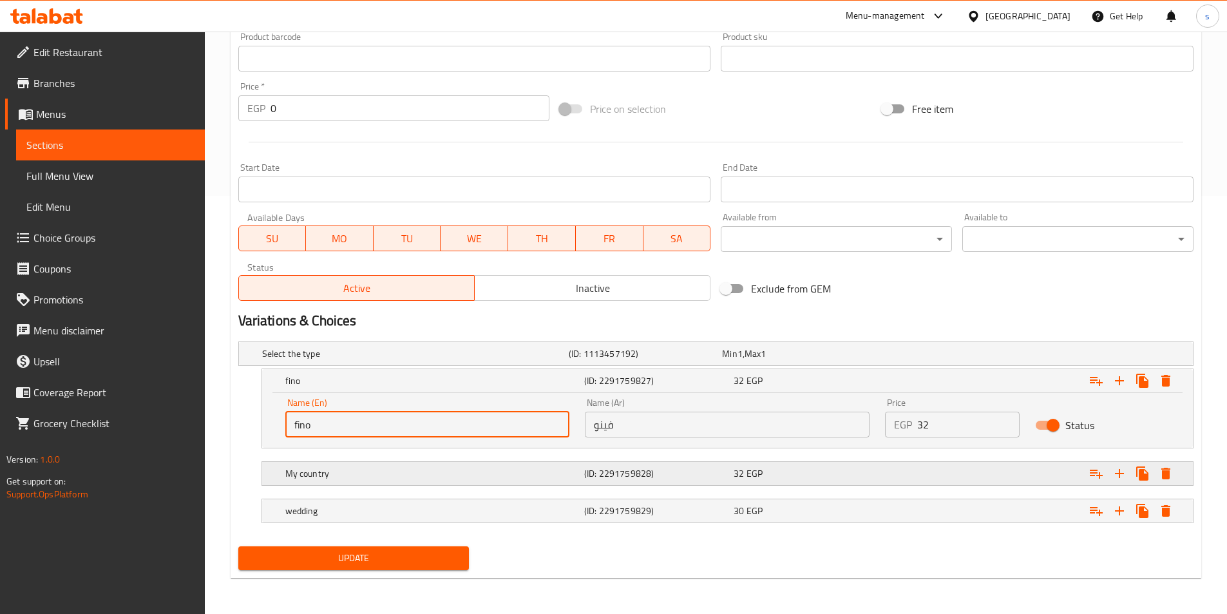
click at [418, 473] on h5 "My country" at bounding box center [432, 473] width 294 height 13
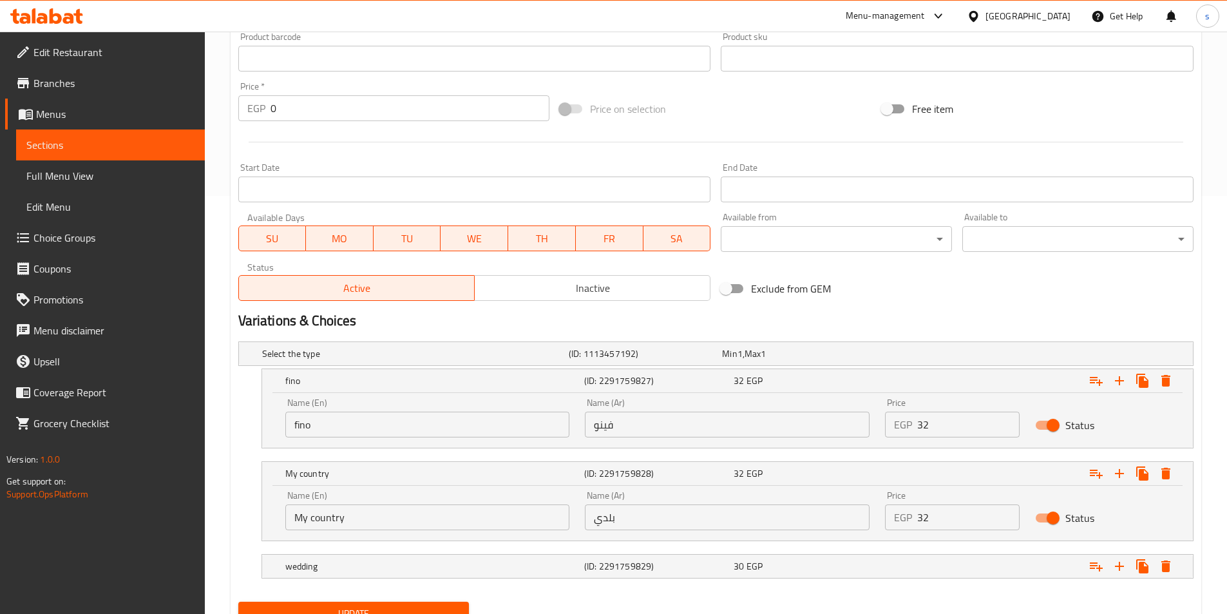
click at [434, 517] on input "My country" at bounding box center [427, 518] width 285 height 26
type input "M"
type input "ل"
click at [434, 517] on input "text" at bounding box center [427, 518] width 285 height 26
type input "baladi"
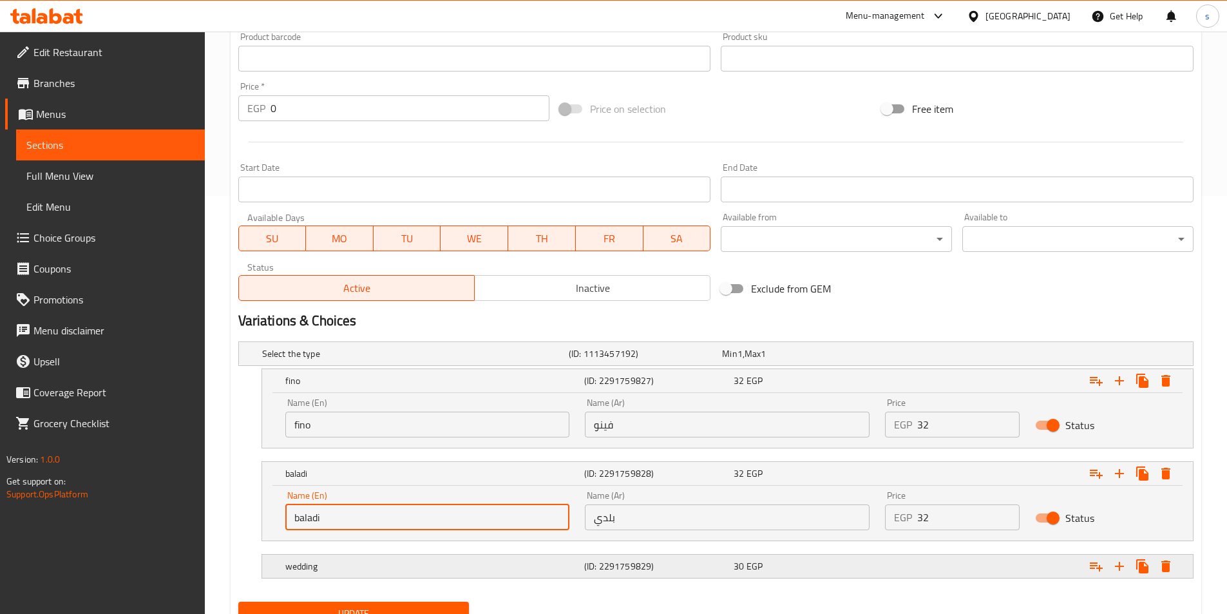
scroll to position [474, 0]
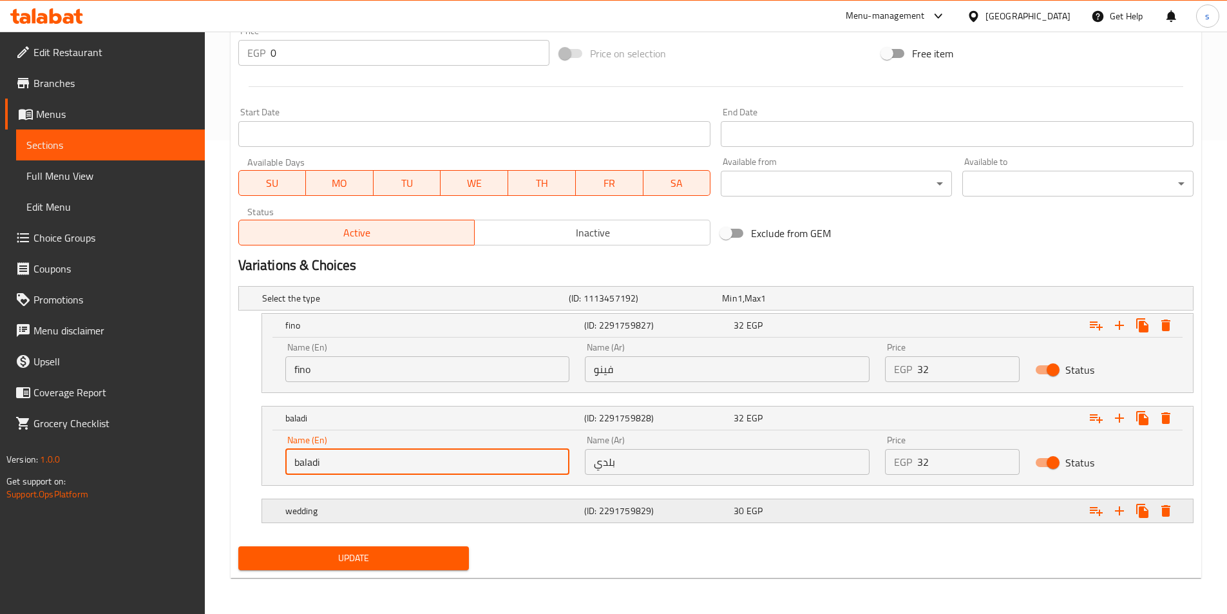
click at [439, 508] on h5 "wedding" at bounding box center [432, 511] width 294 height 13
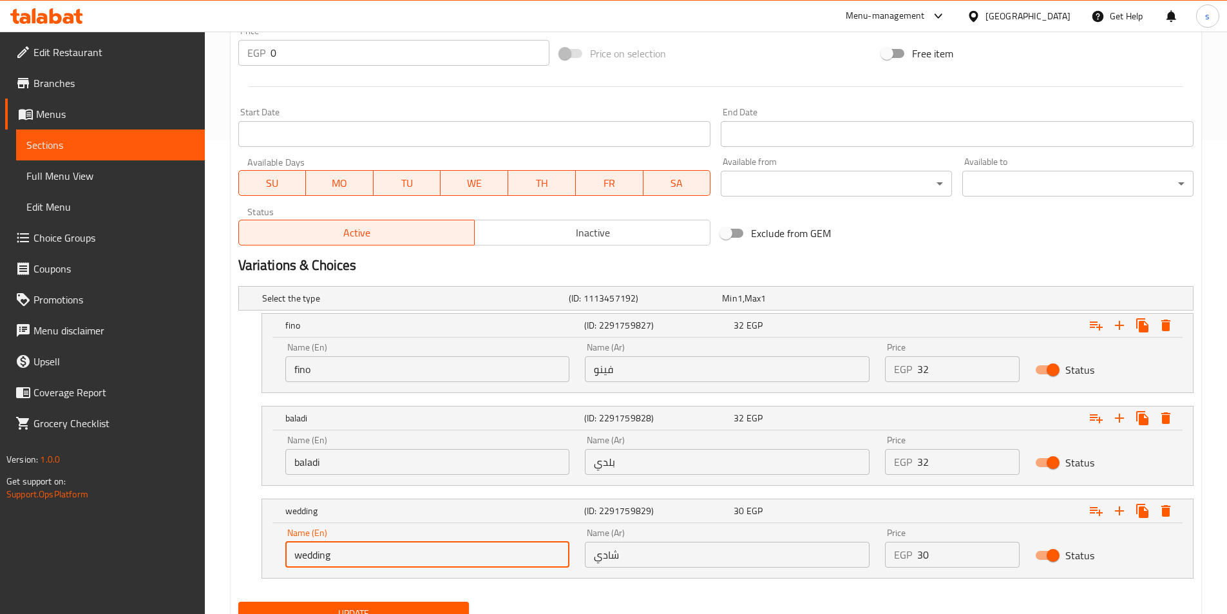
click at [494, 554] on input "wedding" at bounding box center [427, 555] width 285 height 26
type input "w"
type input "س"
click at [602, 562] on input "شادي" at bounding box center [727, 555] width 285 height 26
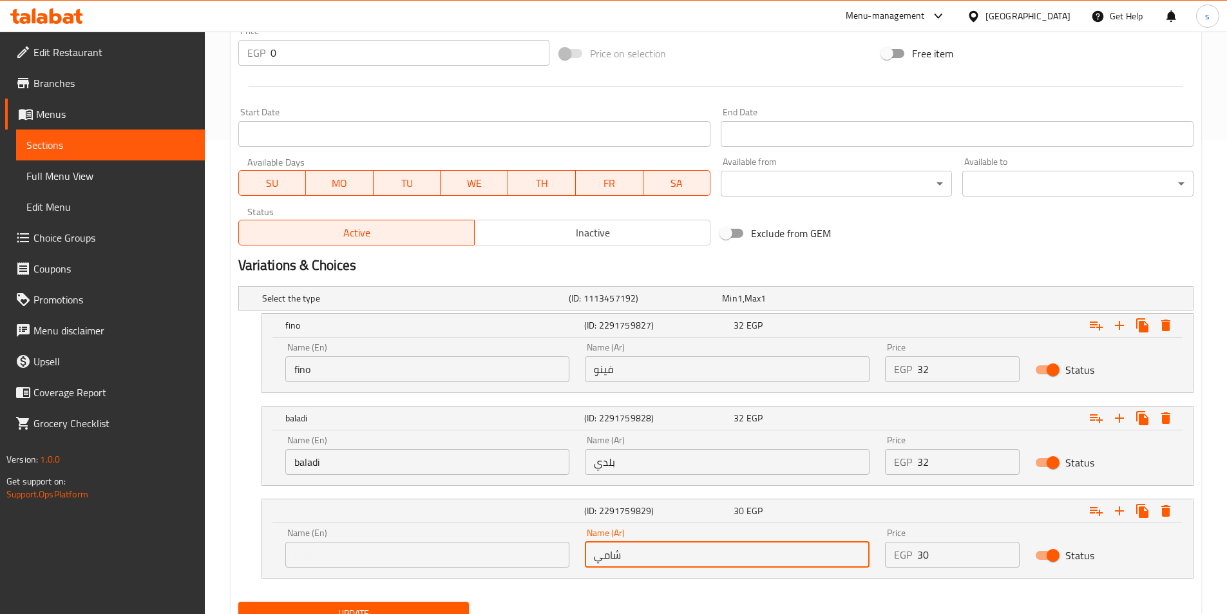
type input "شامي"
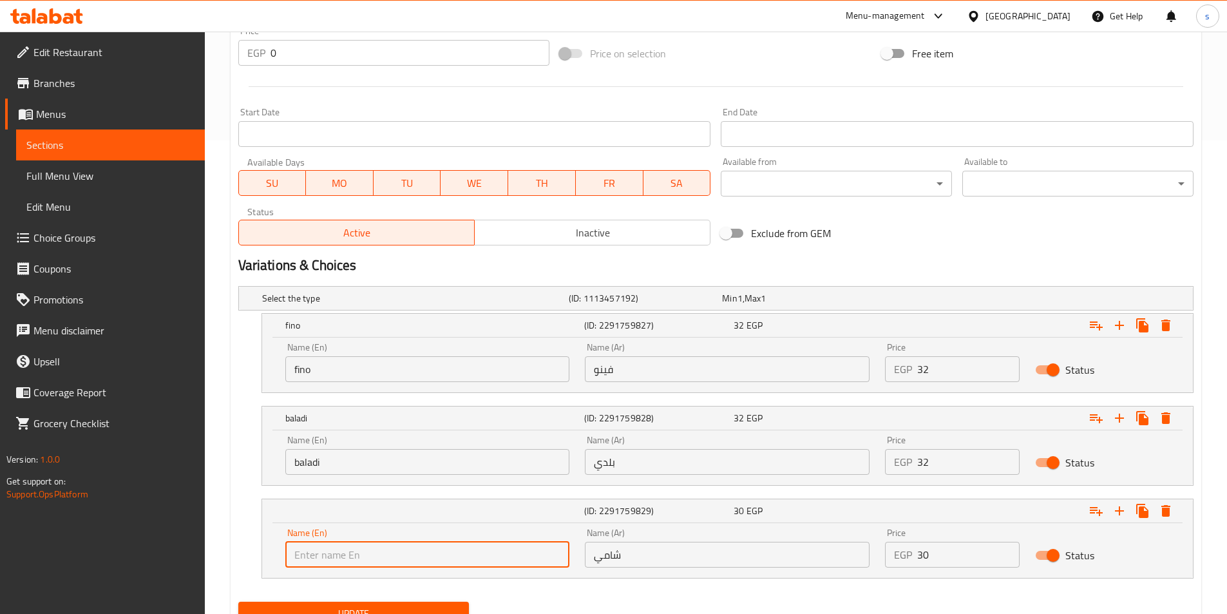
click at [462, 559] on input "text" at bounding box center [427, 555] width 285 height 26
type input "shami"
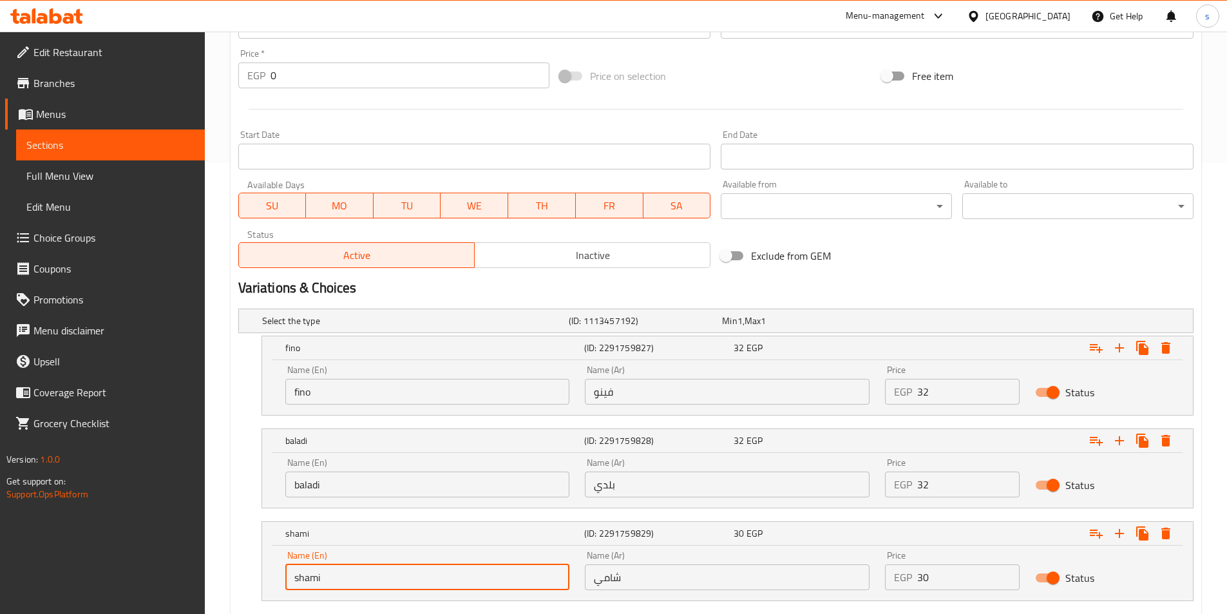
scroll to position [529, 0]
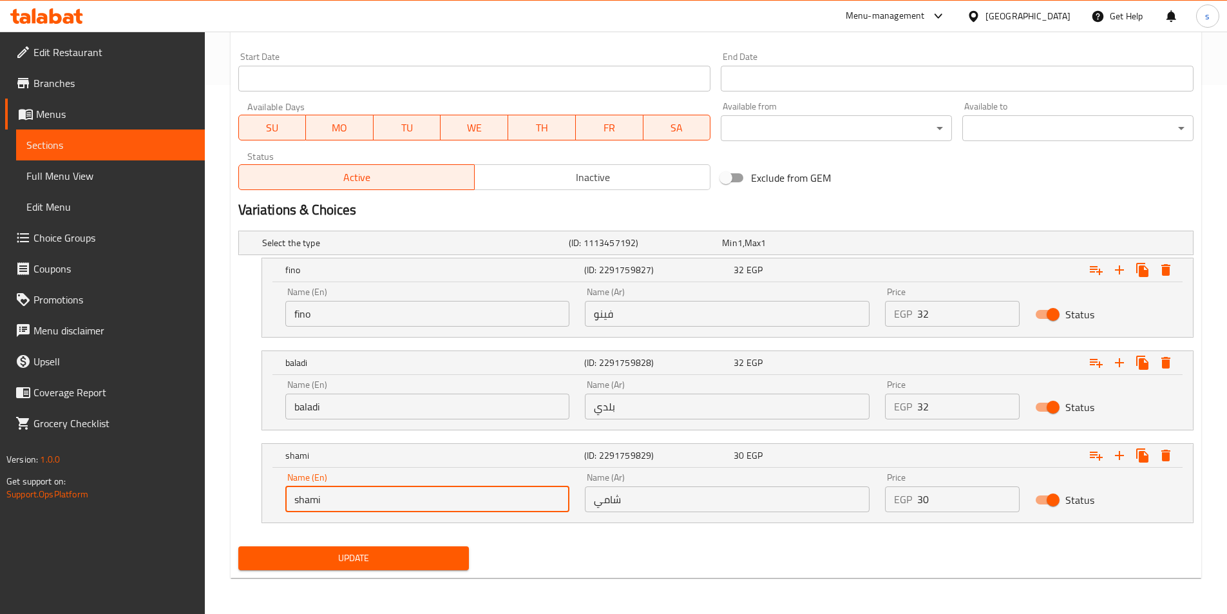
click at [426, 548] on button "Update" at bounding box center [353, 558] width 231 height 24
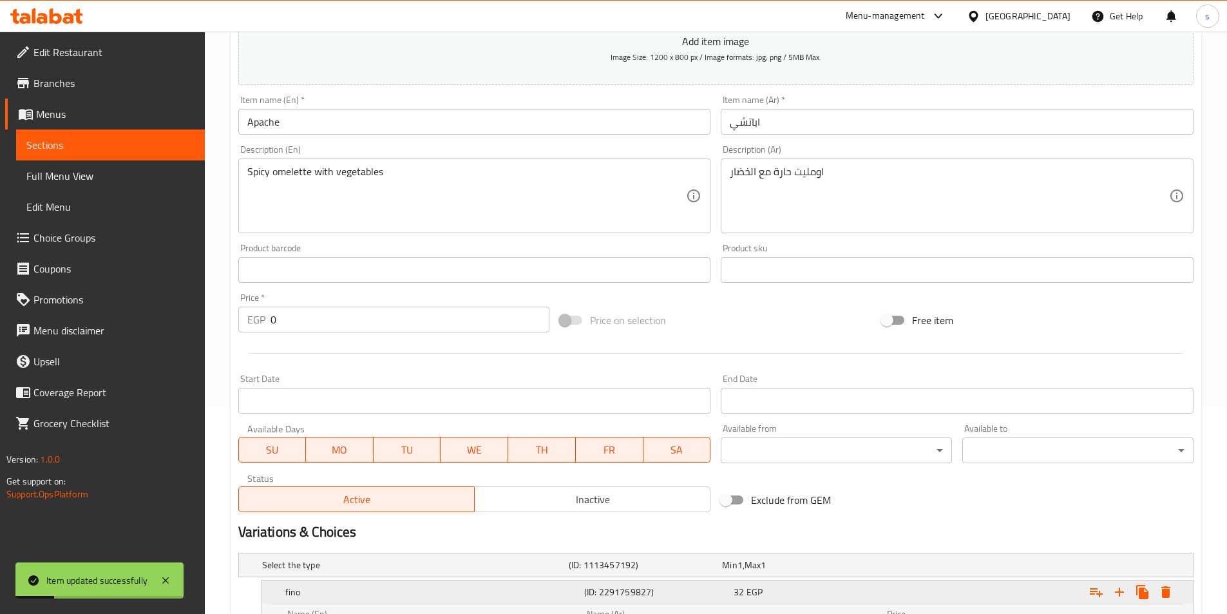
scroll to position [0, 0]
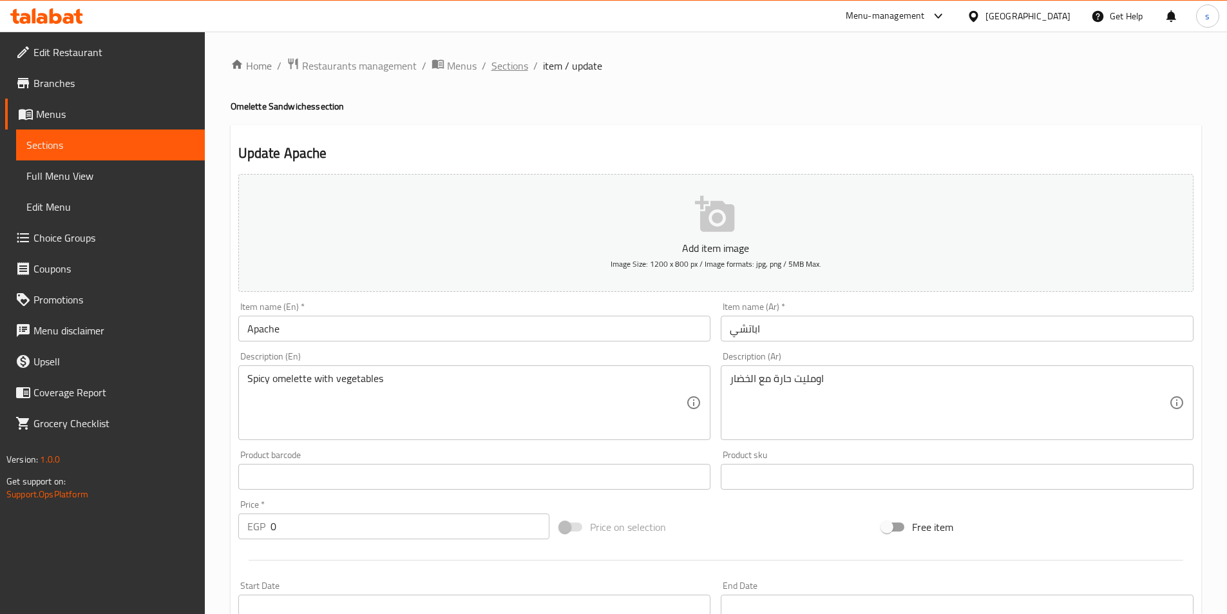
click at [507, 67] on span "Sections" at bounding box center [510, 65] width 37 height 15
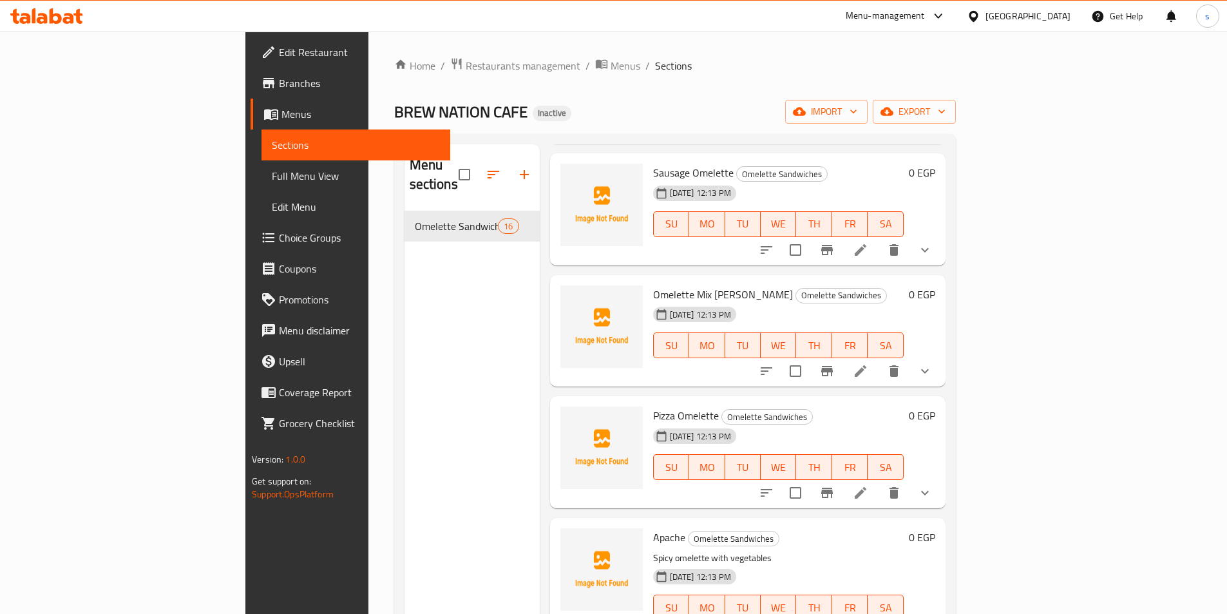
scroll to position [813, 0]
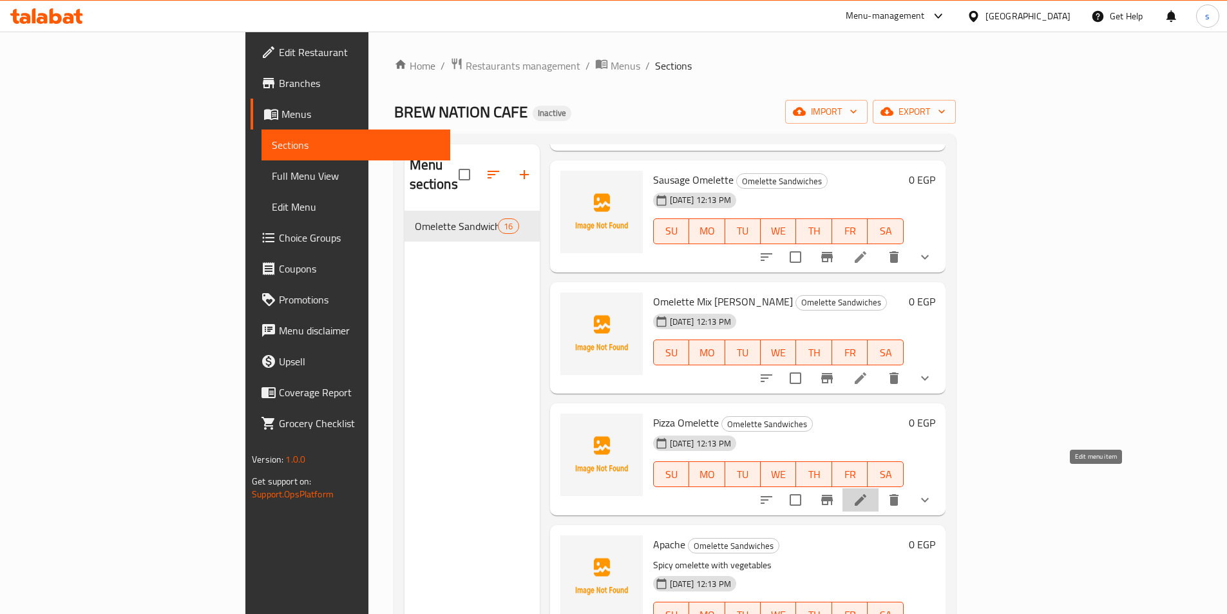
click at [869, 492] on icon at bounding box center [860, 499] width 15 height 15
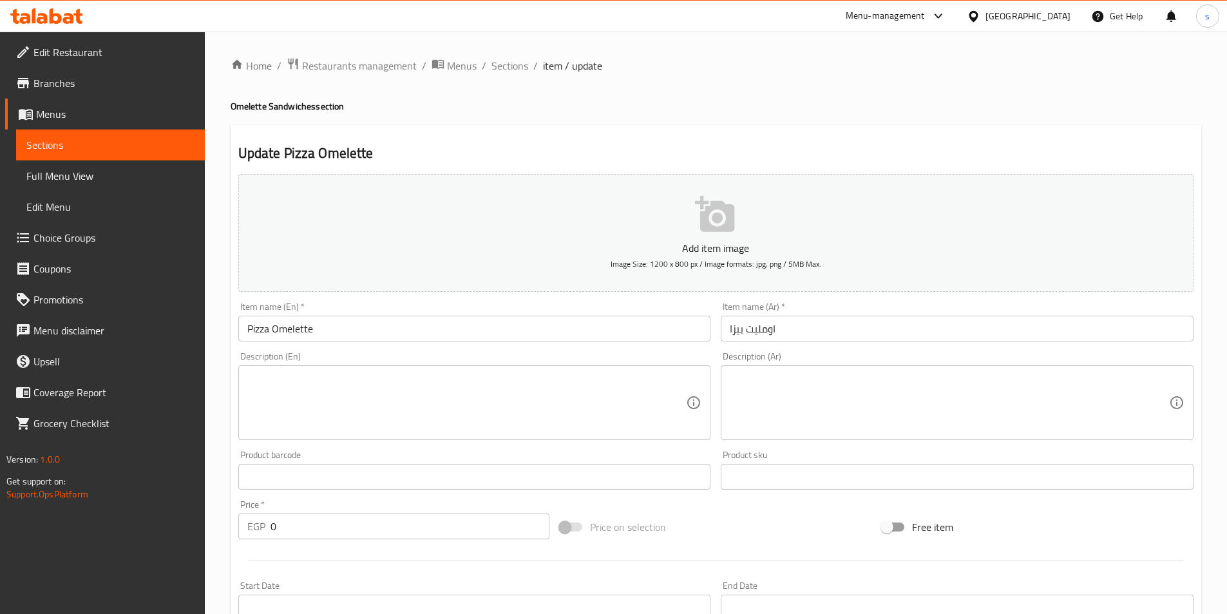
click at [736, 329] on input "اومليت بيزا" at bounding box center [957, 329] width 473 height 26
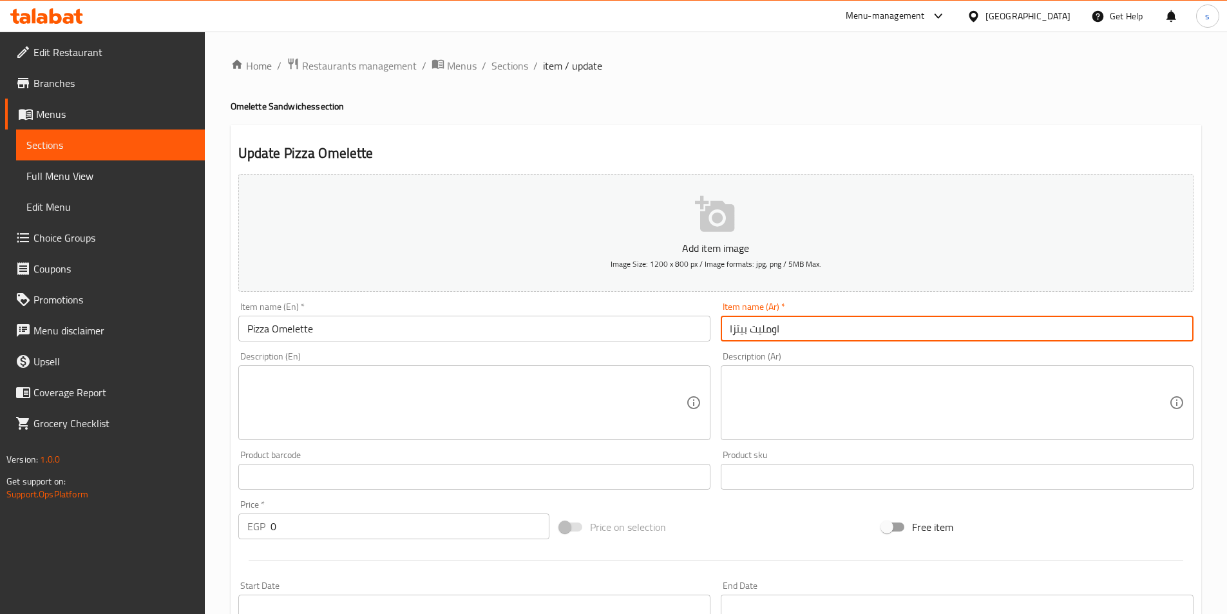
type input "اومليت بيتزا"
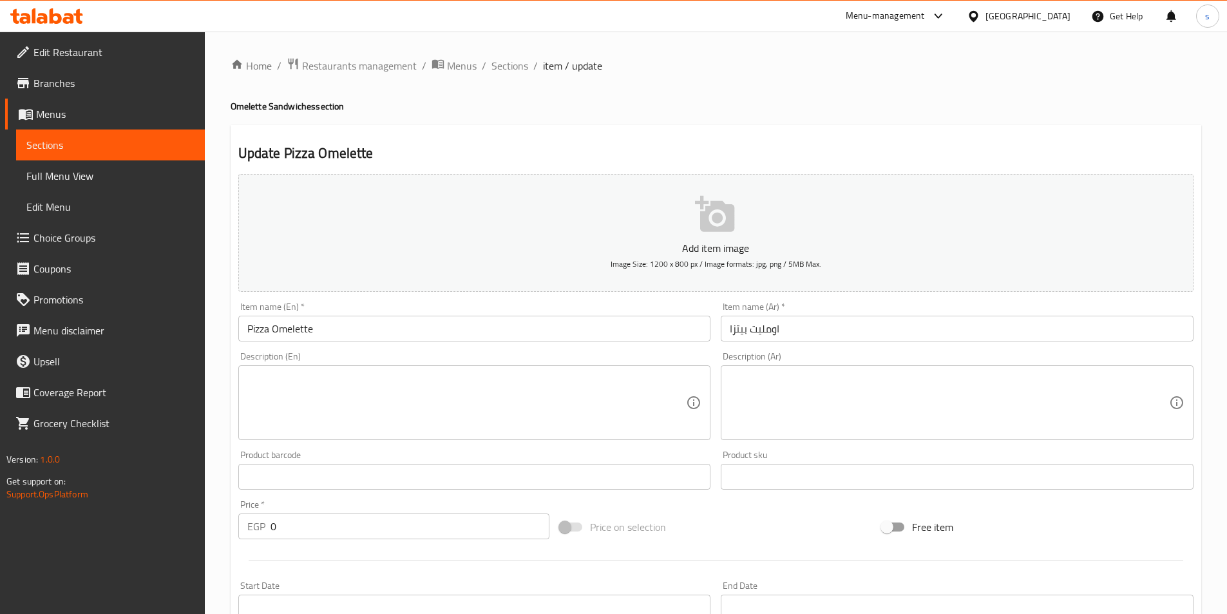
drag, startPoint x: 518, startPoint y: 362, endPoint x: 590, endPoint y: 264, distance: 121.8
click at [518, 361] on div "Description (En) Description (En)" at bounding box center [474, 396] width 473 height 88
click at [443, 402] on textarea at bounding box center [466, 402] width 439 height 61
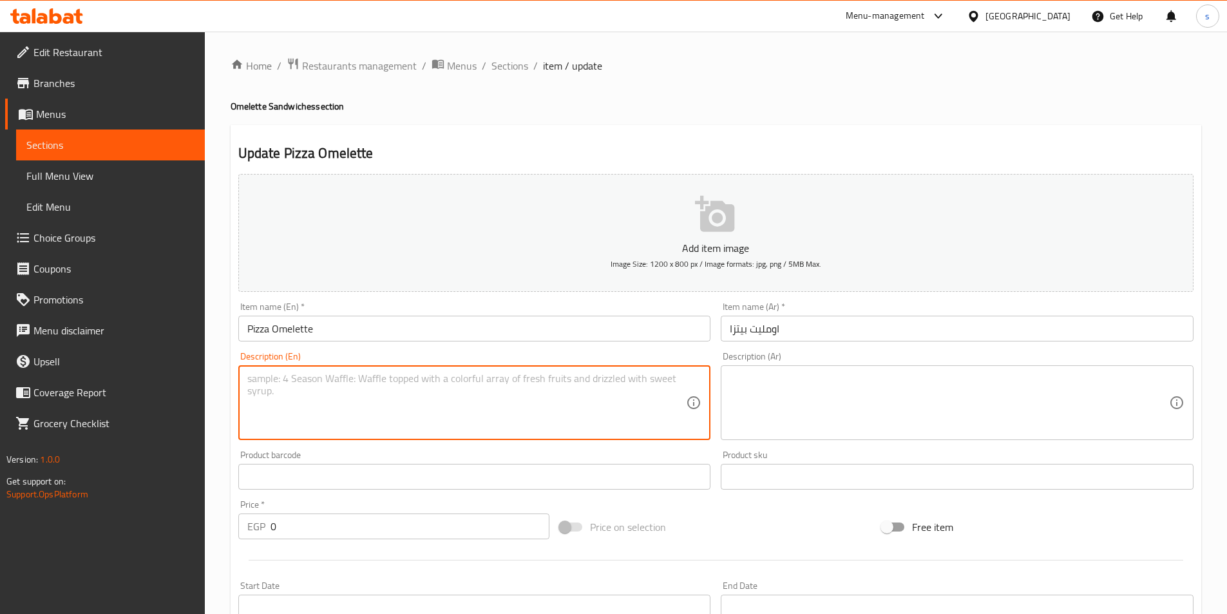
paste textarea "Omelette pizza-style sandwich"
type textarea "Omelette pizza-style sandwich"
click at [785, 384] on textarea at bounding box center [949, 402] width 439 height 61
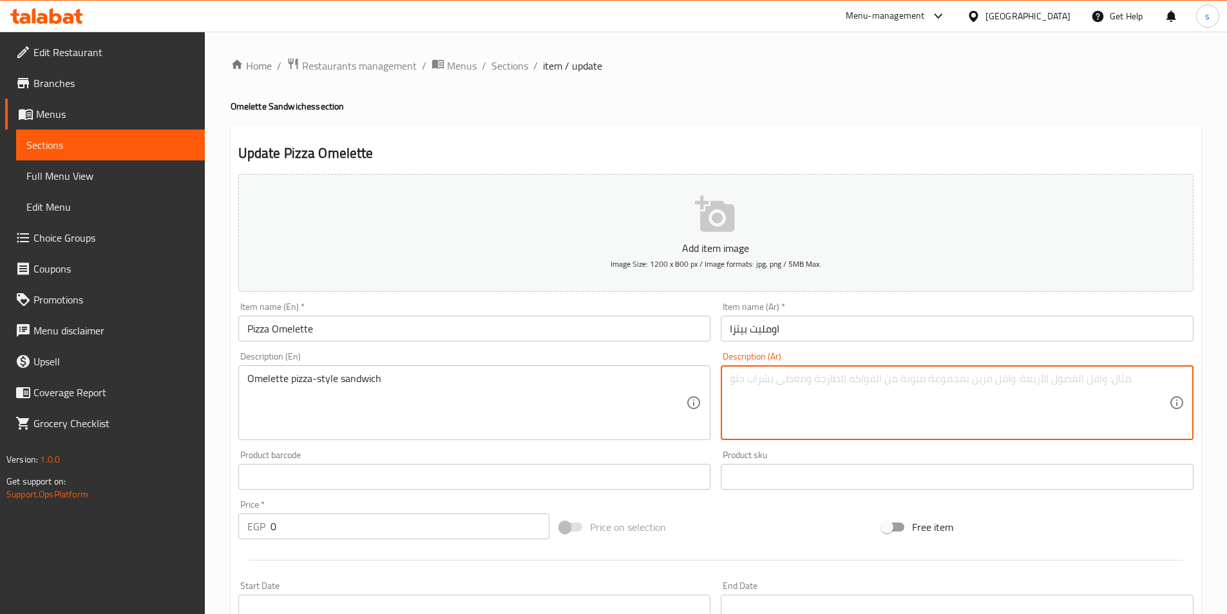
paste textarea "ساندويتش أومليت على طريقة البيتزا"
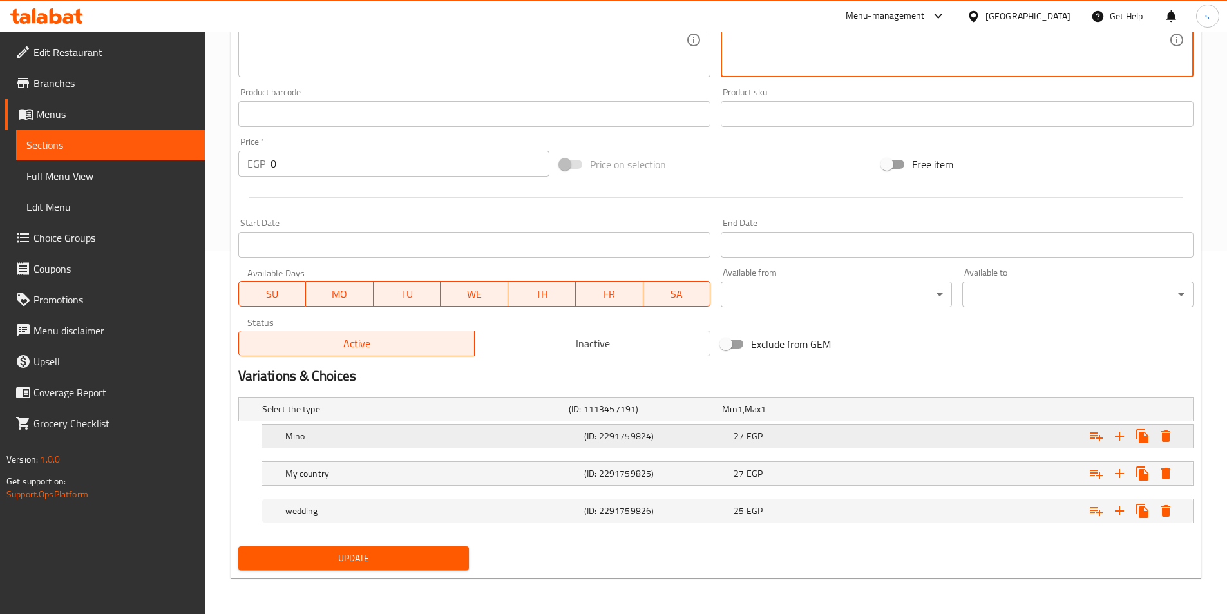
type textarea "ساندويتش أومليت على طريقة البيتزا"
click at [450, 432] on h5 "Mino" at bounding box center [432, 436] width 294 height 13
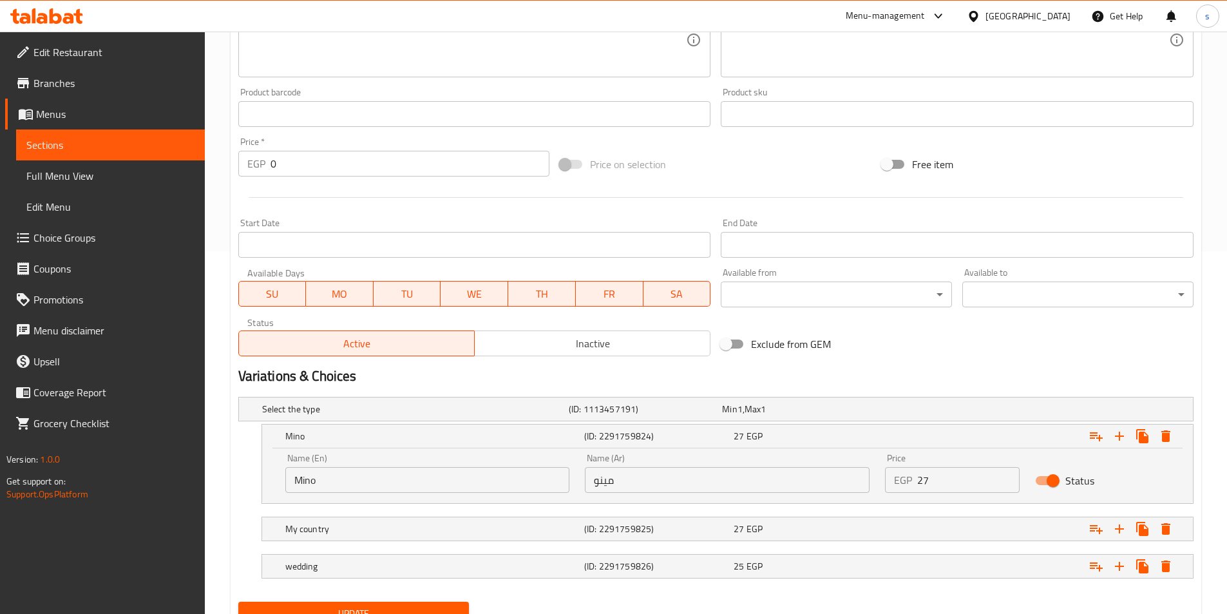
click at [680, 490] on input "مينو" at bounding box center [727, 480] width 285 height 26
click at [608, 482] on input "مينو" at bounding box center [727, 480] width 285 height 26
type input "فينو"
click at [537, 515] on div "My country (ID: 2291759825) 27 EGP" at bounding box center [732, 529] width 898 height 28
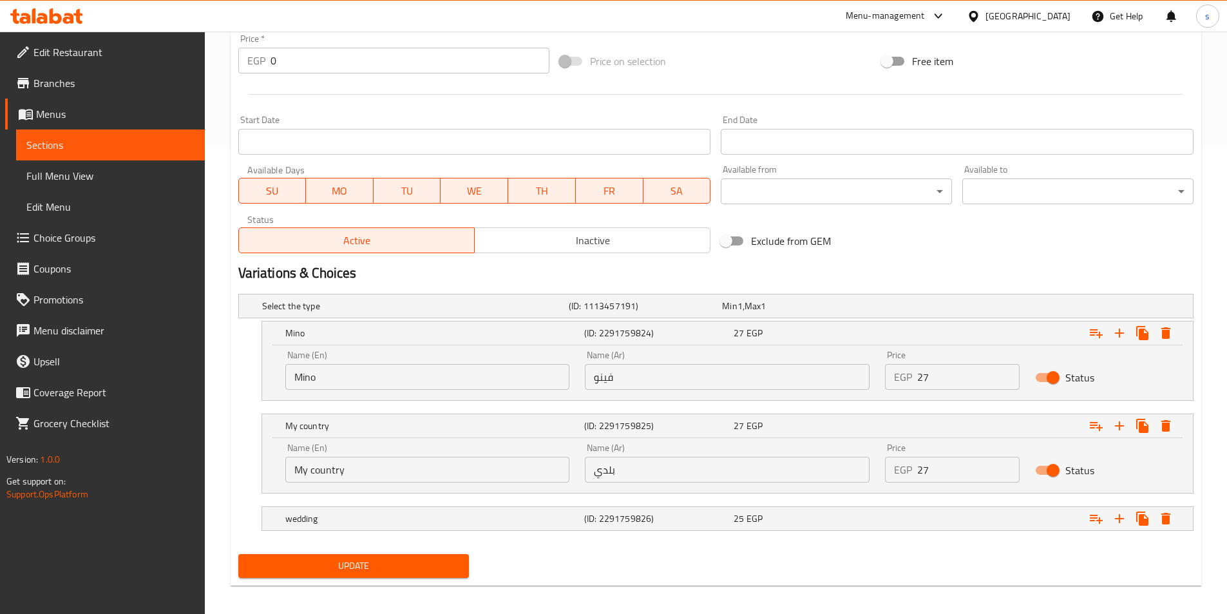
scroll to position [474, 0]
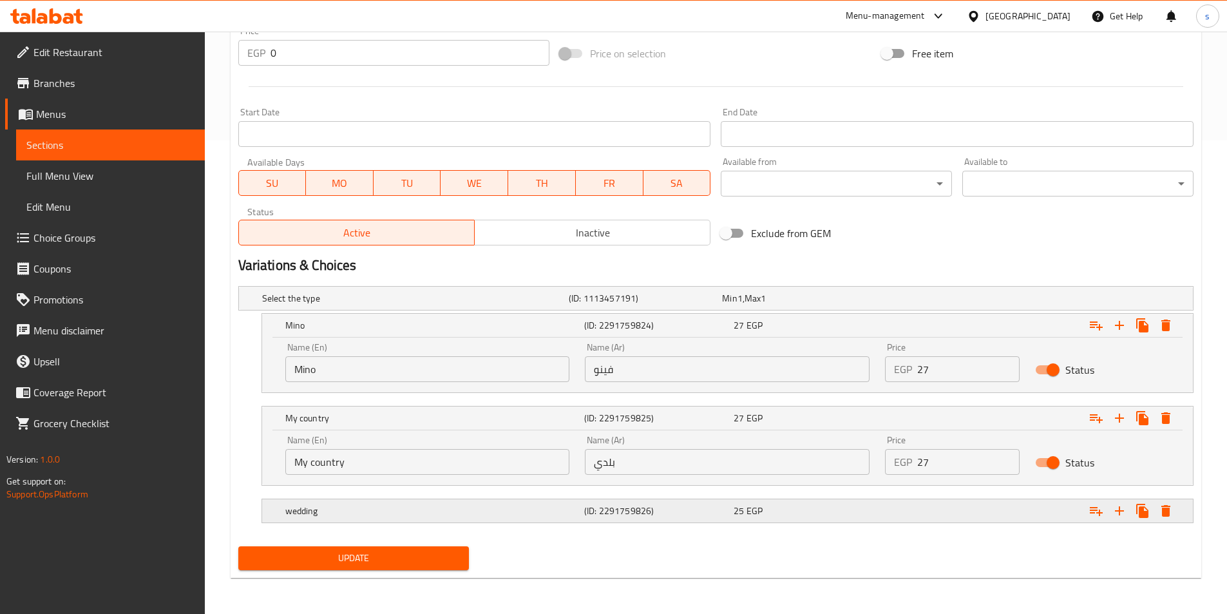
click at [656, 500] on div "wedding (ID: 2291759826) 25 EGP" at bounding box center [732, 511] width 898 height 28
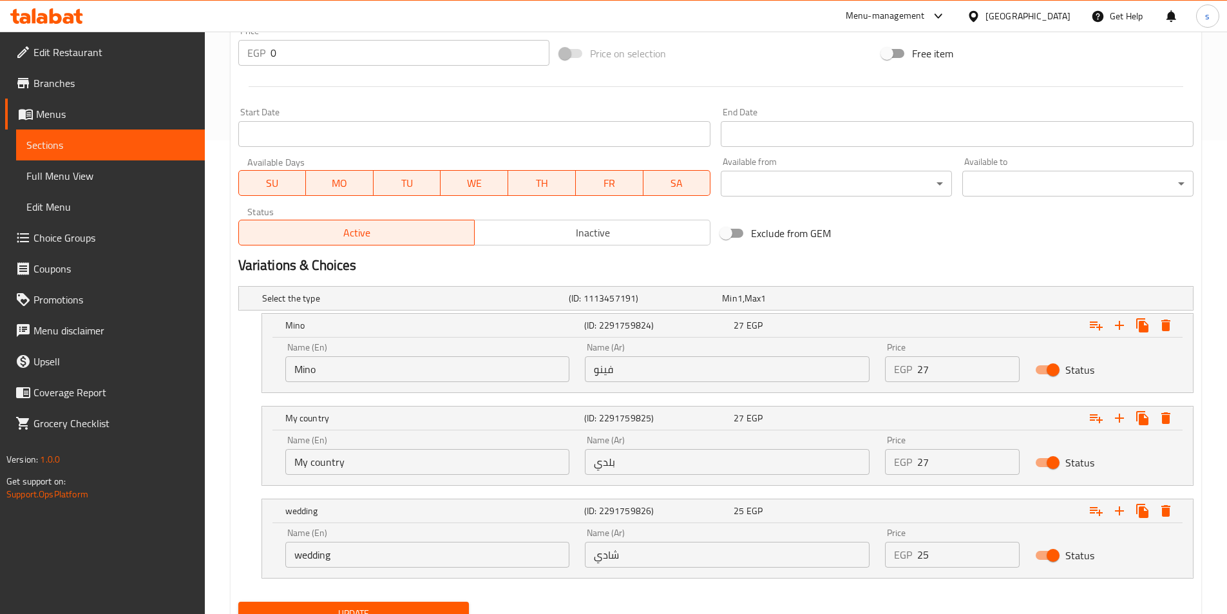
click at [604, 559] on input "شادي" at bounding box center [727, 555] width 285 height 26
type input "شامي"
click at [506, 549] on input "wedding" at bounding box center [427, 555] width 285 height 26
type input "w"
type input "shami"
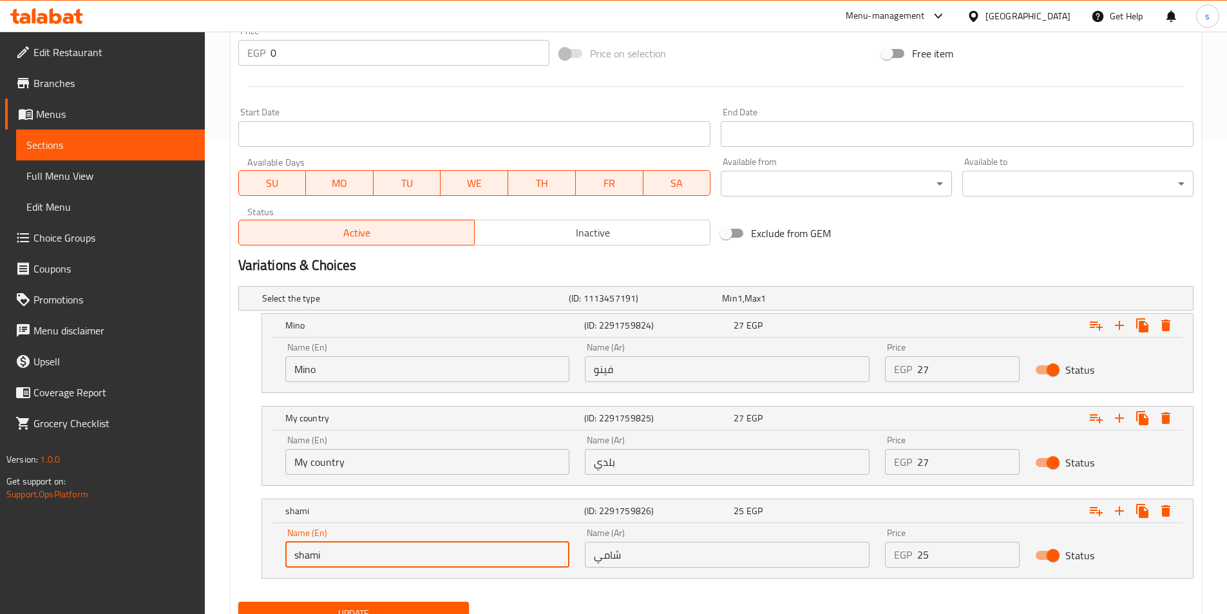
click at [492, 467] on input "My country" at bounding box center [427, 462] width 285 height 26
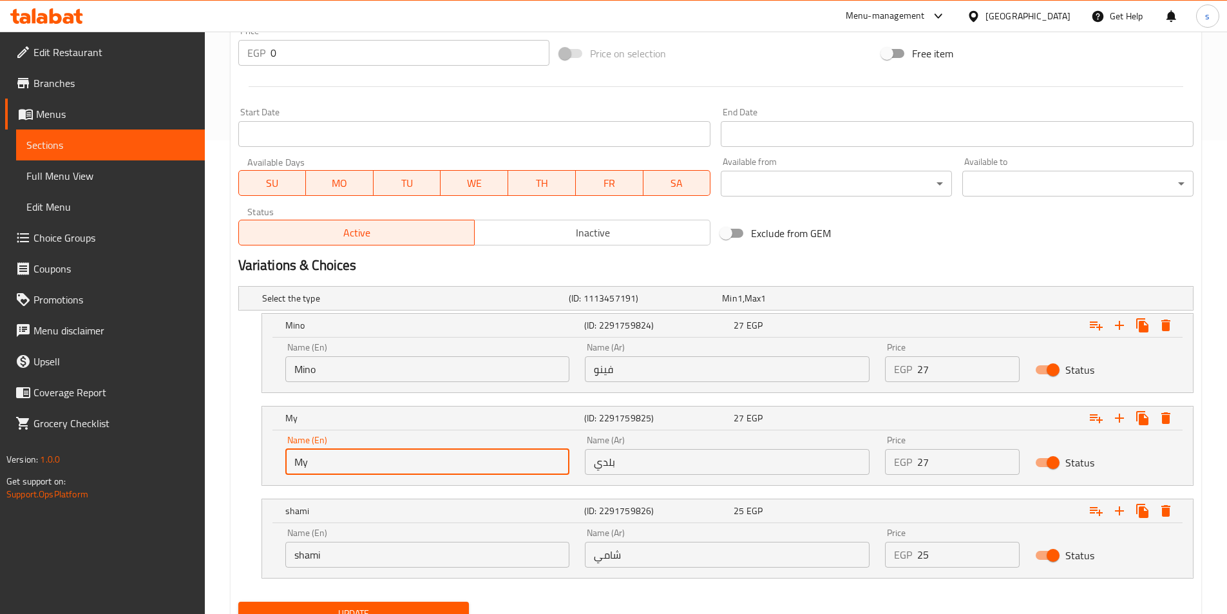
type input "M"
type input "baladi"
click at [352, 381] on input "Mino" at bounding box center [427, 369] width 285 height 26
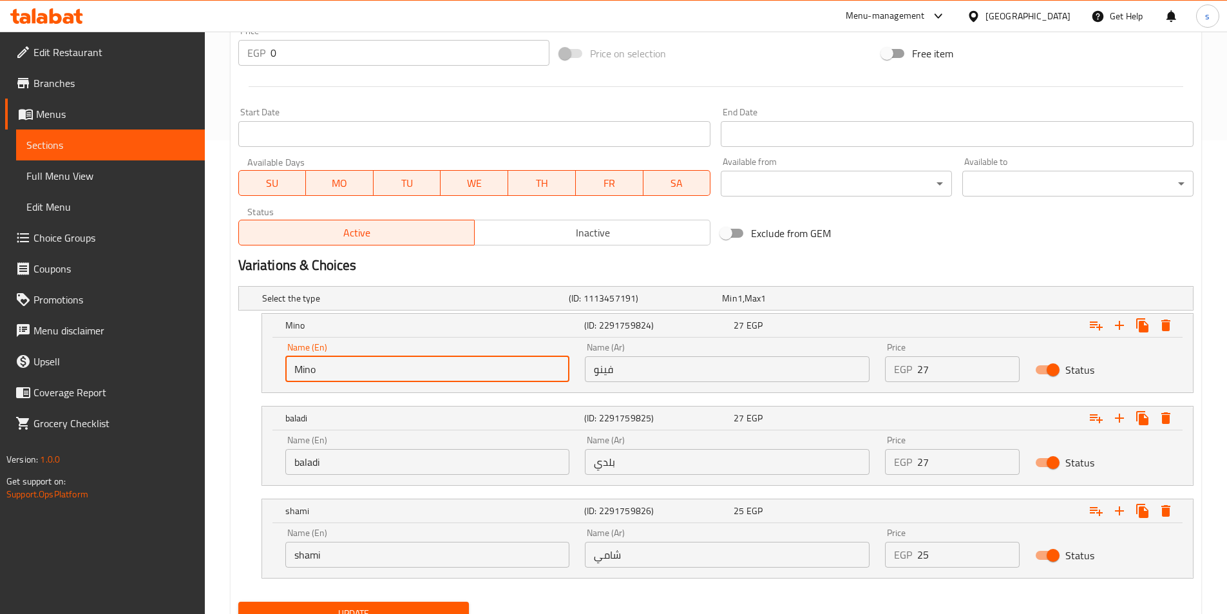
click at [299, 369] on input "Mino" at bounding box center [427, 369] width 285 height 26
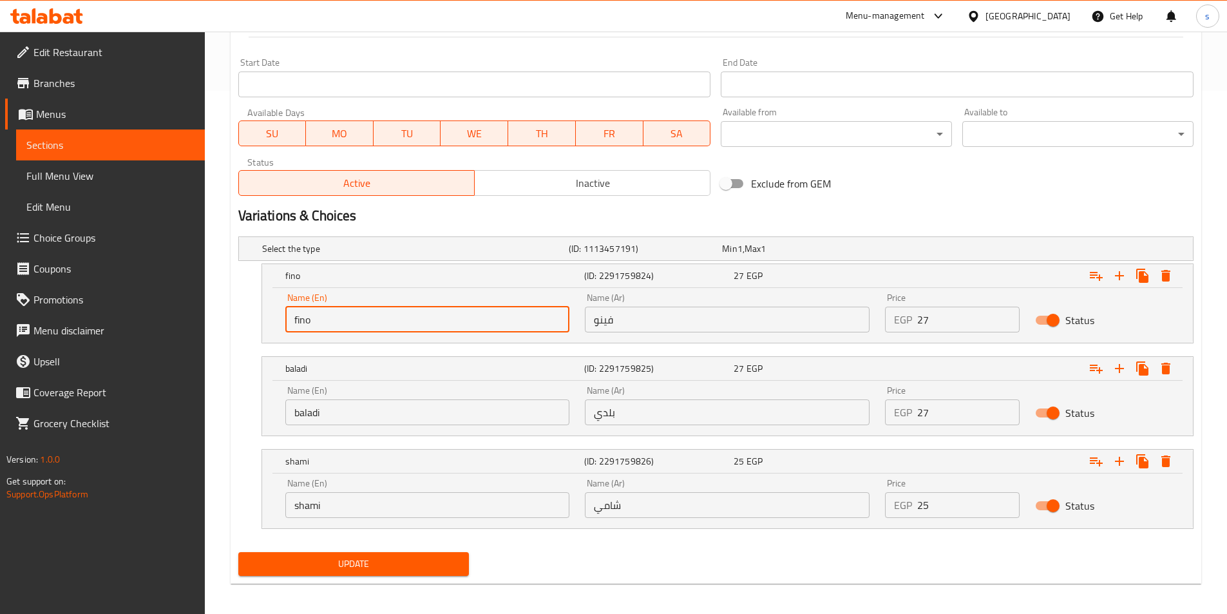
scroll to position [529, 0]
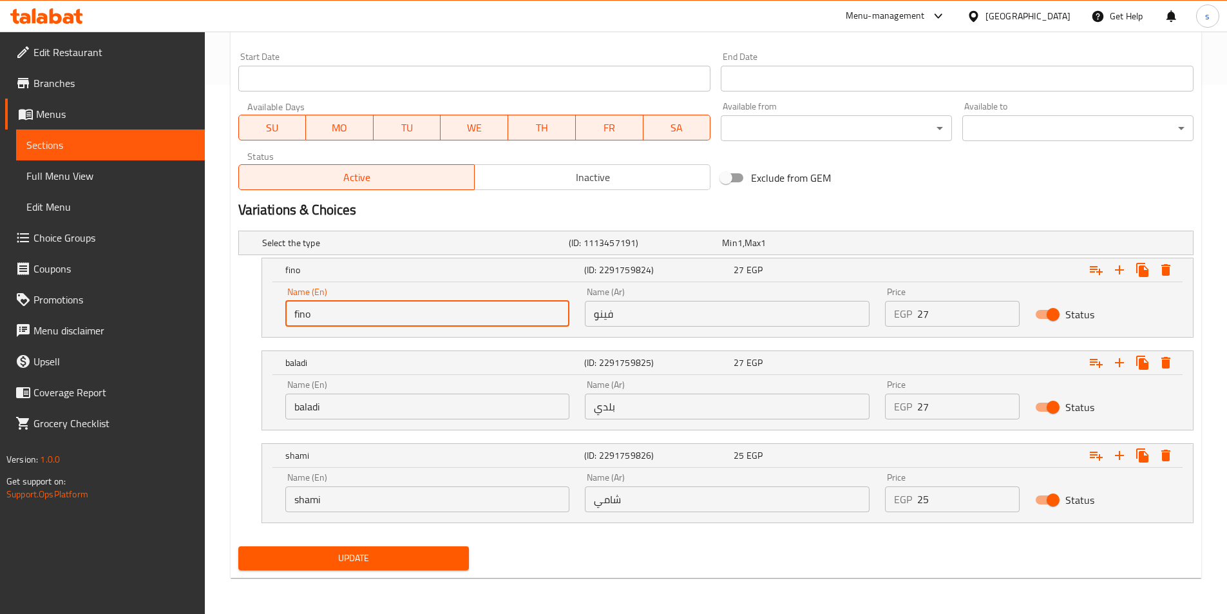
type input "fino"
click at [346, 550] on span "Update" at bounding box center [354, 558] width 211 height 16
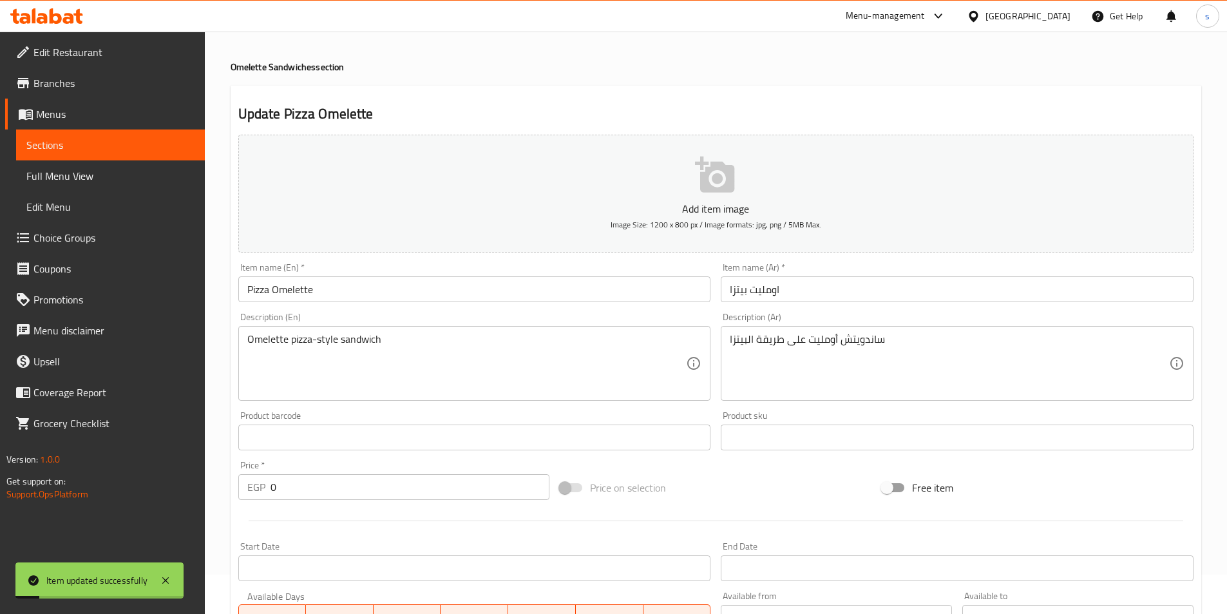
scroll to position [0, 0]
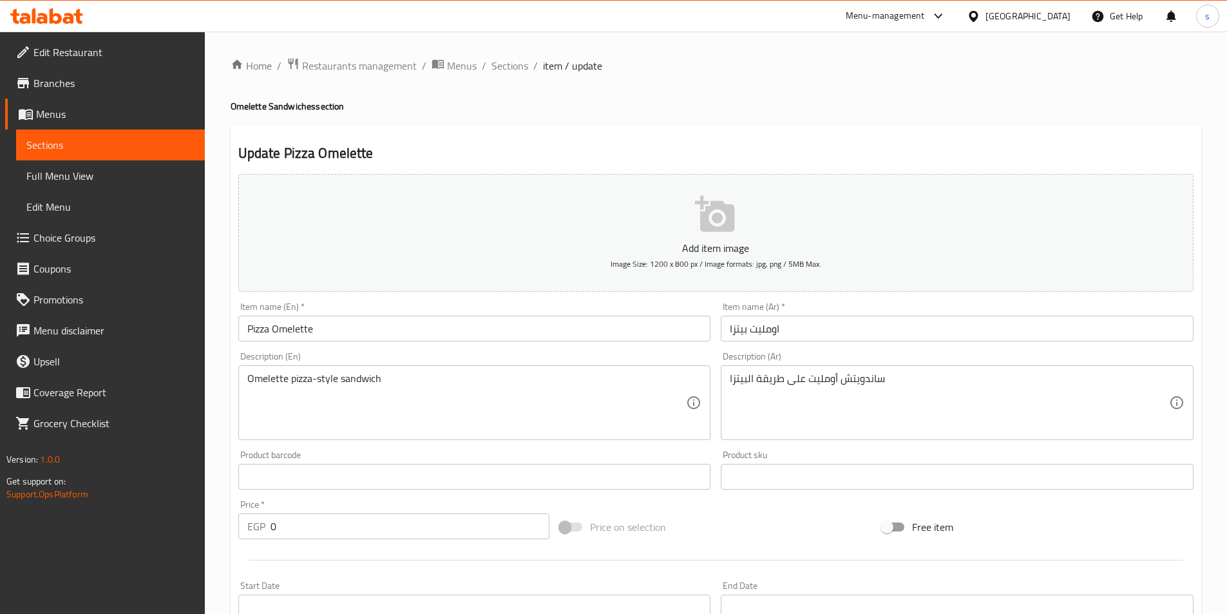
drag, startPoint x: 727, startPoint y: 378, endPoint x: 966, endPoint y: 409, distance: 241.0
click at [966, 409] on div "ساندويتش أومليت على طريقة البيتزا Description (Ar)" at bounding box center [957, 402] width 473 height 75
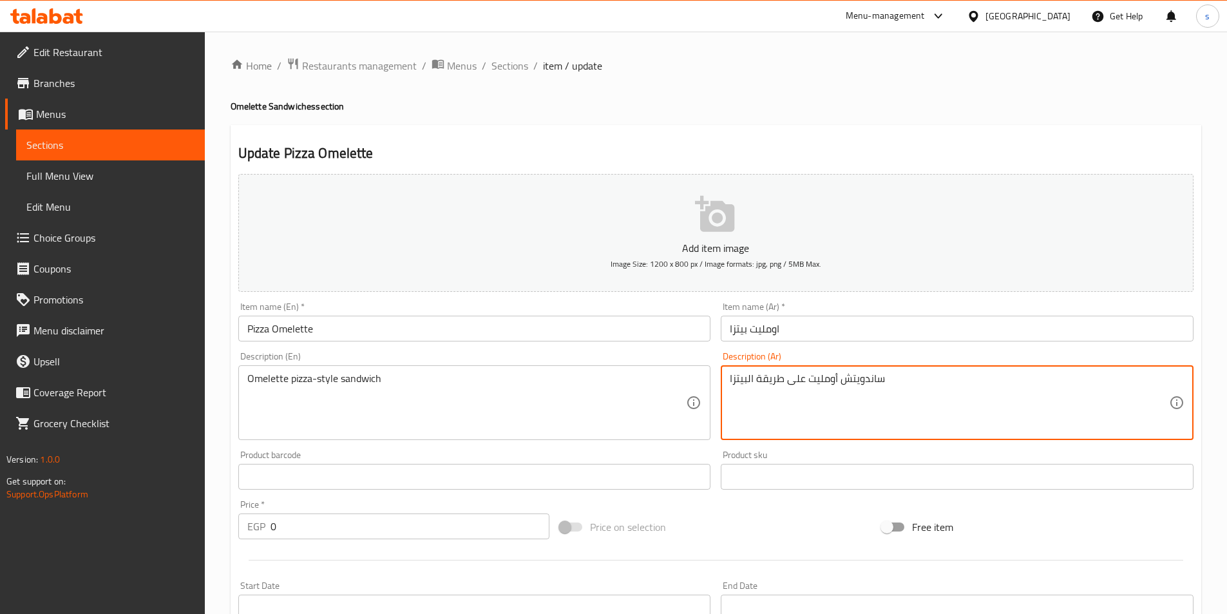
click at [957, 404] on textarea "ساندويتش أومليت على طريقة البيتزا" at bounding box center [949, 402] width 439 height 61
click at [731, 379] on textarea "ساندويتش أومليت على طريقة البيتزا" at bounding box center [949, 402] width 439 height 61
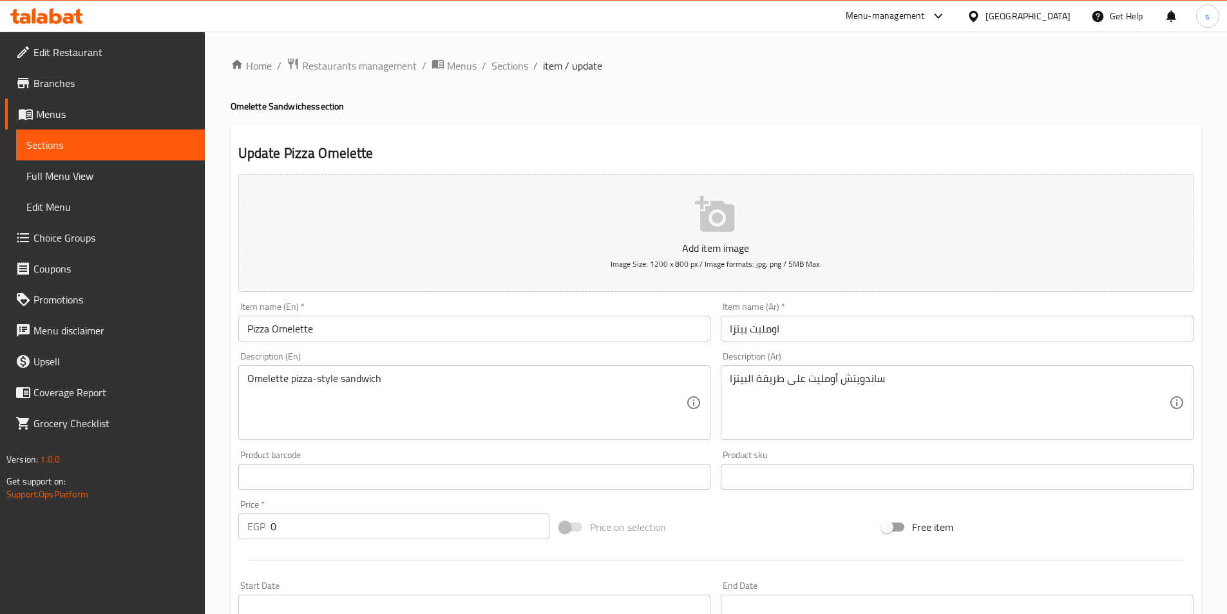
drag, startPoint x: 728, startPoint y: 378, endPoint x: 900, endPoint y: 396, distance: 172.9
click at [900, 396] on div "ساندويتش أومليت على طريقة البيتزا Description (Ar)" at bounding box center [957, 402] width 473 height 75
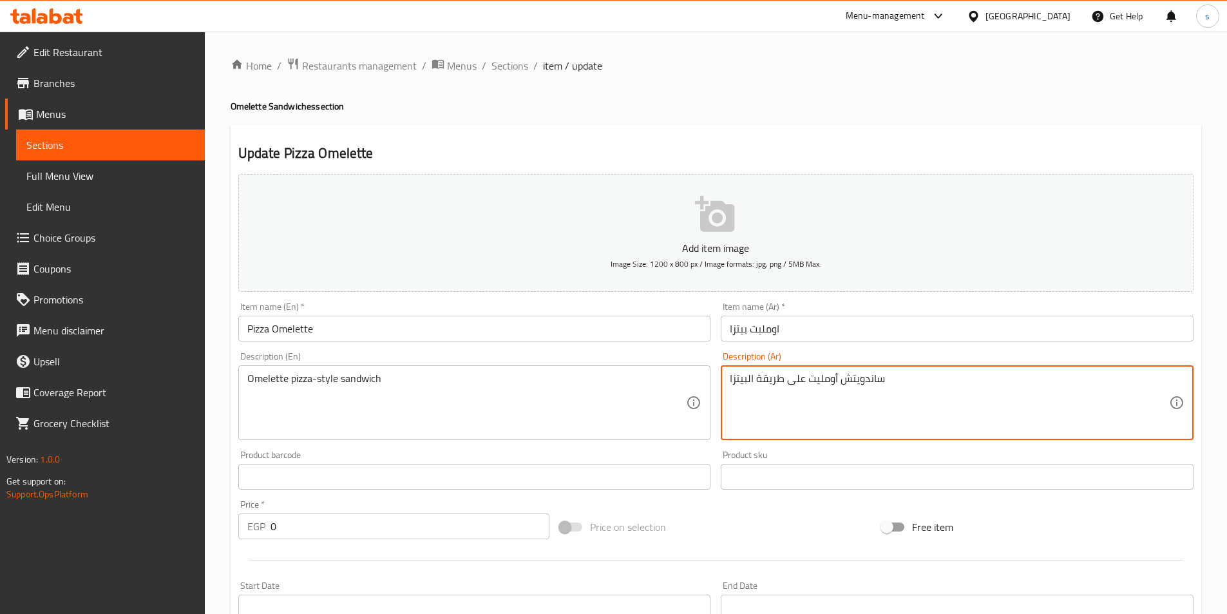
click at [952, 392] on textarea "ساندويتش أومليت على طريقة البيتزا" at bounding box center [949, 402] width 439 height 61
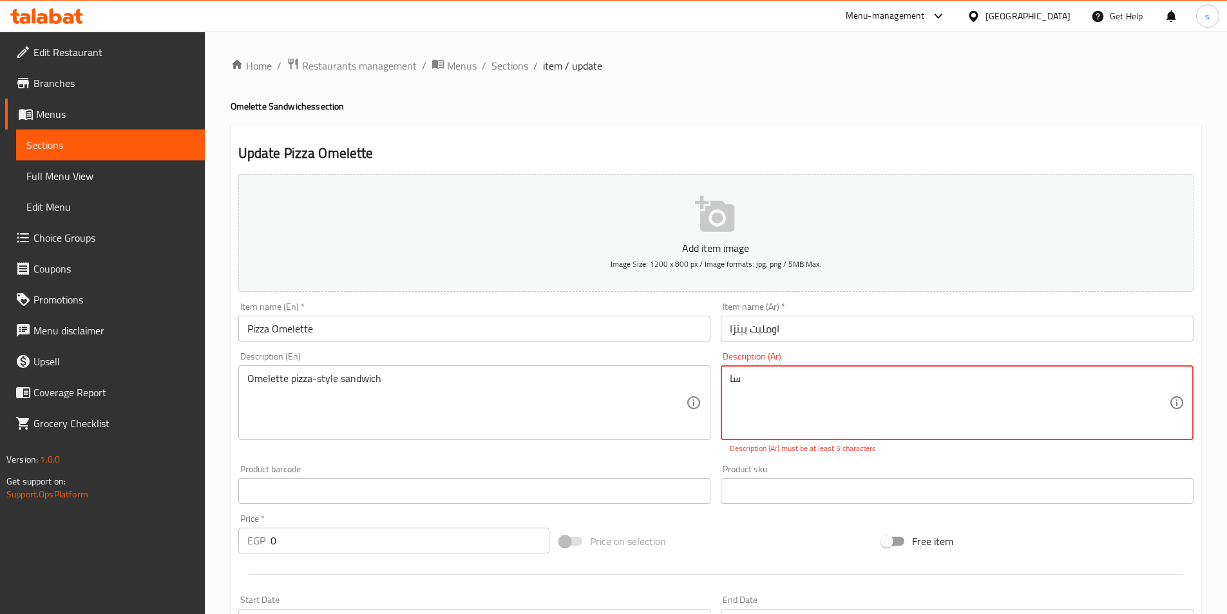
type textarea "س"
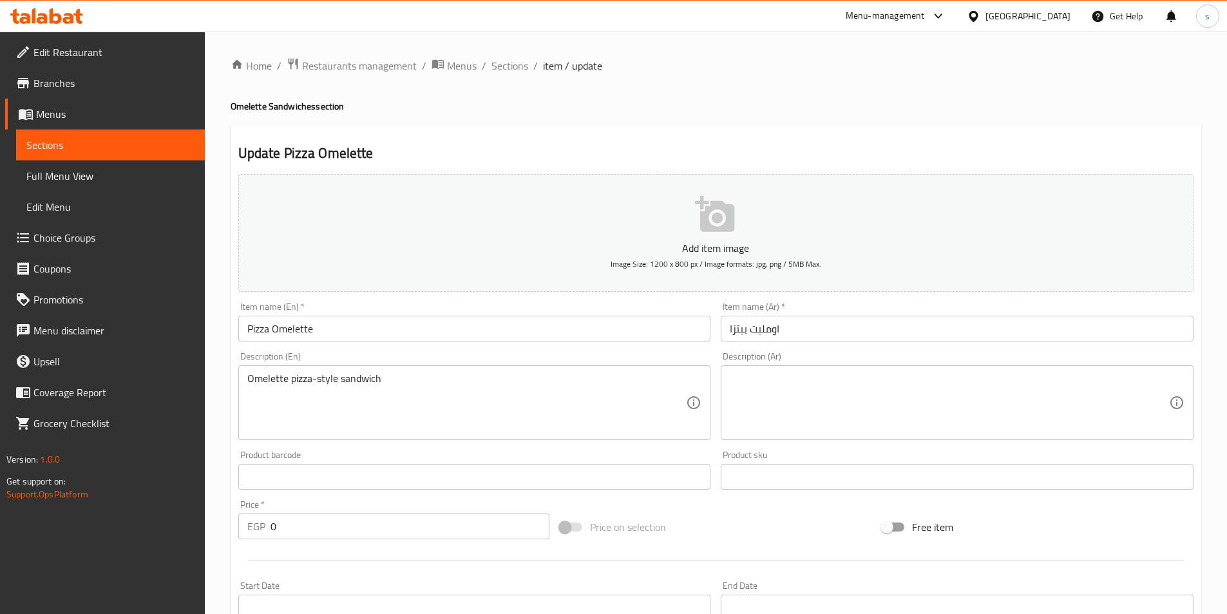
click at [584, 369] on div "Omelette pizza-style sandwich Description (En)" at bounding box center [474, 402] width 473 height 75
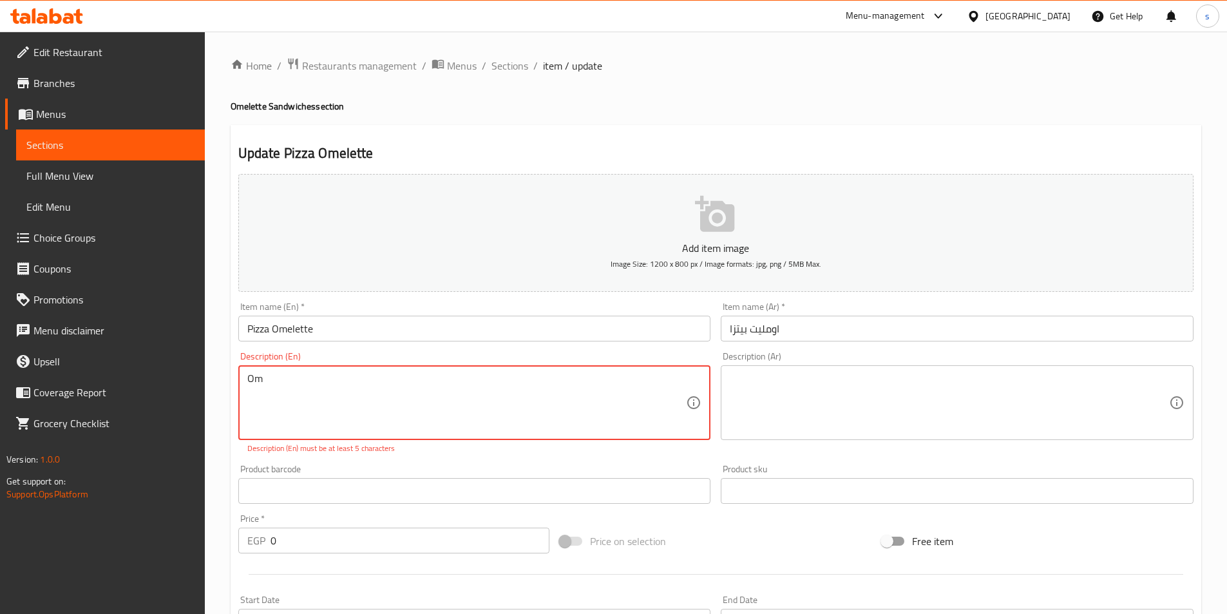
type textarea "O"
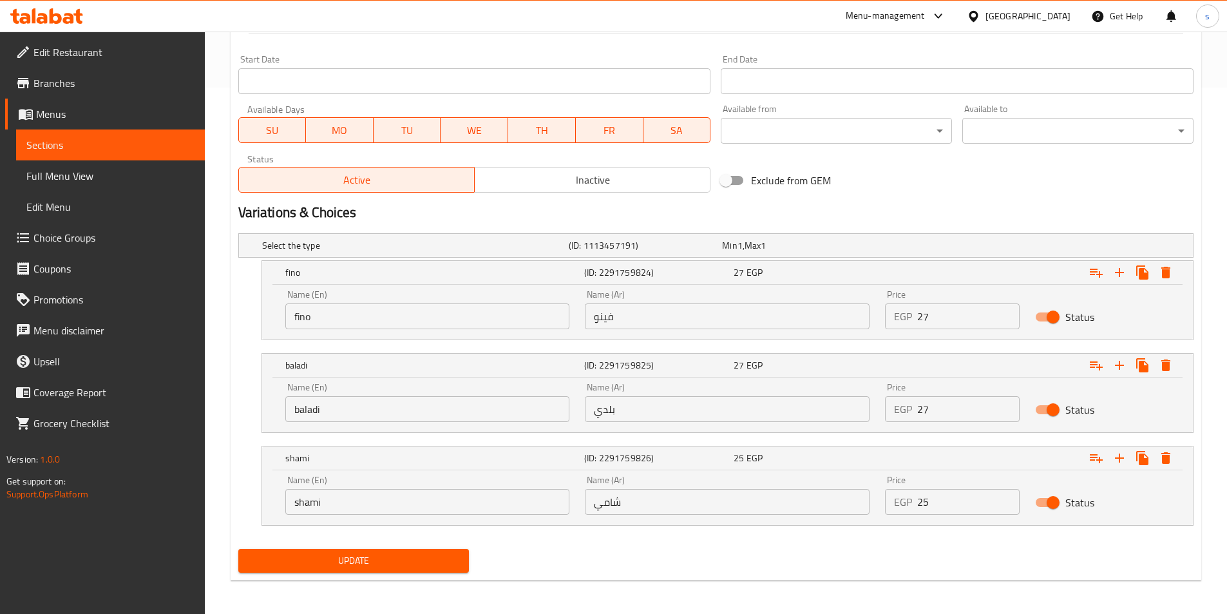
scroll to position [529, 0]
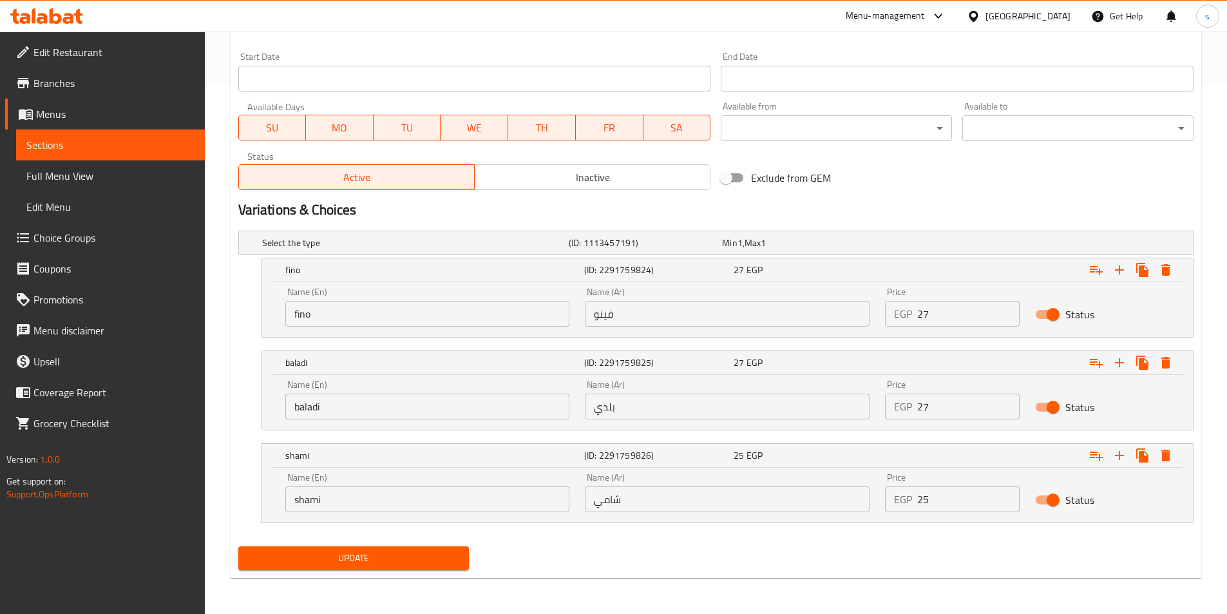
click at [375, 553] on span "Update" at bounding box center [354, 558] width 211 height 16
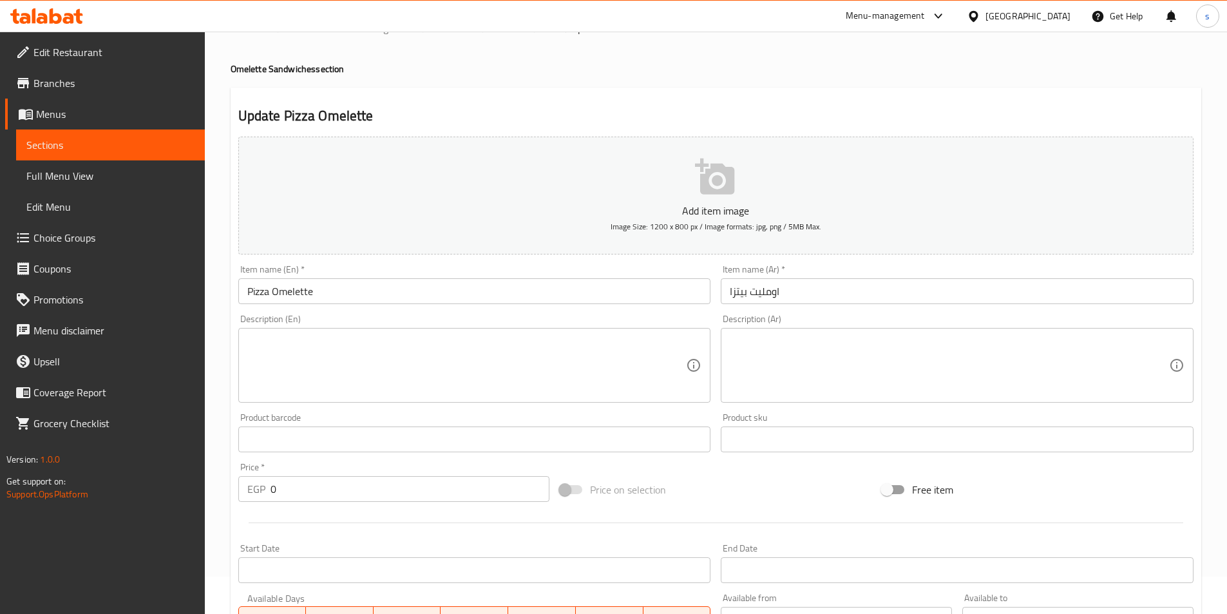
scroll to position [0, 0]
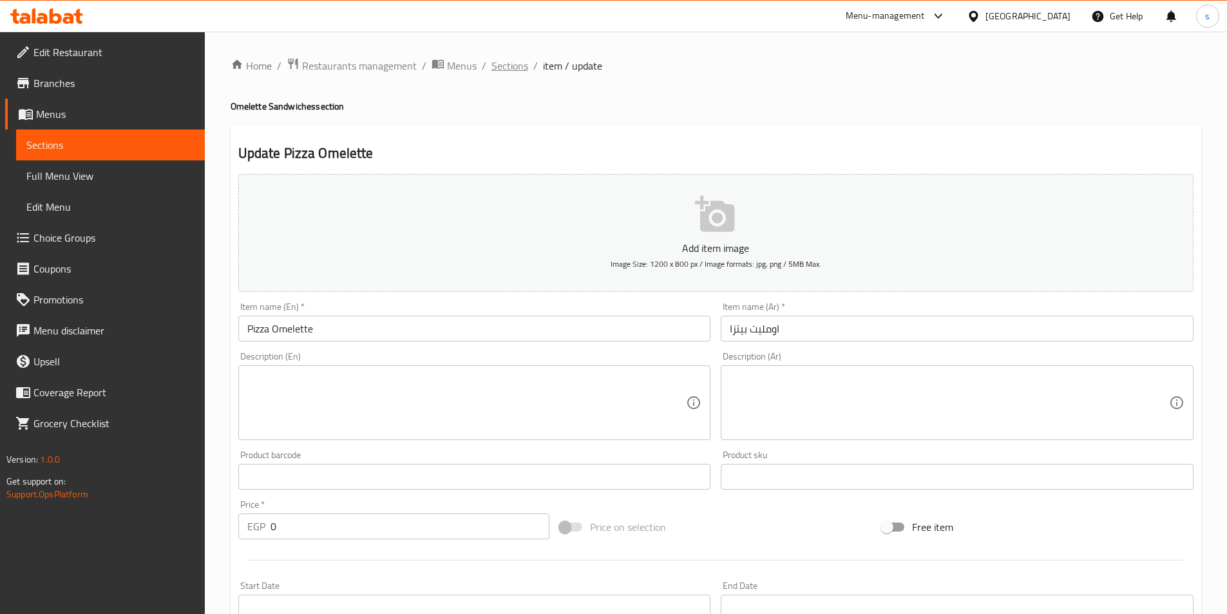
click at [512, 68] on span "Sections" at bounding box center [510, 65] width 37 height 15
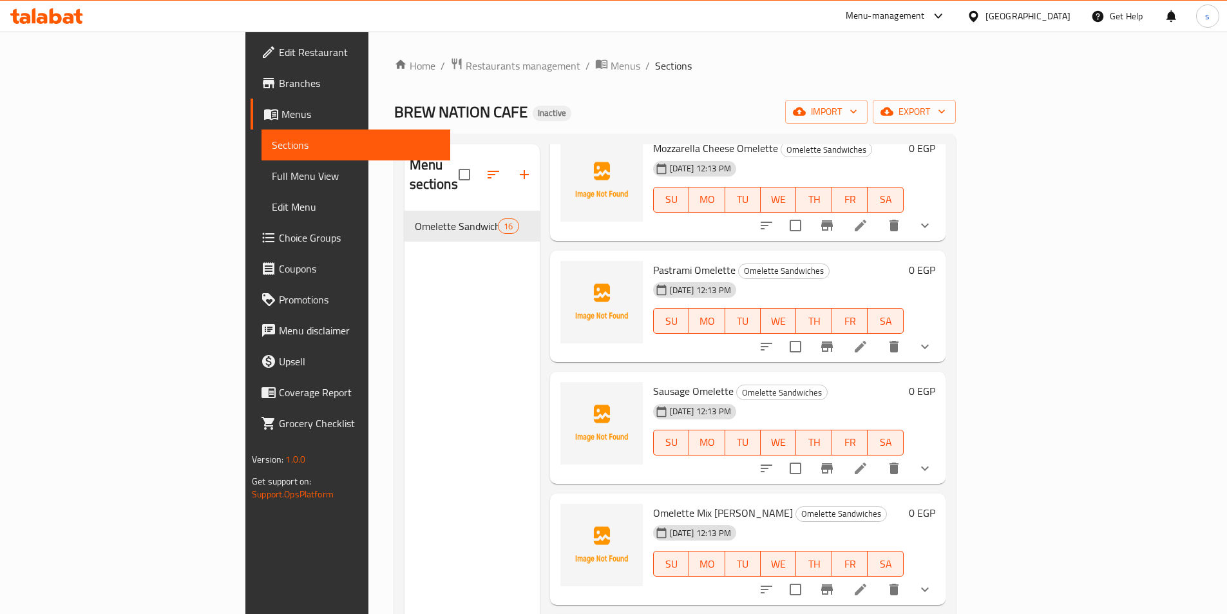
scroll to position [597, 0]
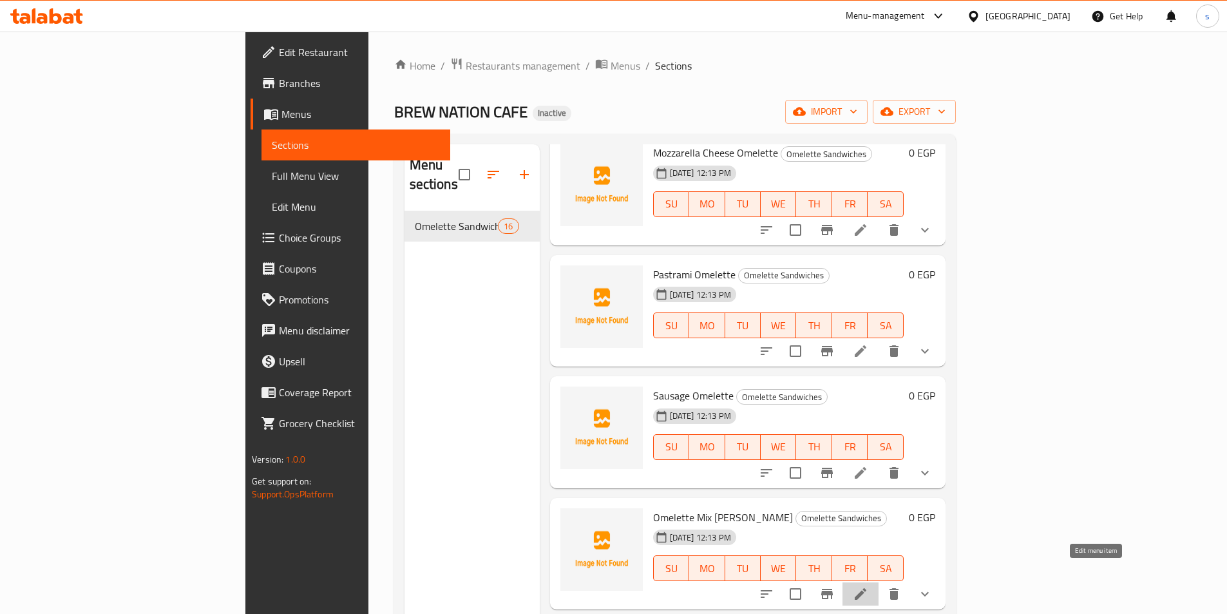
click at [869, 586] on icon at bounding box center [860, 593] width 15 height 15
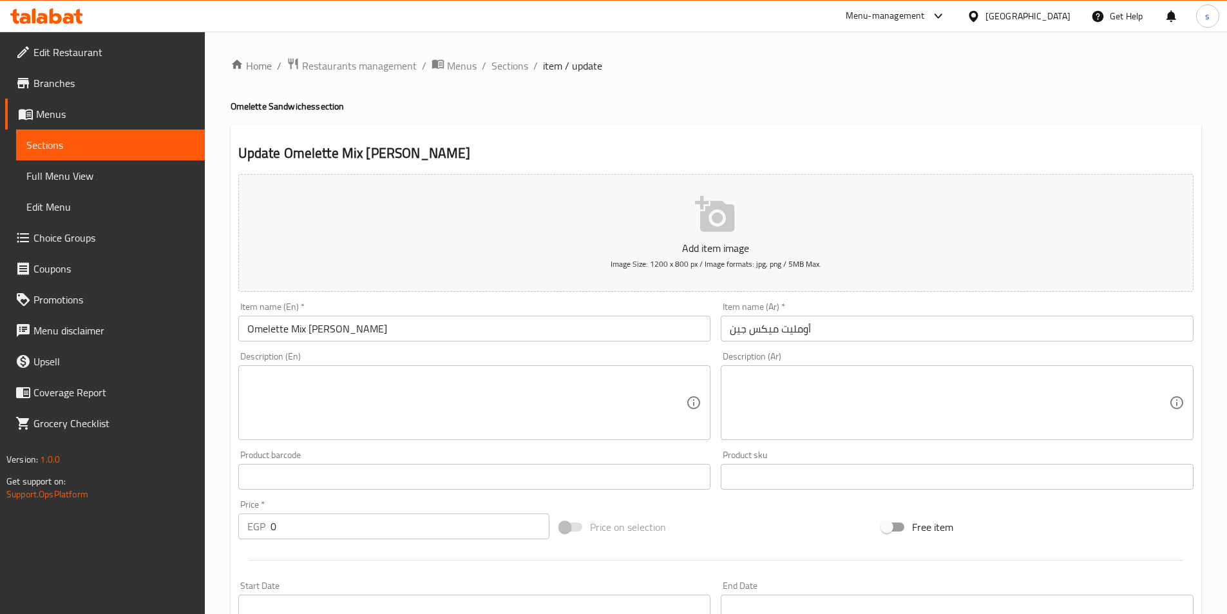
scroll to position [363, 0]
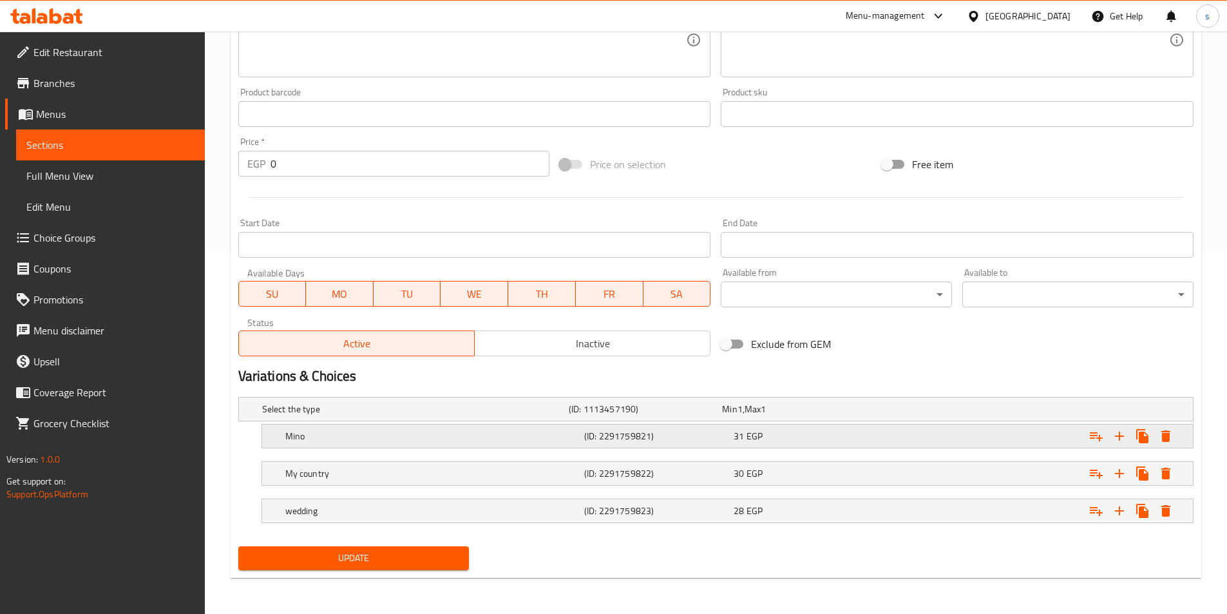
click at [448, 434] on h5 "Mino" at bounding box center [432, 436] width 294 height 13
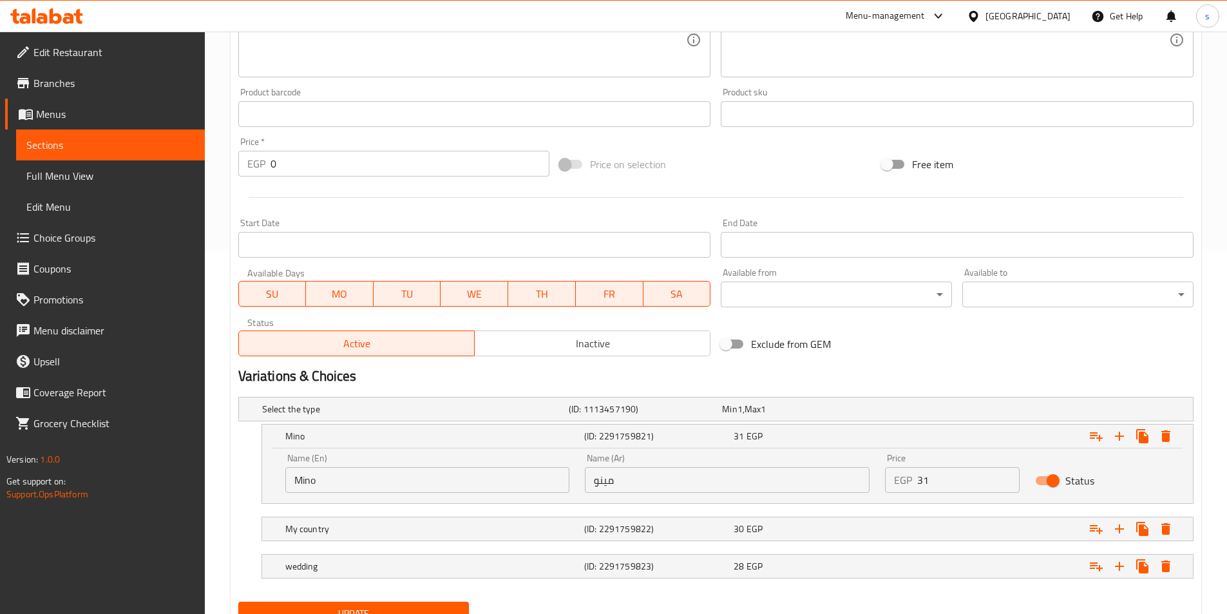
click at [420, 490] on input "Mino" at bounding box center [427, 480] width 285 height 26
type input "M"
type input "fino"
click at [378, 532] on h5 "My country" at bounding box center [432, 529] width 294 height 13
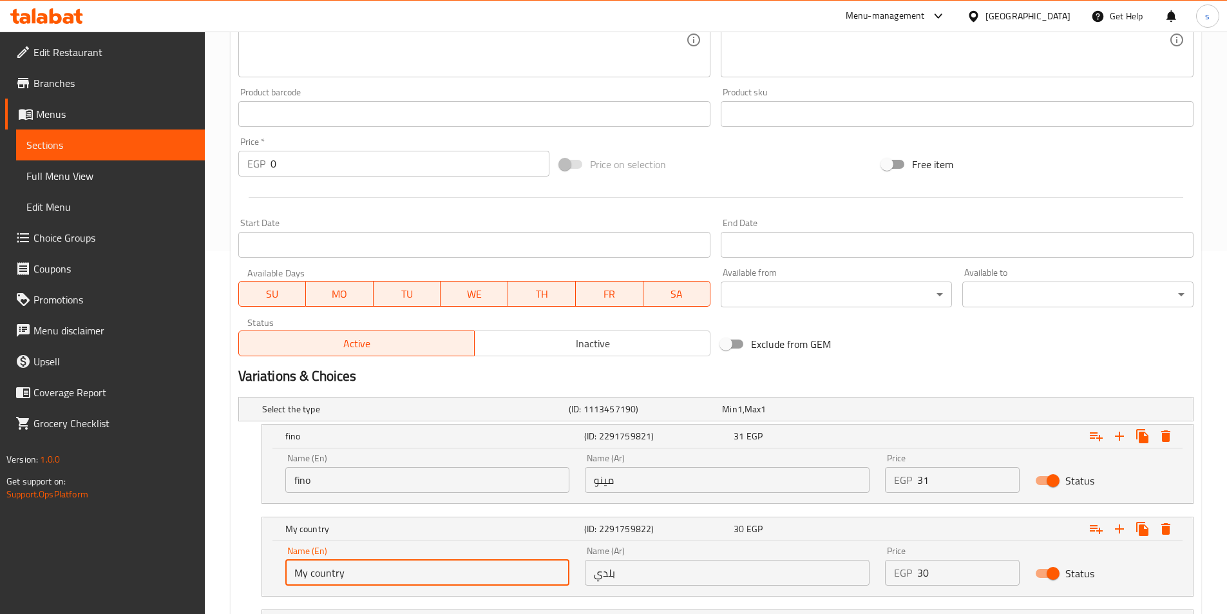
click at [372, 568] on input "My country" at bounding box center [427, 573] width 285 height 26
type input "M"
type input "baladi"
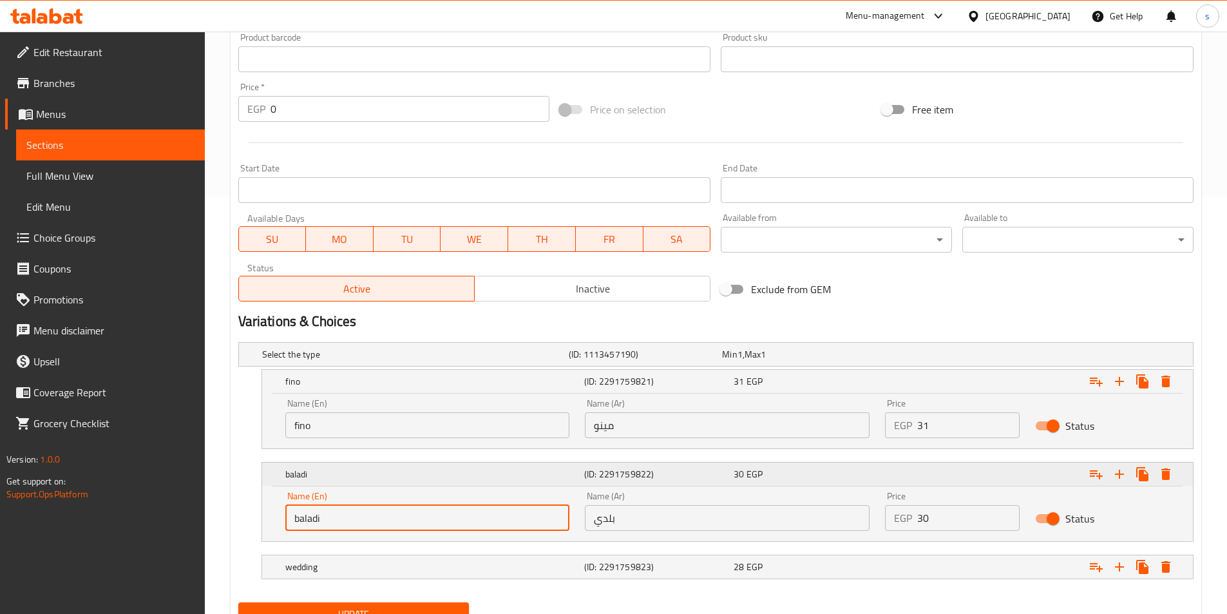
scroll to position [474, 0]
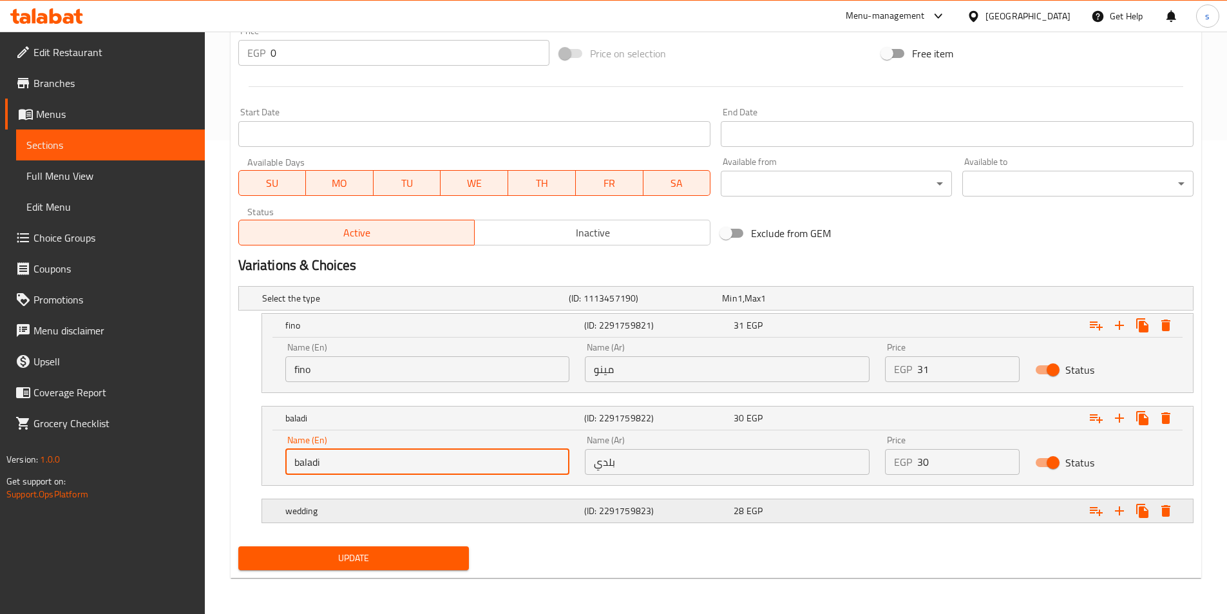
click at [401, 508] on h5 "wedding" at bounding box center [432, 511] width 294 height 13
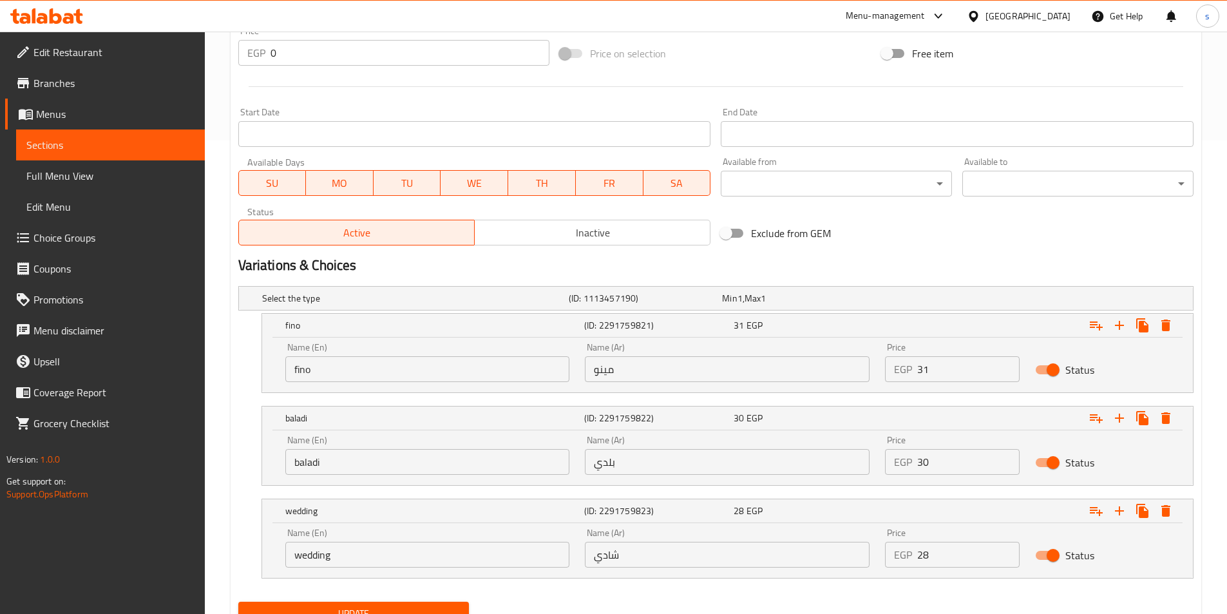
click at [399, 553] on input "wedding" at bounding box center [427, 555] width 285 height 26
type input "w"
type input "shami"
click at [601, 558] on input "شادي" at bounding box center [727, 555] width 285 height 26
type input "شامي"
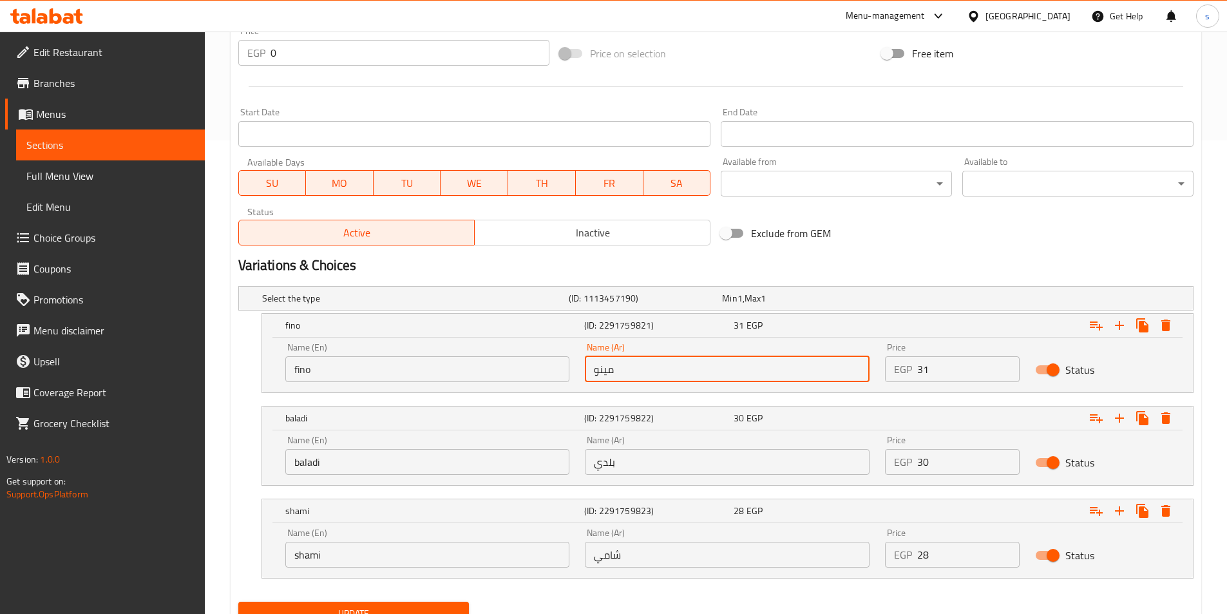
click at [650, 367] on input "مينو" at bounding box center [727, 369] width 285 height 26
type input "م"
type input "t"
type input "فينو"
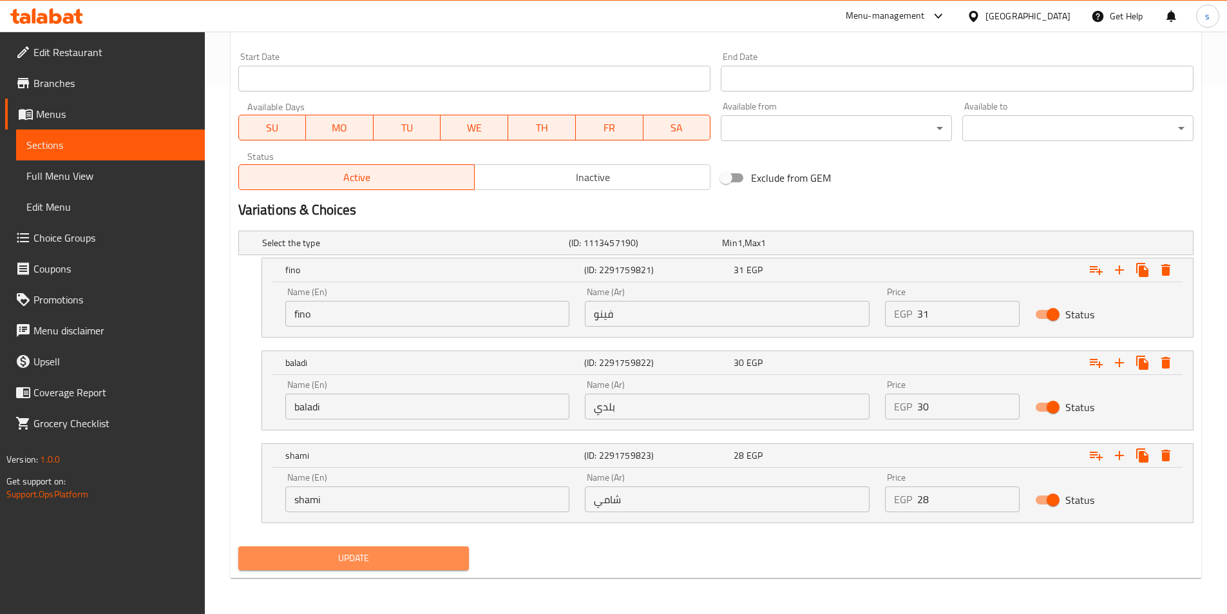
click at [329, 555] on span "Update" at bounding box center [354, 558] width 211 height 16
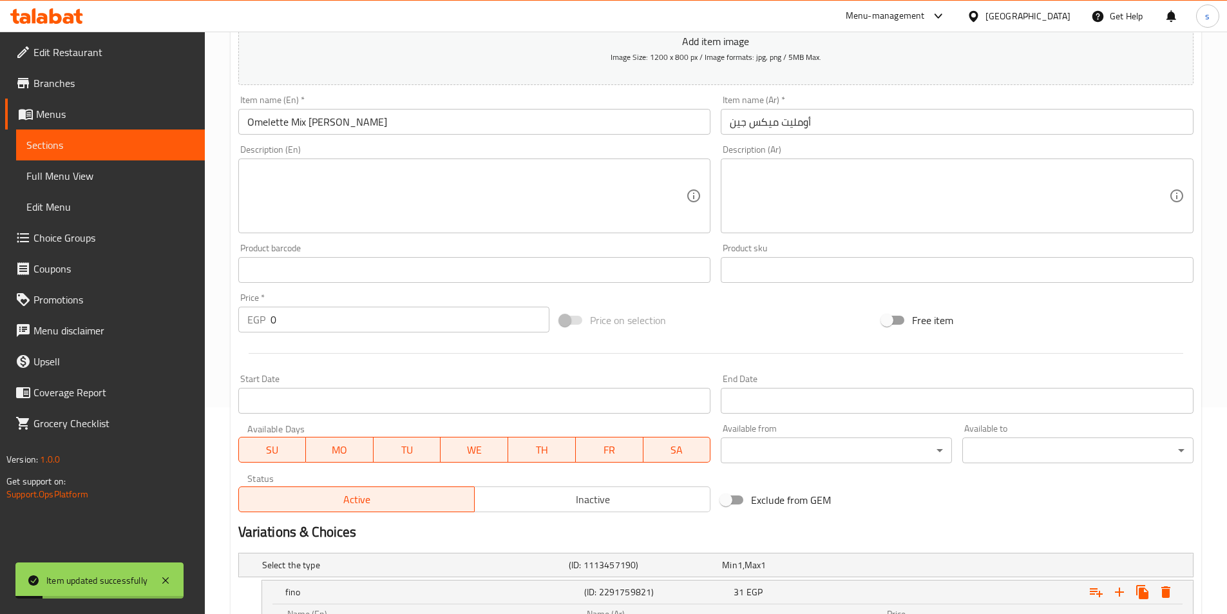
scroll to position [0, 0]
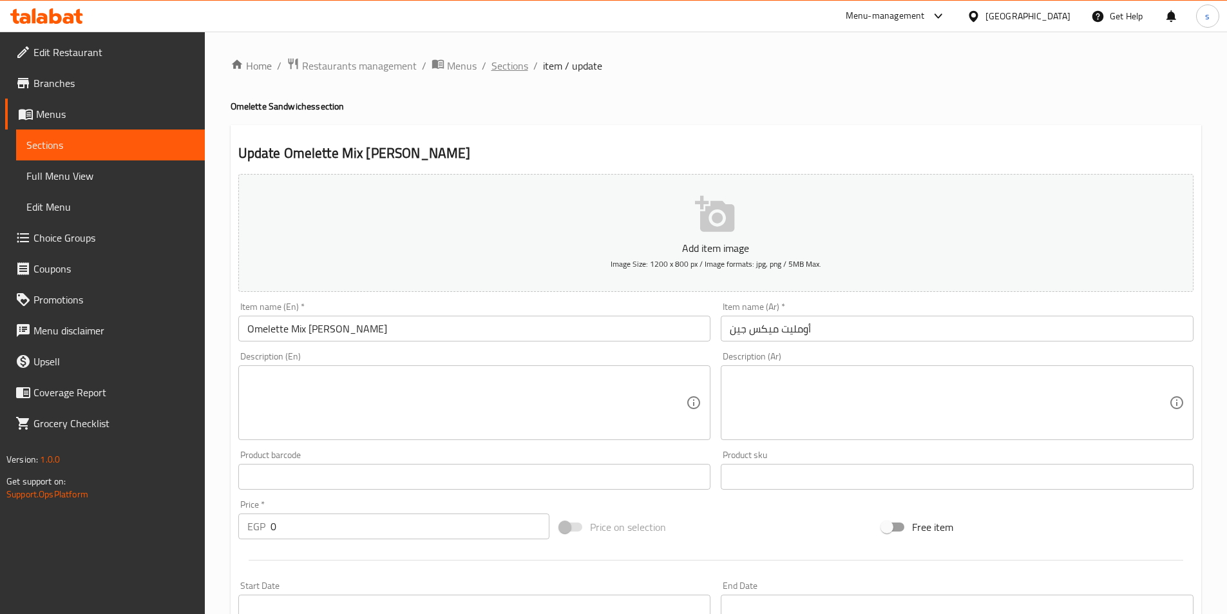
click at [521, 66] on span "Sections" at bounding box center [510, 65] width 37 height 15
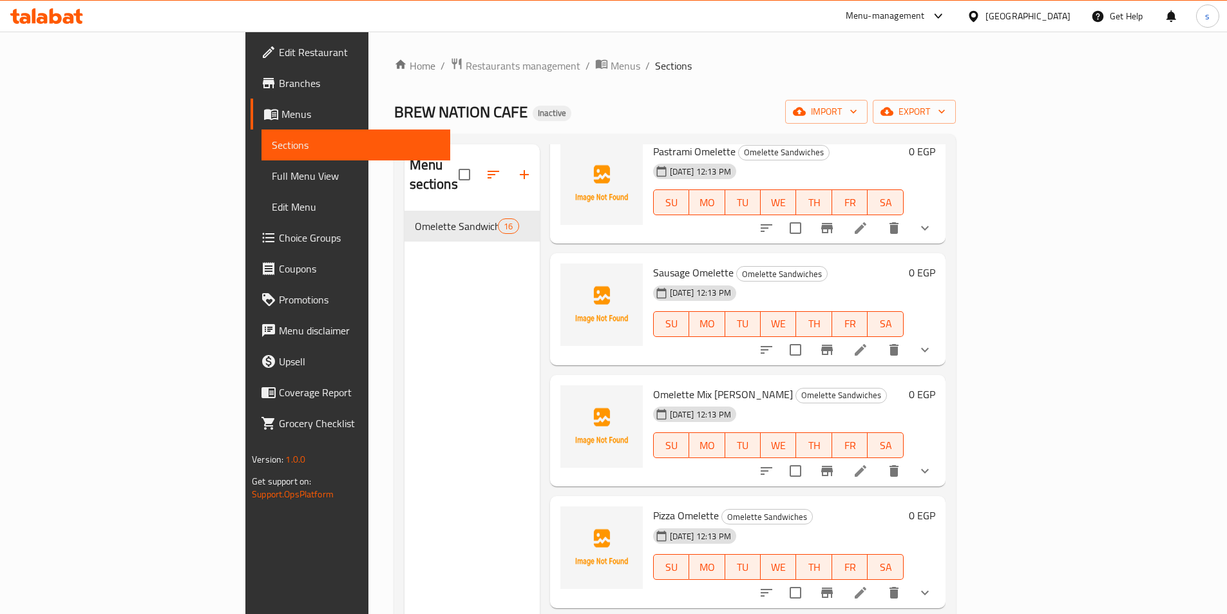
scroll to position [708, 0]
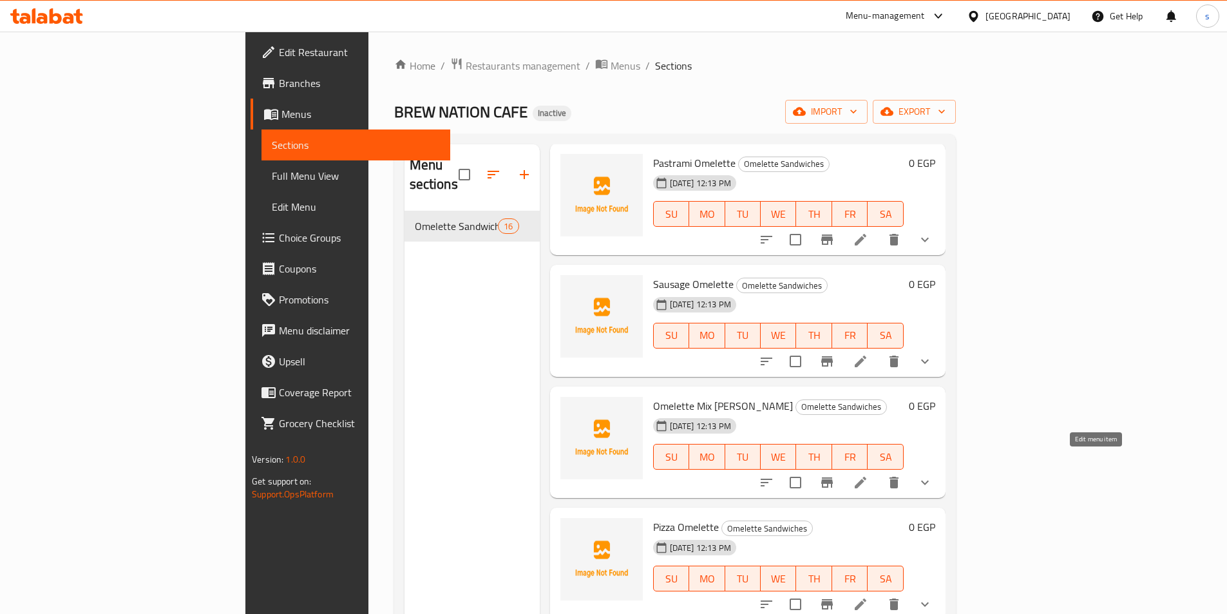
click at [869, 475] on icon at bounding box center [860, 482] width 15 height 15
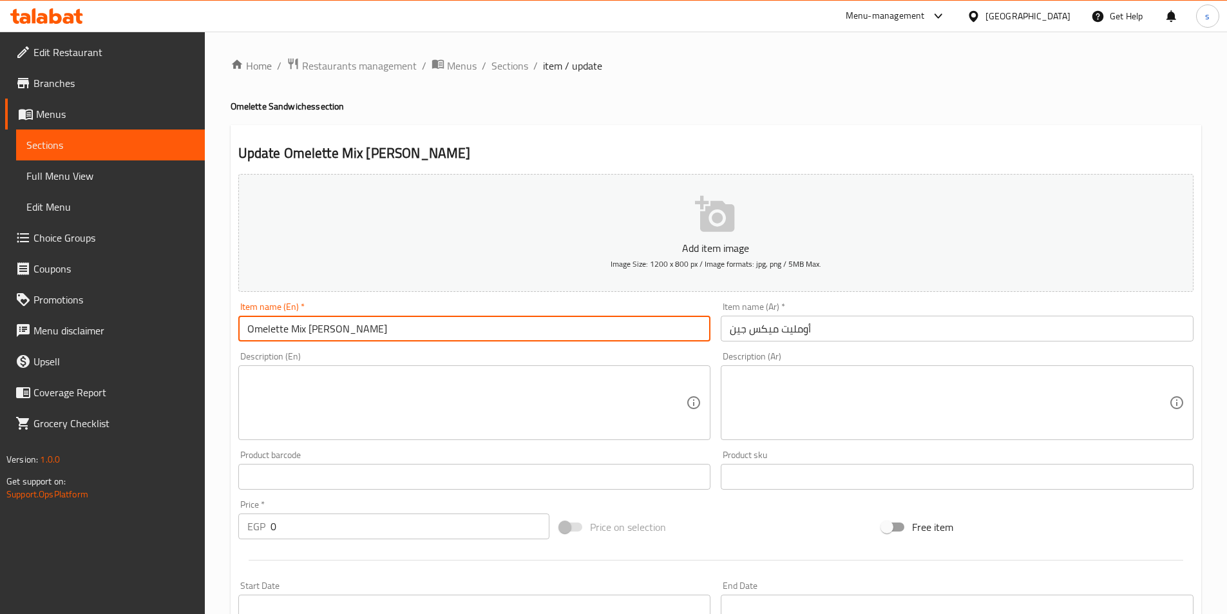
click at [512, 327] on input "Omelette Mix Jean" at bounding box center [474, 329] width 473 height 26
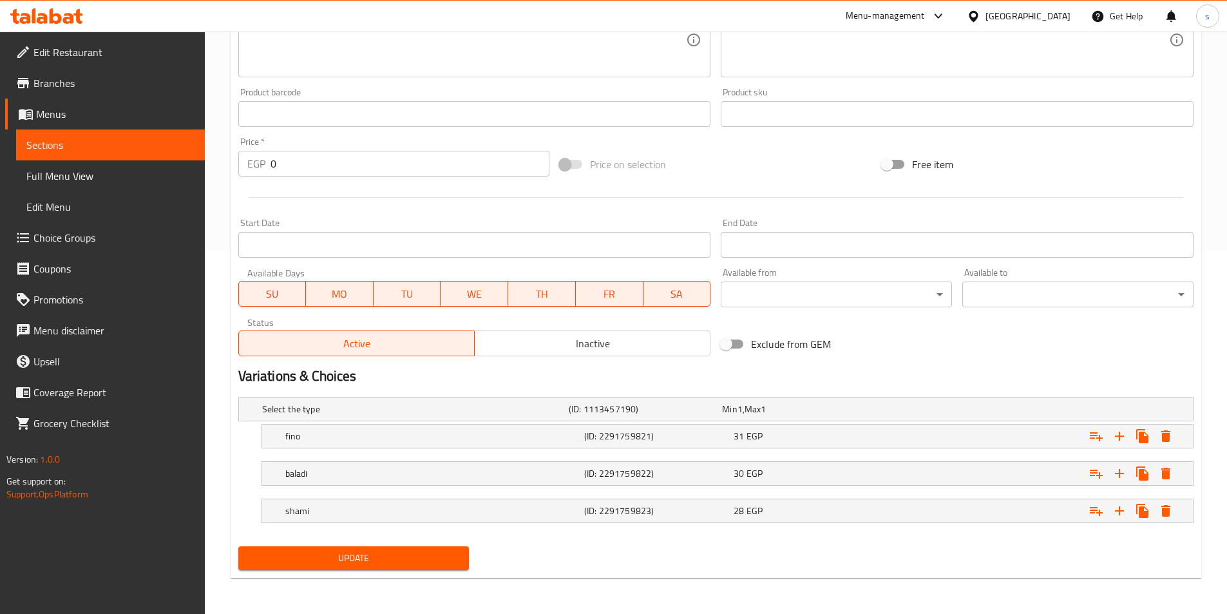
type input "Omelette Mix cheese"
click at [366, 557] on span "Update" at bounding box center [354, 558] width 211 height 16
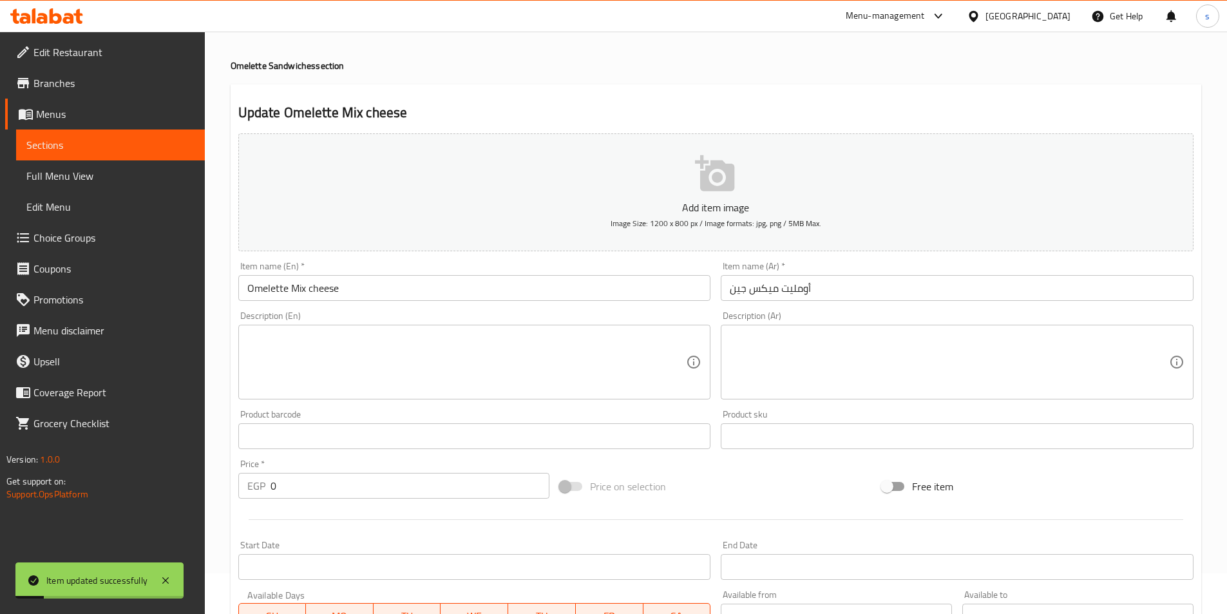
scroll to position [0, 0]
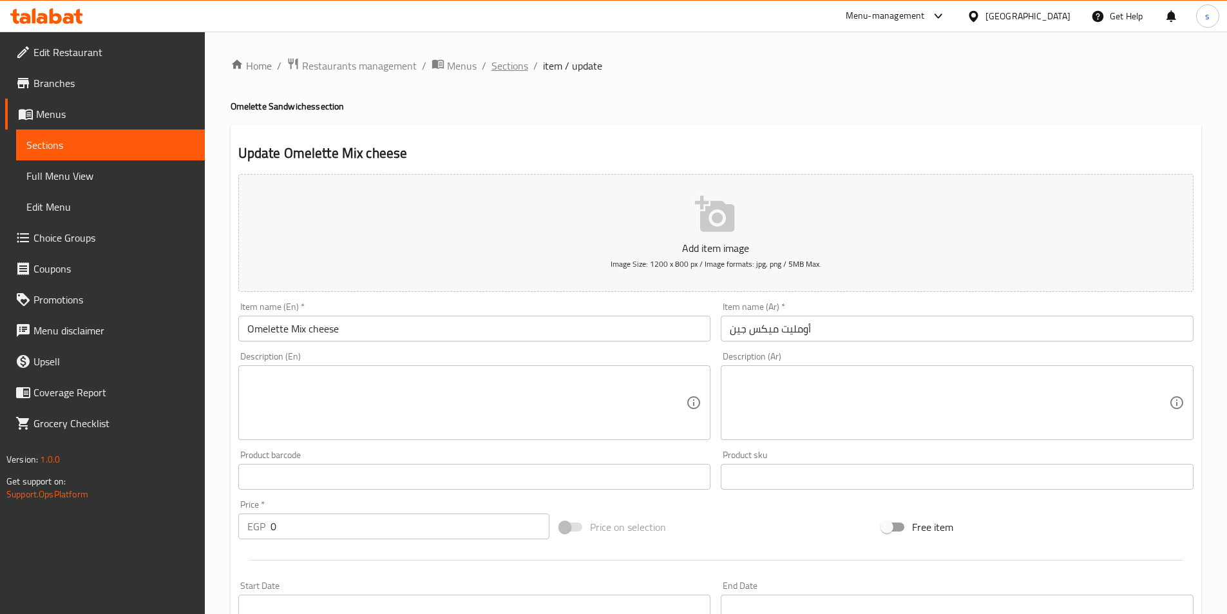
click at [504, 66] on span "Sections" at bounding box center [510, 65] width 37 height 15
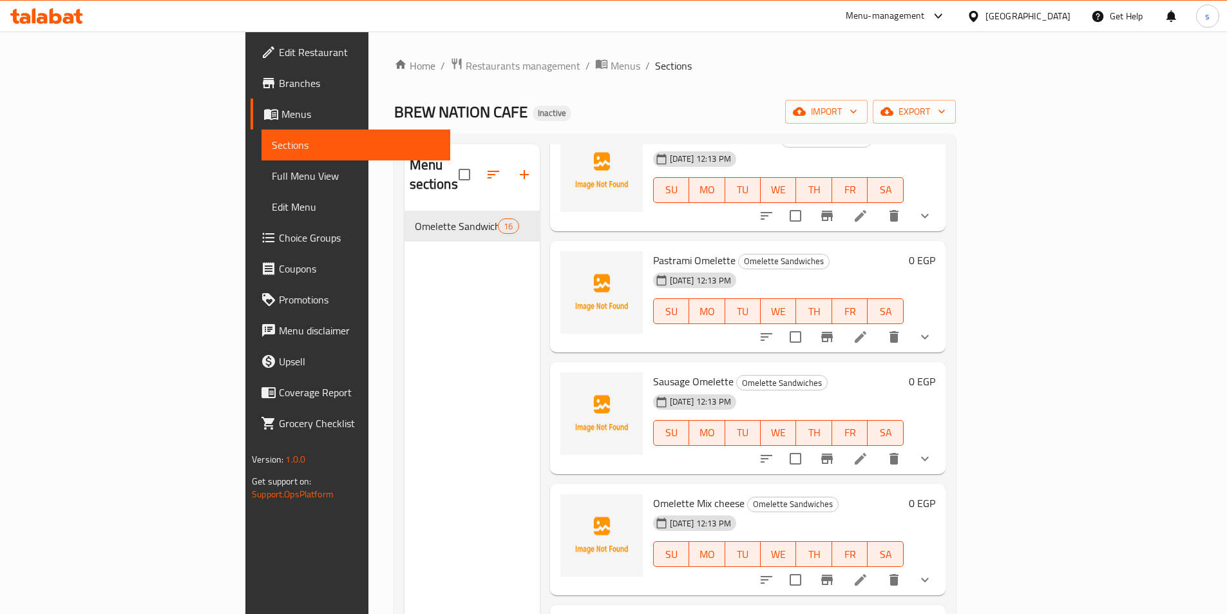
scroll to position [644, 0]
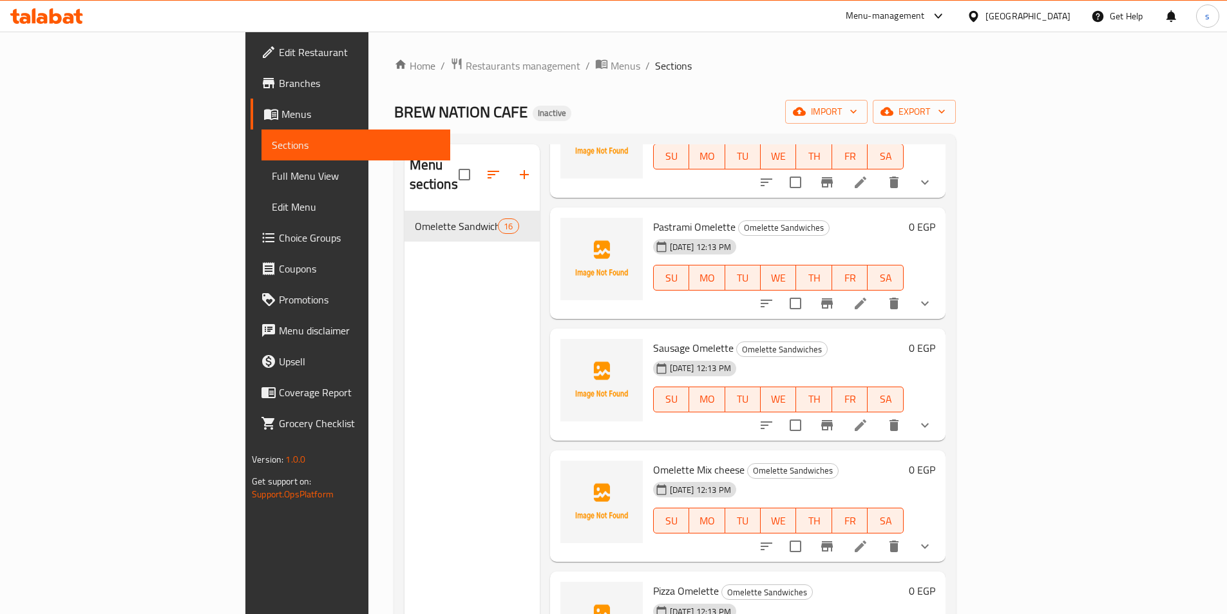
click at [869, 418] on icon at bounding box center [860, 425] width 15 height 15
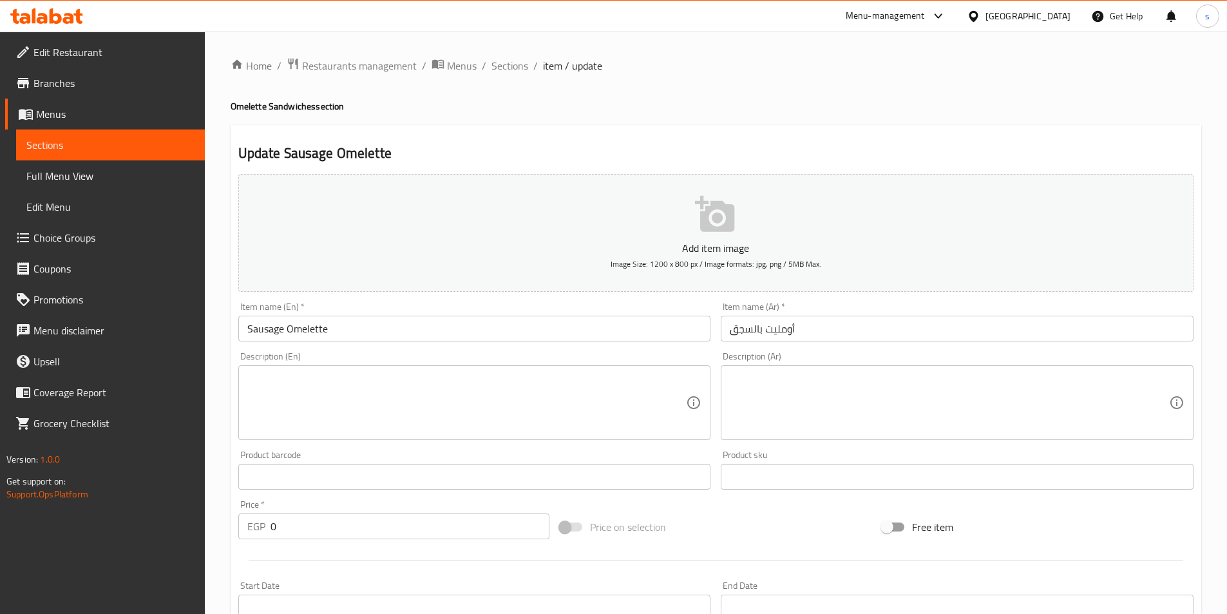
click at [561, 435] on div "Description (En)" at bounding box center [474, 402] width 473 height 75
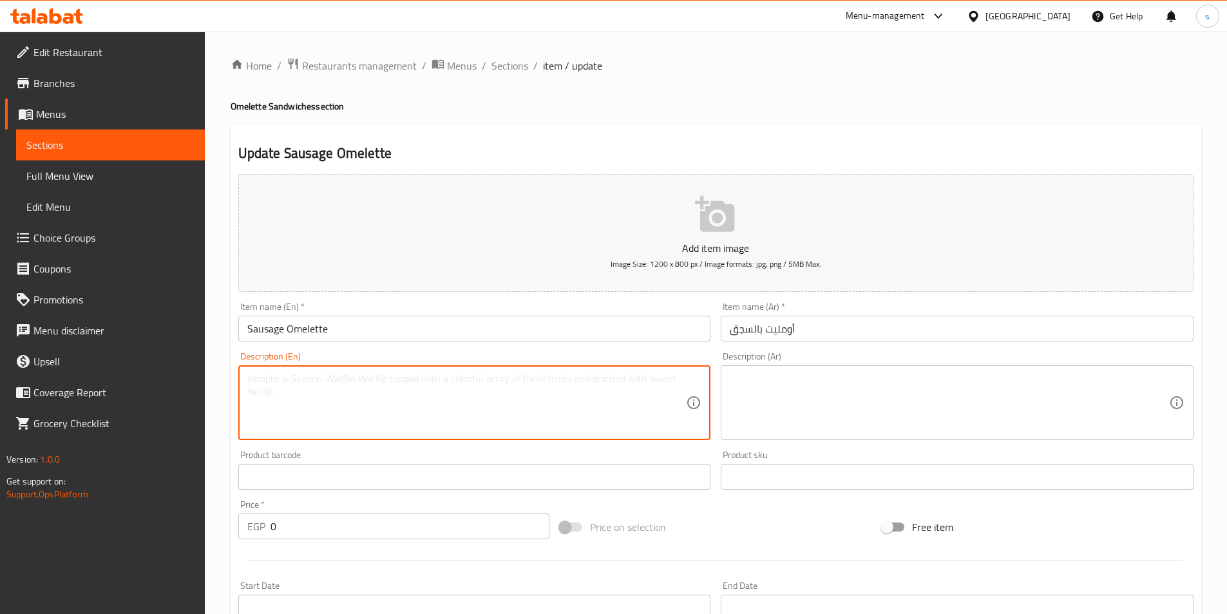
paste textarea "Omelette with sausage pieces"
type textarea "O"
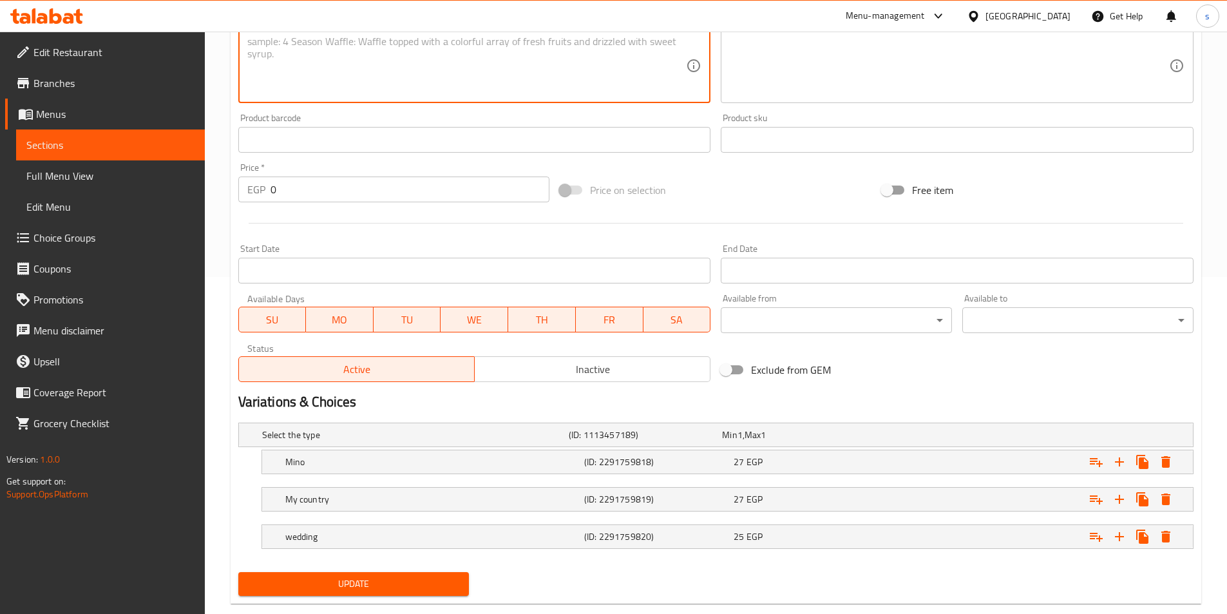
scroll to position [363, 0]
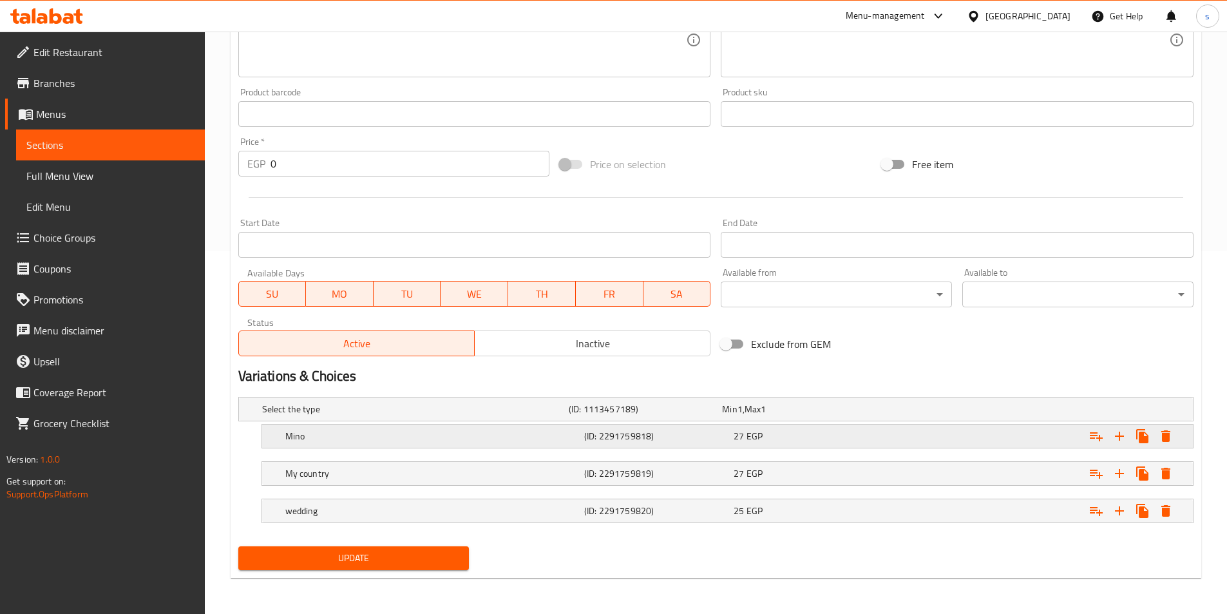
click at [514, 434] on h5 "Mino" at bounding box center [432, 436] width 294 height 13
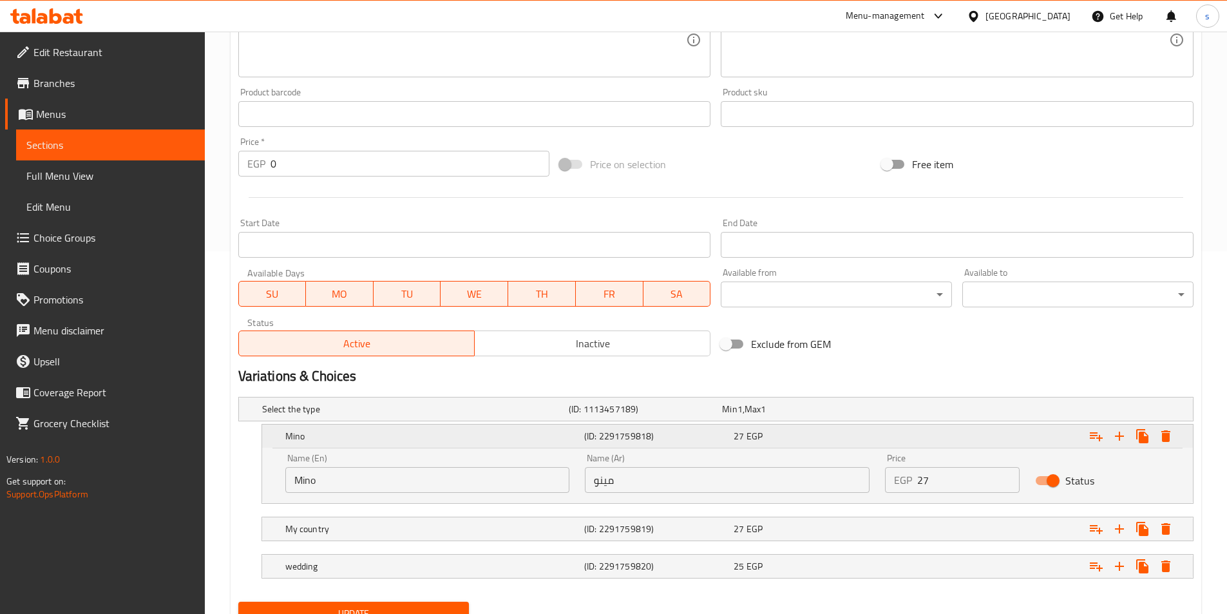
scroll to position [418, 0]
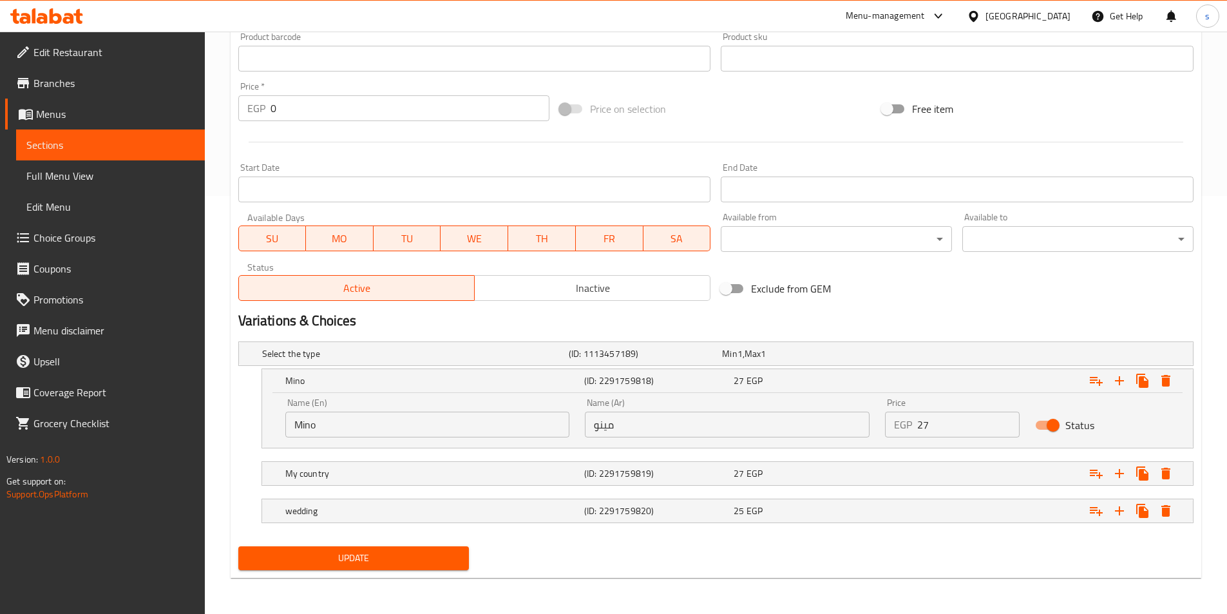
click at [489, 430] on input "Mino" at bounding box center [427, 425] width 285 height 26
type input "M"
type input "fino"
click at [410, 479] on h5 "My country" at bounding box center [432, 473] width 294 height 13
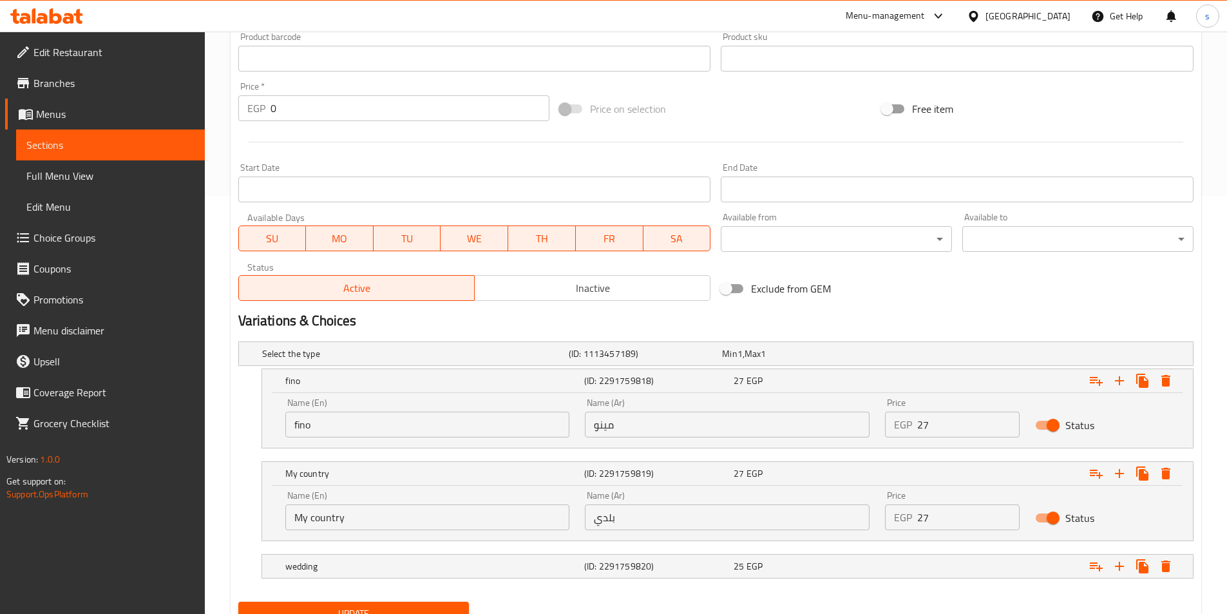
click at [402, 523] on input "My country" at bounding box center [427, 518] width 285 height 26
type input "M"
type input "baladi"
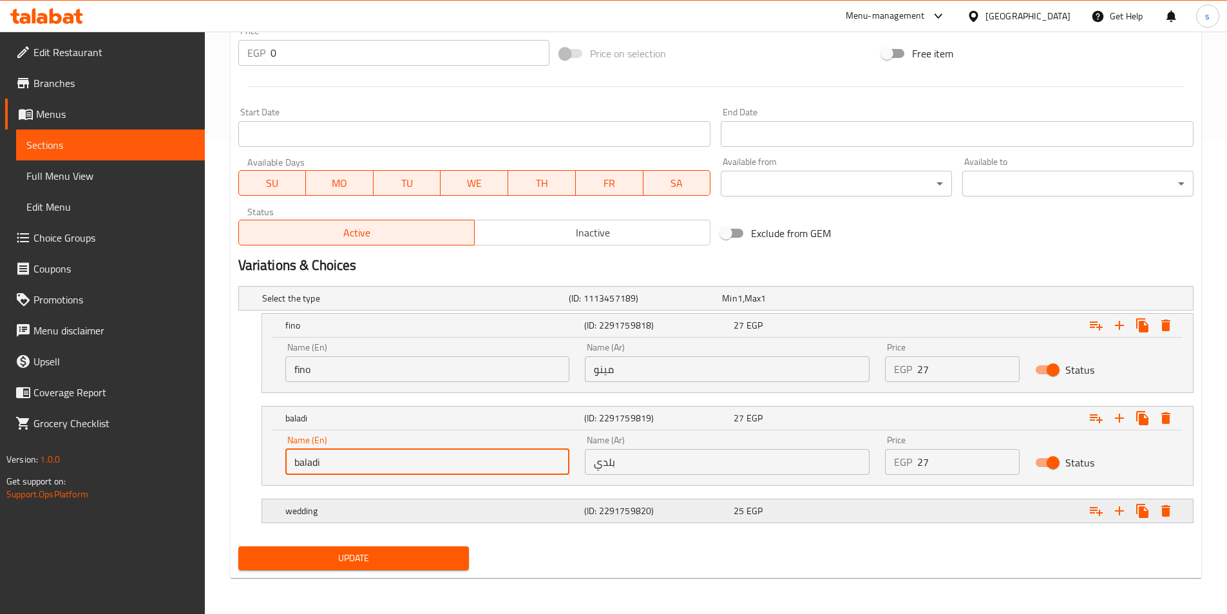
click at [391, 517] on div "wedding" at bounding box center [432, 511] width 299 height 18
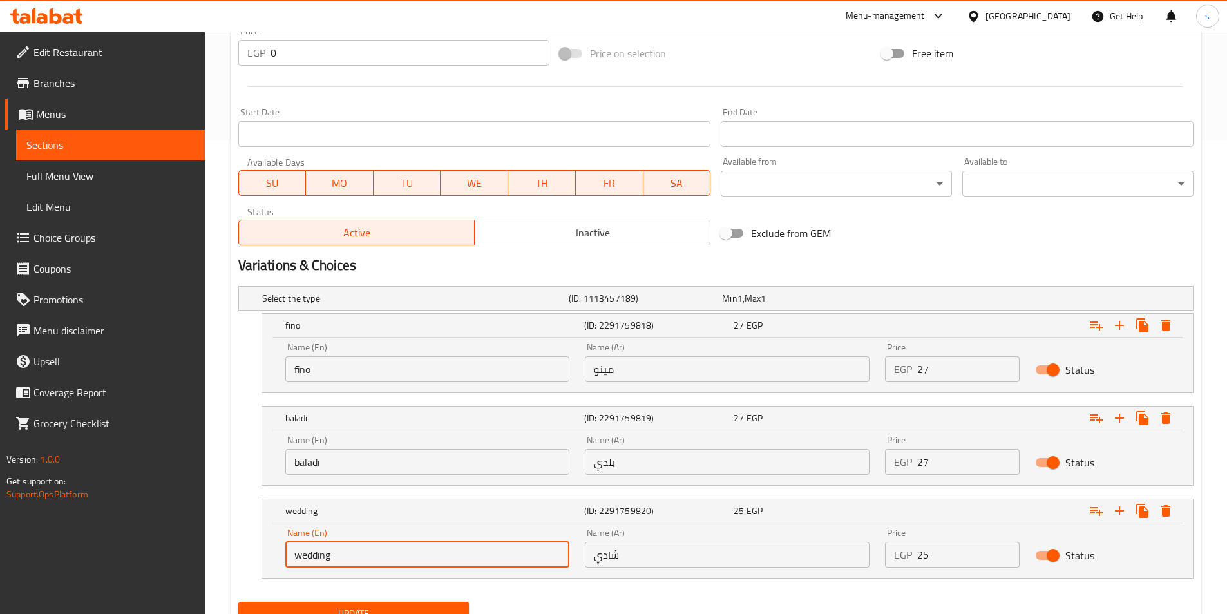
click at [387, 549] on input "wedding" at bounding box center [427, 555] width 285 height 26
type input "w"
type input "shami"
click at [601, 558] on input "شادي" at bounding box center [727, 555] width 285 height 26
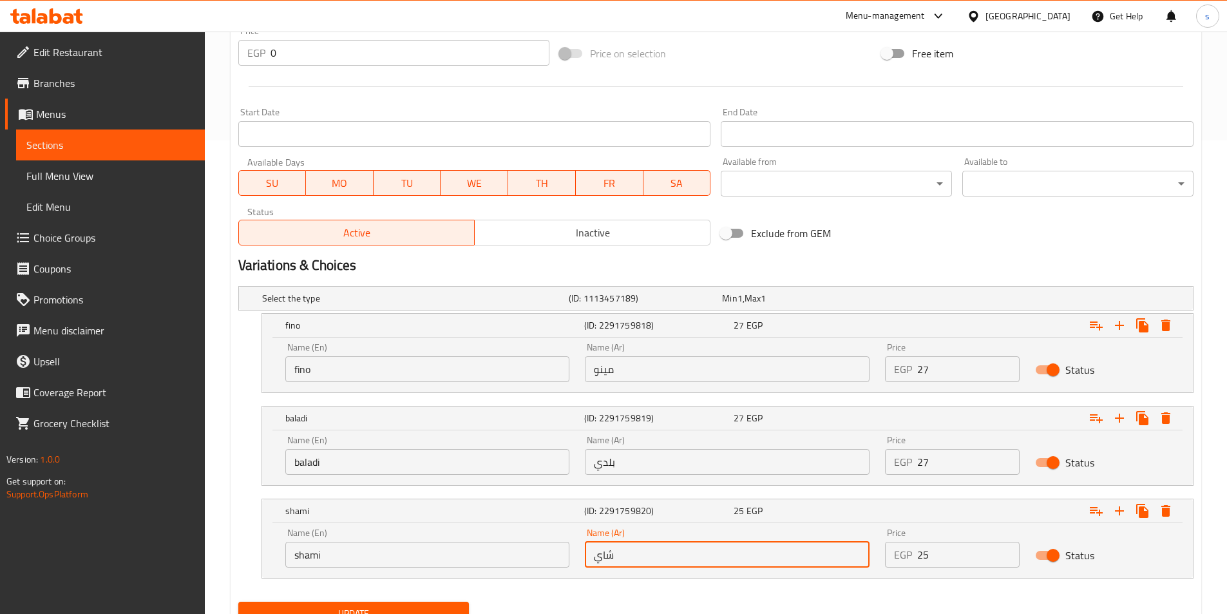
click at [588, 558] on input "شاي" at bounding box center [727, 555] width 285 height 26
click at [646, 554] on input "شاي" at bounding box center [727, 555] width 285 height 26
type input "شامي"
click at [655, 363] on input "مينو" at bounding box center [727, 369] width 285 height 26
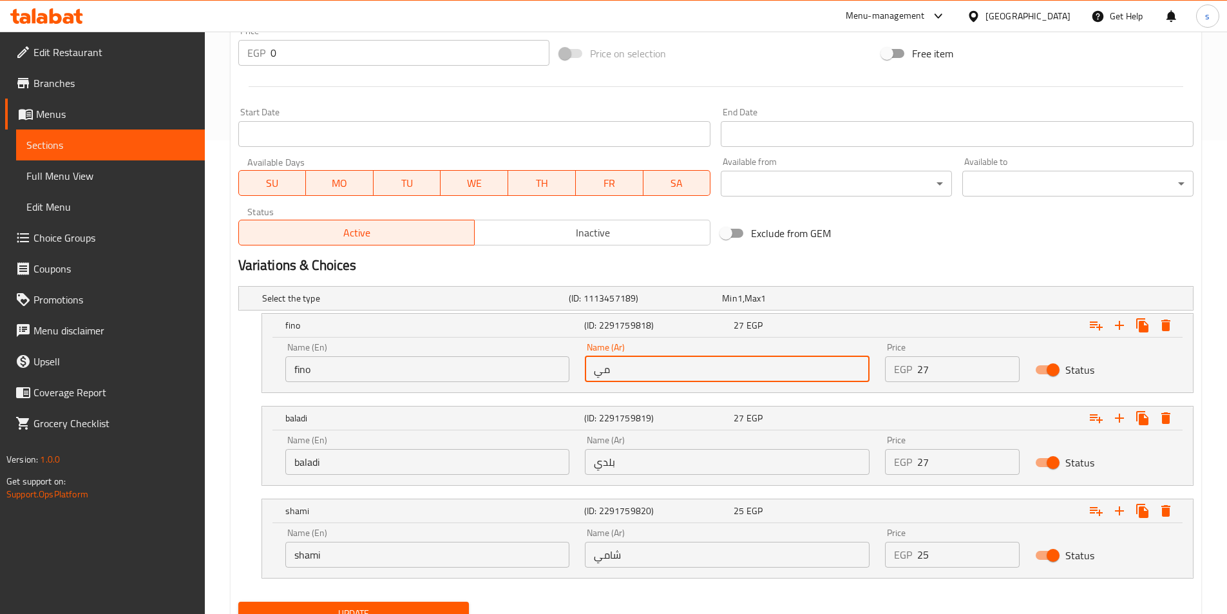
type input "م"
type input "فينو"
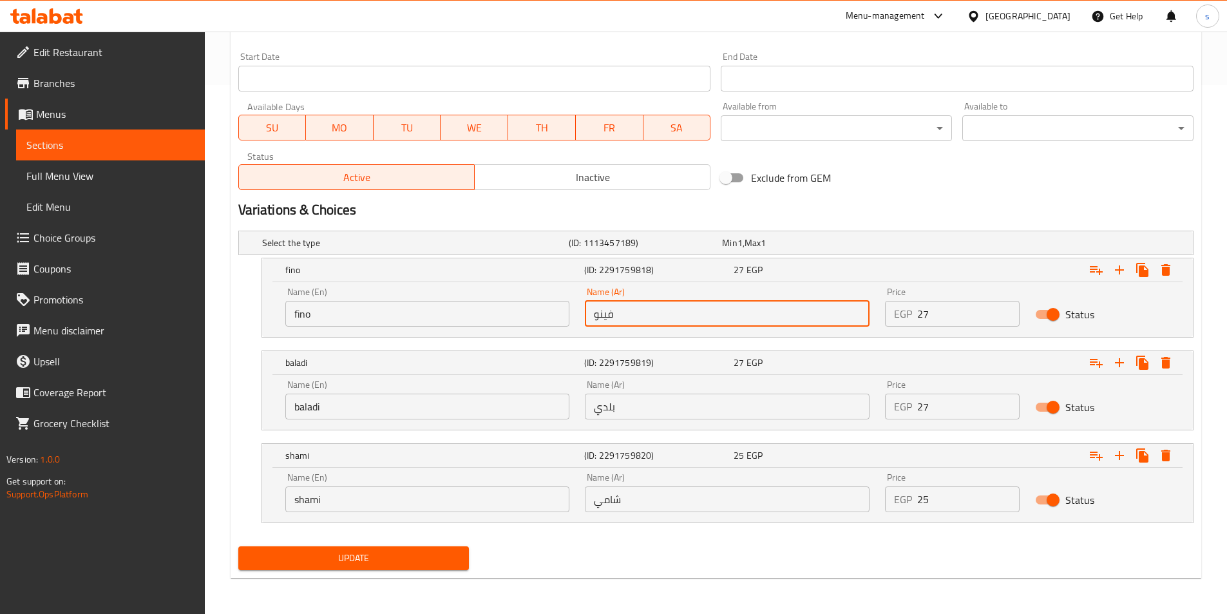
click at [384, 554] on span "Update" at bounding box center [354, 558] width 211 height 16
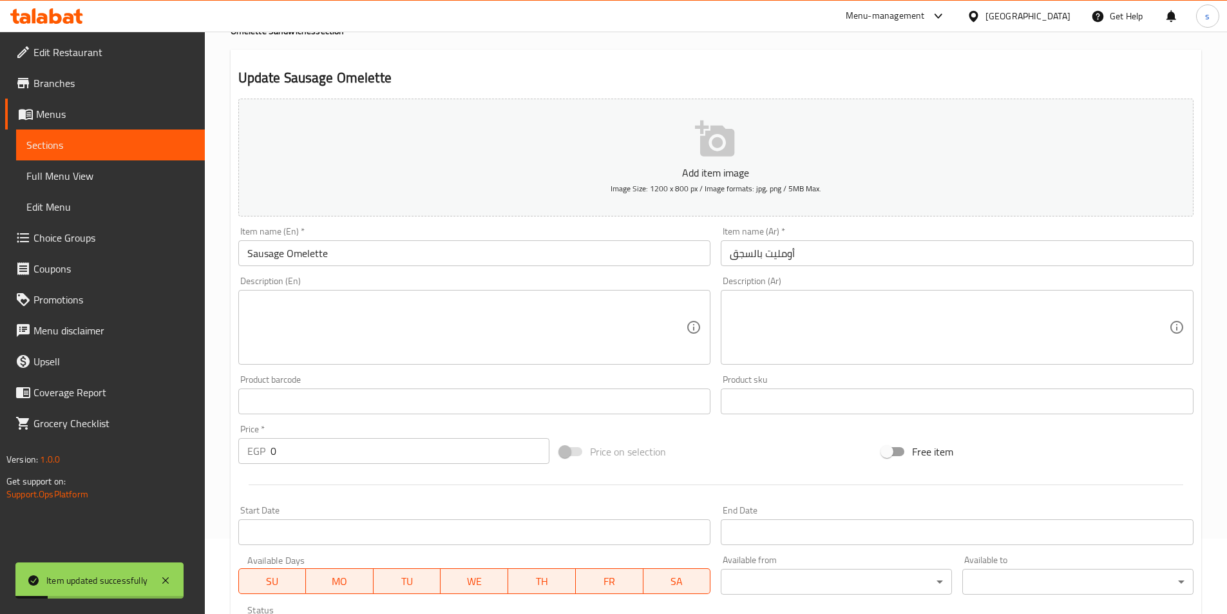
scroll to position [0, 0]
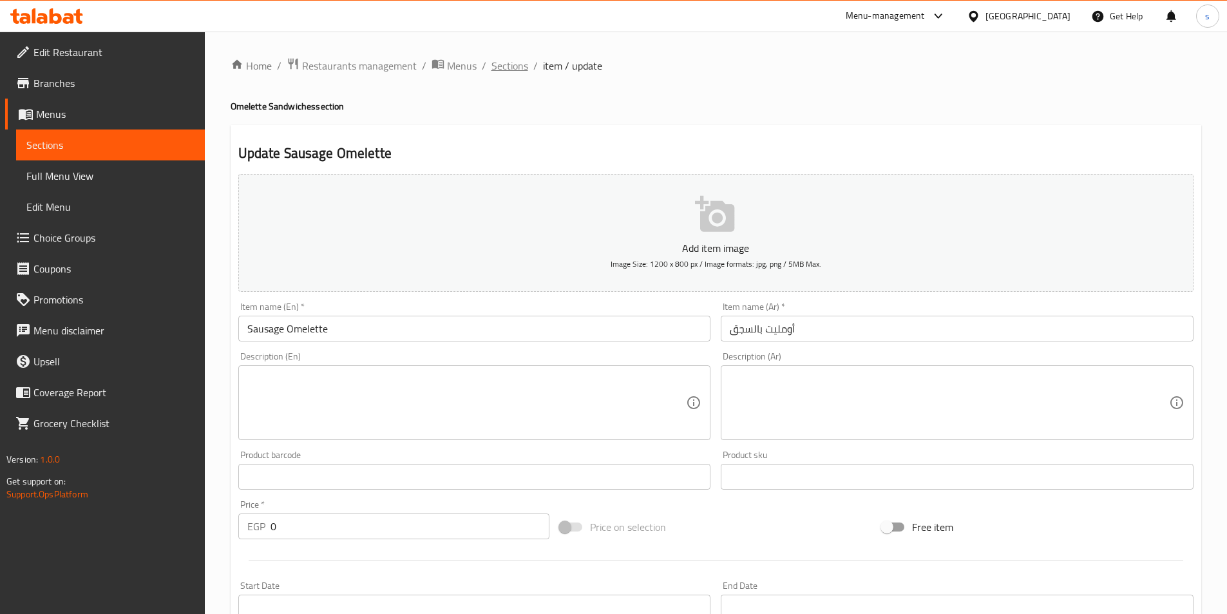
click at [510, 58] on span "Sections" at bounding box center [510, 65] width 37 height 15
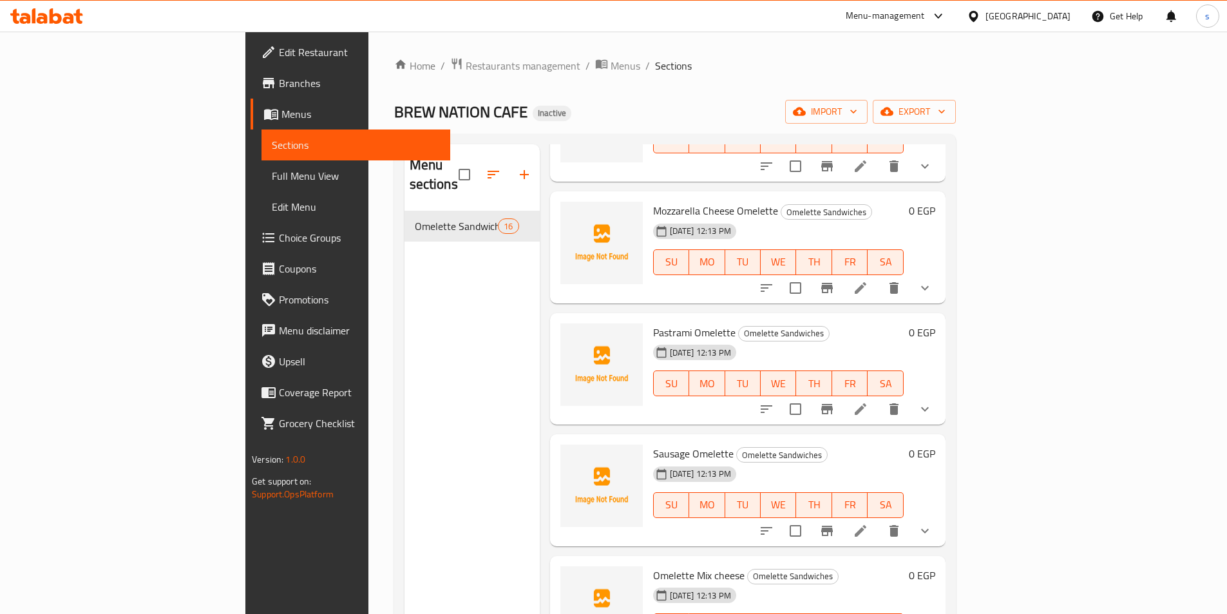
scroll to position [541, 0]
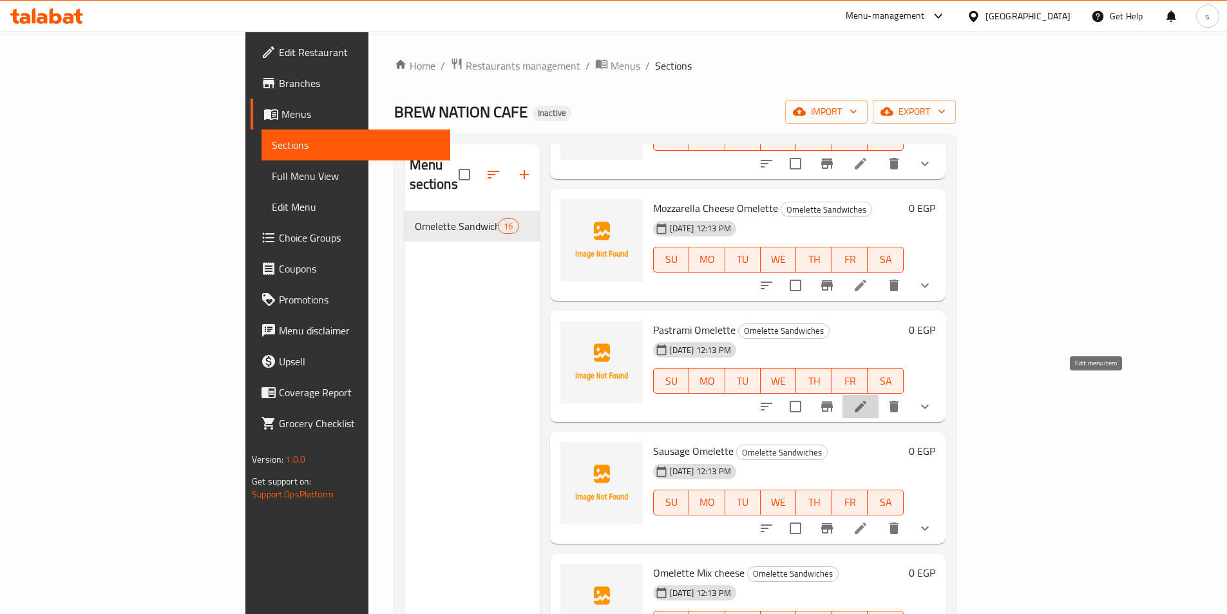
click at [869, 399] on icon at bounding box center [860, 406] width 15 height 15
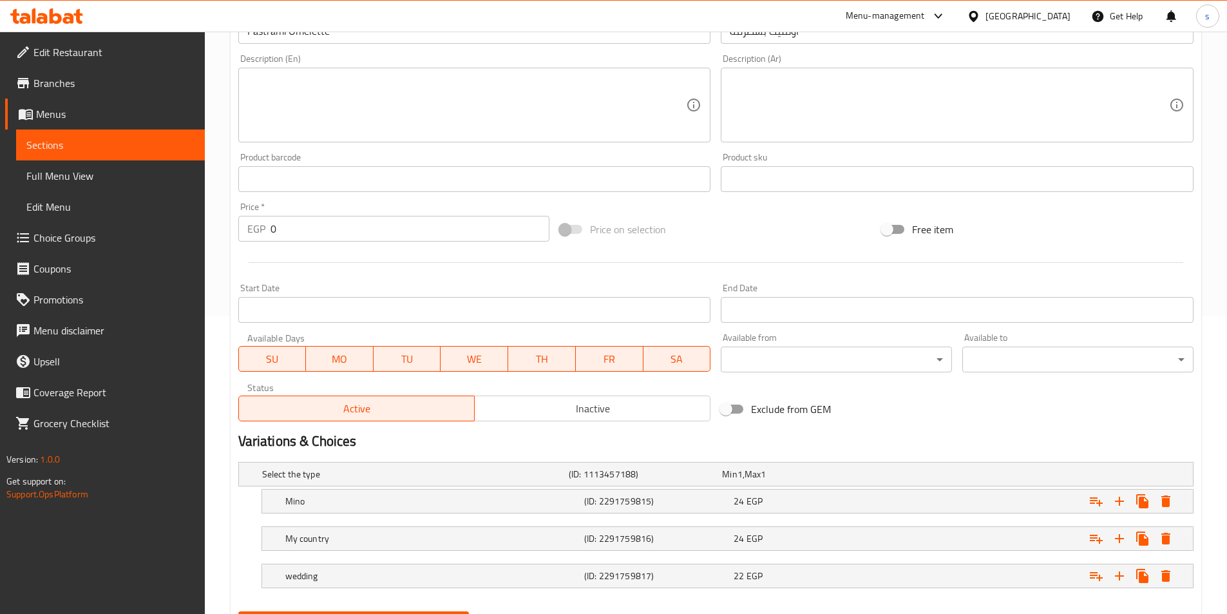
scroll to position [363, 0]
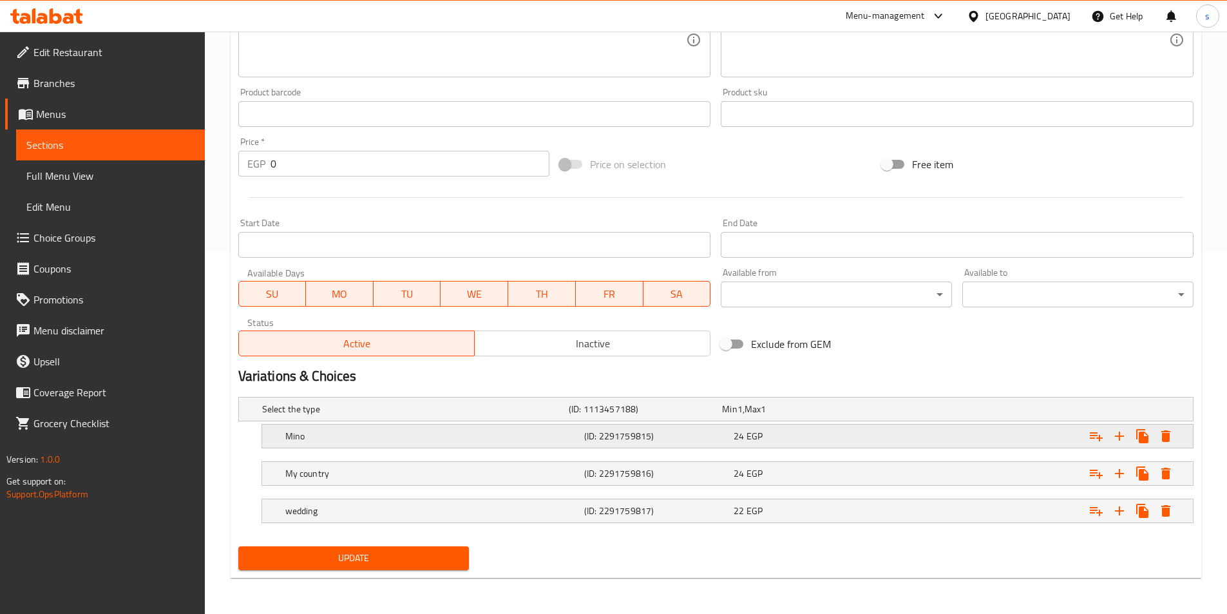
click at [485, 432] on h5 "Mino" at bounding box center [432, 436] width 294 height 13
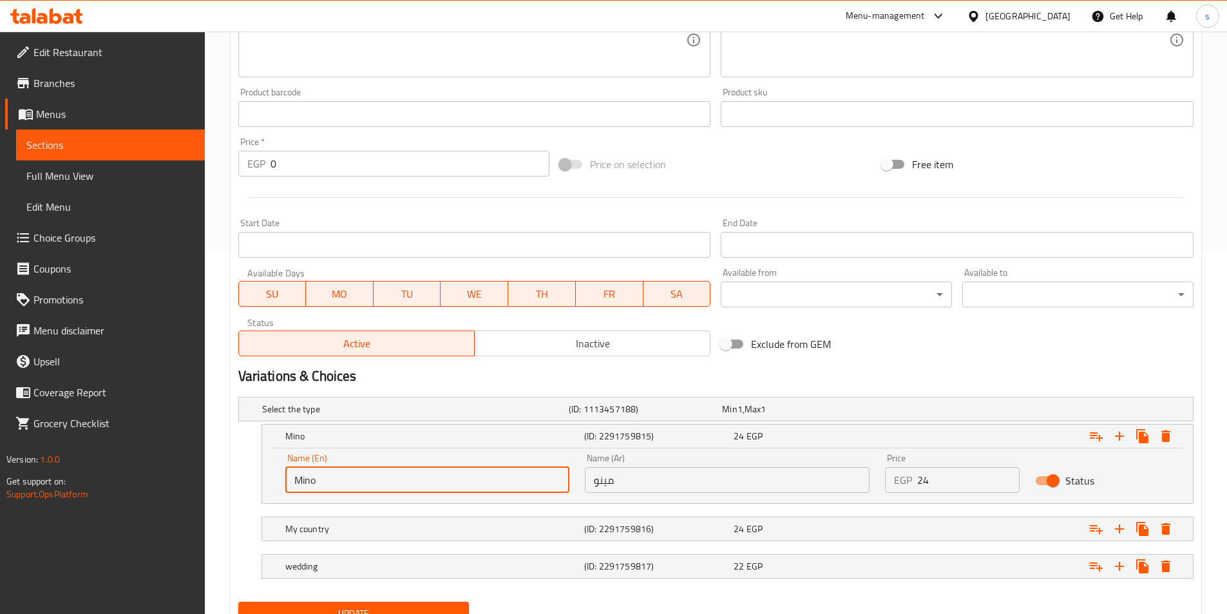
click at [452, 481] on input "Mino" at bounding box center [427, 480] width 285 height 26
type input "M"
type input "ب"
click at [644, 489] on input "مينو" at bounding box center [727, 480] width 285 height 26
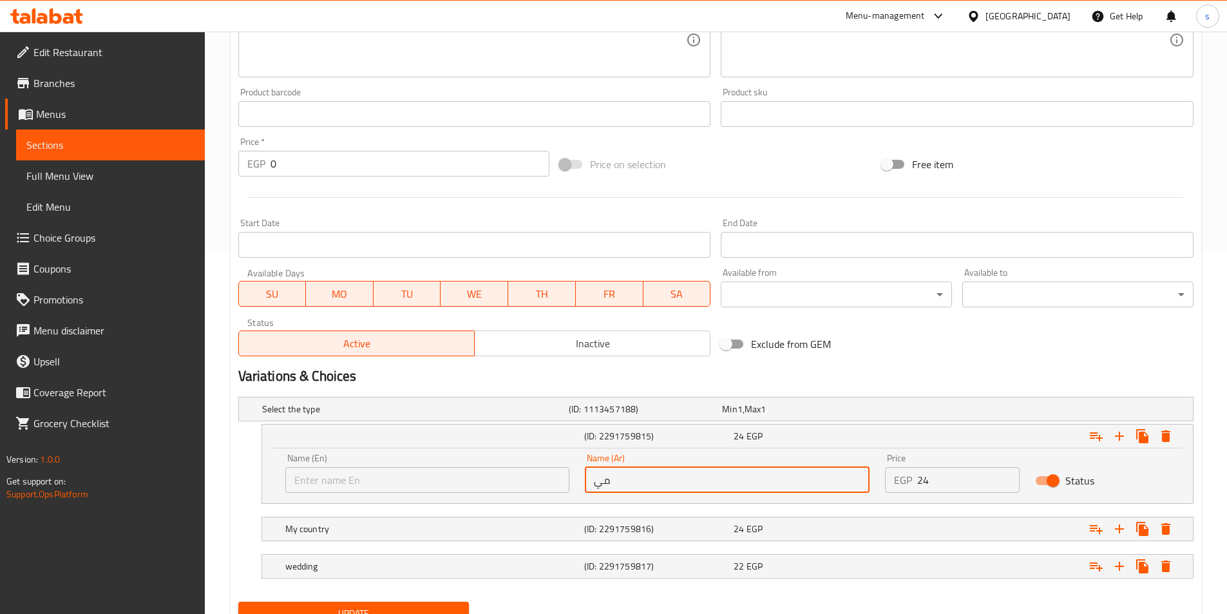
type input "م"
type input "فينو"
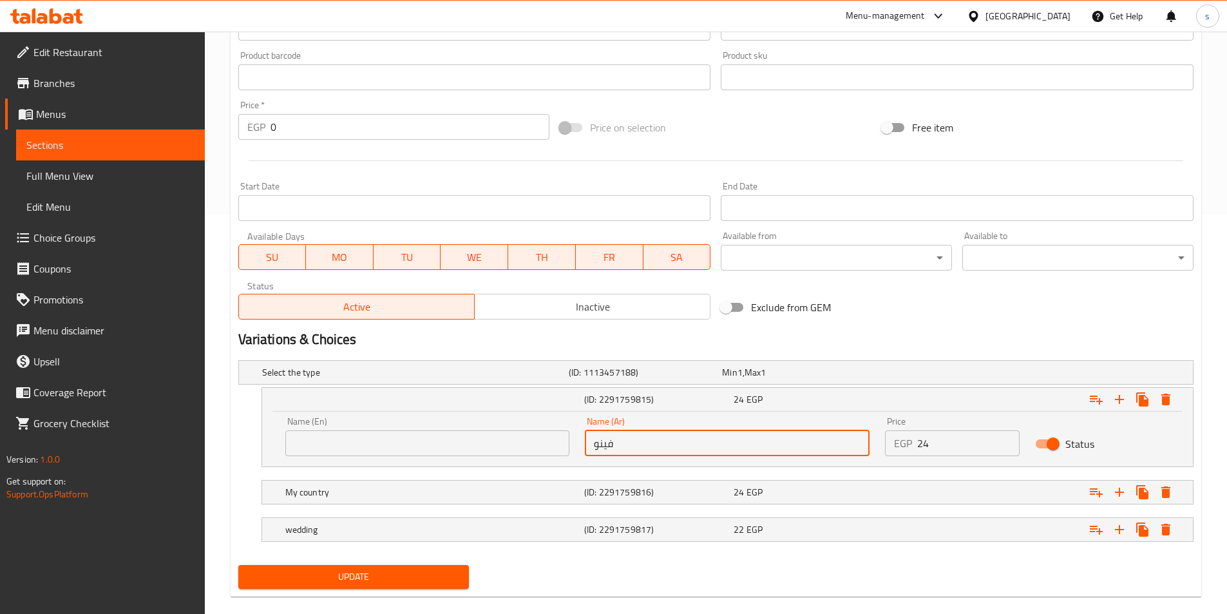
scroll to position [418, 0]
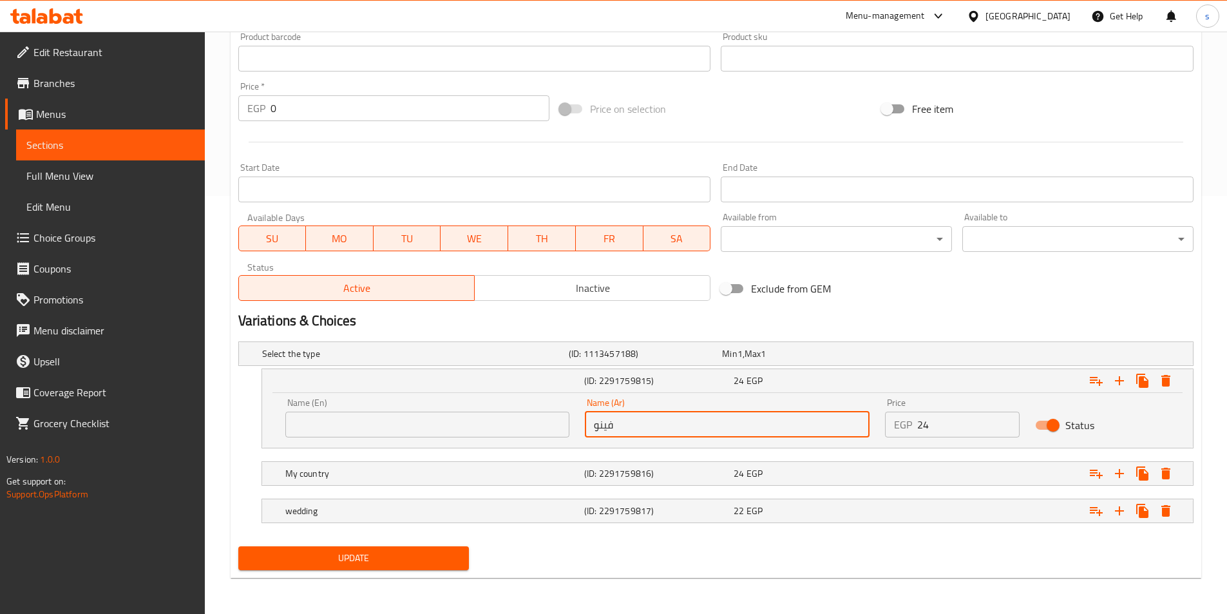
click at [659, 508] on h5 "(ID: 2291759817)" at bounding box center [656, 511] width 144 height 13
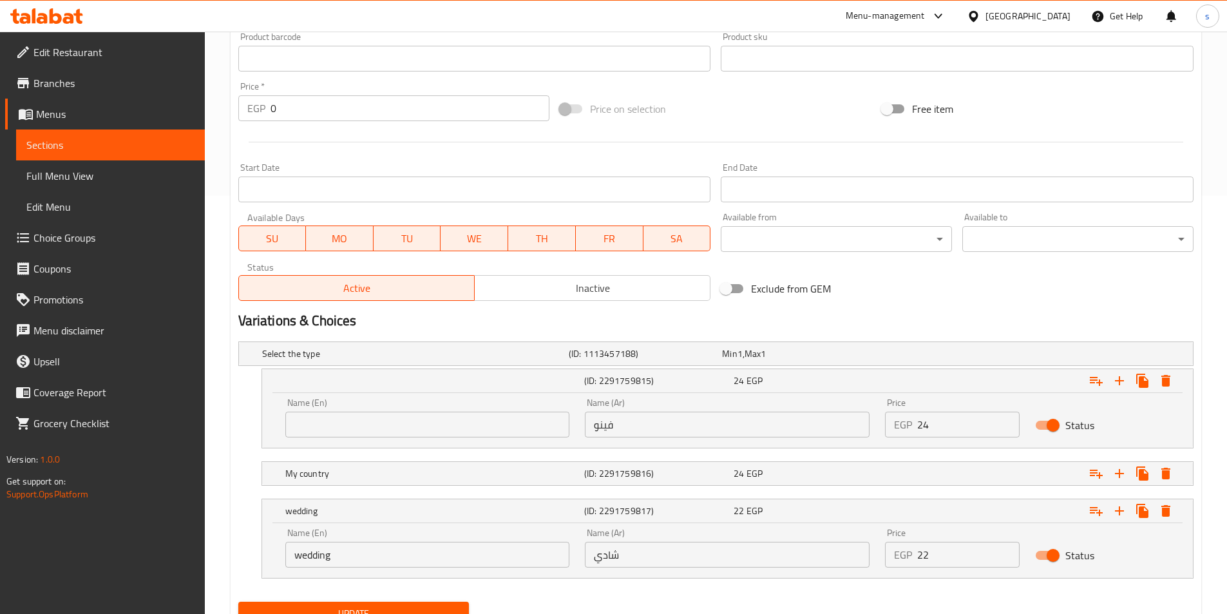
click at [606, 557] on input "شادي" at bounding box center [727, 555] width 285 height 26
click at [634, 556] on input "دي" at bounding box center [727, 555] width 285 height 26
type input "د"
type input "شامي"
click at [438, 550] on input "wedding" at bounding box center [427, 555] width 285 height 26
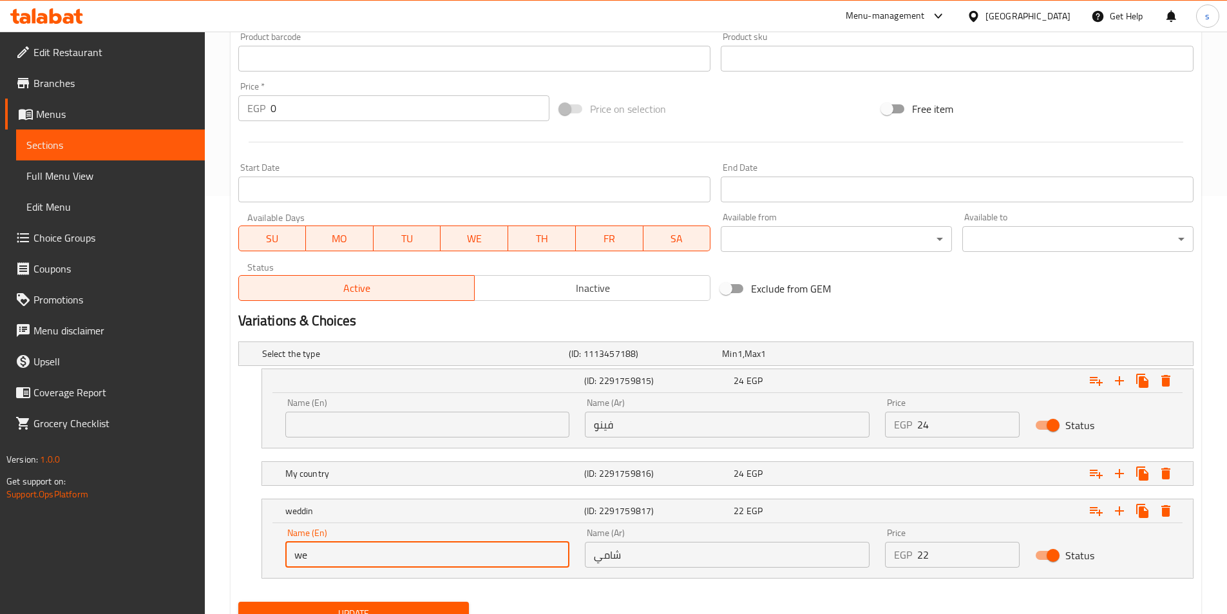
type input "w"
type input "shami"
click at [461, 470] on h5 "My country" at bounding box center [432, 473] width 294 height 13
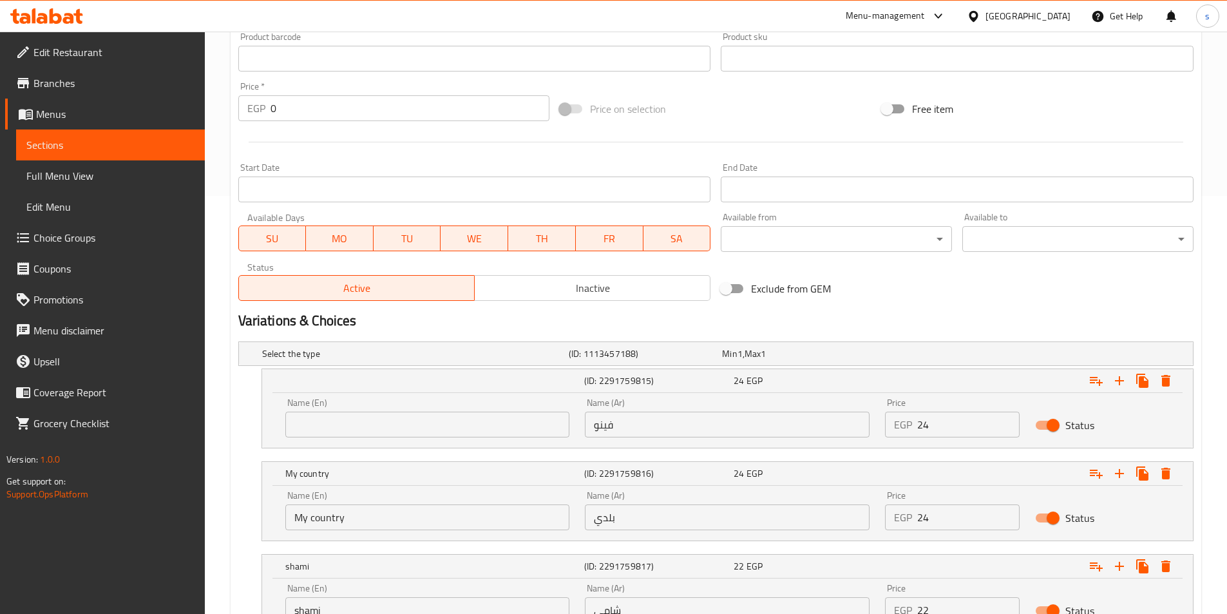
click at [448, 519] on input "My country" at bounding box center [427, 518] width 285 height 26
type input "M"
type input "baladi"
click at [448, 432] on input "text" at bounding box center [427, 425] width 285 height 26
type input "fino"
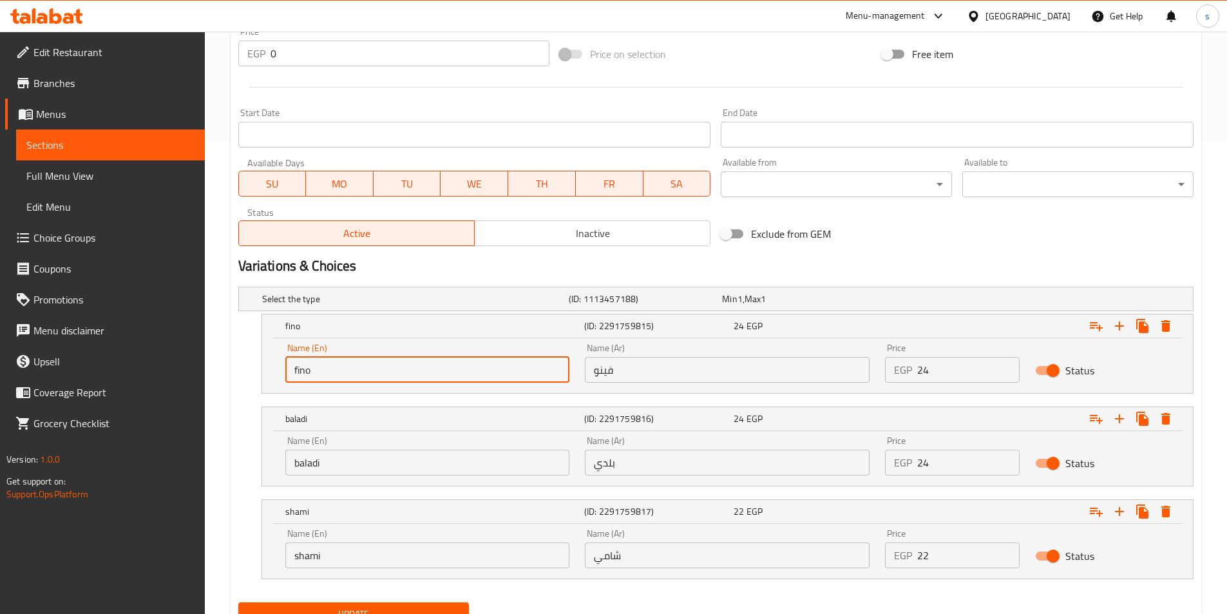
scroll to position [529, 0]
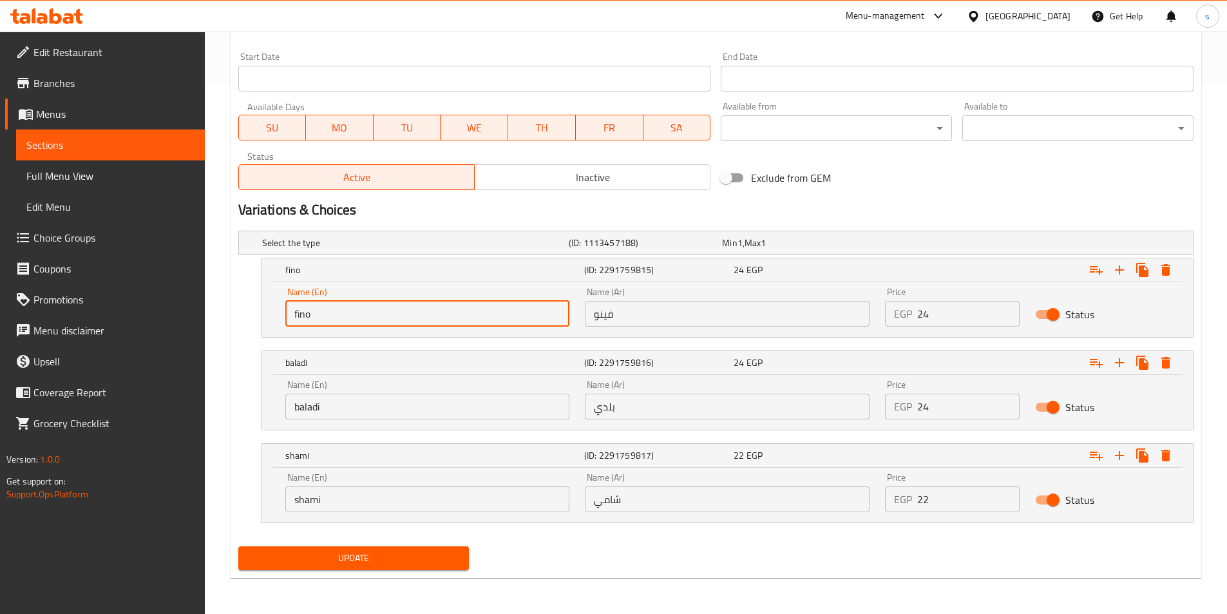
click at [395, 564] on span "Update" at bounding box center [354, 558] width 211 height 16
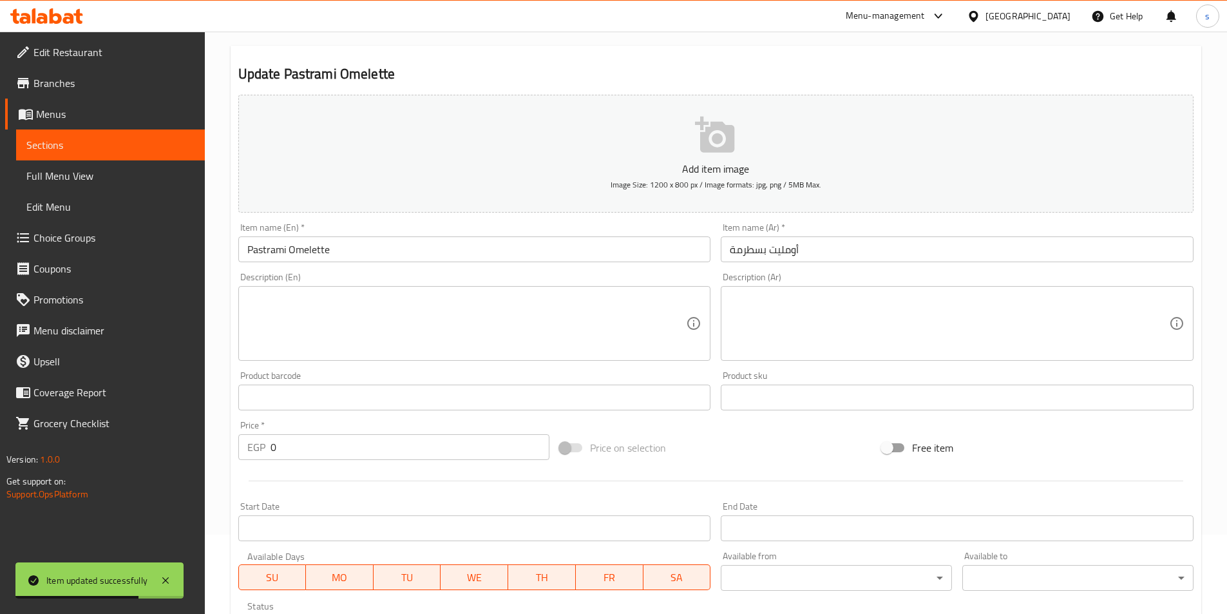
scroll to position [0, 0]
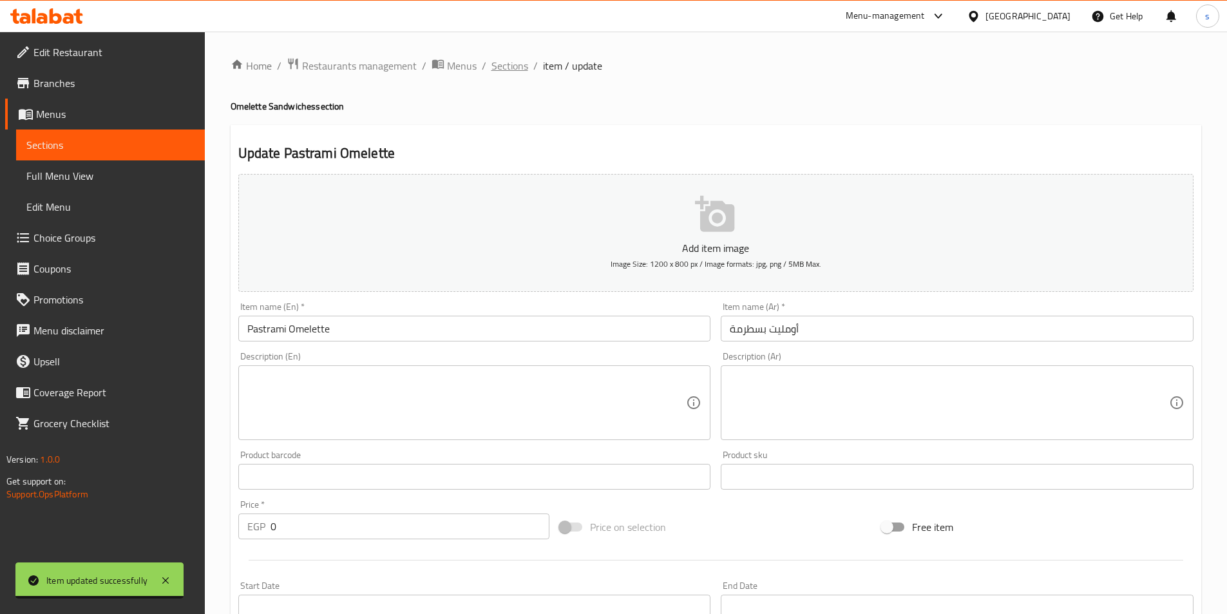
click at [507, 70] on span "Sections" at bounding box center [510, 65] width 37 height 15
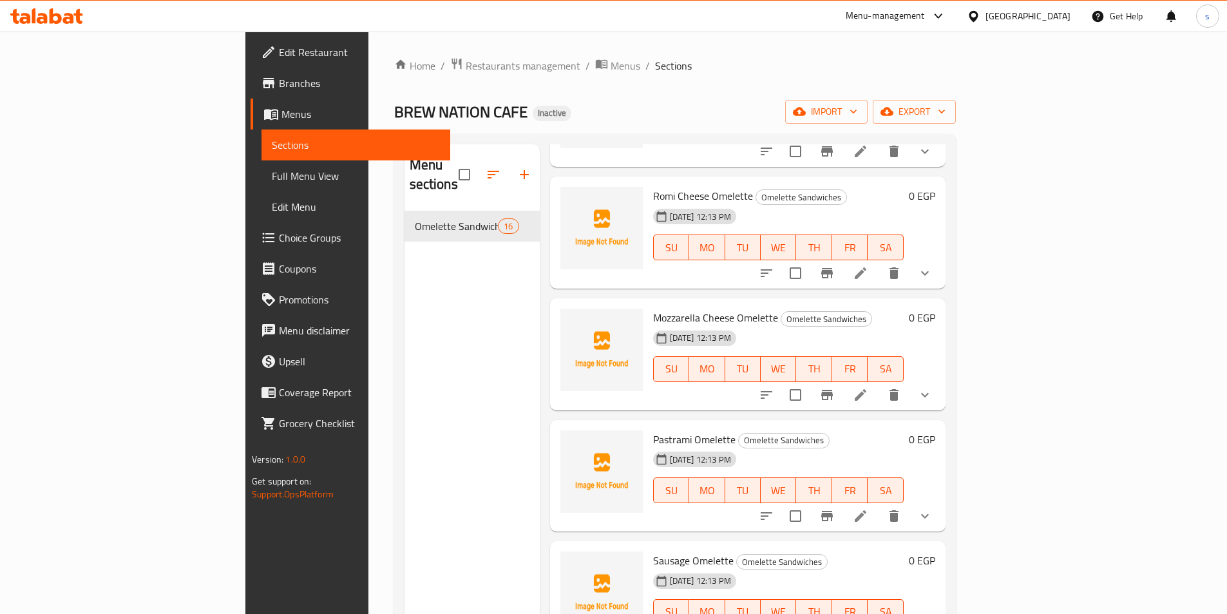
scroll to position [418, 0]
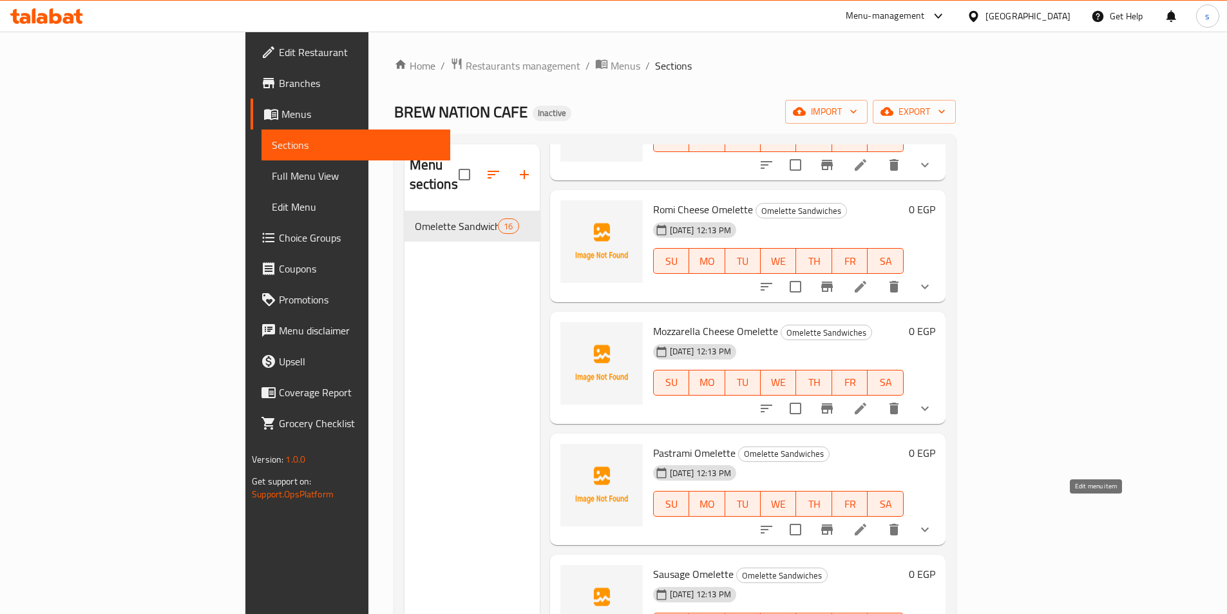
click at [869, 522] on icon at bounding box center [860, 529] width 15 height 15
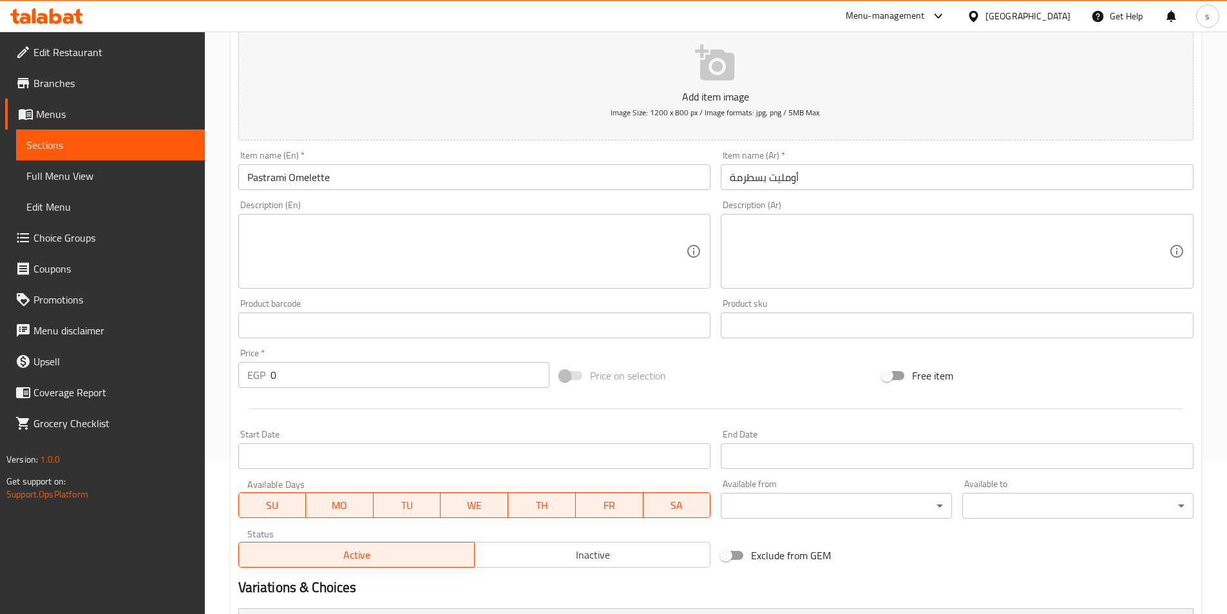
scroll to position [363, 0]
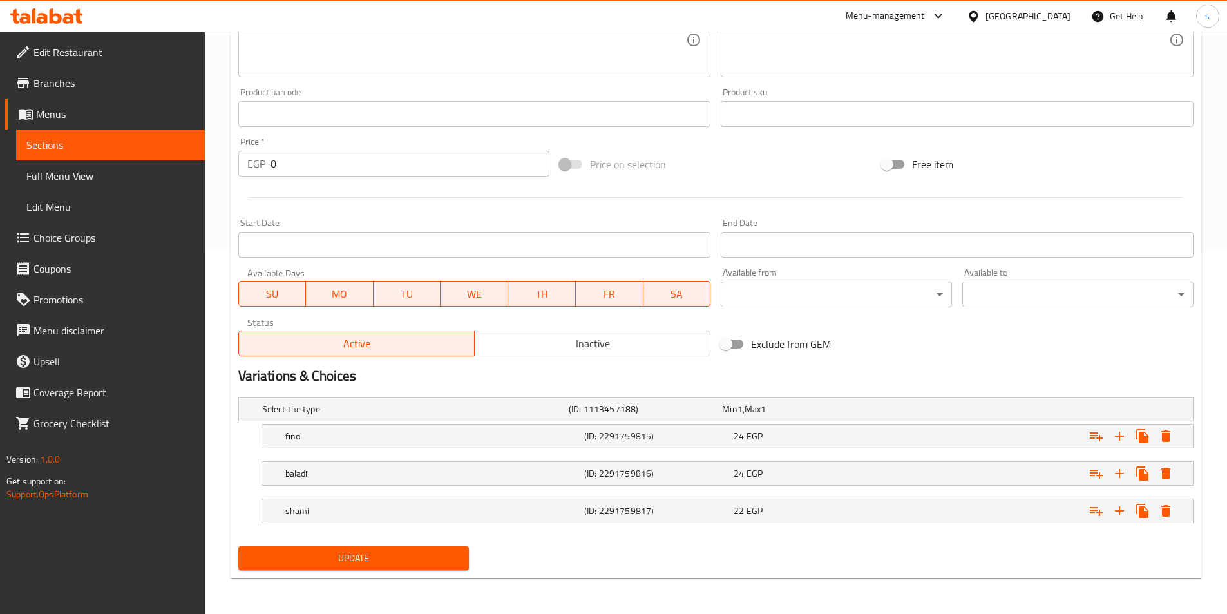
click at [344, 553] on span "Update" at bounding box center [354, 558] width 211 height 16
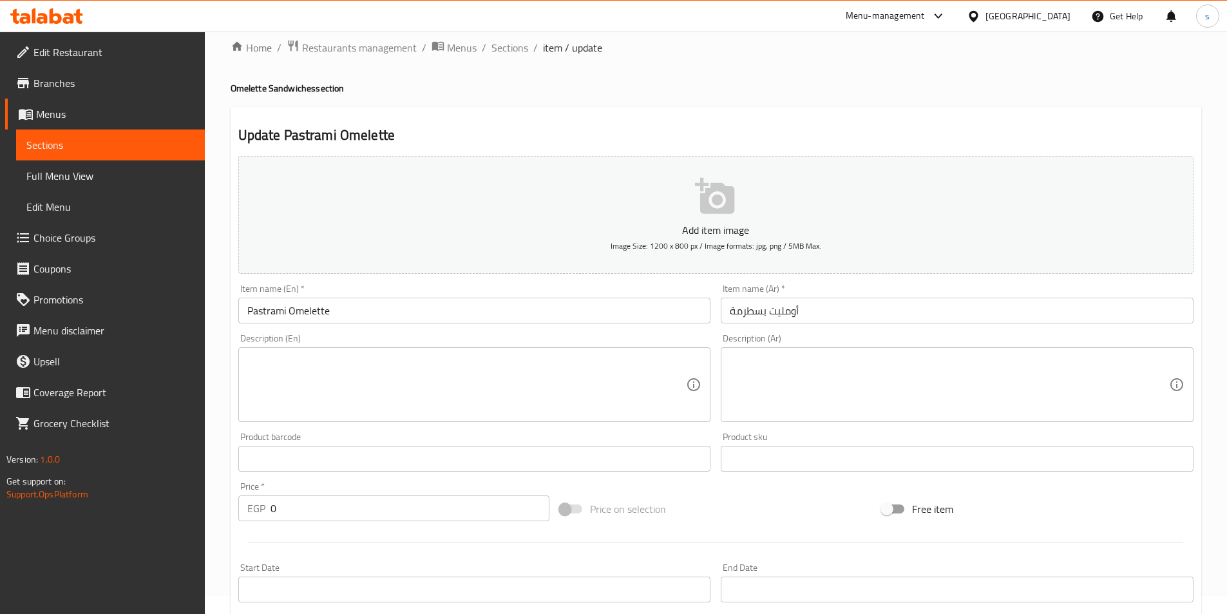
scroll to position [0, 0]
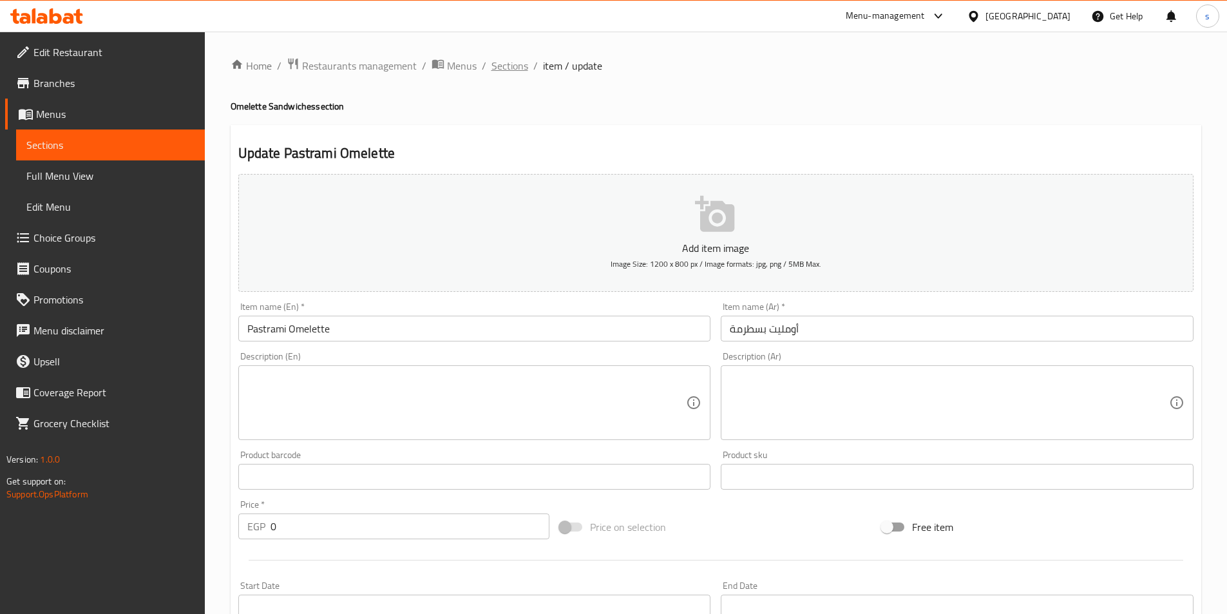
click at [514, 65] on span "Sections" at bounding box center [510, 65] width 37 height 15
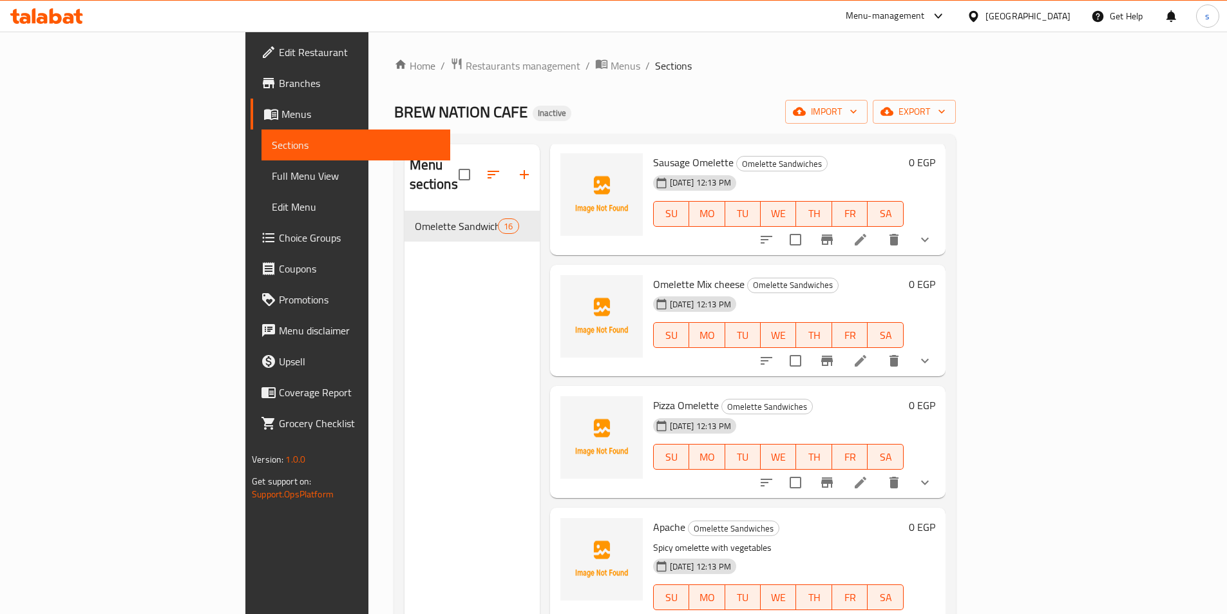
scroll to position [838, 0]
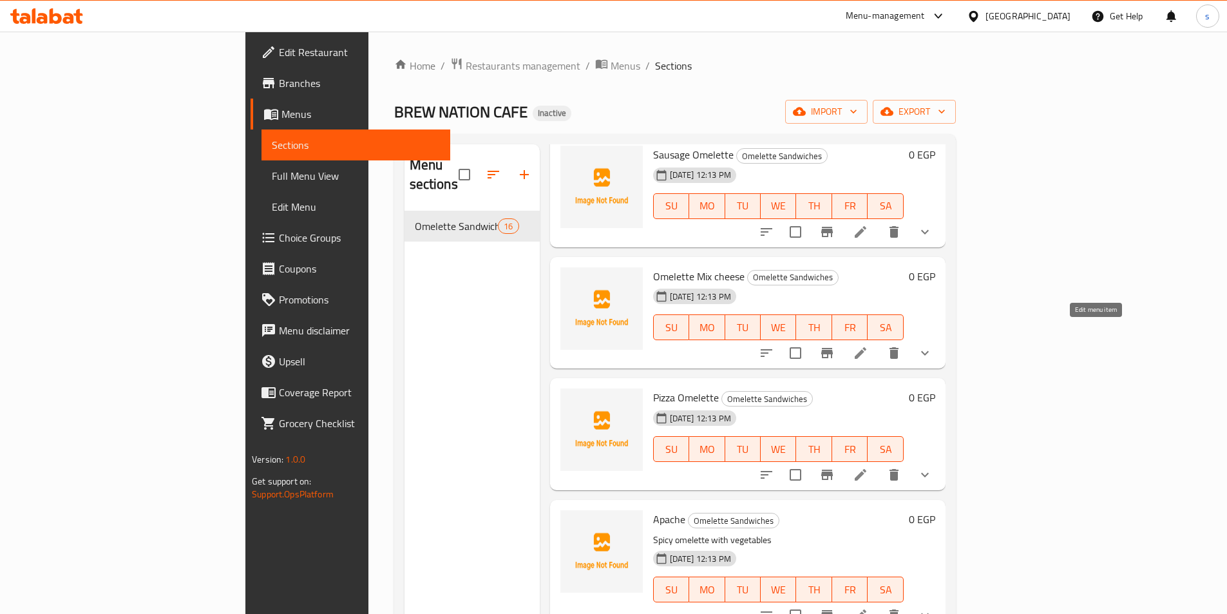
click at [879, 342] on li at bounding box center [861, 353] width 36 height 23
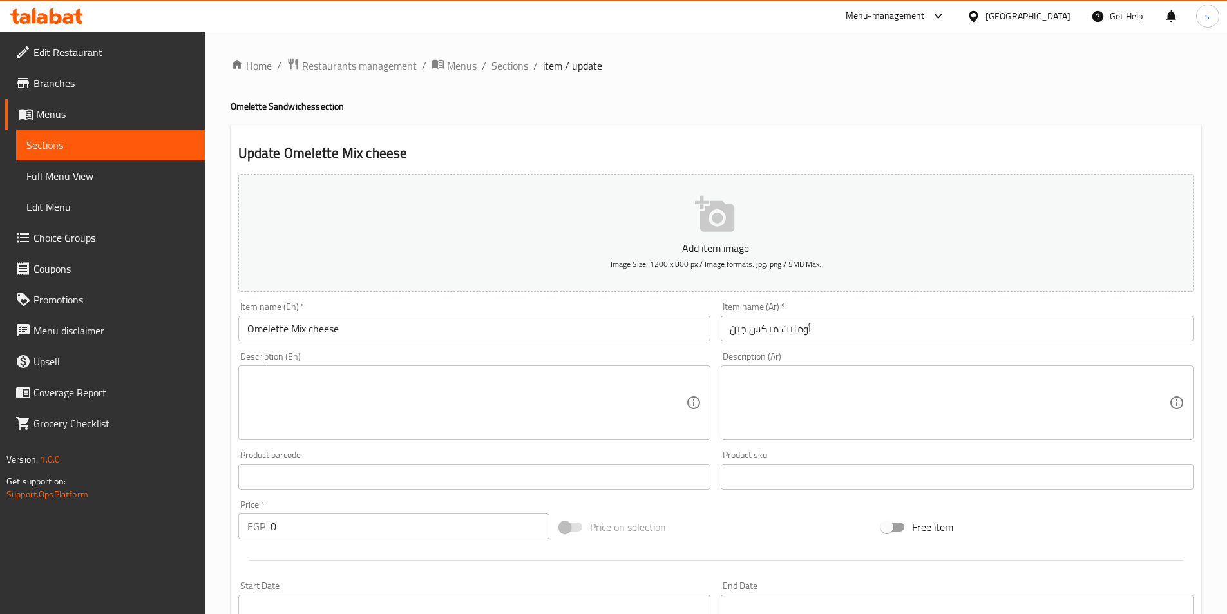
click at [736, 331] on input "أومليت ميكس جين" at bounding box center [957, 329] width 473 height 26
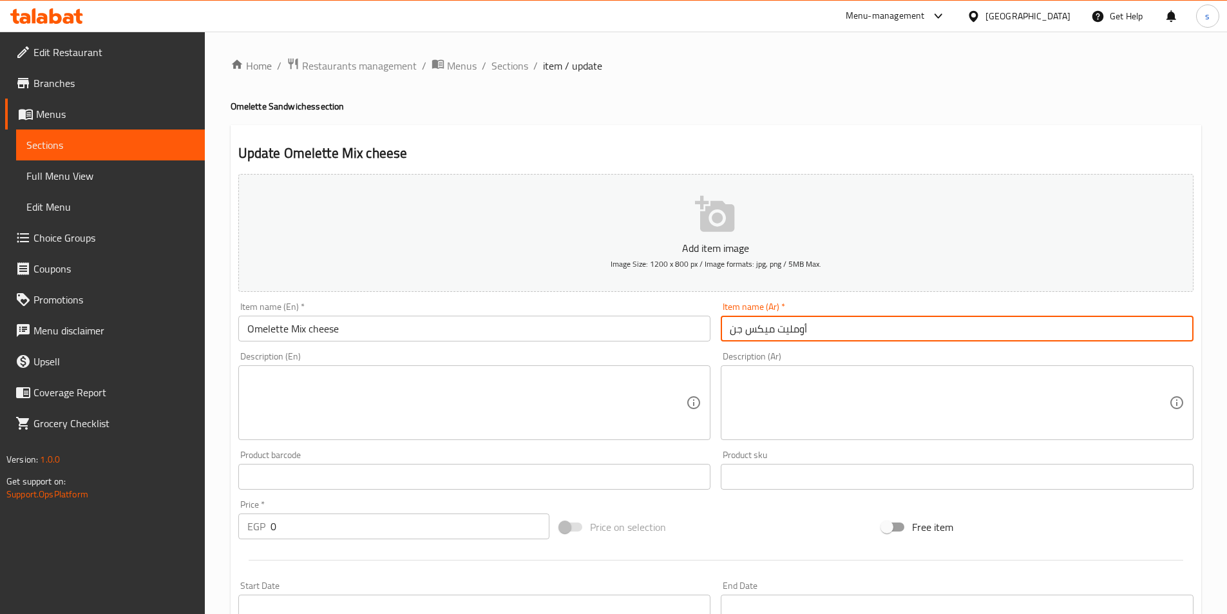
click at [730, 331] on input "أومليت ميكس جن" at bounding box center [957, 329] width 473 height 26
click at [880, 337] on input "أومليت ميكس جن" at bounding box center [957, 329] width 473 height 26
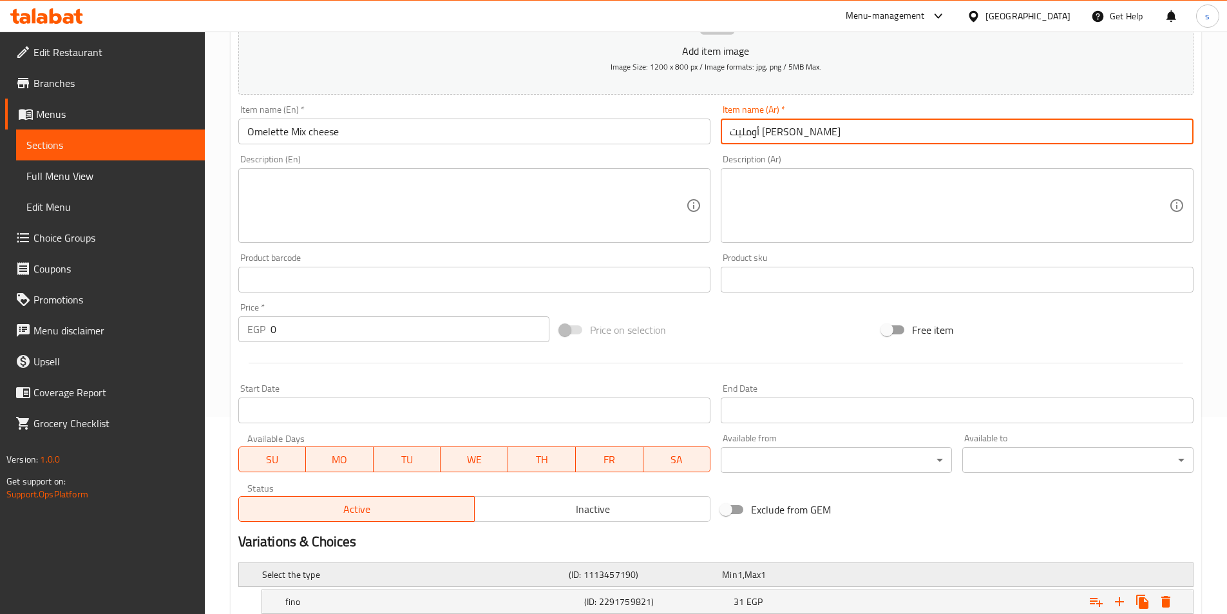
scroll to position [363, 0]
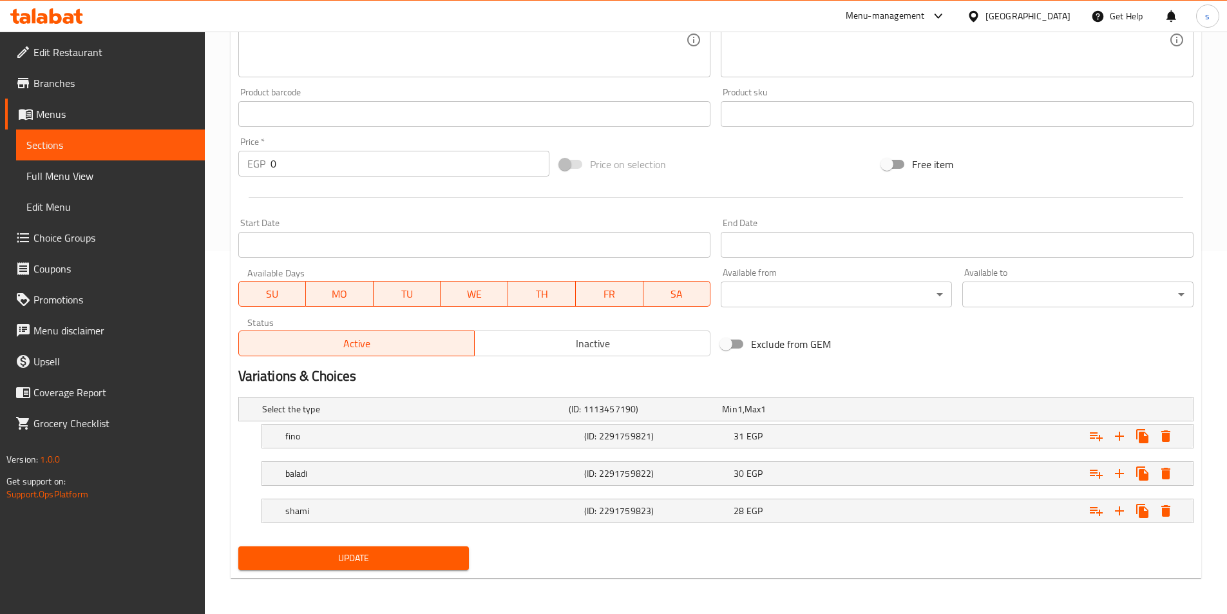
type input "أومليت [PERSON_NAME]"
click at [402, 559] on span "Update" at bounding box center [354, 558] width 211 height 16
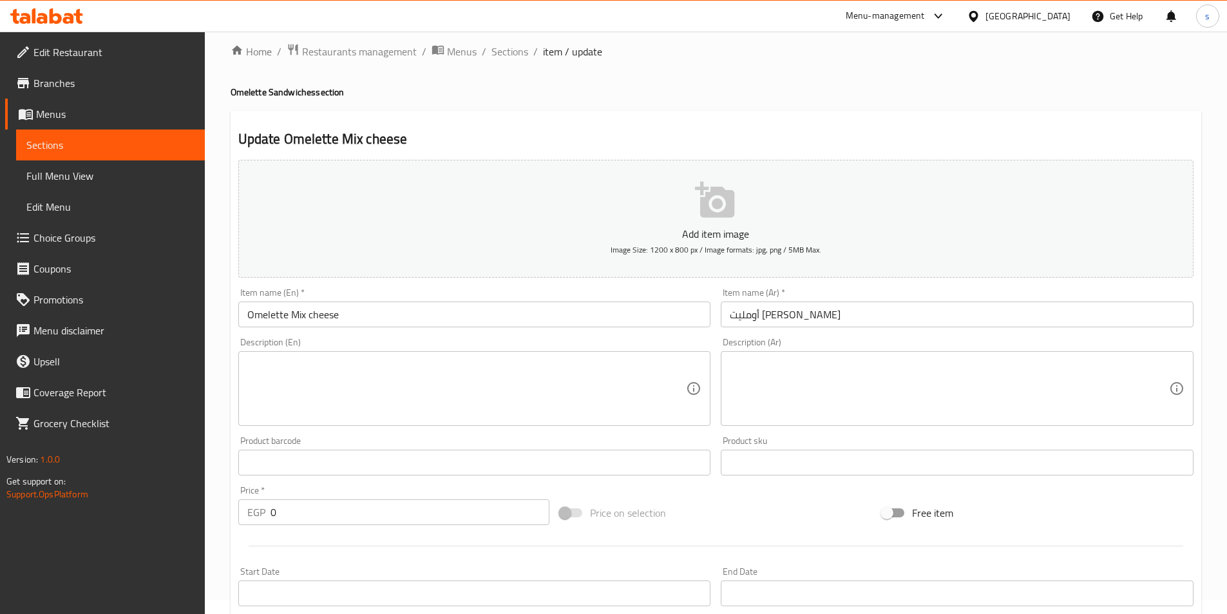
scroll to position [0, 0]
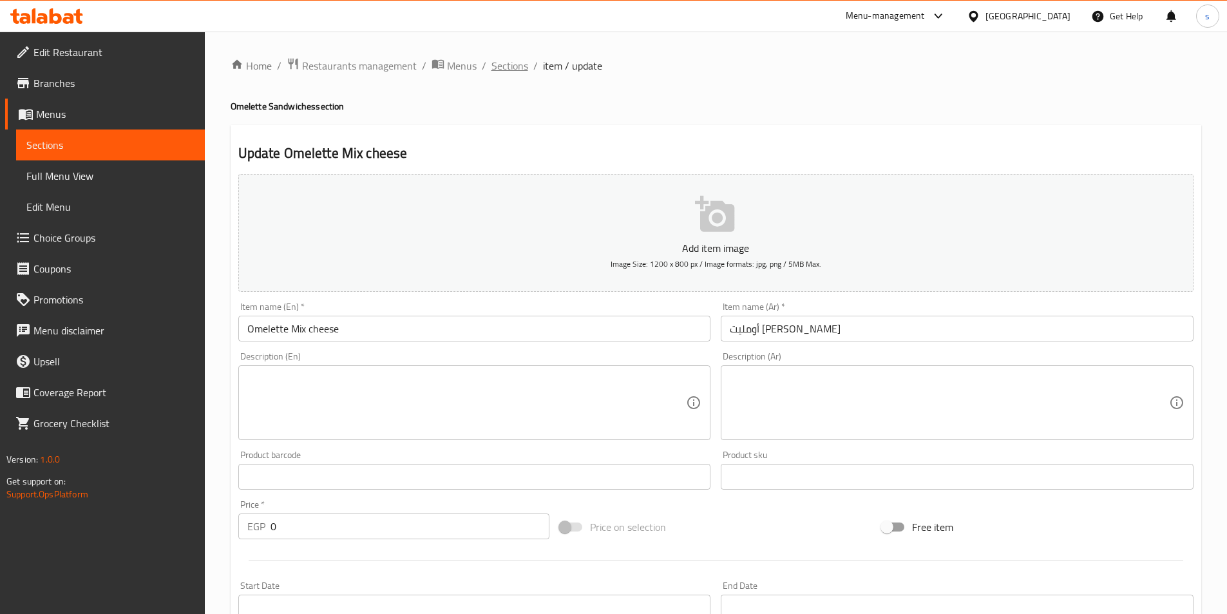
click at [526, 63] on span "Sections" at bounding box center [510, 65] width 37 height 15
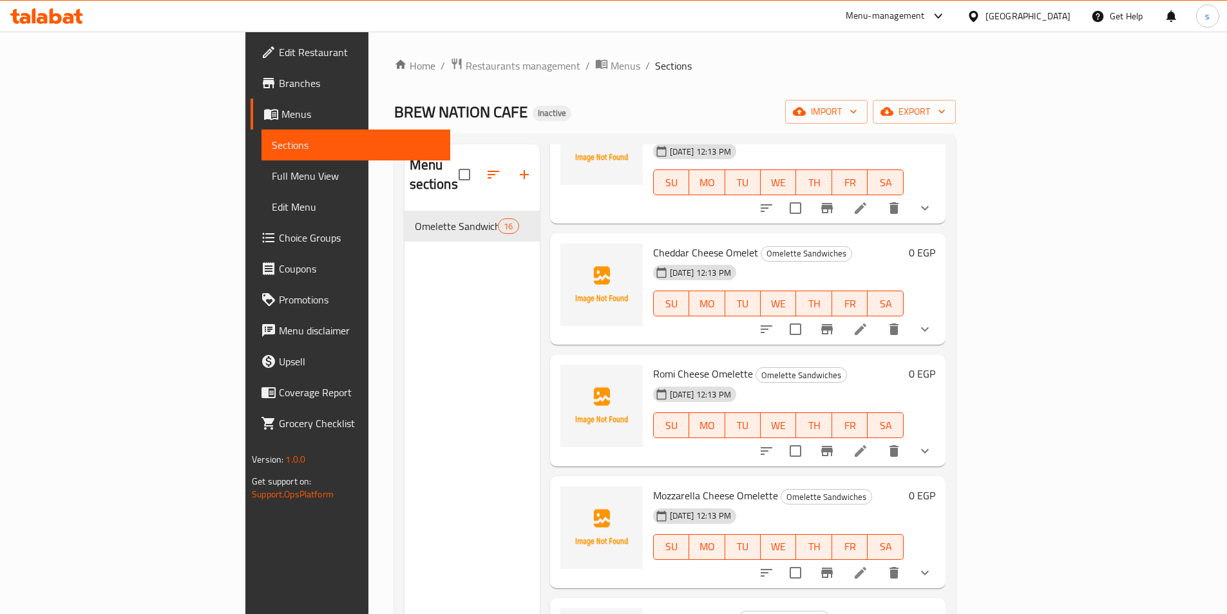
scroll to position [258, 0]
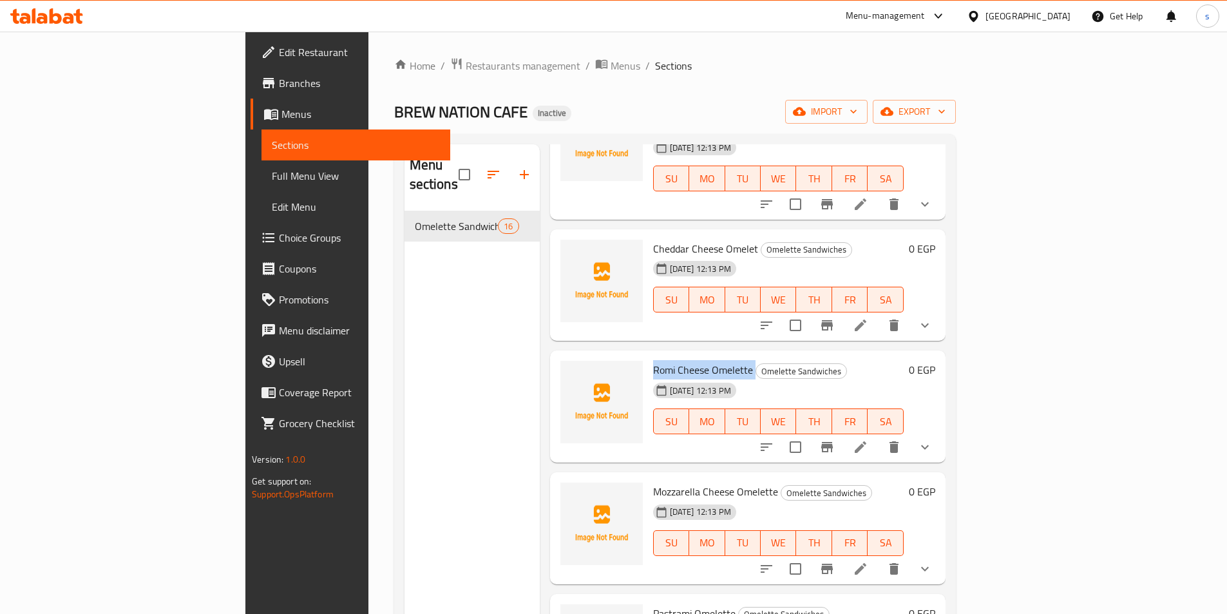
drag, startPoint x: 592, startPoint y: 349, endPoint x: 693, endPoint y: 354, distance: 102.0
click at [693, 361] on h6 "Romi Cheese Omelette Omelette Sandwiches" at bounding box center [778, 370] width 251 height 18
copy h6 "Romi Cheese Omelette"
click at [849, 356] on div "Romi Cheese Omelette Omelette Sandwiches 13-09-2025 12:13 PM SU MO TU WE TH FR …" at bounding box center [778, 407] width 261 height 102
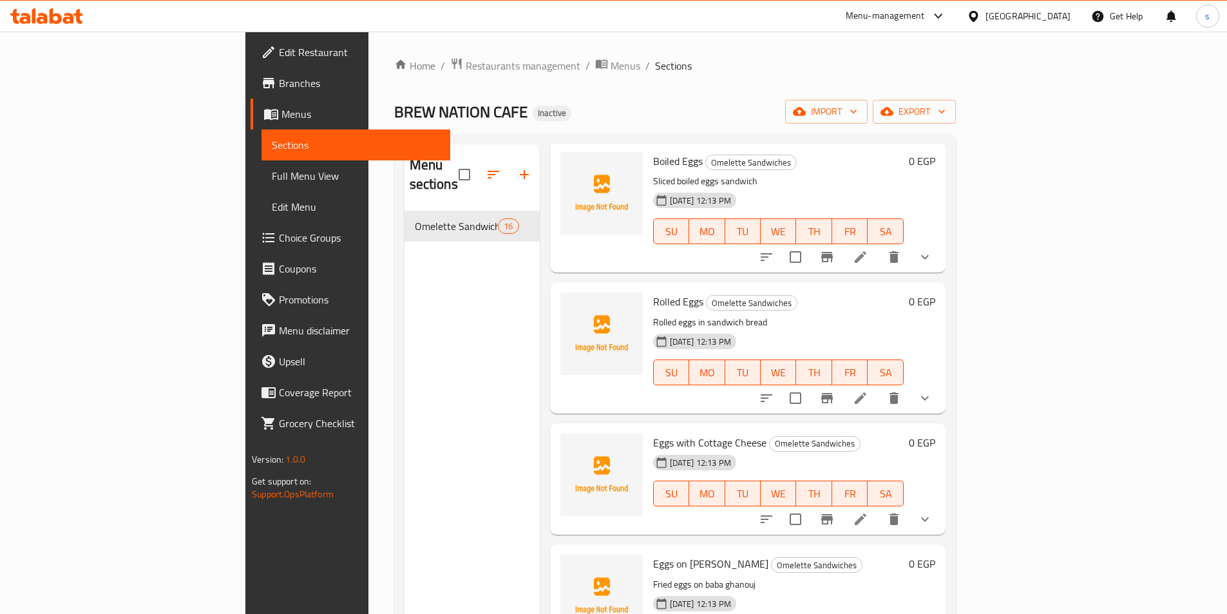
scroll to position [1516, 0]
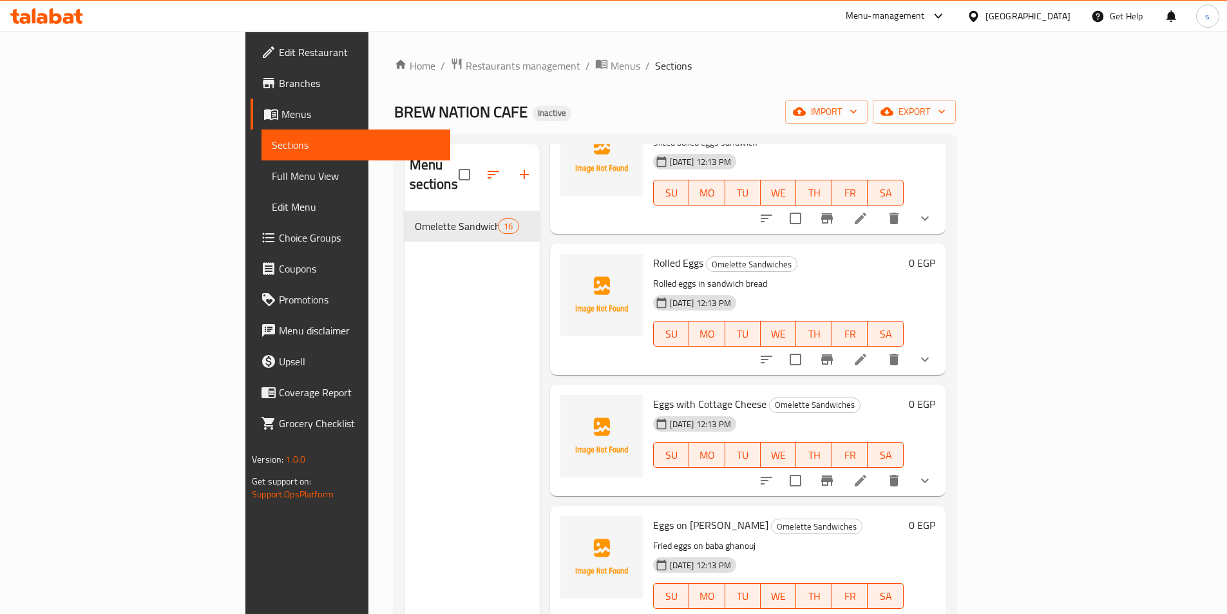
click at [586, 86] on div "Home / Restaurants management / Menus / Sections BREW NATION CAFE Inactive impo…" at bounding box center [675, 412] width 562 height 711
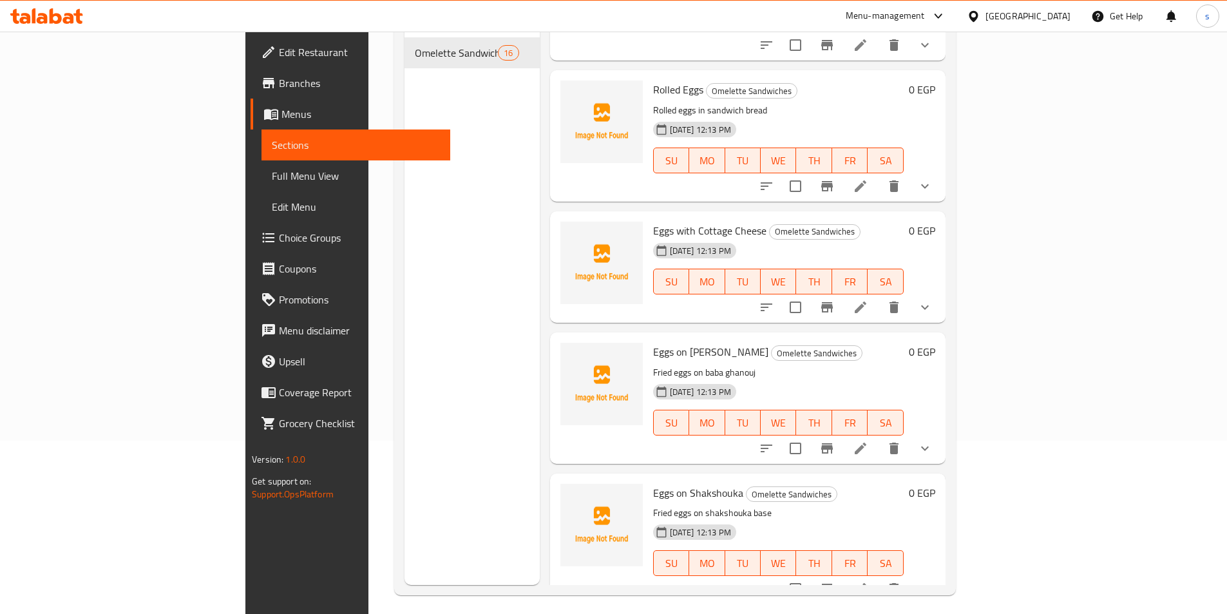
scroll to position [180, 0]
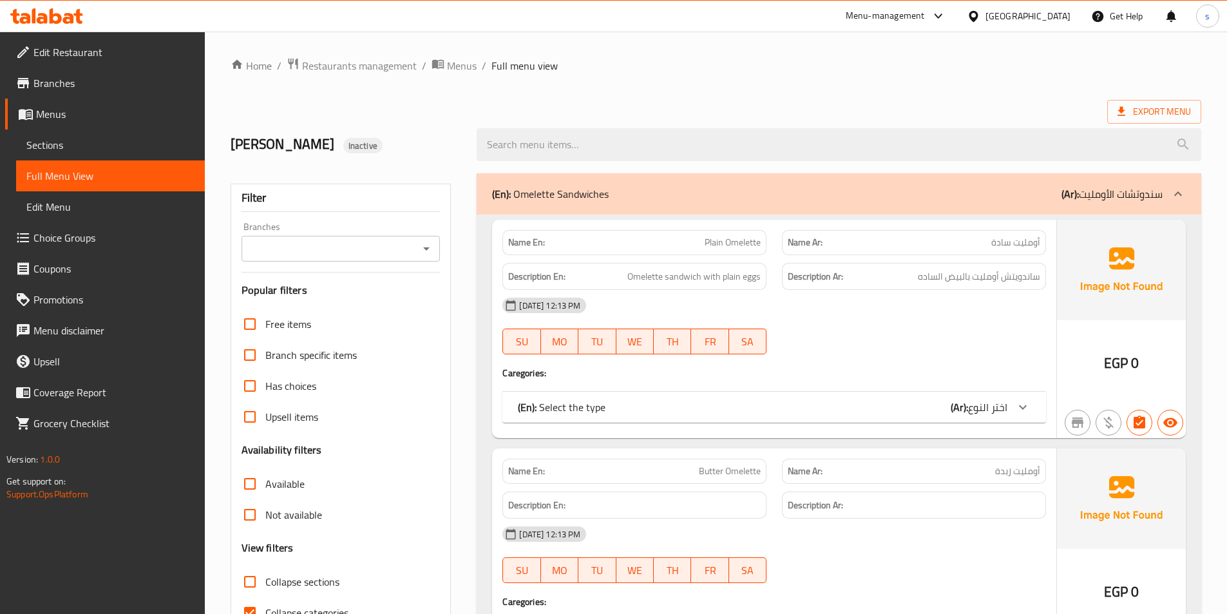
click at [836, 406] on div "(En): Select the type (Ar): اختر النوع" at bounding box center [763, 406] width 490 height 15
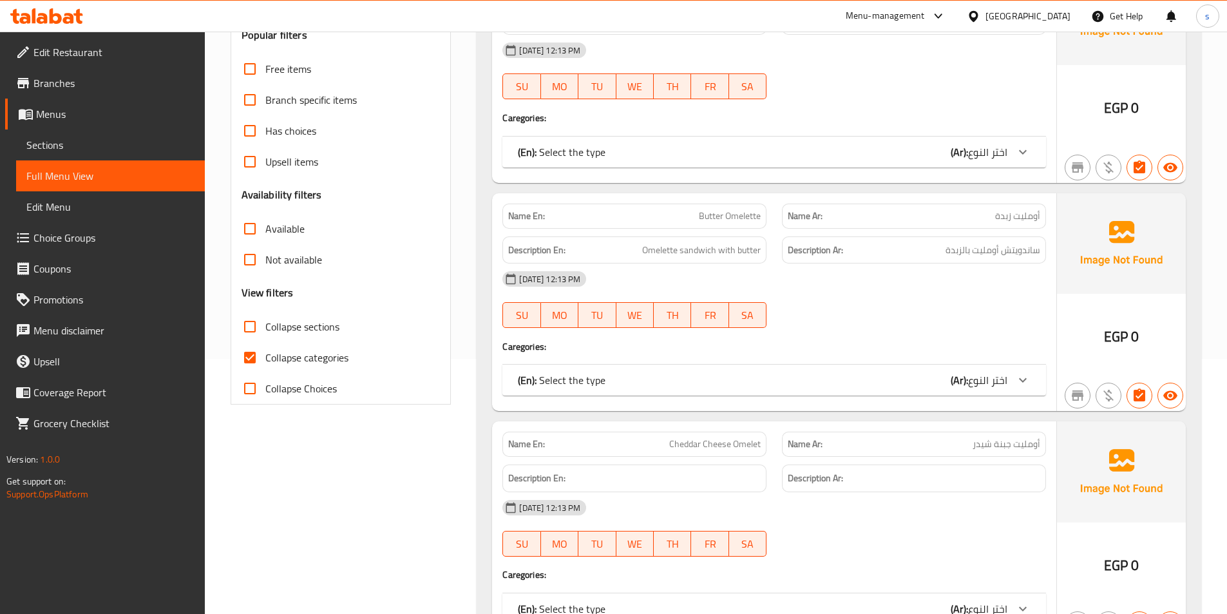
scroll to position [329, 0]
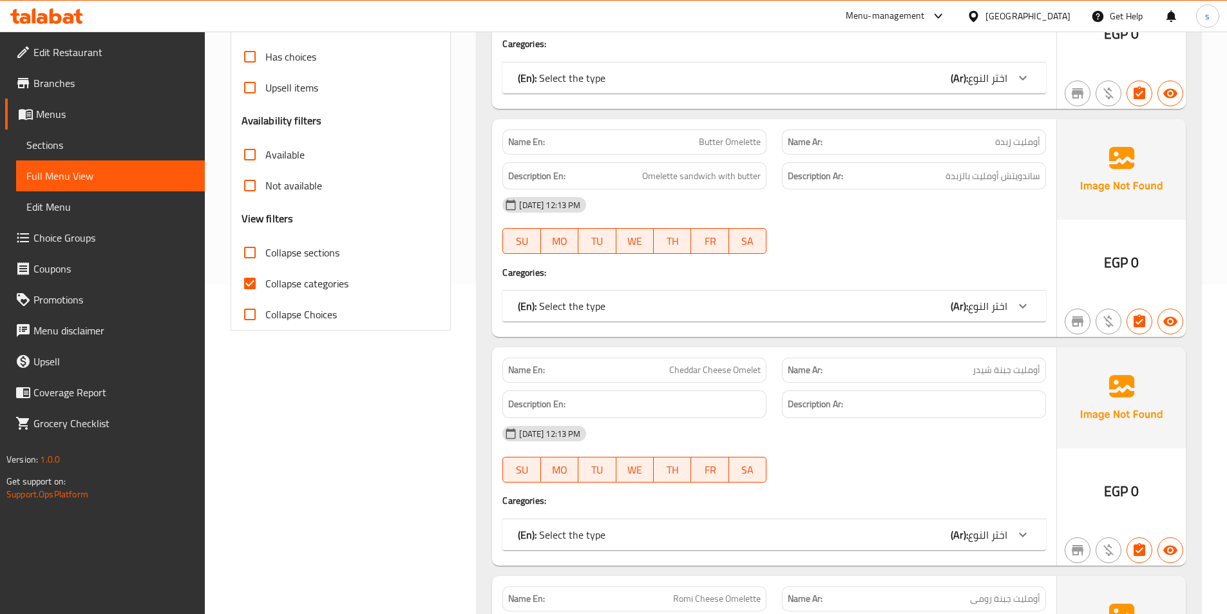
click at [814, 305] on div "(En): Select the type (Ar): اختر النوع" at bounding box center [763, 305] width 490 height 15
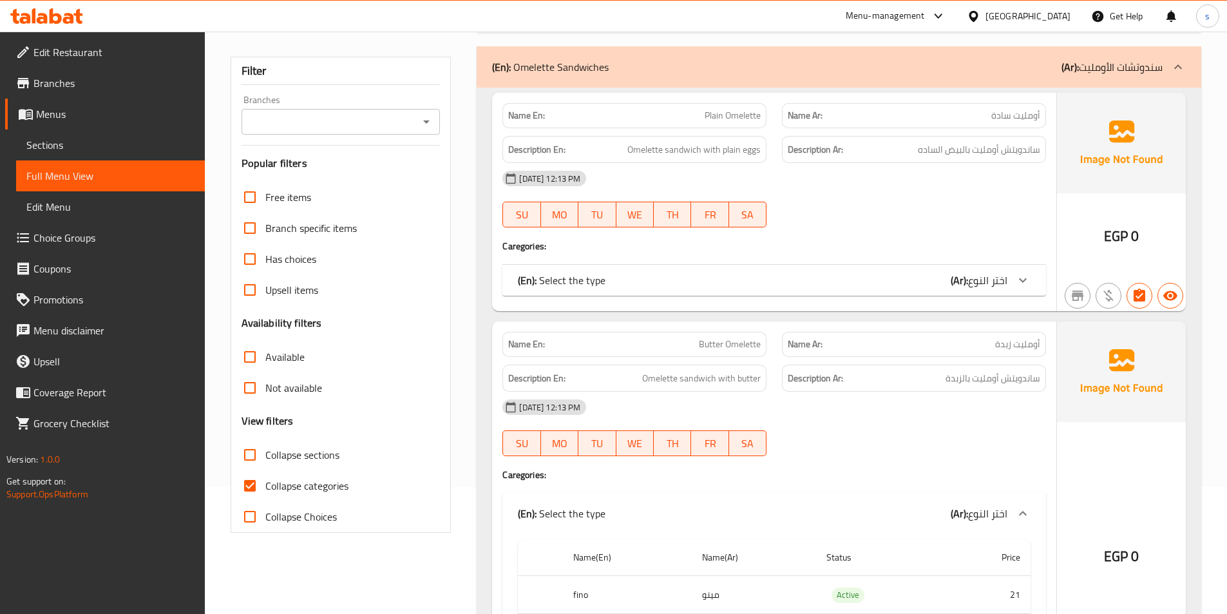
scroll to position [0, 0]
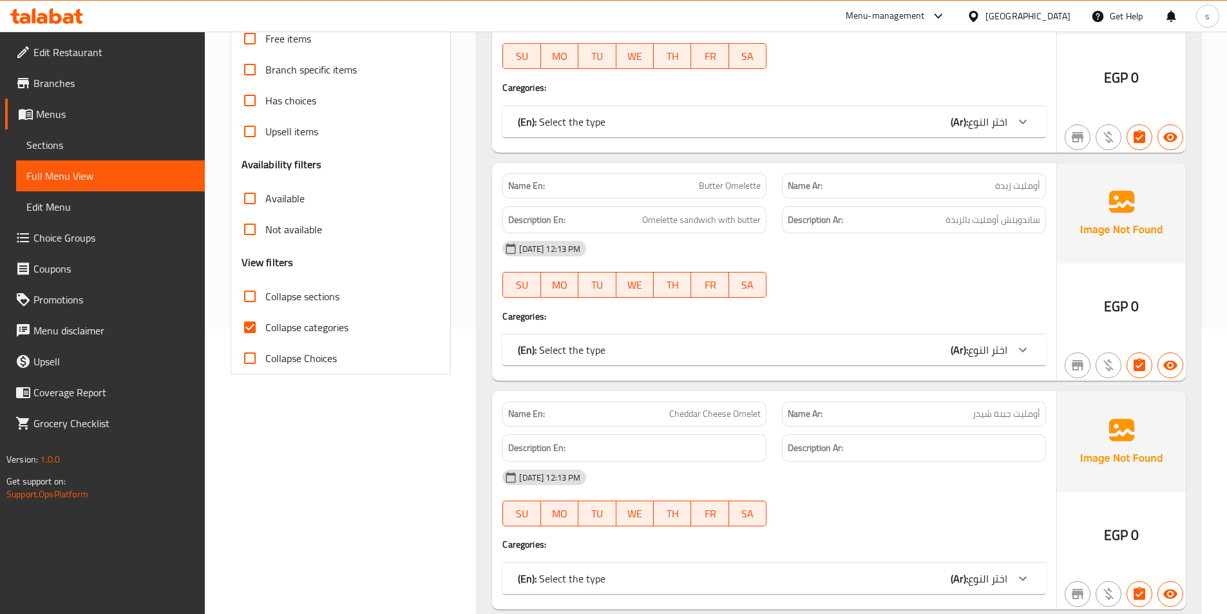
scroll to position [387, 0]
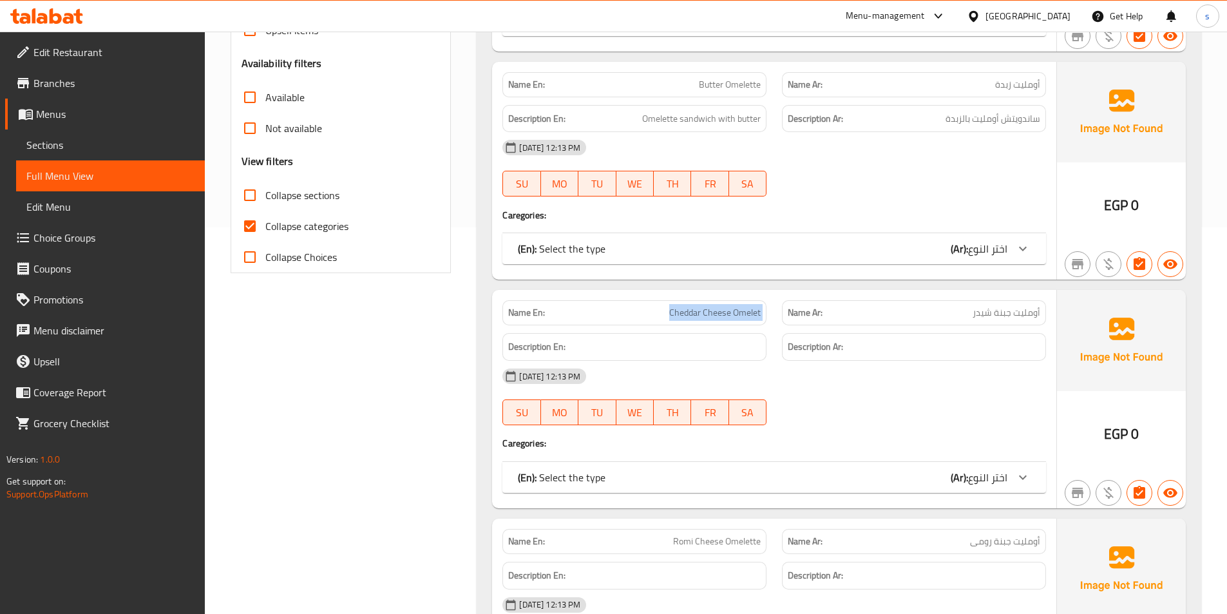
drag, startPoint x: 670, startPoint y: 311, endPoint x: 786, endPoint y: 320, distance: 116.4
click at [786, 320] on div "Name En: Cheddar Cheese Omelet Name Ar: أومليت جبنة شيدر" at bounding box center [774, 313] width 559 height 41
copy span "Cheddar Cheese Omelet"
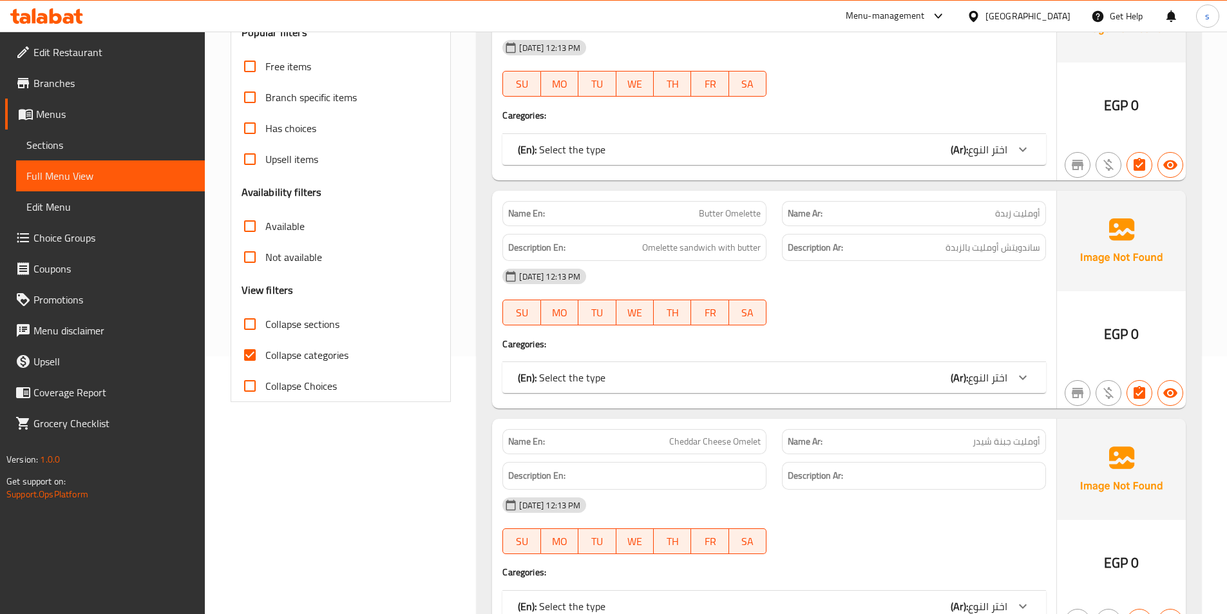
scroll to position [0, 0]
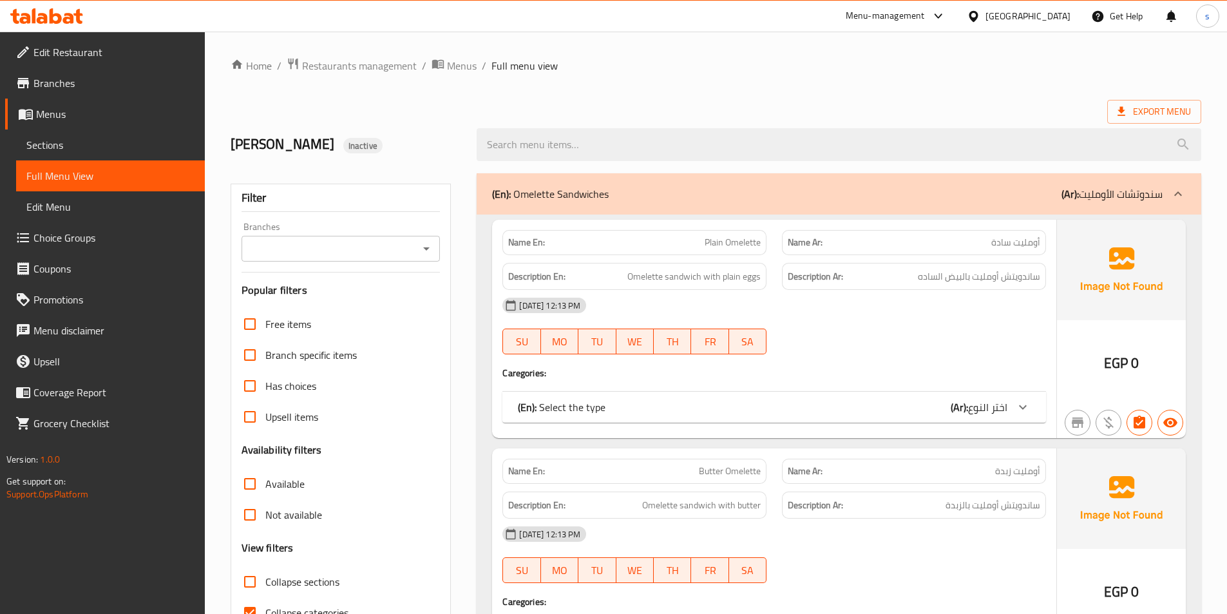
click at [791, 404] on div "(En): Select the type (Ar): اختر النوع" at bounding box center [763, 406] width 490 height 15
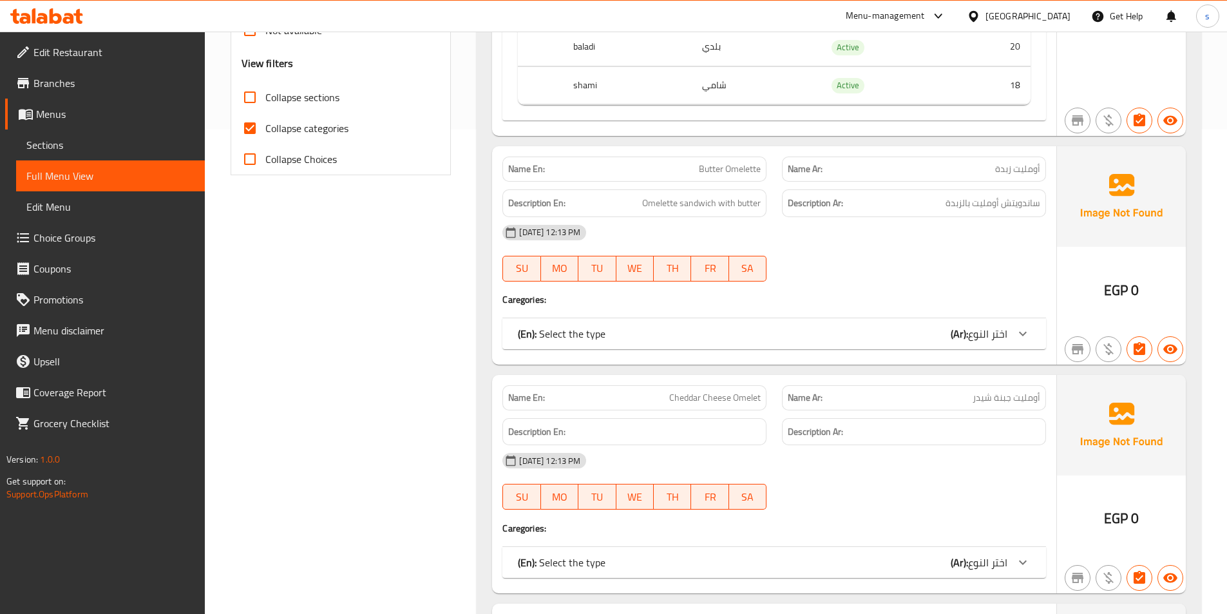
scroll to position [515, 0]
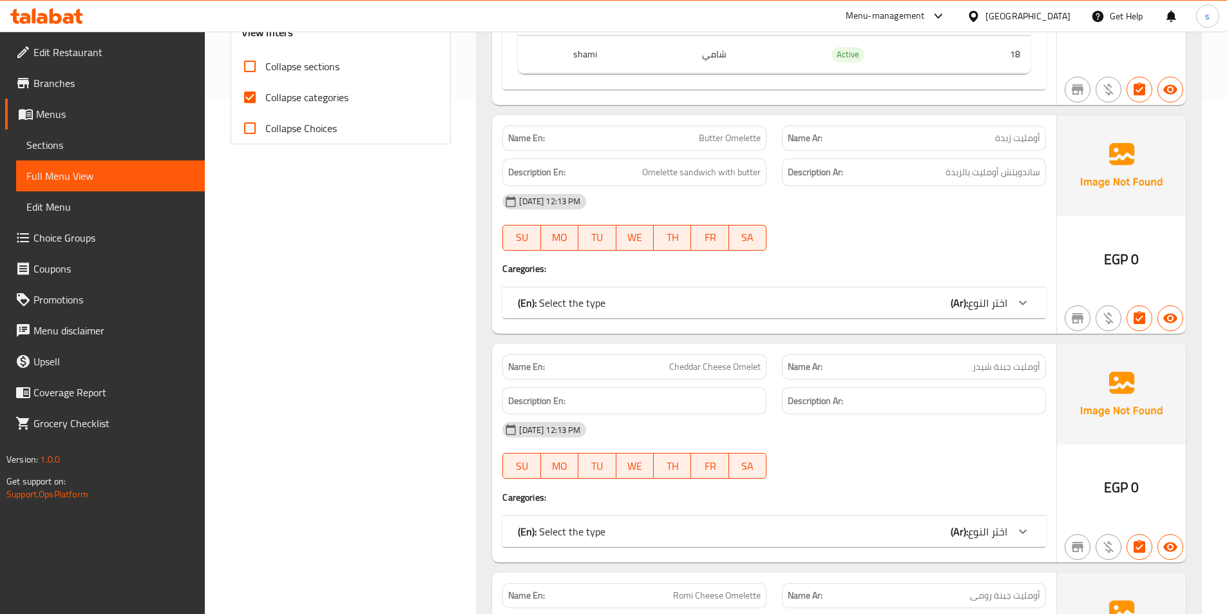
drag, startPoint x: 298, startPoint y: 90, endPoint x: 341, endPoint y: 99, distance: 43.6
click at [298, 90] on span "Collapse categories" at bounding box center [306, 97] width 83 height 15
click at [265, 90] on input "Collapse categories" at bounding box center [250, 97] width 31 height 31
checkbox input "false"
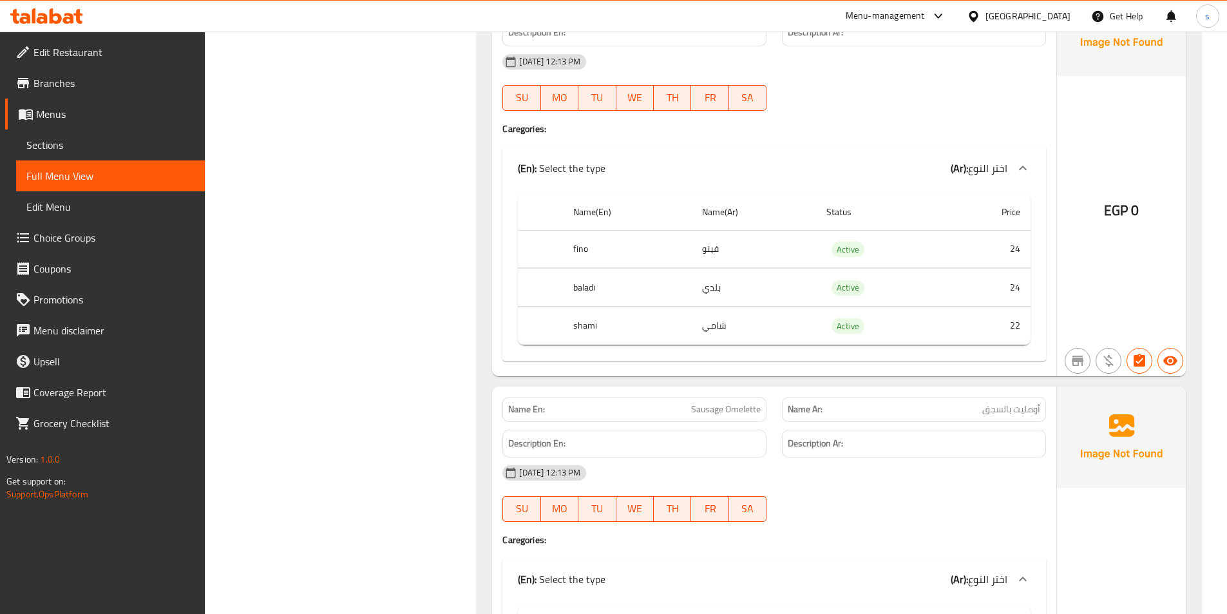
scroll to position [1933, 0]
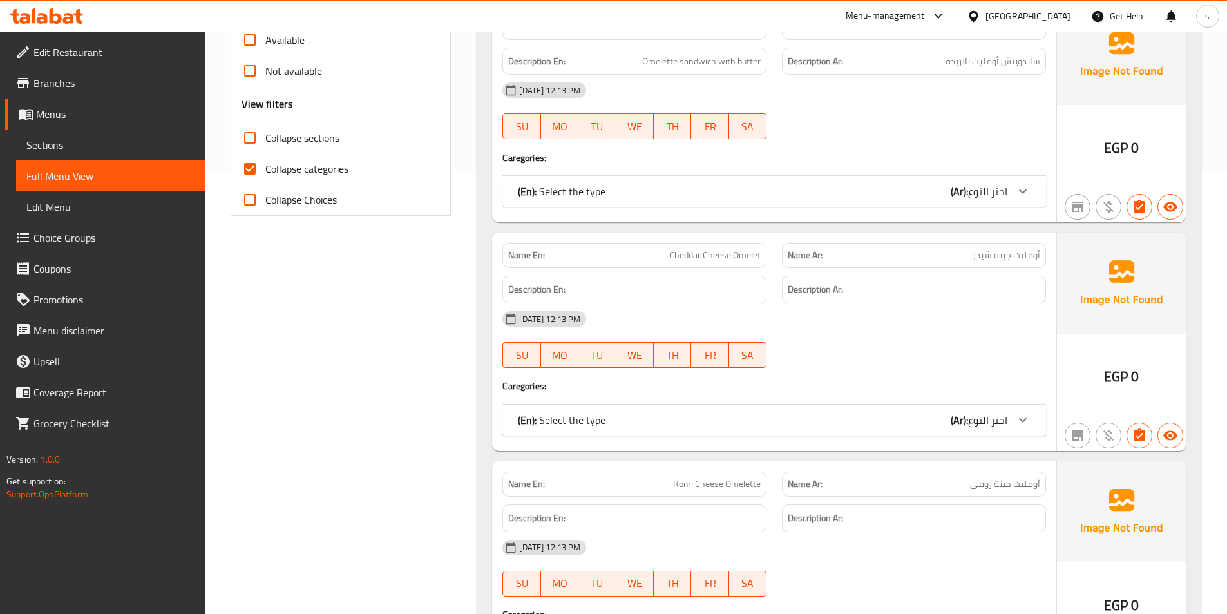
scroll to position [405, 0]
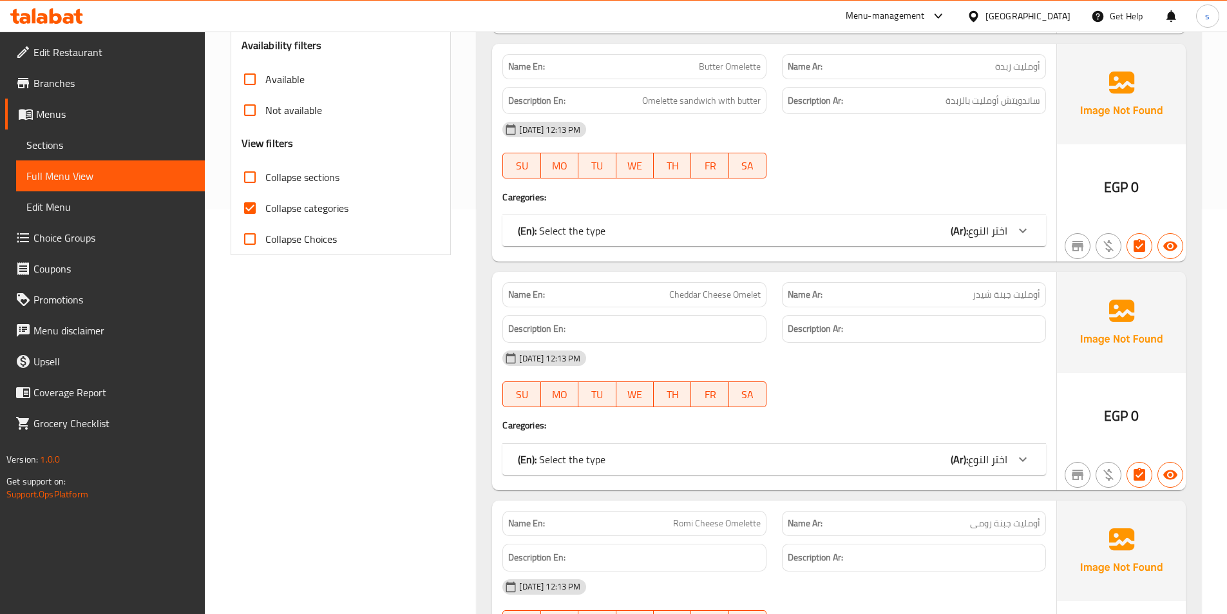
click at [336, 200] on span "Collapse categories" at bounding box center [306, 207] width 83 height 15
click at [265, 200] on input "Collapse categories" at bounding box center [250, 208] width 31 height 31
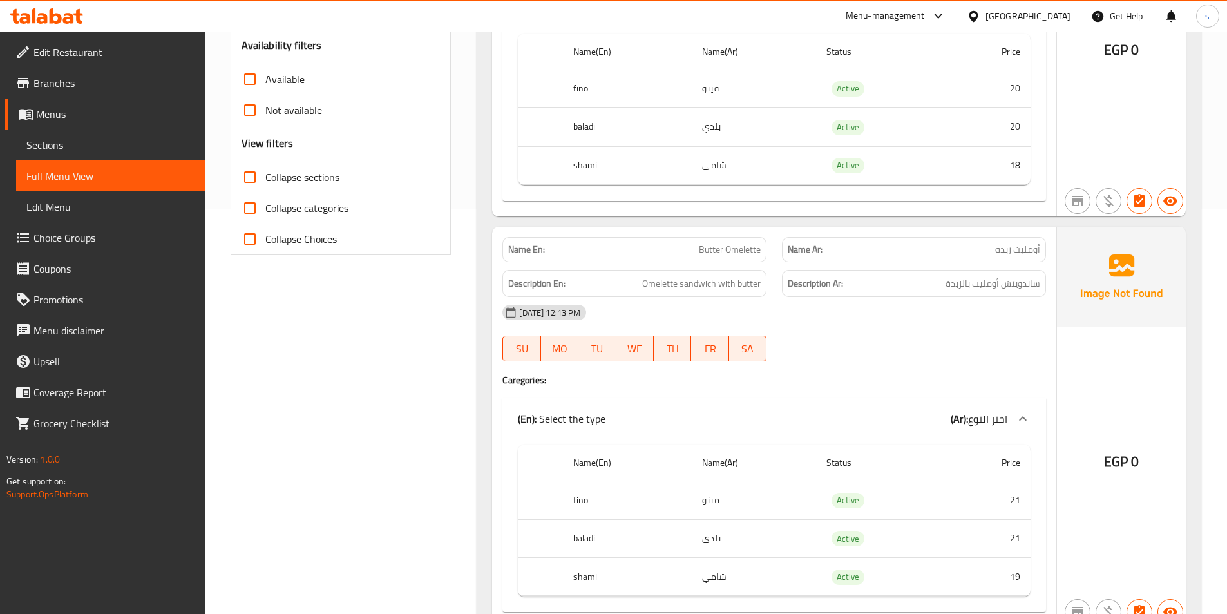
click at [251, 207] on input "Collapse categories" at bounding box center [250, 208] width 31 height 31
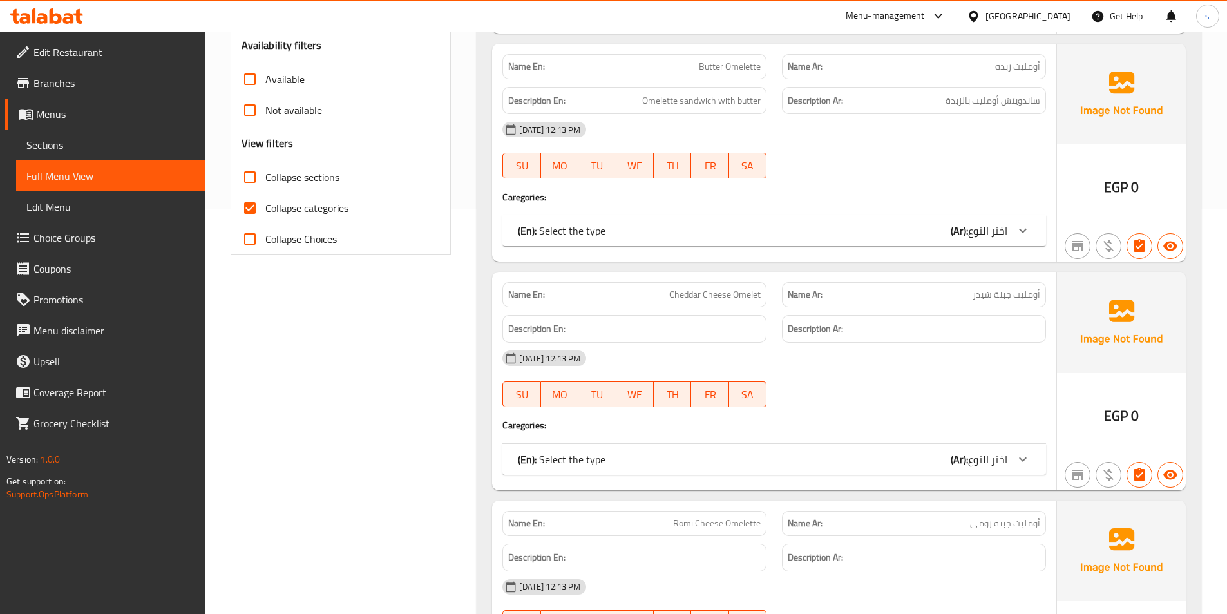
click at [251, 207] on input "Collapse categories" at bounding box center [250, 208] width 31 height 31
checkbox input "false"
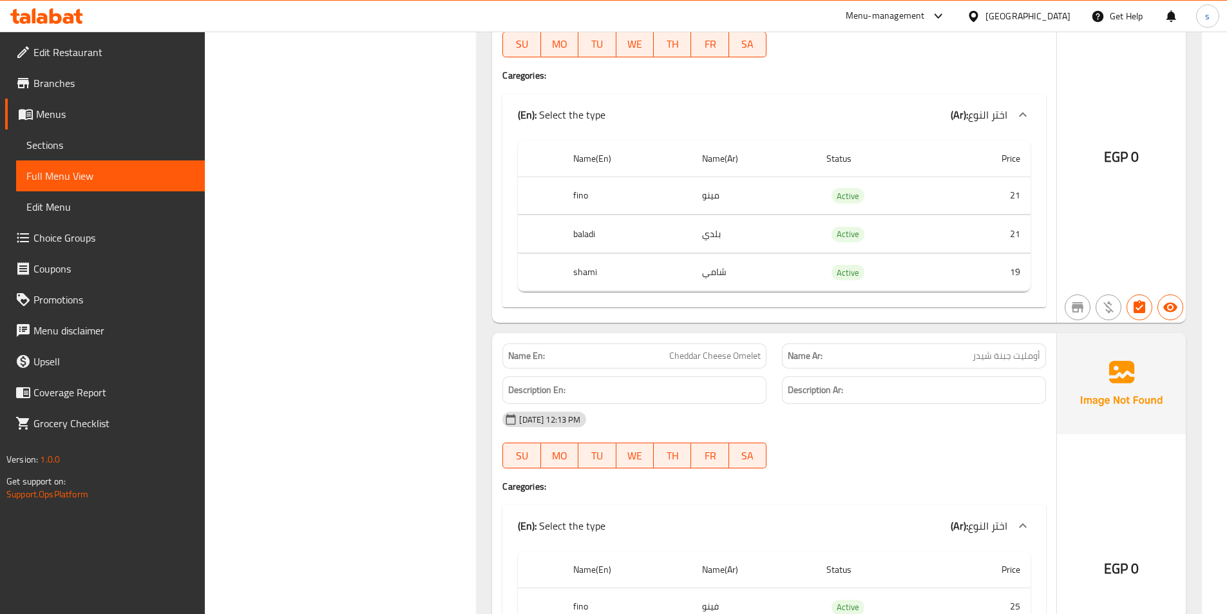
scroll to position [773, 0]
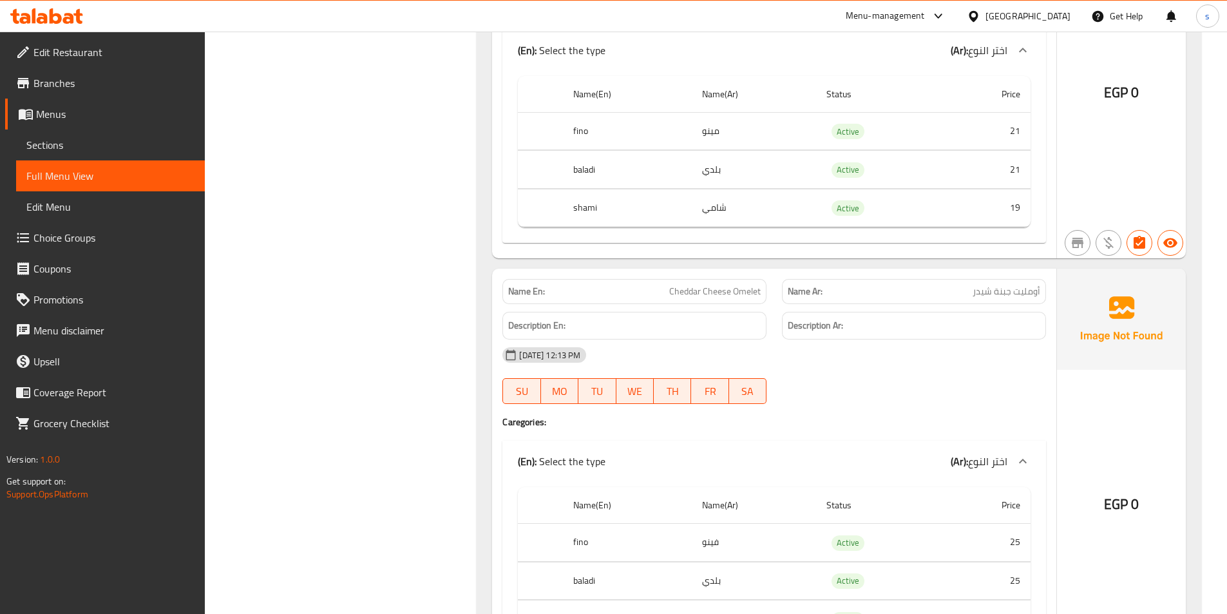
click at [669, 288] on p "Name En: Cheddar Cheese Omelet" at bounding box center [634, 292] width 253 height 14
drag, startPoint x: 669, startPoint y: 291, endPoint x: 774, endPoint y: 300, distance: 105.4
click at [774, 300] on div "Name En: Cheddar Cheese Omelet" at bounding box center [635, 291] width 280 height 41
copy span "Cheddar Cheese Omelet"
click at [660, 294] on p "Name En: Cheddar Cheese Omelet" at bounding box center [634, 292] width 253 height 14
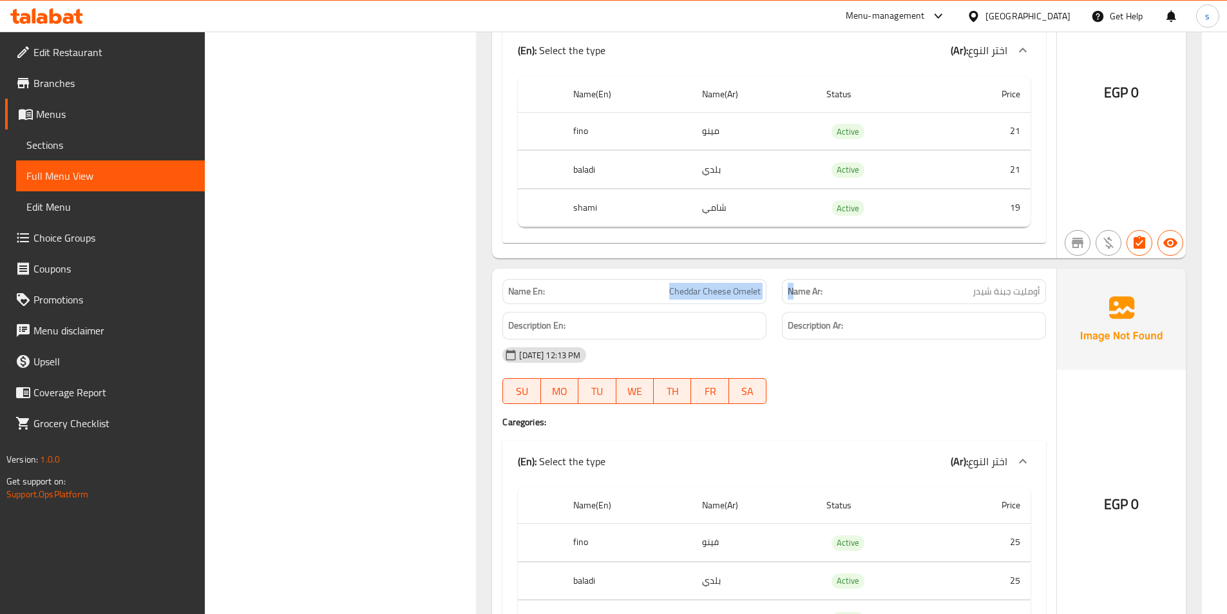
drag, startPoint x: 669, startPoint y: 291, endPoint x: 791, endPoint y: 299, distance: 122.7
click at [791, 299] on div "Name En: Cheddar Cheese Omelet Name Ar: أومليت جبنة شيدر" at bounding box center [774, 291] width 559 height 41
copy div "Cheddar Cheese Omelet N"
click at [657, 350] on div "[DATE] 12:13 PM" at bounding box center [774, 355] width 559 height 31
